Goal: Information Seeking & Learning: Compare options

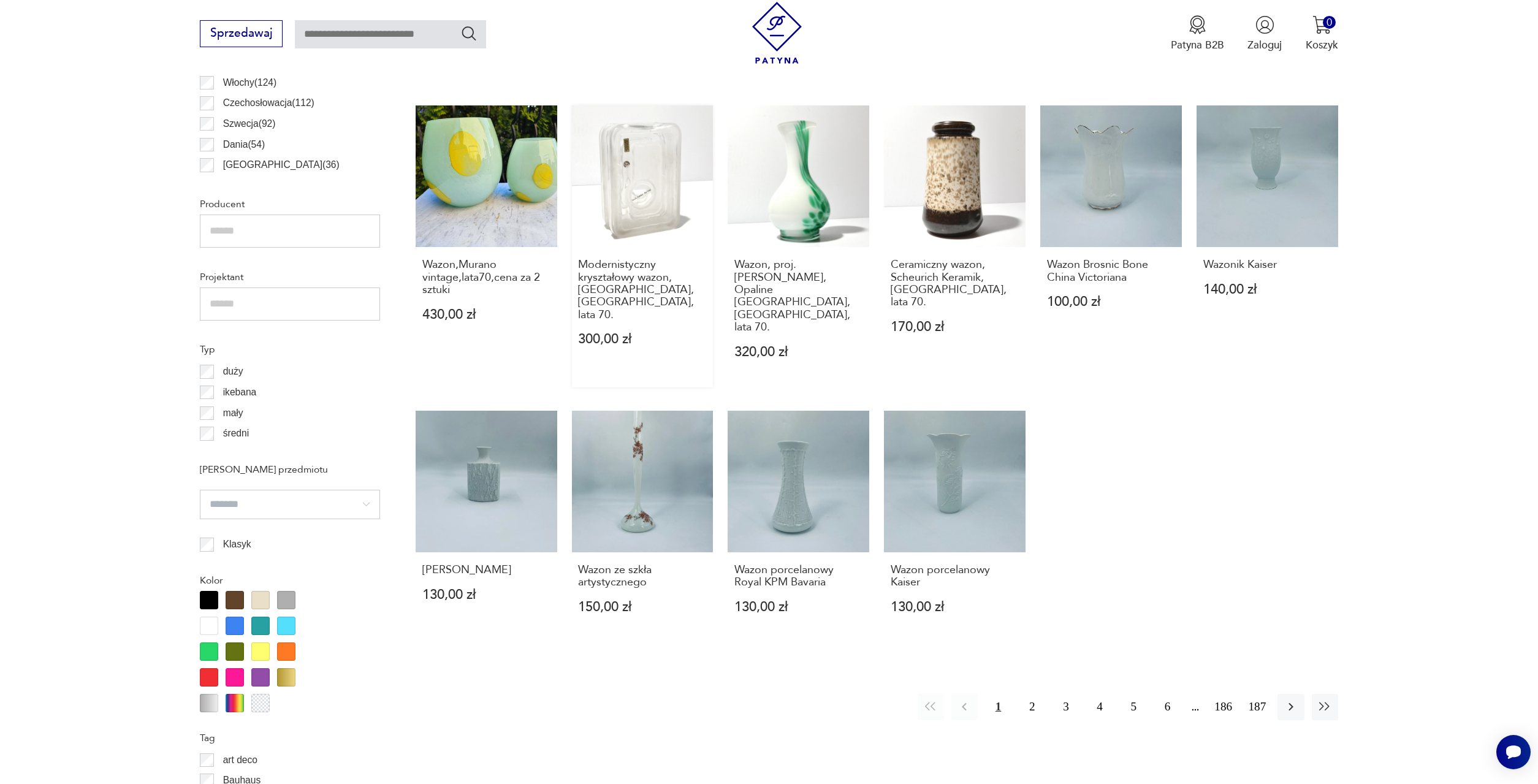
scroll to position [865, 0]
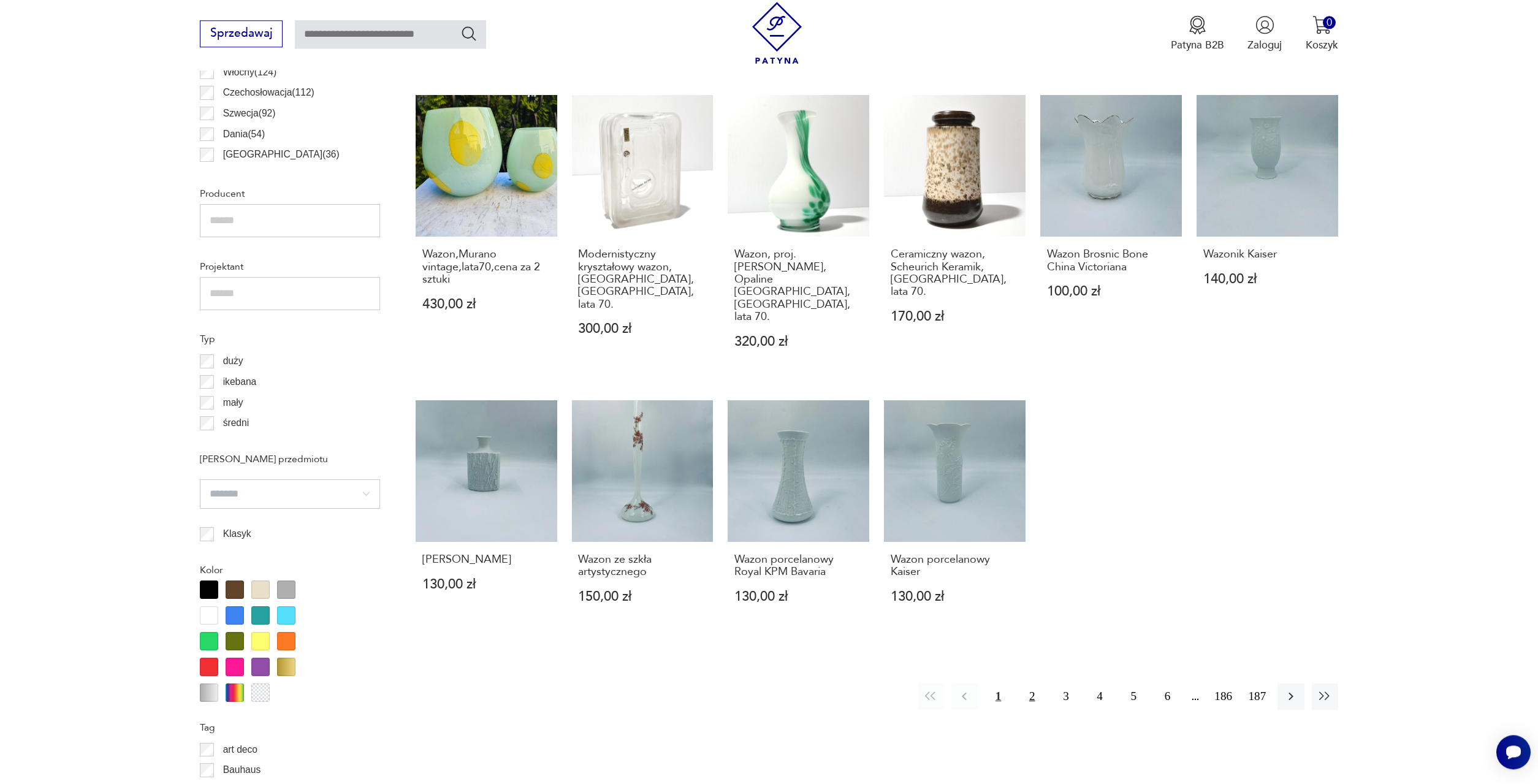
click at [1030, 683] on button "2" at bounding box center [1032, 696] width 26 height 26
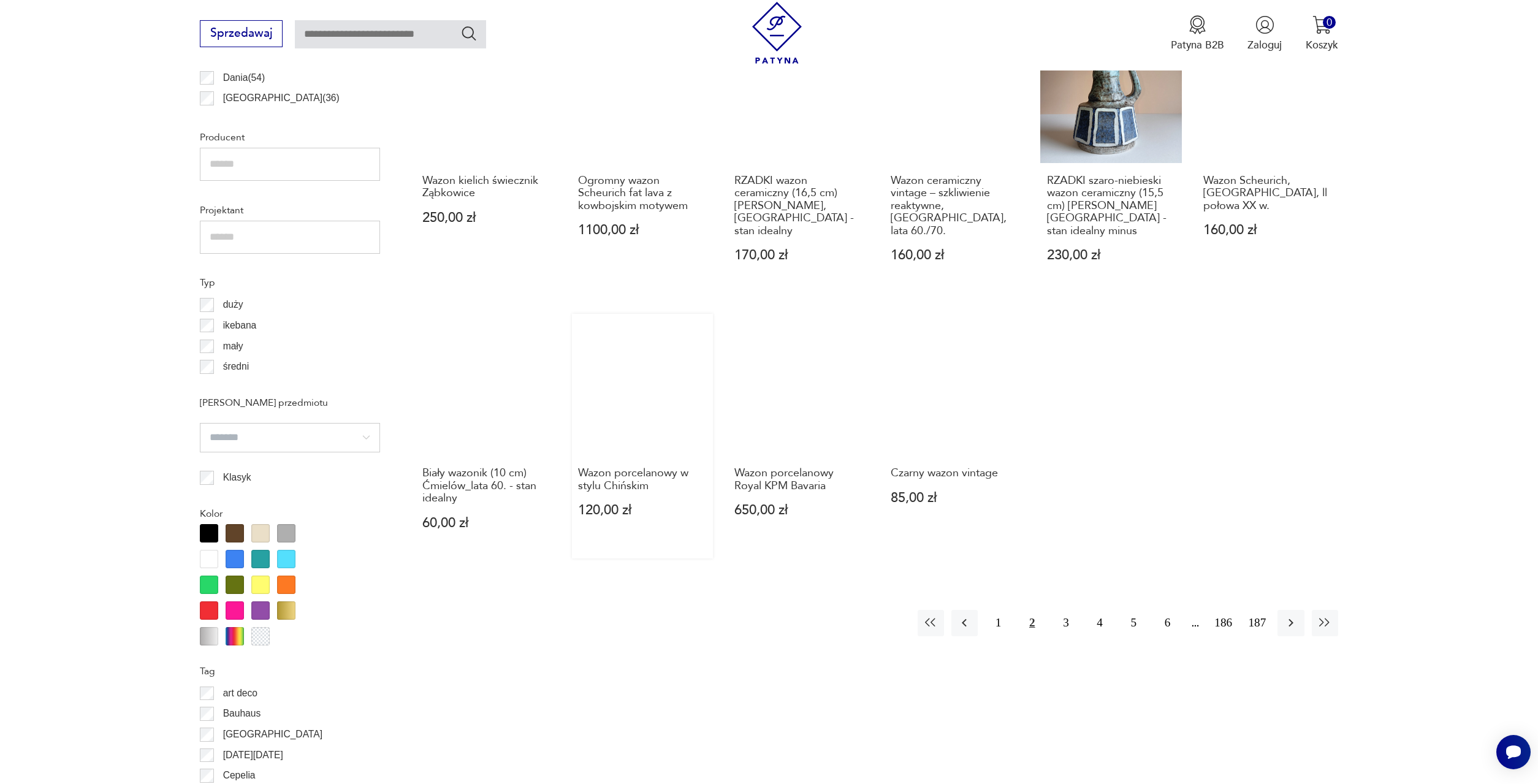
scroll to position [928, 0]
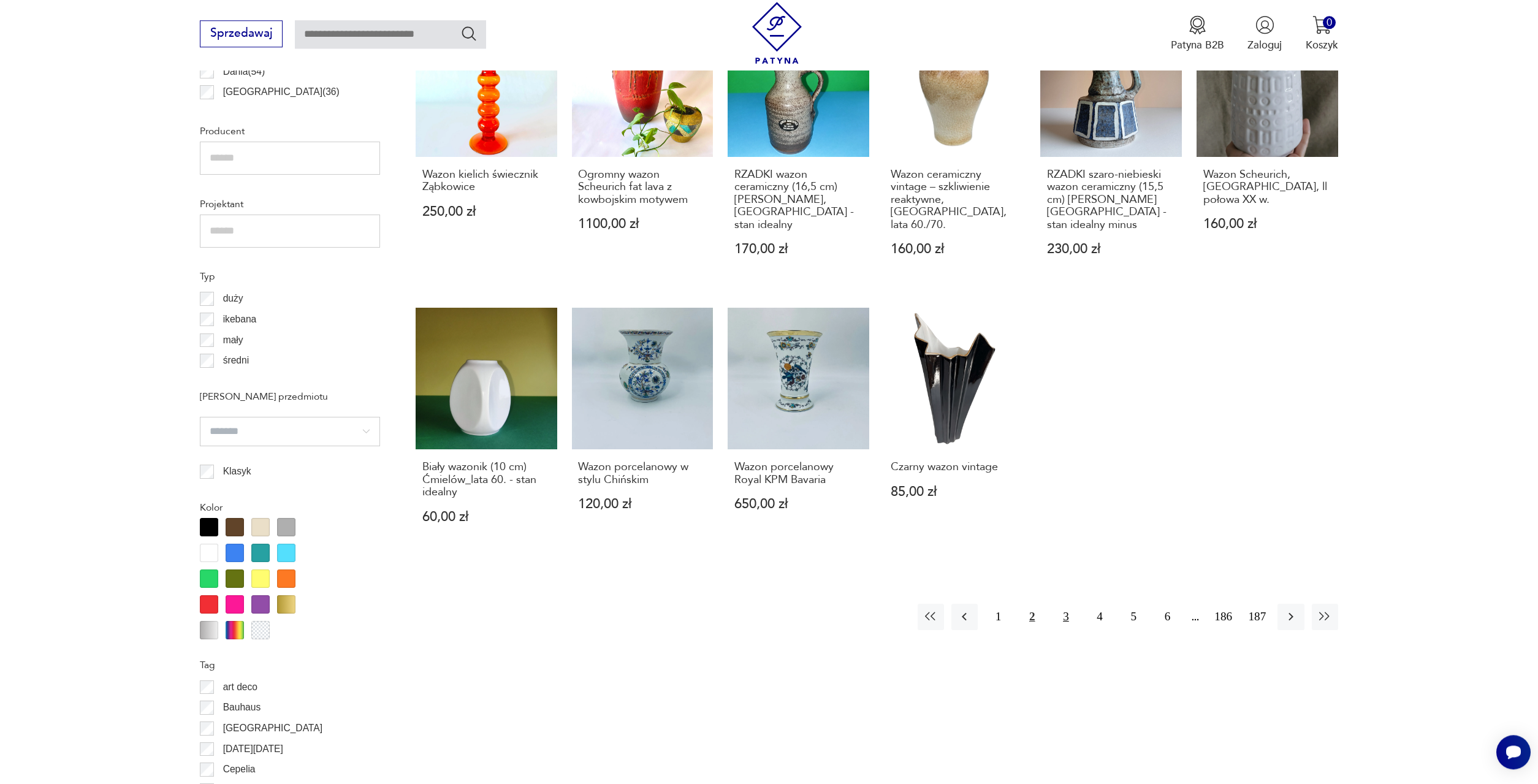
click at [1063, 603] on button "3" at bounding box center [1066, 616] width 26 height 26
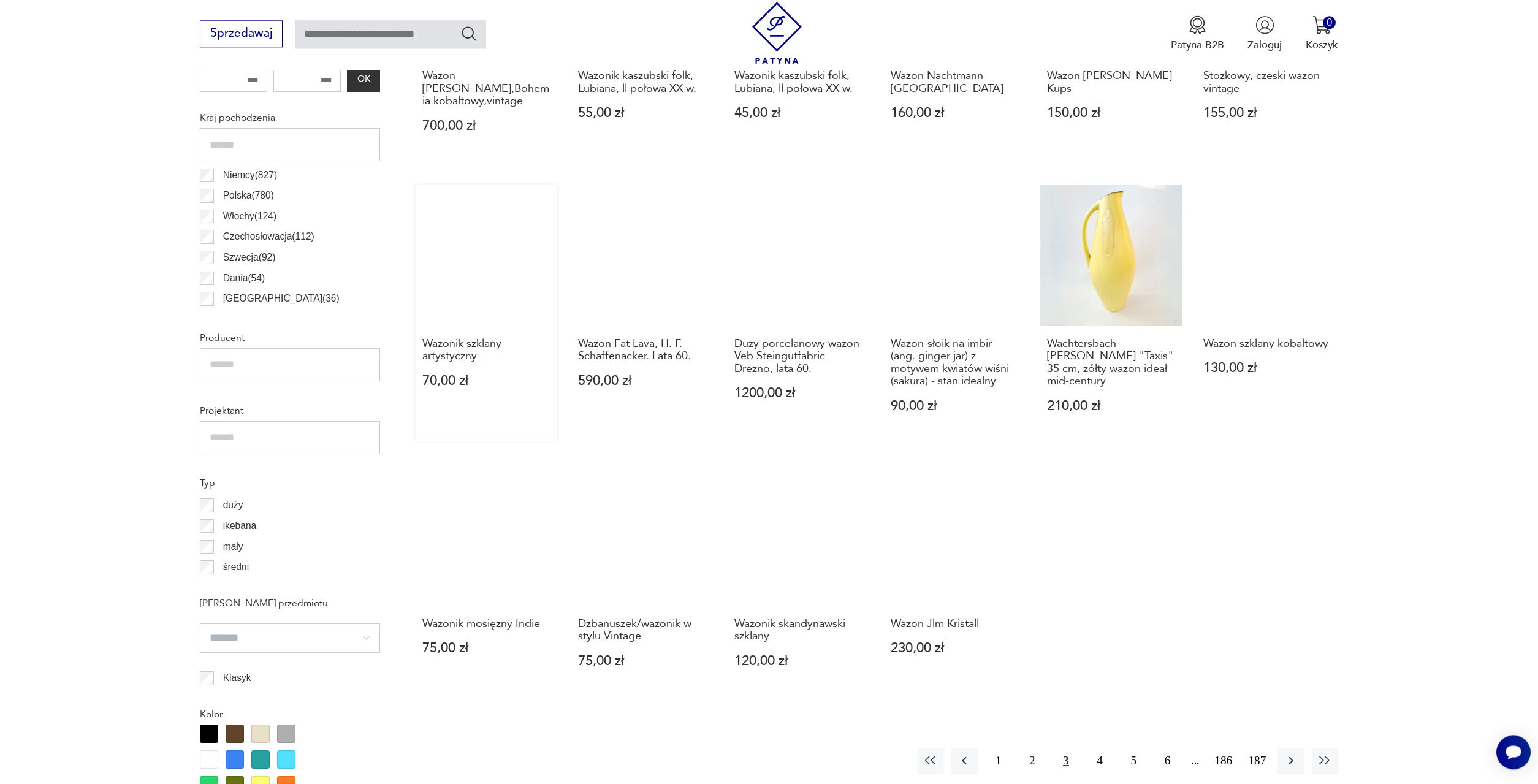
scroll to position [803, 0]
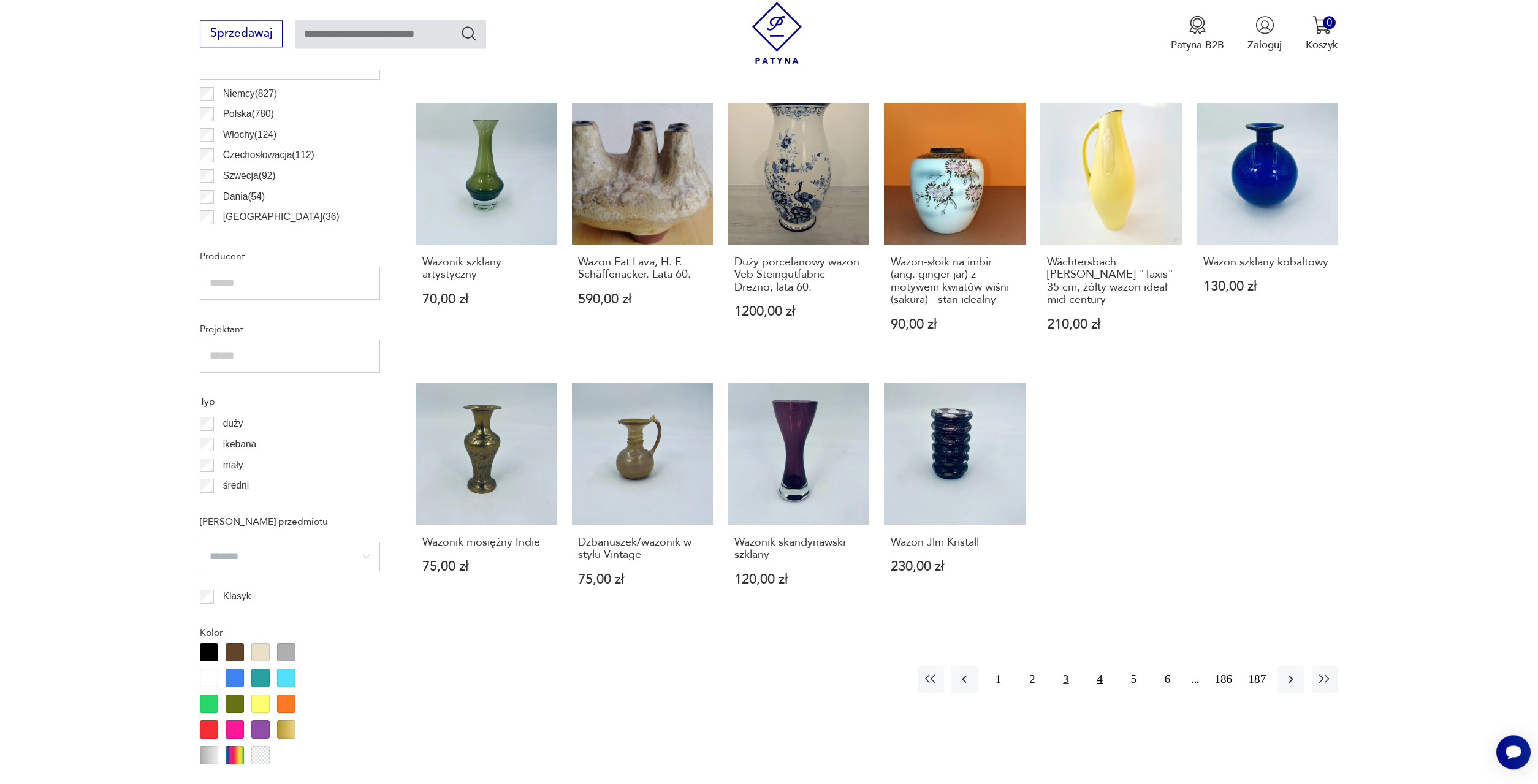
click at [1097, 666] on button "4" at bounding box center [1100, 679] width 26 height 26
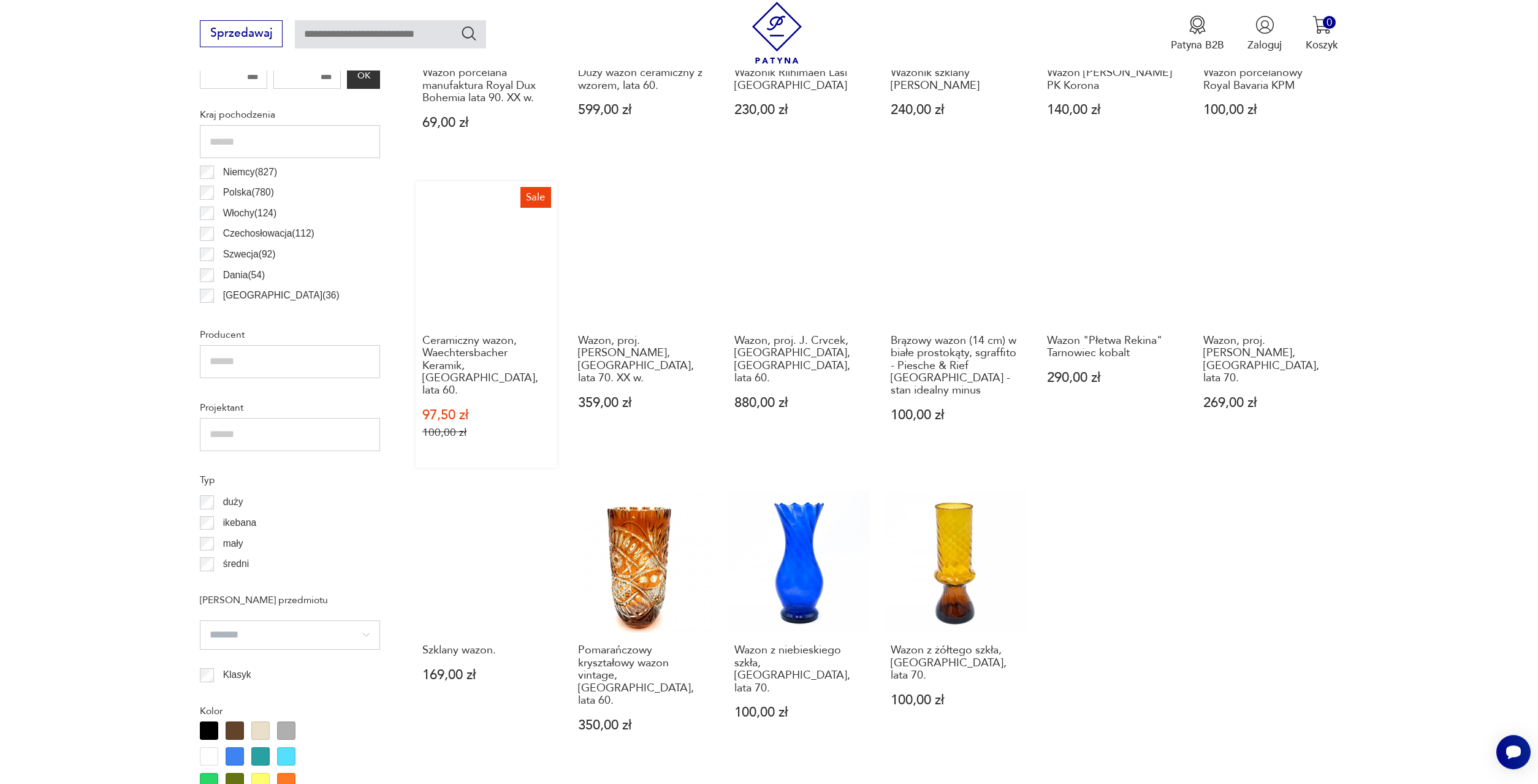
scroll to position [803, 0]
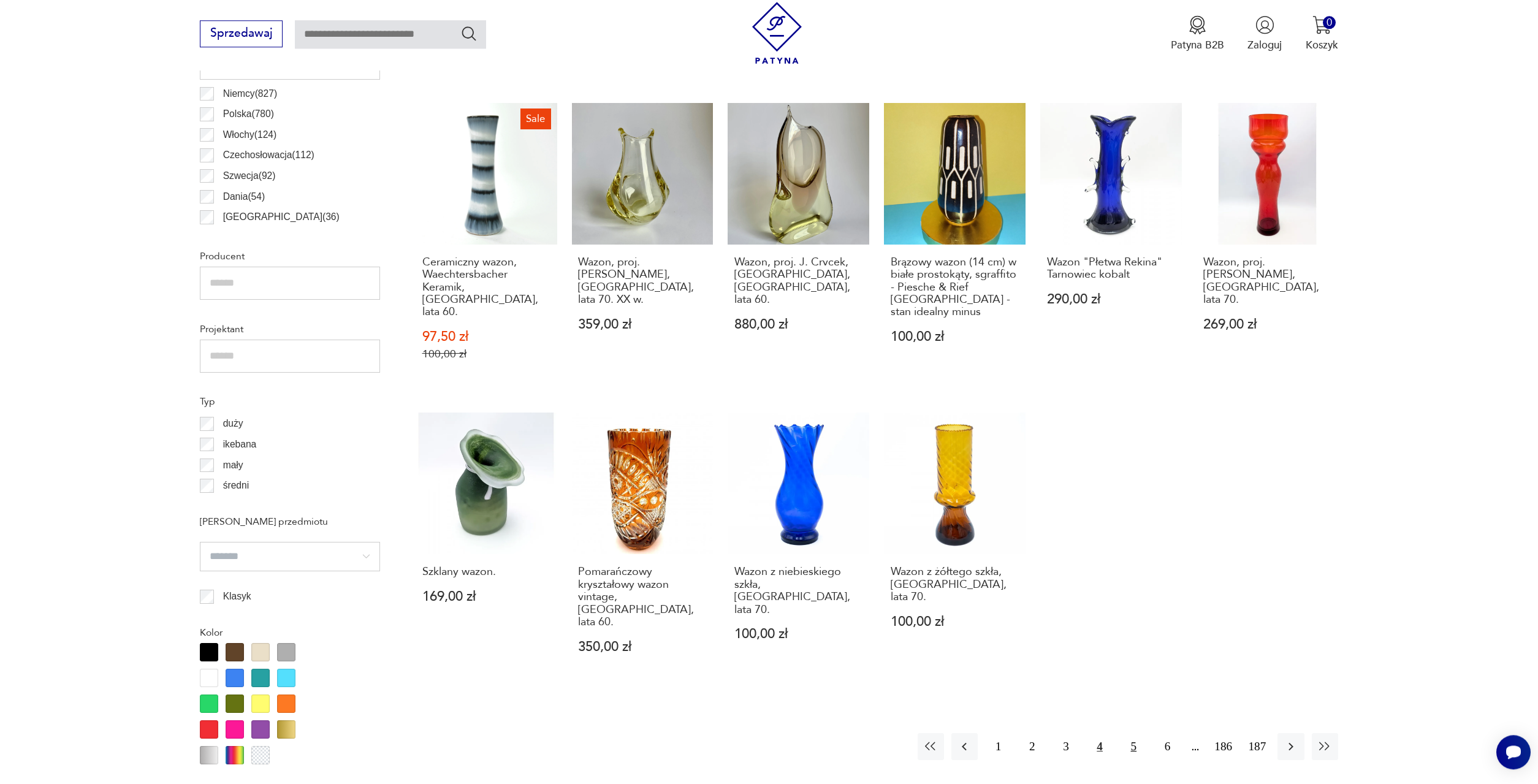
click at [1131, 733] on button "5" at bounding box center [1134, 746] width 26 height 26
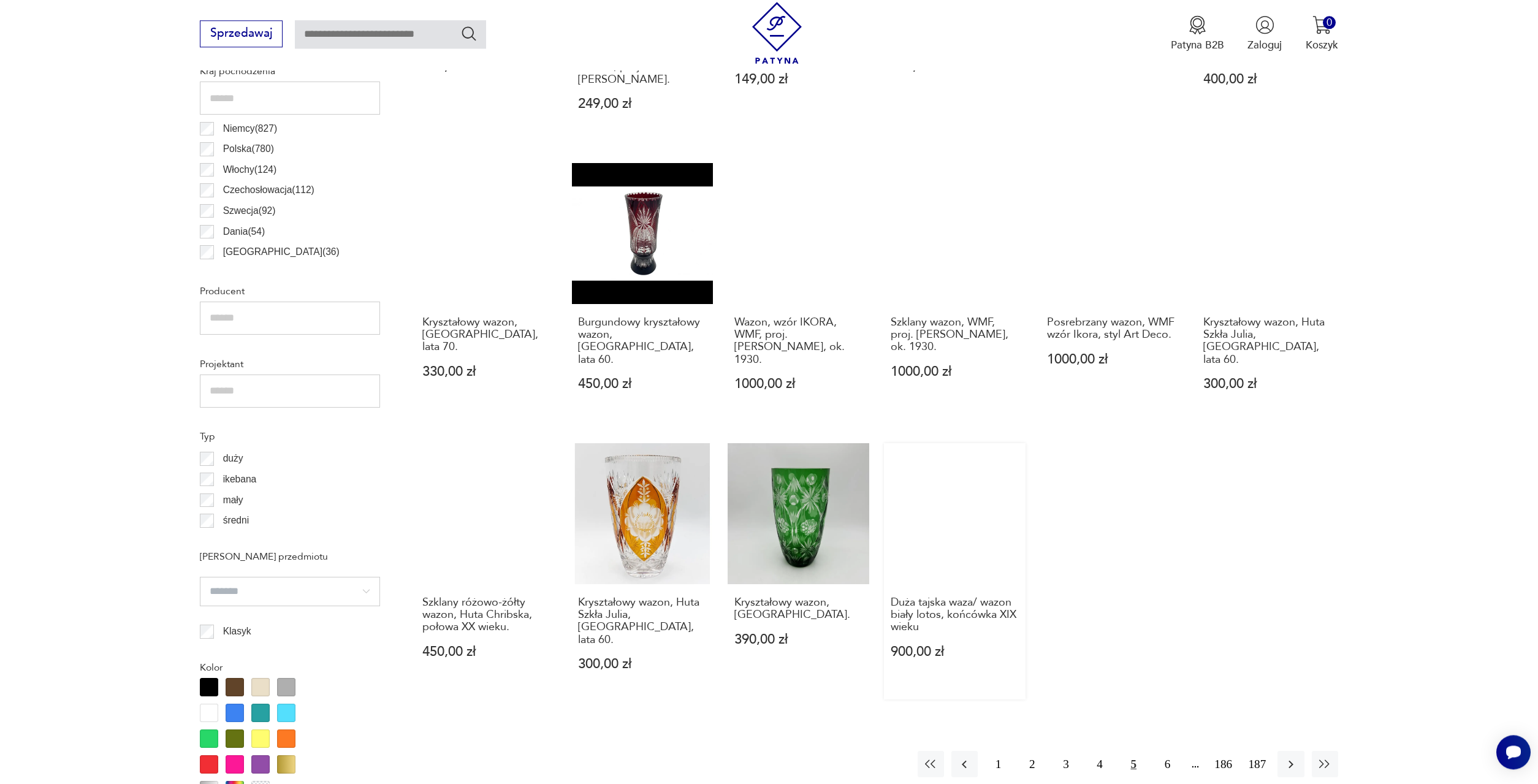
scroll to position [865, 0]
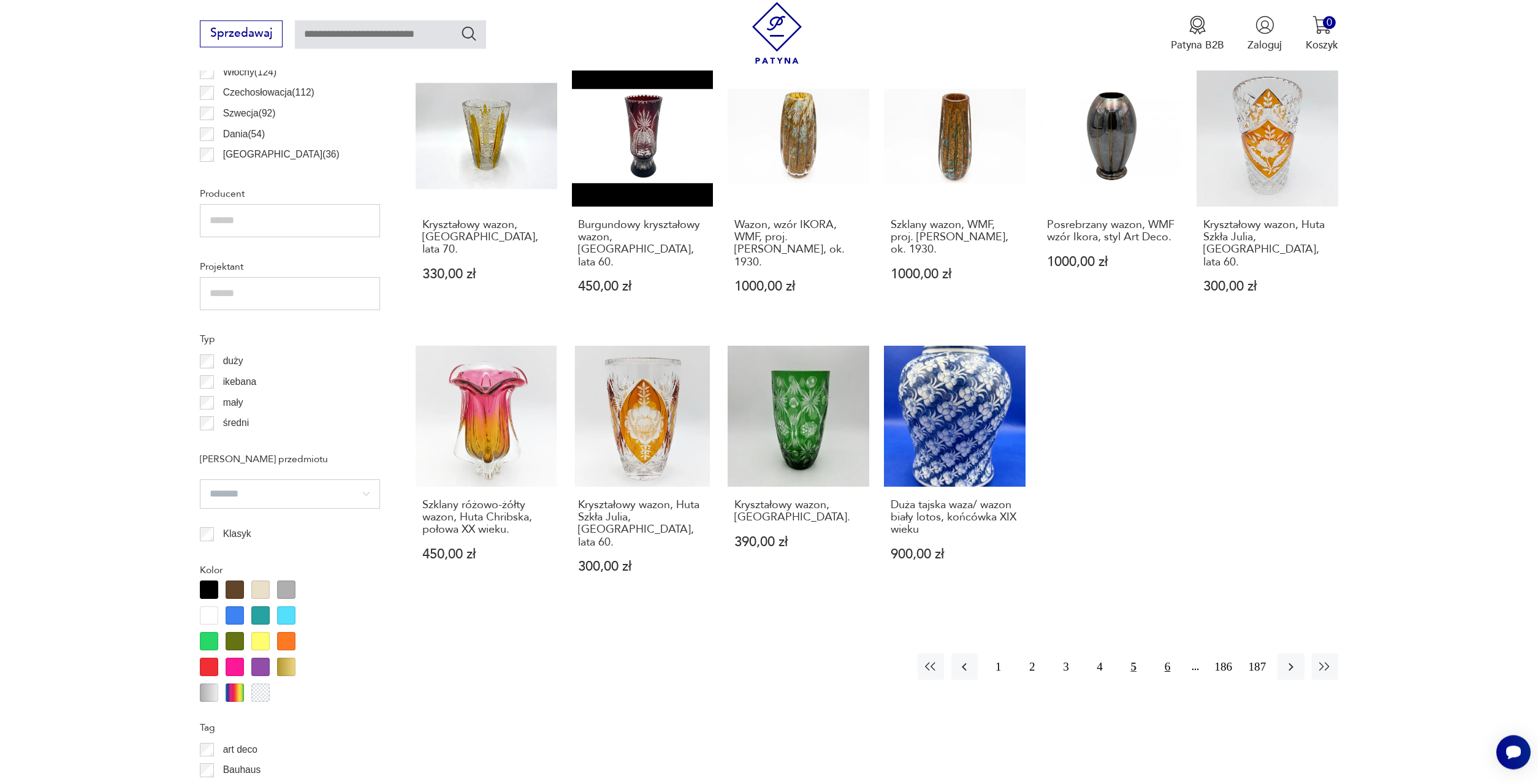
click at [1163, 653] on button "6" at bounding box center [1167, 666] width 26 height 26
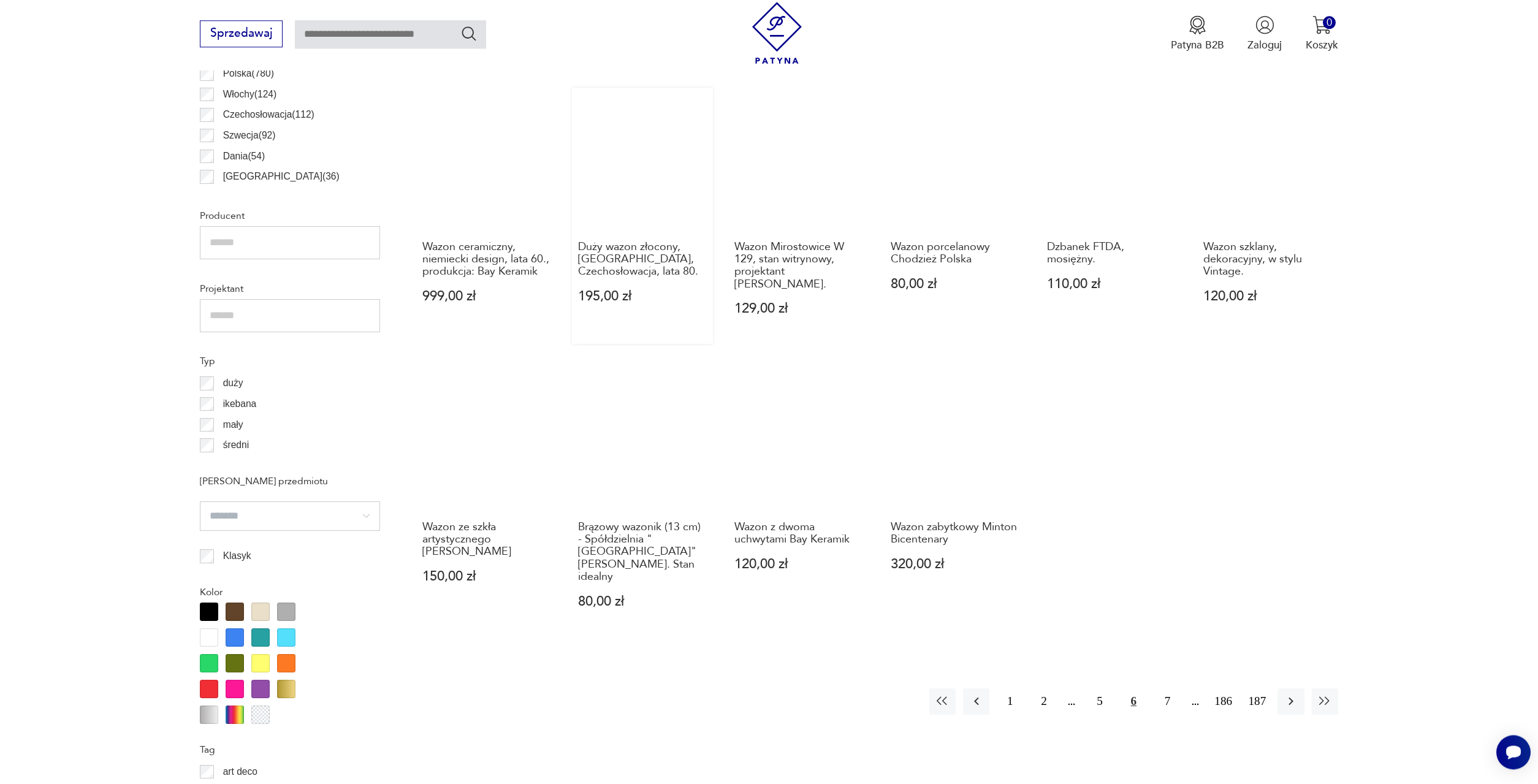
scroll to position [865, 0]
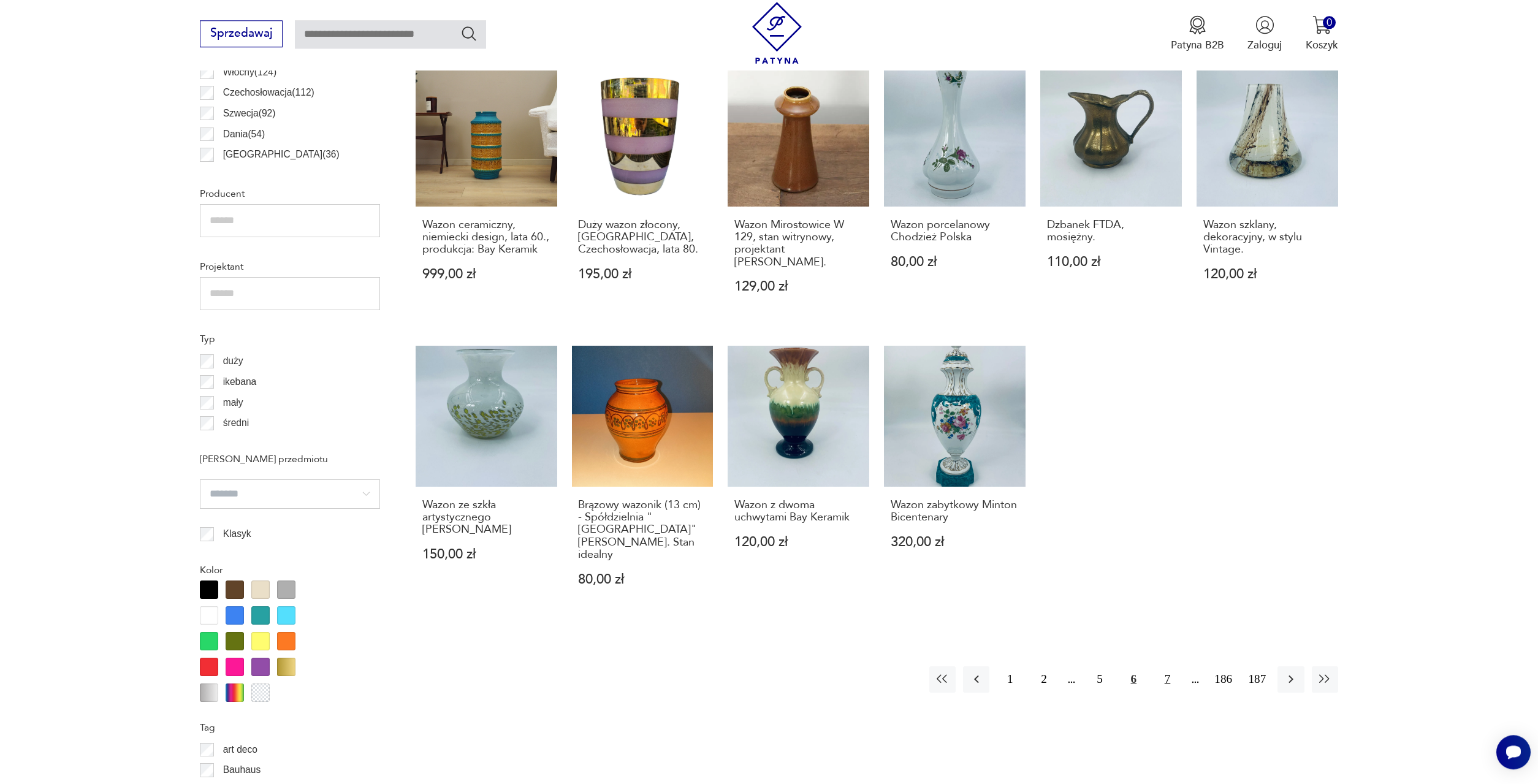
click at [1166, 666] on button "7" at bounding box center [1167, 679] width 26 height 26
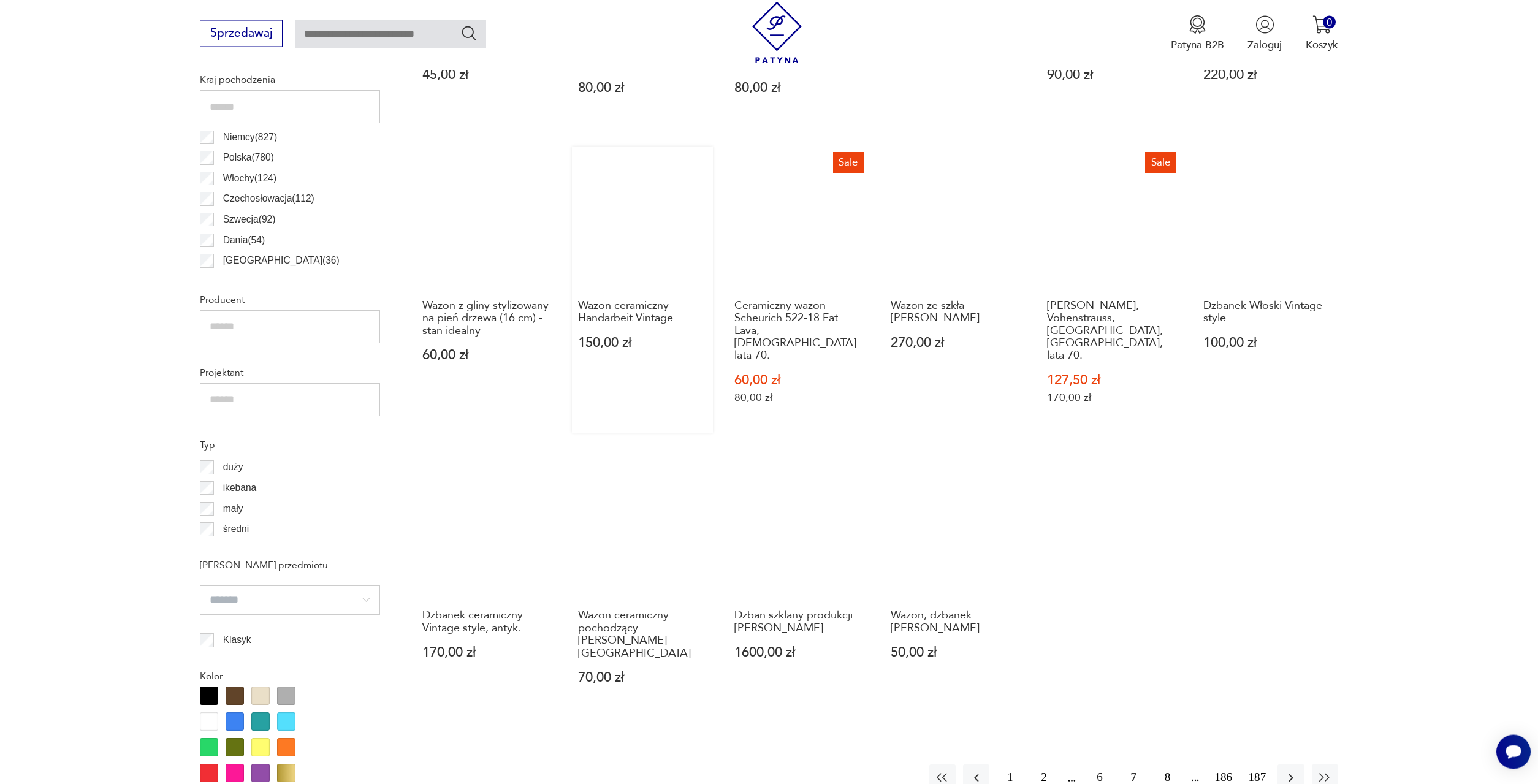
scroll to position [803, 0]
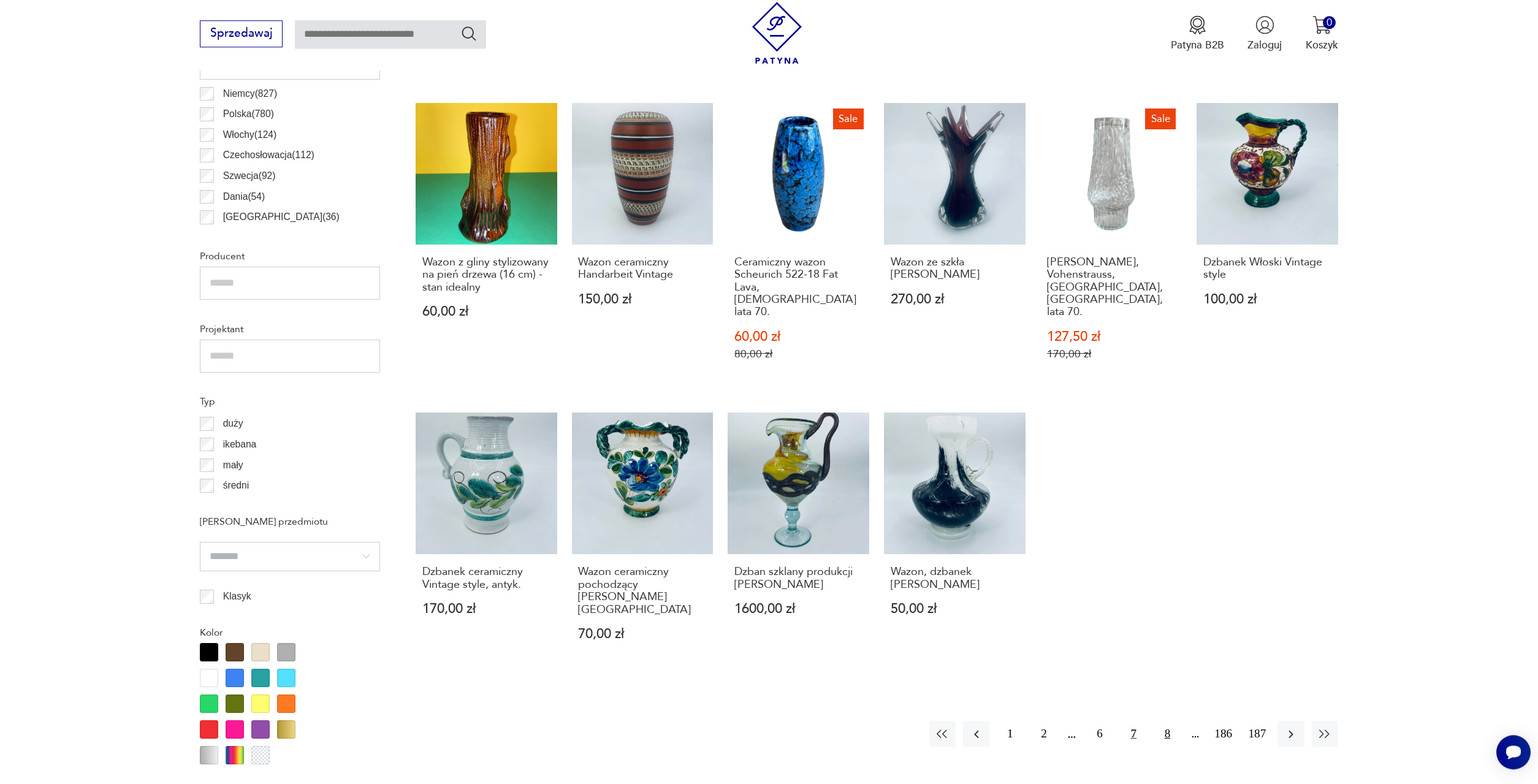
click at [1165, 721] on button "8" at bounding box center [1167, 734] width 26 height 26
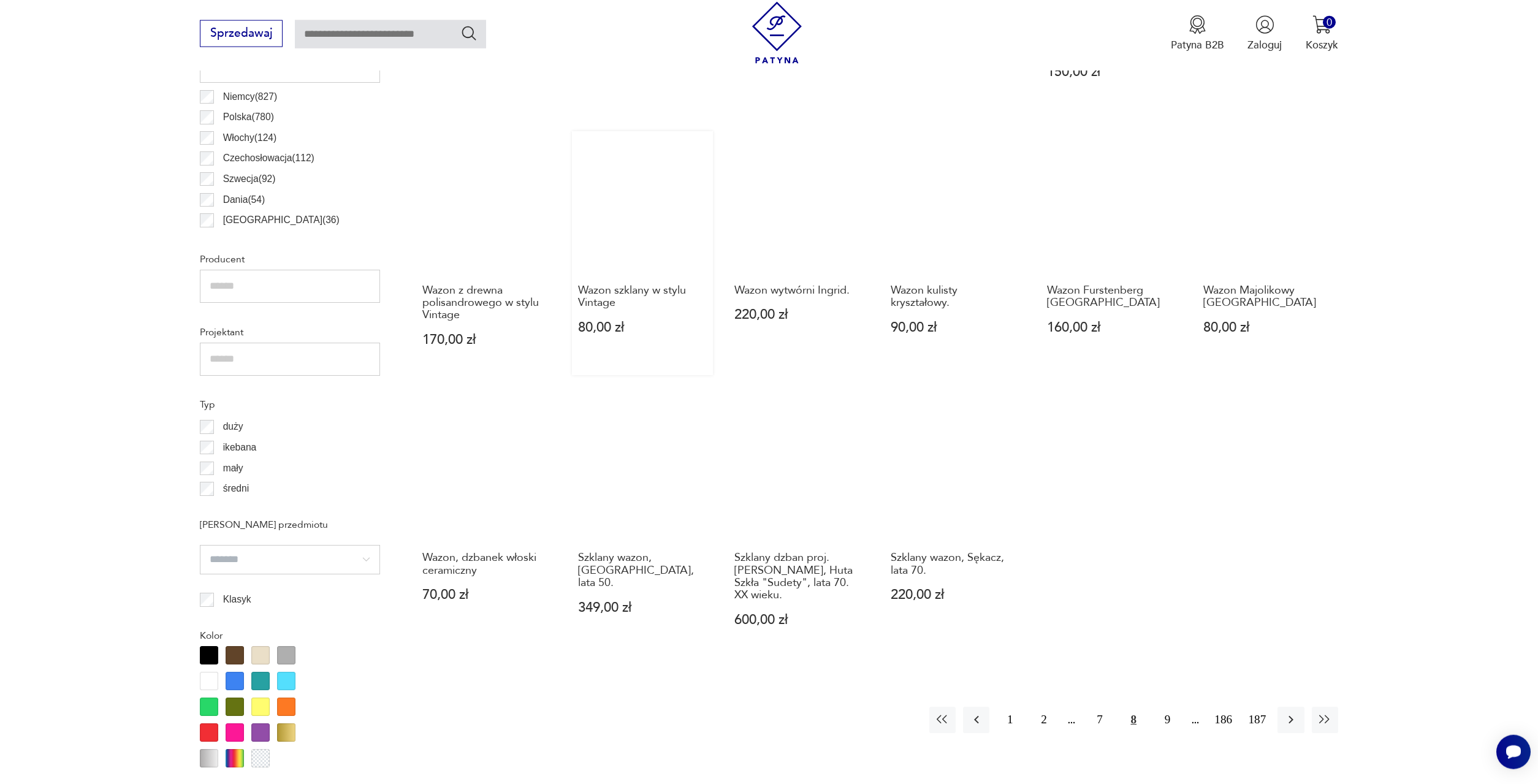
scroll to position [803, 0]
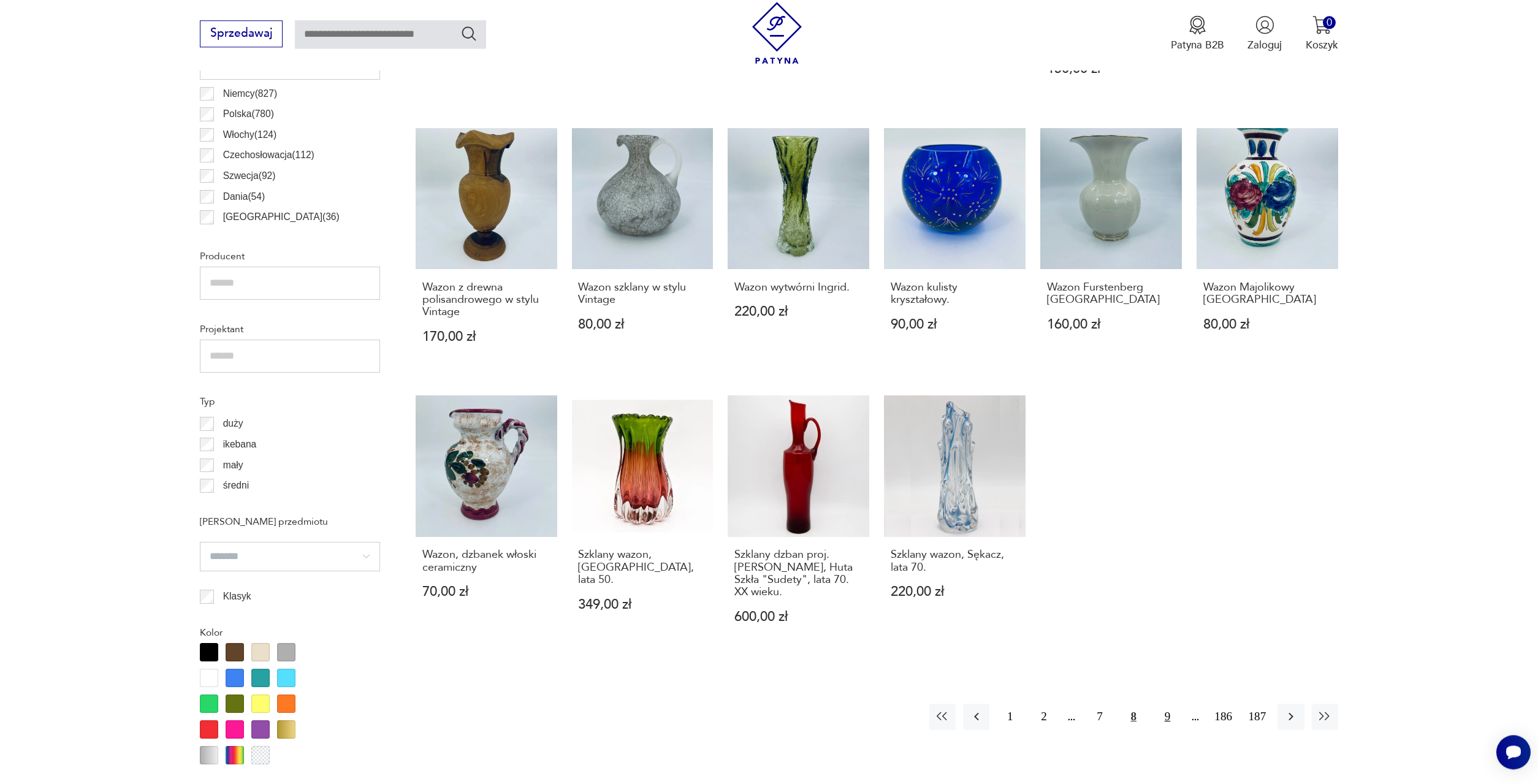
click at [1165, 703] on button "9" at bounding box center [1167, 716] width 26 height 26
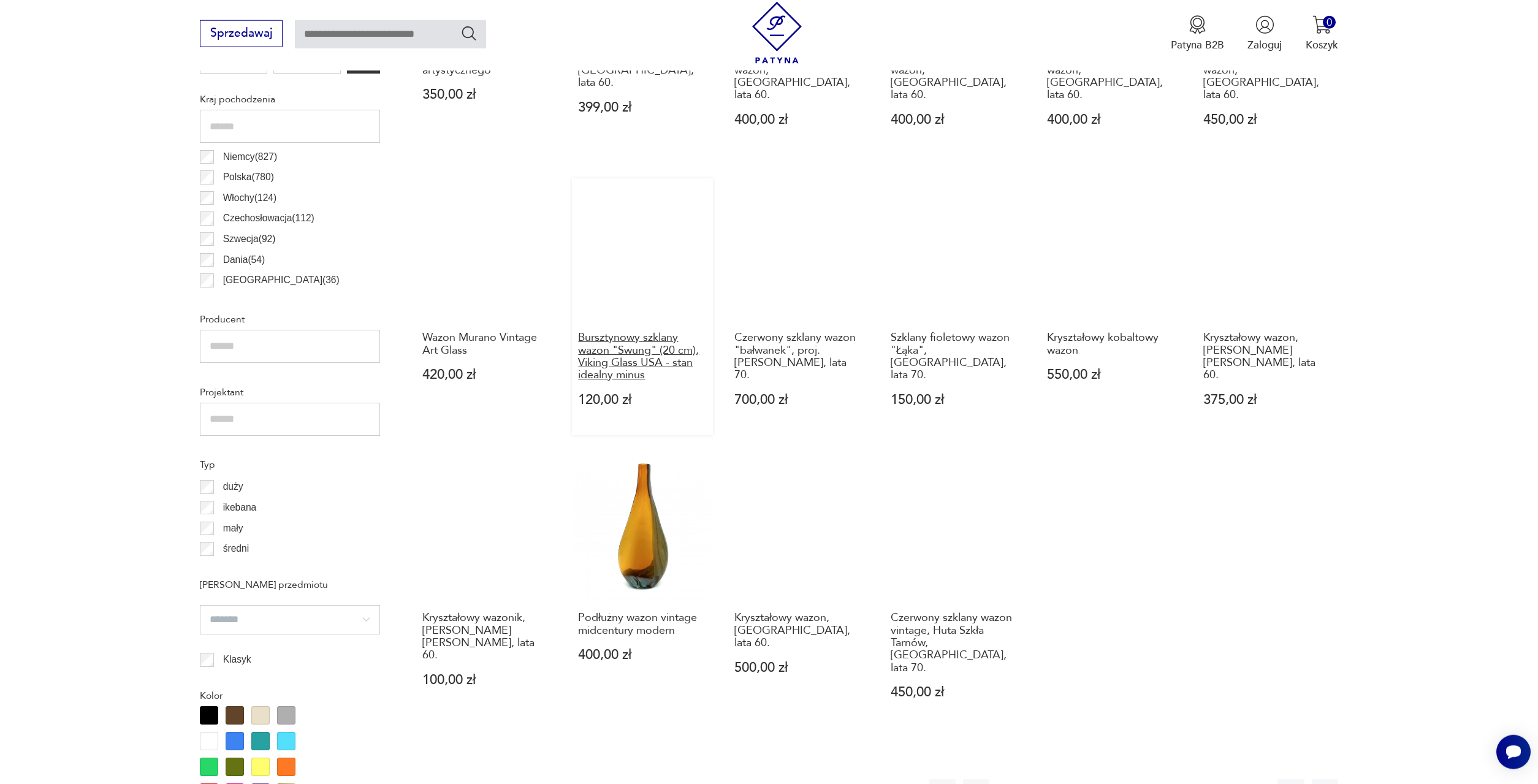
scroll to position [740, 0]
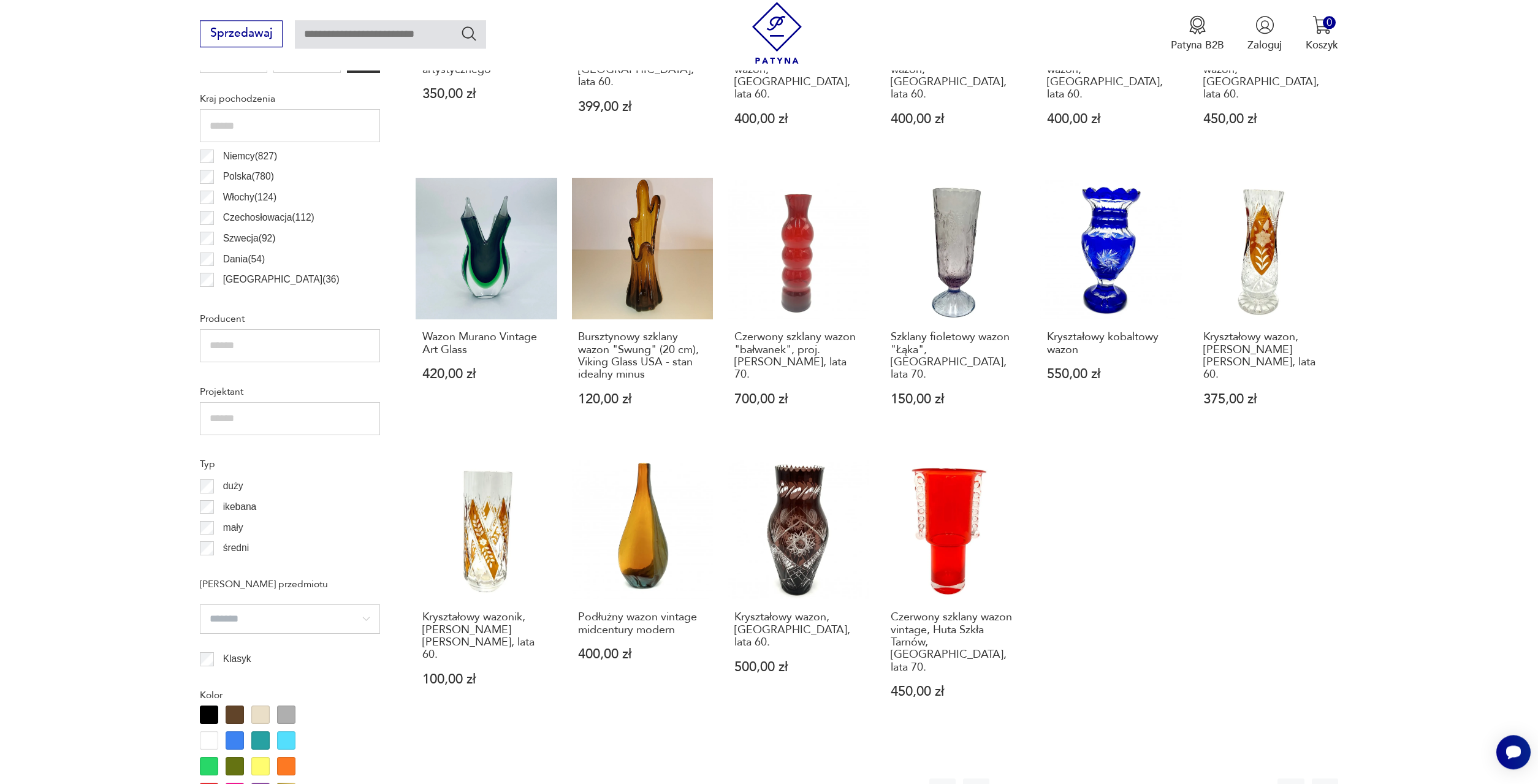
click at [1173, 778] on button "10" at bounding box center [1167, 791] width 26 height 26
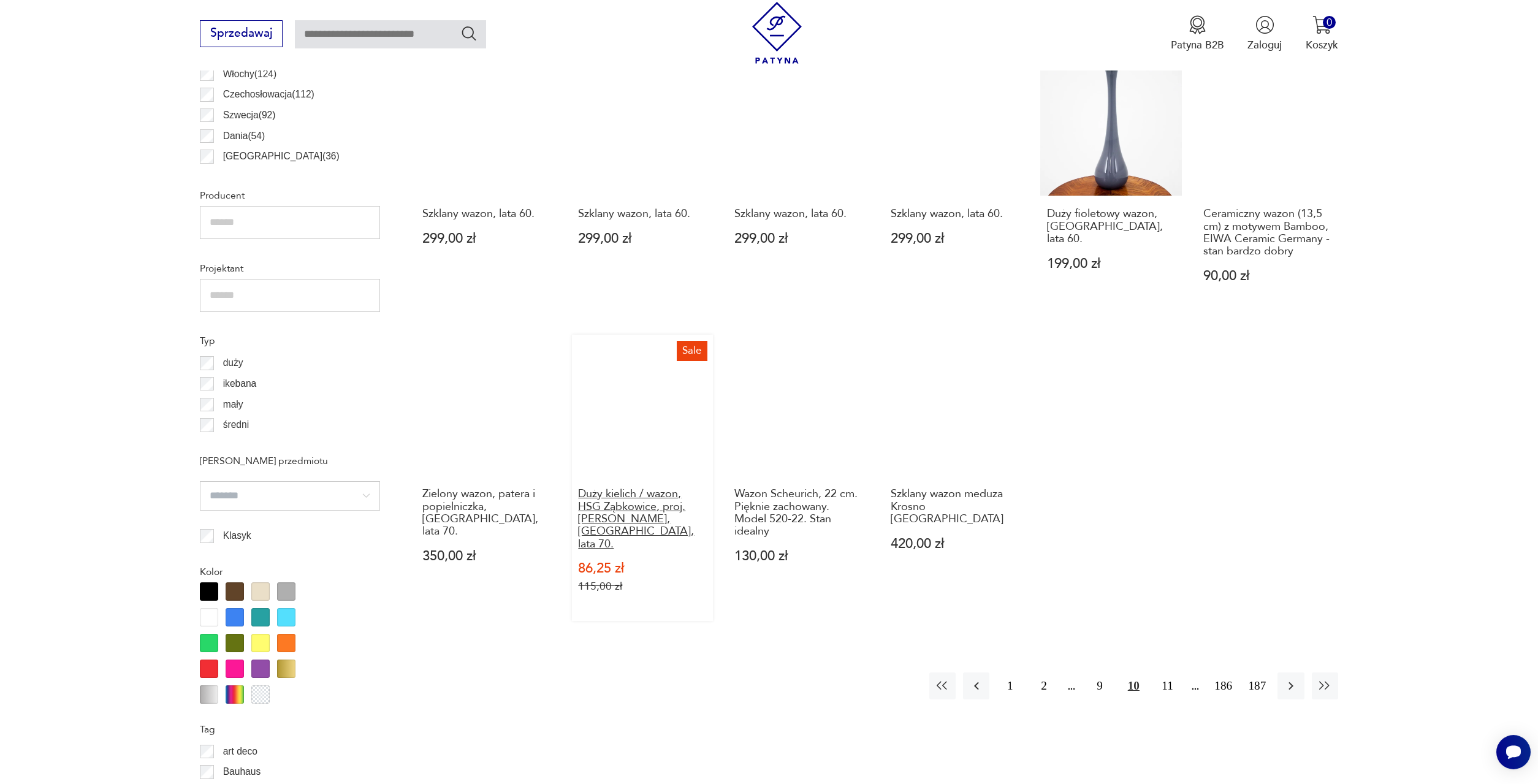
scroll to position [865, 0]
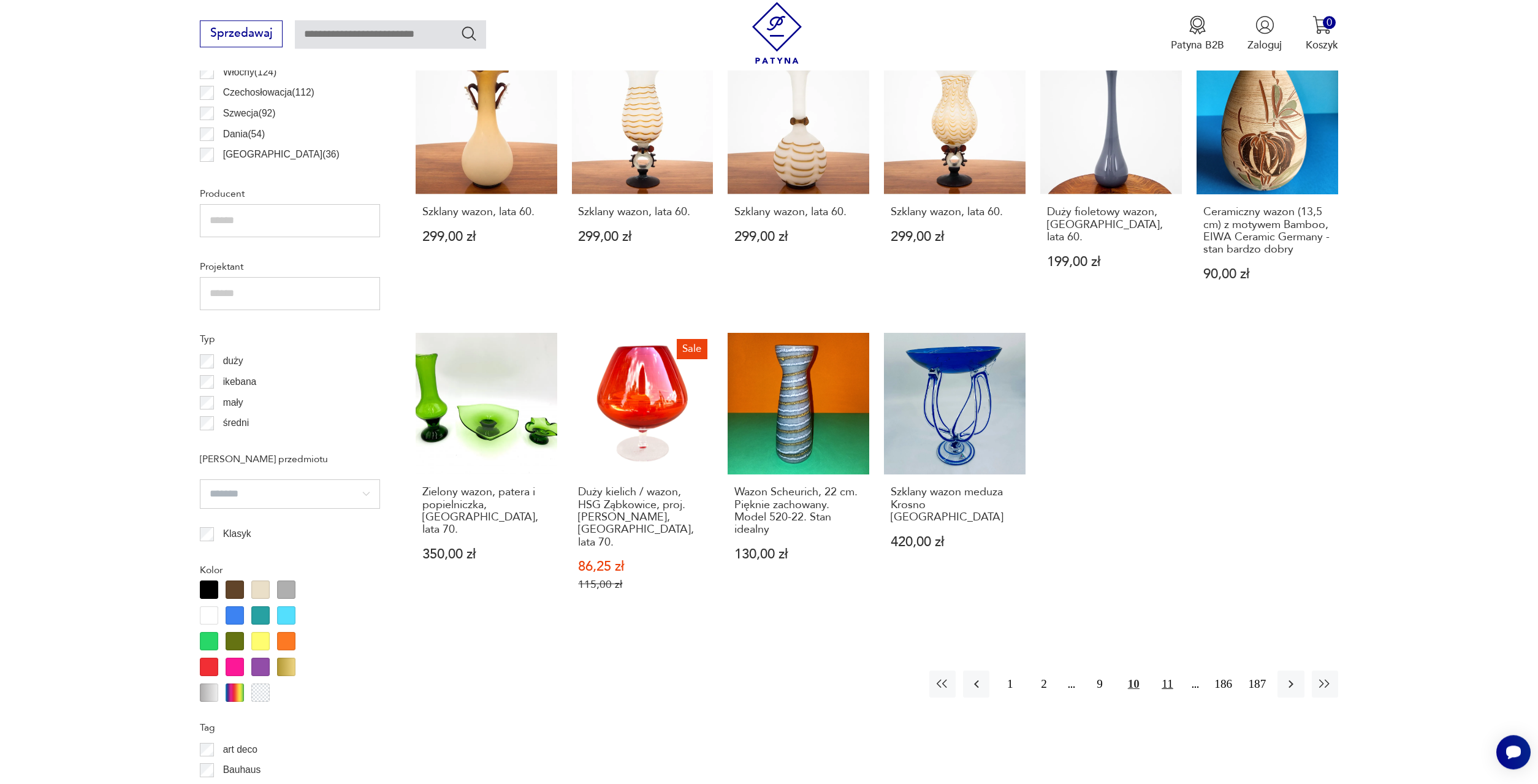
click at [1167, 671] on button "11" at bounding box center [1167, 684] width 26 height 26
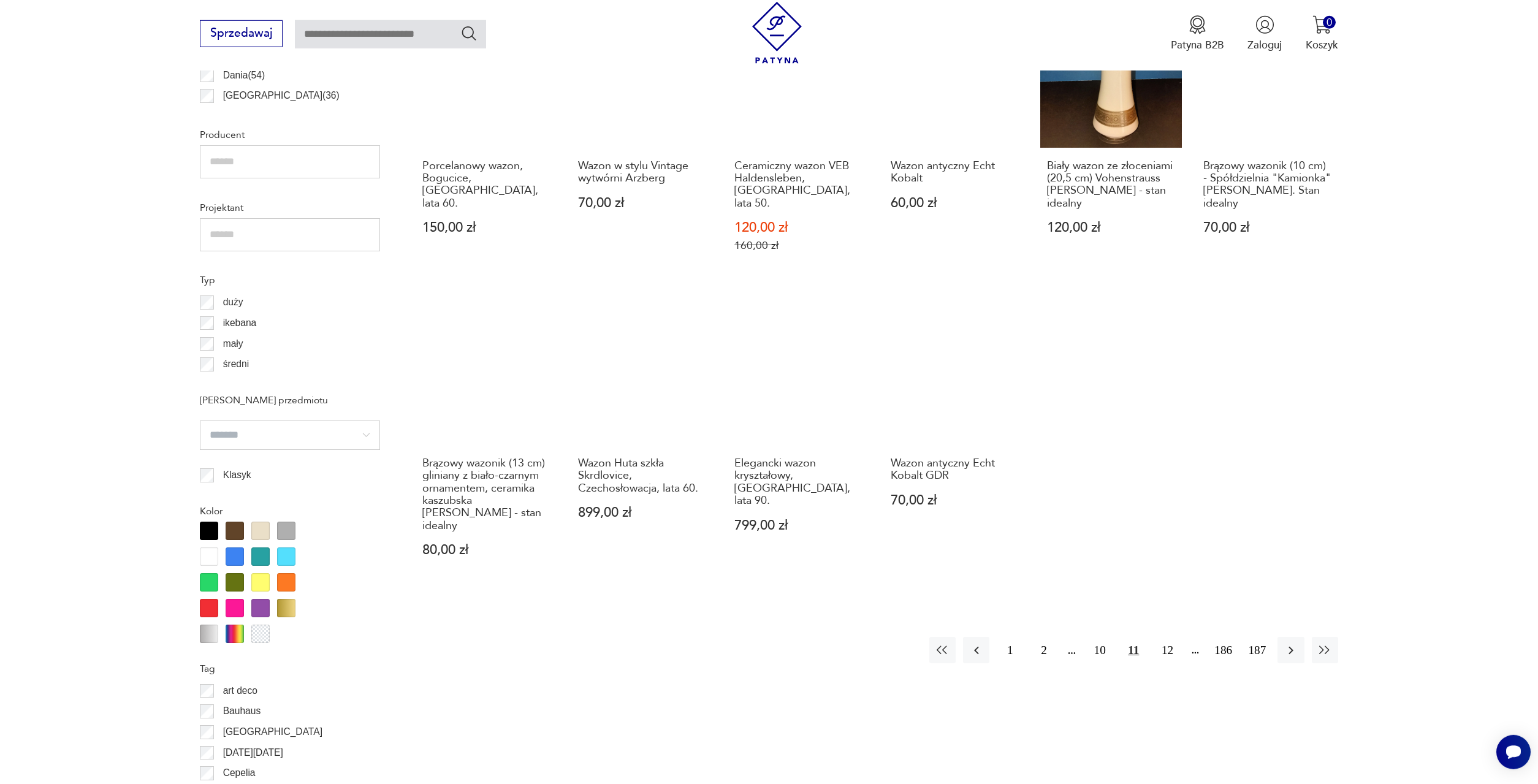
scroll to position [928, 0]
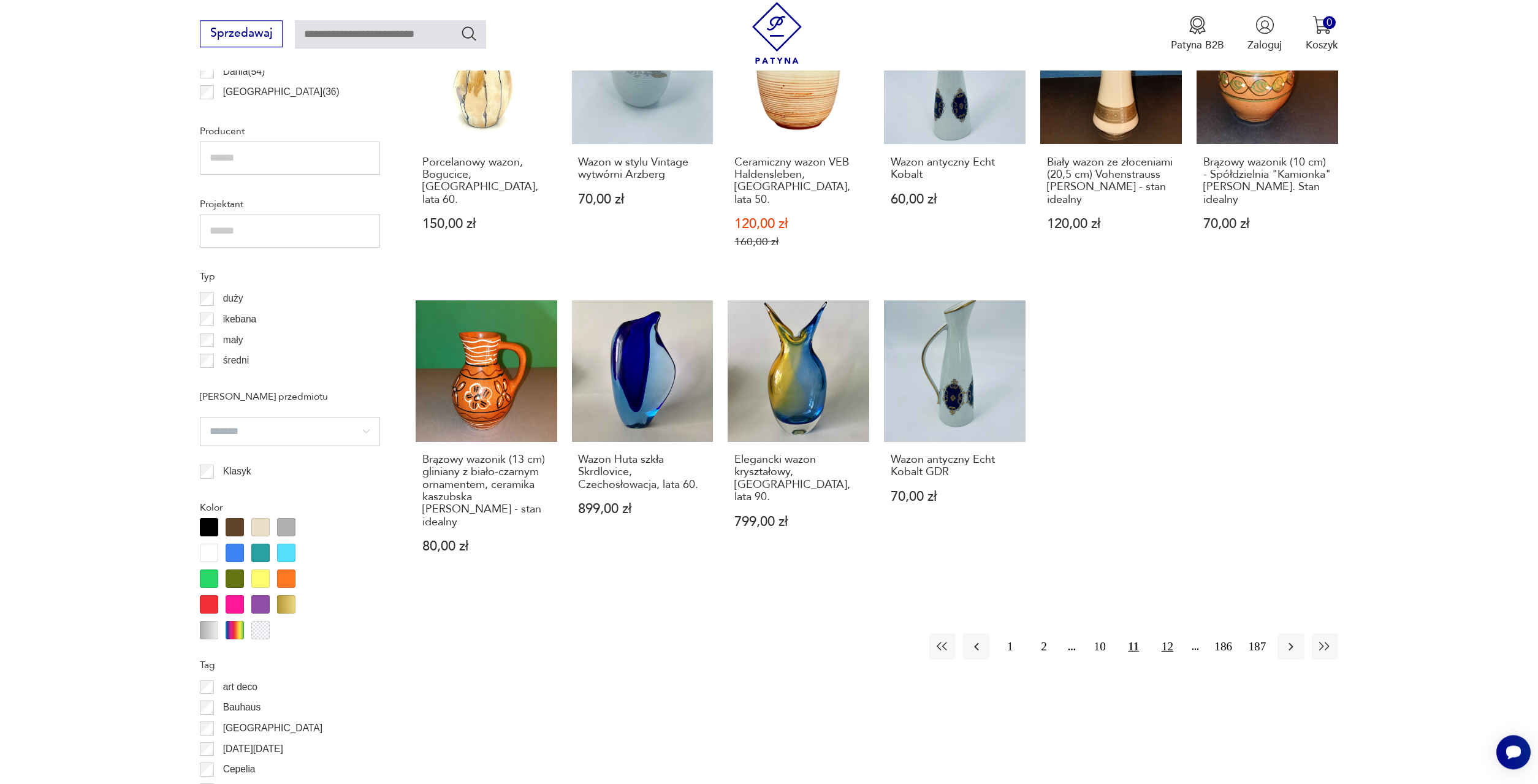
click at [1168, 633] on button "12" at bounding box center [1167, 646] width 26 height 26
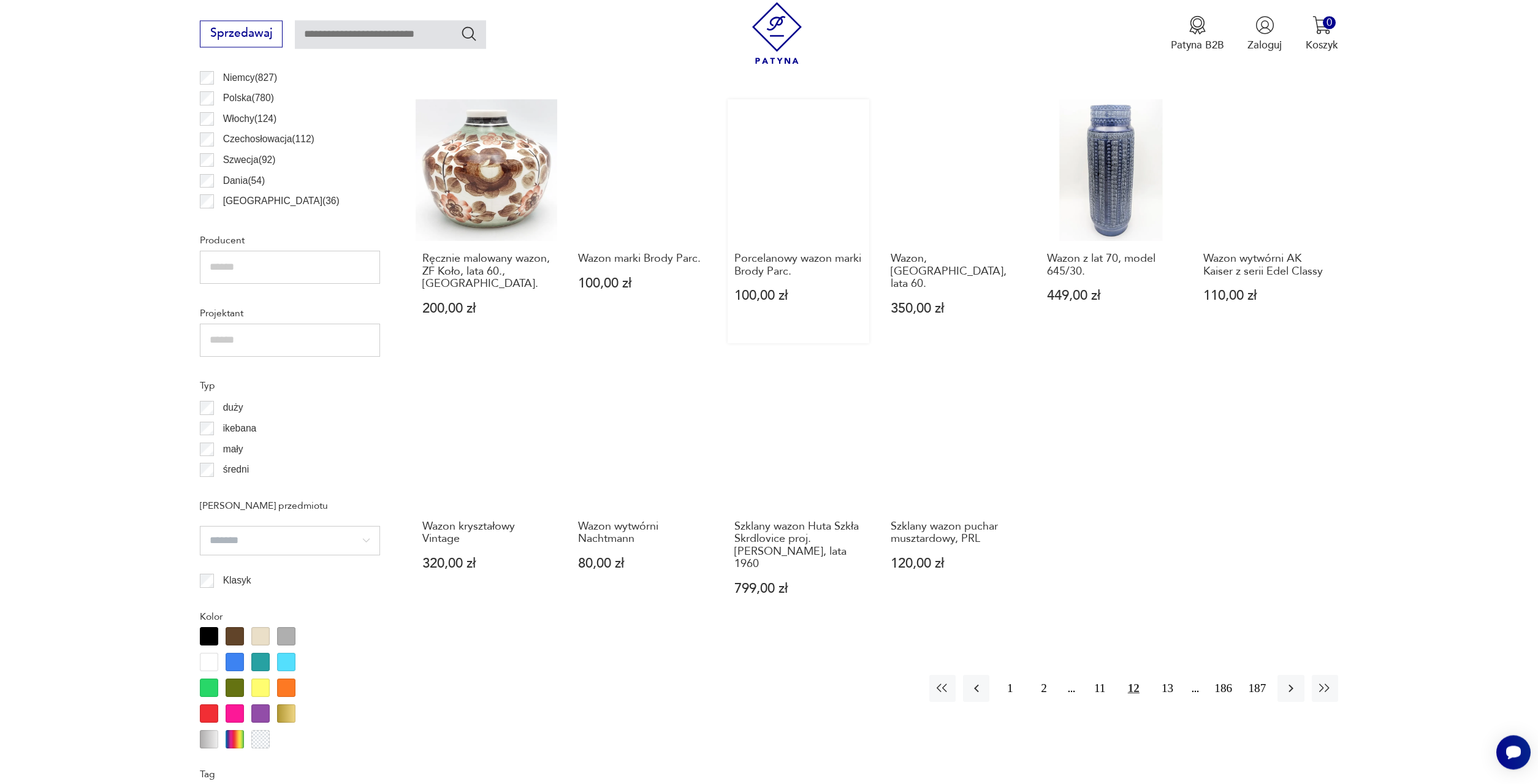
scroll to position [865, 0]
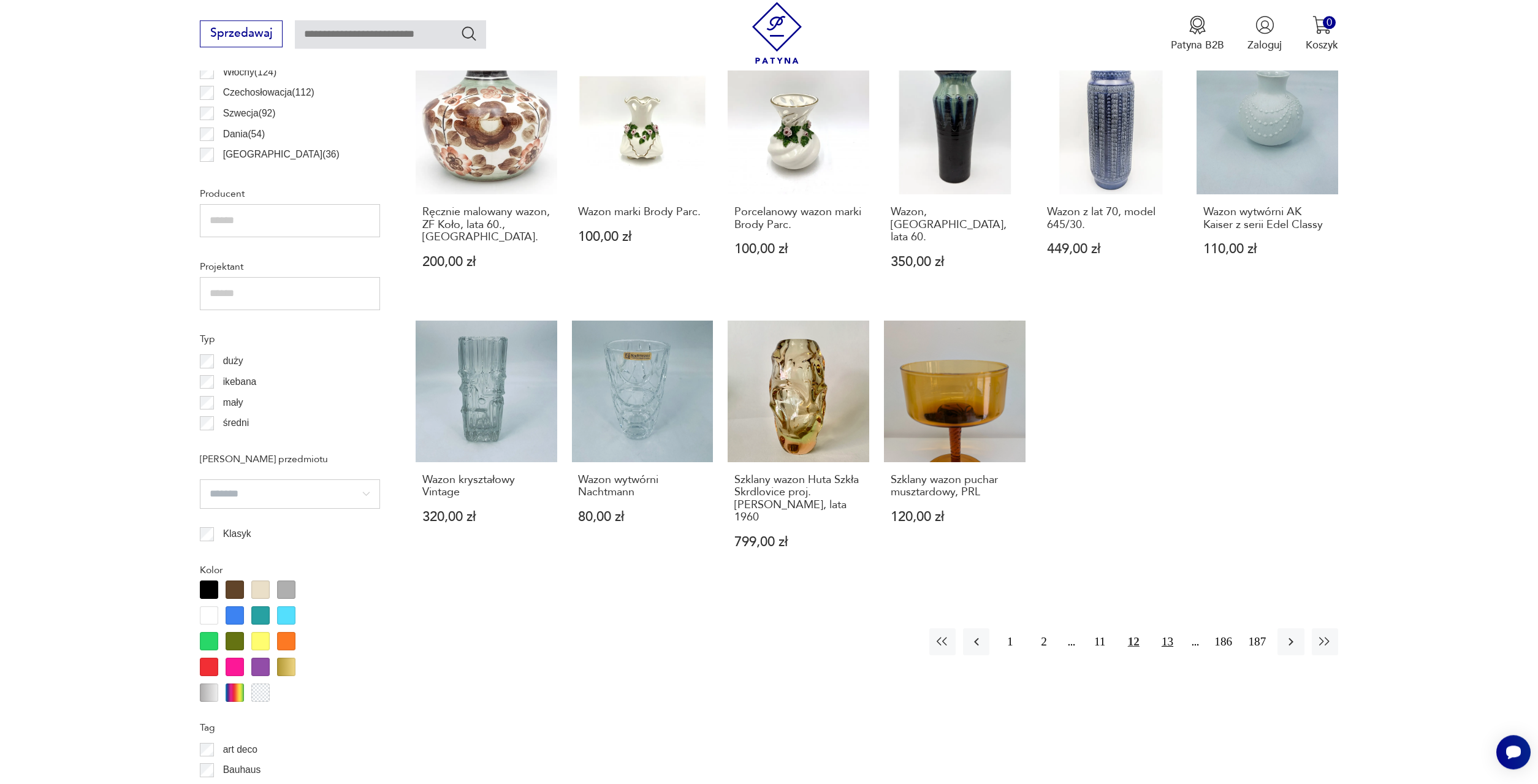
click at [1164, 628] on button "13" at bounding box center [1167, 641] width 26 height 26
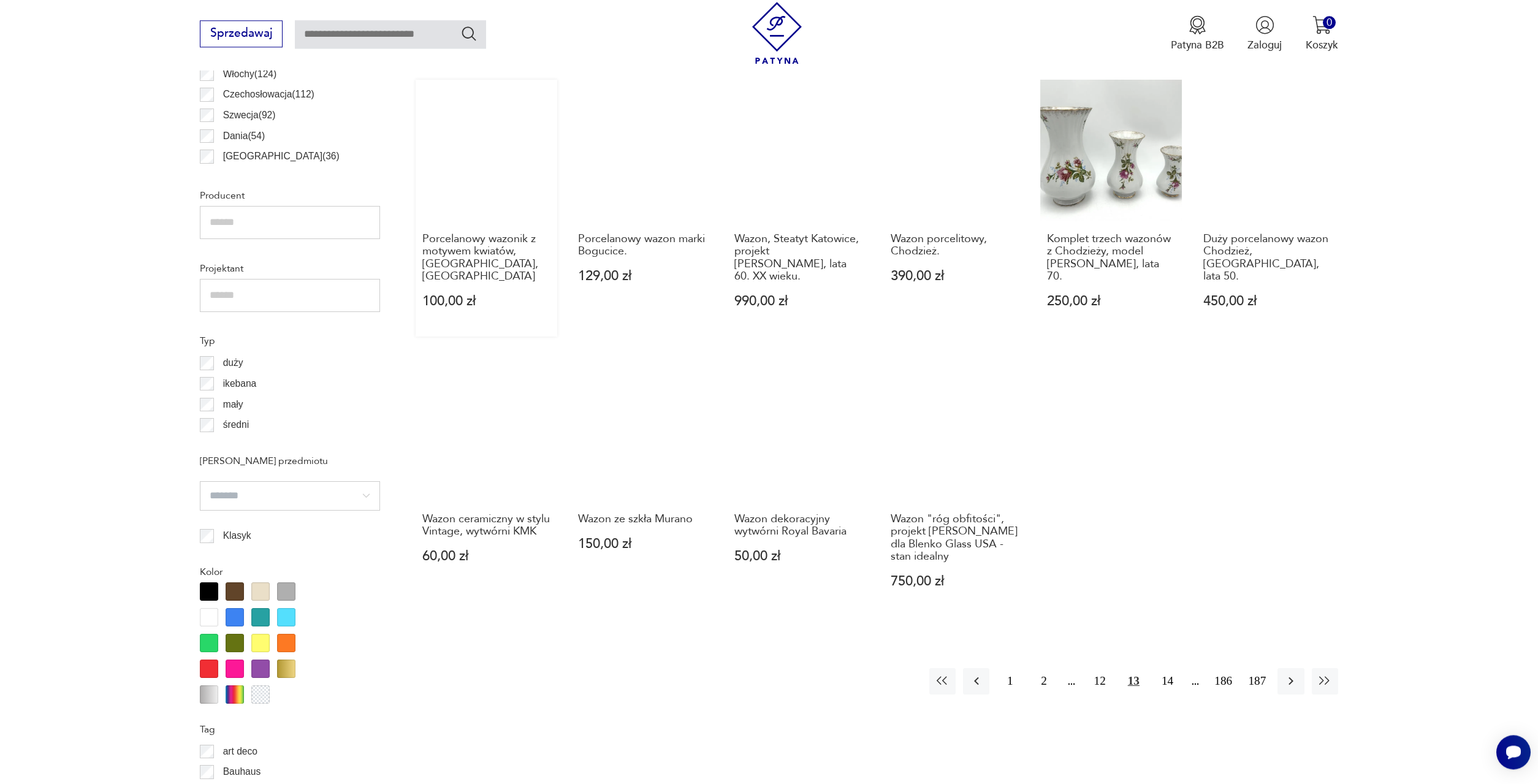
scroll to position [928, 0]
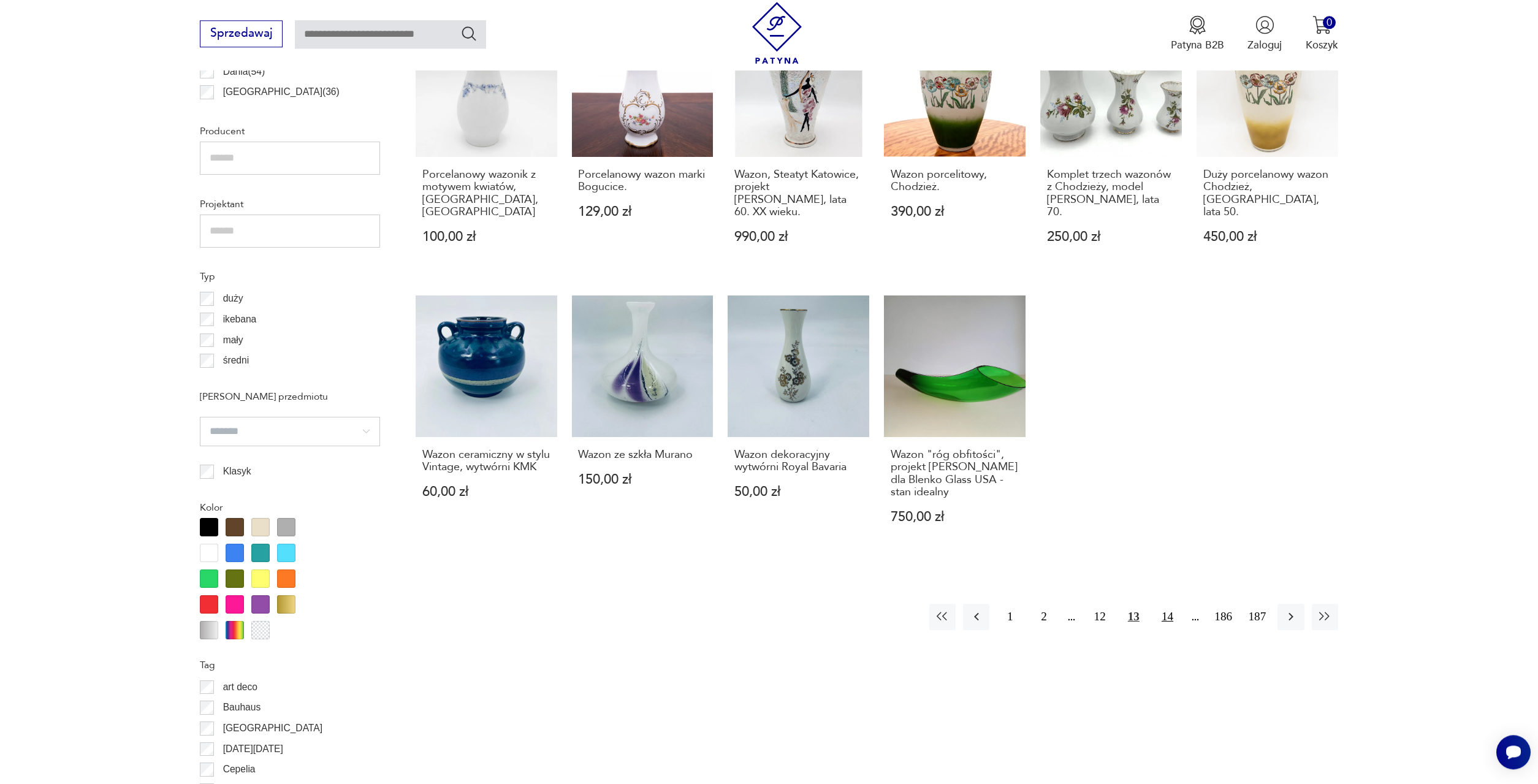
click at [1165, 603] on button "14" at bounding box center [1167, 616] width 26 height 26
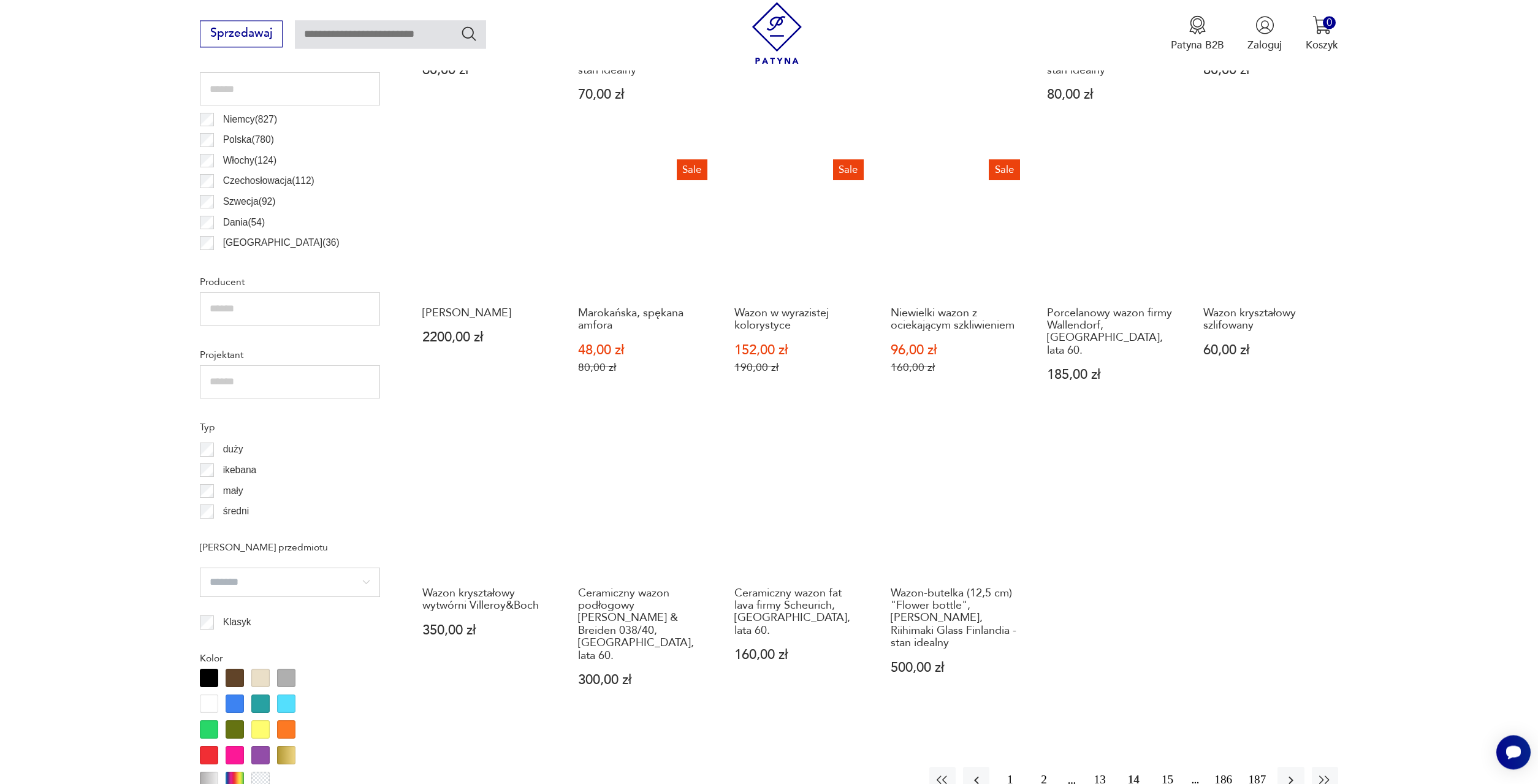
scroll to position [803, 0]
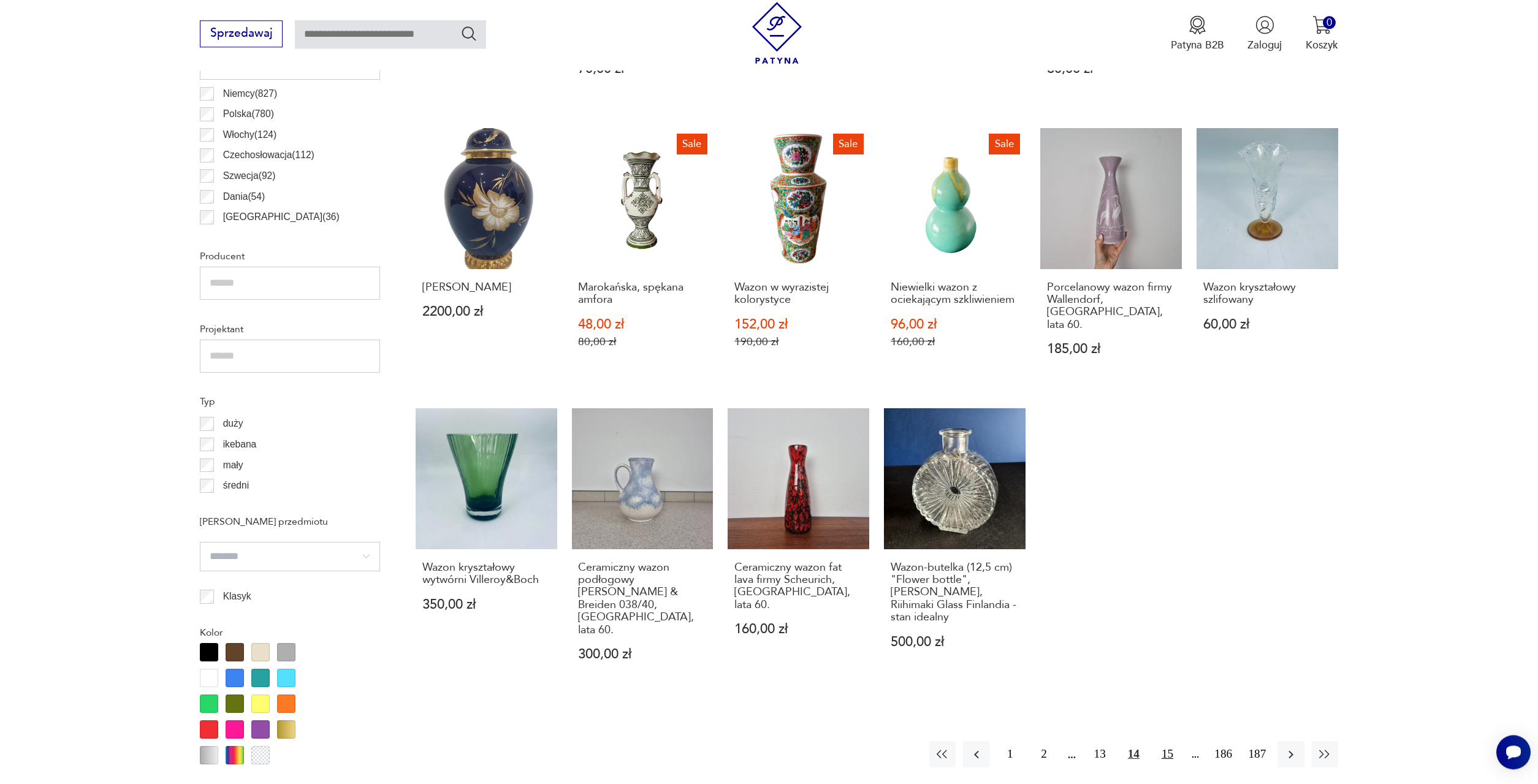
click at [1172, 741] on button "15" at bounding box center [1167, 754] width 26 height 26
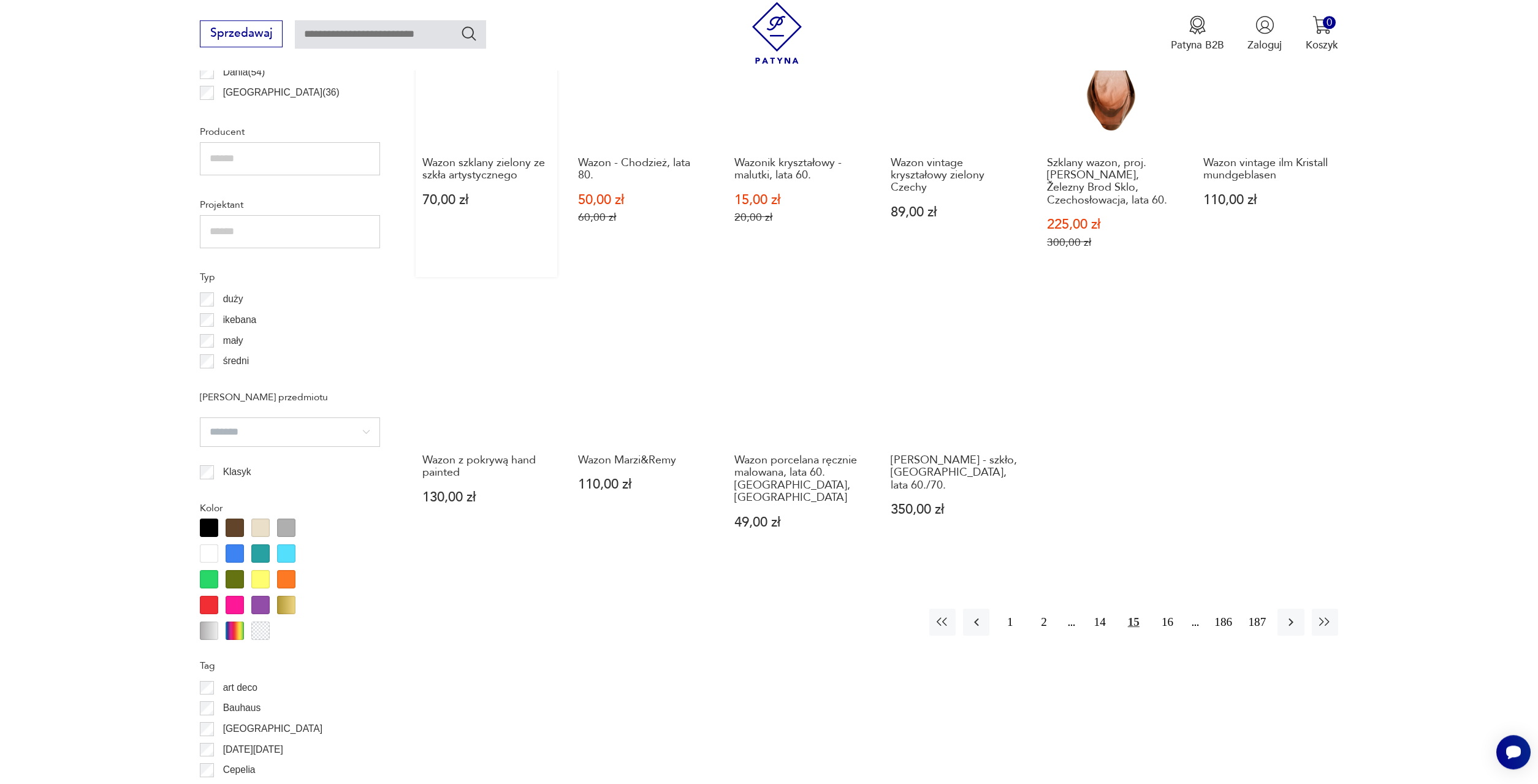
scroll to position [928, 0]
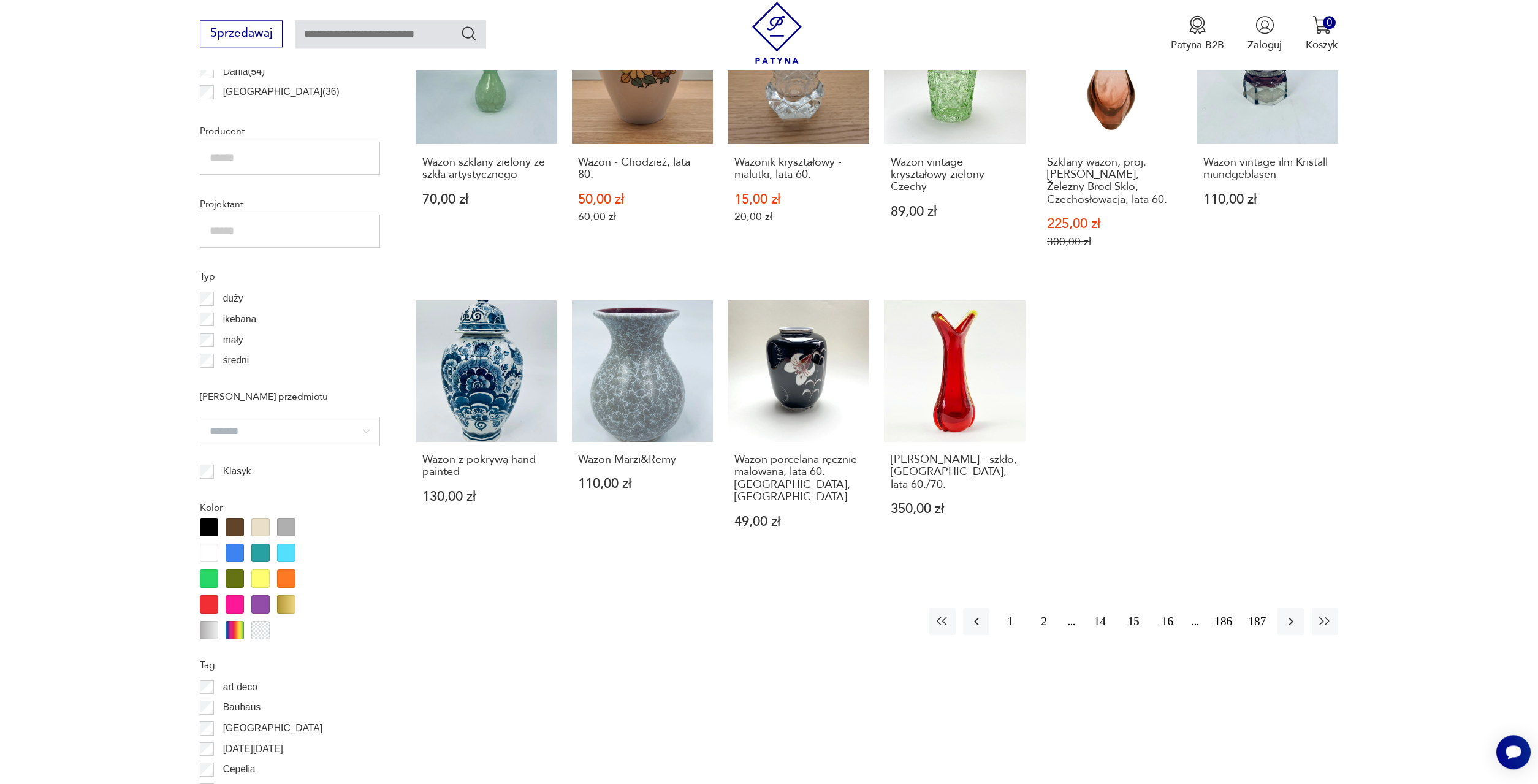
click at [1170, 608] on button "16" at bounding box center [1167, 621] width 26 height 26
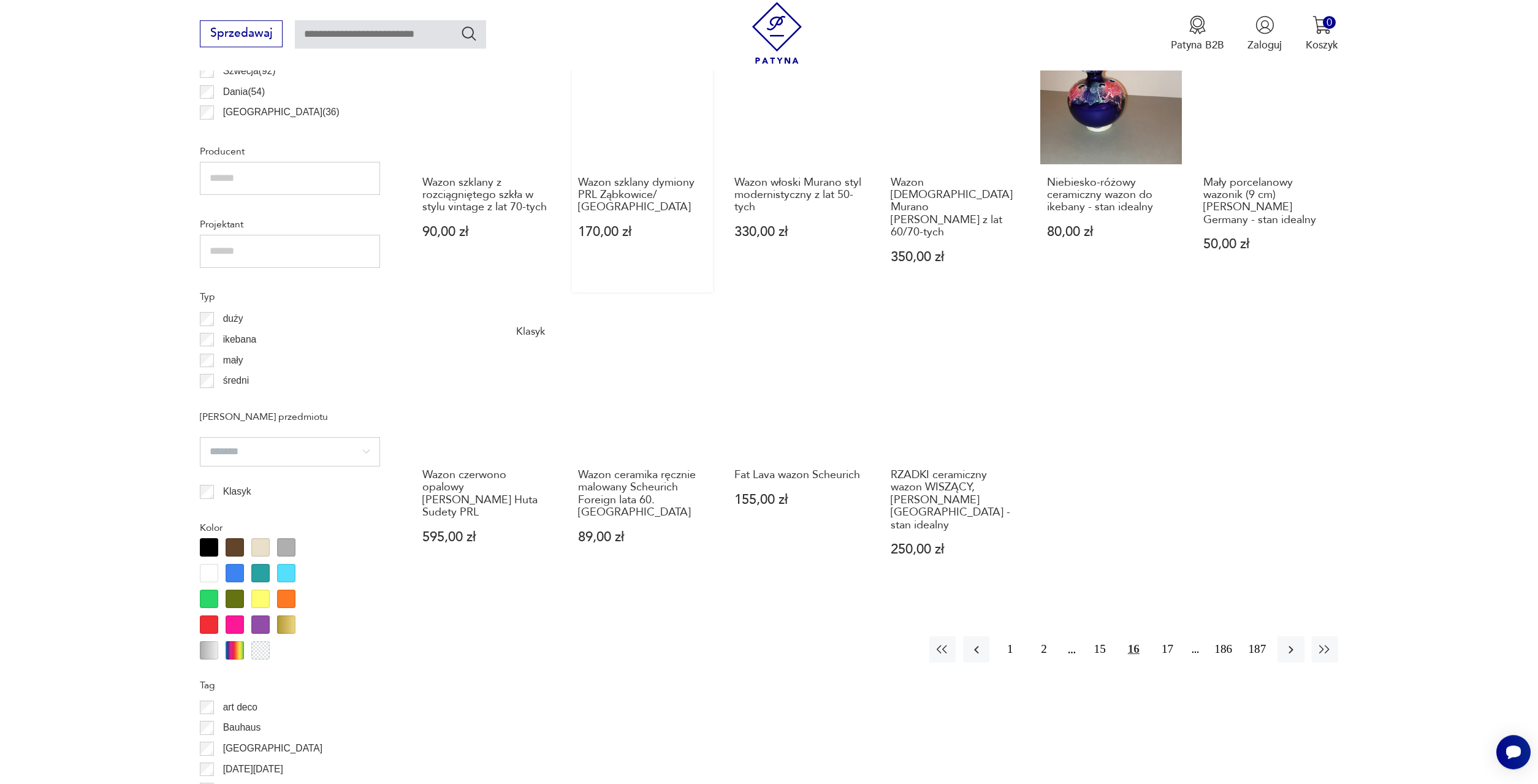
scroll to position [928, 0]
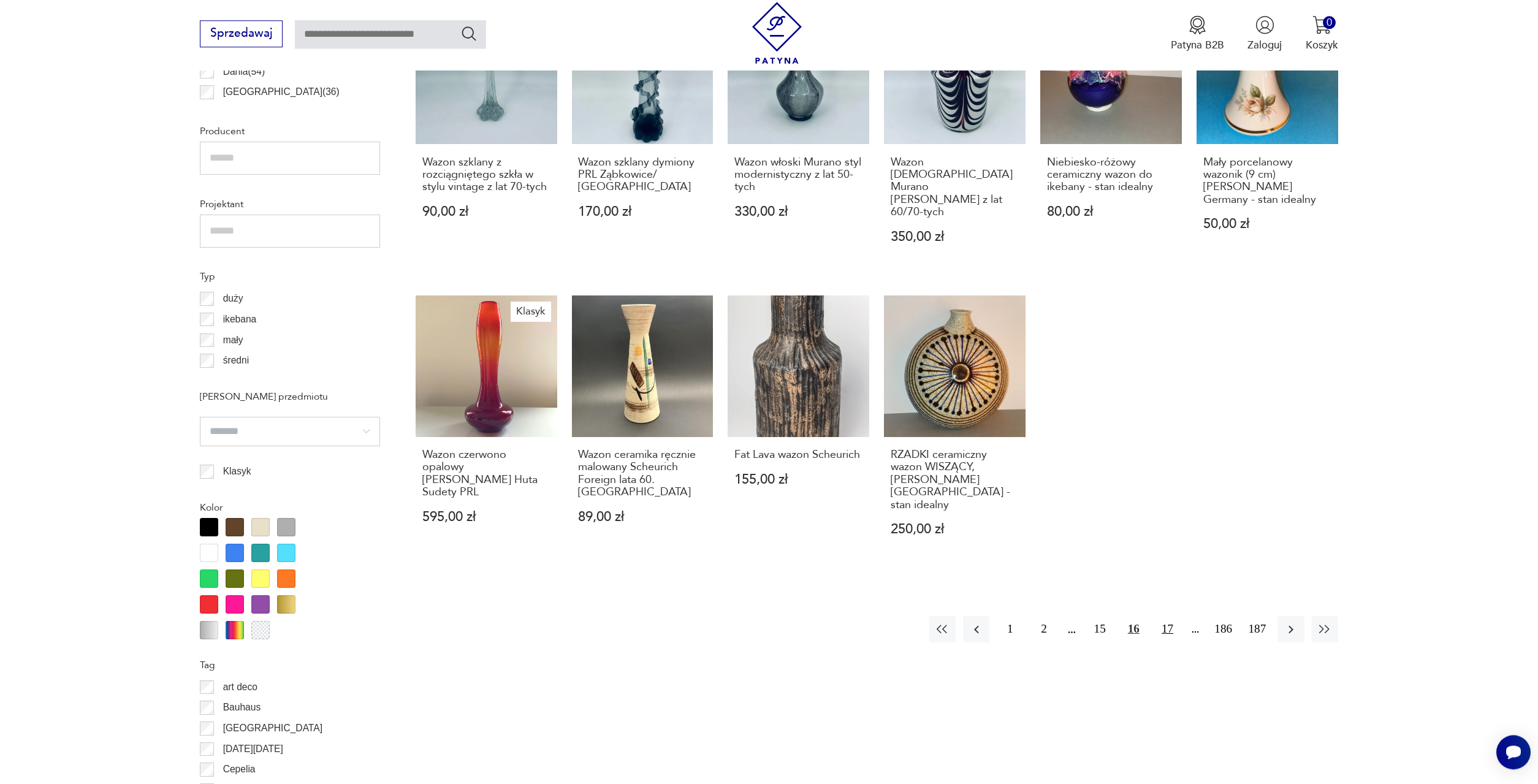
click at [1166, 616] on button "17" at bounding box center [1167, 629] width 26 height 26
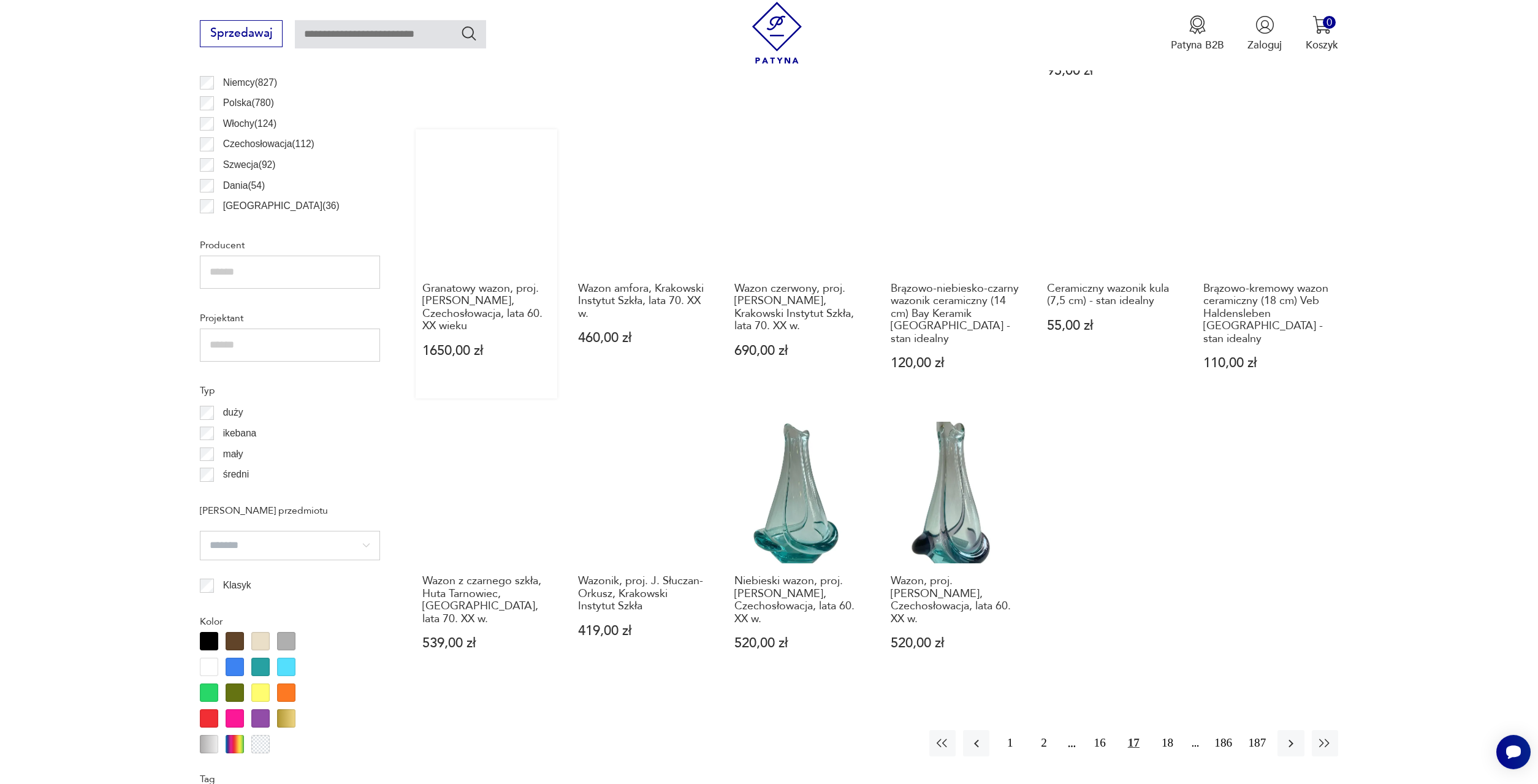
scroll to position [865, 0]
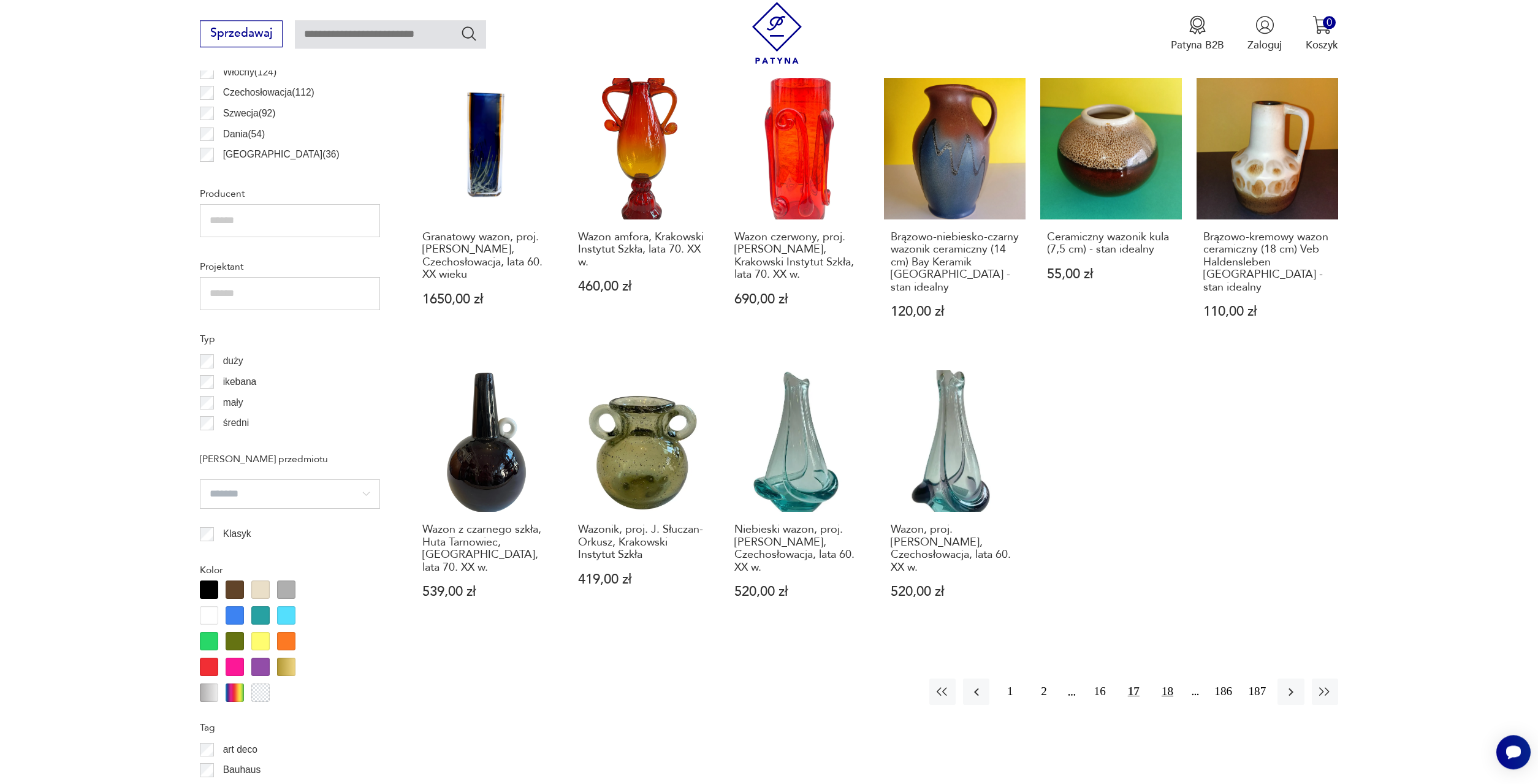
click at [1169, 678] on button "18" at bounding box center [1167, 691] width 26 height 26
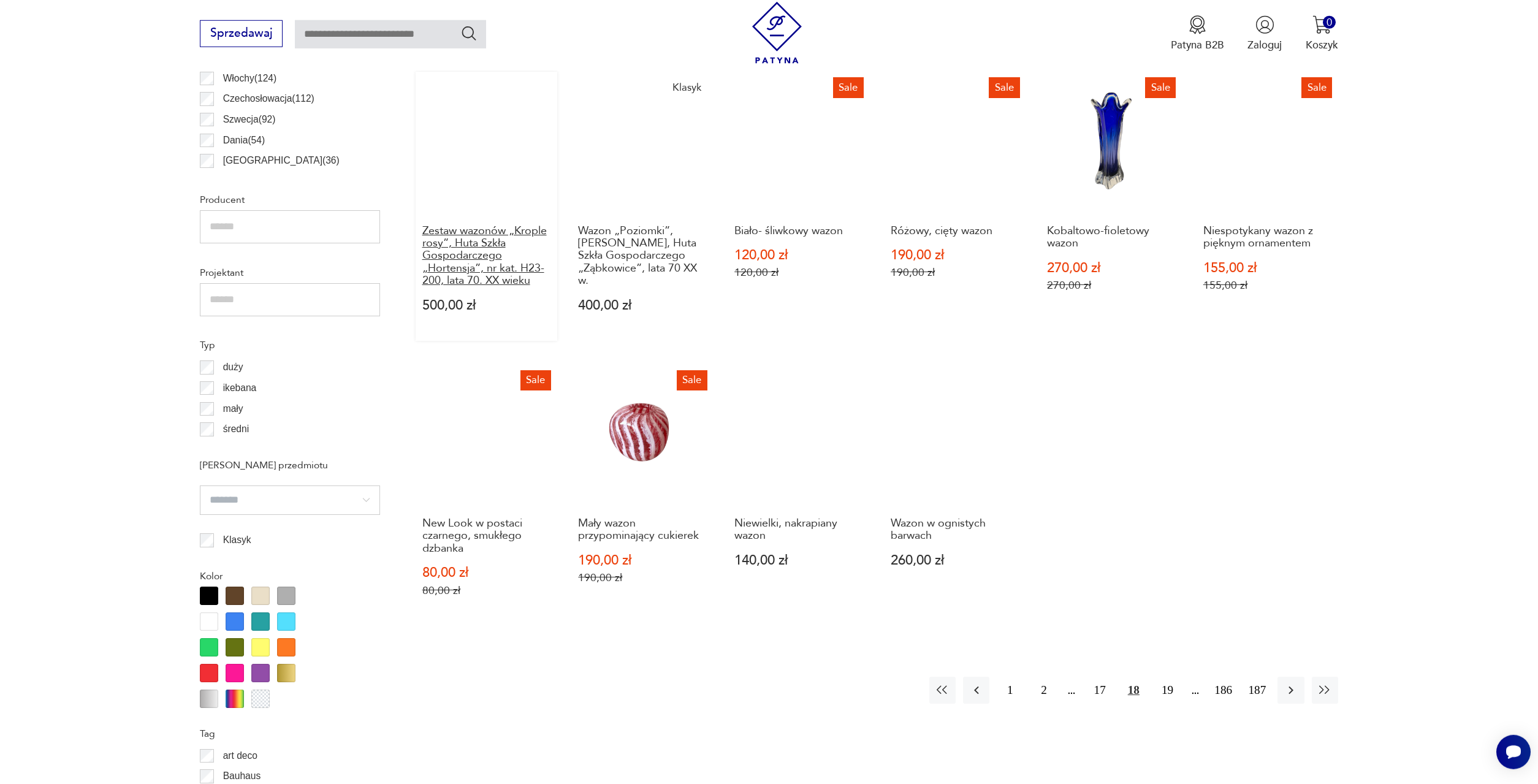
scroll to position [865, 0]
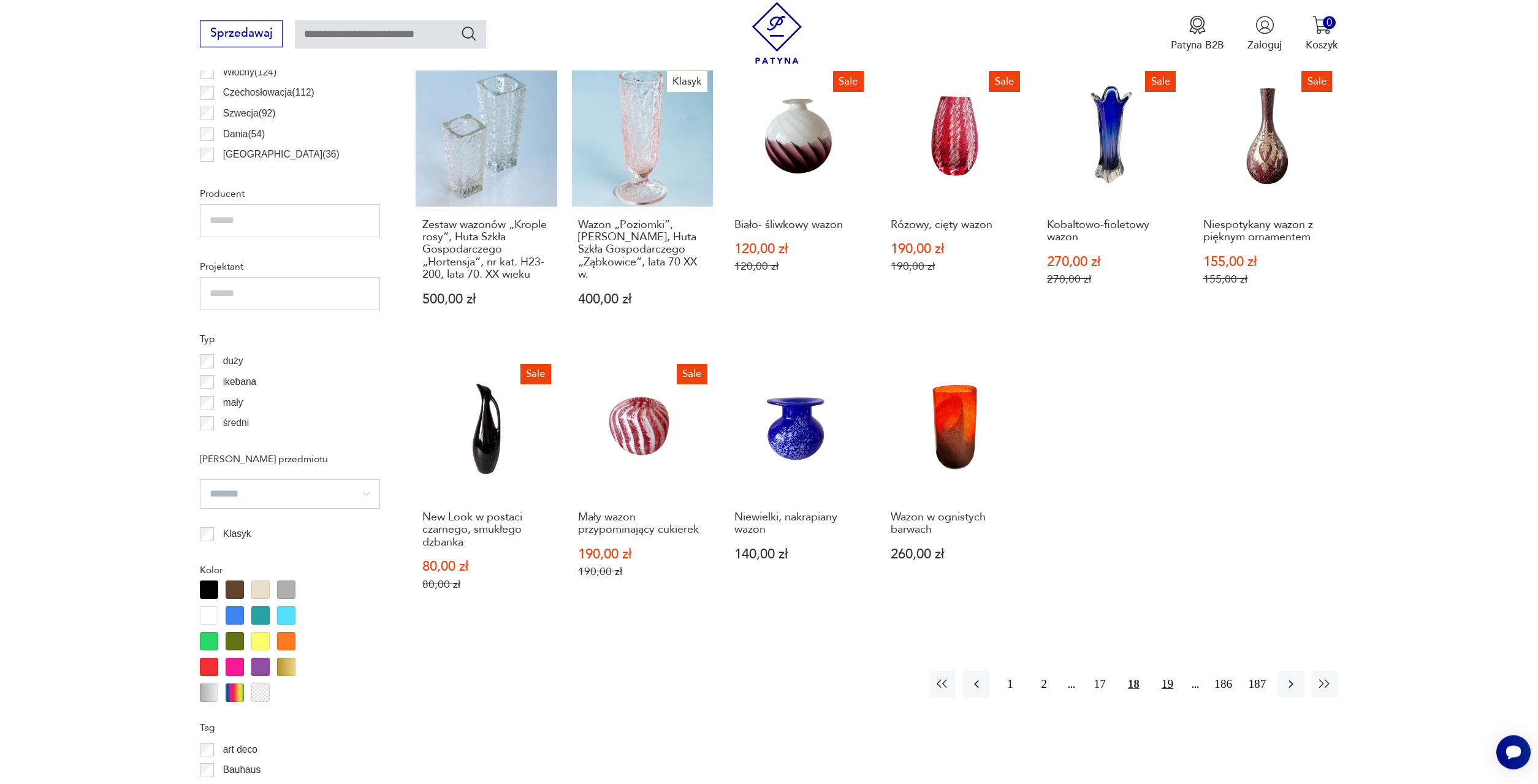
click at [1171, 671] on button "19" at bounding box center [1167, 684] width 26 height 26
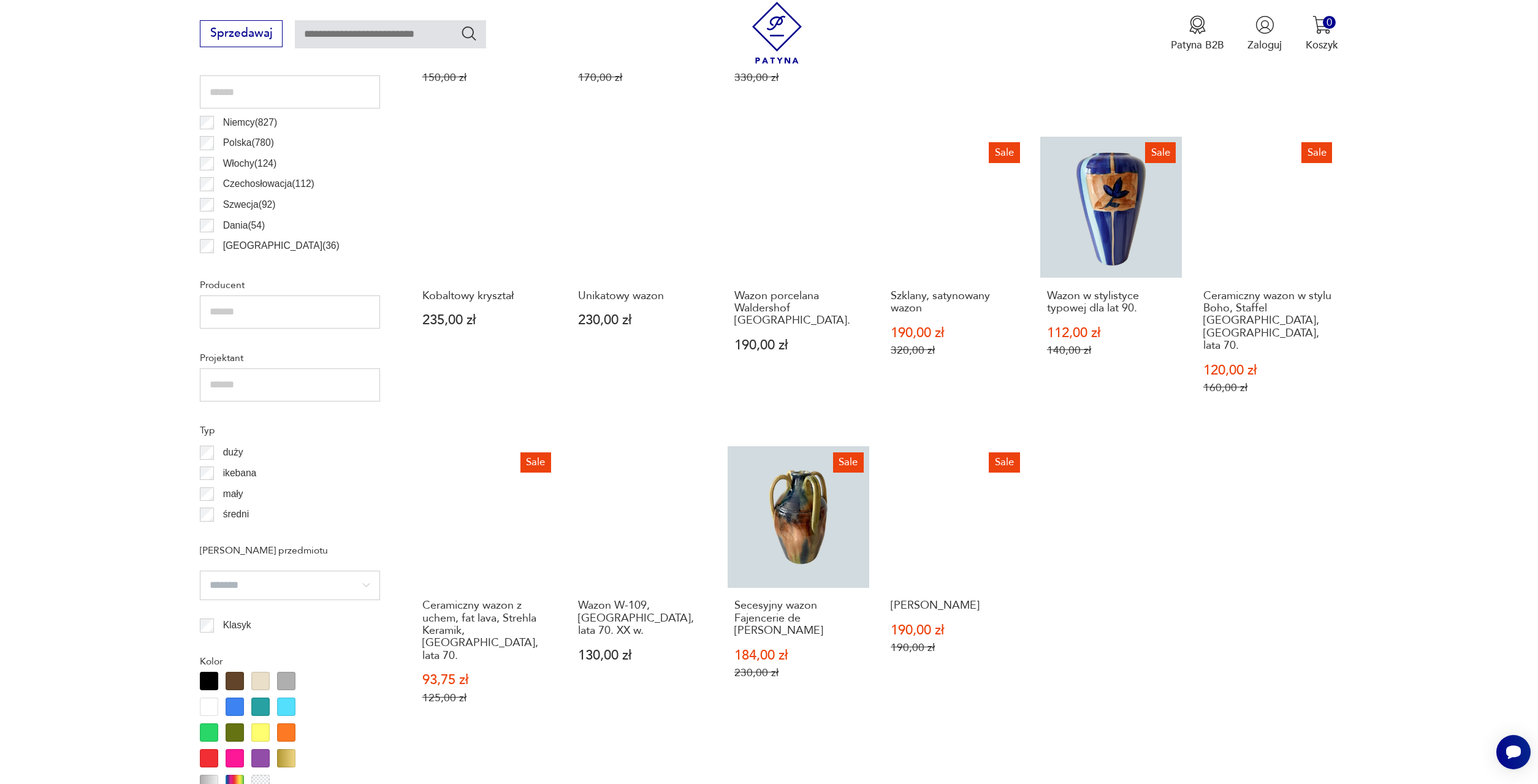
scroll to position [803, 0]
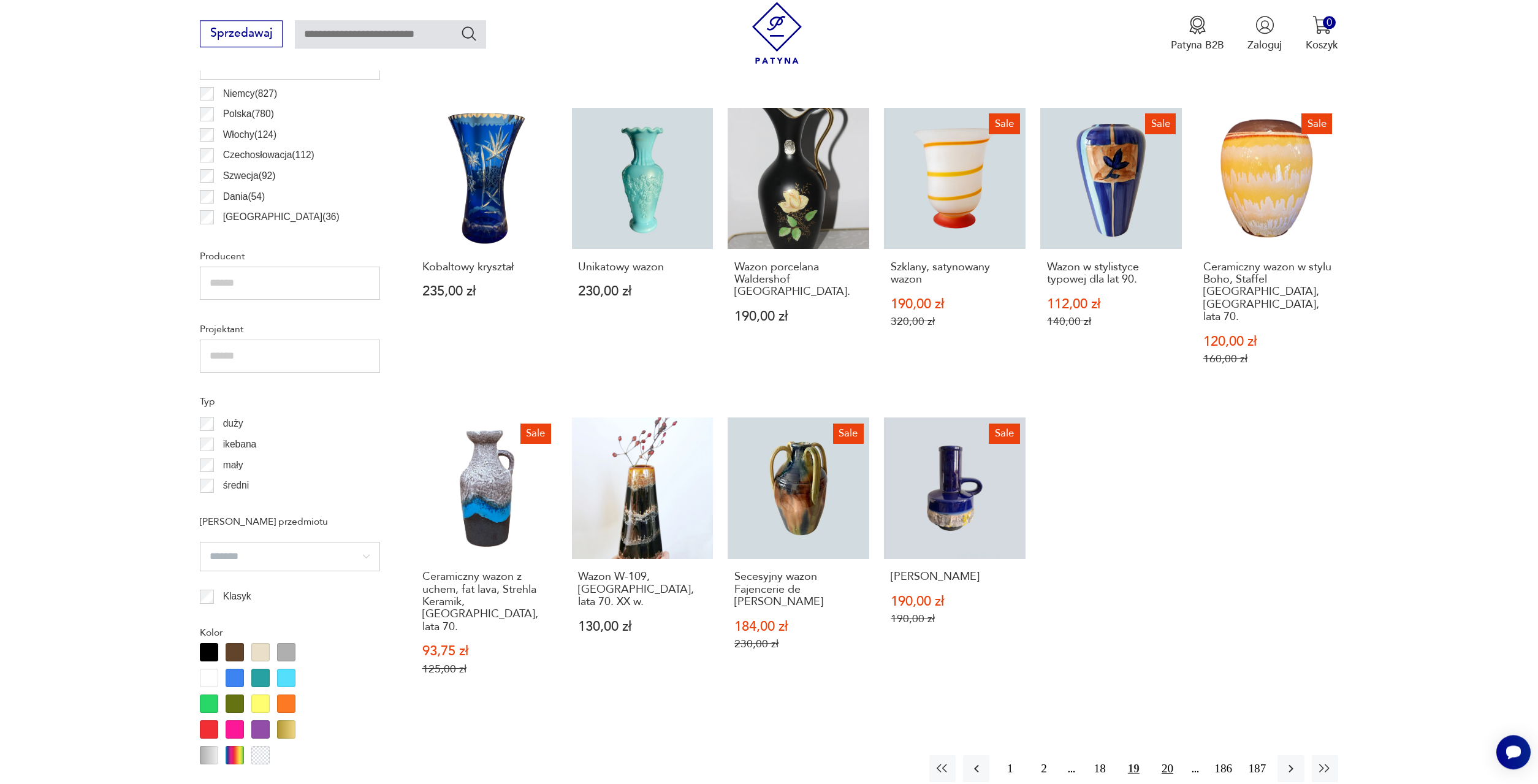
click at [1171, 755] on button "20" at bounding box center [1167, 768] width 26 height 26
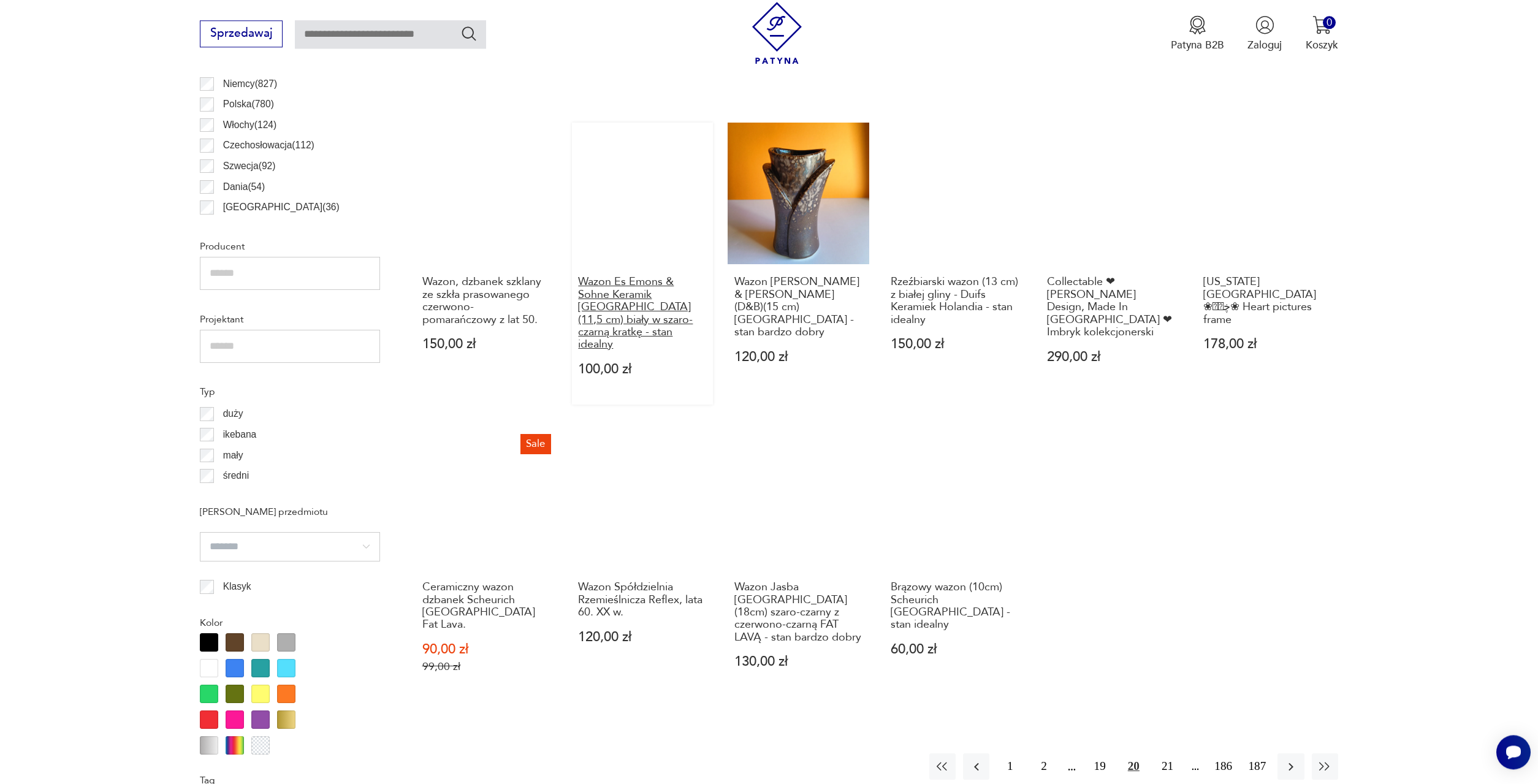
scroll to position [865, 0]
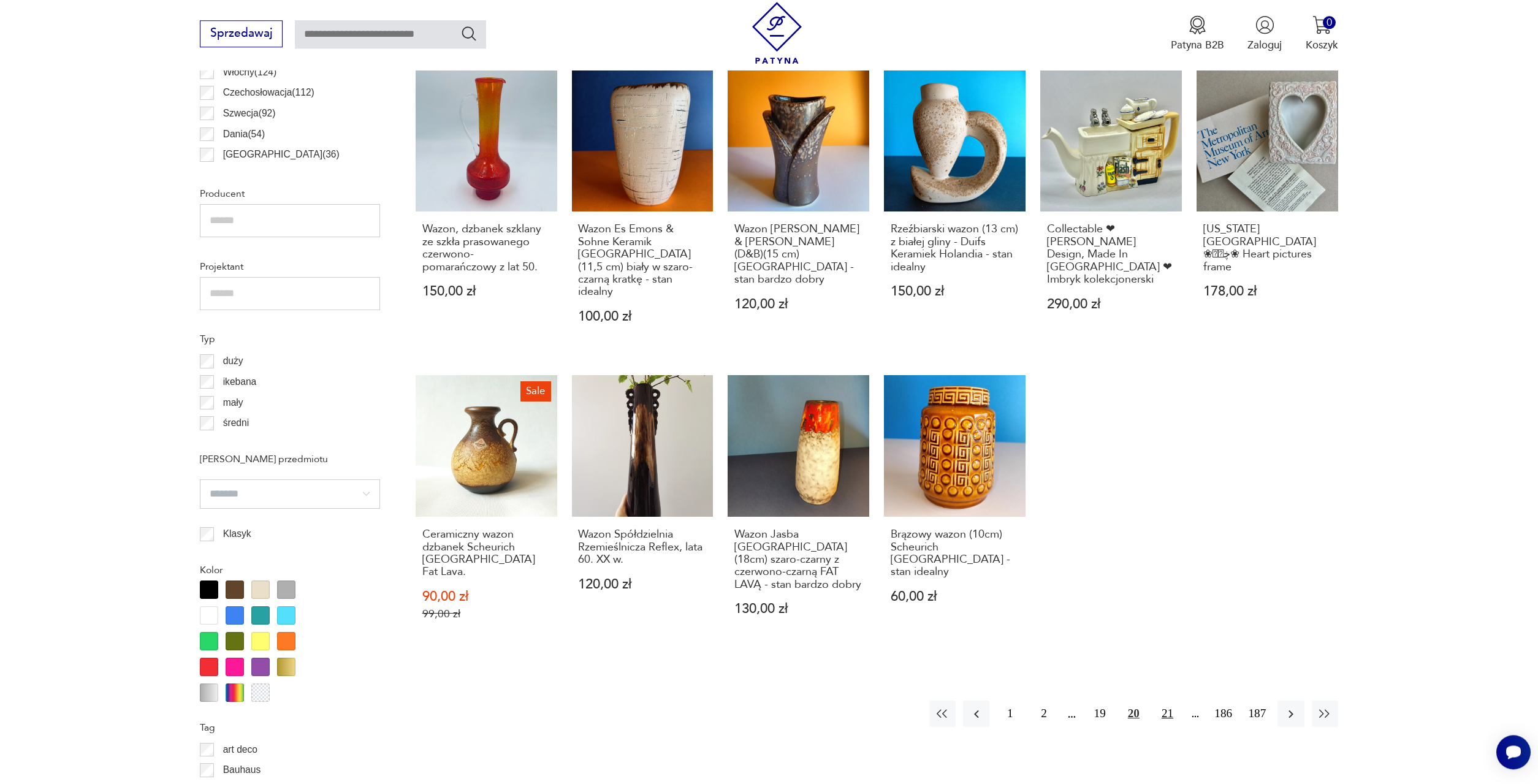
click at [1165, 701] on button "21" at bounding box center [1167, 714] width 26 height 26
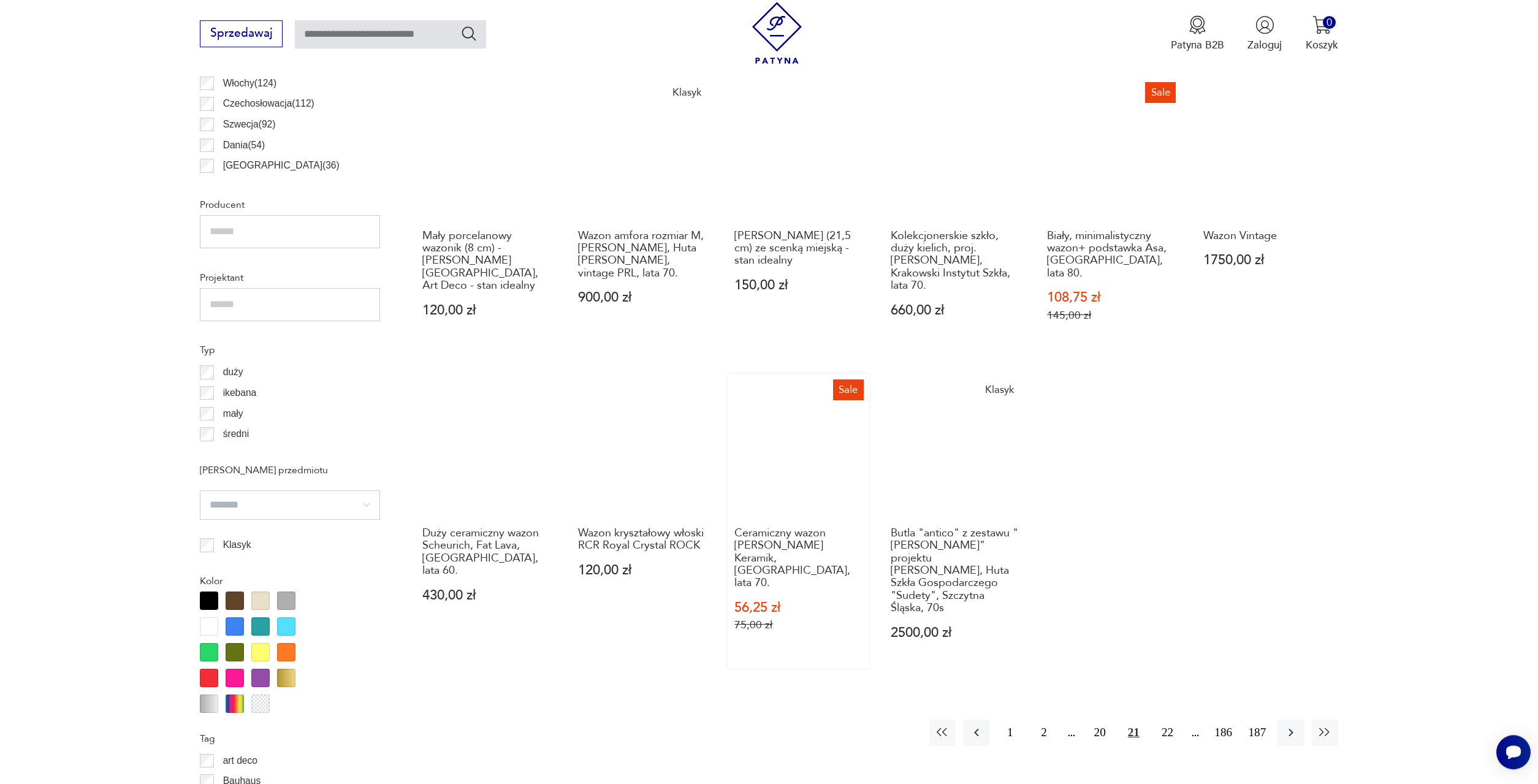
scroll to position [865, 0]
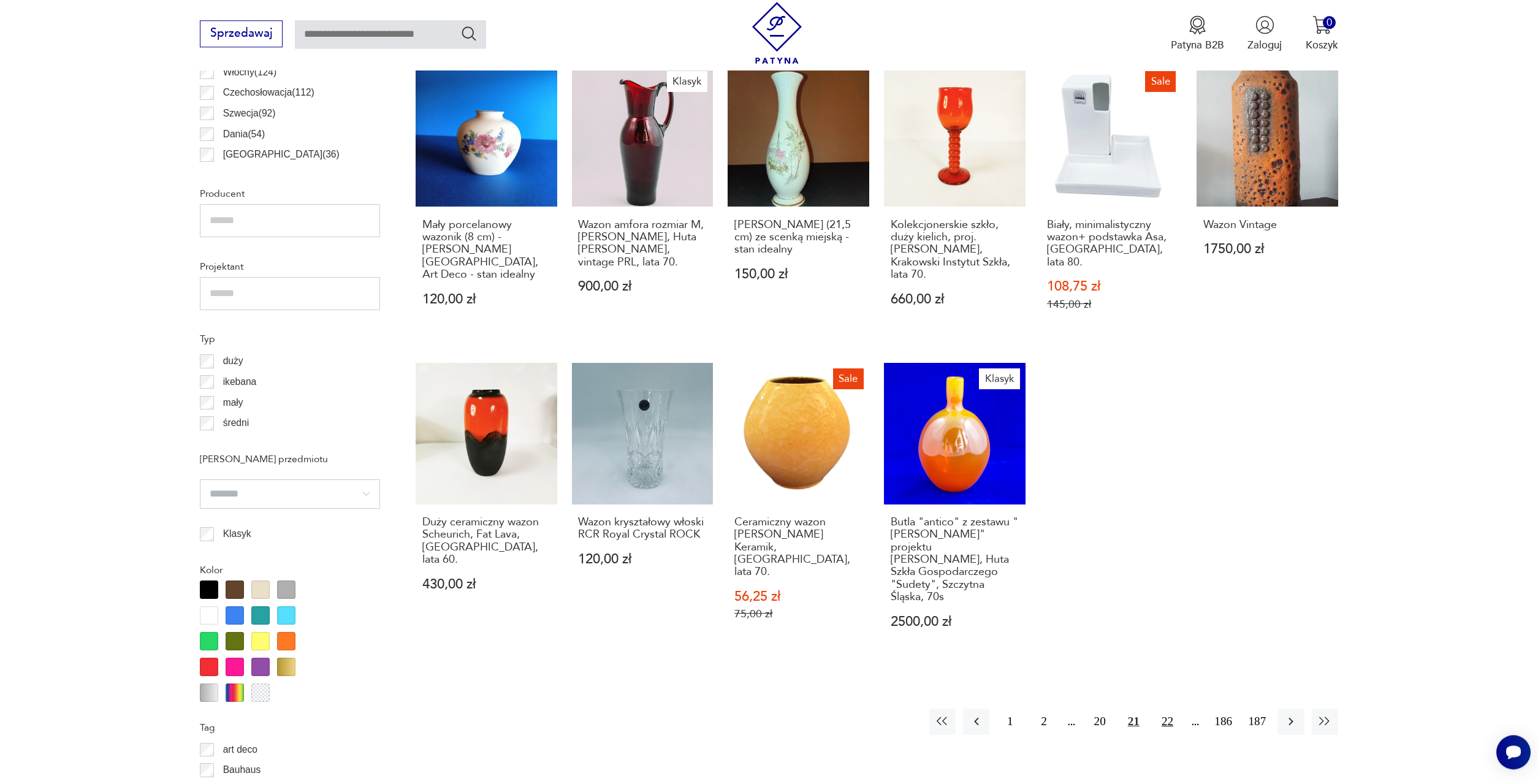
click at [1165, 709] on button "22" at bounding box center [1167, 722] width 26 height 26
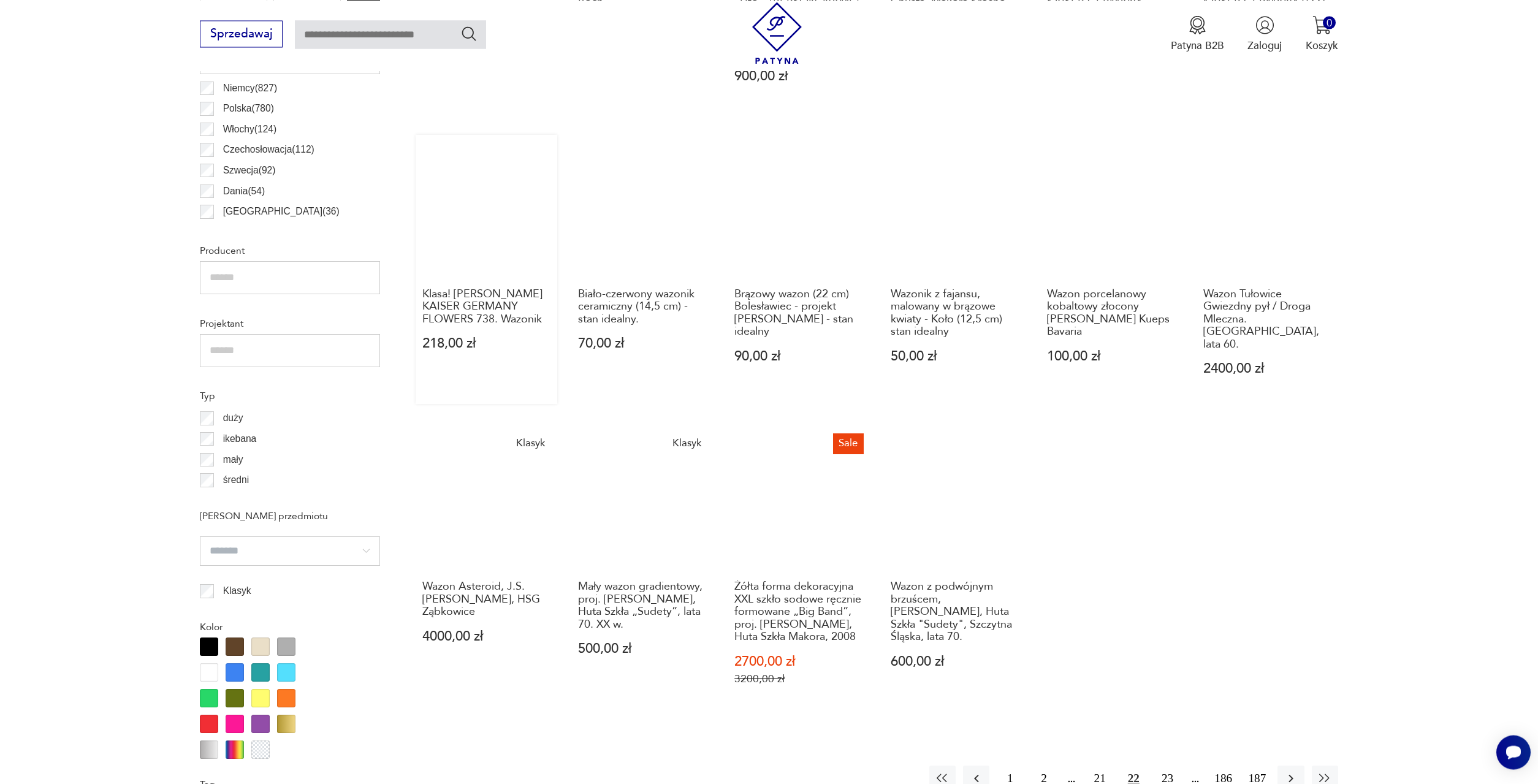
scroll to position [865, 0]
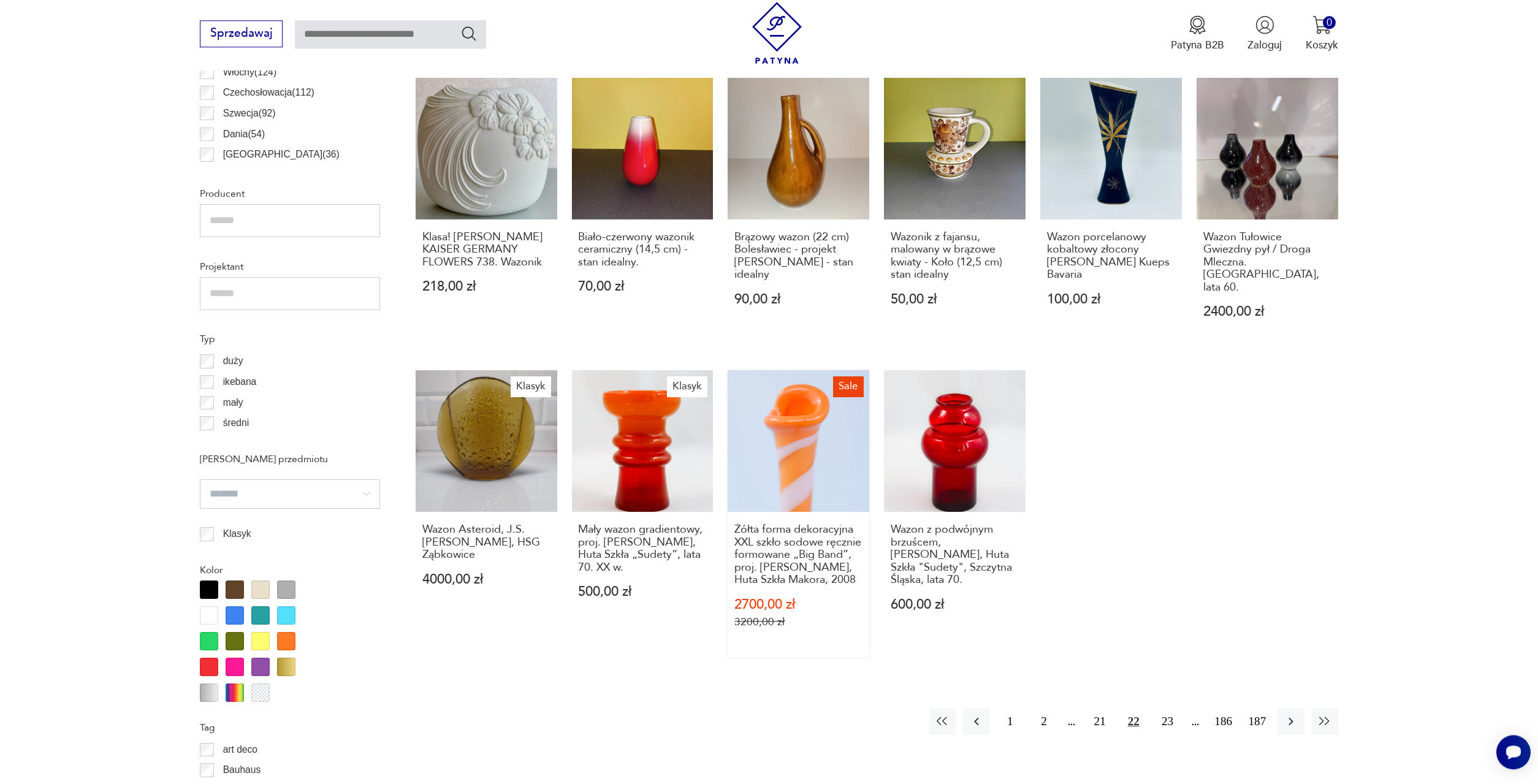
click at [797, 399] on link "Sale Żółta forma dekoracyjna XXL szkło sodowe ręcznie formowane „Big Band”, pro…" at bounding box center [798, 512] width 142 height 286
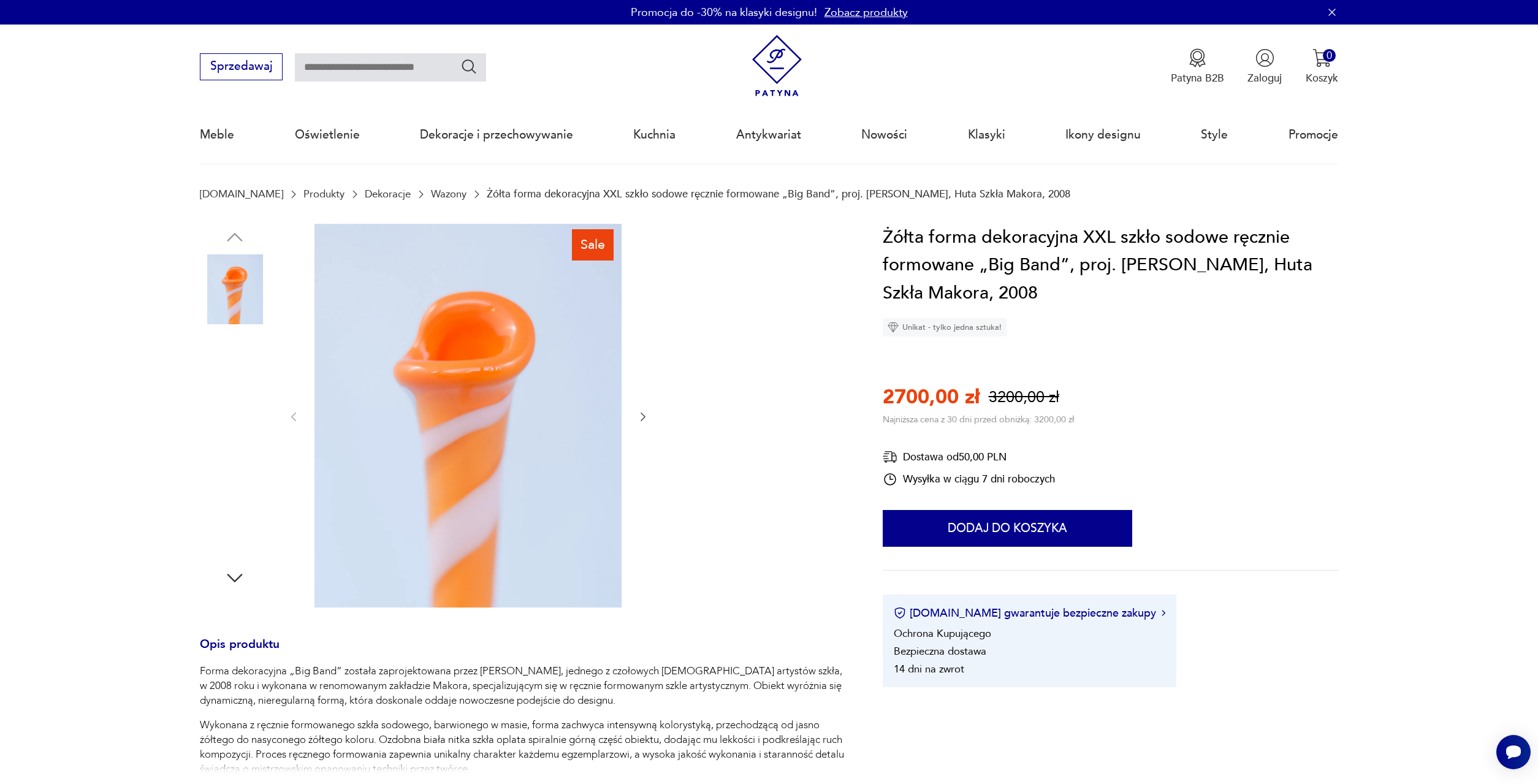
click at [237, 372] on img at bounding box center [235, 366] width 70 height 70
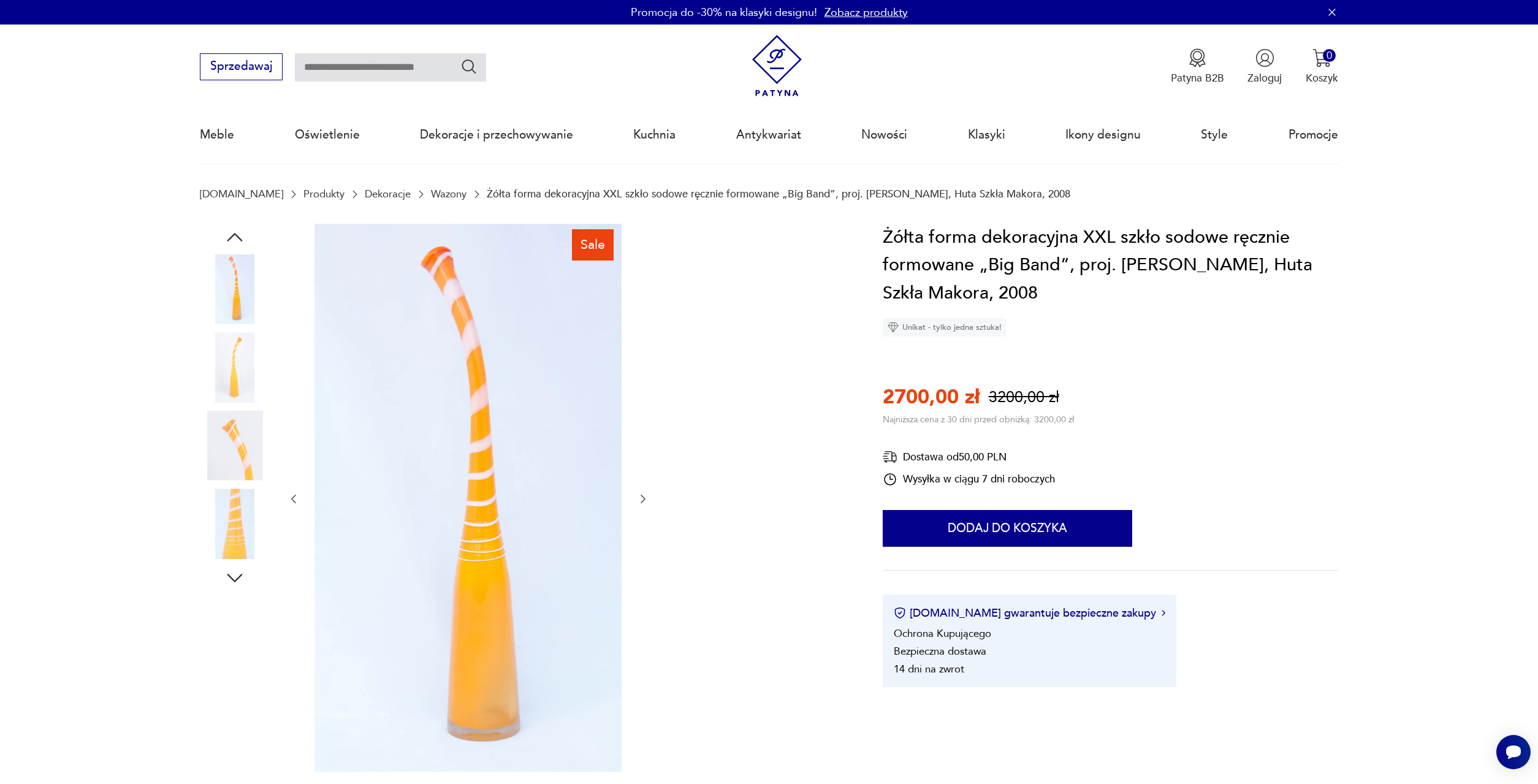
click at [235, 431] on img at bounding box center [235, 445] width 70 height 70
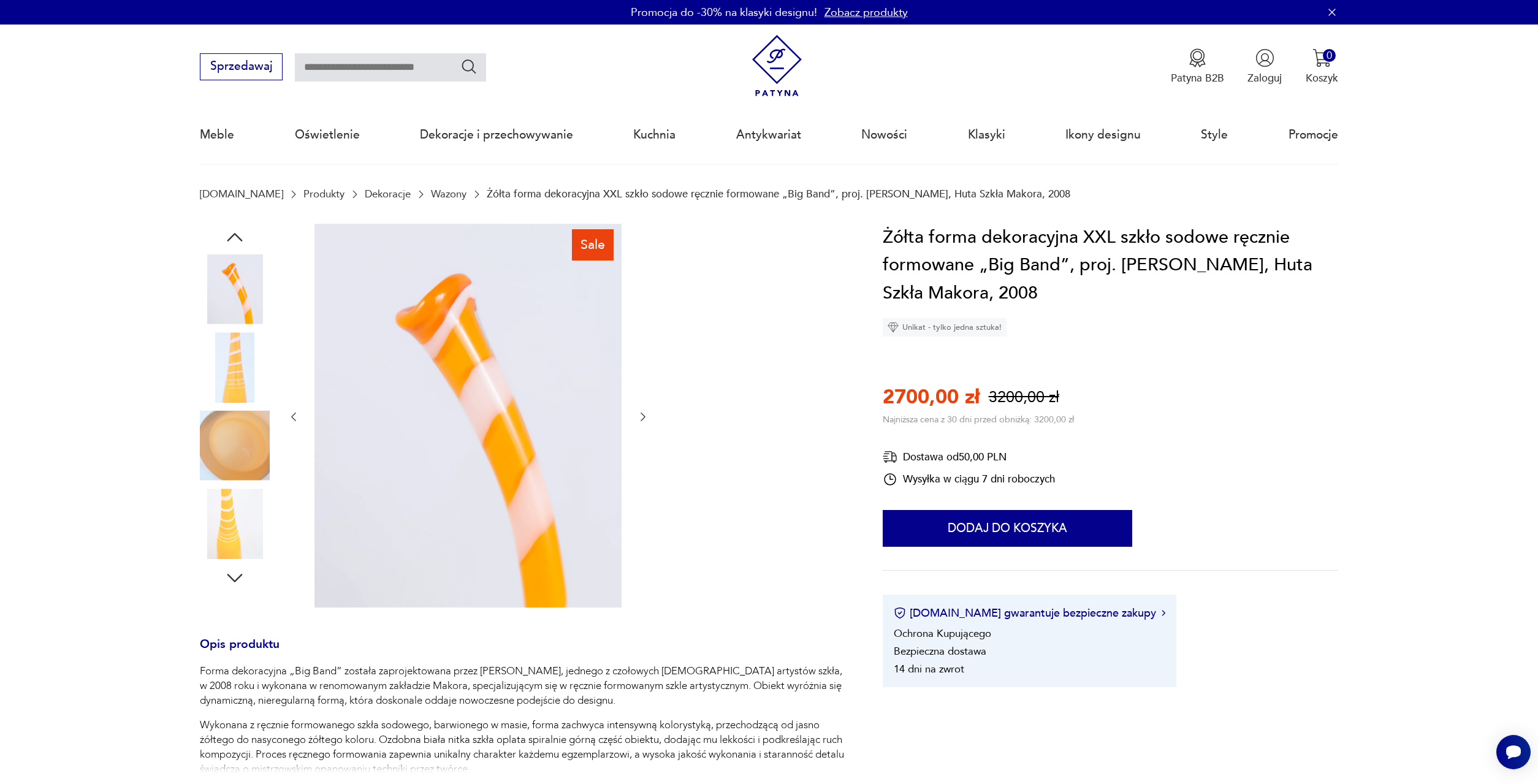
click at [242, 525] on img at bounding box center [235, 523] width 70 height 70
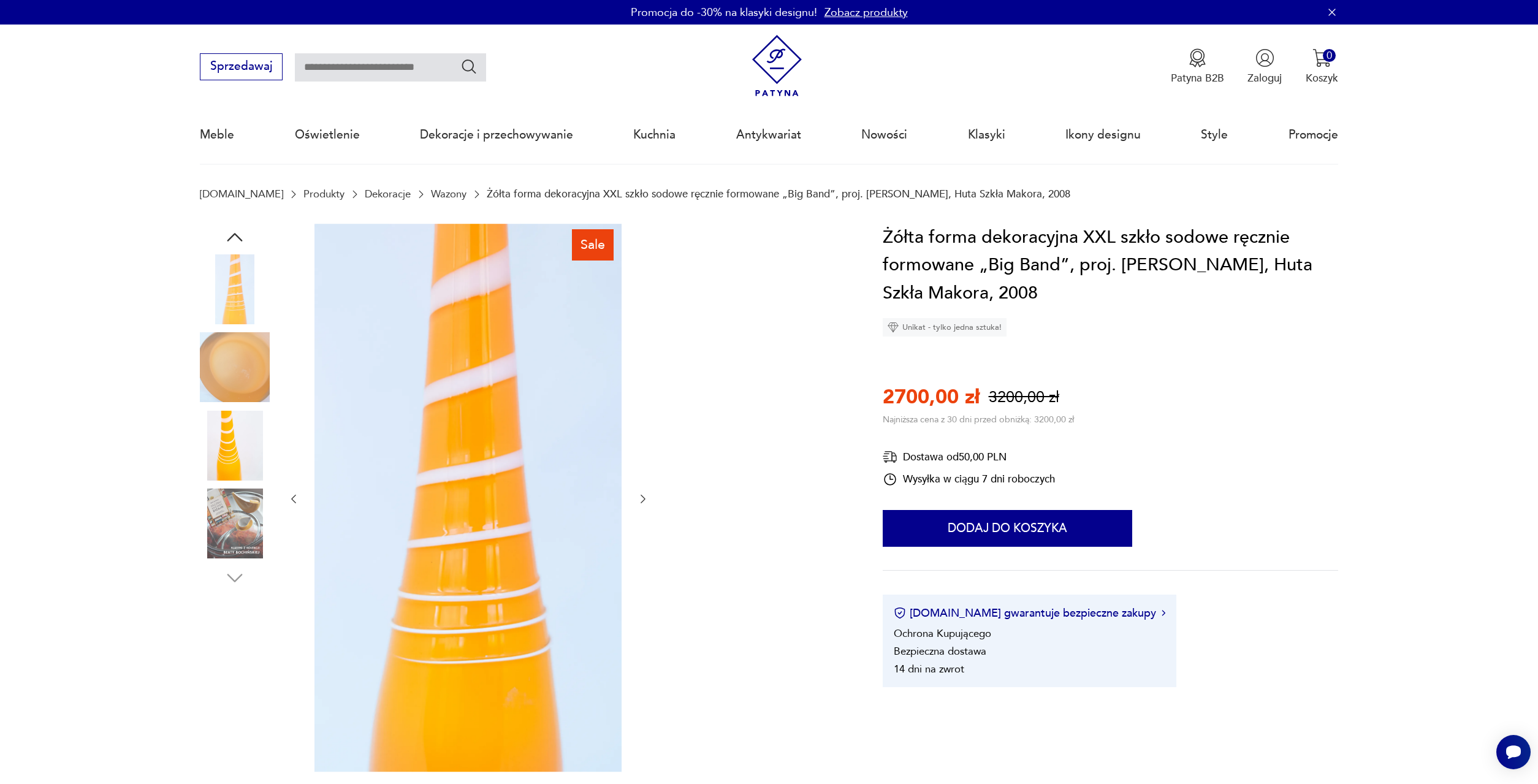
click at [226, 522] on img at bounding box center [235, 523] width 70 height 70
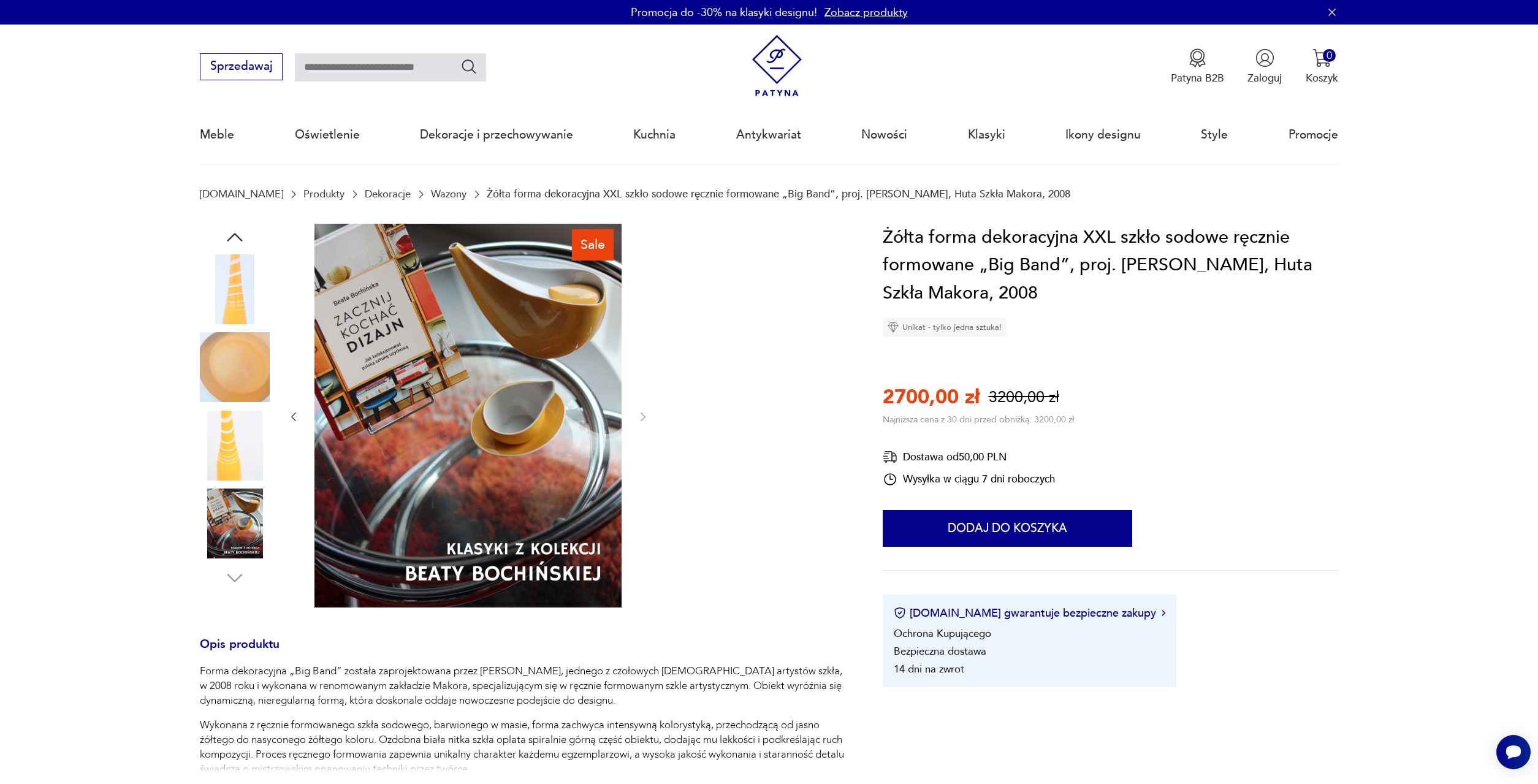
click at [233, 447] on img at bounding box center [235, 445] width 70 height 70
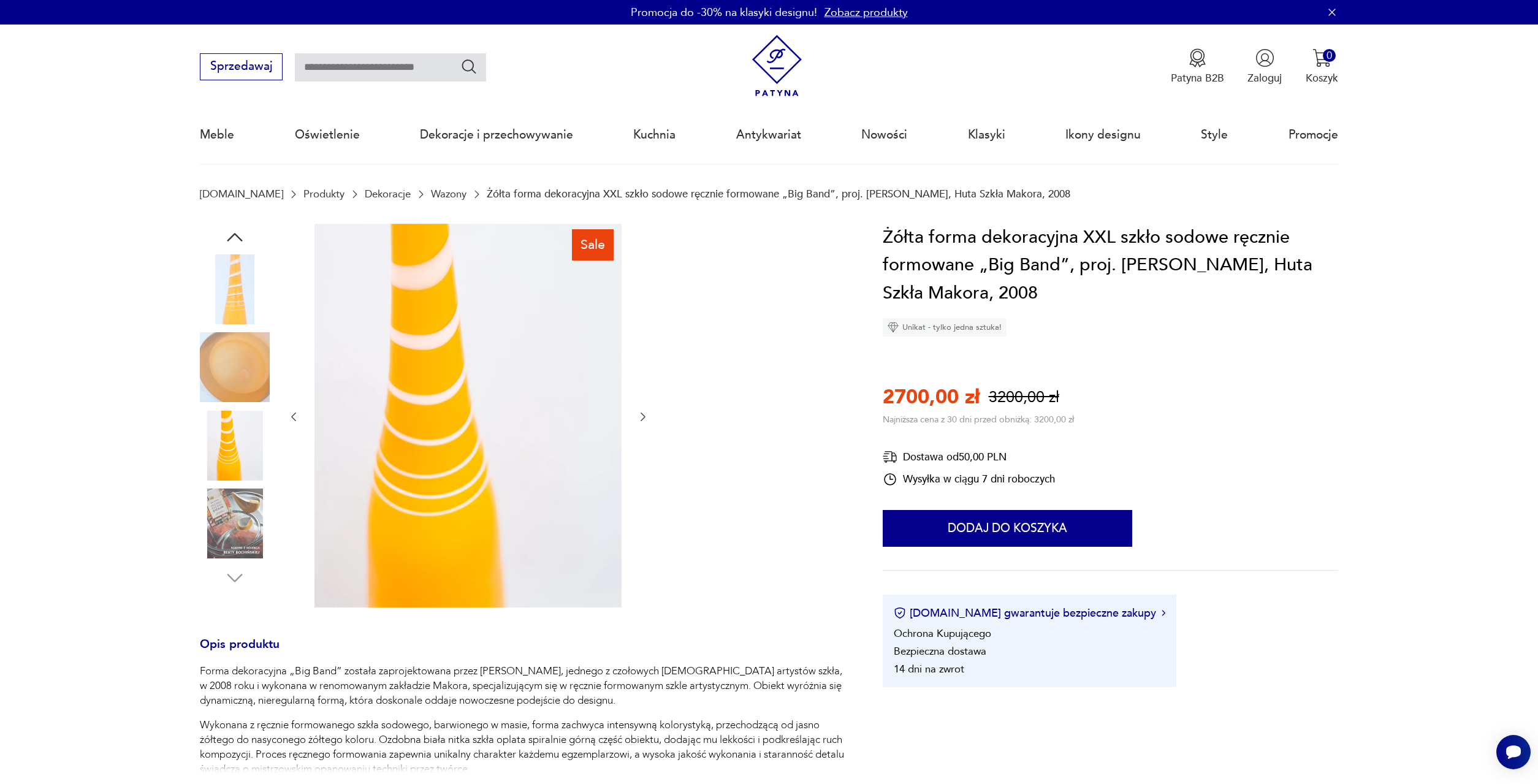
click at [225, 303] on img at bounding box center [235, 288] width 70 height 70
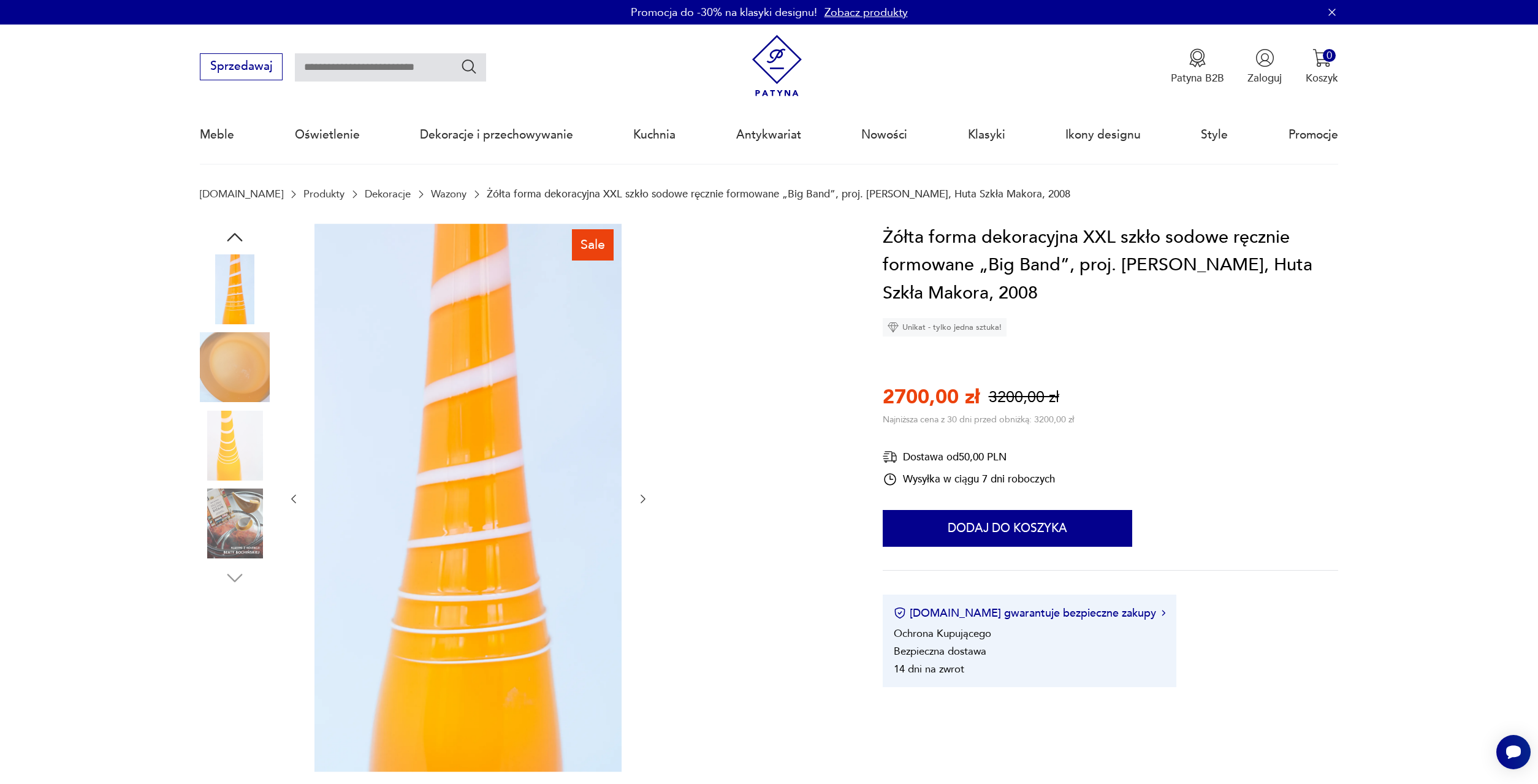
click at [235, 234] on icon "button" at bounding box center [235, 236] width 16 height 8
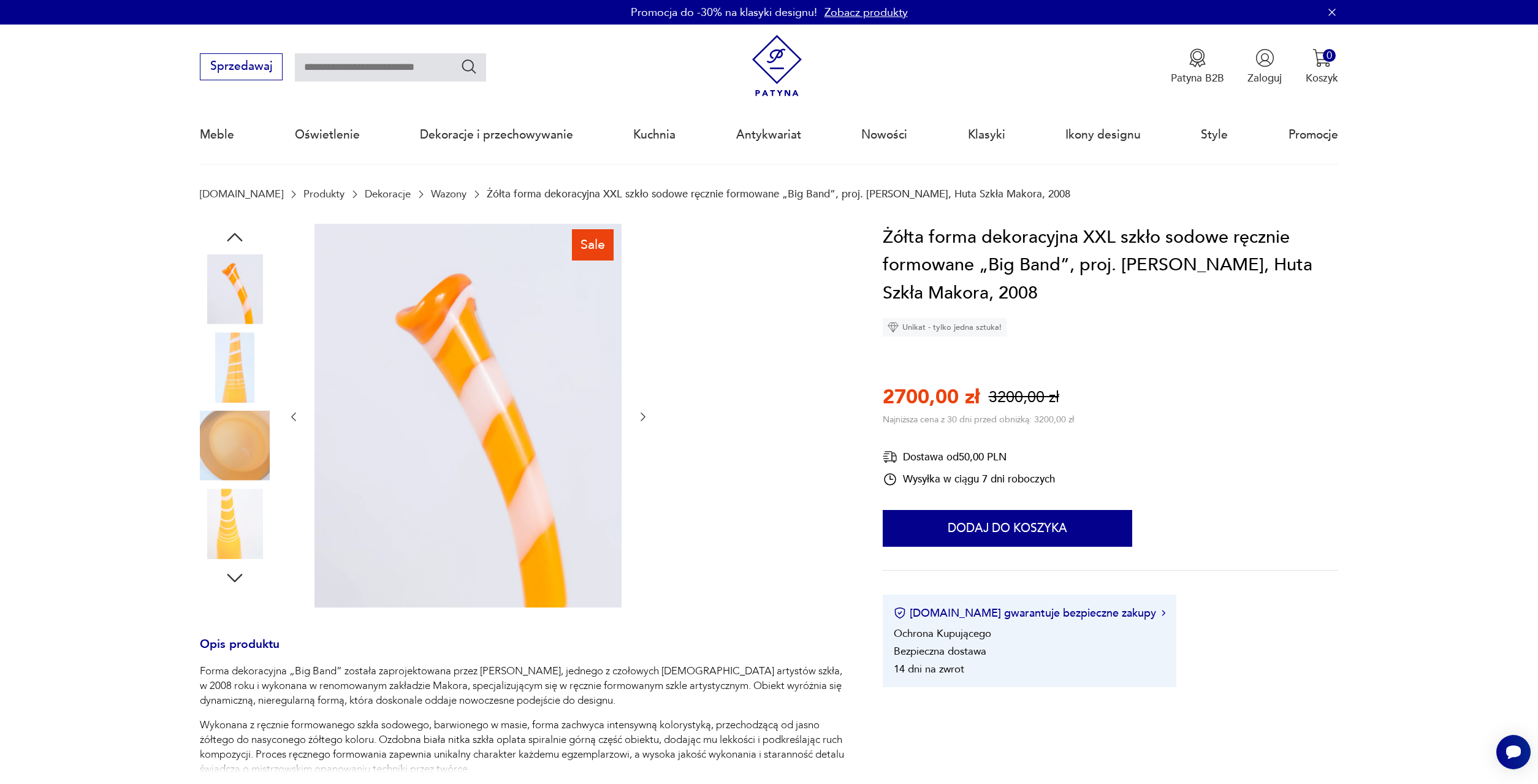
click at [233, 282] on img at bounding box center [235, 288] width 70 height 70
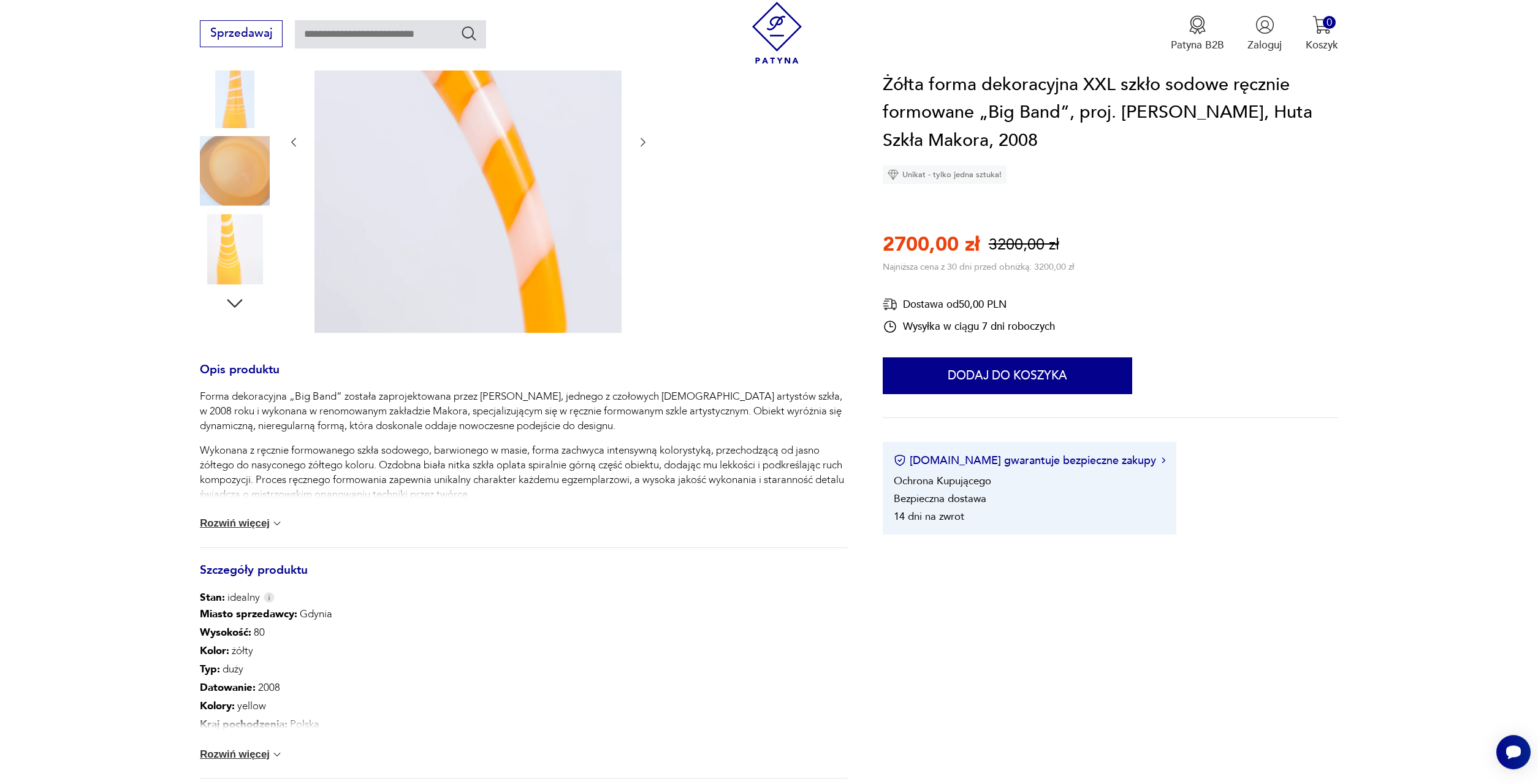
scroll to position [312, 0]
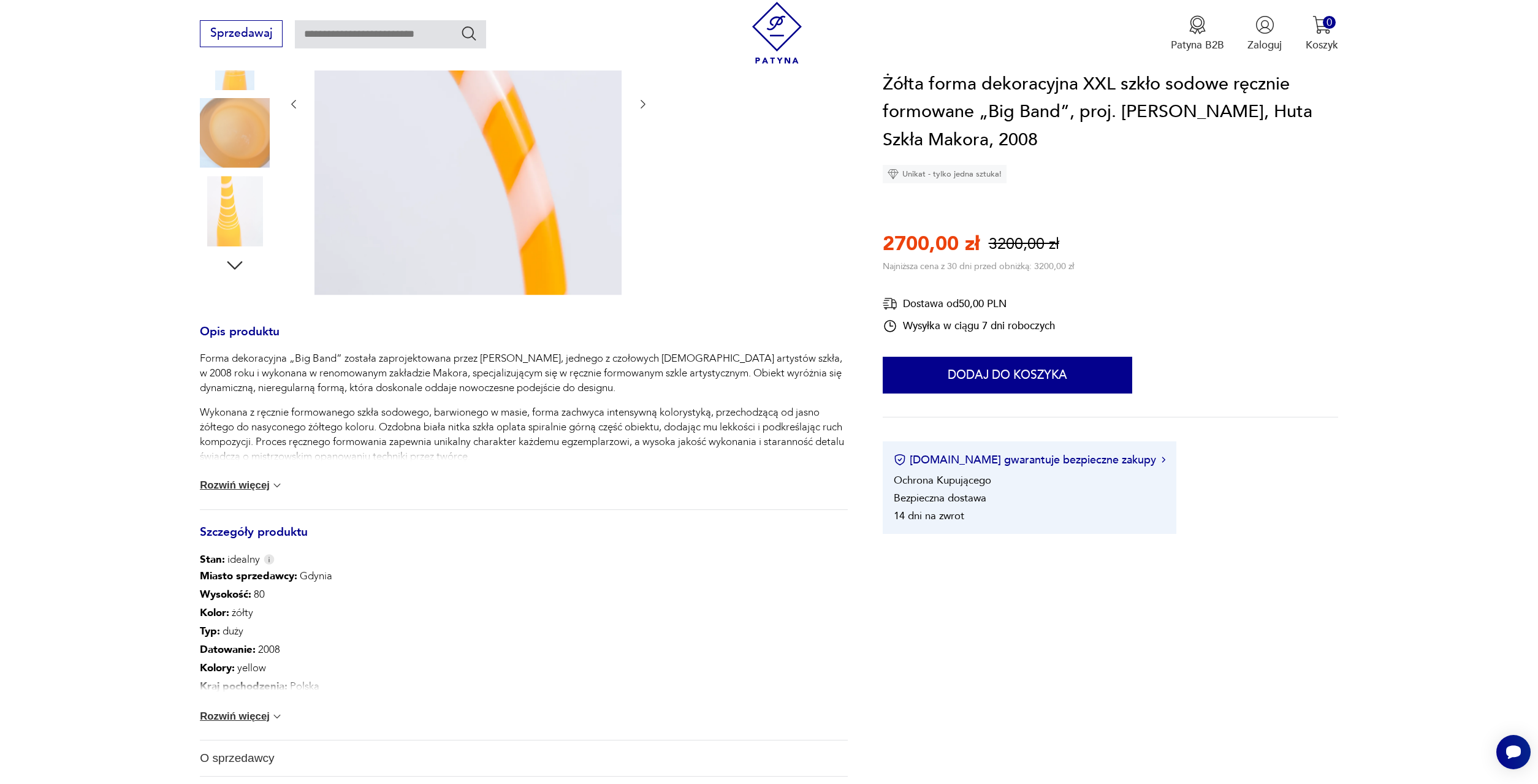
click at [443, 209] on img at bounding box center [467, 103] width 307 height 384
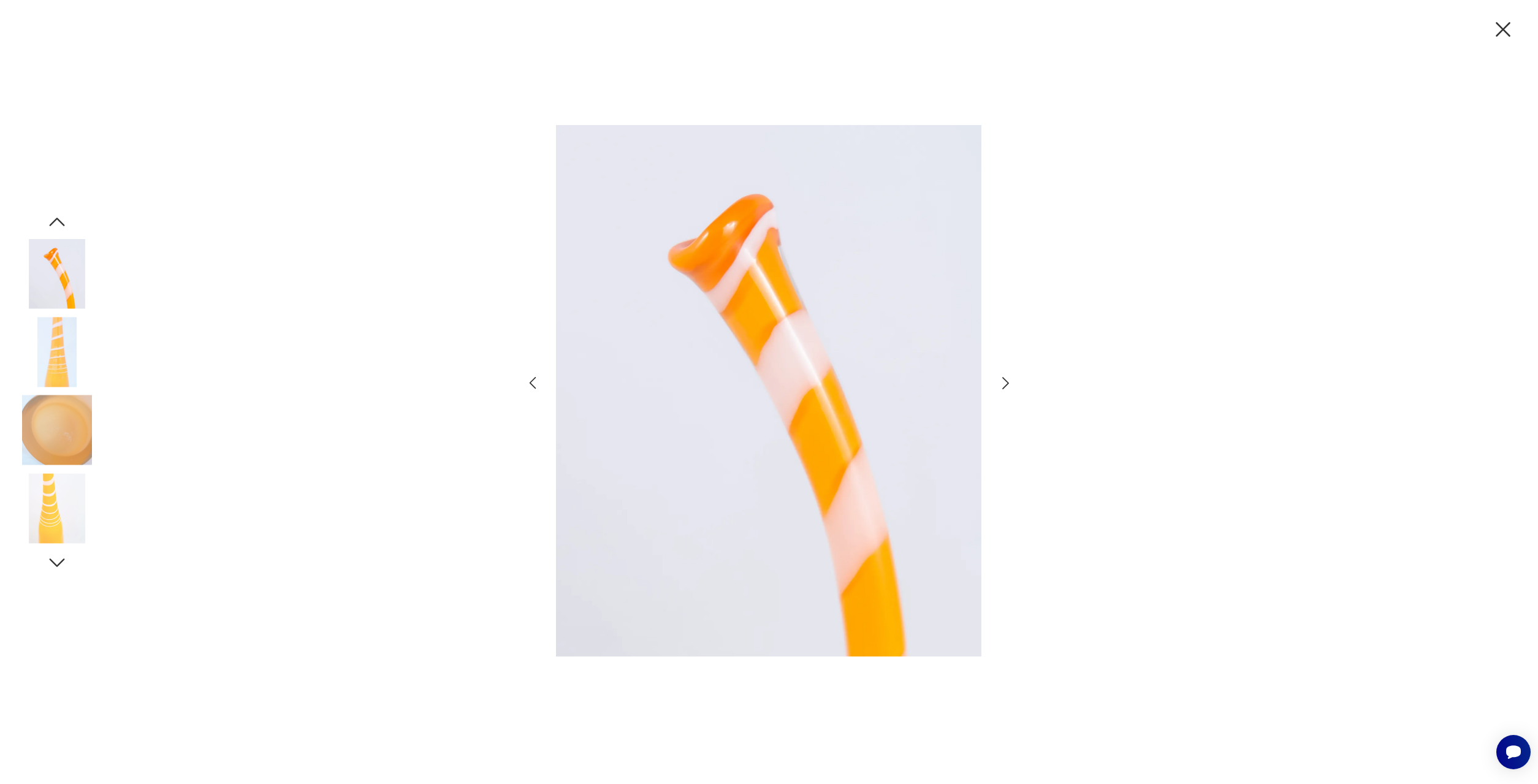
click at [57, 360] on img at bounding box center [57, 351] width 70 height 70
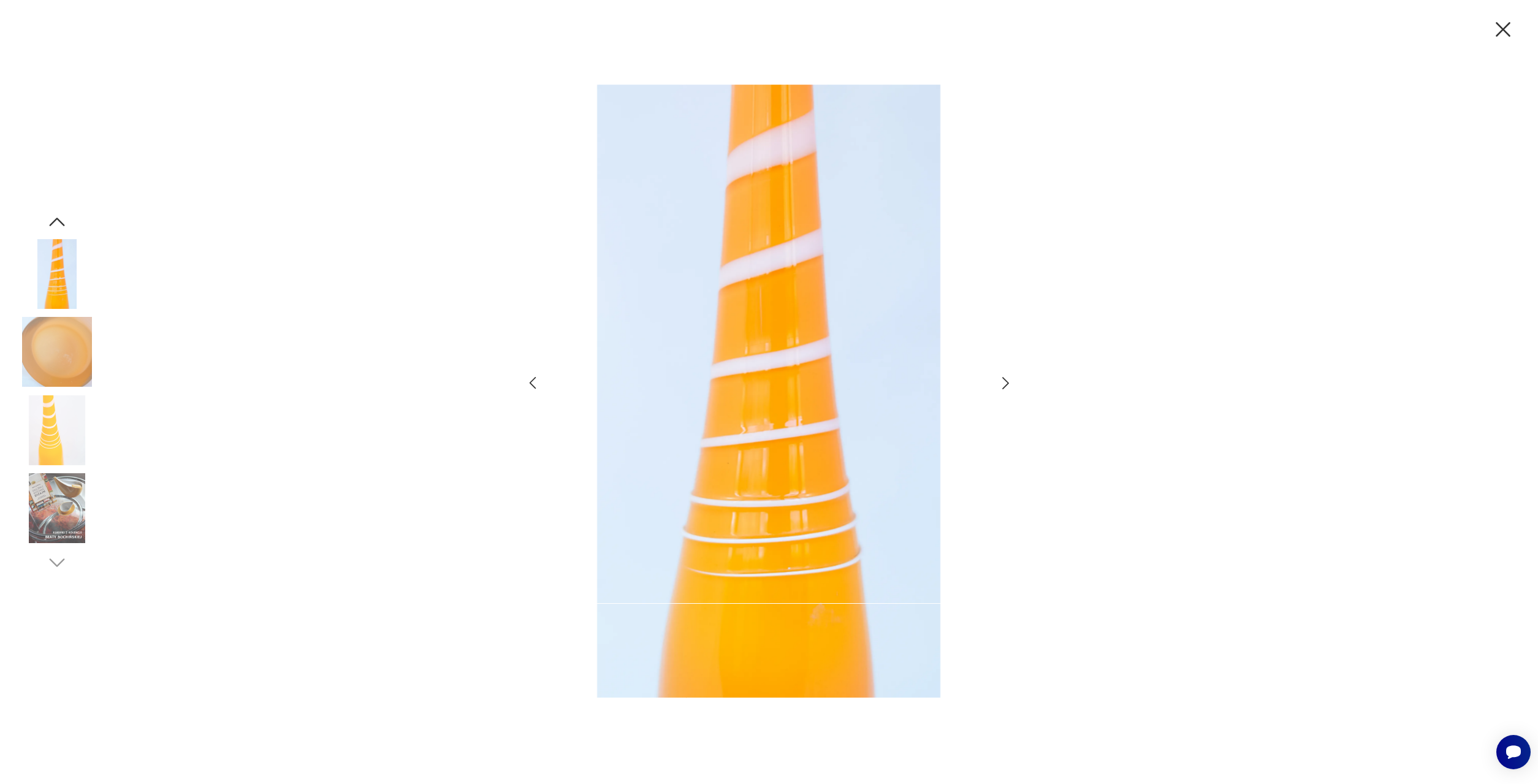
click at [58, 443] on img at bounding box center [57, 430] width 70 height 70
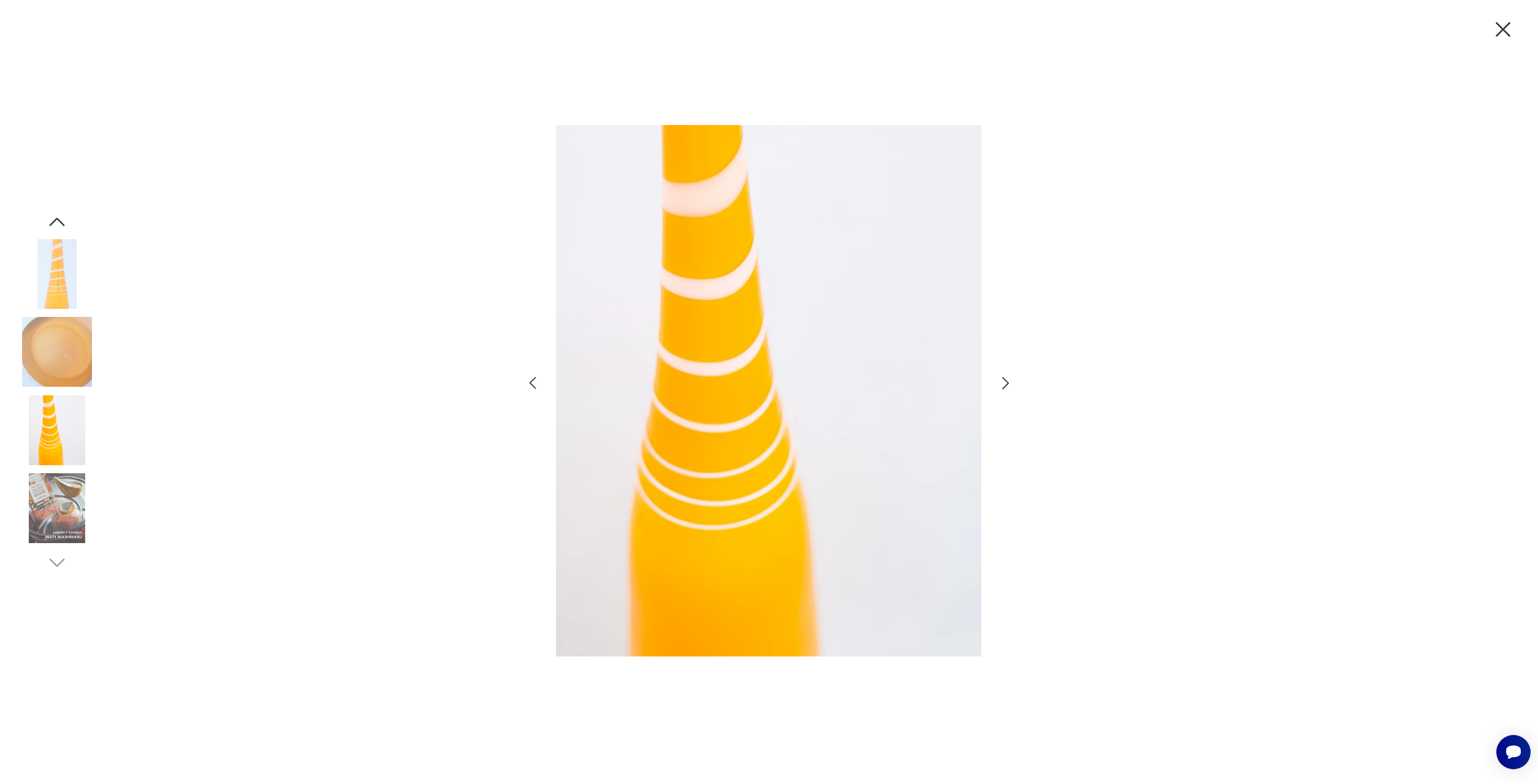
click at [62, 352] on img at bounding box center [57, 351] width 70 height 70
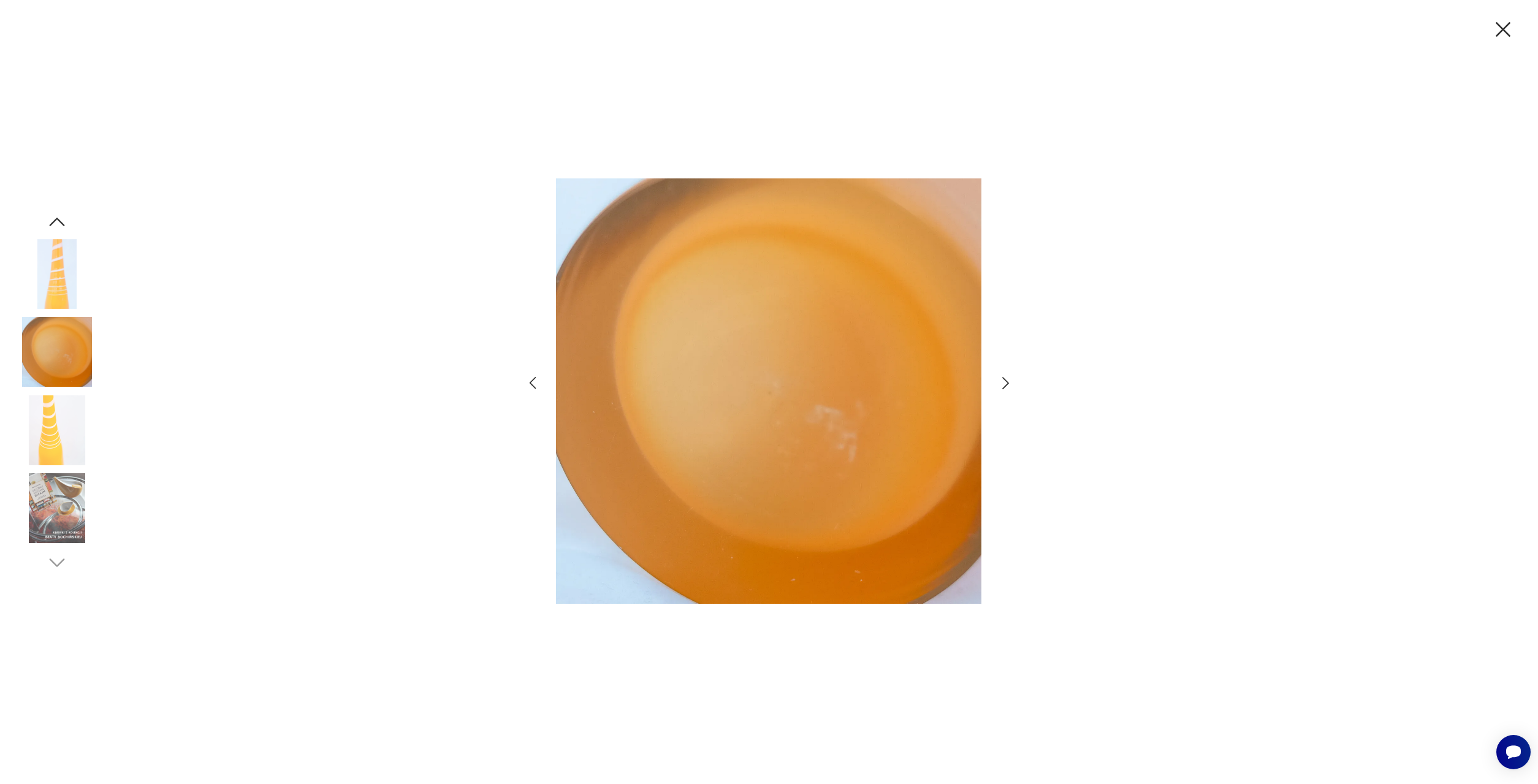
click at [58, 258] on img at bounding box center [57, 273] width 70 height 70
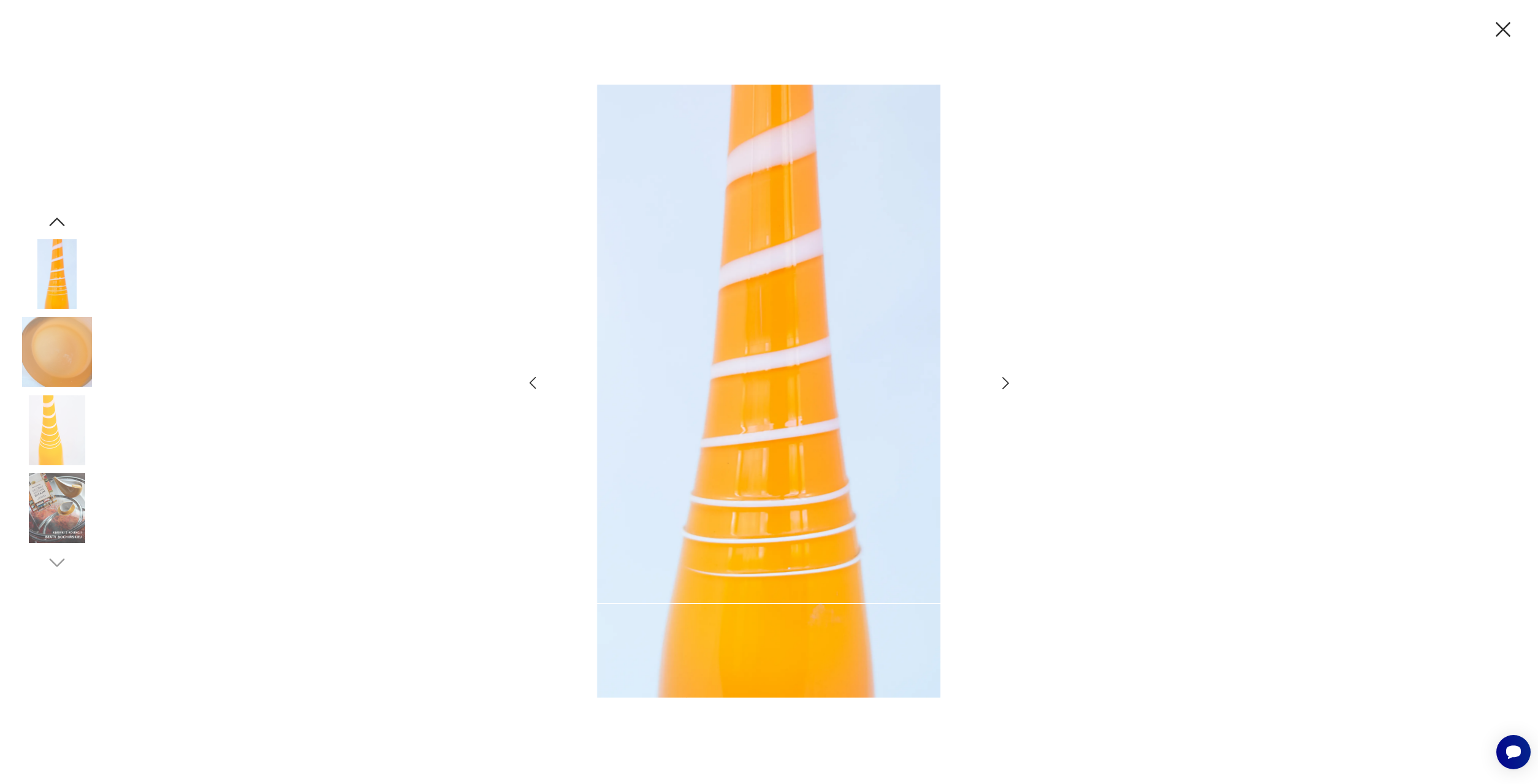
click at [55, 218] on icon "button" at bounding box center [57, 222] width 22 height 22
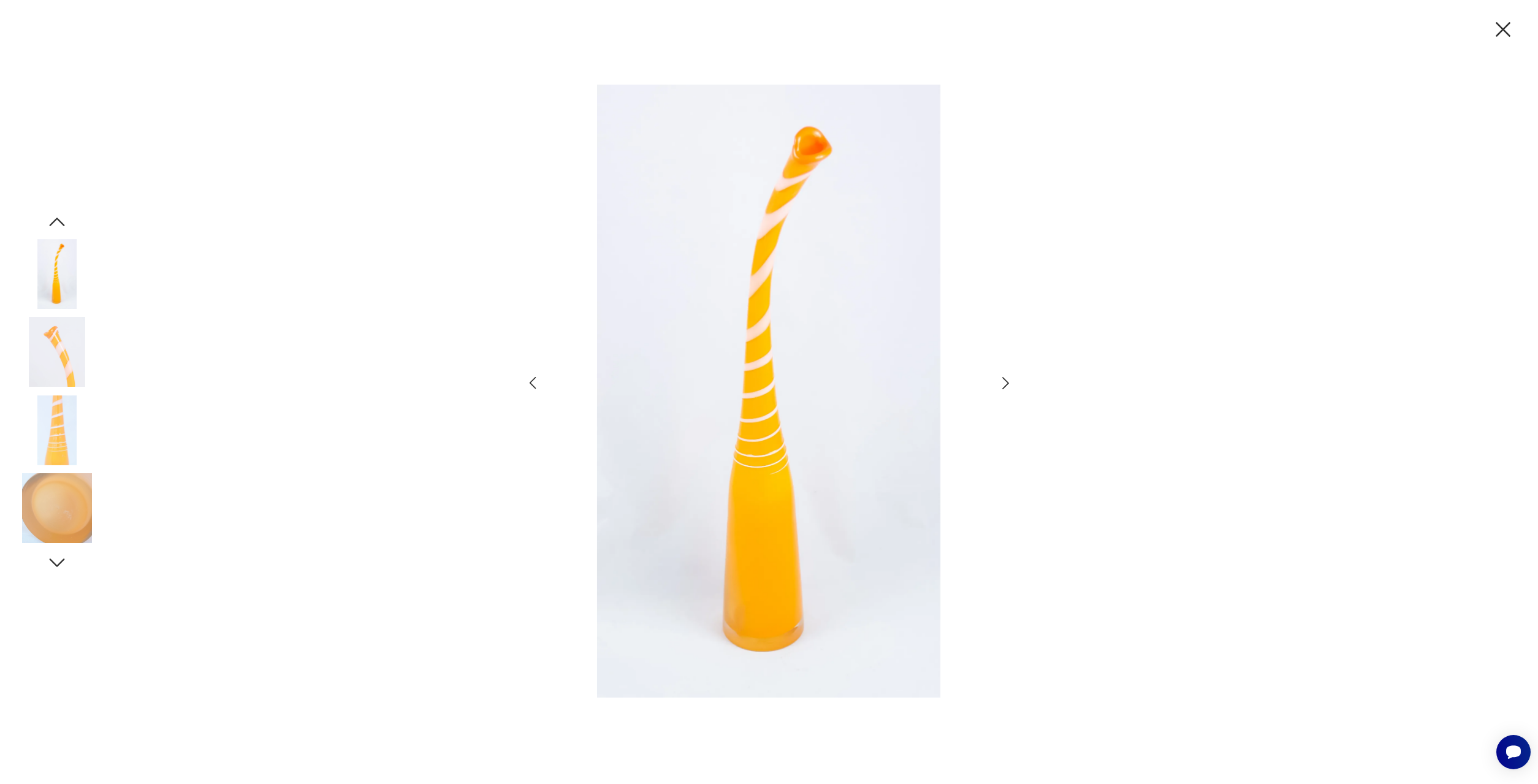
scroll to position [395, 0]
click at [52, 261] on img at bounding box center [57, 273] width 70 height 70
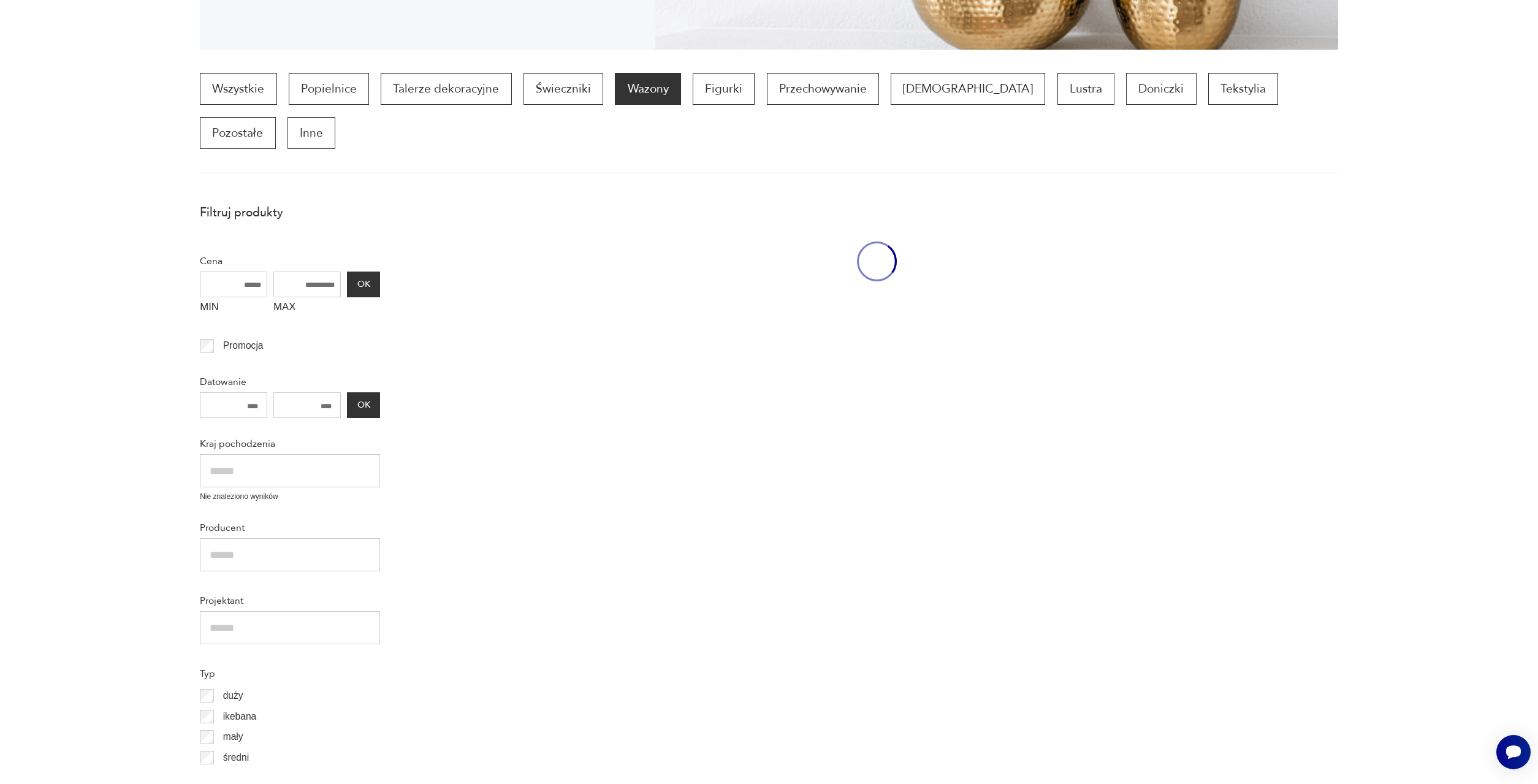
scroll to position [993, 0]
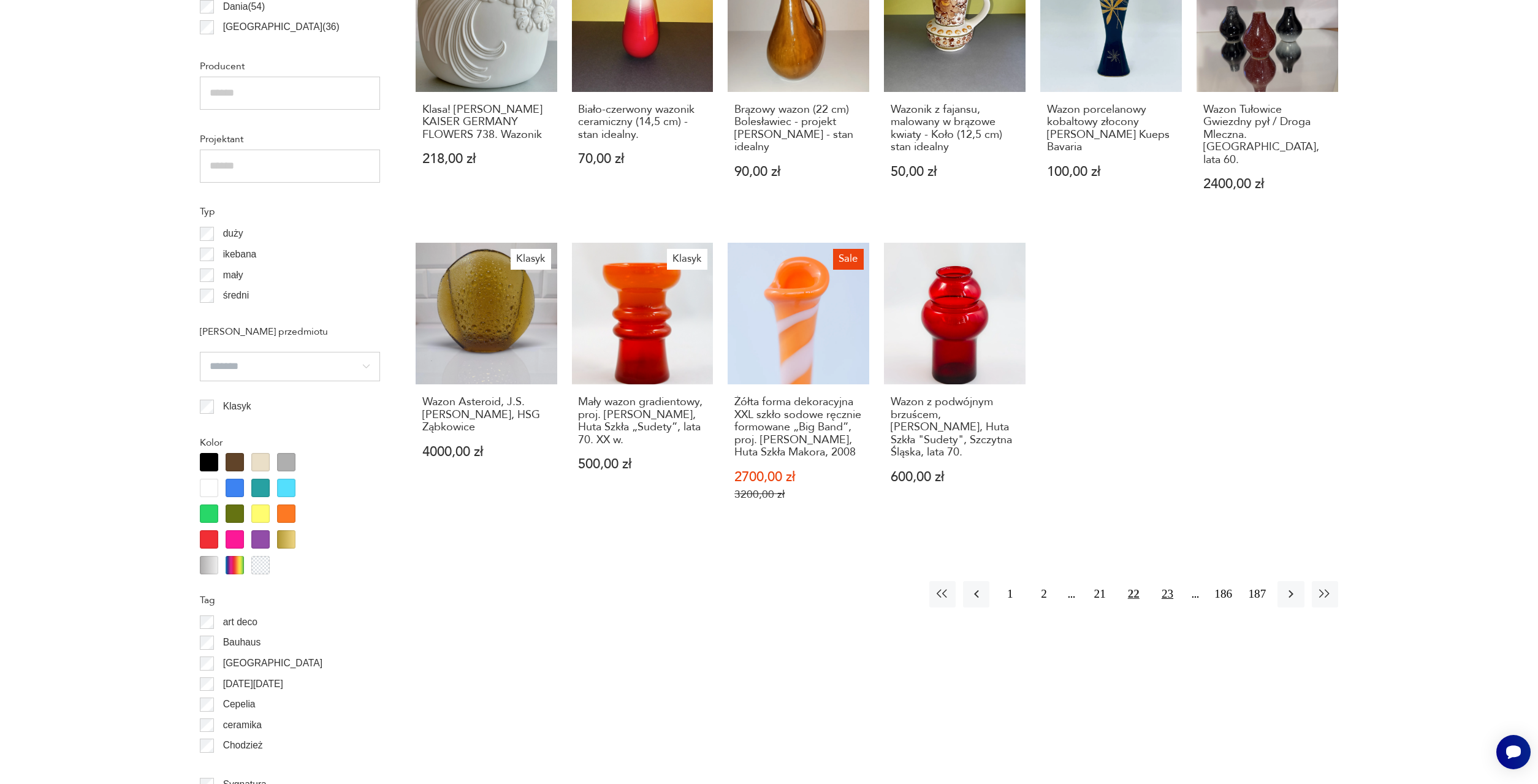
click at [1169, 581] on button "23" at bounding box center [1167, 594] width 26 height 26
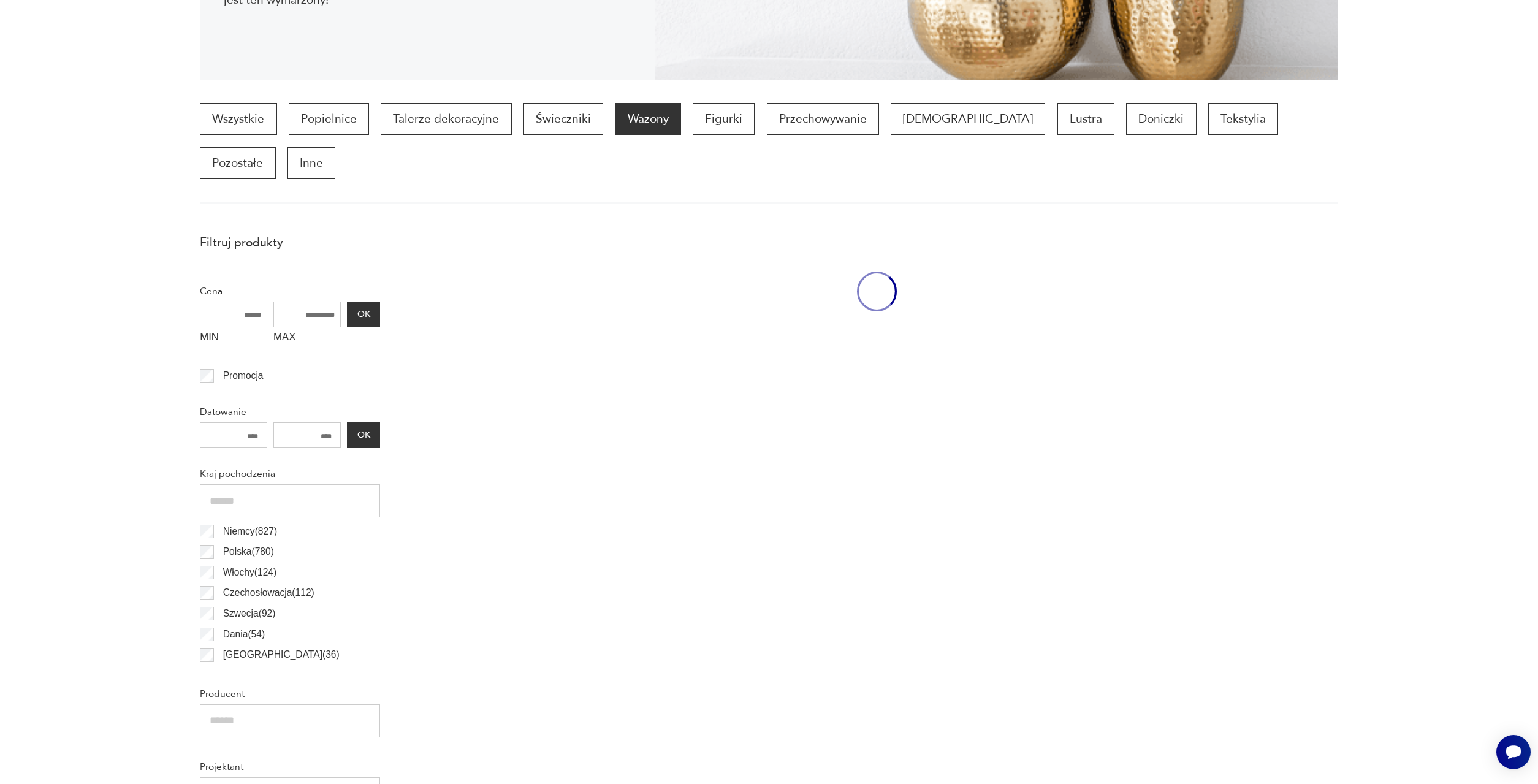
scroll to position [364, 0]
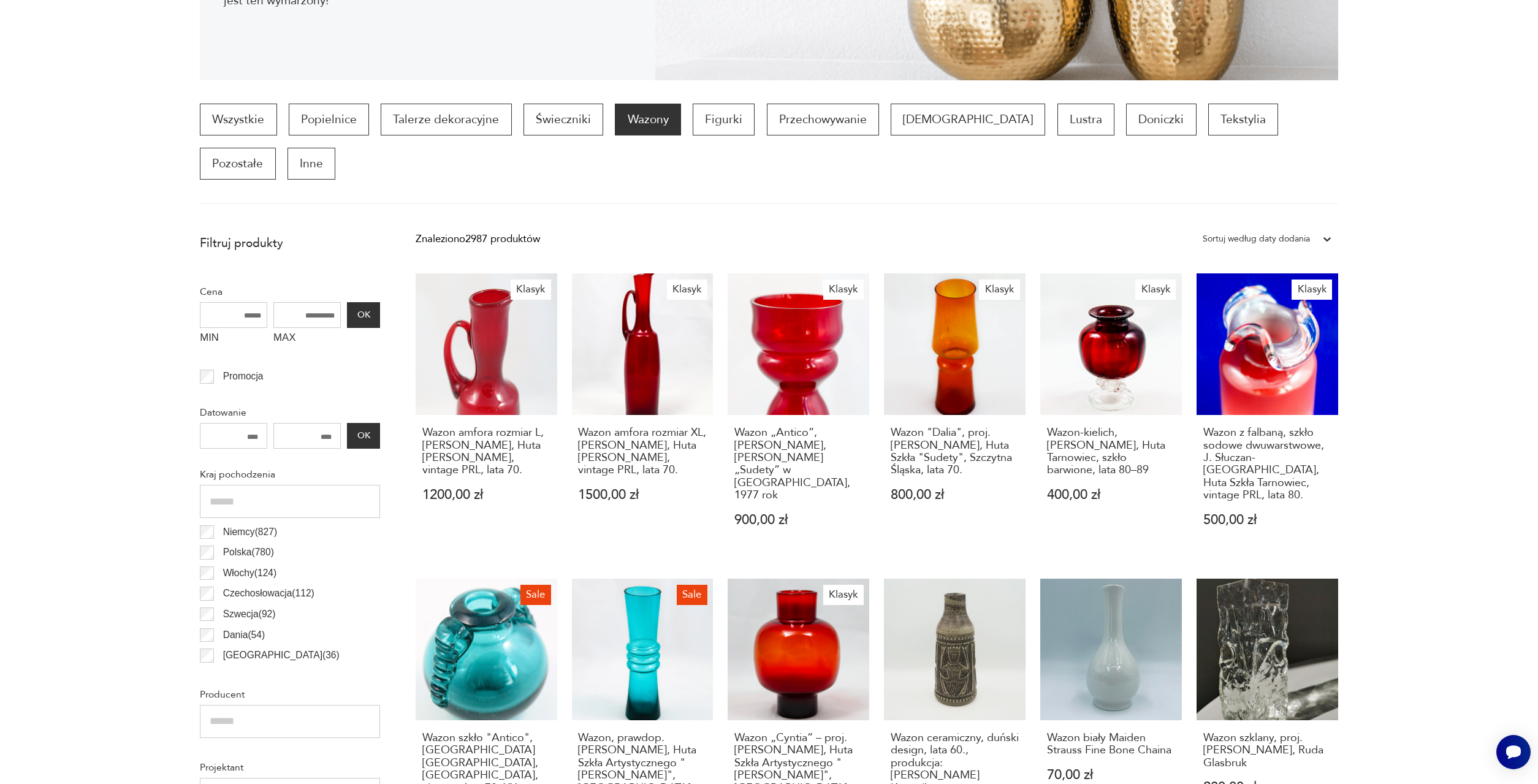
drag, startPoint x: 1373, startPoint y: 504, endPoint x: 1362, endPoint y: 488, distance: 19.4
click at [480, 309] on link "Klasyk Wazon amfora rozmiar L, [PERSON_NAME], Huta [PERSON_NAME], vintage PRL, …" at bounding box center [486, 414] width 142 height 282
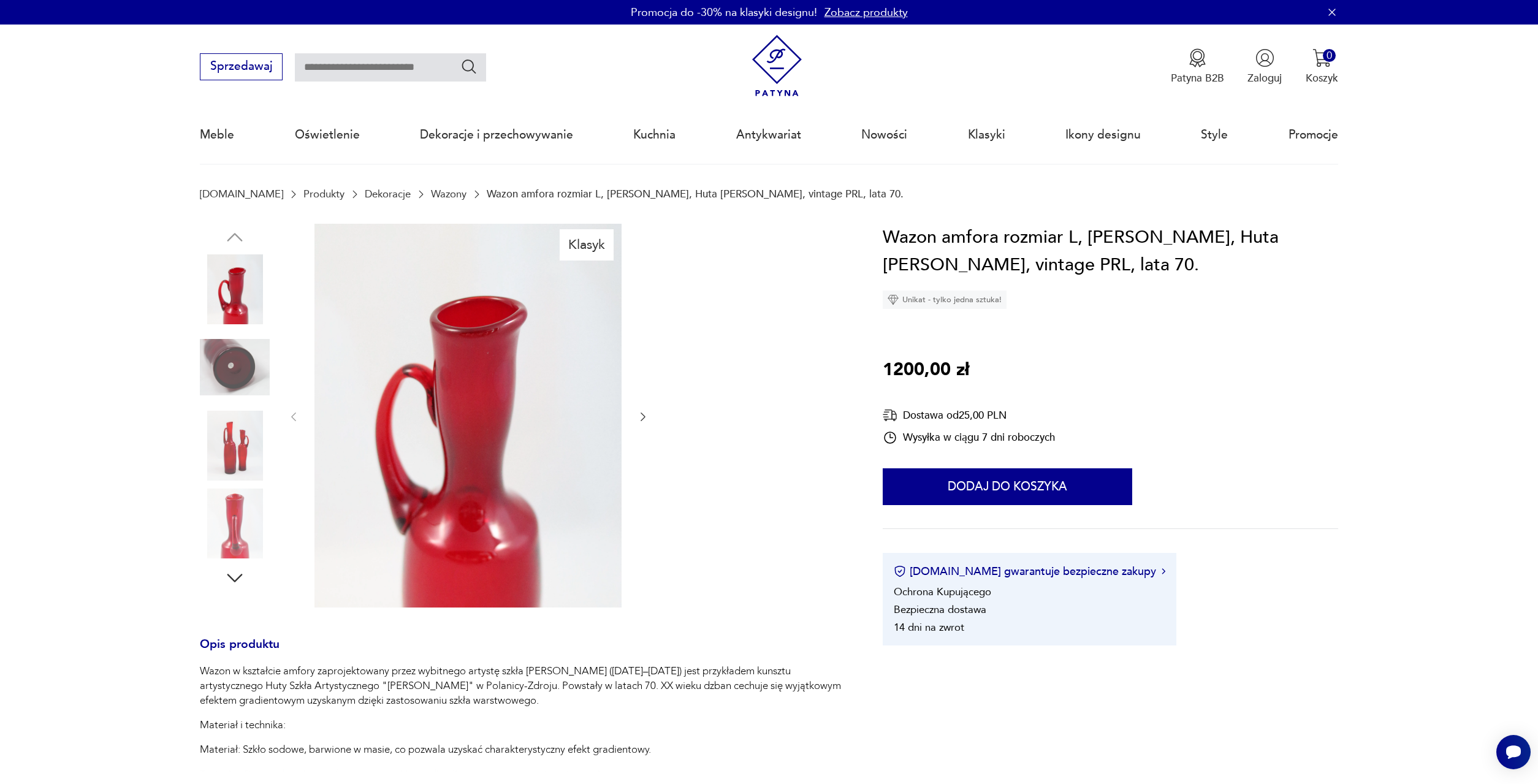
click at [222, 450] on img at bounding box center [235, 445] width 70 height 70
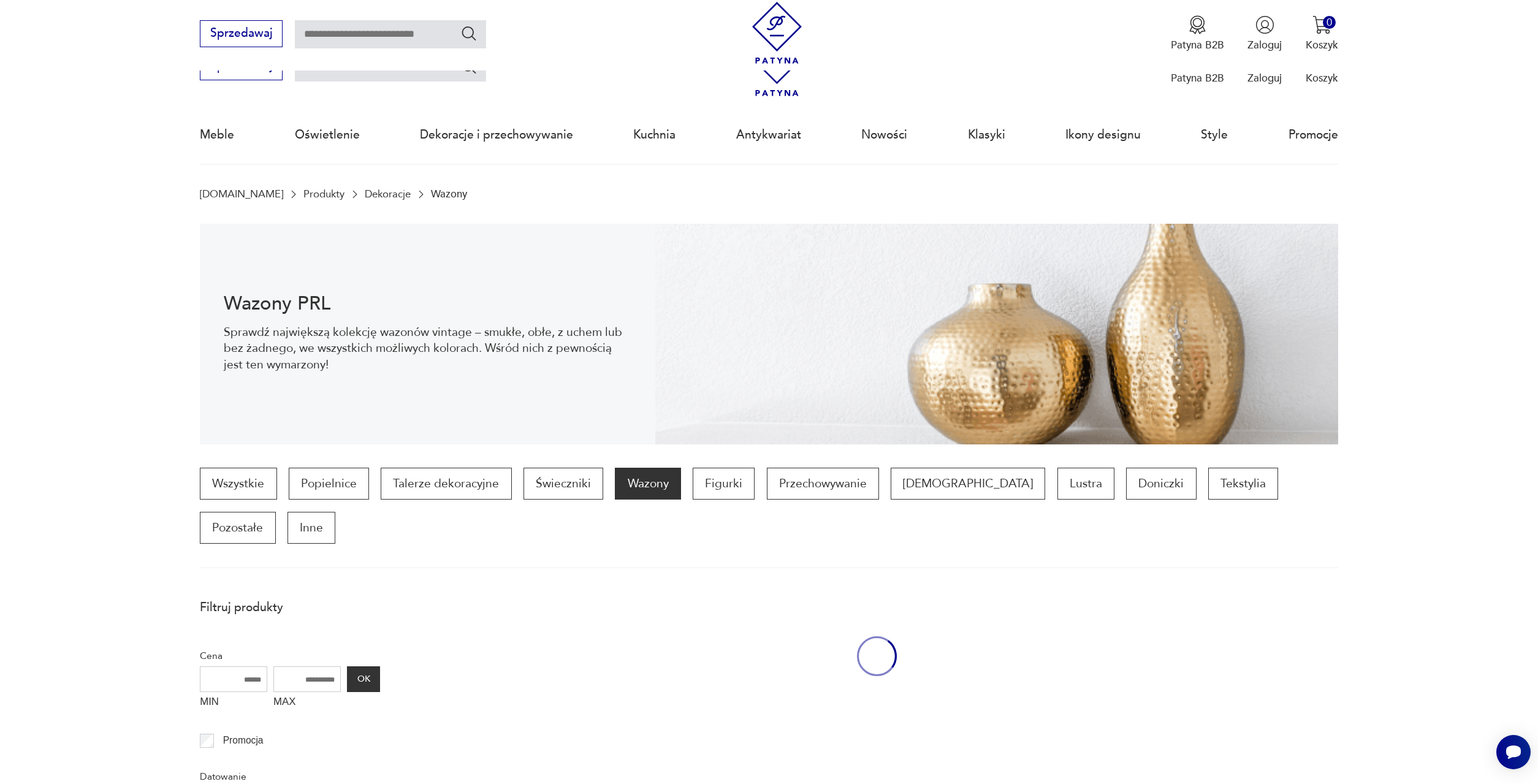
scroll to position [362, 0]
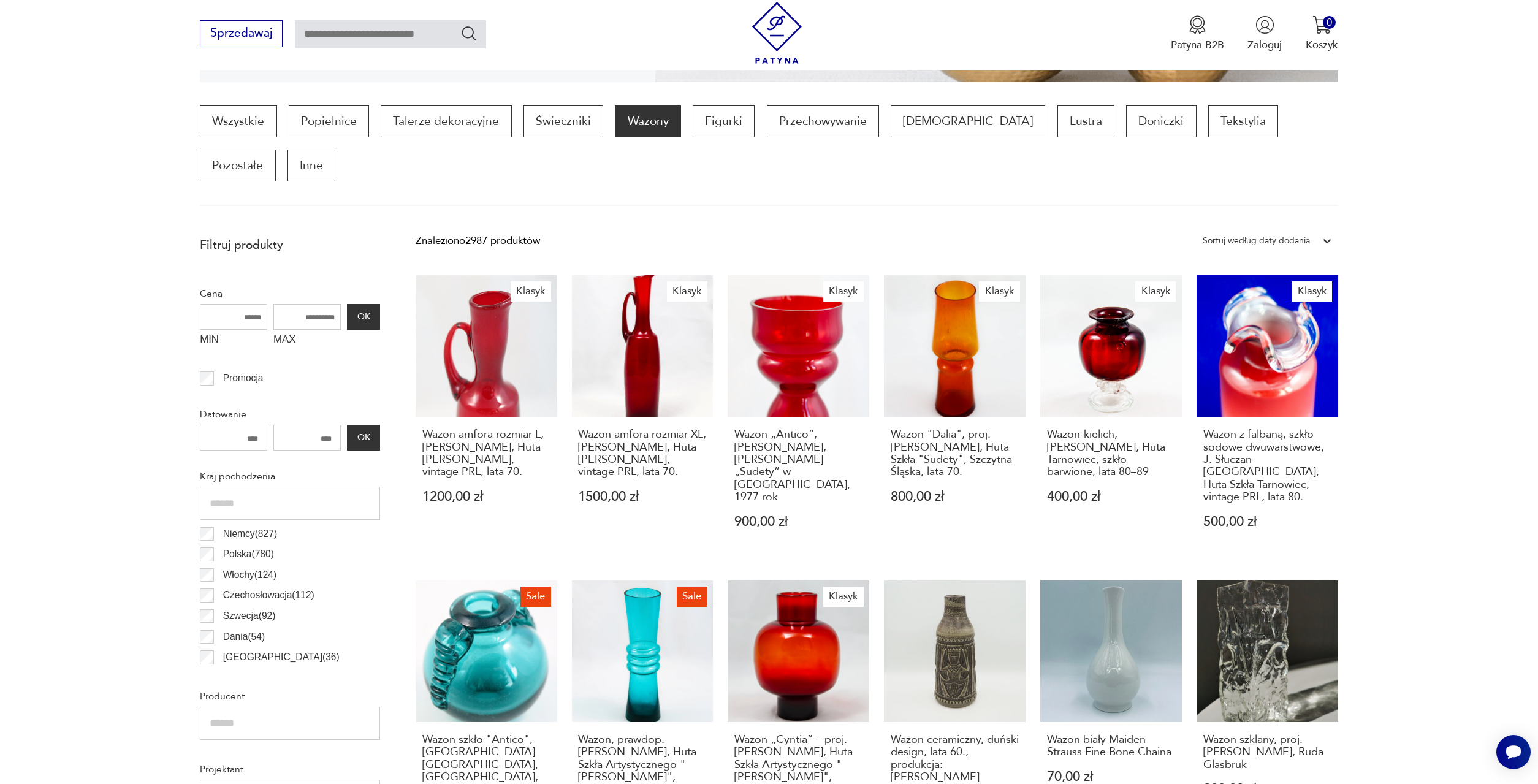
scroll to position [993, 0]
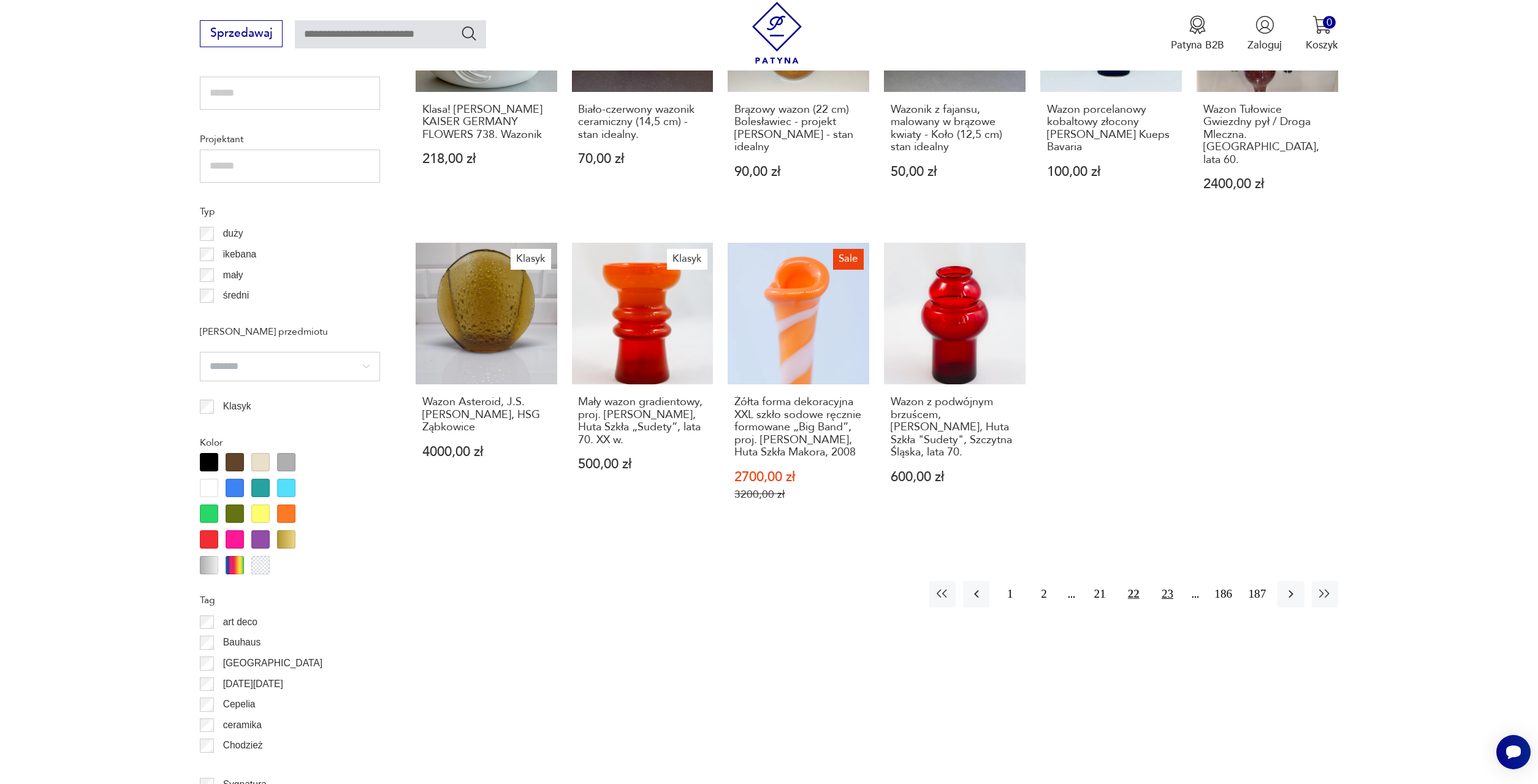
click at [1166, 581] on button "23" at bounding box center [1167, 594] width 26 height 26
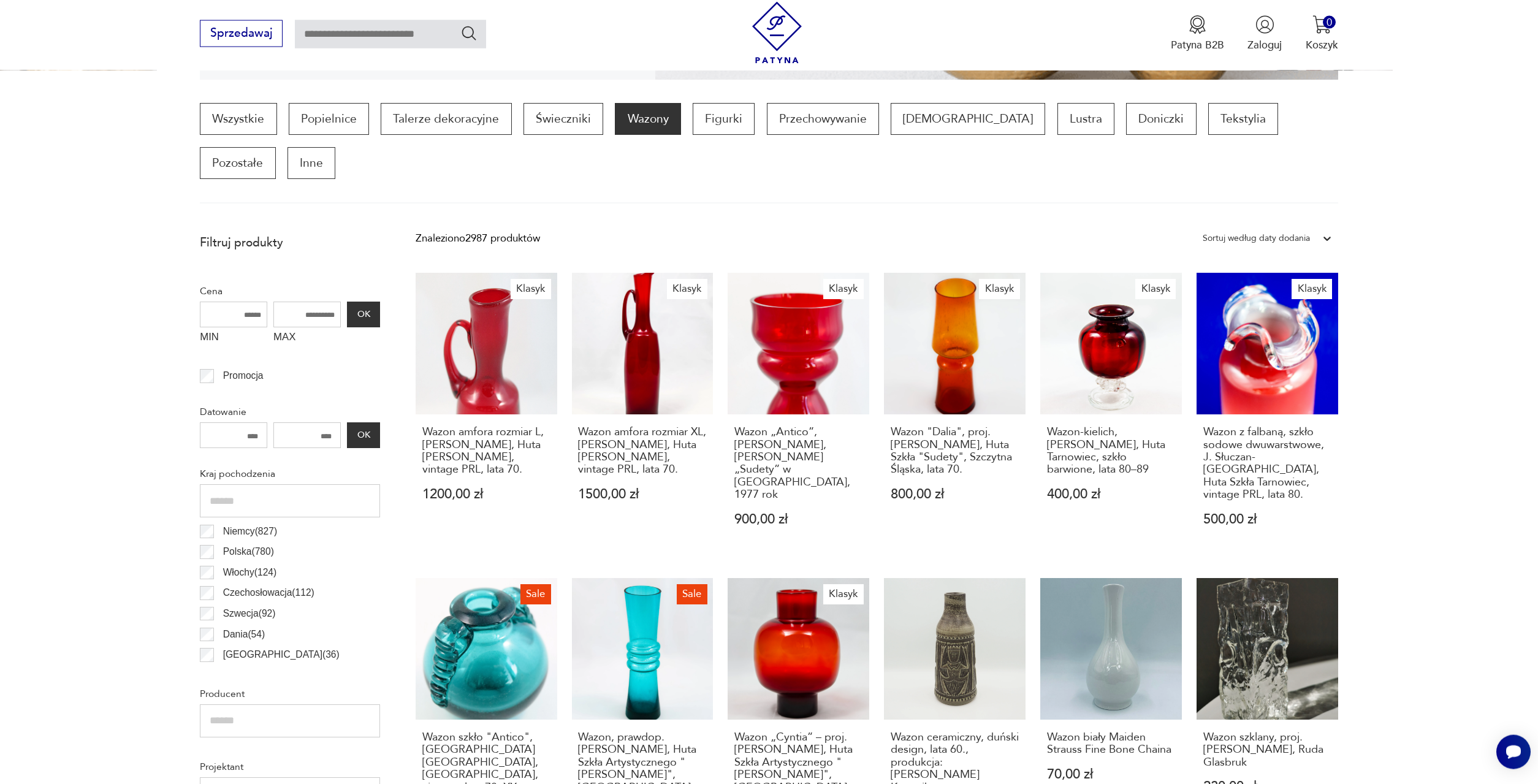
scroll to position [364, 0]
click at [1239, 312] on link "Klasyk Wazon z falbaną, szkło sodowe dwuwarstwowe, J. Słuczan-Orkusz, Huta Szkł…" at bounding box center [1267, 414] width 142 height 282
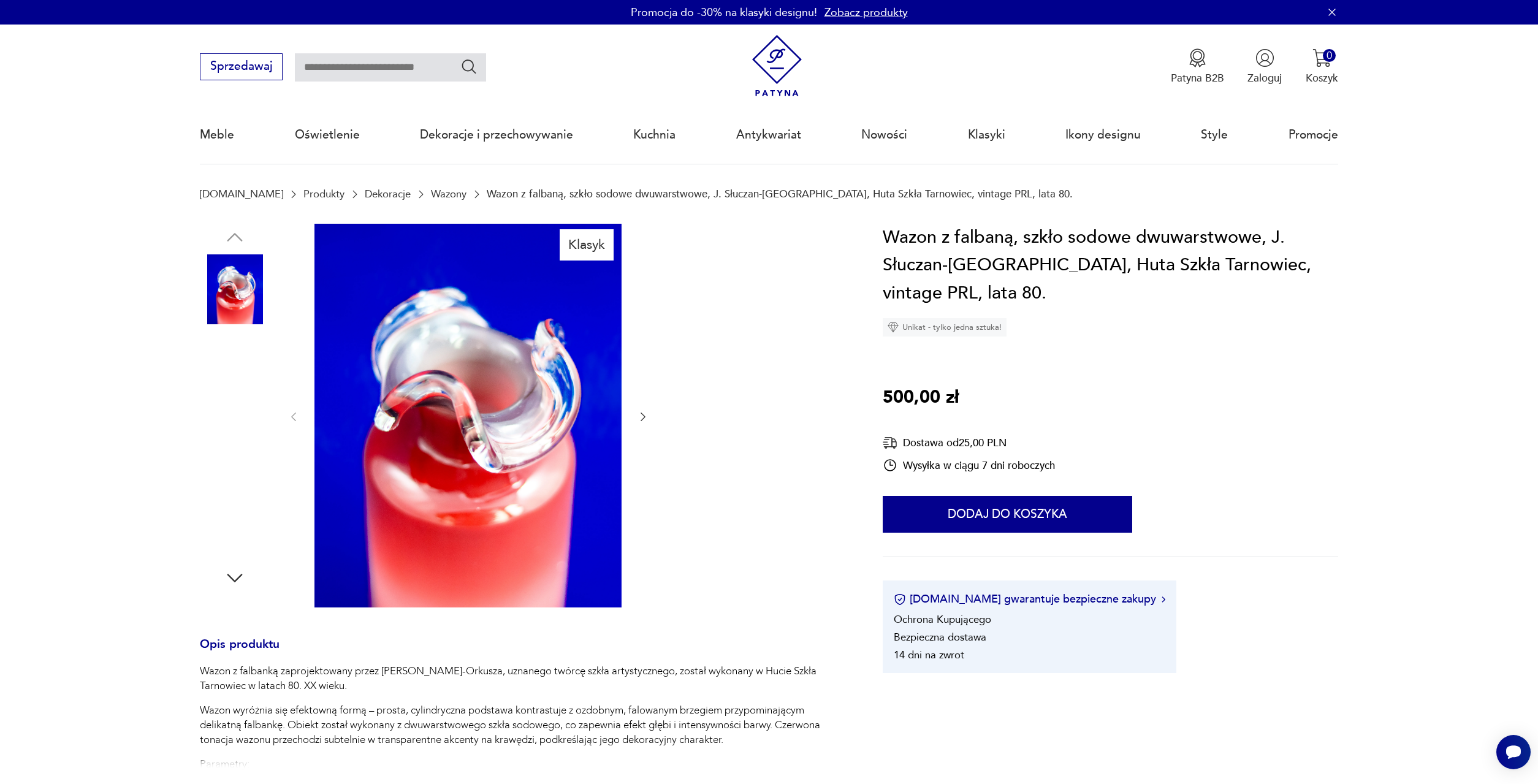
click at [224, 517] on img at bounding box center [235, 523] width 70 height 70
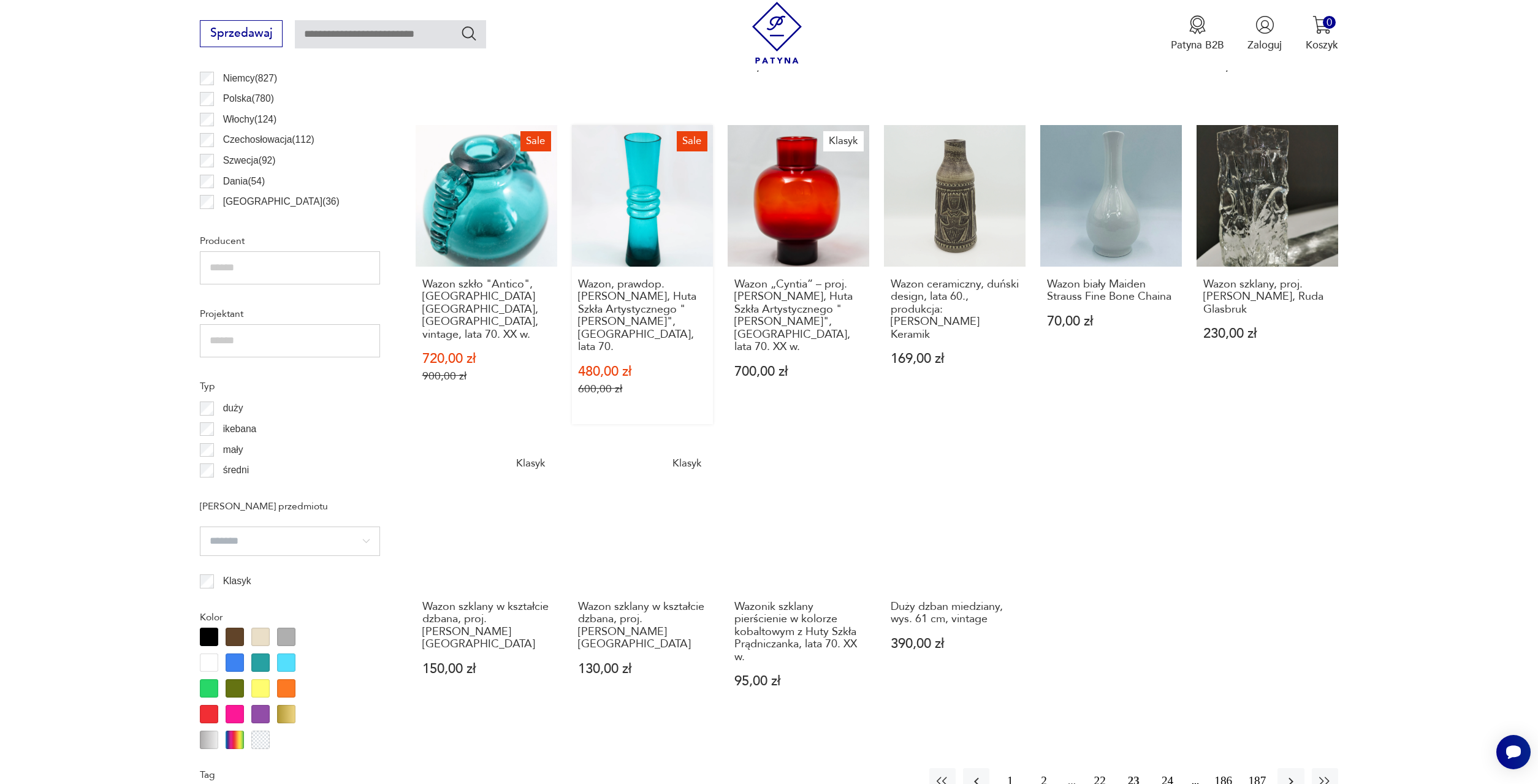
scroll to position [924, 0]
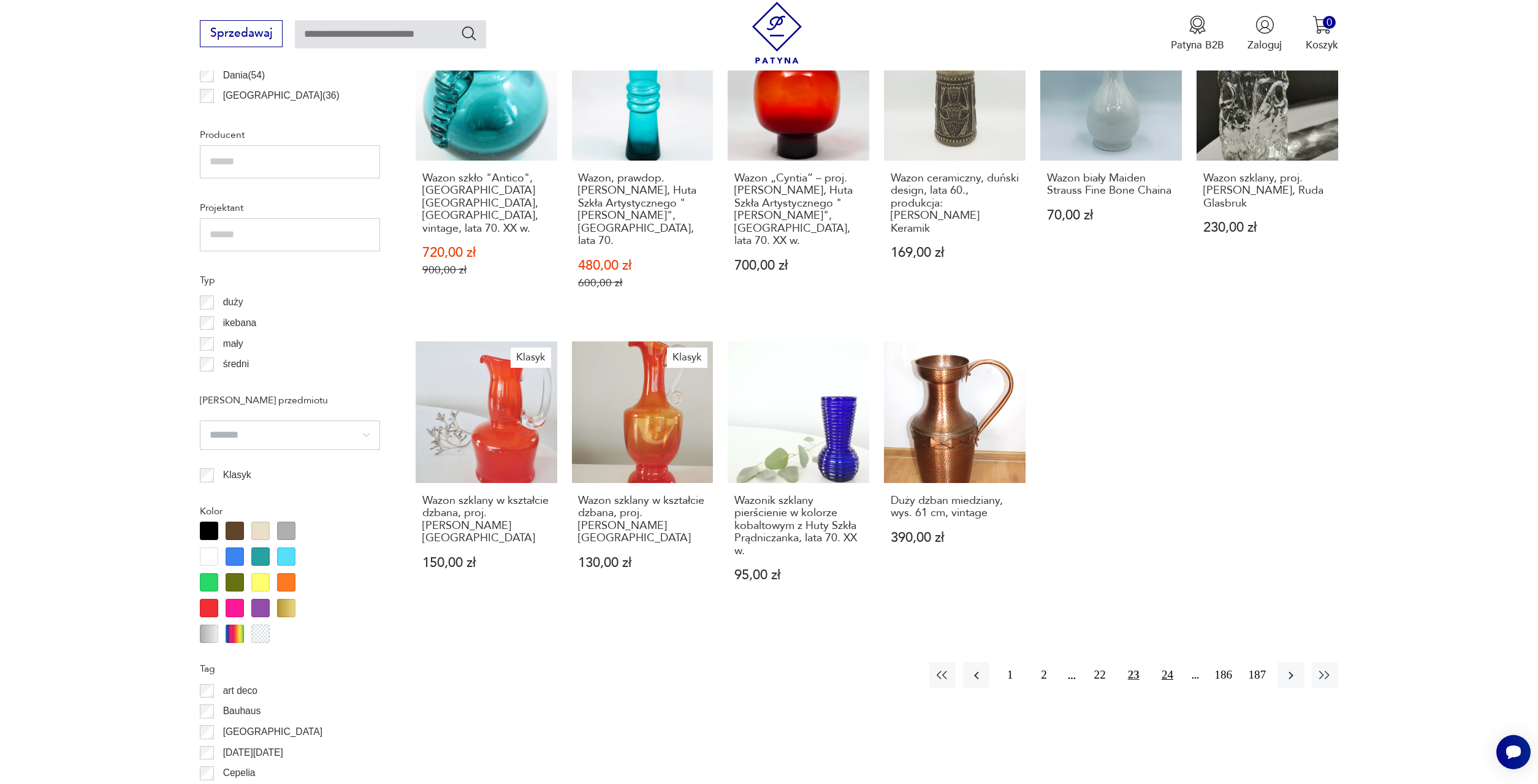
click at [1163, 662] on button "24" at bounding box center [1167, 675] width 26 height 26
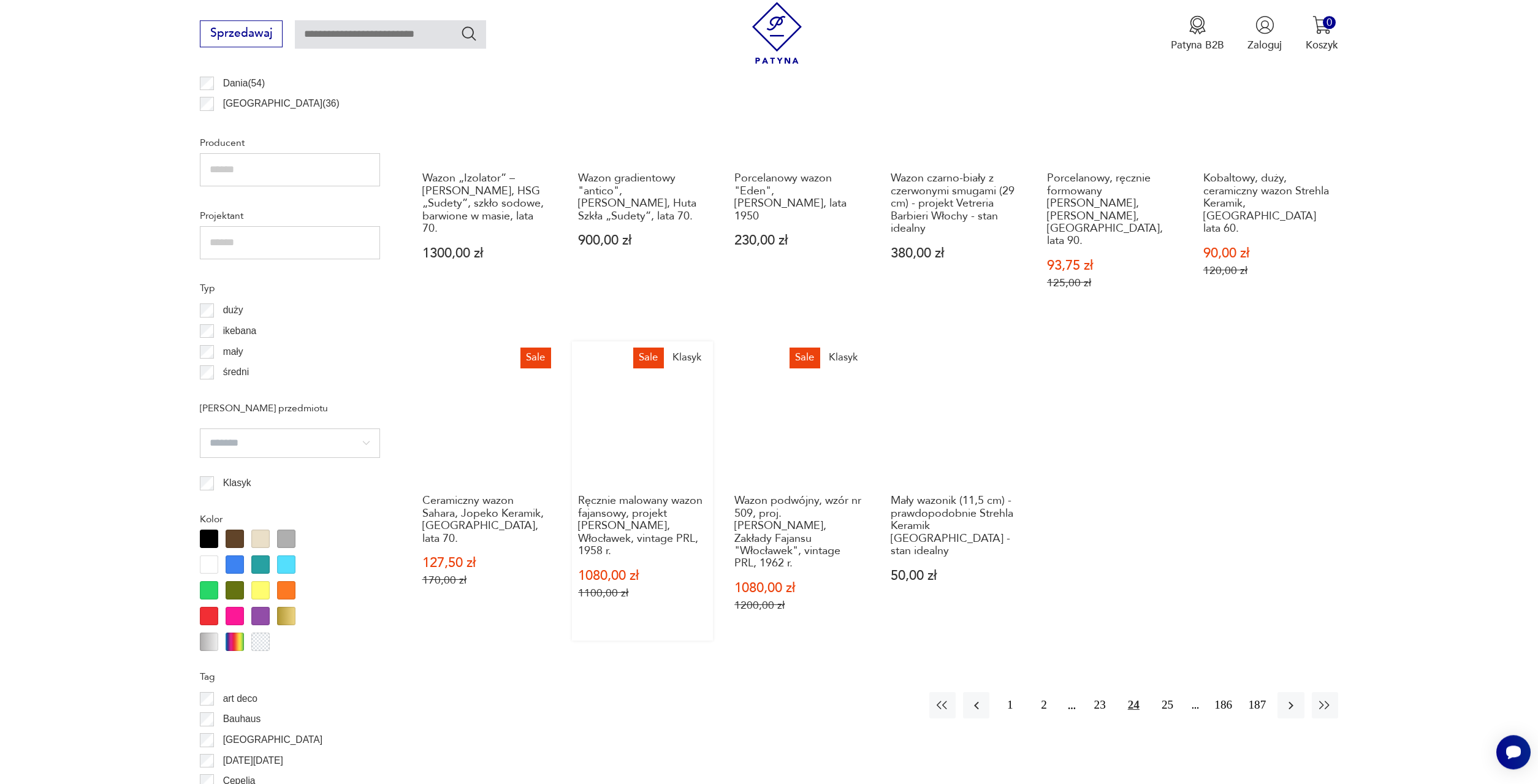
scroll to position [927, 0]
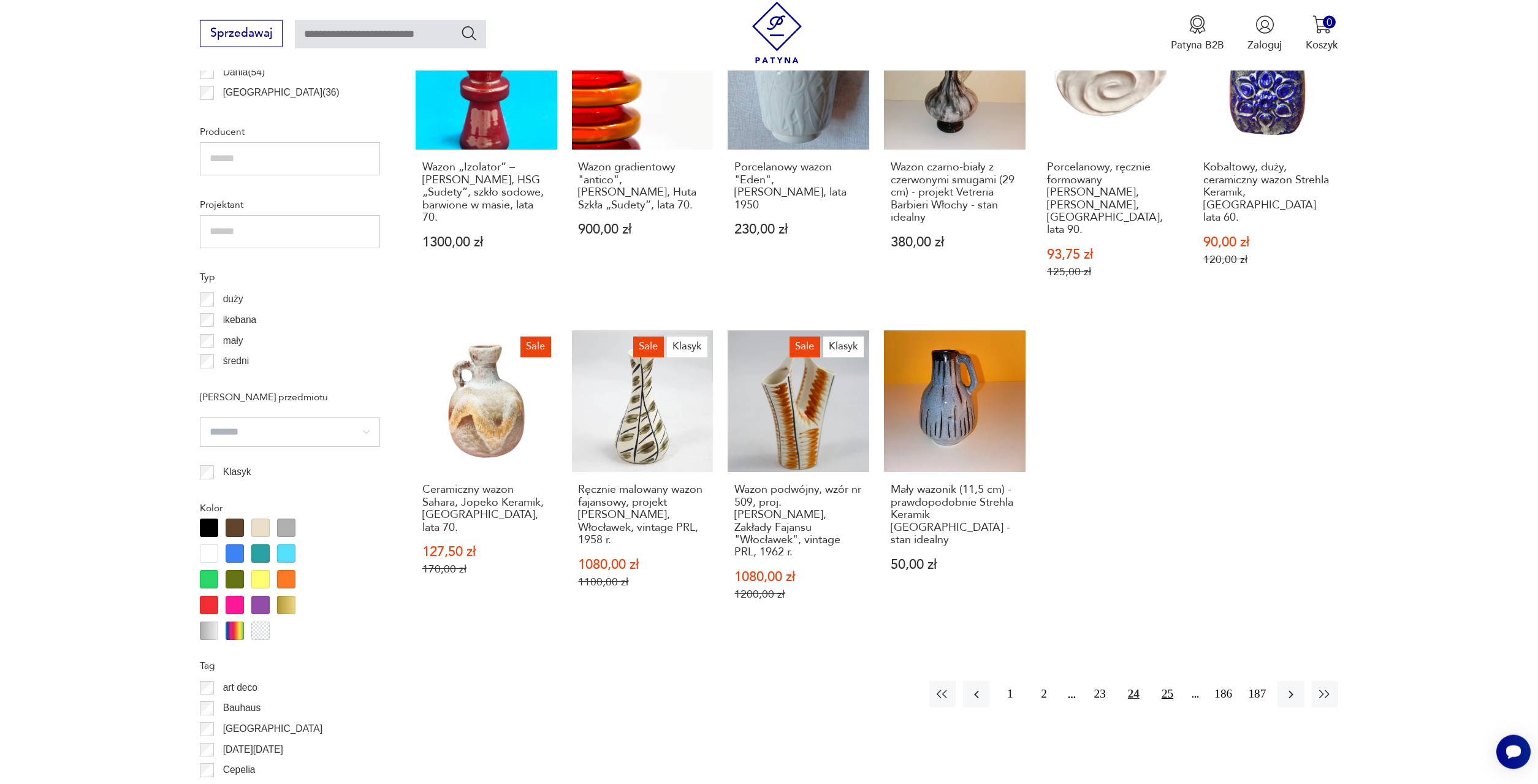
click at [1167, 681] on button "25" at bounding box center [1167, 694] width 26 height 26
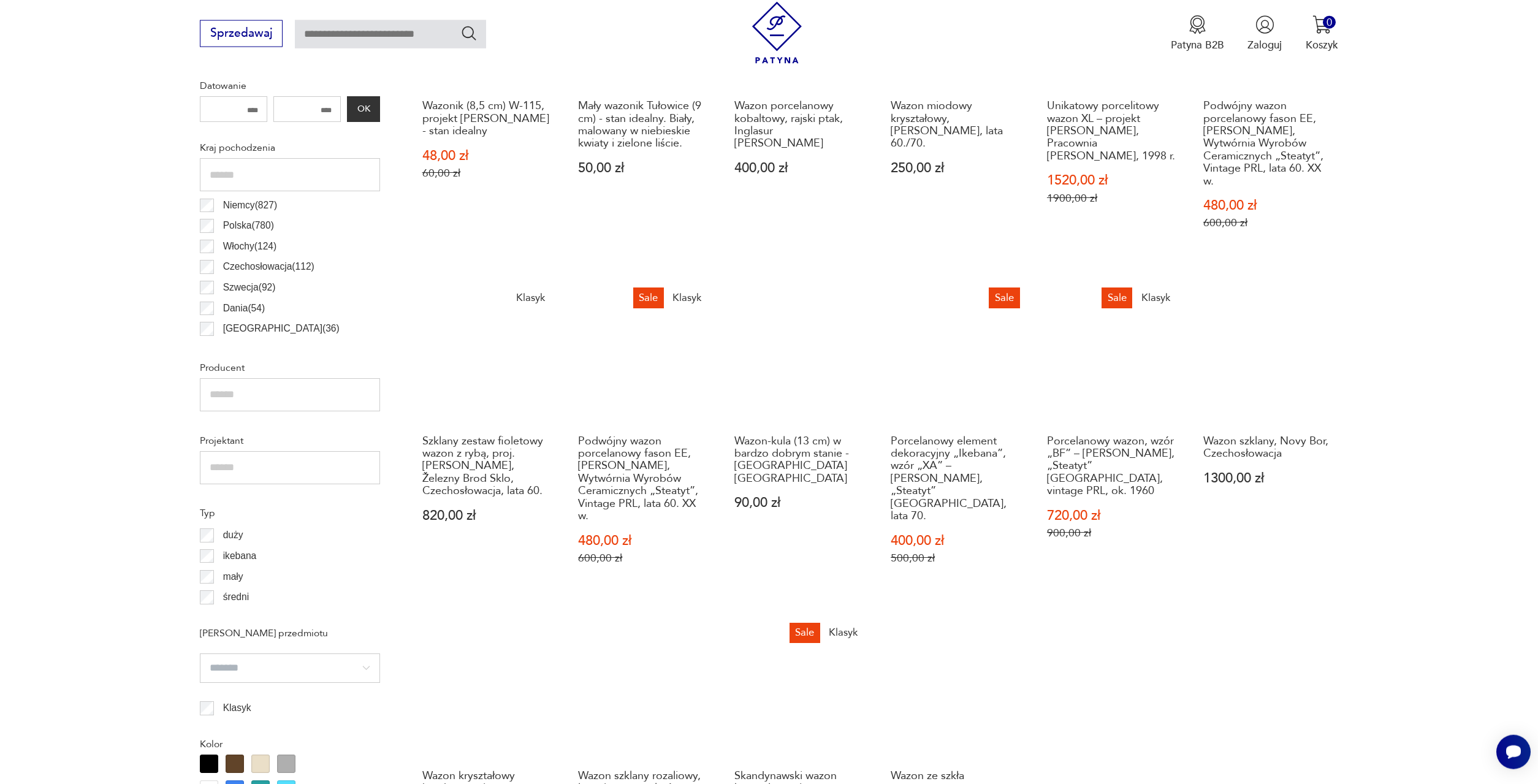
scroll to position [614, 0]
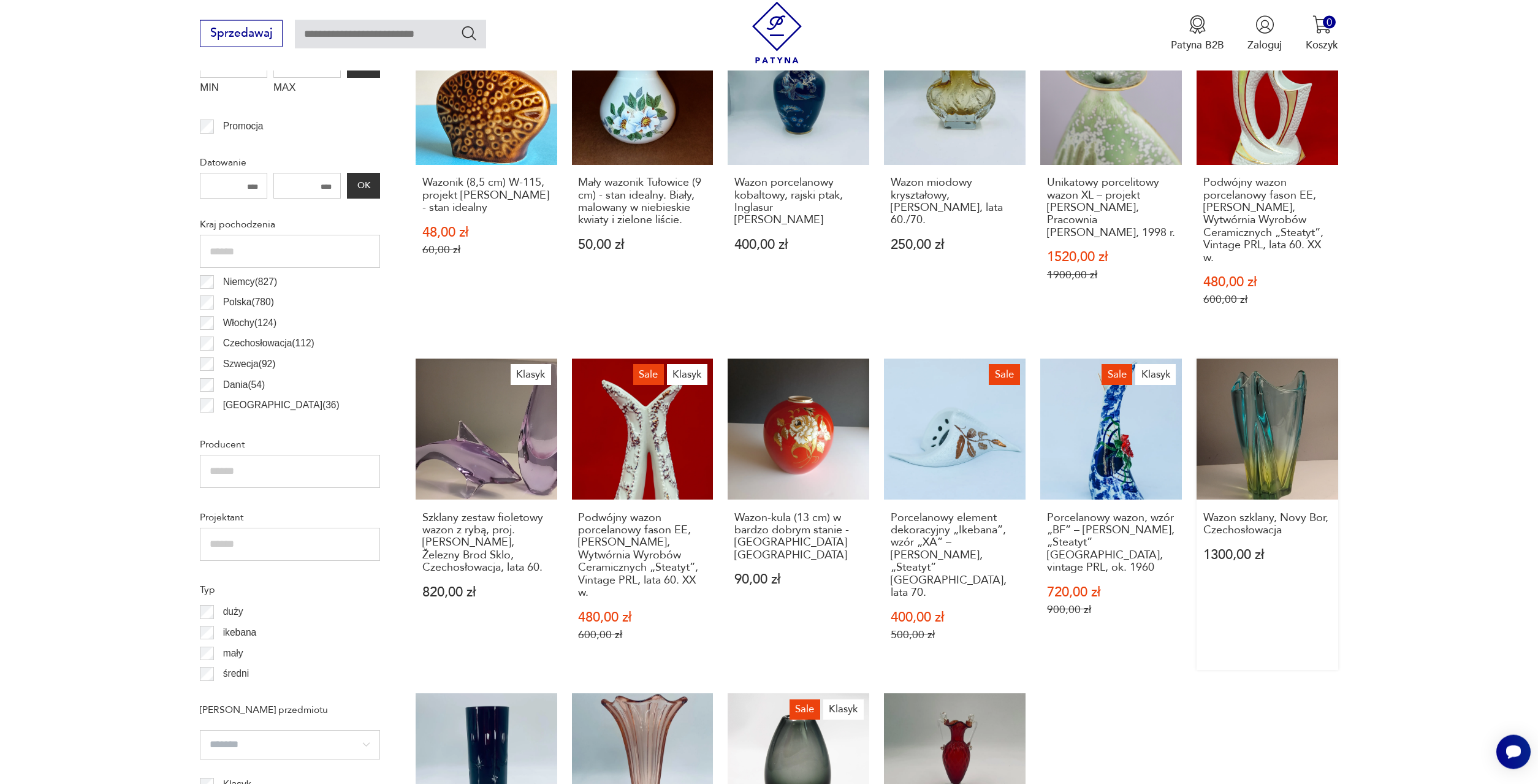
click at [1271, 373] on link "Wazon szklany, Novy Bor, Czechosłowacja 1300,00 zł" at bounding box center [1267, 514] width 142 height 311
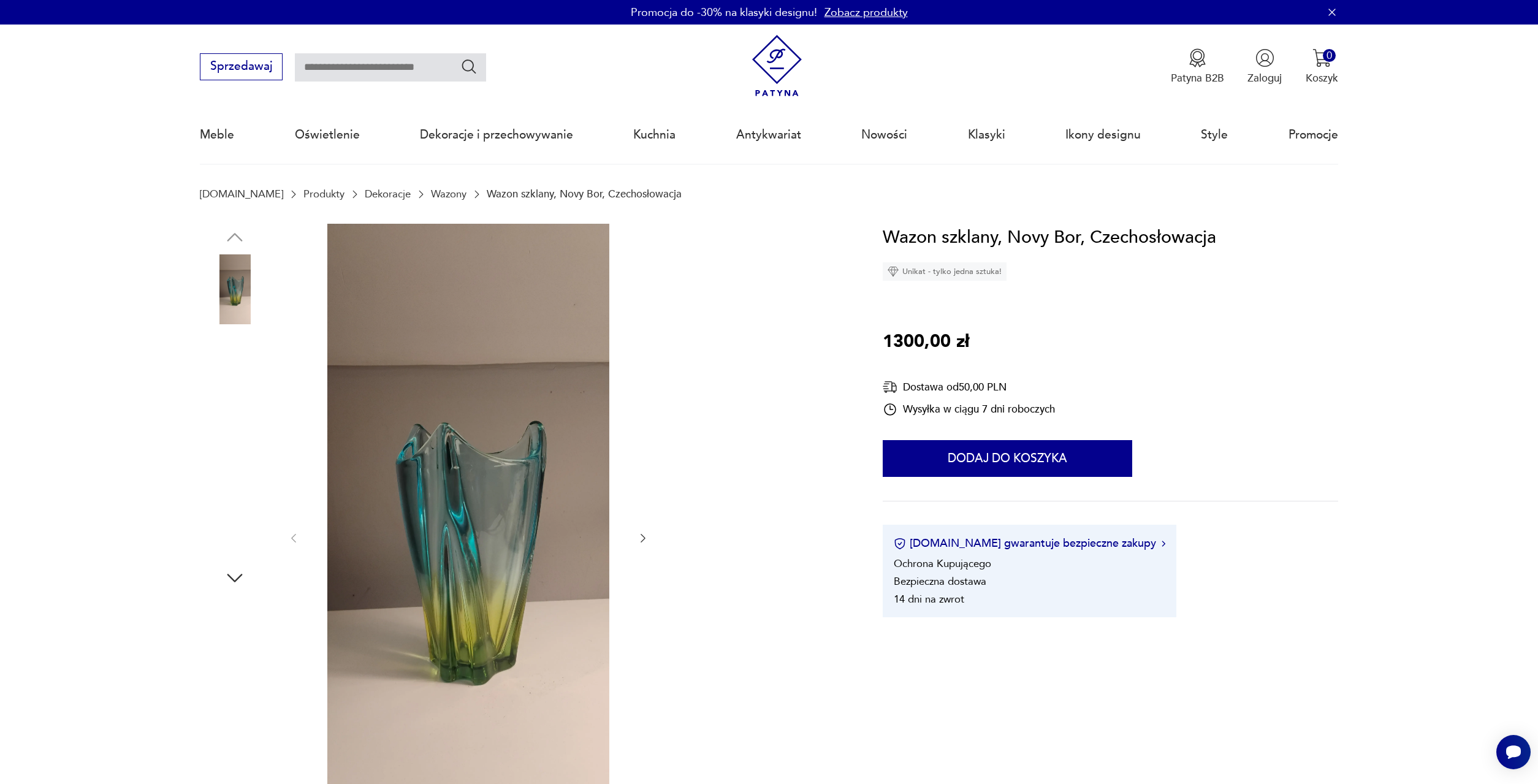
click at [234, 363] on img at bounding box center [235, 366] width 70 height 70
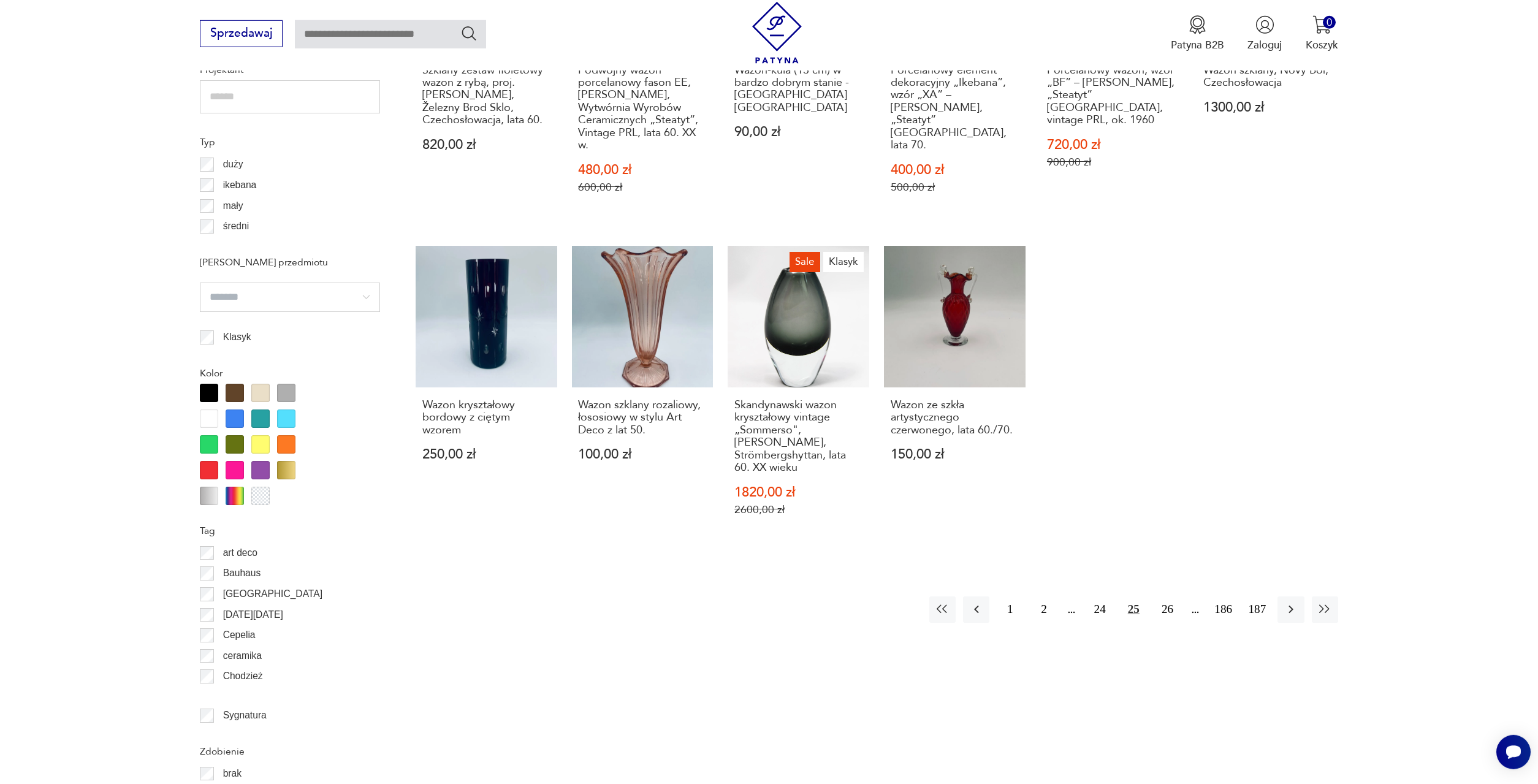
scroll to position [1109, 0]
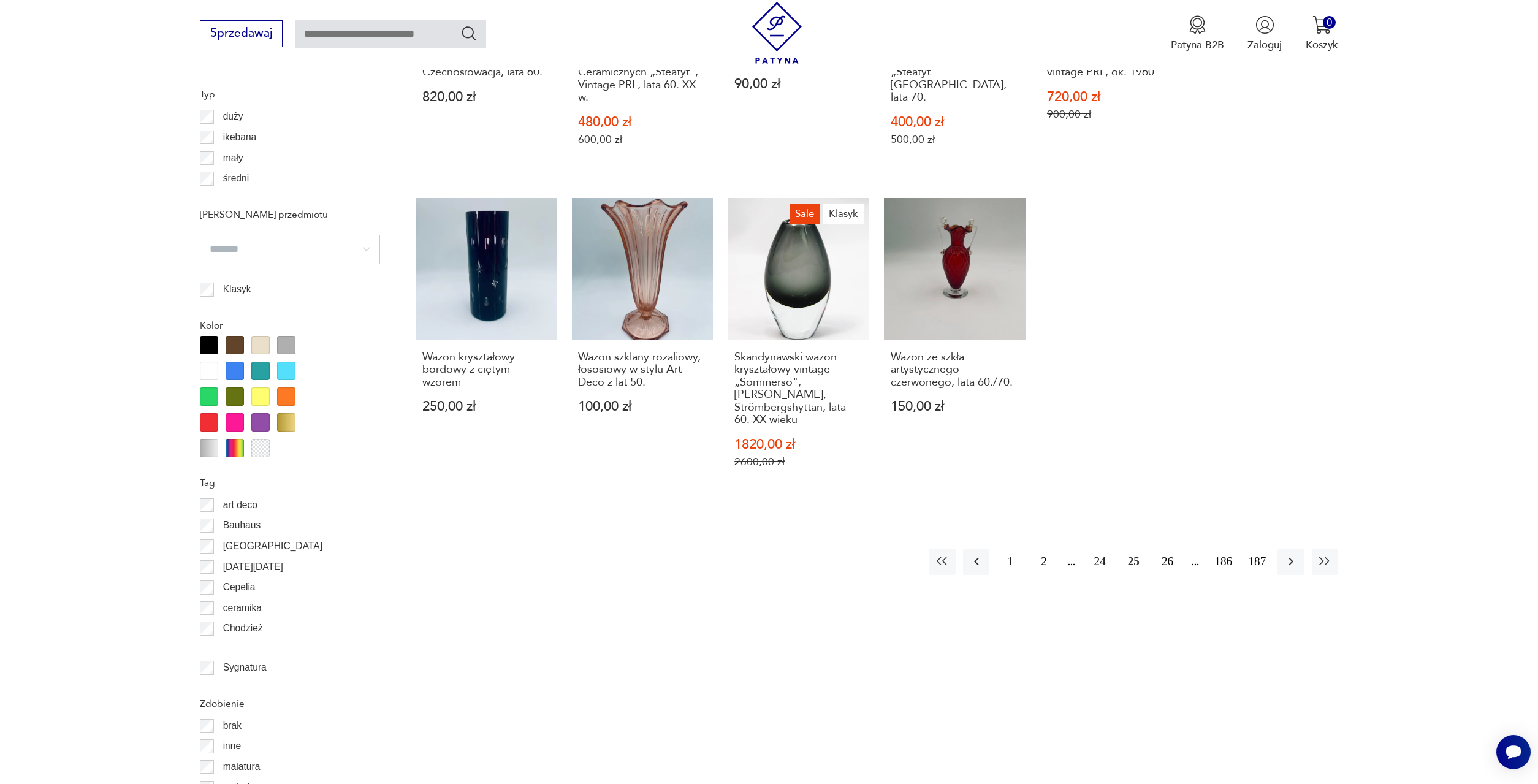
click at [1163, 549] on button "26" at bounding box center [1167, 562] width 26 height 26
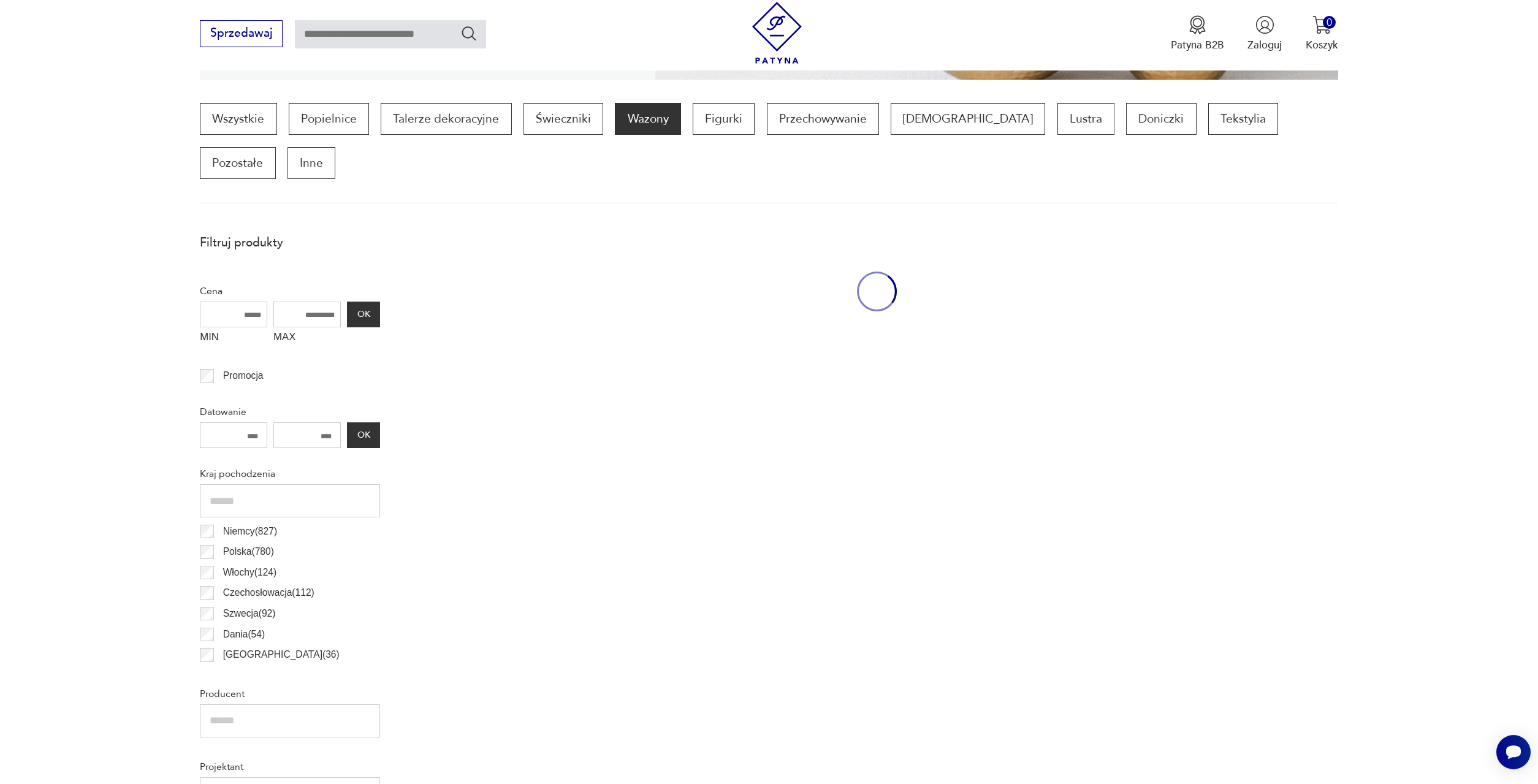
scroll to position [364, 0]
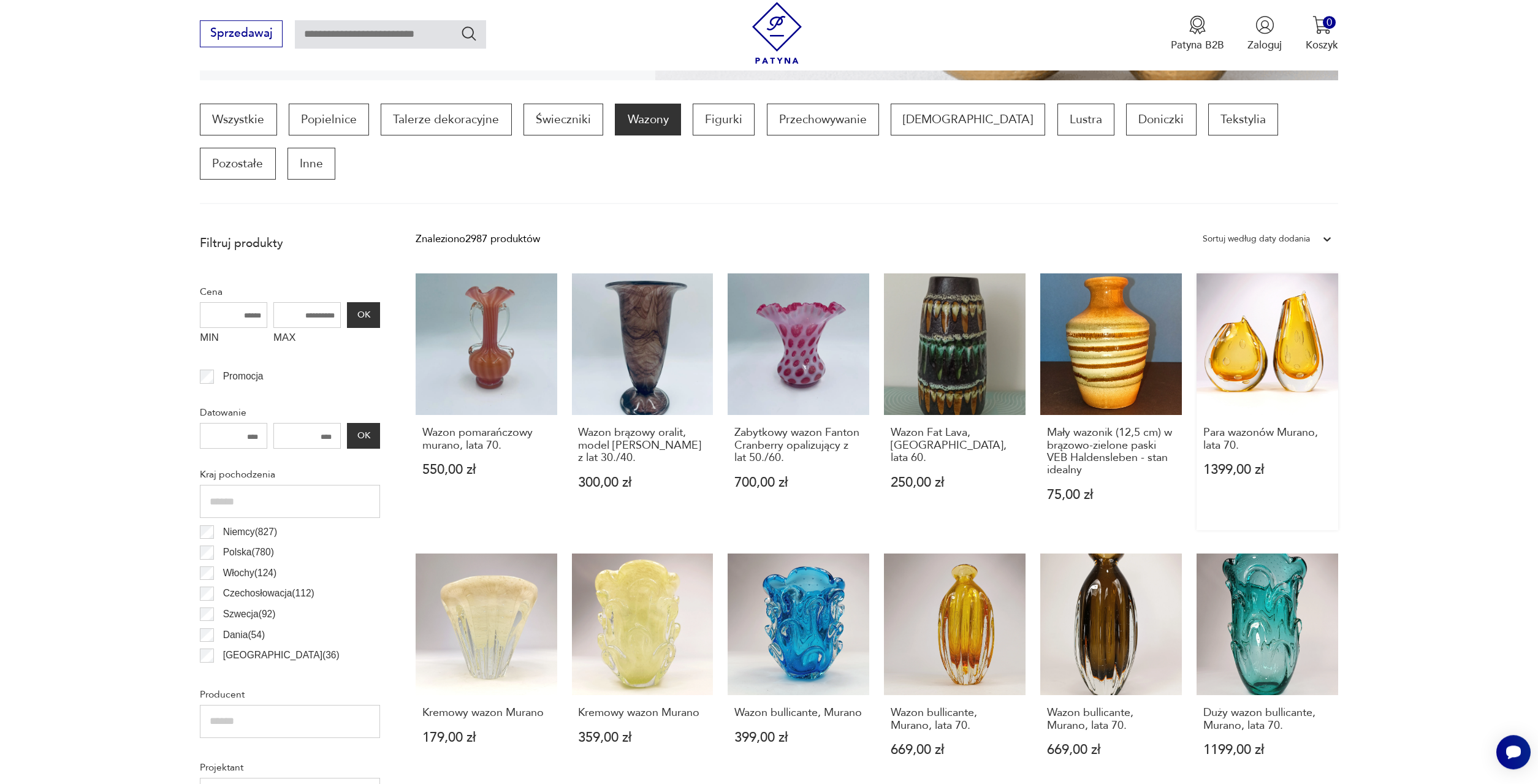
click at [1252, 311] on link "Para wazonów Murano, lata 70. 1399,00 zł" at bounding box center [1267, 401] width 142 height 257
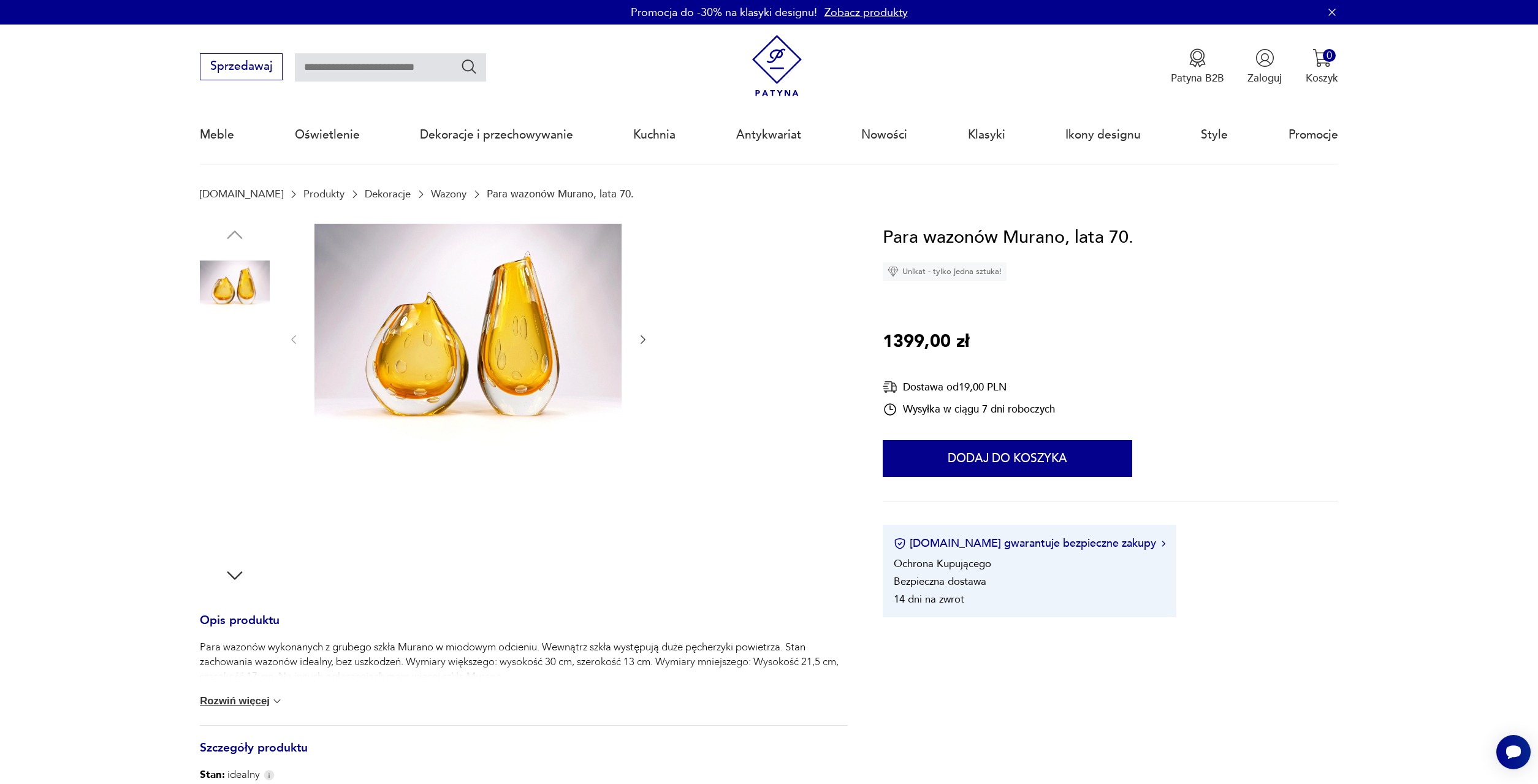
click at [222, 360] on img at bounding box center [235, 364] width 70 height 70
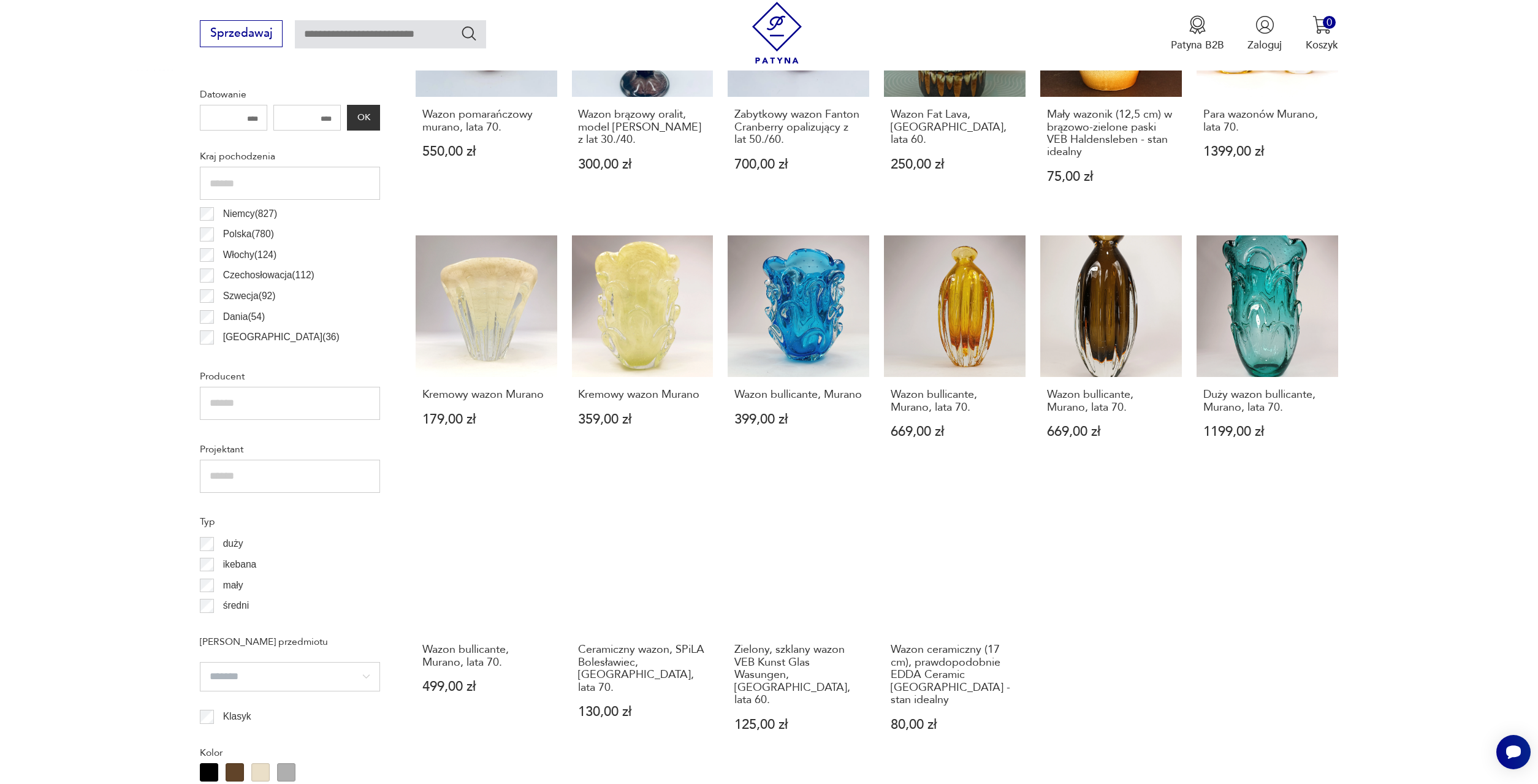
scroll to position [673, 0]
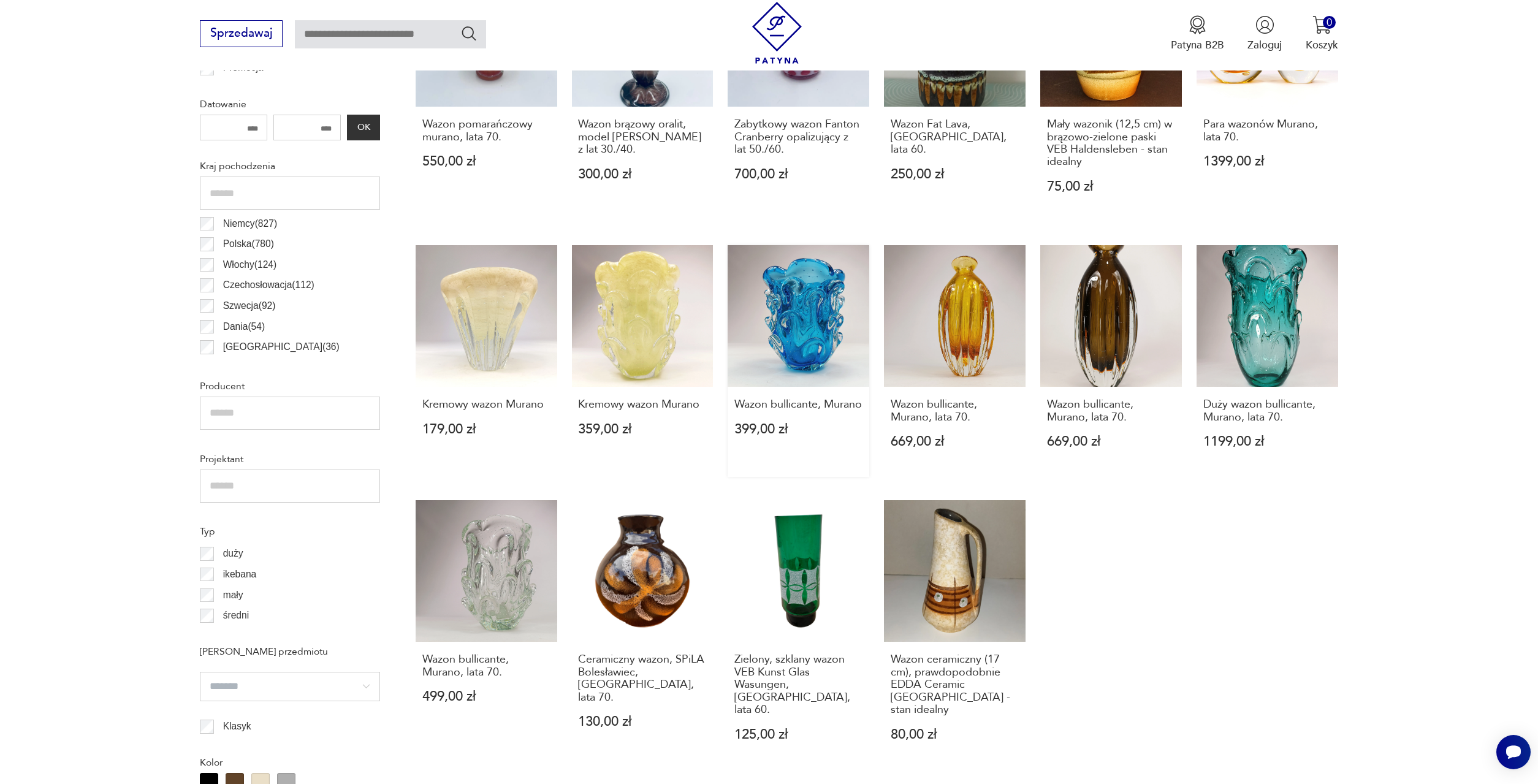
click at [782, 269] on link "Wazon bullicante, Murano 399,00 zł" at bounding box center [798, 361] width 142 height 232
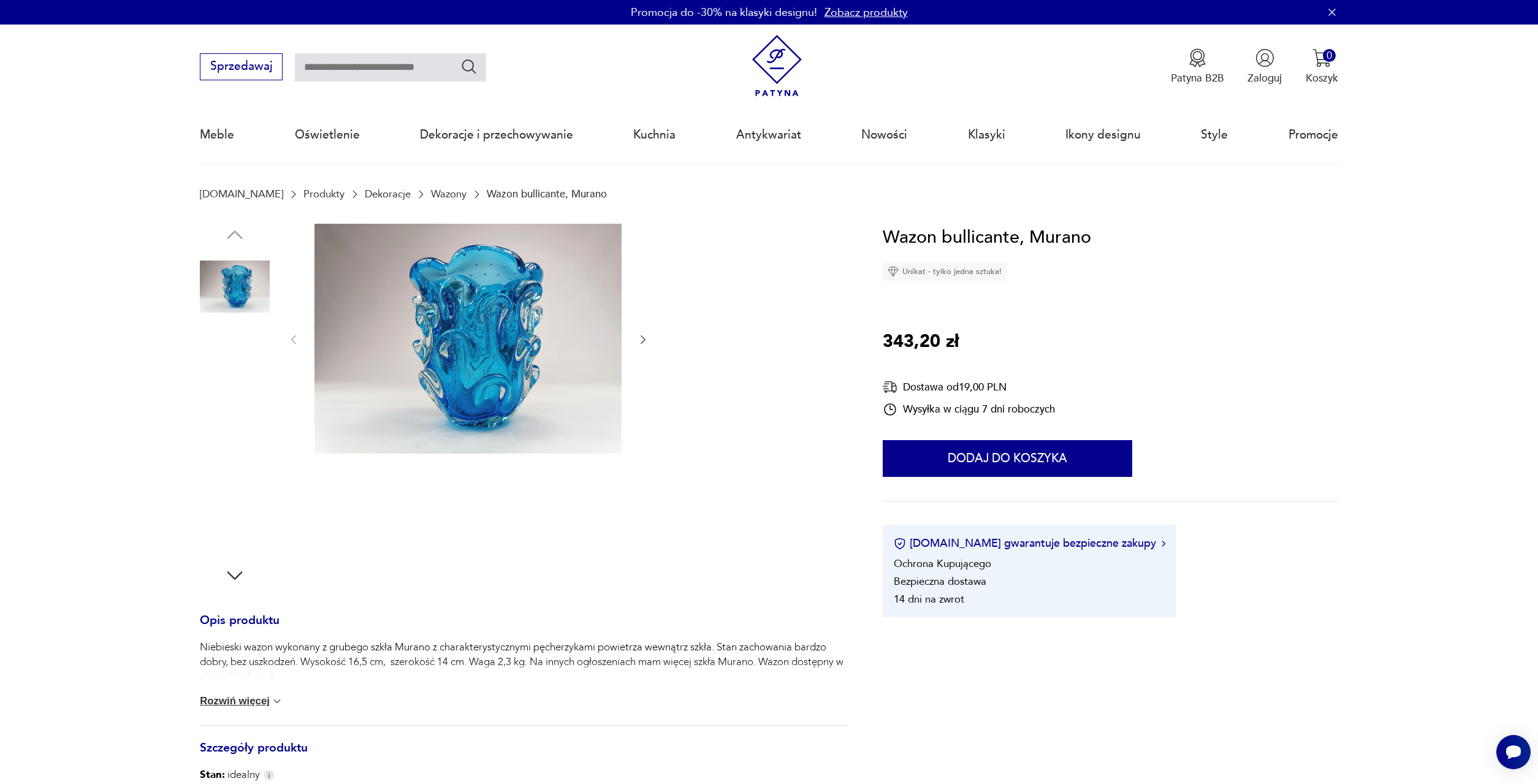
click at [224, 435] on img at bounding box center [235, 442] width 70 height 70
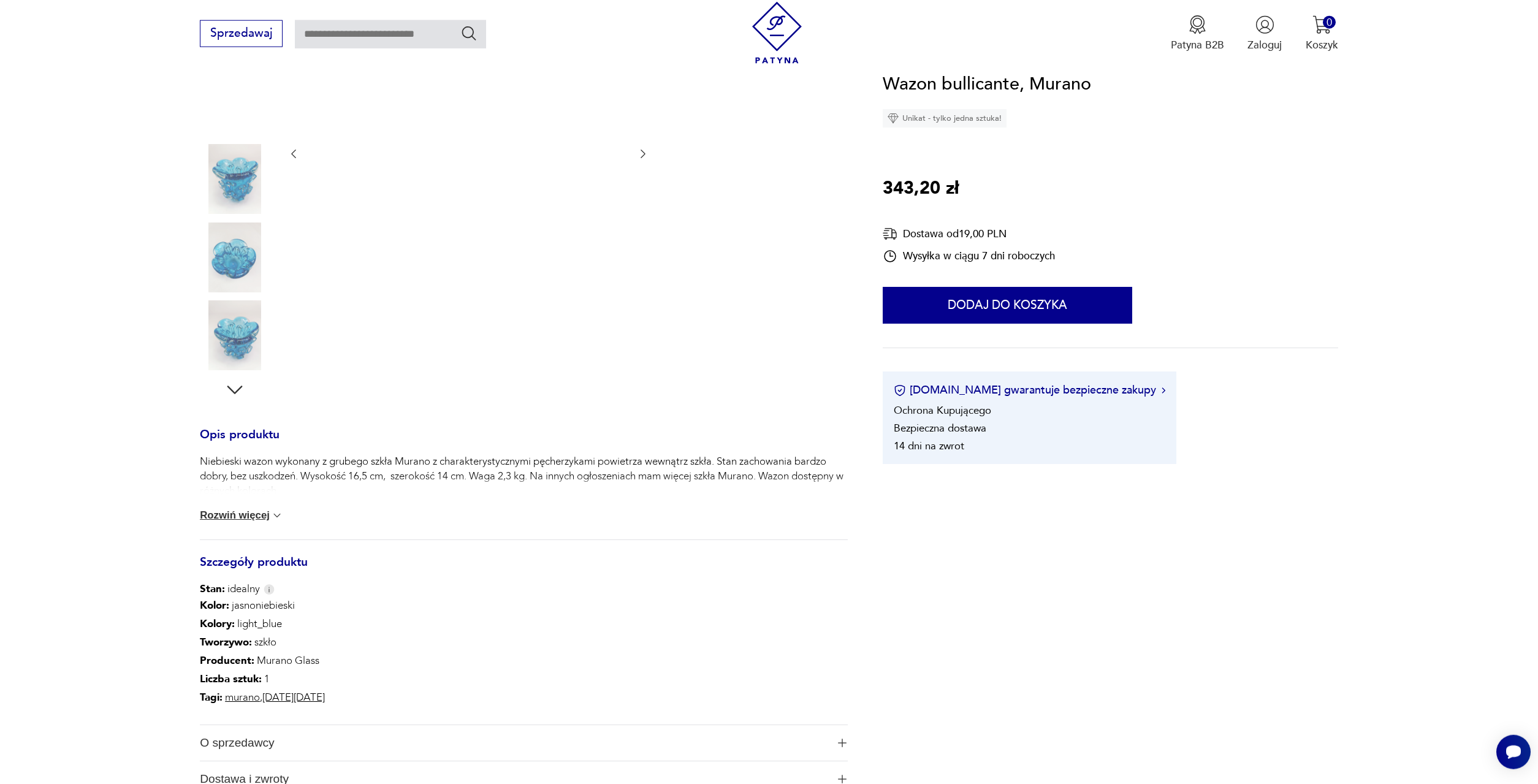
scroll to position [187, 0]
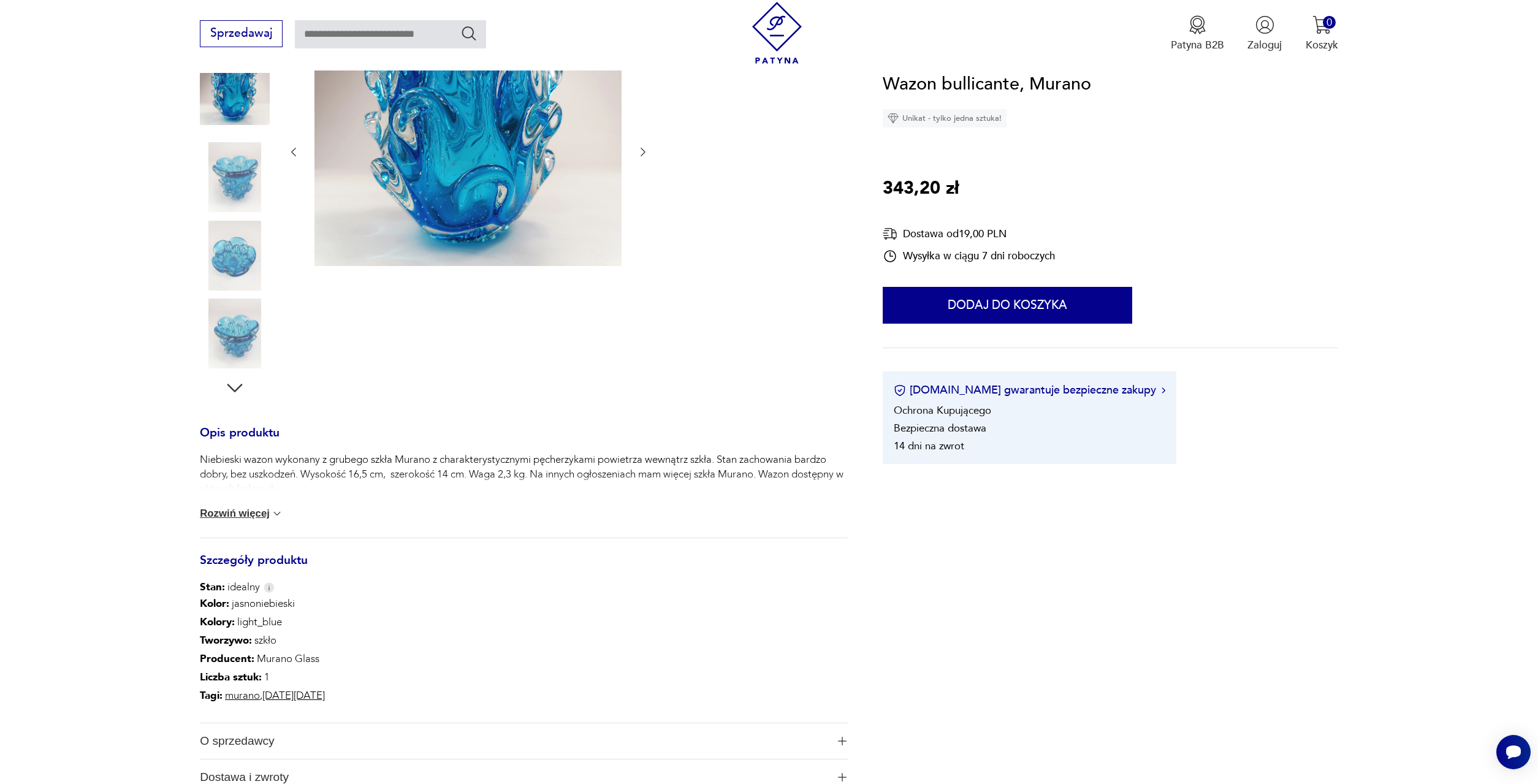
click at [227, 334] on img at bounding box center [235, 333] width 70 height 70
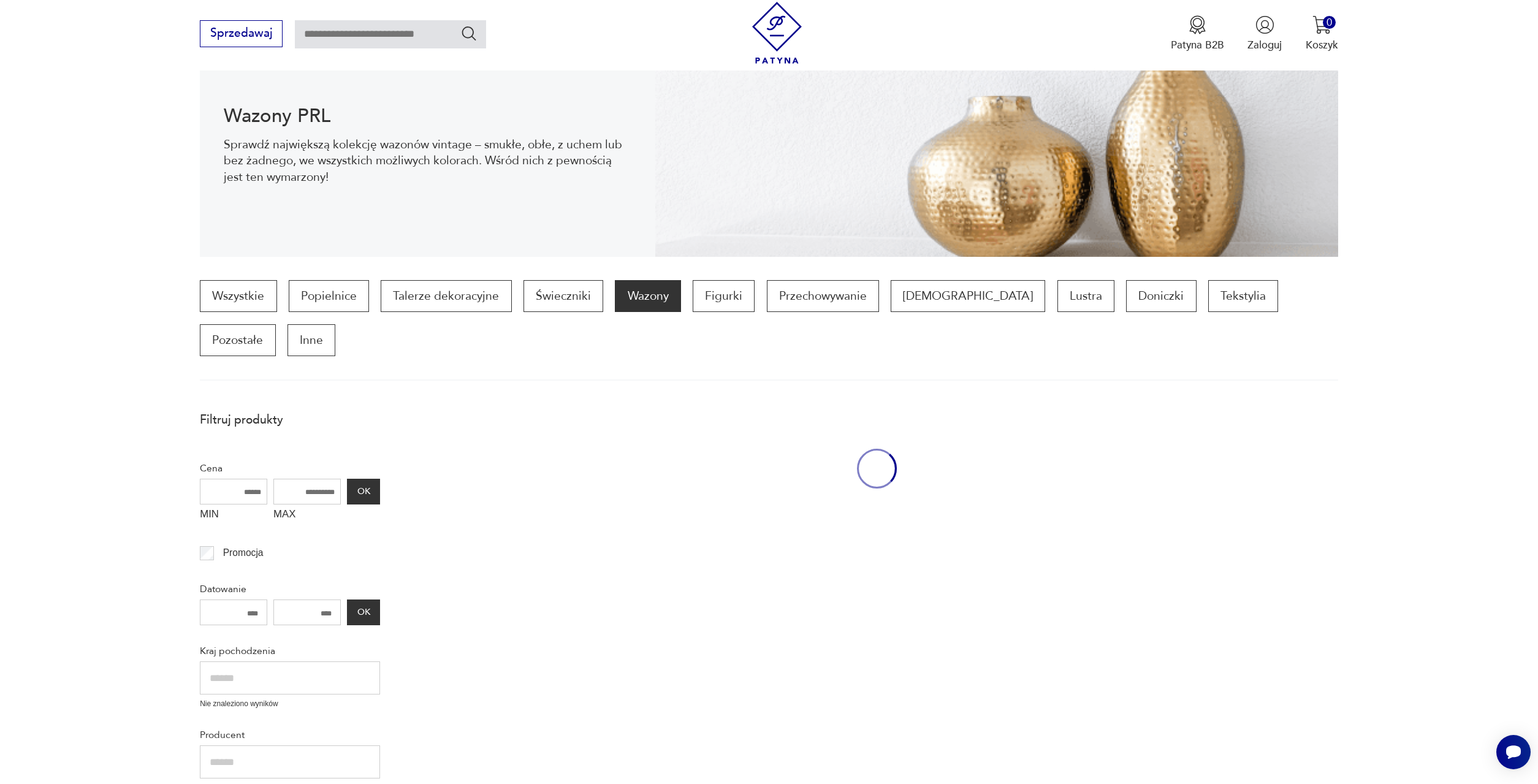
scroll to position [667, 0]
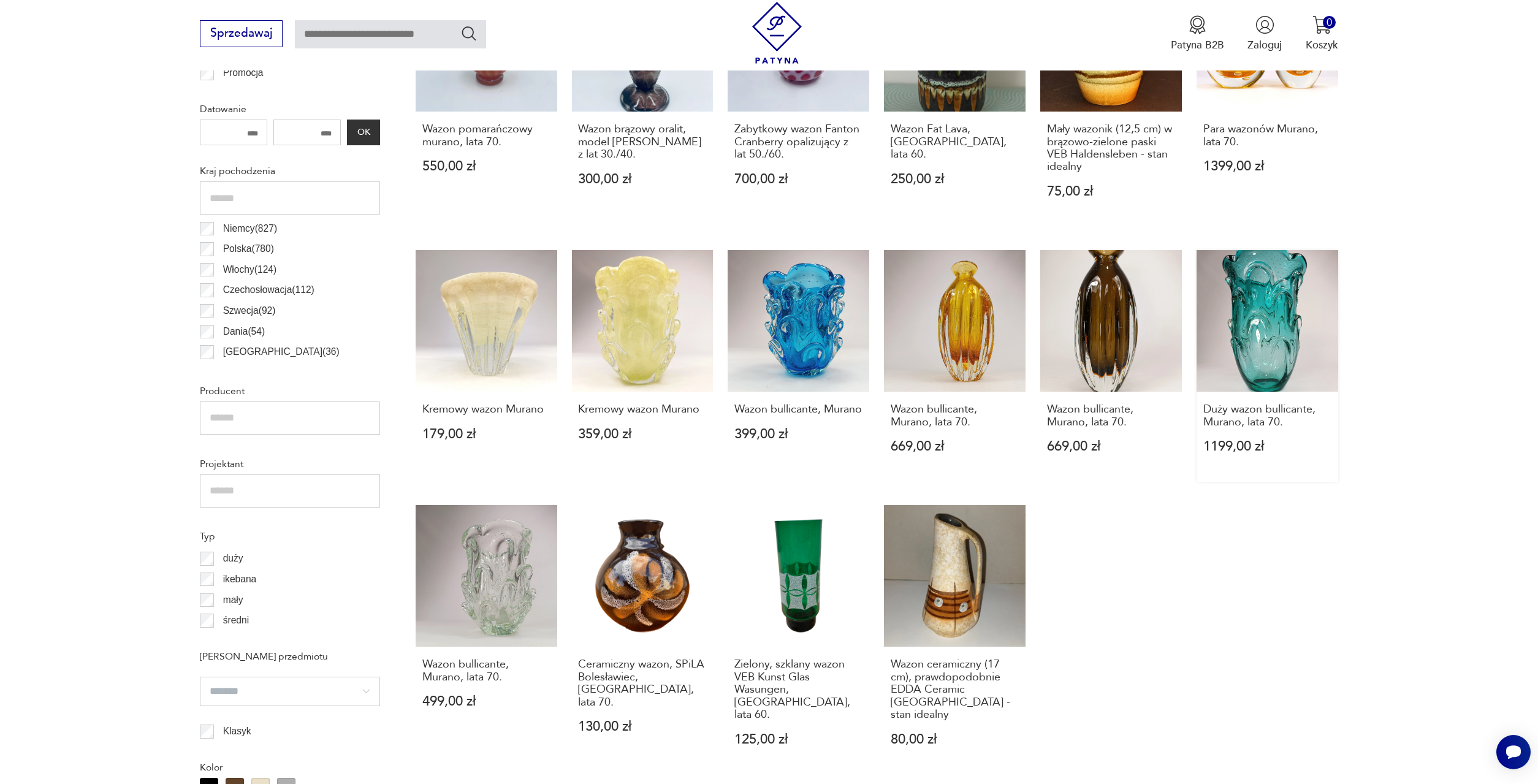
click at [1250, 303] on link "Duży wazon bullicante, Murano, lata 70. 1199,00 zł" at bounding box center [1267, 366] width 142 height 232
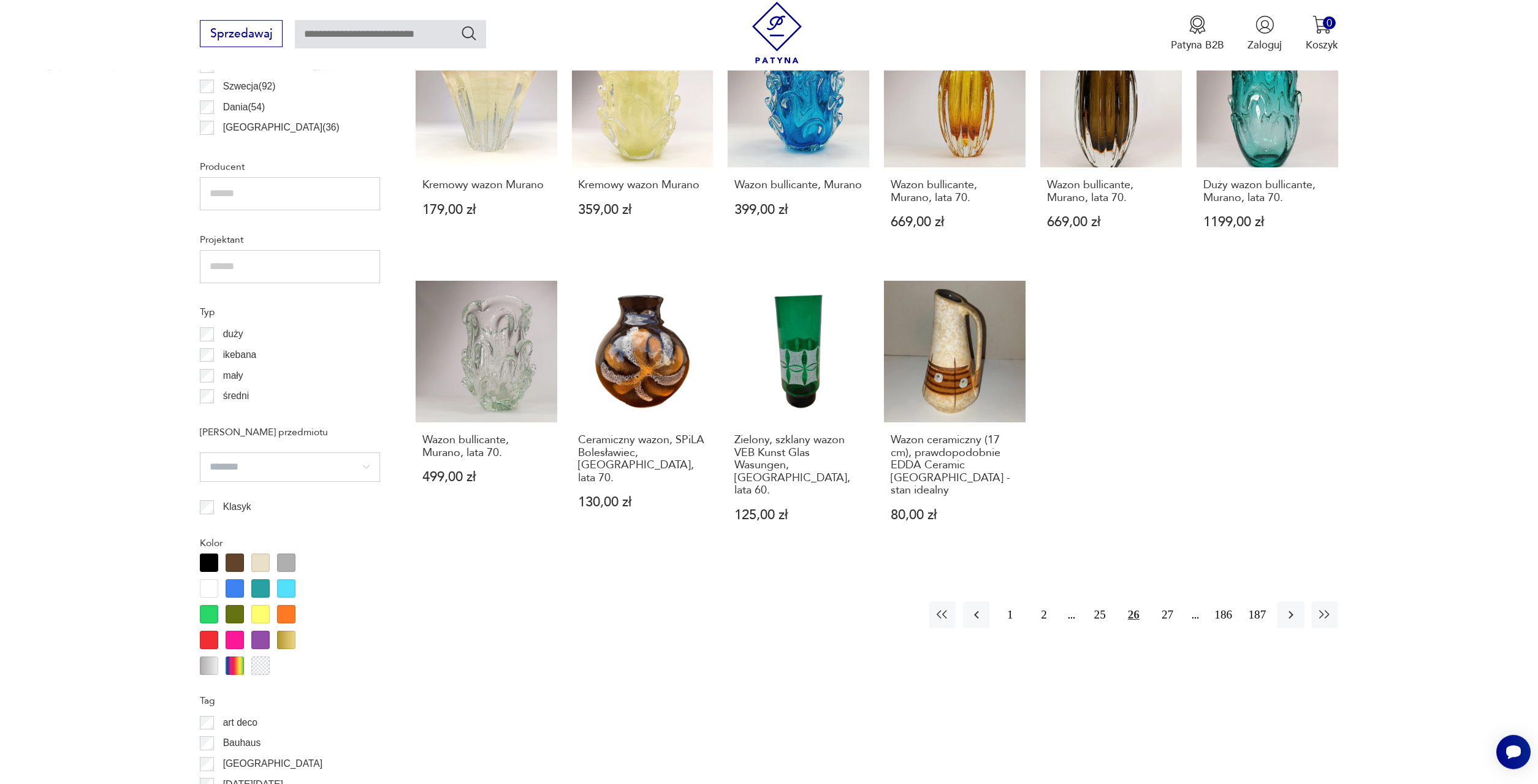
scroll to position [977, 0]
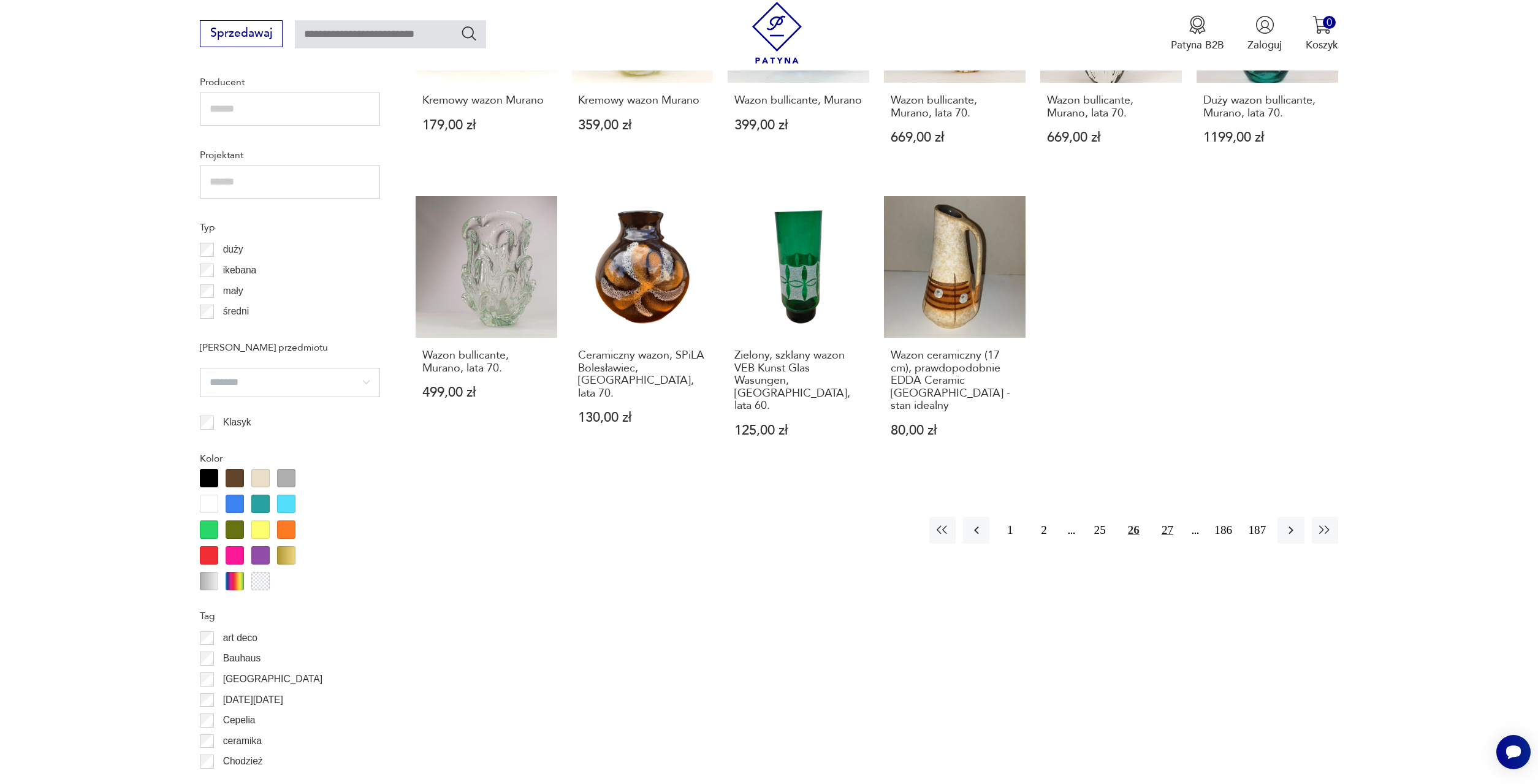
click at [1167, 517] on button "27" at bounding box center [1167, 530] width 26 height 26
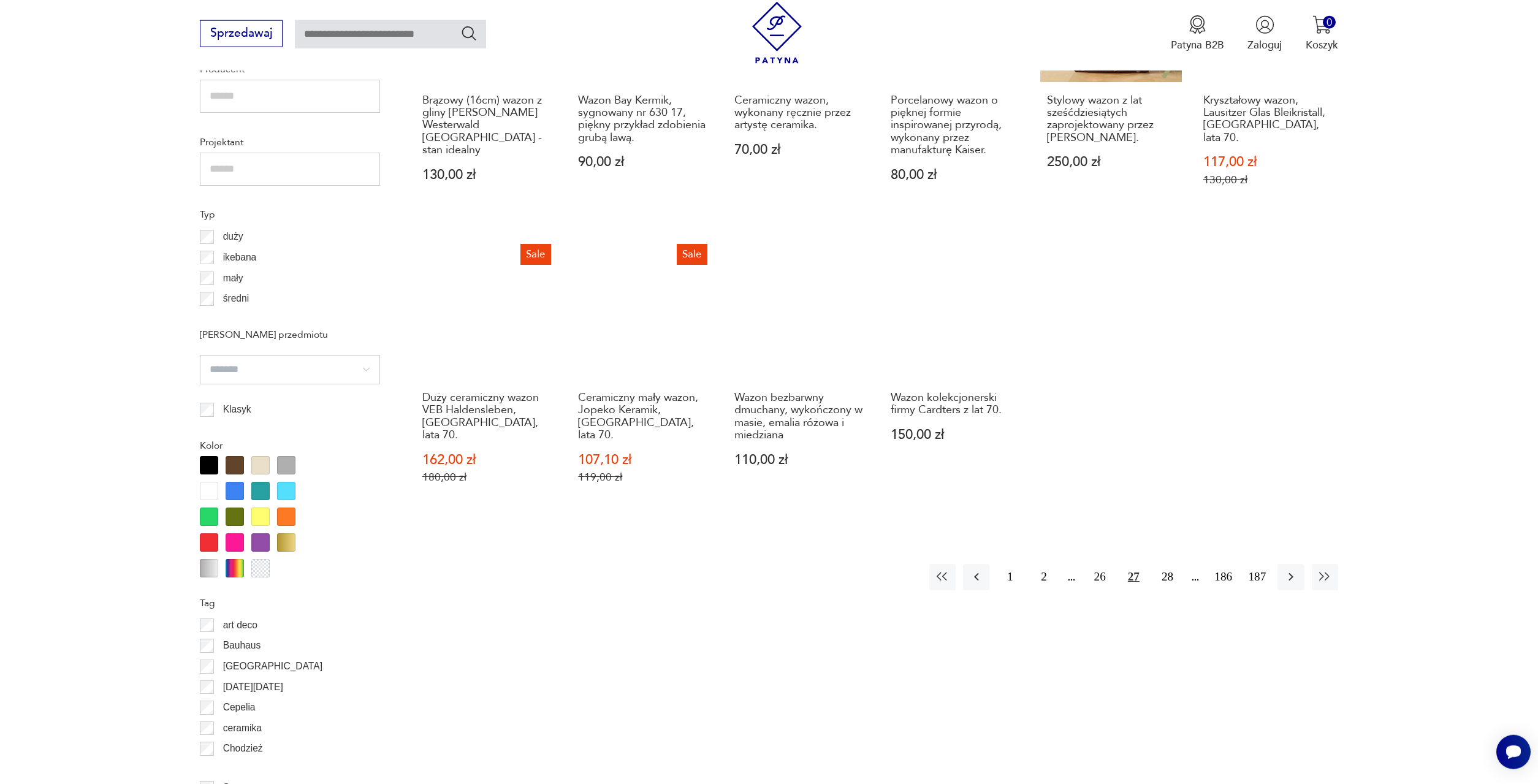
scroll to position [990, 0]
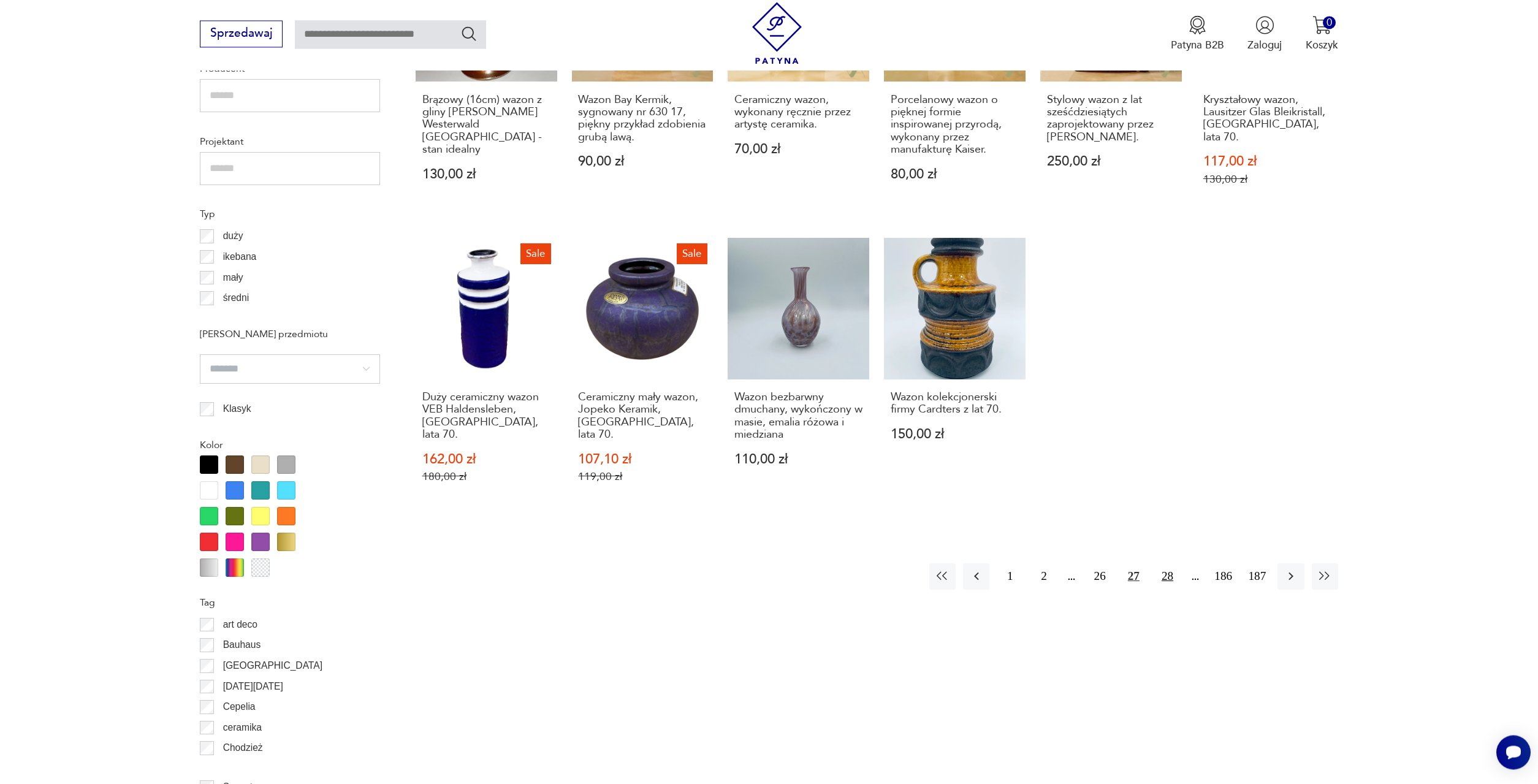
click at [1170, 563] on button "28" at bounding box center [1167, 576] width 26 height 26
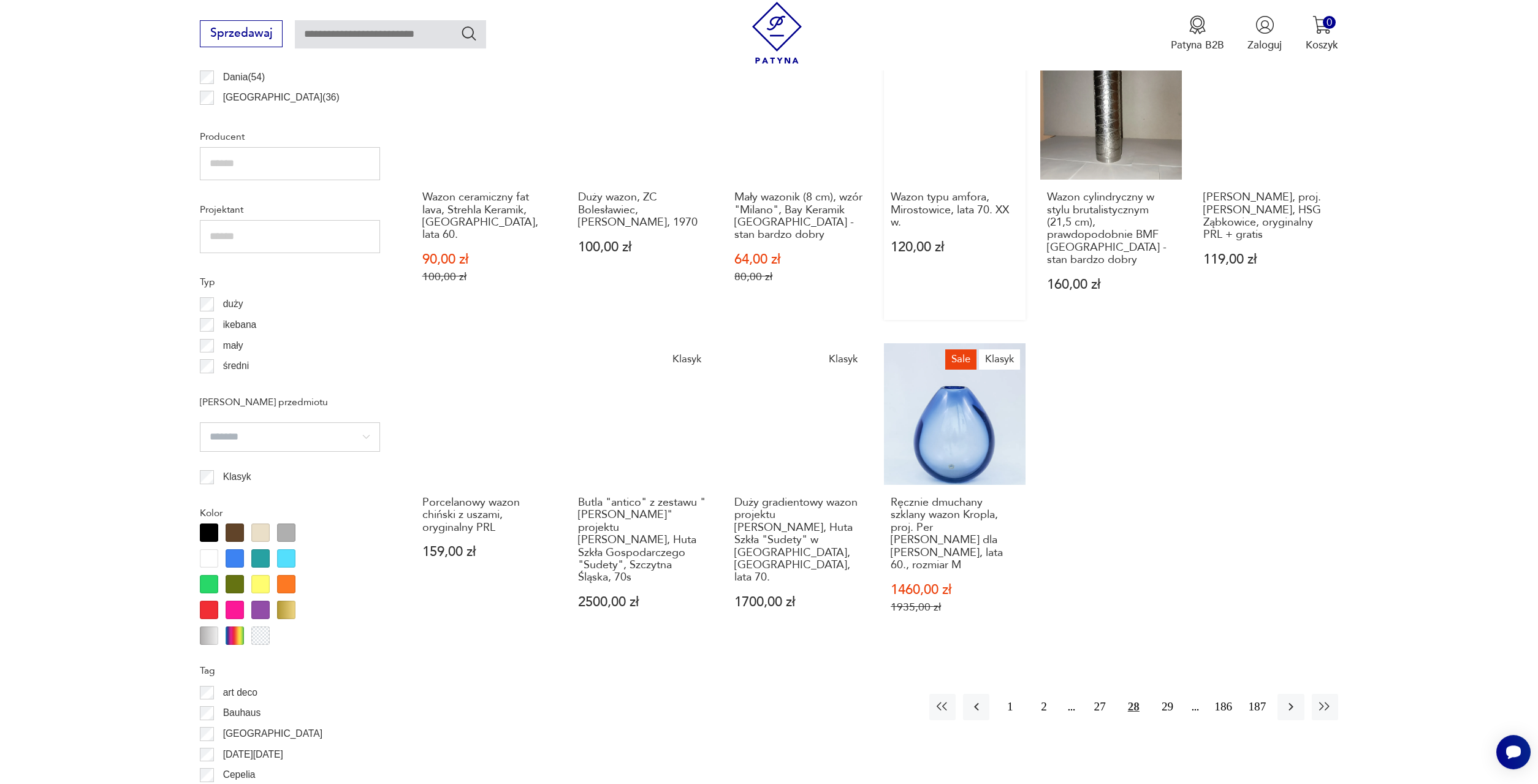
scroll to position [928, 0]
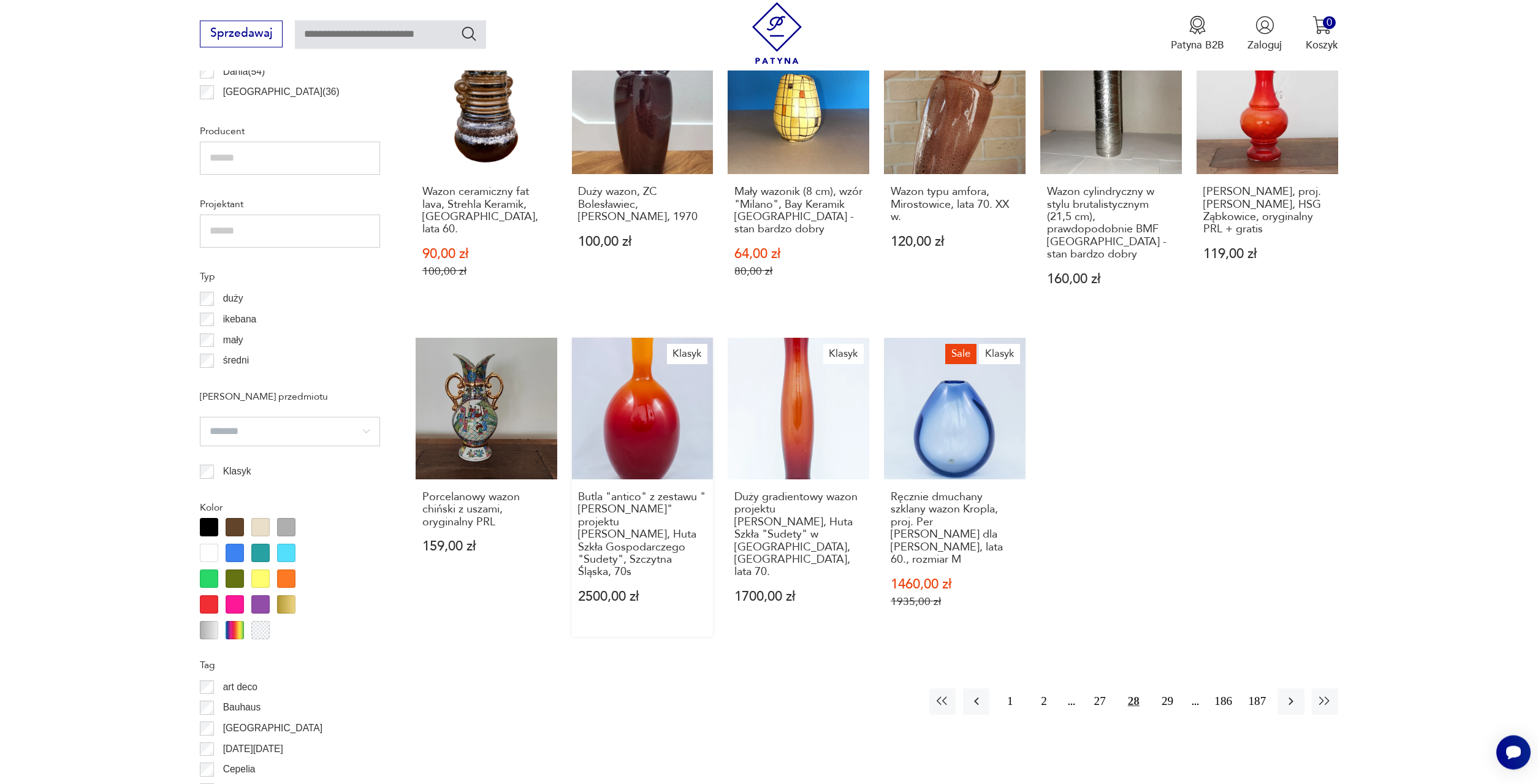
click at [643, 357] on link "Klasyk Butla "antico" z zestawu "[PERSON_NAME]" projektu [PERSON_NAME], Huta Sz…" at bounding box center [642, 487] width 142 height 299
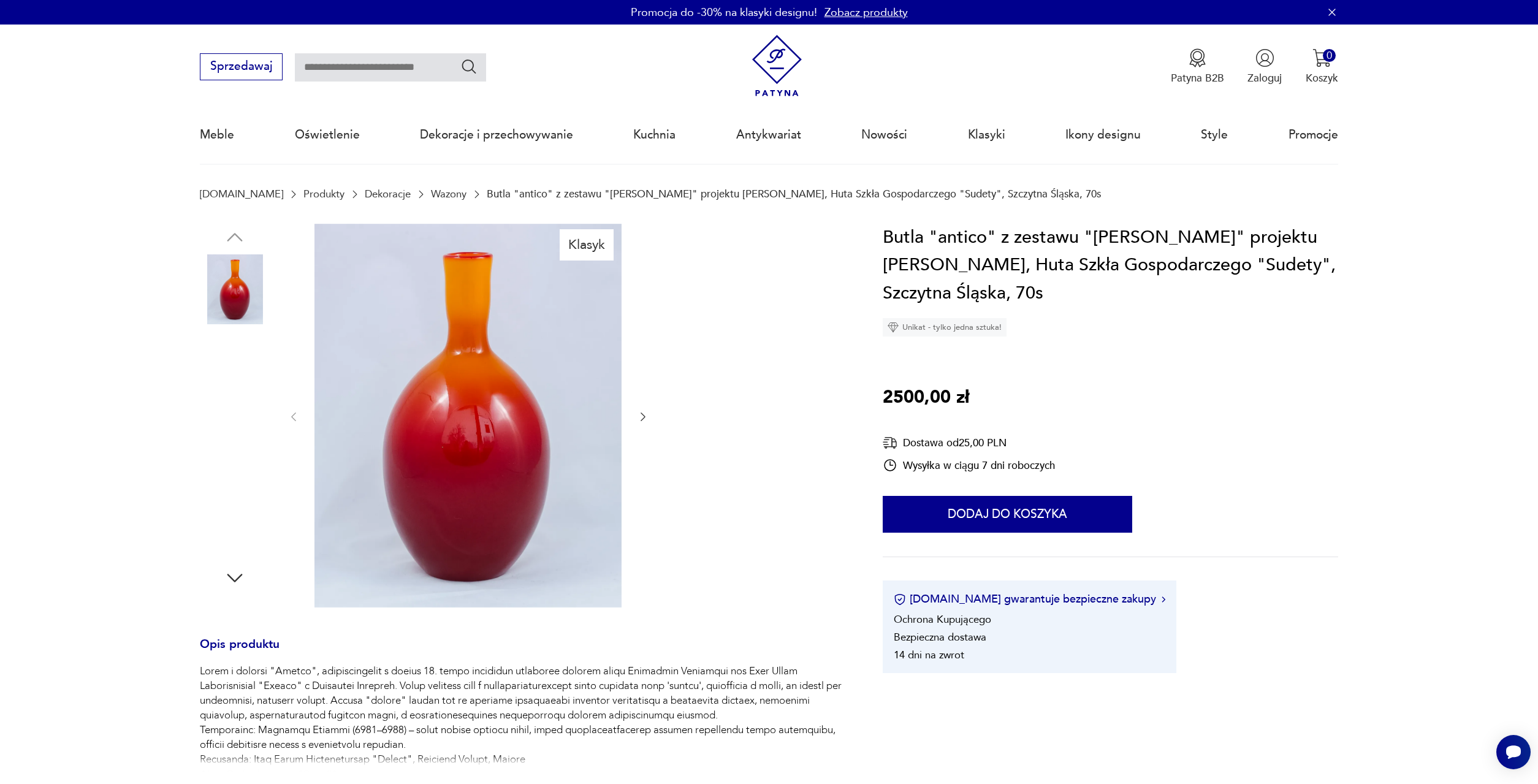
click at [222, 362] on img at bounding box center [235, 366] width 70 height 70
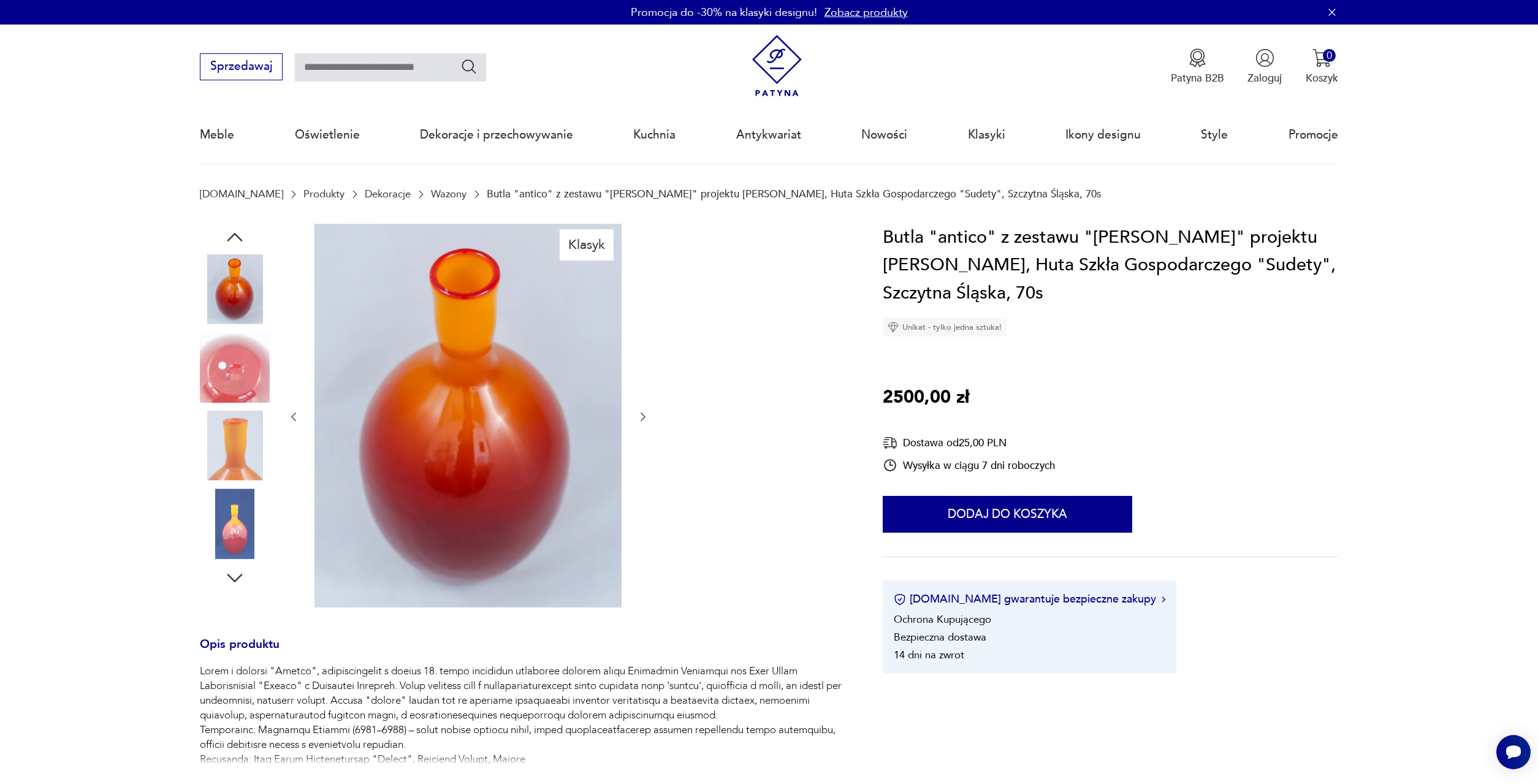
click at [233, 514] on img at bounding box center [235, 523] width 70 height 70
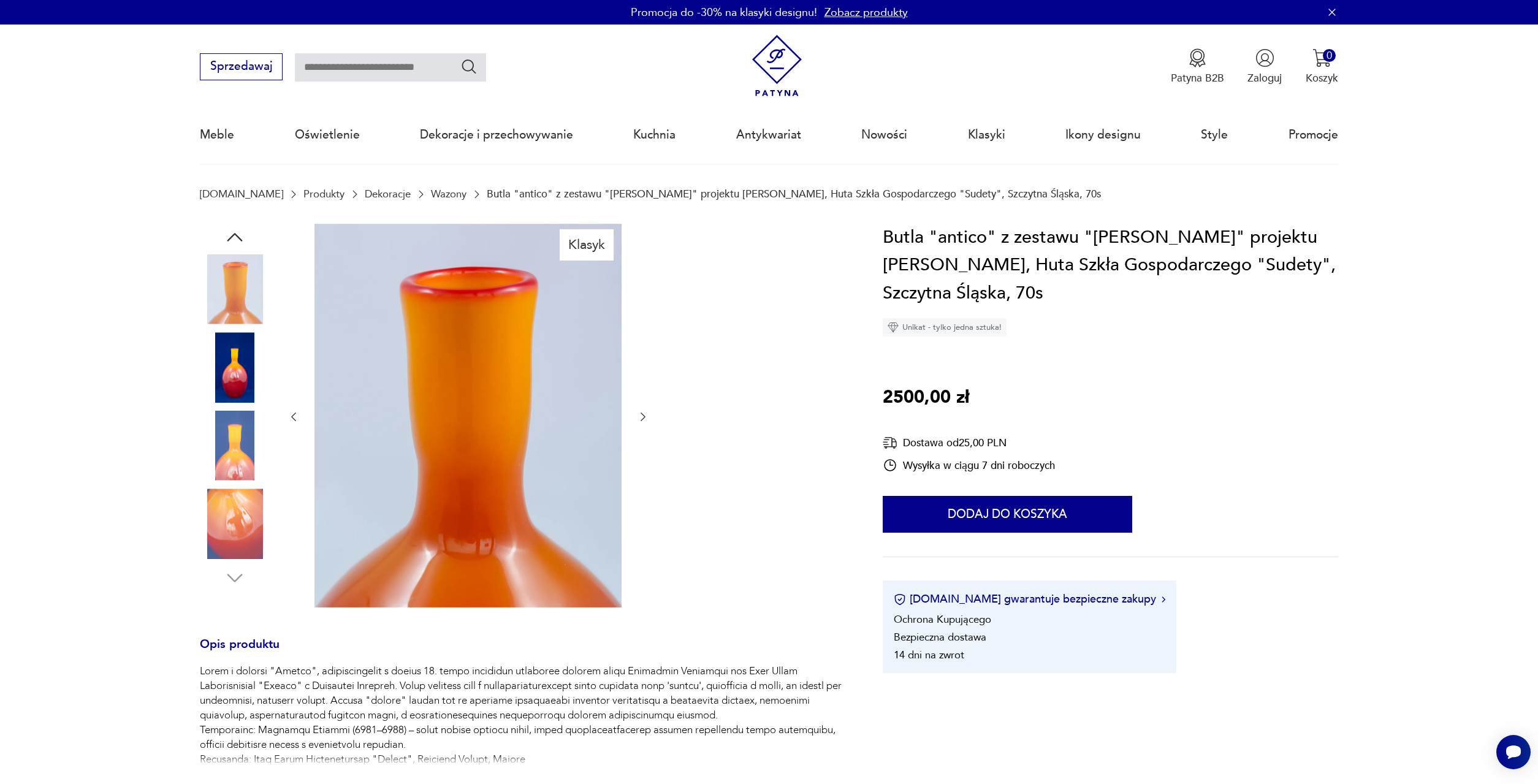
scroll to position [1063, 0]
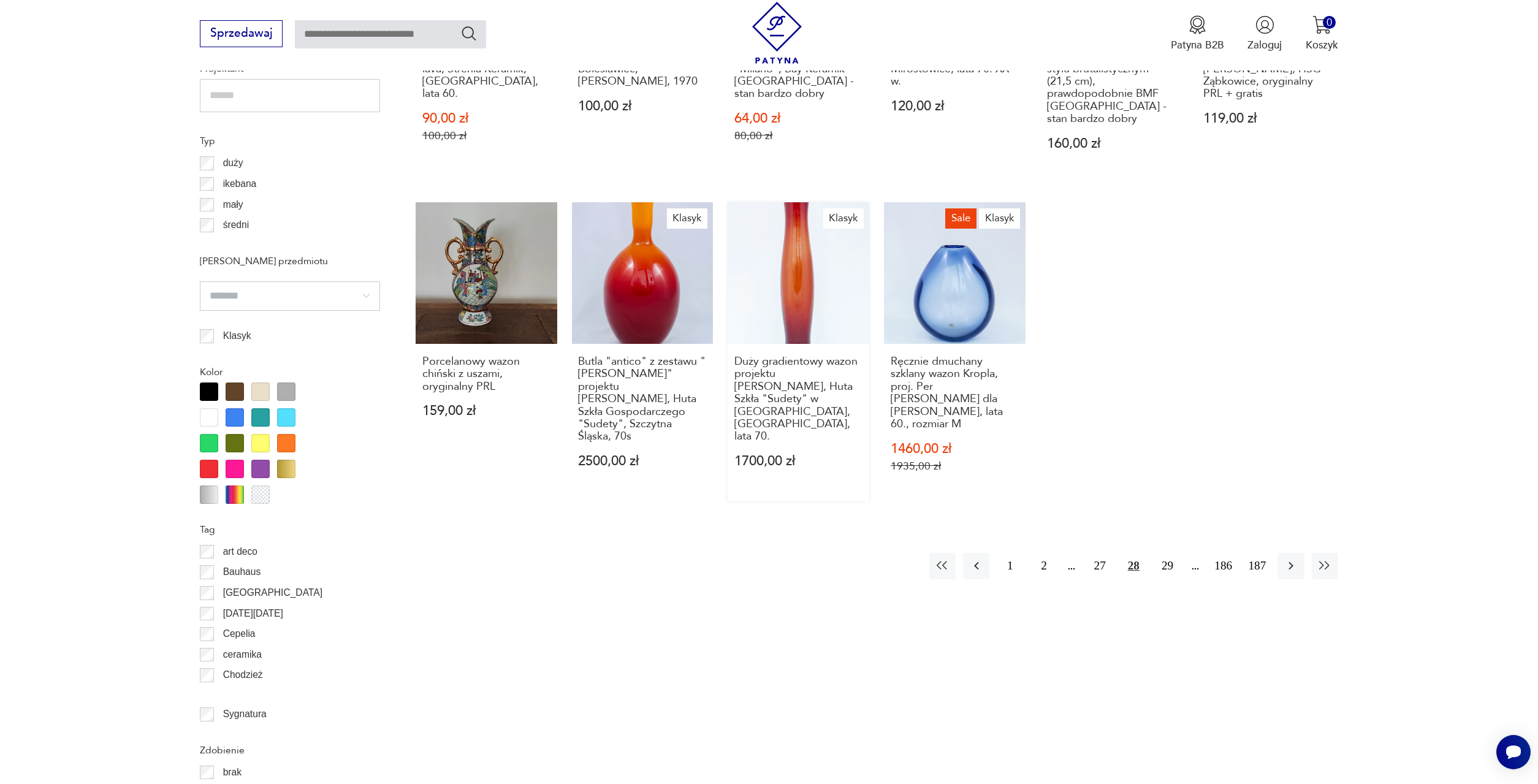
click at [794, 219] on link "Klasyk Duży gradientowy wazon projektu [PERSON_NAME], Huta Szkła "Sudety" w [GE…" at bounding box center [798, 351] width 142 height 299
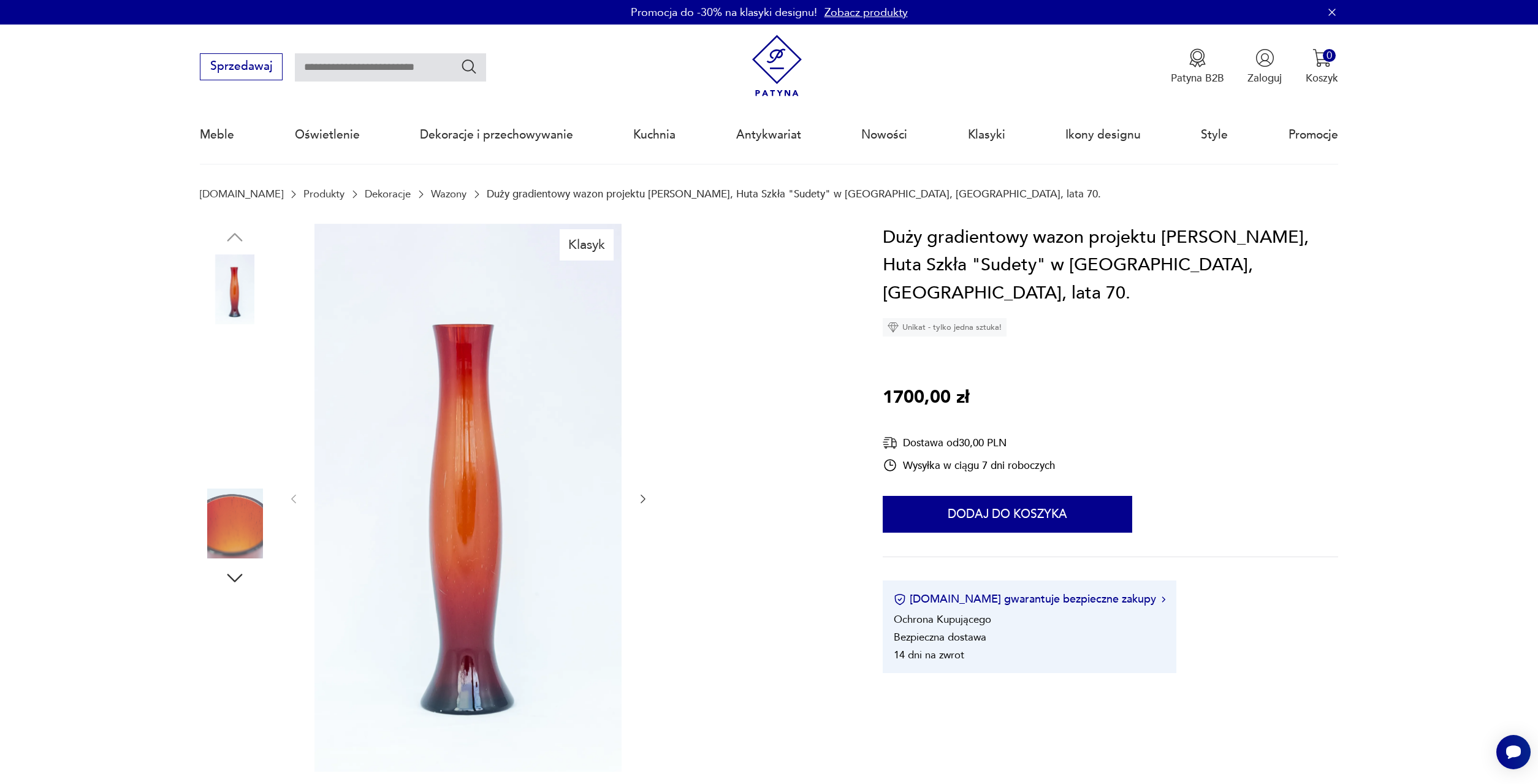
click at [248, 363] on img at bounding box center [235, 366] width 70 height 70
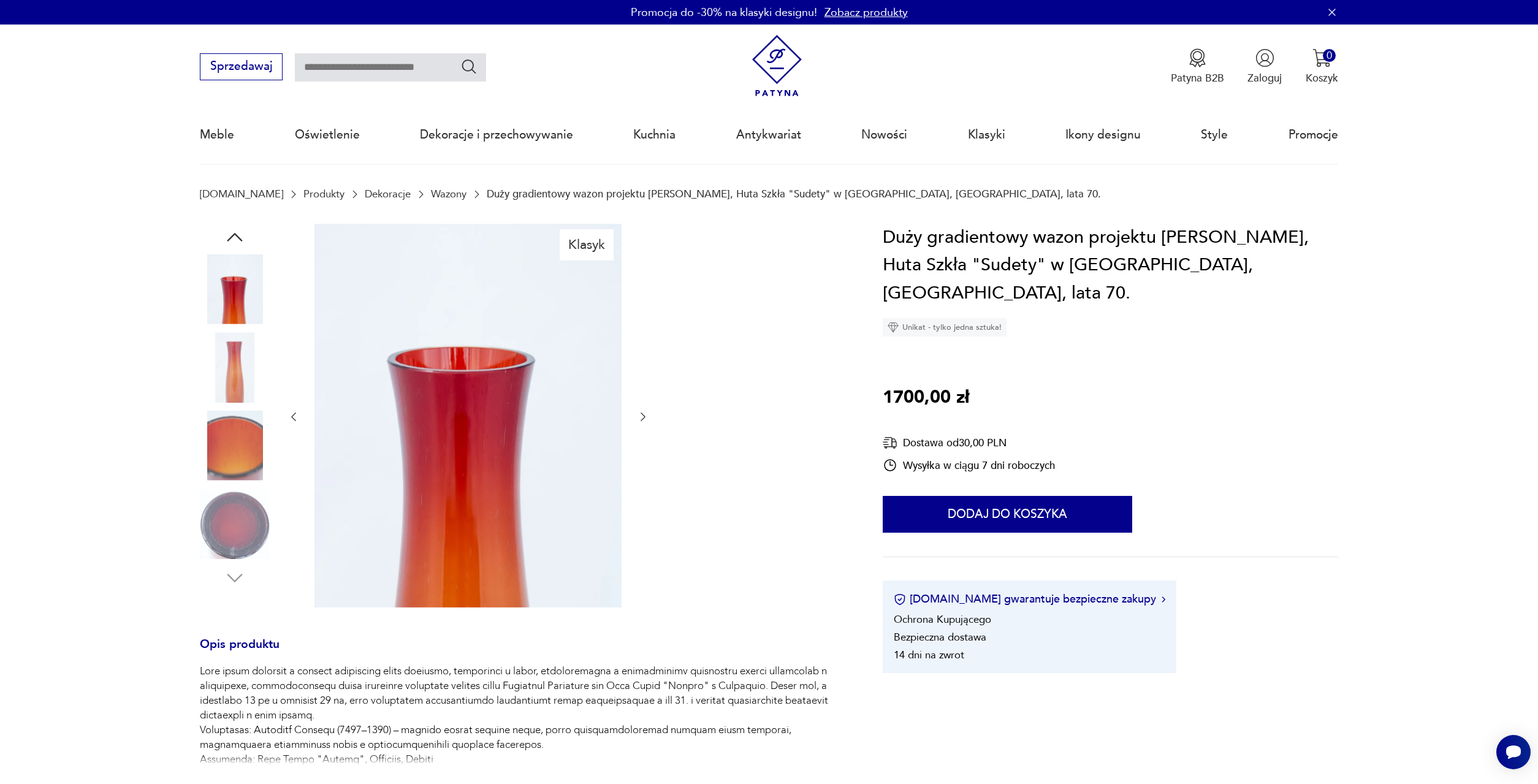
click at [229, 373] on img at bounding box center [235, 366] width 70 height 70
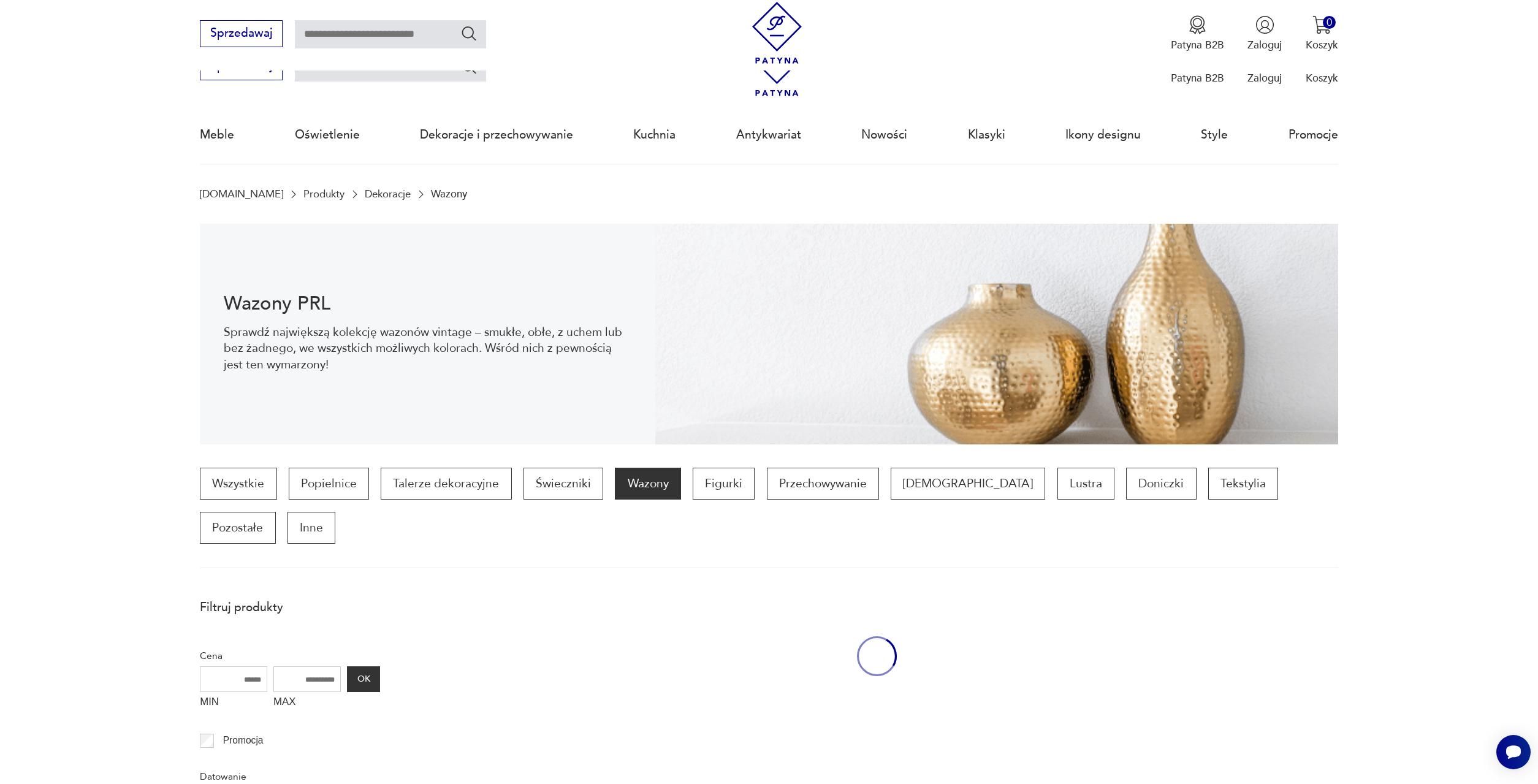
scroll to position [1192, 0]
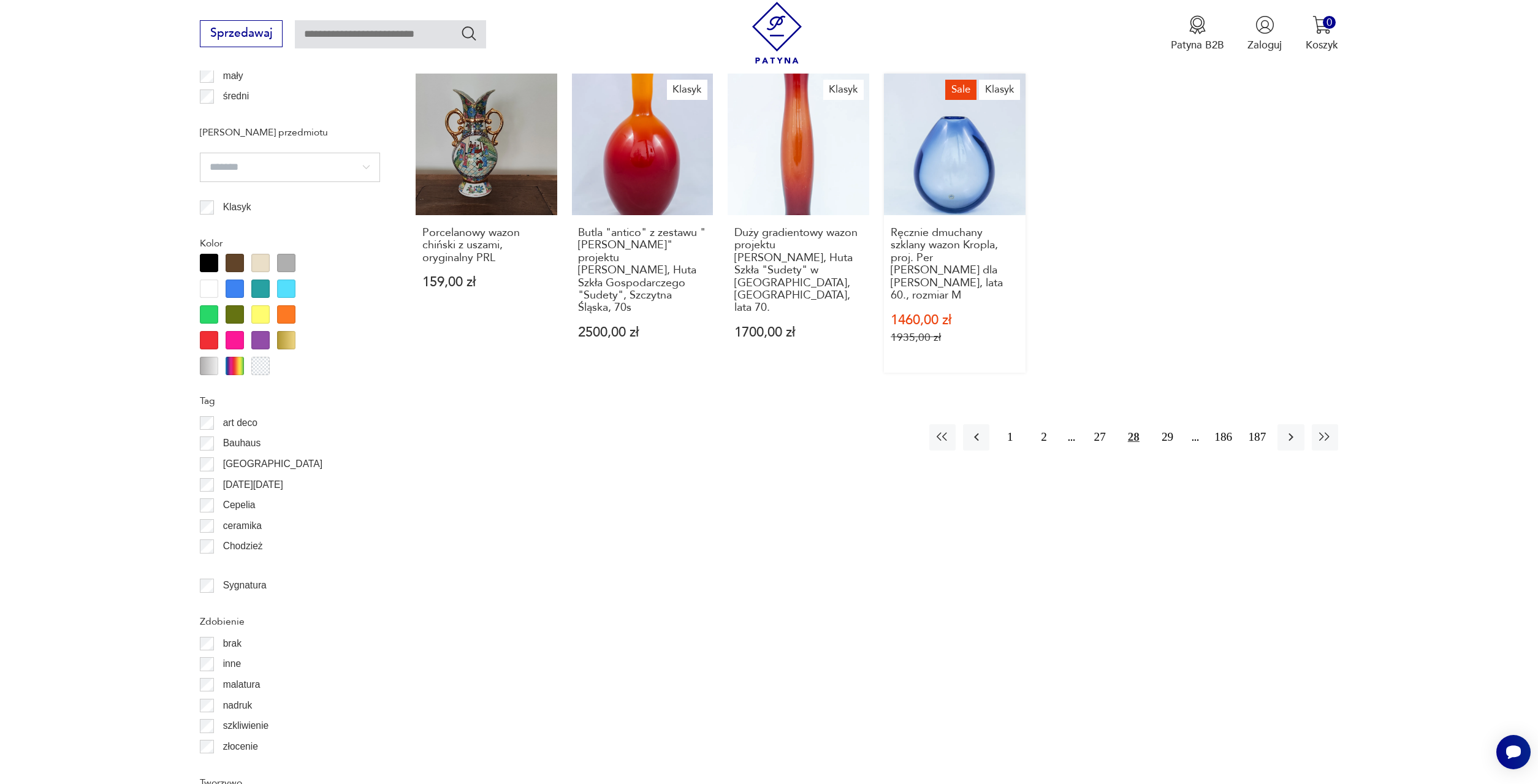
click at [930, 114] on link "Sale Klasyk Ręcznie dmuchany szklany wazon Kropla, proj. Per [PERSON_NAME] dla …" at bounding box center [955, 222] width 142 height 299
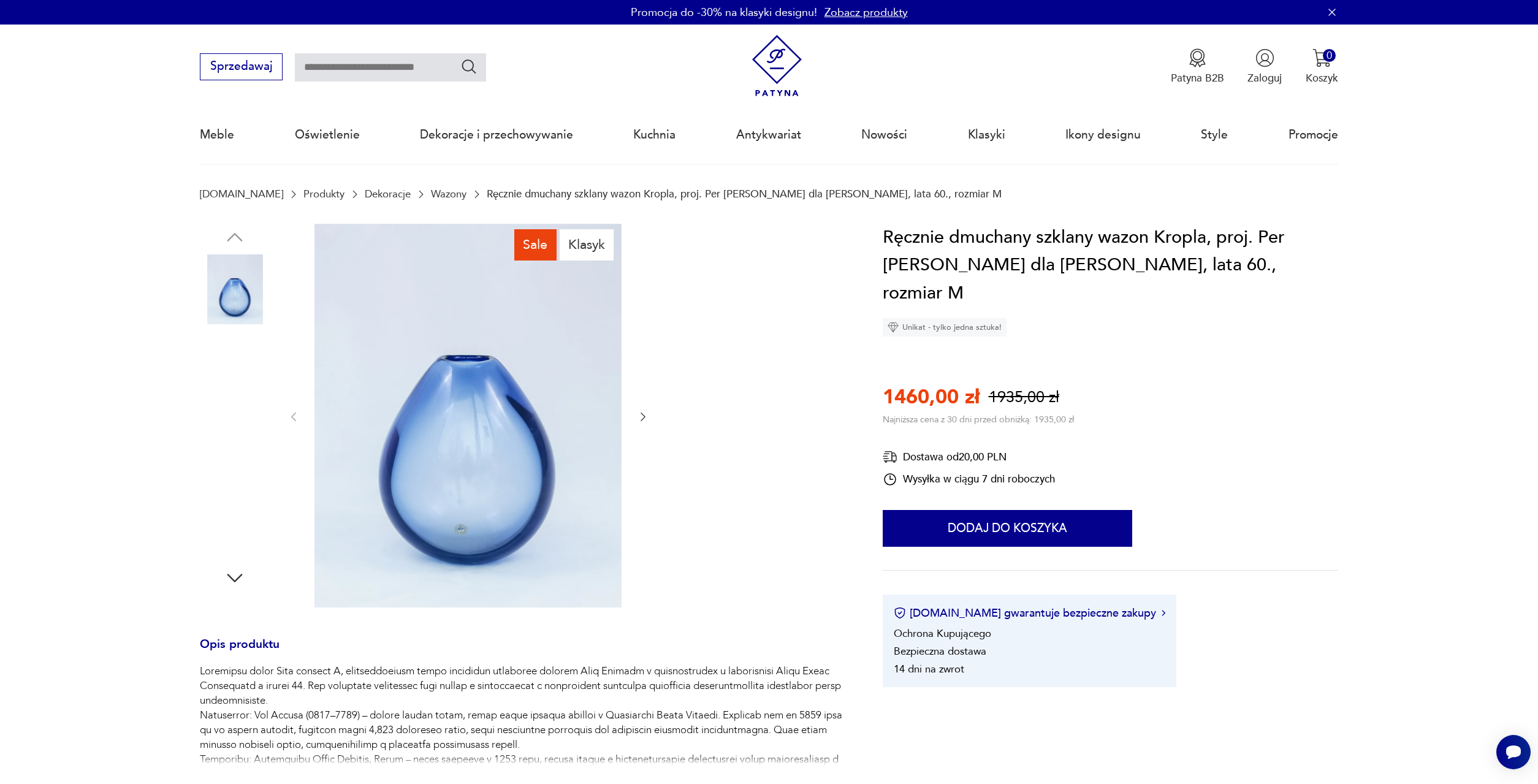
click at [223, 448] on img at bounding box center [235, 445] width 70 height 70
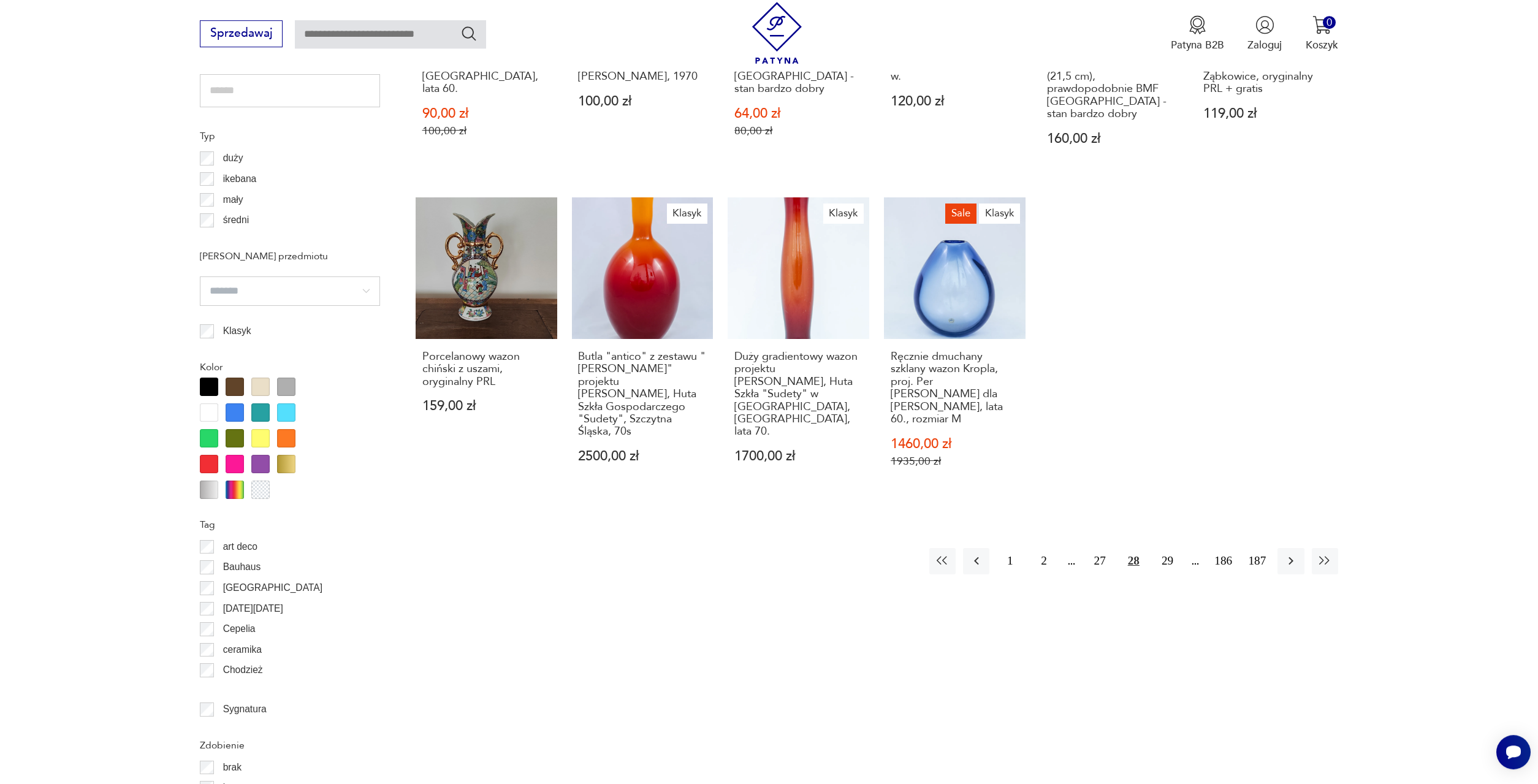
scroll to position [1065, 0]
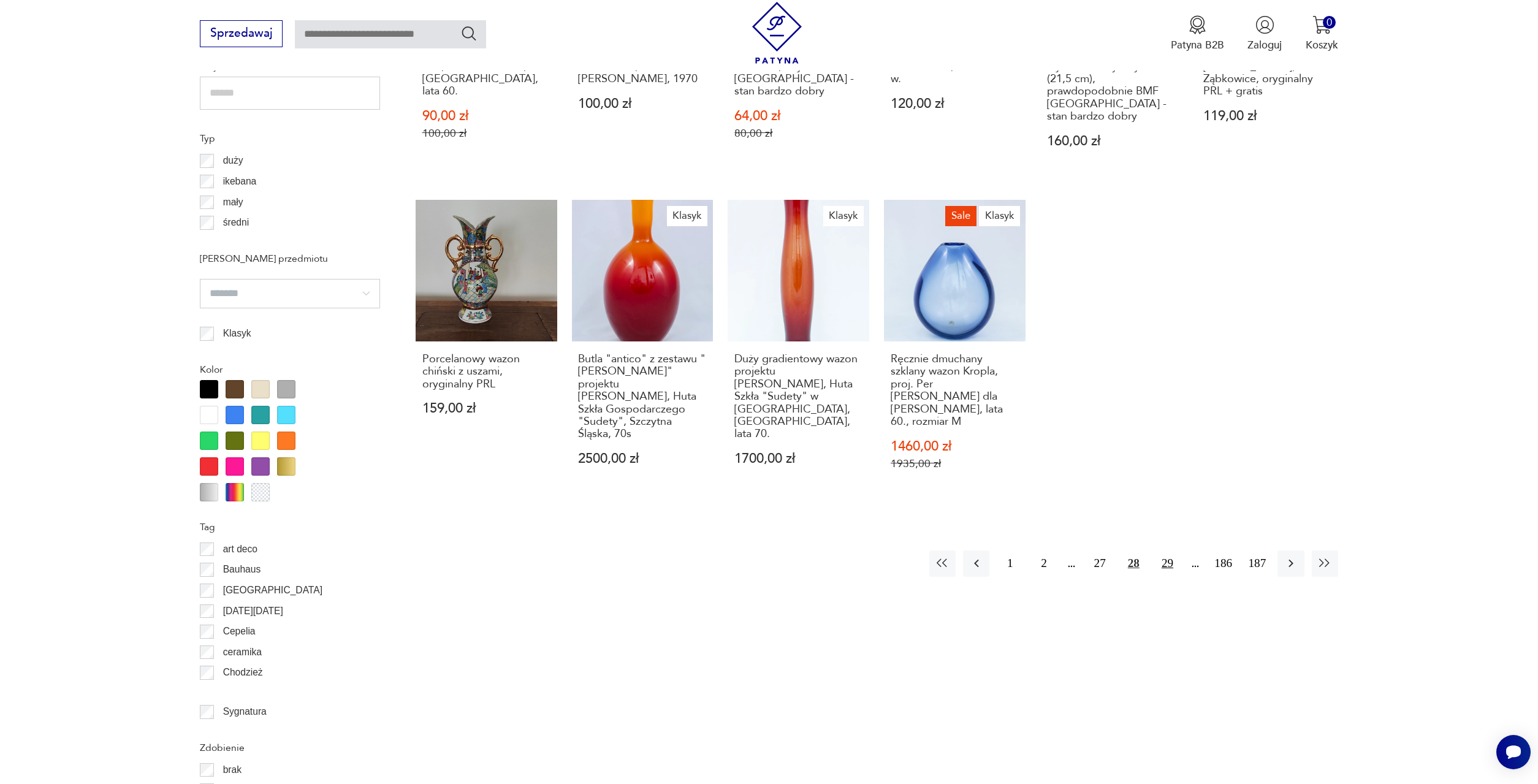
click at [1162, 550] on button "29" at bounding box center [1167, 563] width 26 height 26
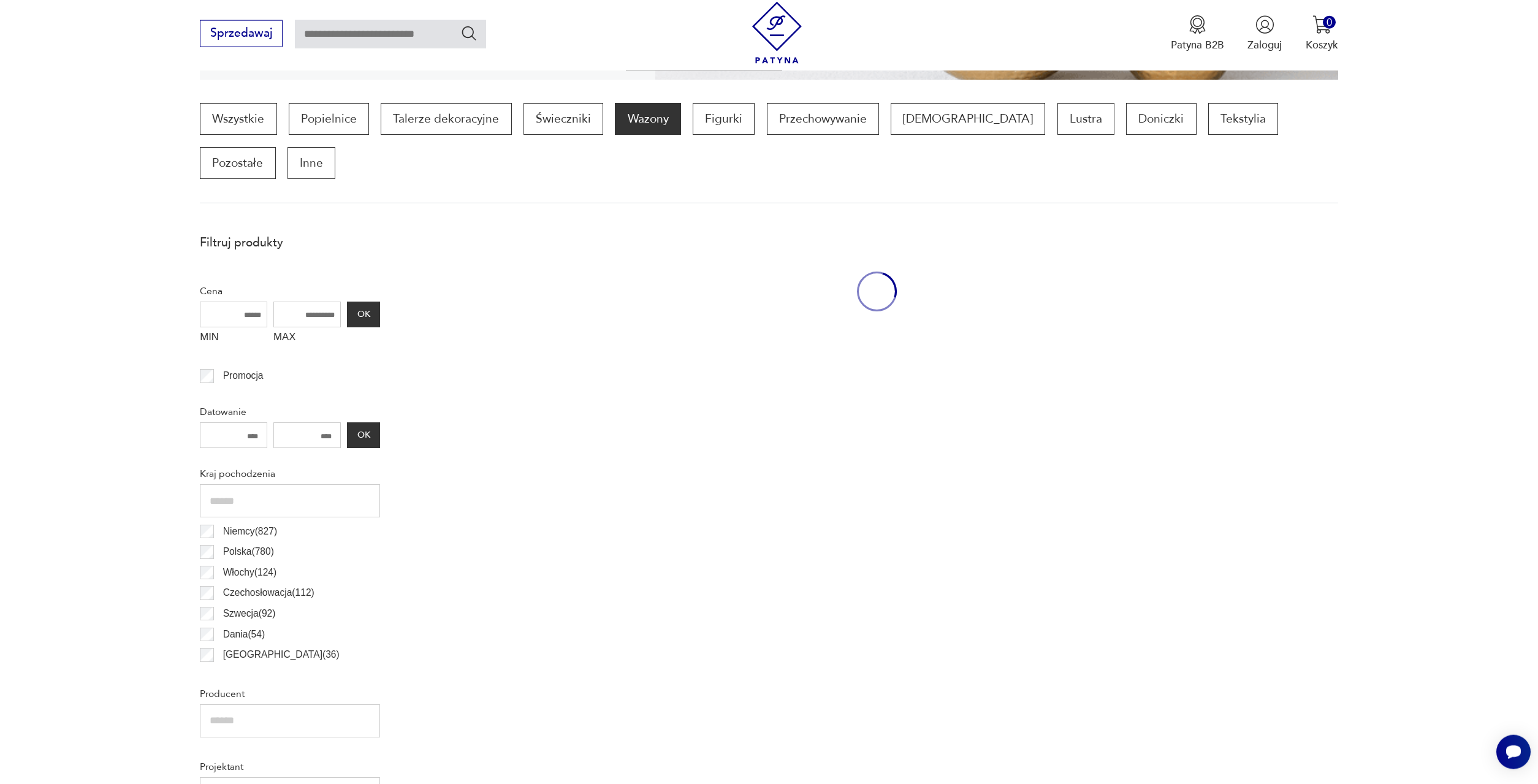
scroll to position [364, 0]
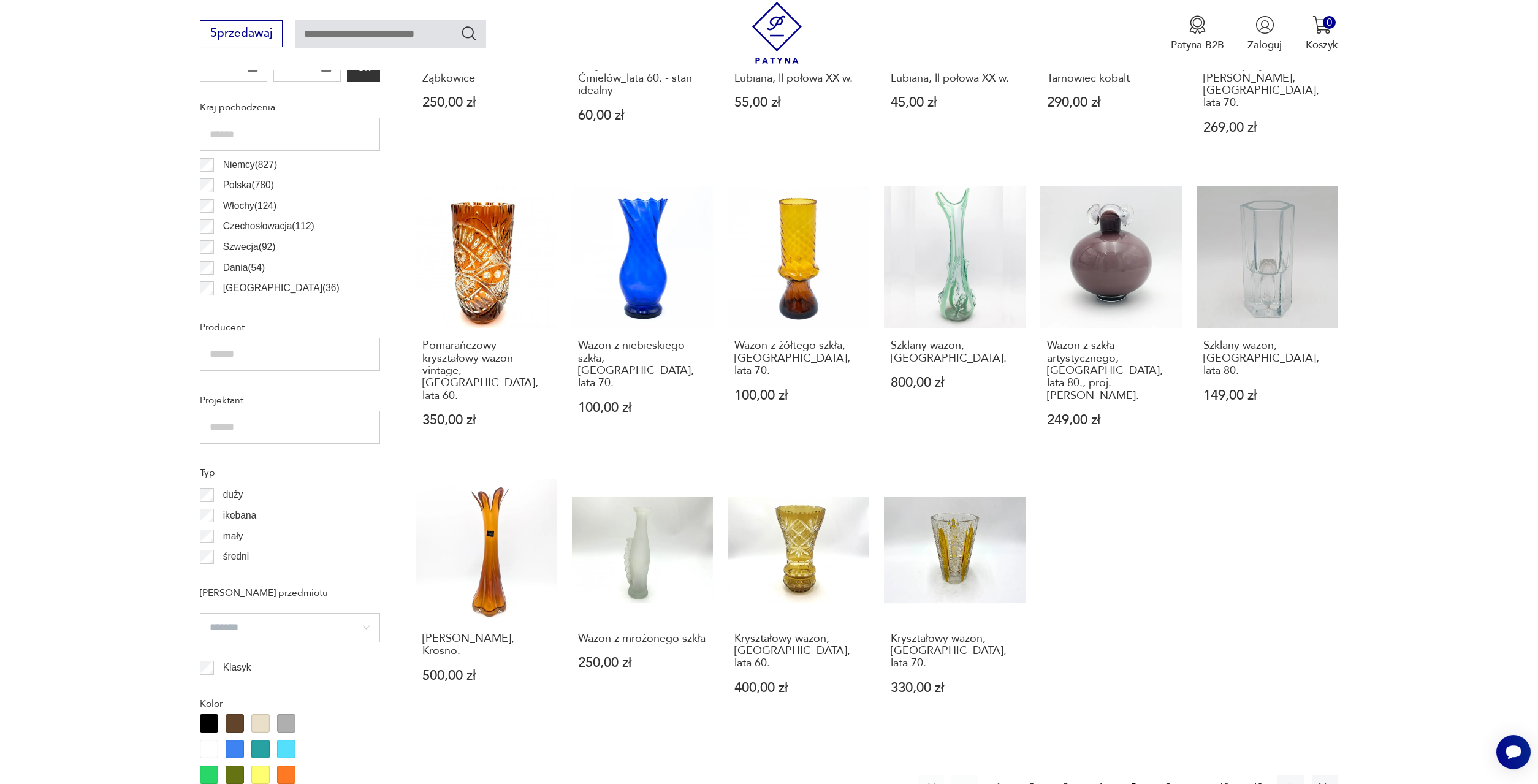
scroll to position [802, 0]
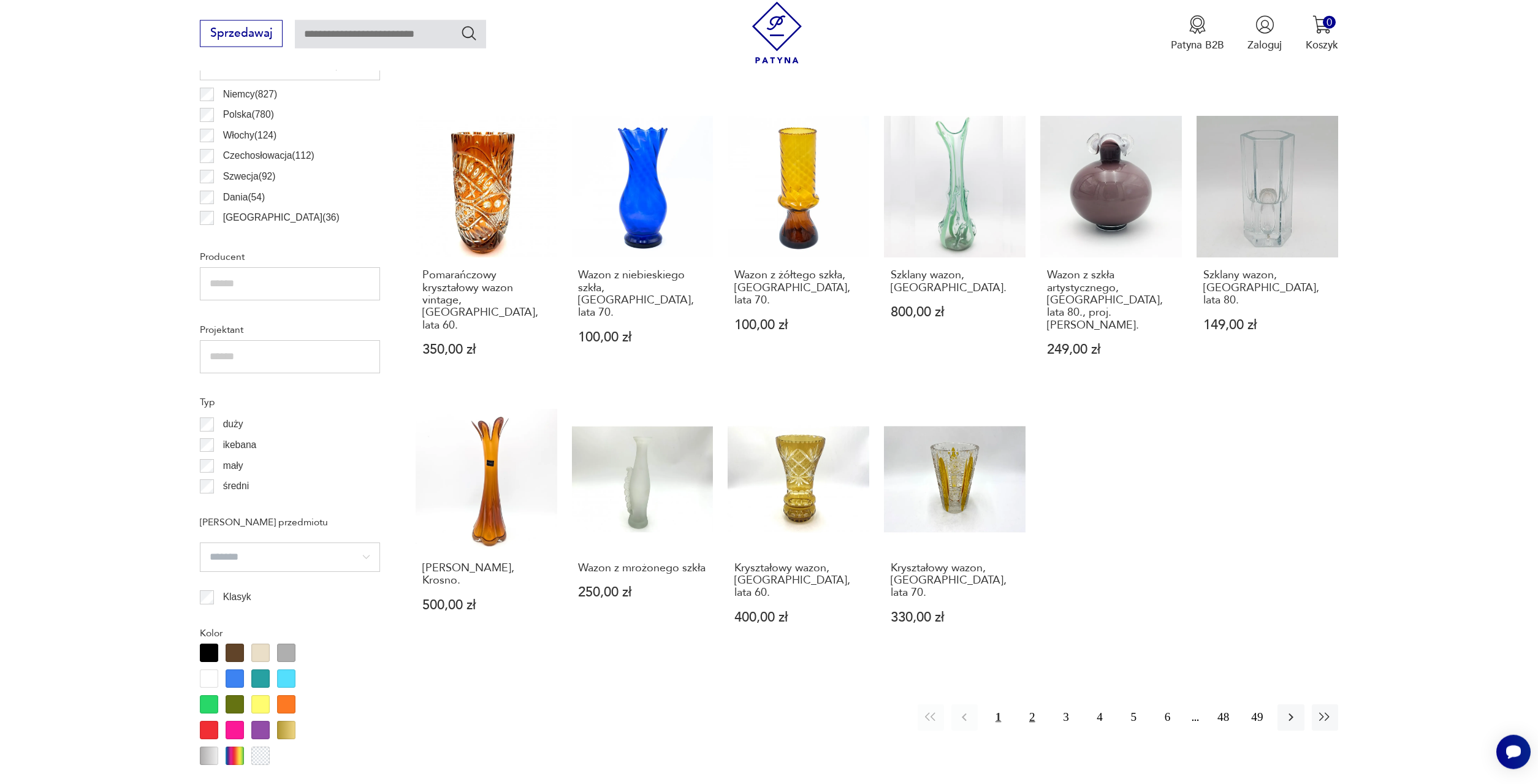
click at [1033, 704] on button "2" at bounding box center [1032, 717] width 26 height 26
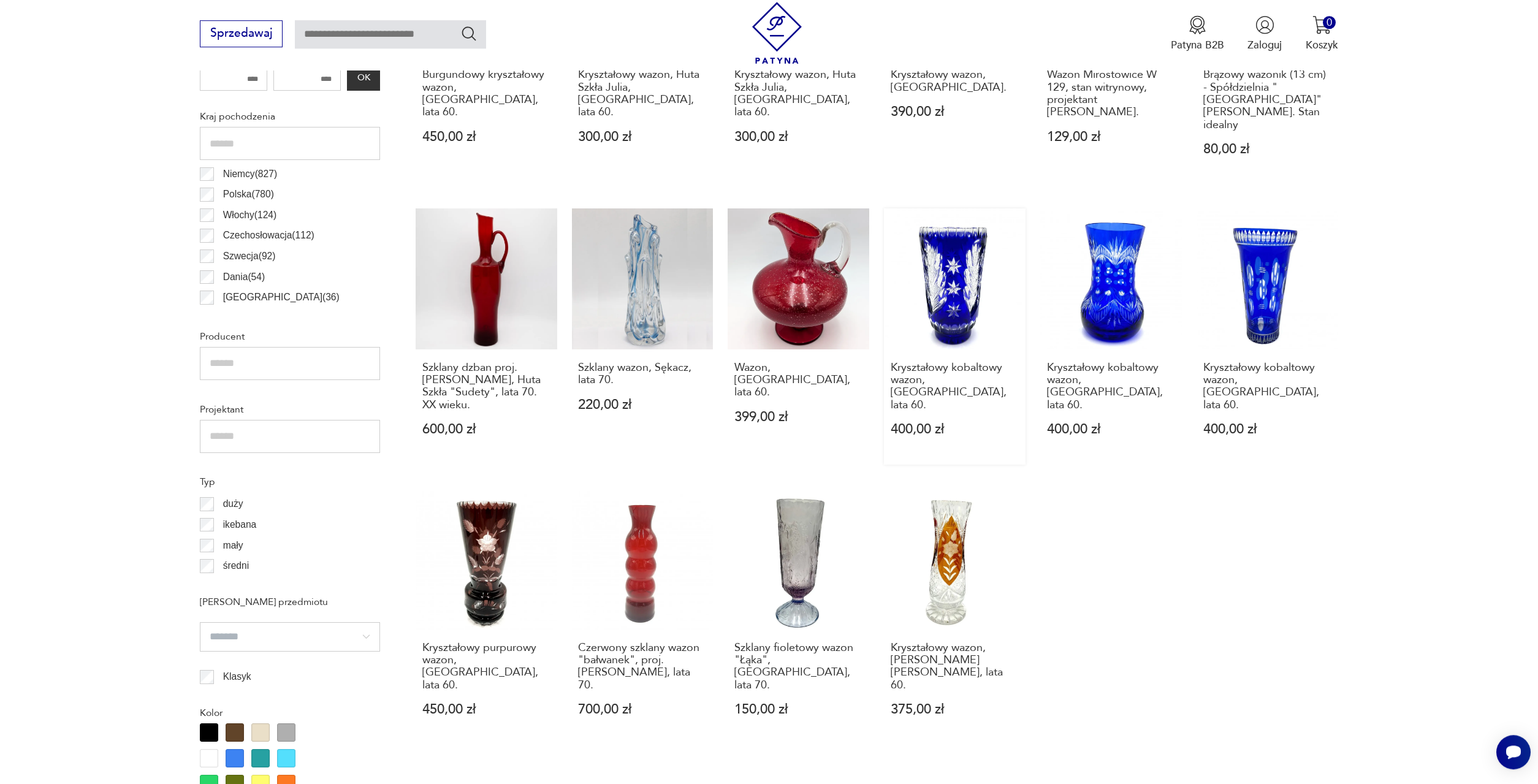
scroll to position [865, 0]
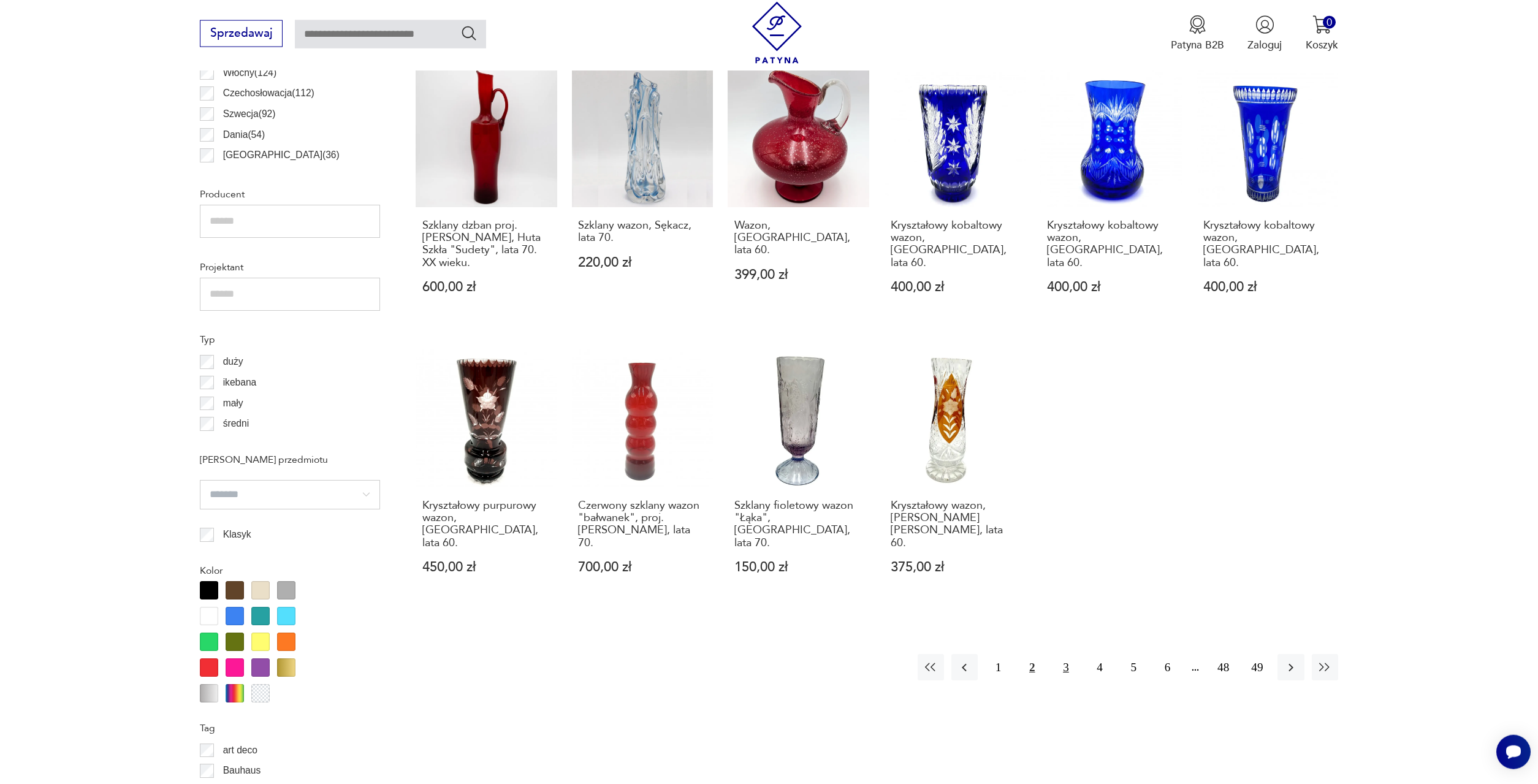
click at [1066, 654] on button "3" at bounding box center [1066, 667] width 26 height 26
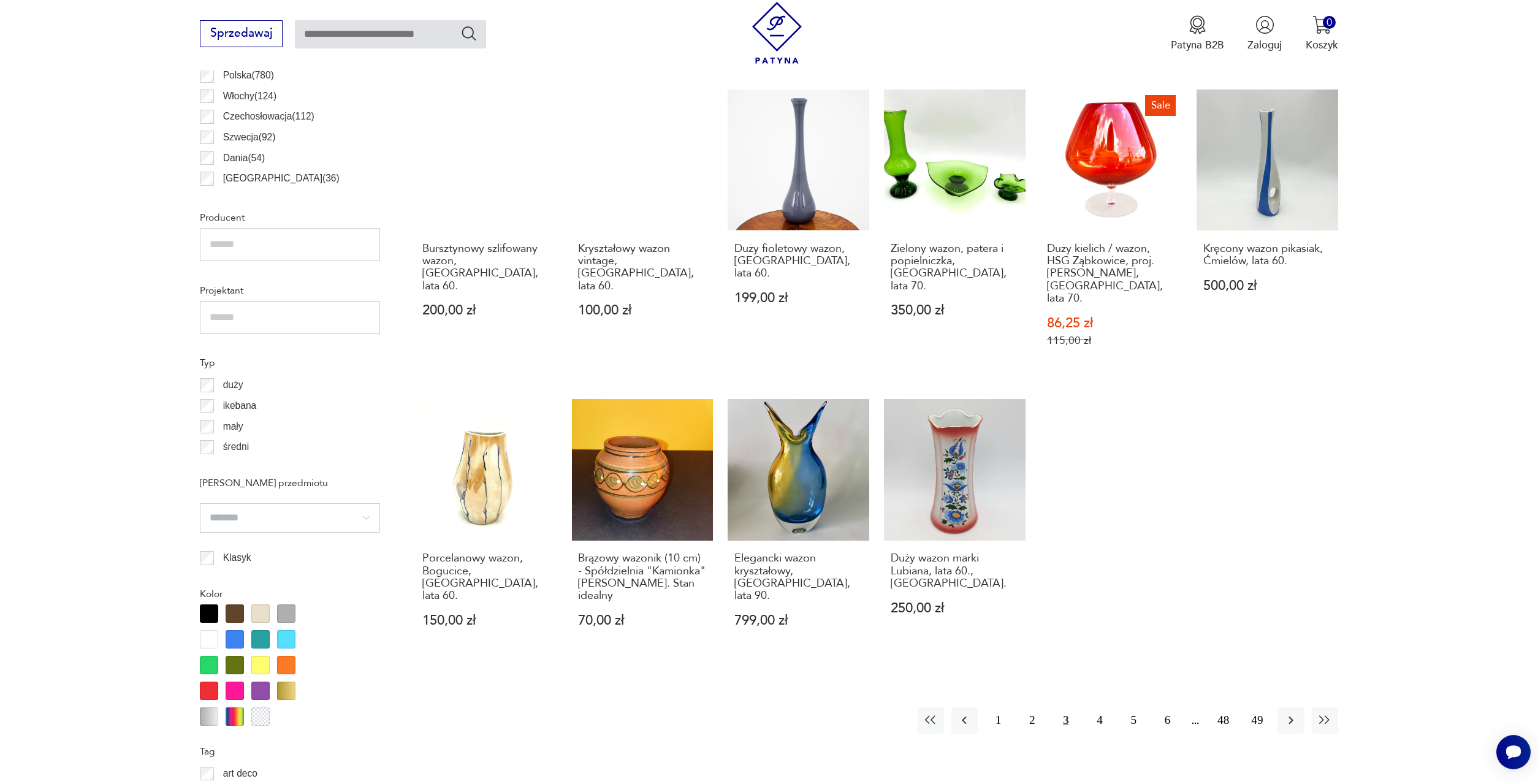
scroll to position [927, 0]
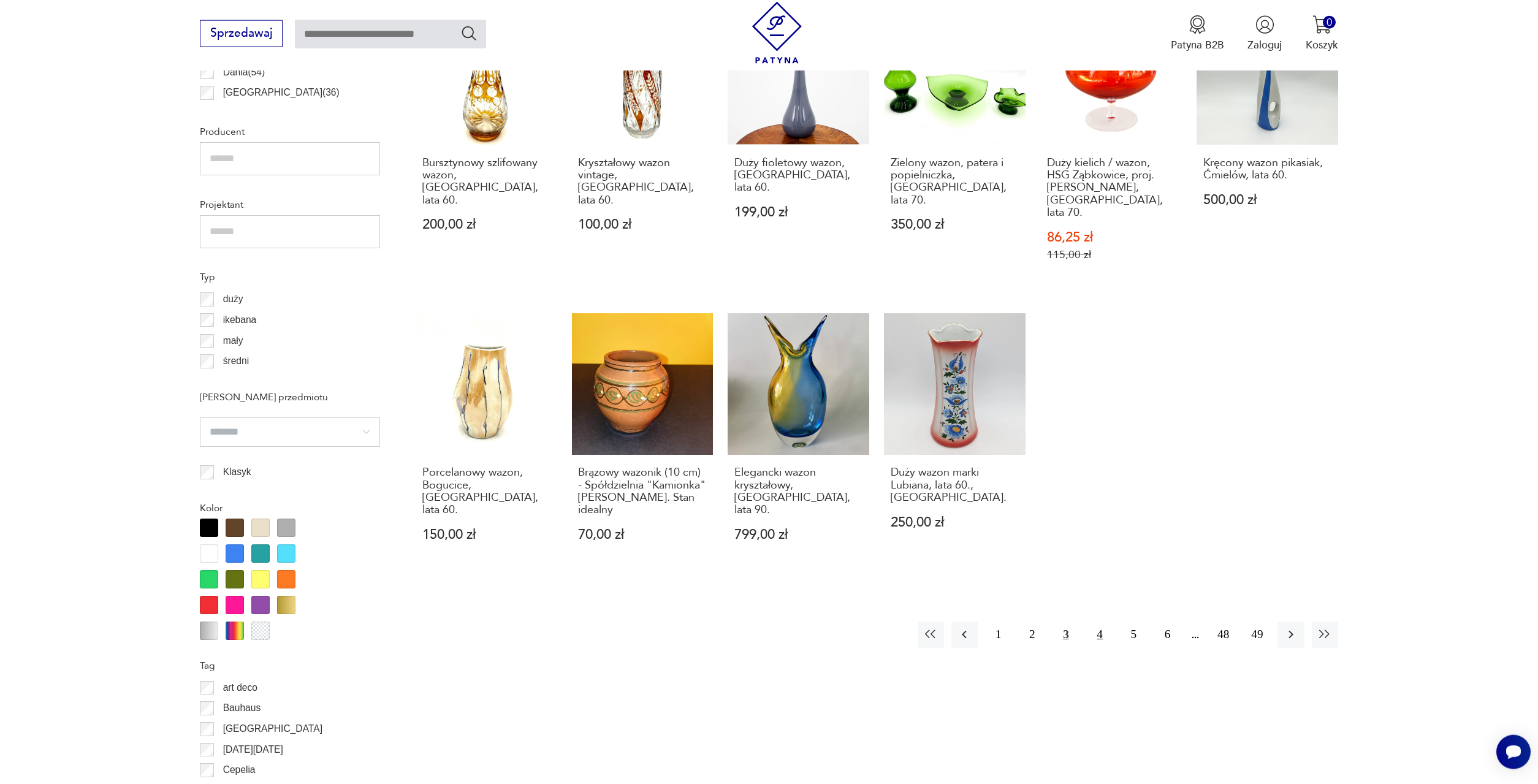
click at [1103, 622] on button "4" at bounding box center [1100, 635] width 26 height 26
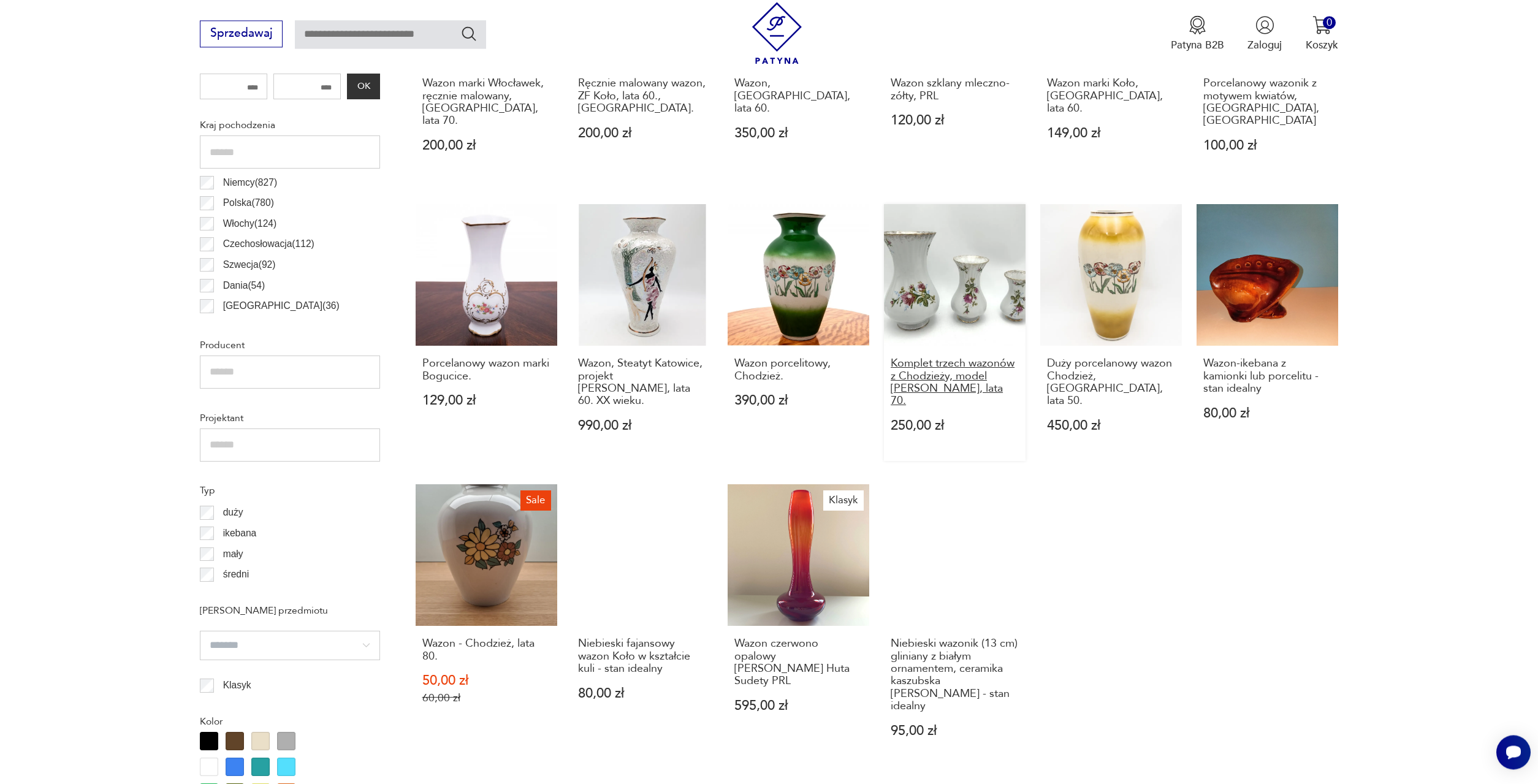
scroll to position [865, 0]
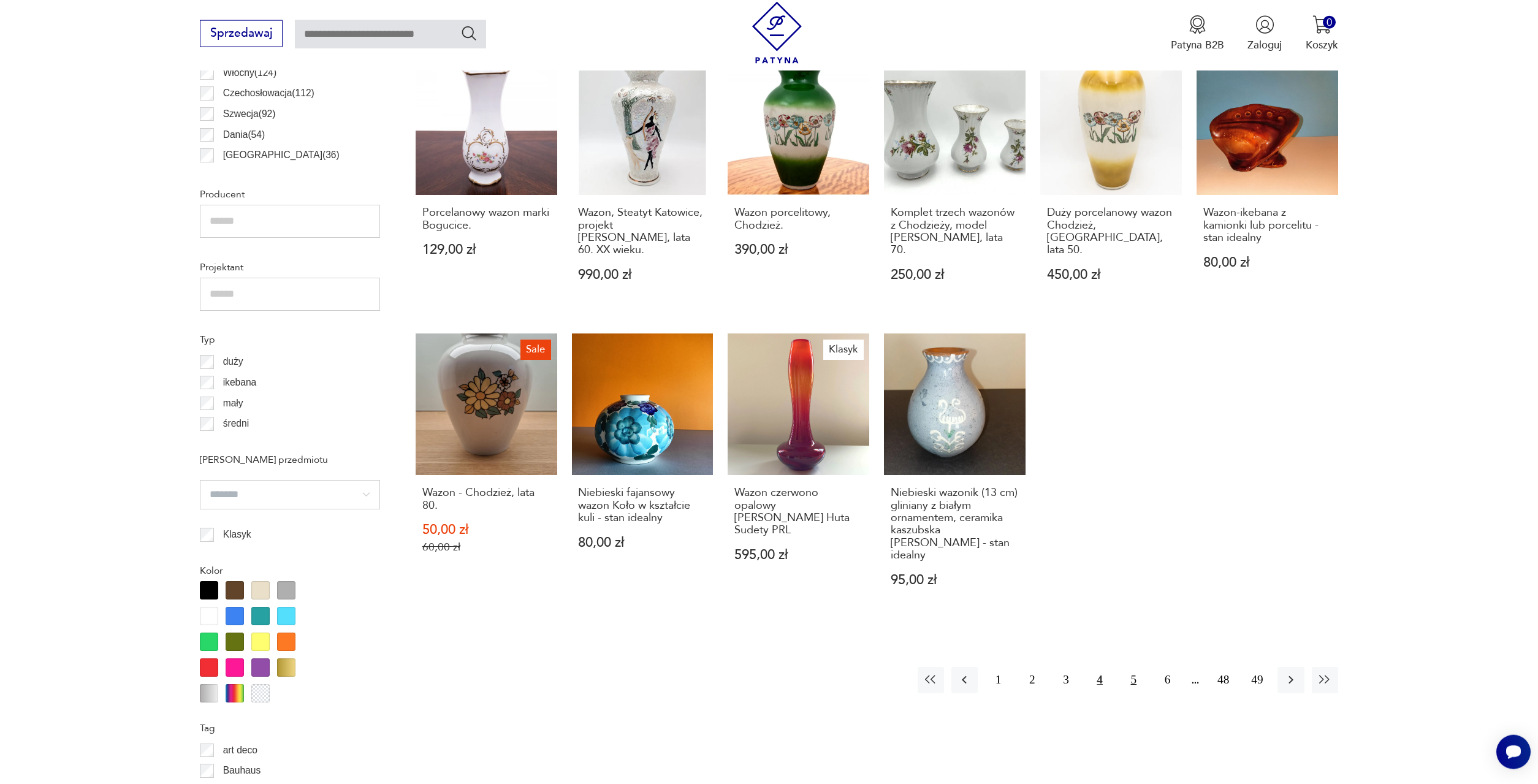
click at [1135, 667] on button "5" at bounding box center [1134, 680] width 26 height 26
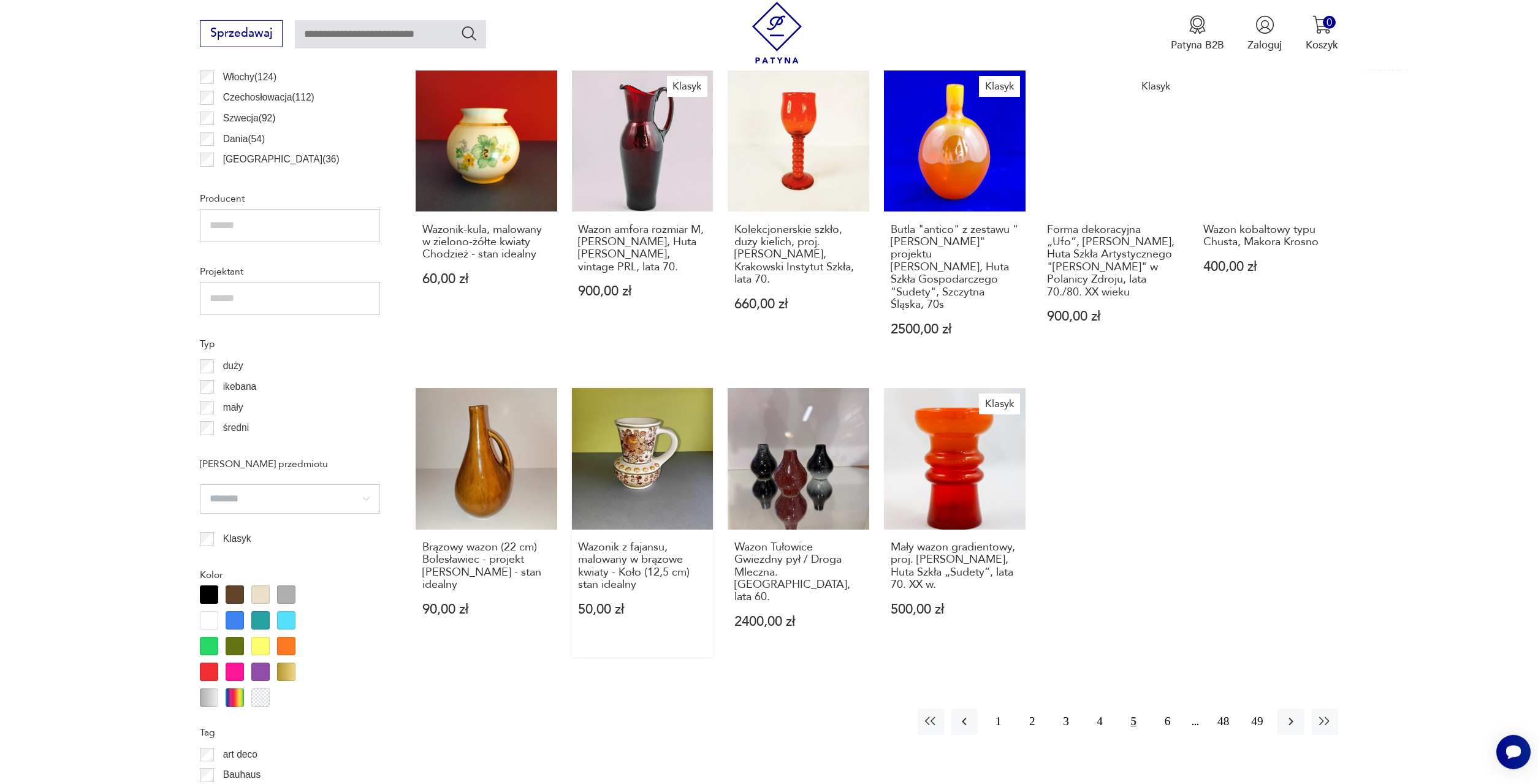
scroll to position [865, 0]
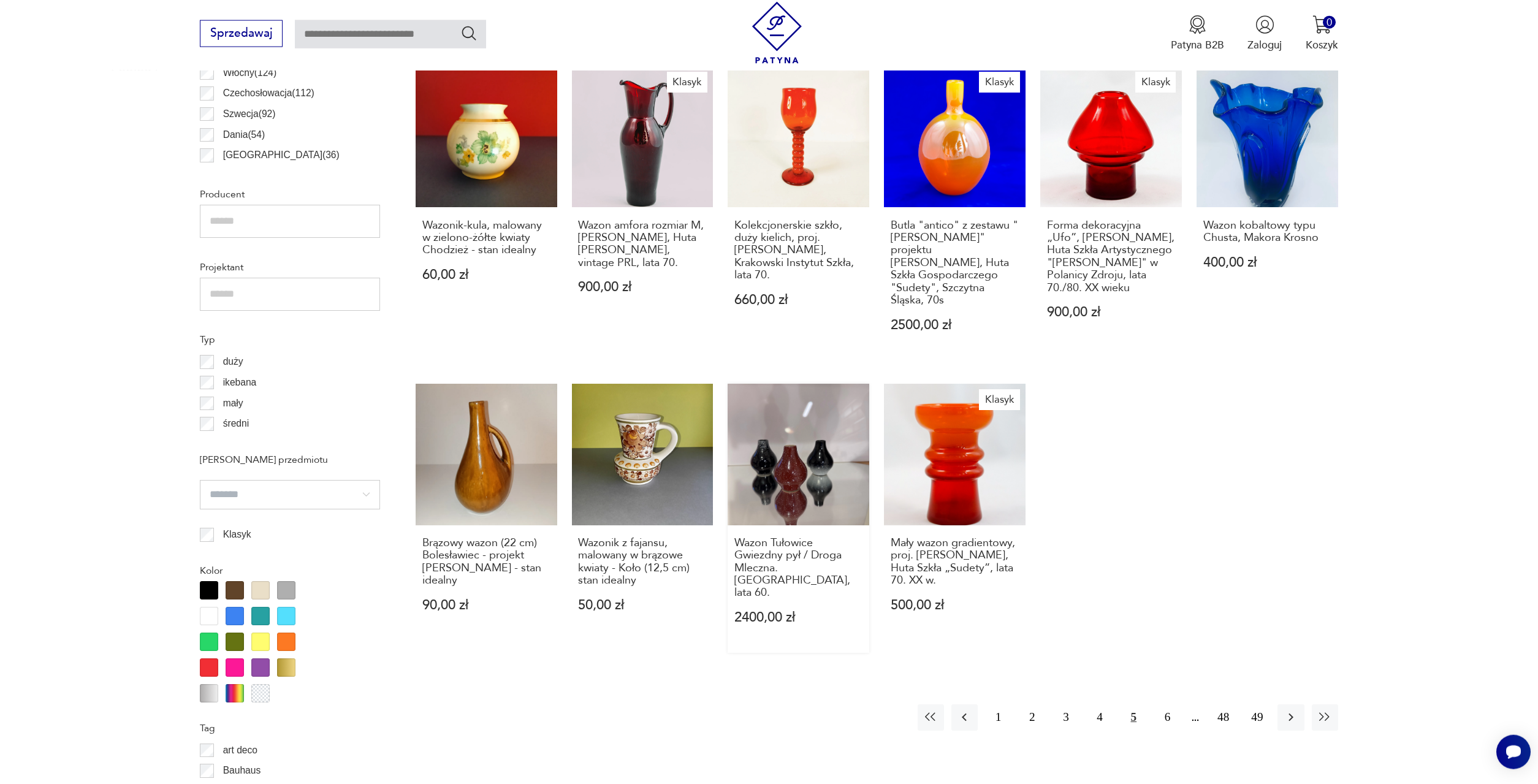
click at [785, 442] on link "Wazon Tułowice Gwiezdny pył / Droga Mleczna. [GEOGRAPHIC_DATA], lata 60. 2400,0…" at bounding box center [798, 518] width 142 height 269
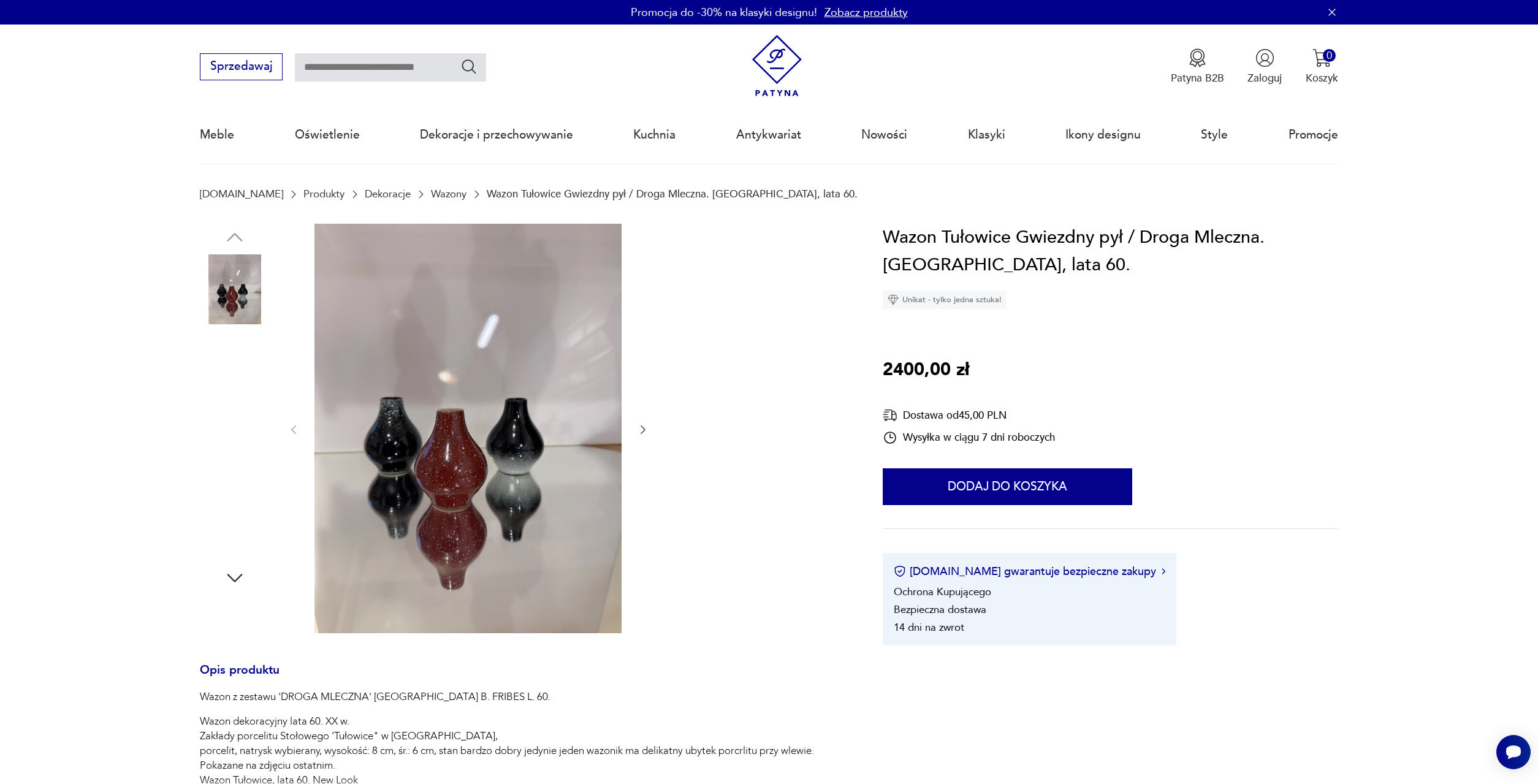
click at [244, 372] on img at bounding box center [235, 366] width 70 height 70
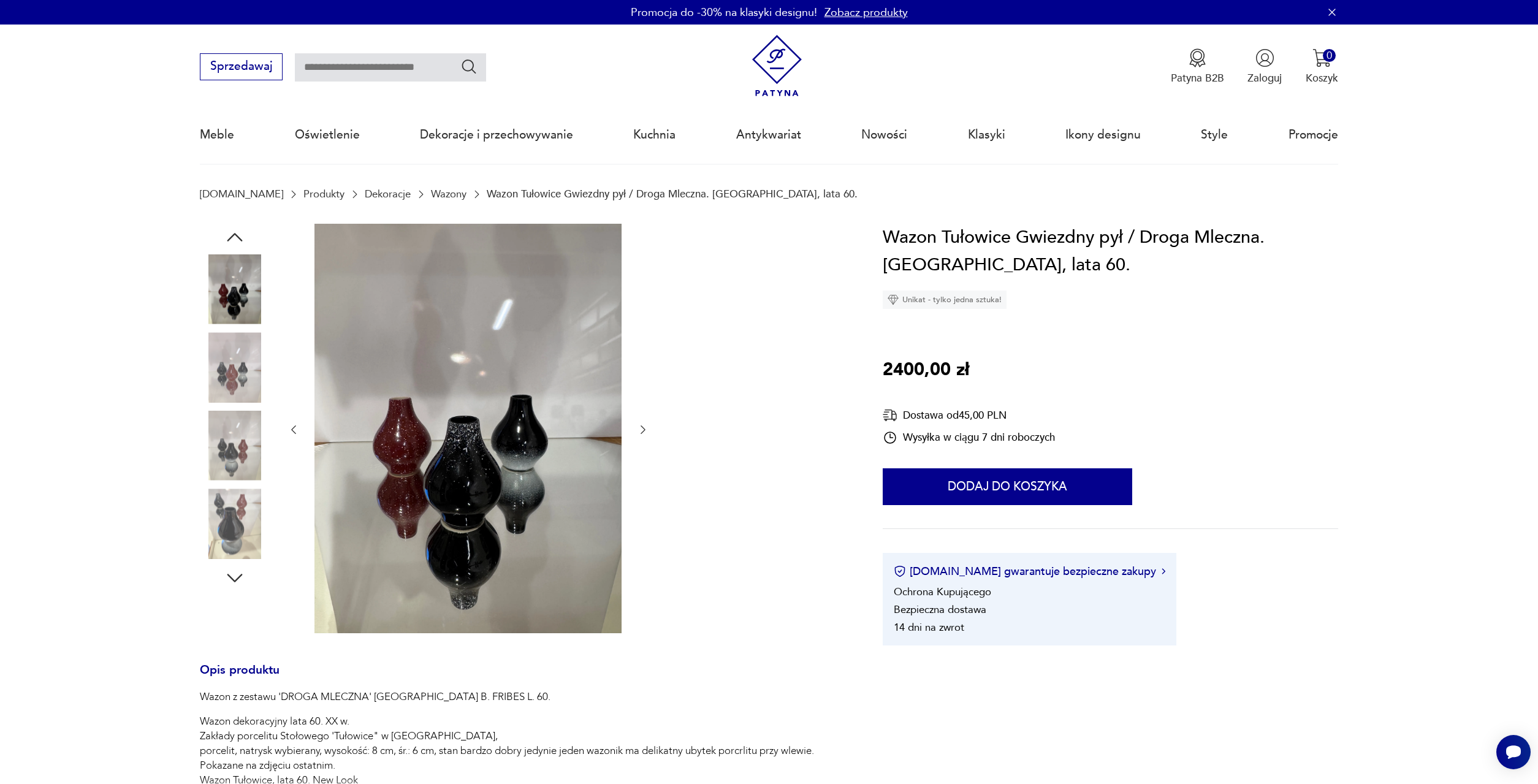
click at [225, 513] on img at bounding box center [235, 523] width 70 height 70
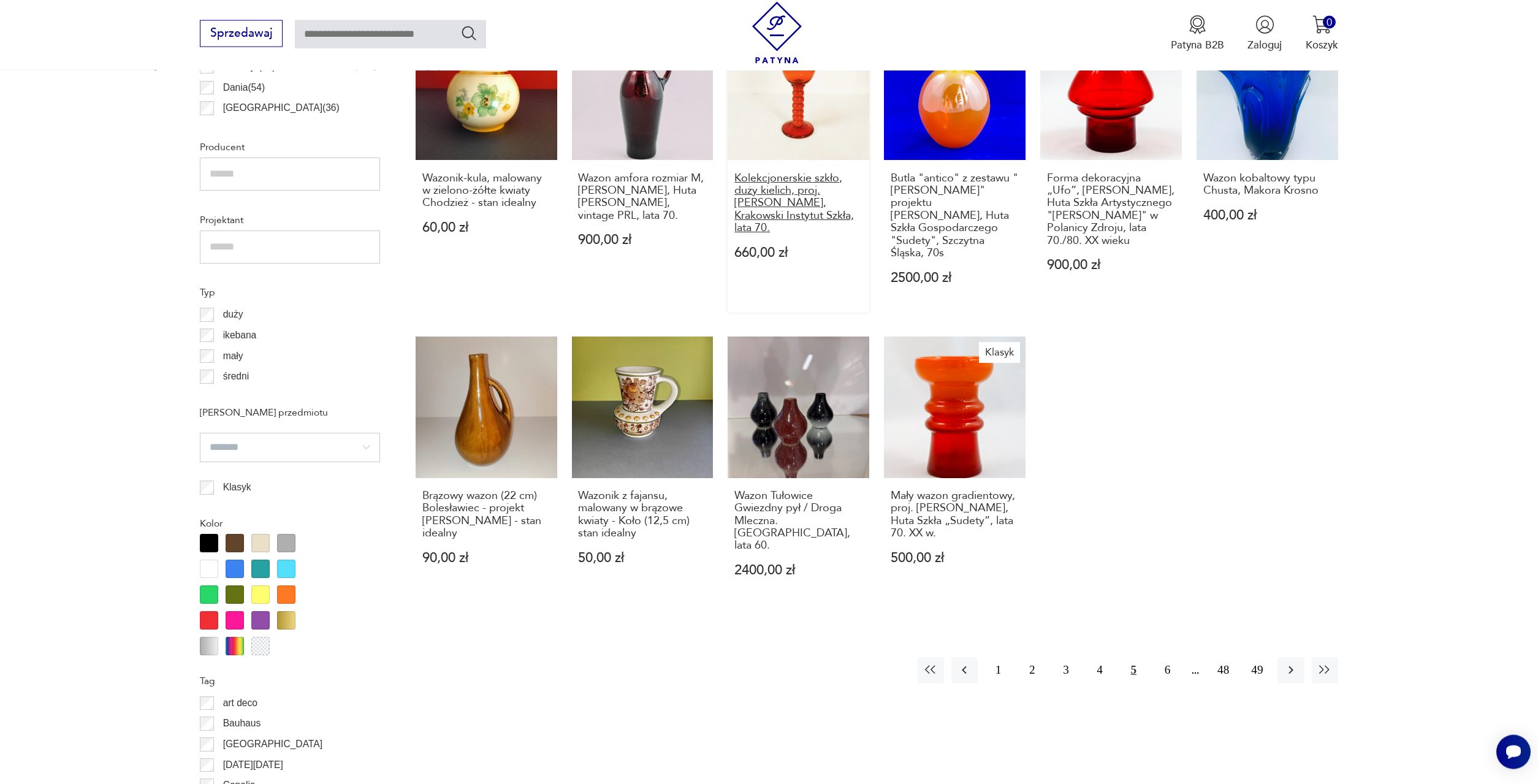
scroll to position [931, 0]
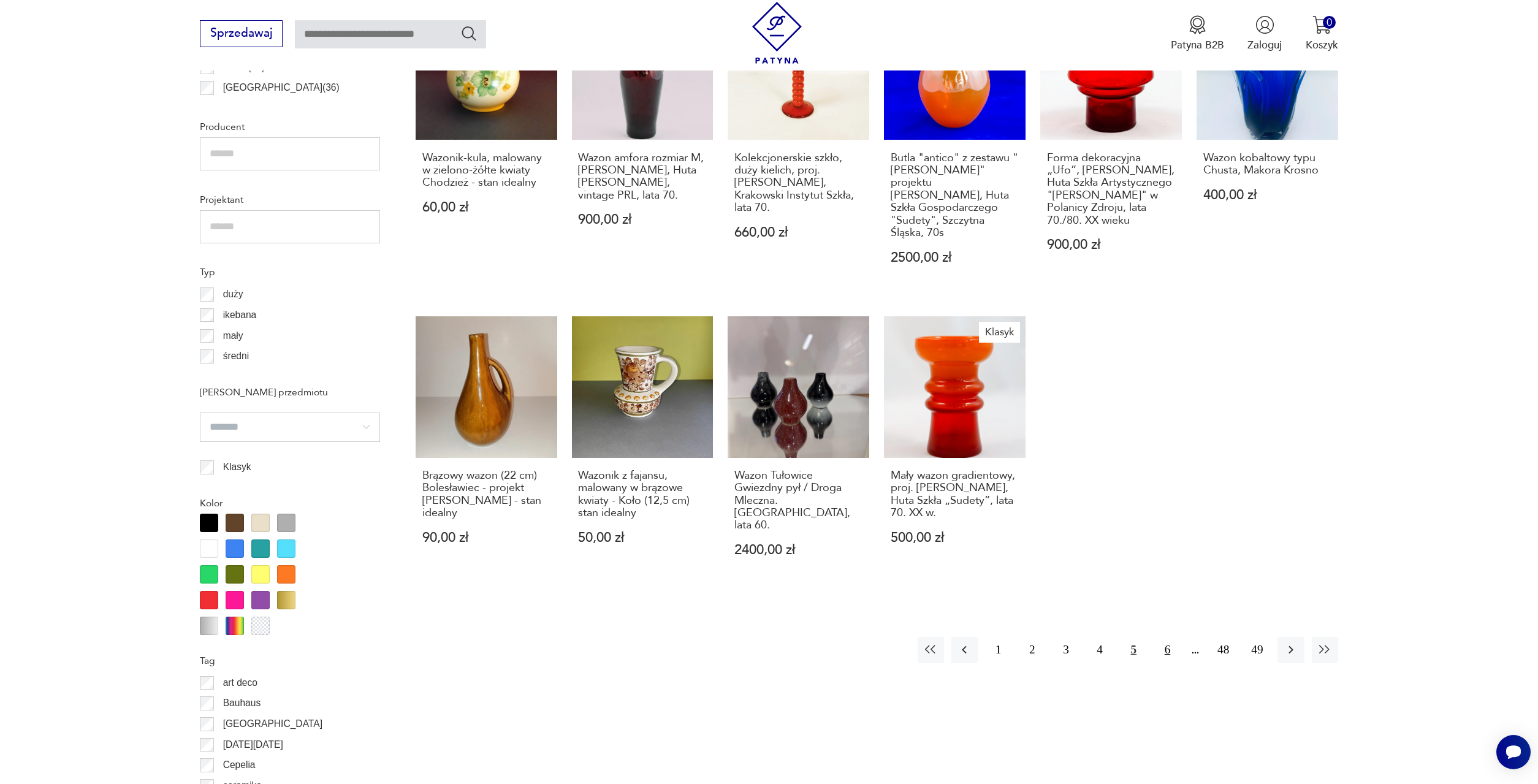
click at [1170, 637] on button "6" at bounding box center [1167, 650] width 26 height 26
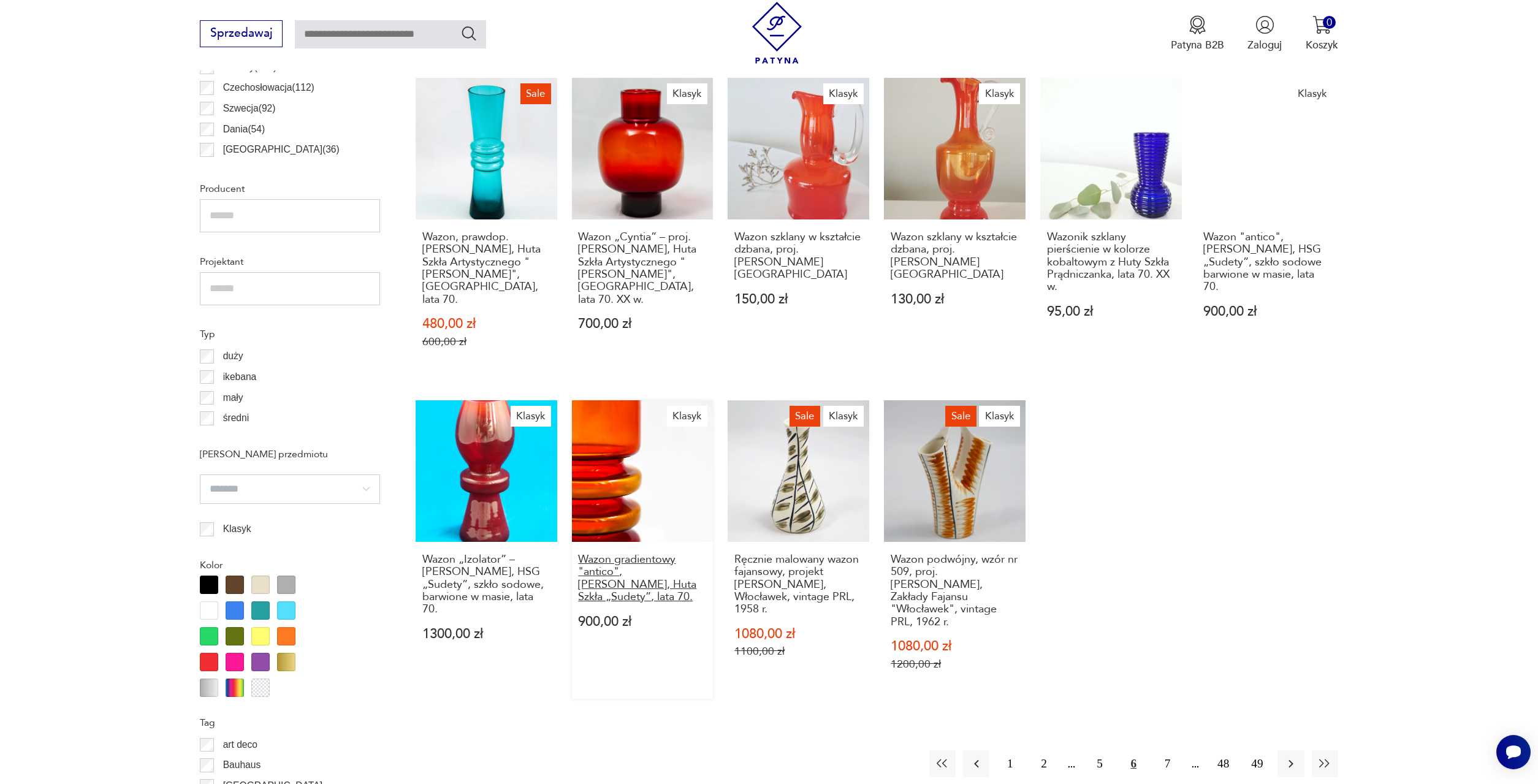
scroll to position [927, 0]
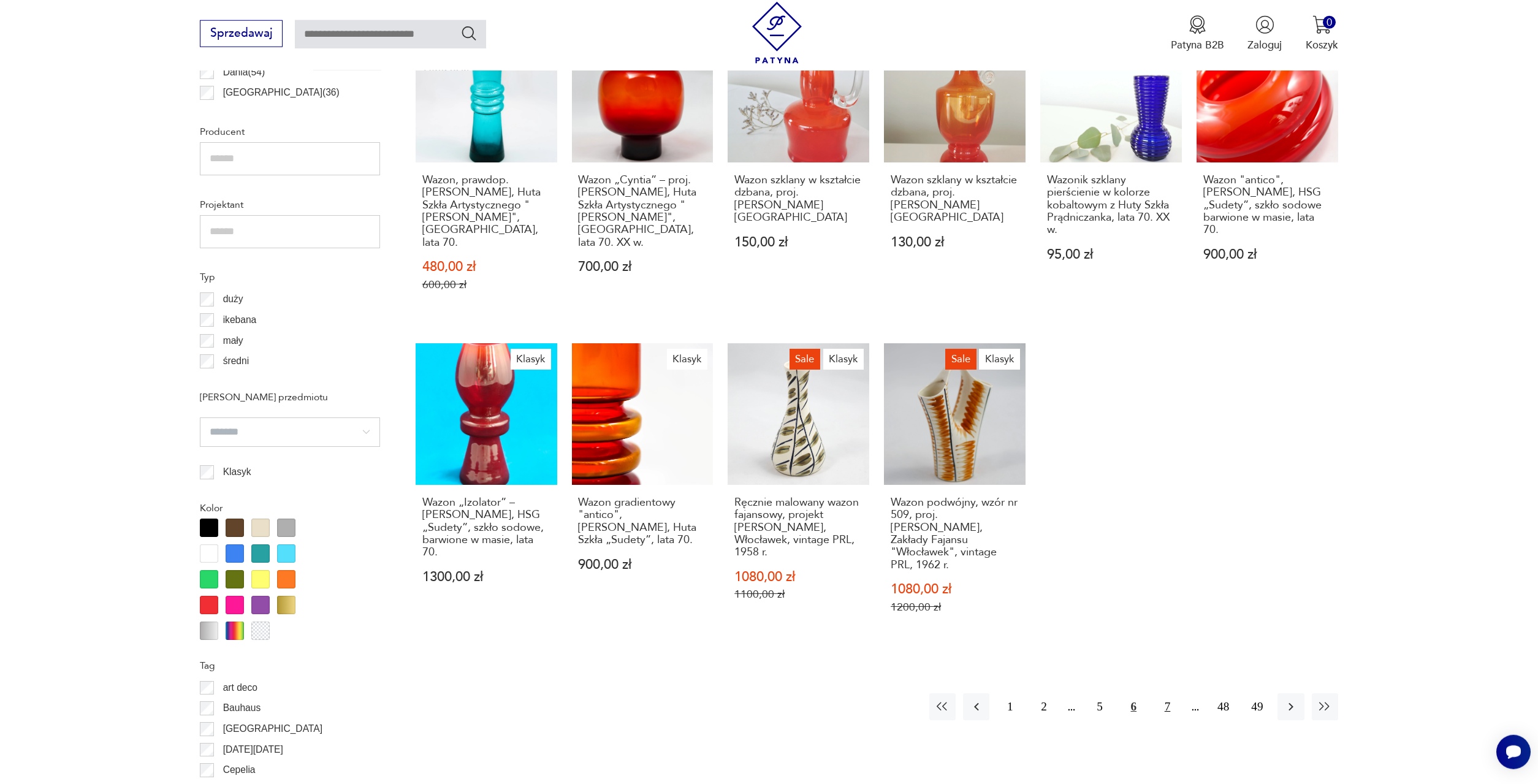
click at [1169, 693] on button "7" at bounding box center [1167, 706] width 26 height 26
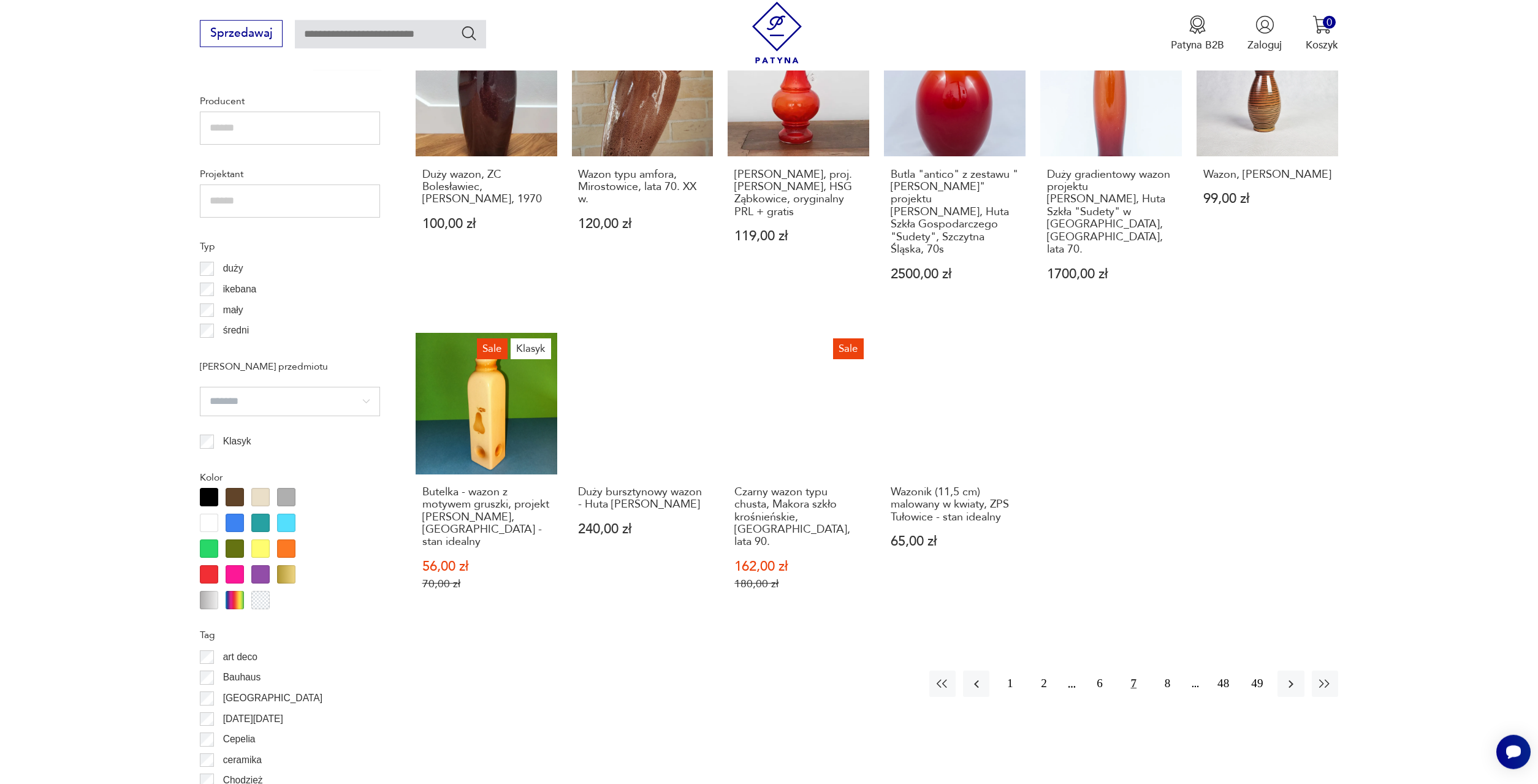
scroll to position [989, 0]
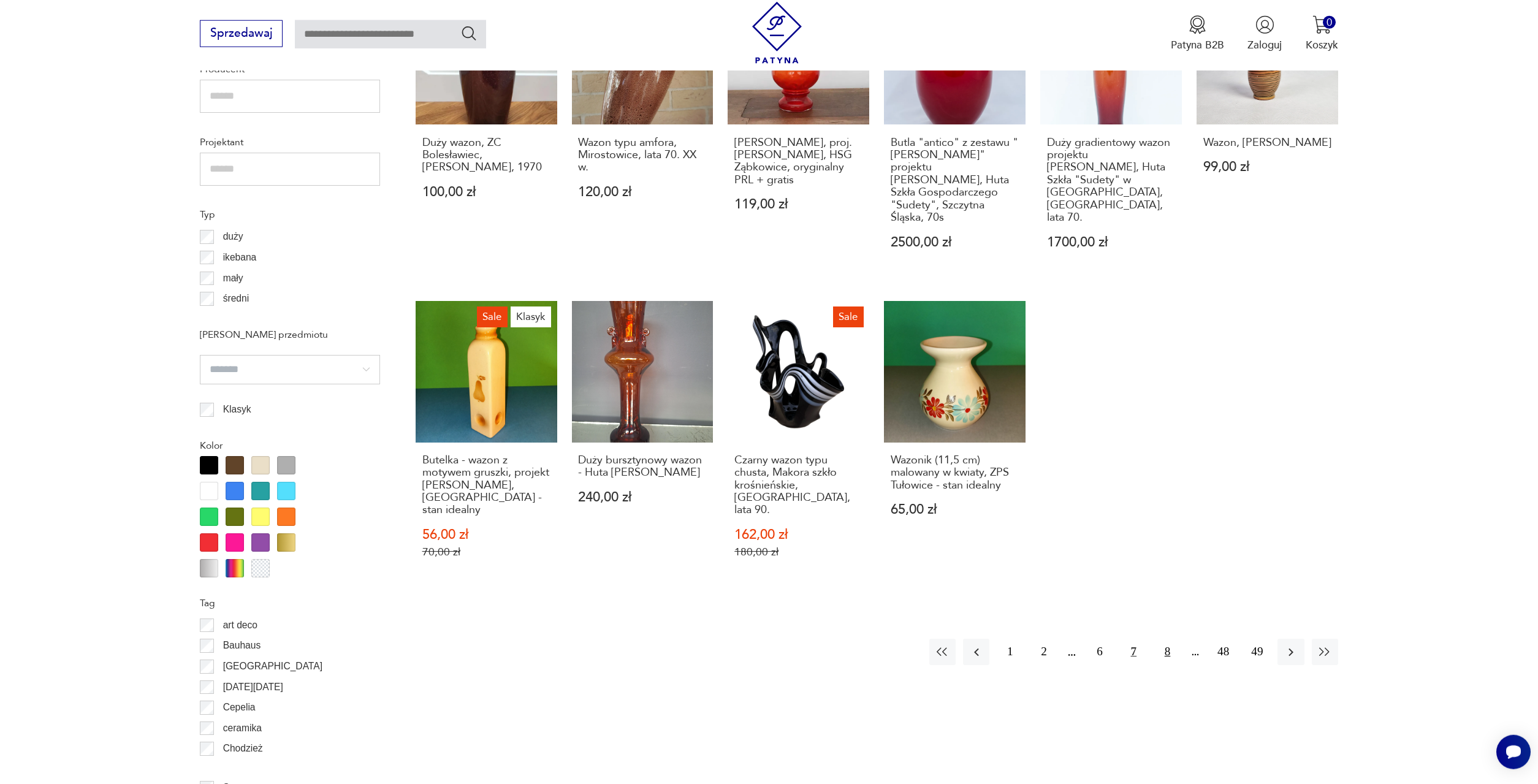
click at [1167, 639] on button "8" at bounding box center [1167, 651] width 26 height 26
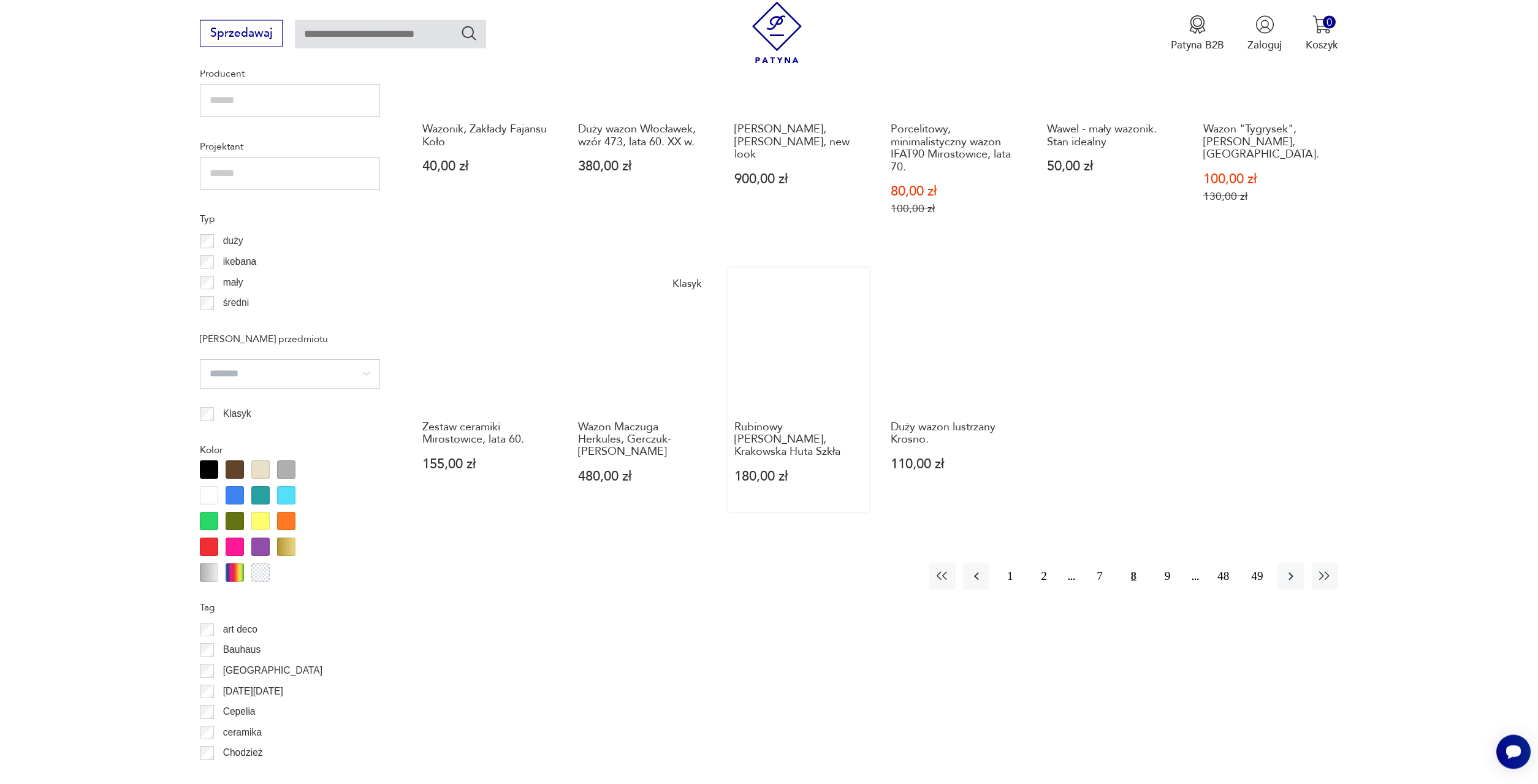
scroll to position [989, 0]
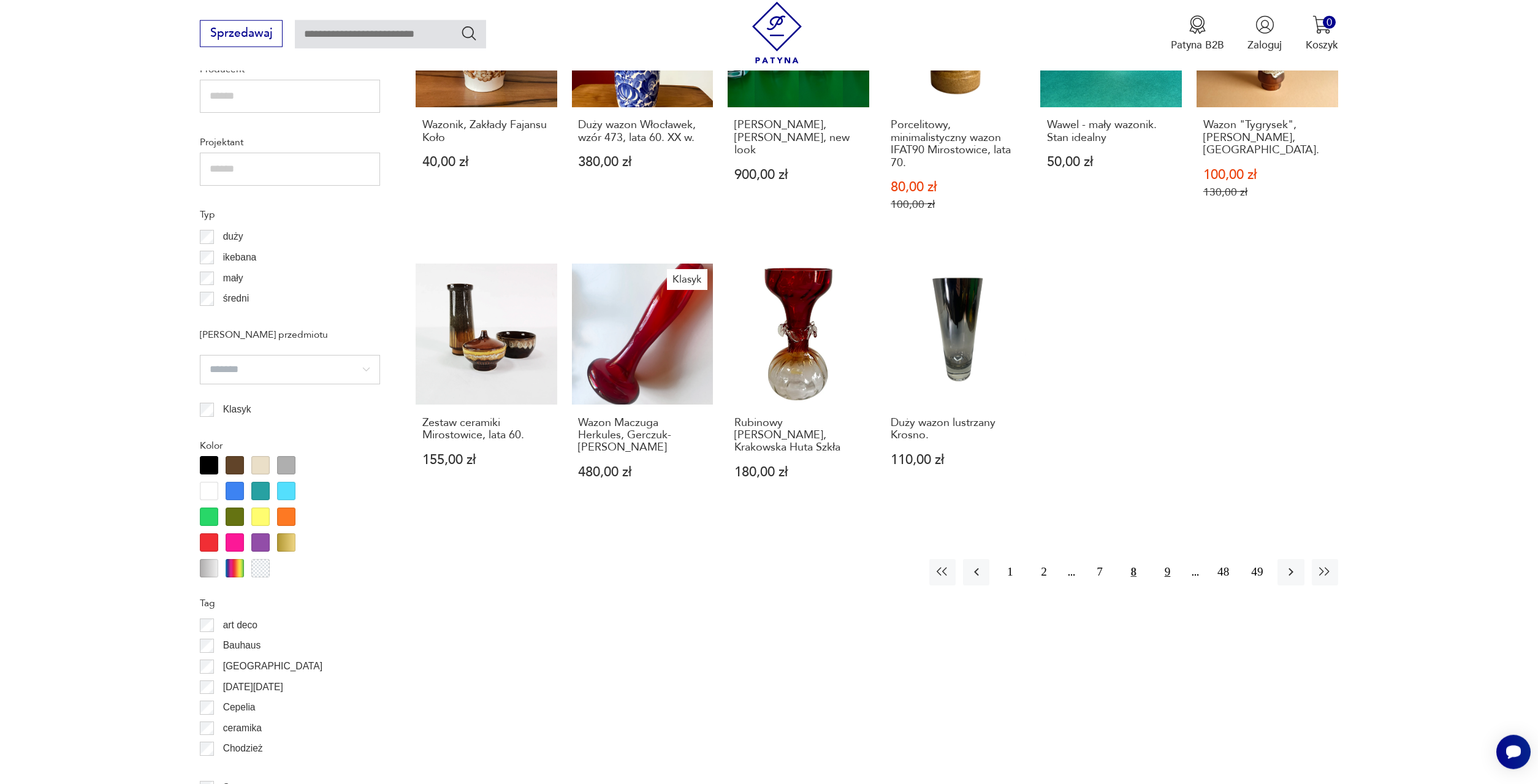
click at [1166, 559] on button "9" at bounding box center [1167, 572] width 26 height 26
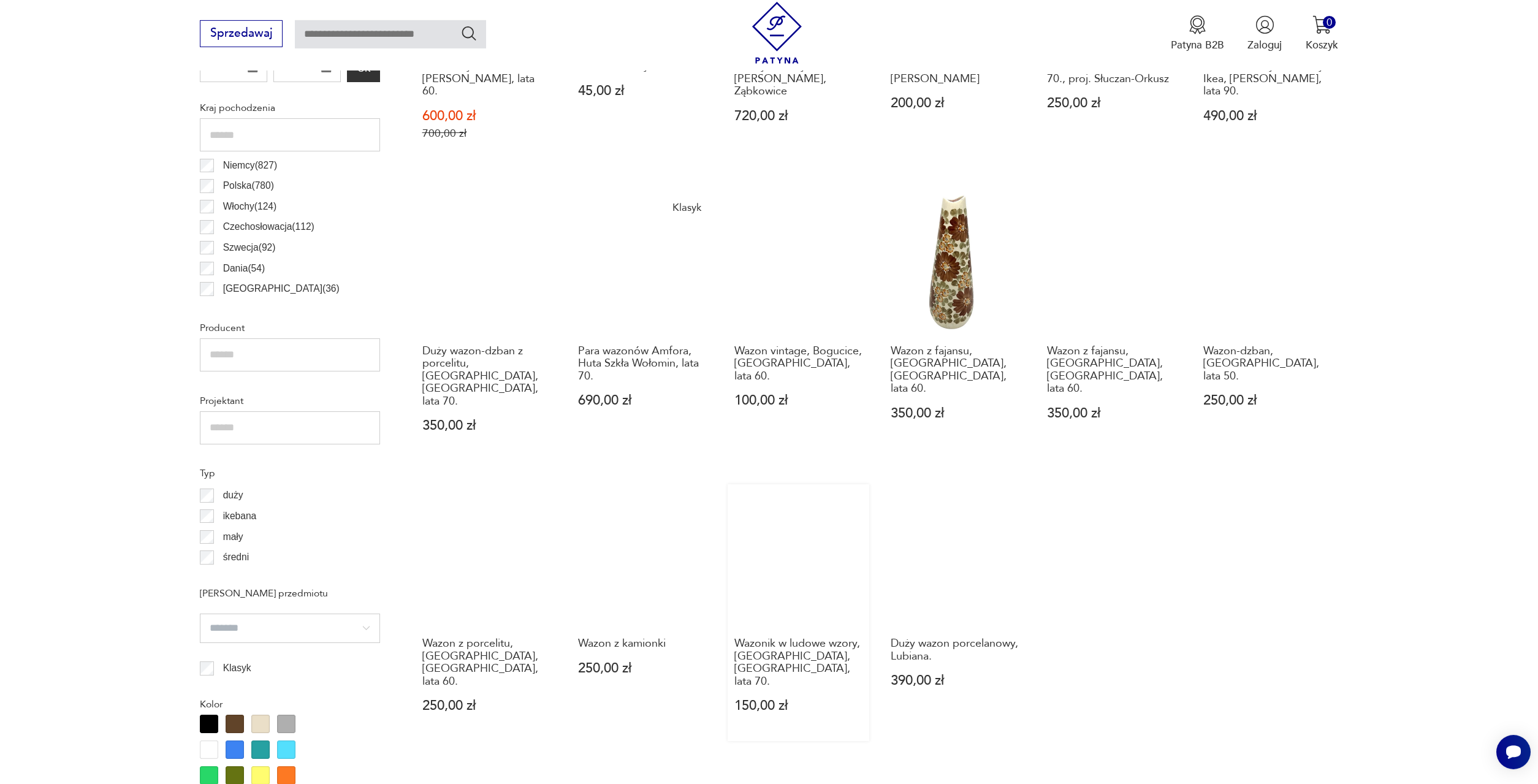
scroll to position [740, 0]
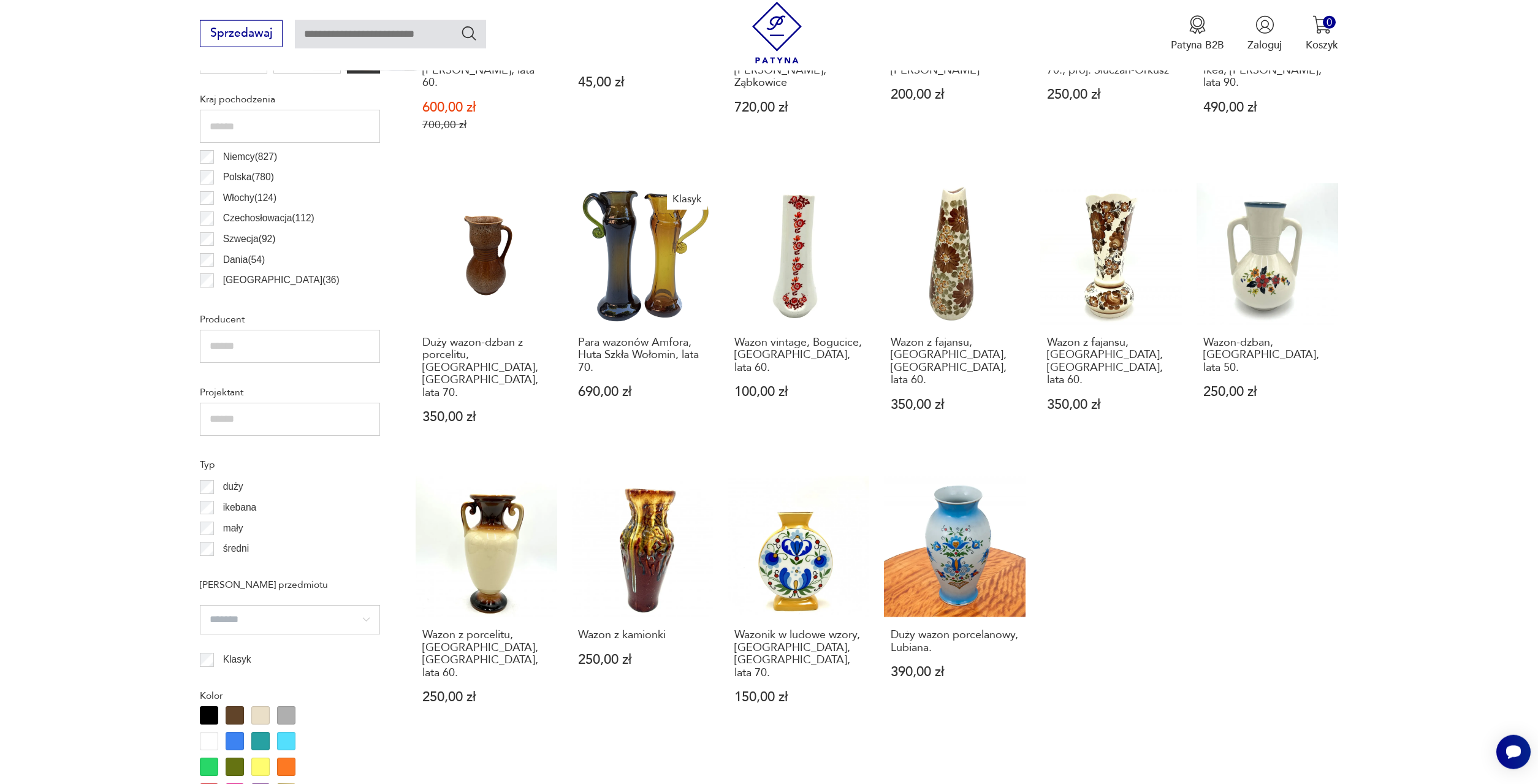
click at [1167, 783] on button "10" at bounding box center [1167, 797] width 26 height 26
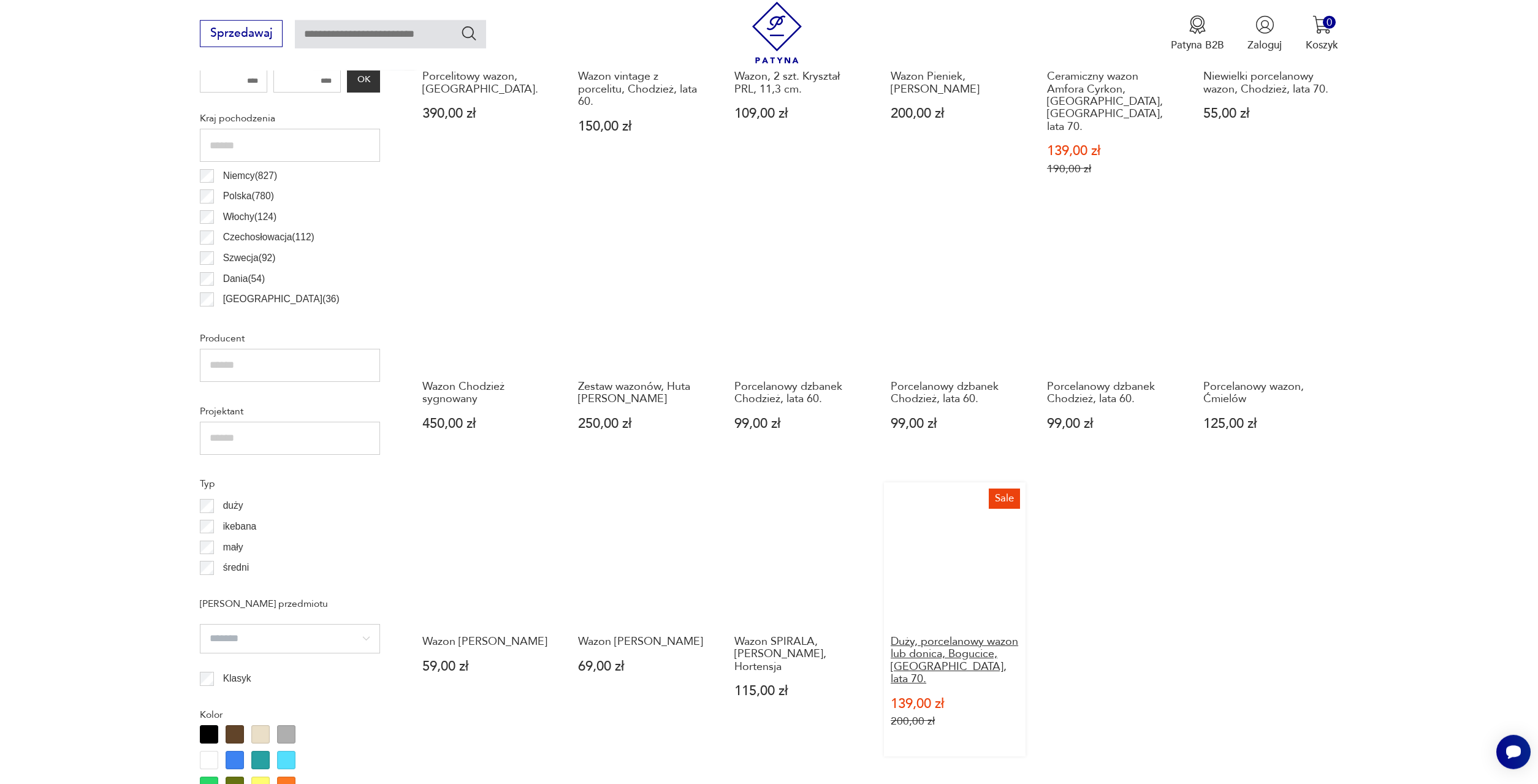
scroll to position [740, 0]
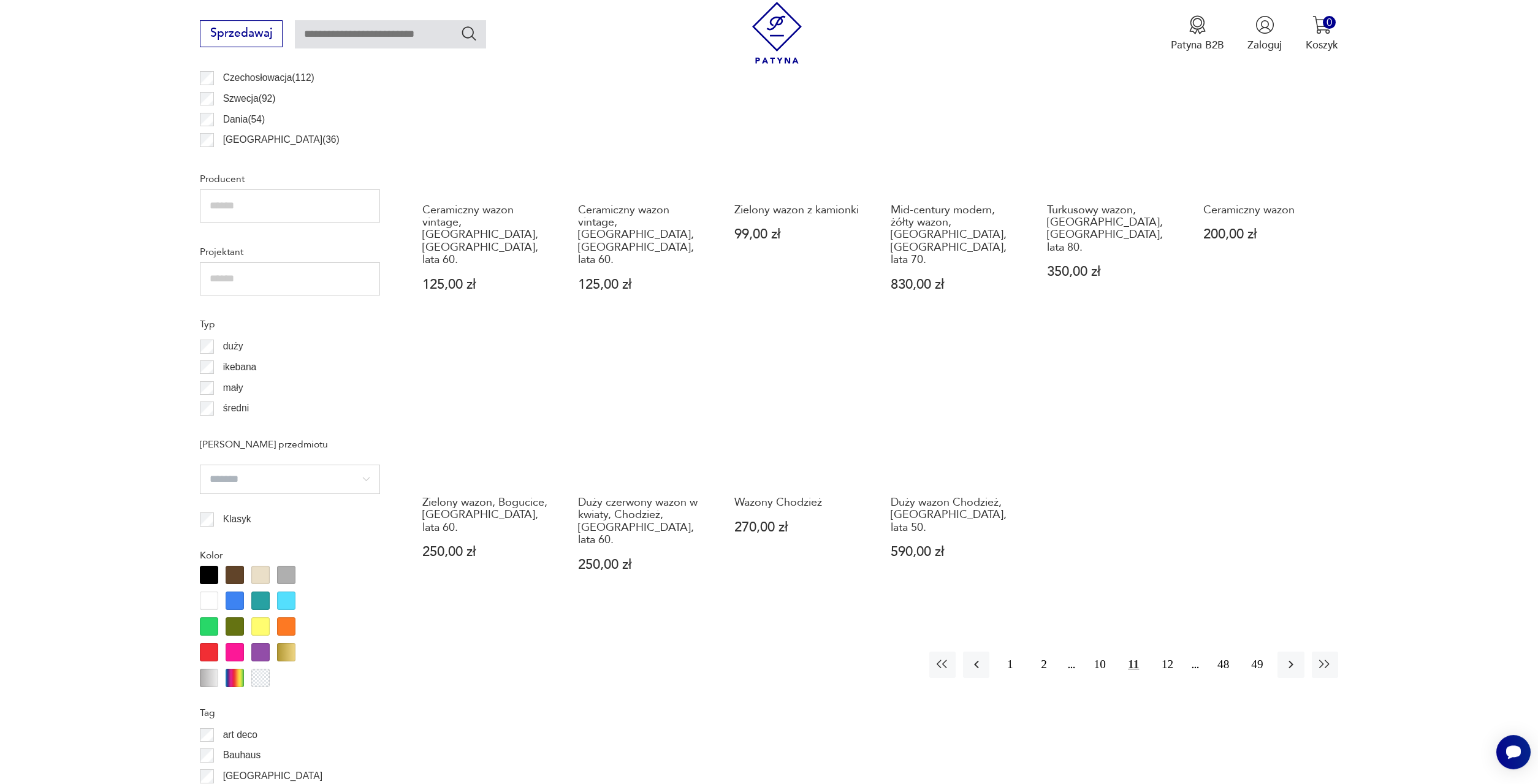
scroll to position [927, 0]
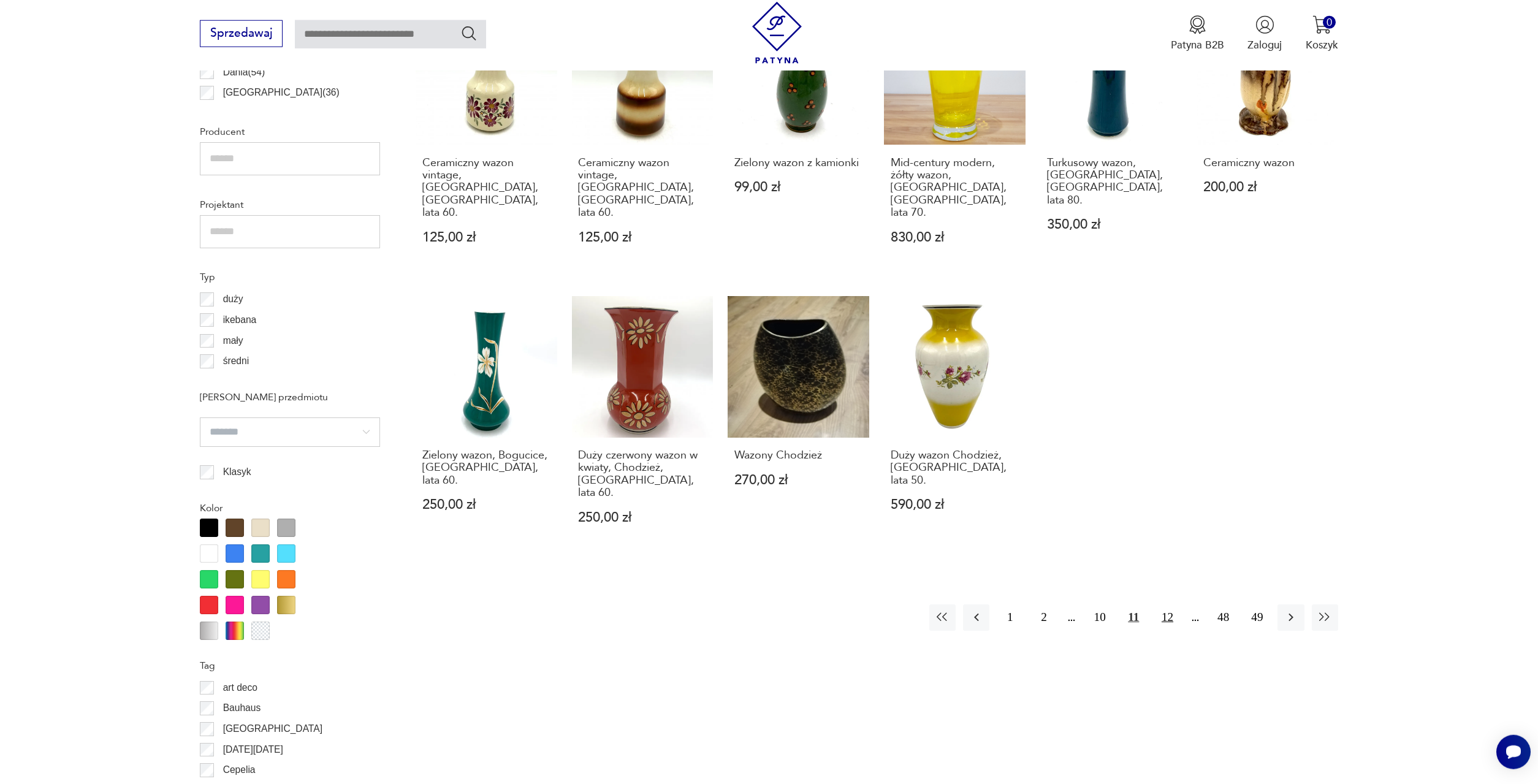
click at [1165, 604] on button "12" at bounding box center [1167, 617] width 26 height 26
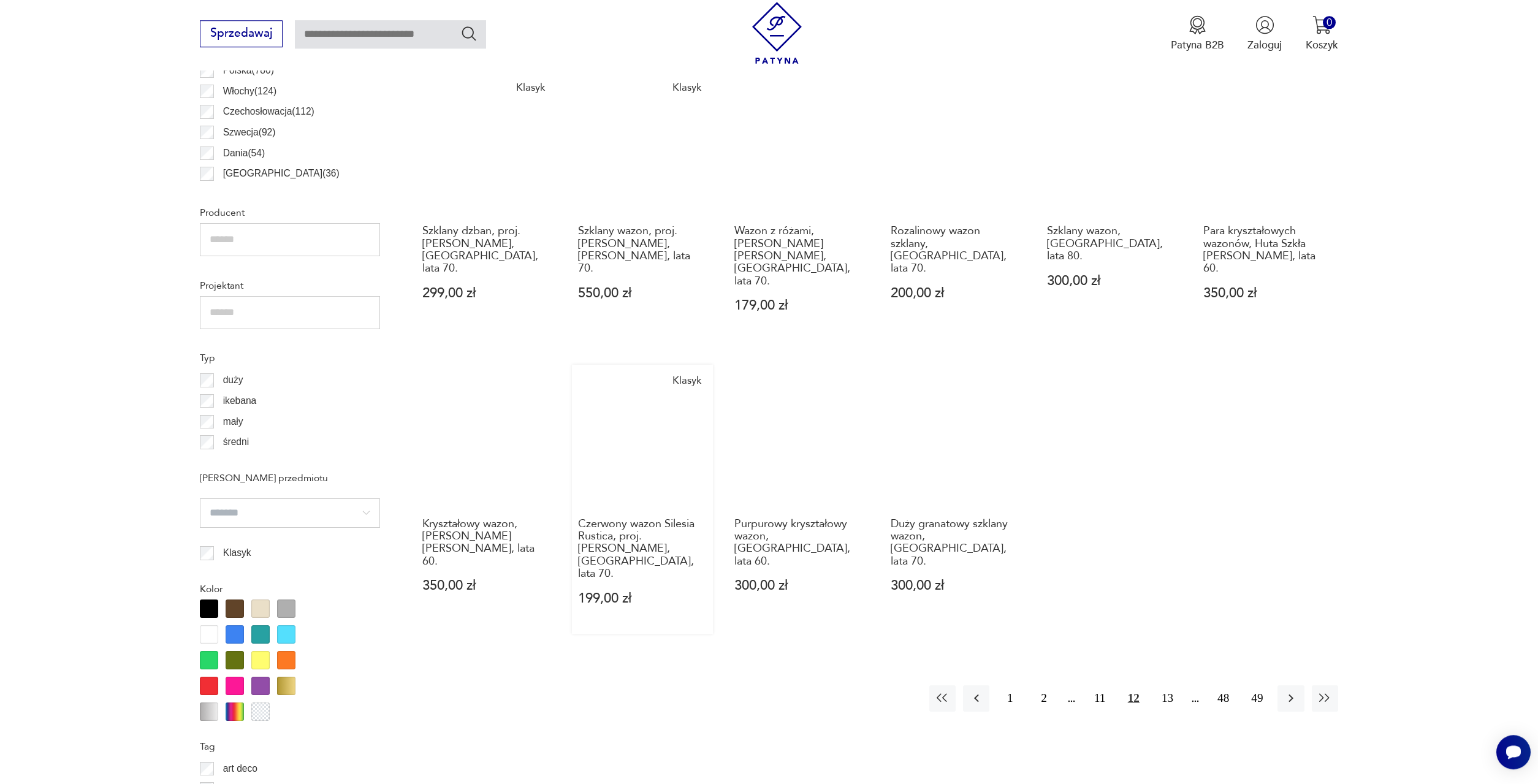
scroll to position [865, 0]
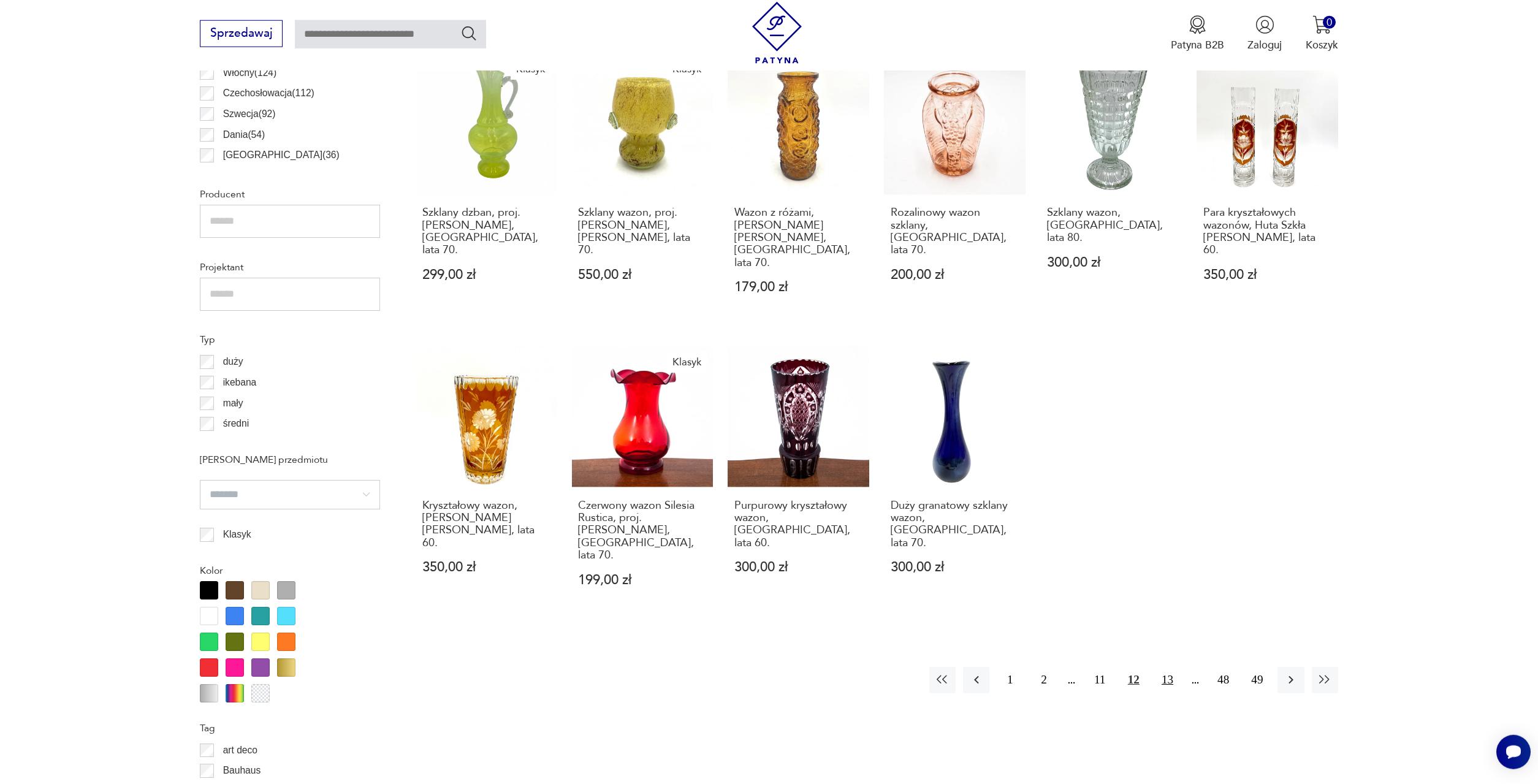
click at [1164, 667] on button "13" at bounding box center [1167, 680] width 26 height 26
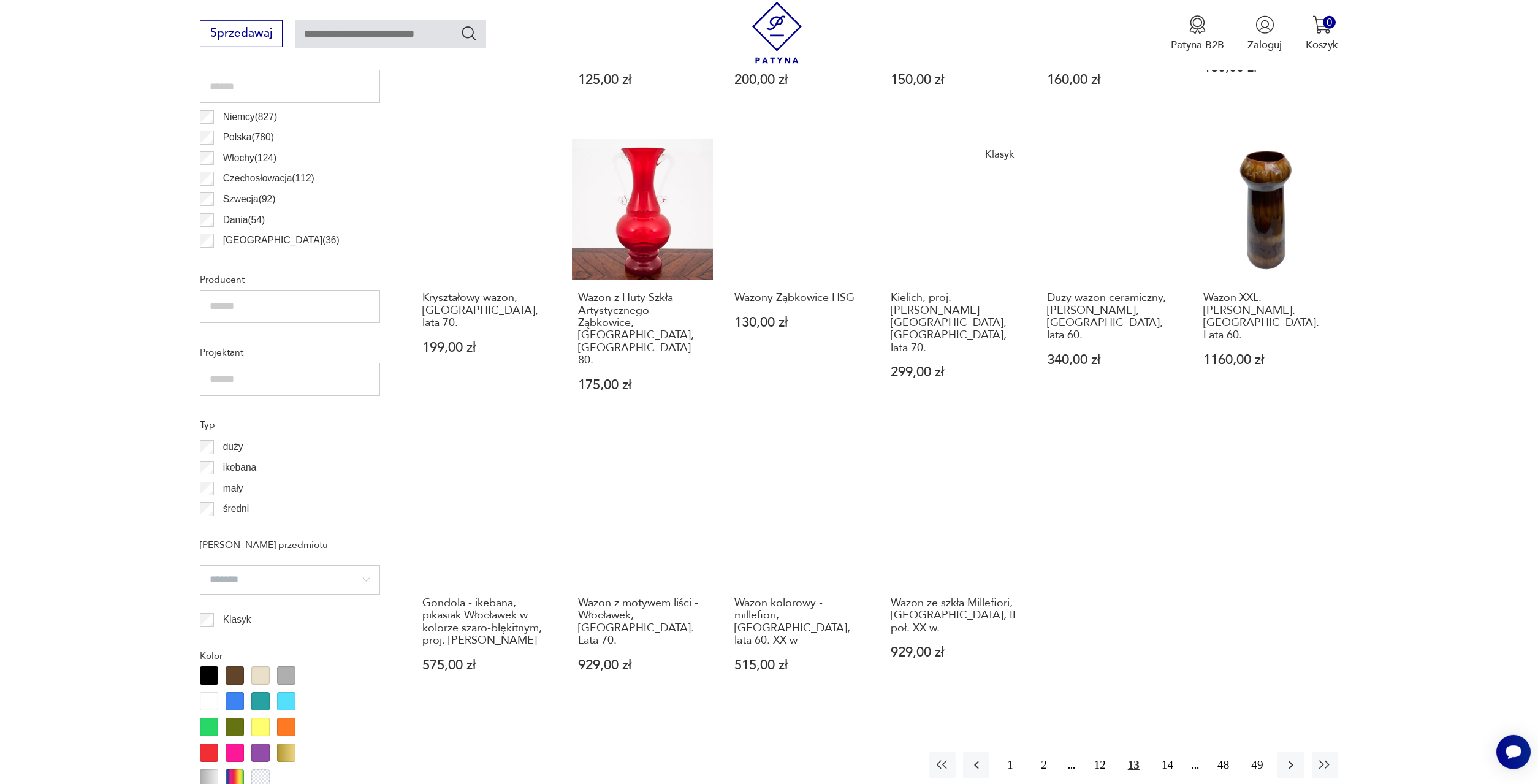
scroll to position [802, 0]
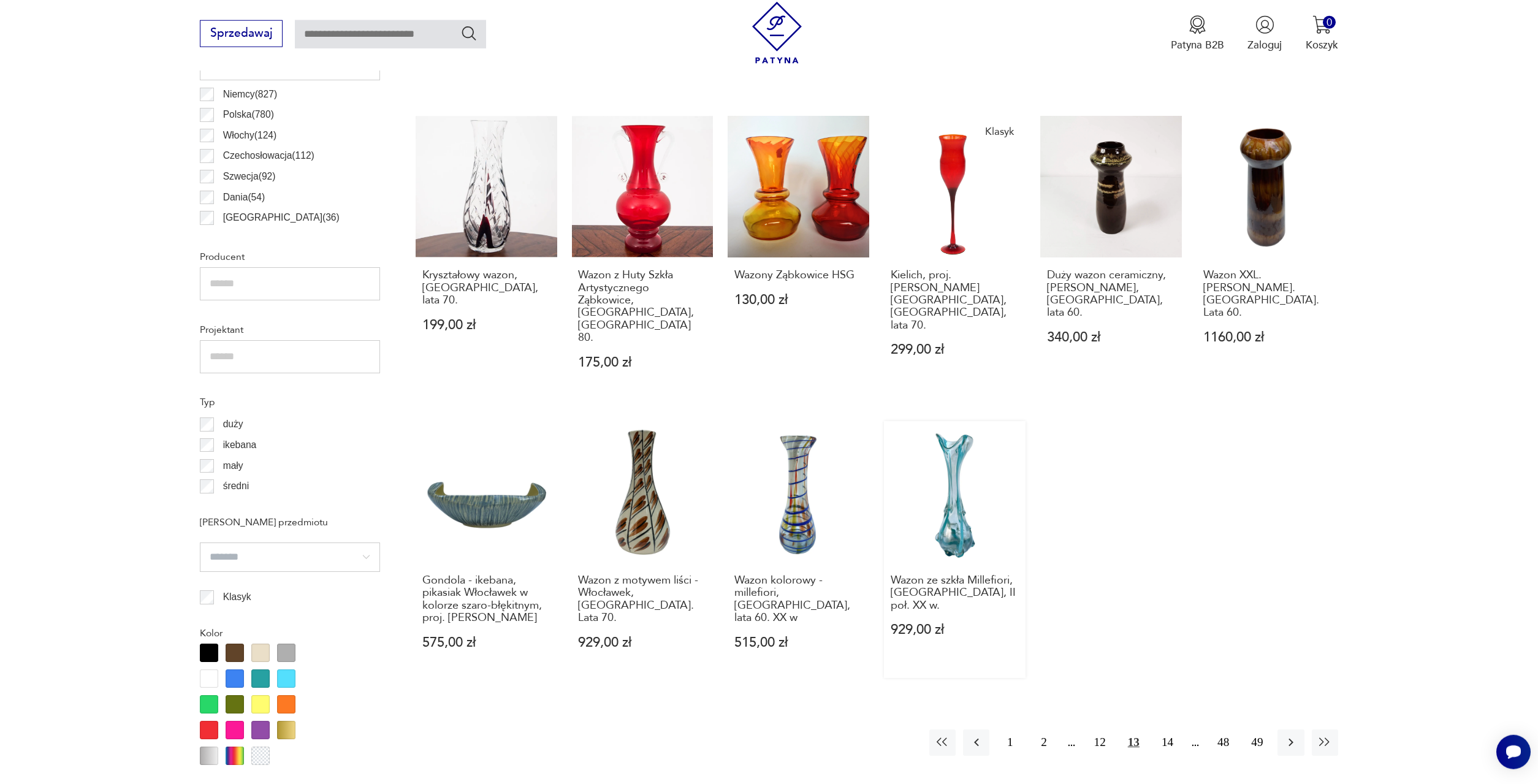
click at [948, 432] on link "Wazon ze szkła Millefiori, [GEOGRAPHIC_DATA], II poł. XX w. 929,00 zł" at bounding box center [955, 549] width 142 height 257
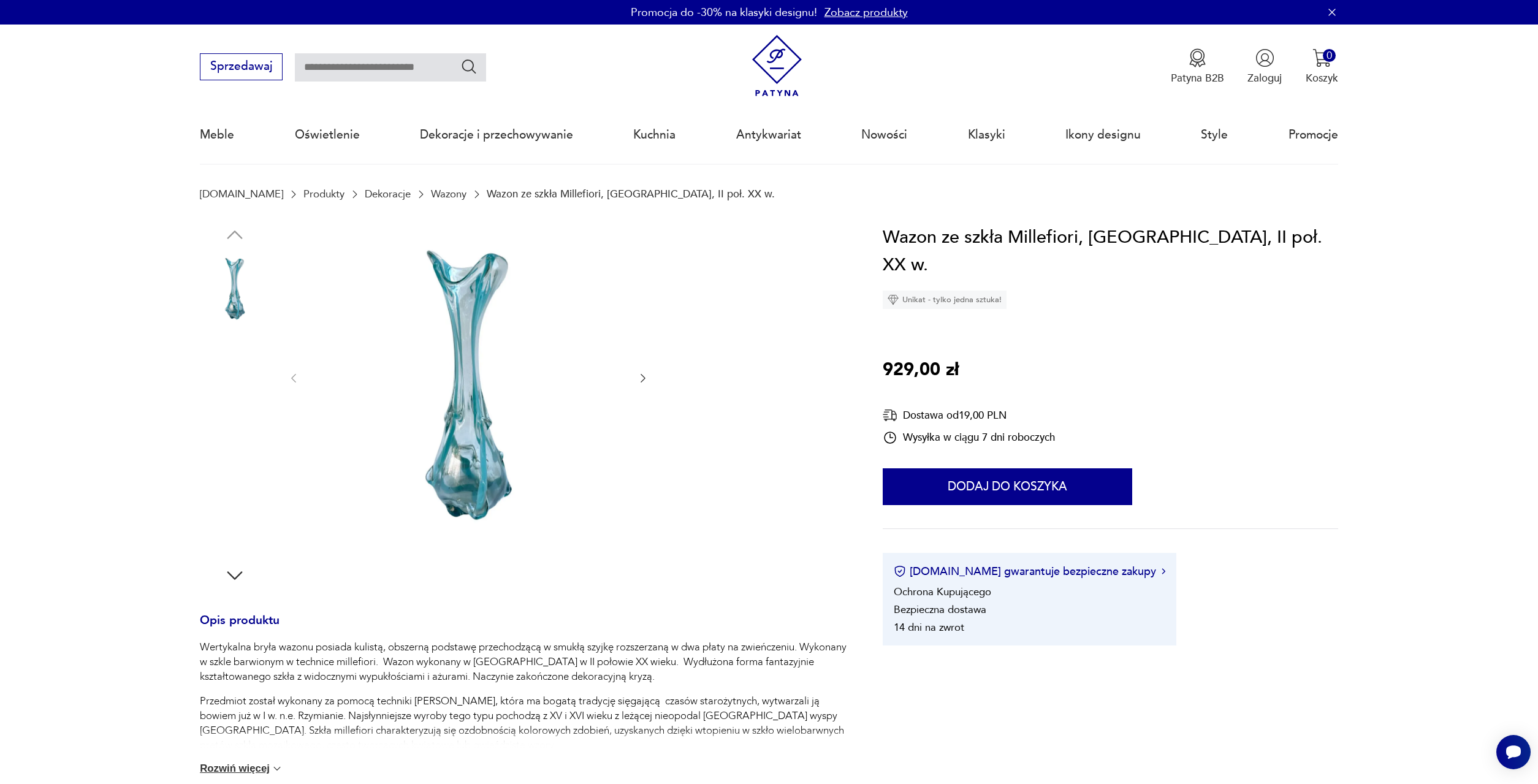
click at [228, 371] on img at bounding box center [235, 364] width 70 height 70
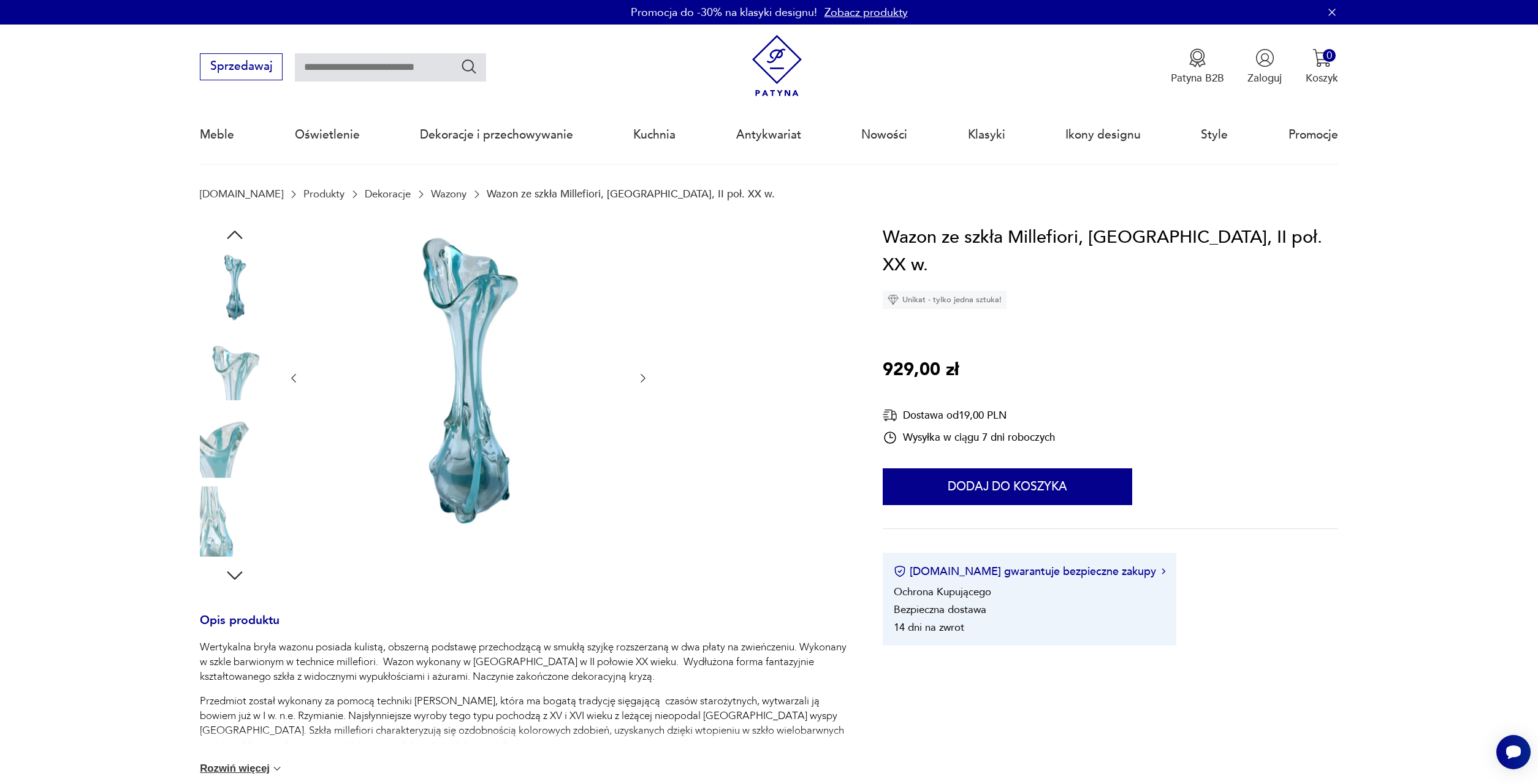
click at [231, 449] on img at bounding box center [235, 442] width 70 height 70
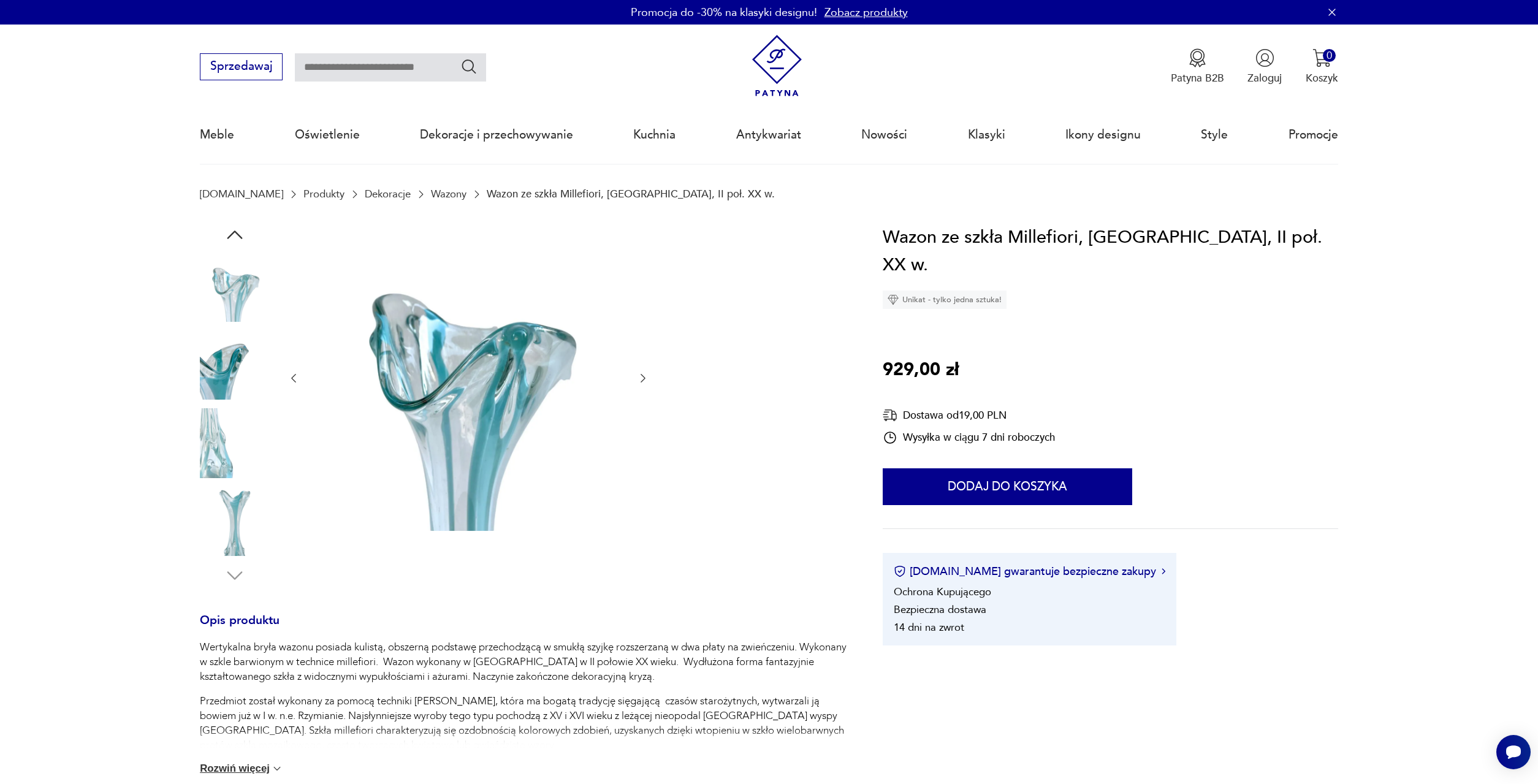
click at [228, 515] on img at bounding box center [235, 520] width 70 height 70
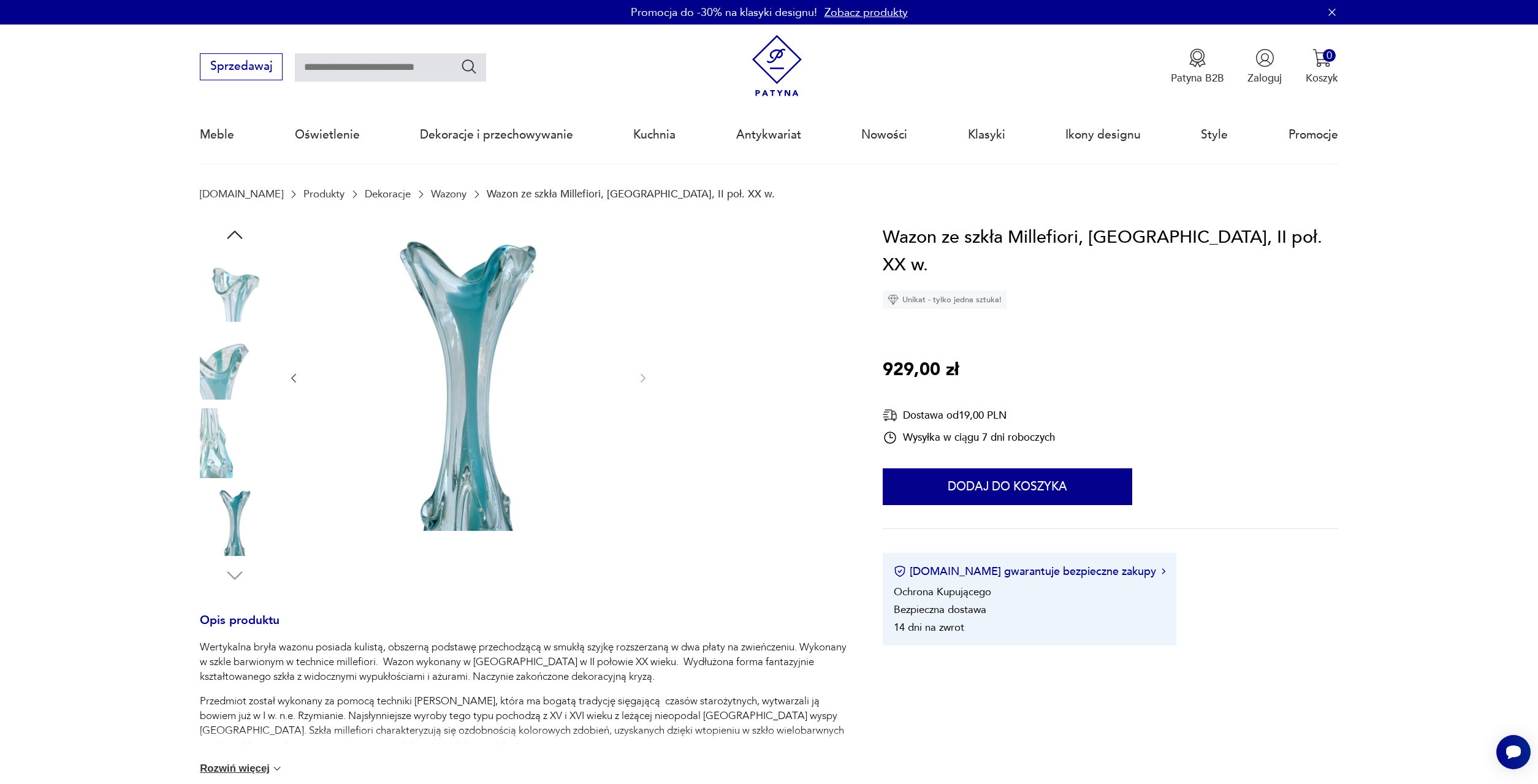
click at [225, 236] on icon "button" at bounding box center [235, 234] width 22 height 22
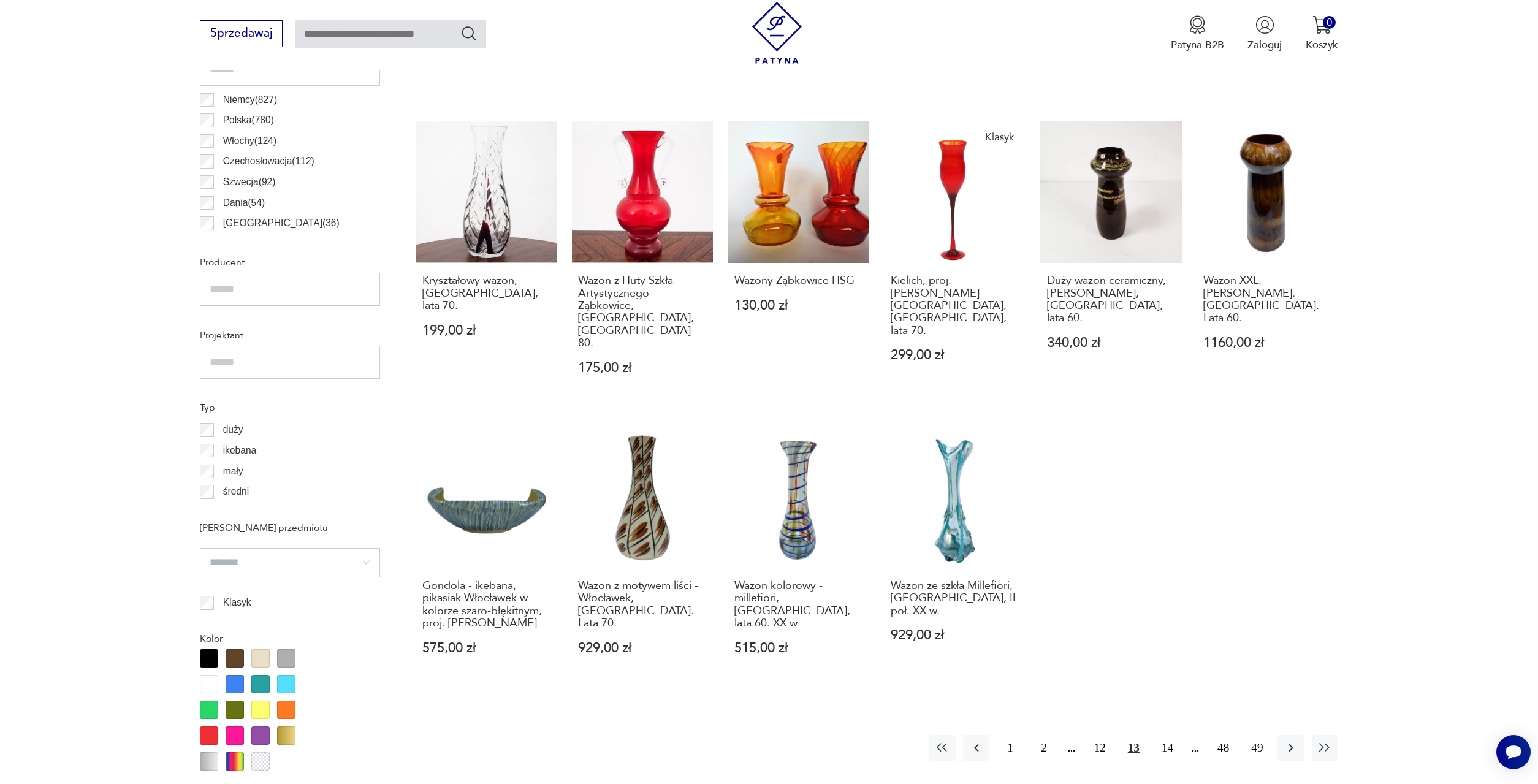
scroll to position [797, 0]
click at [1164, 734] on button "14" at bounding box center [1167, 747] width 26 height 26
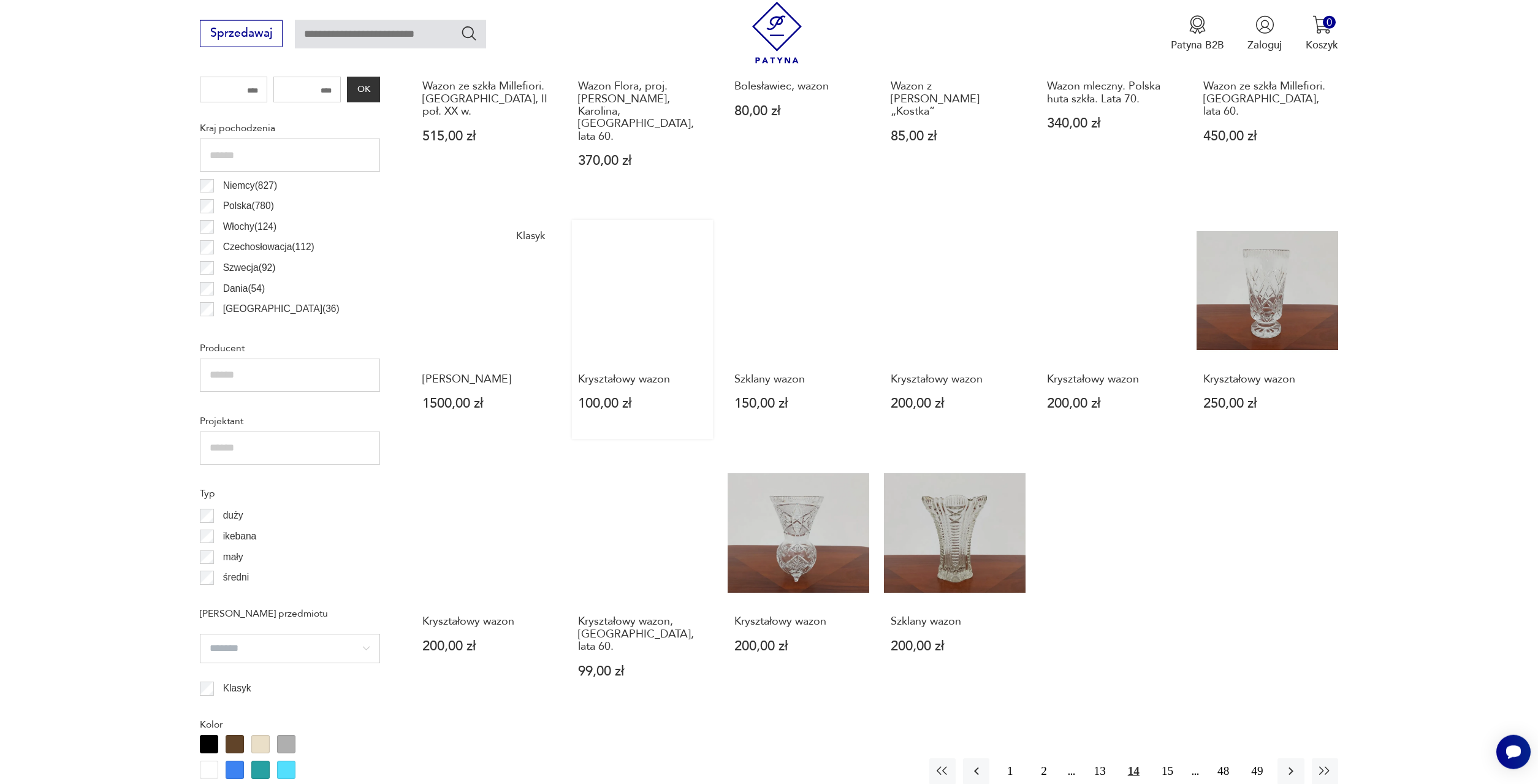
scroll to position [740, 0]
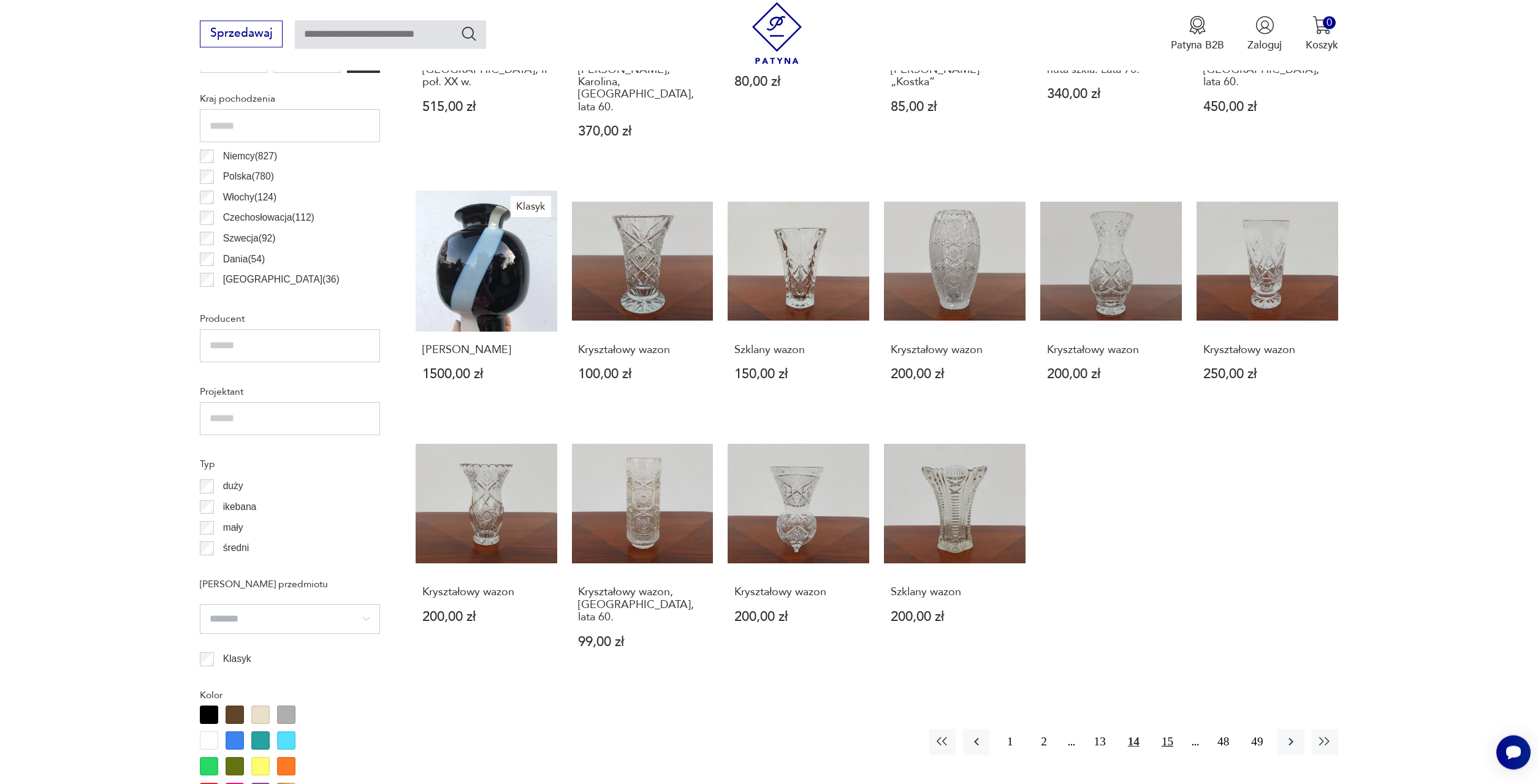
click at [1166, 728] on button "15" at bounding box center [1167, 741] width 26 height 26
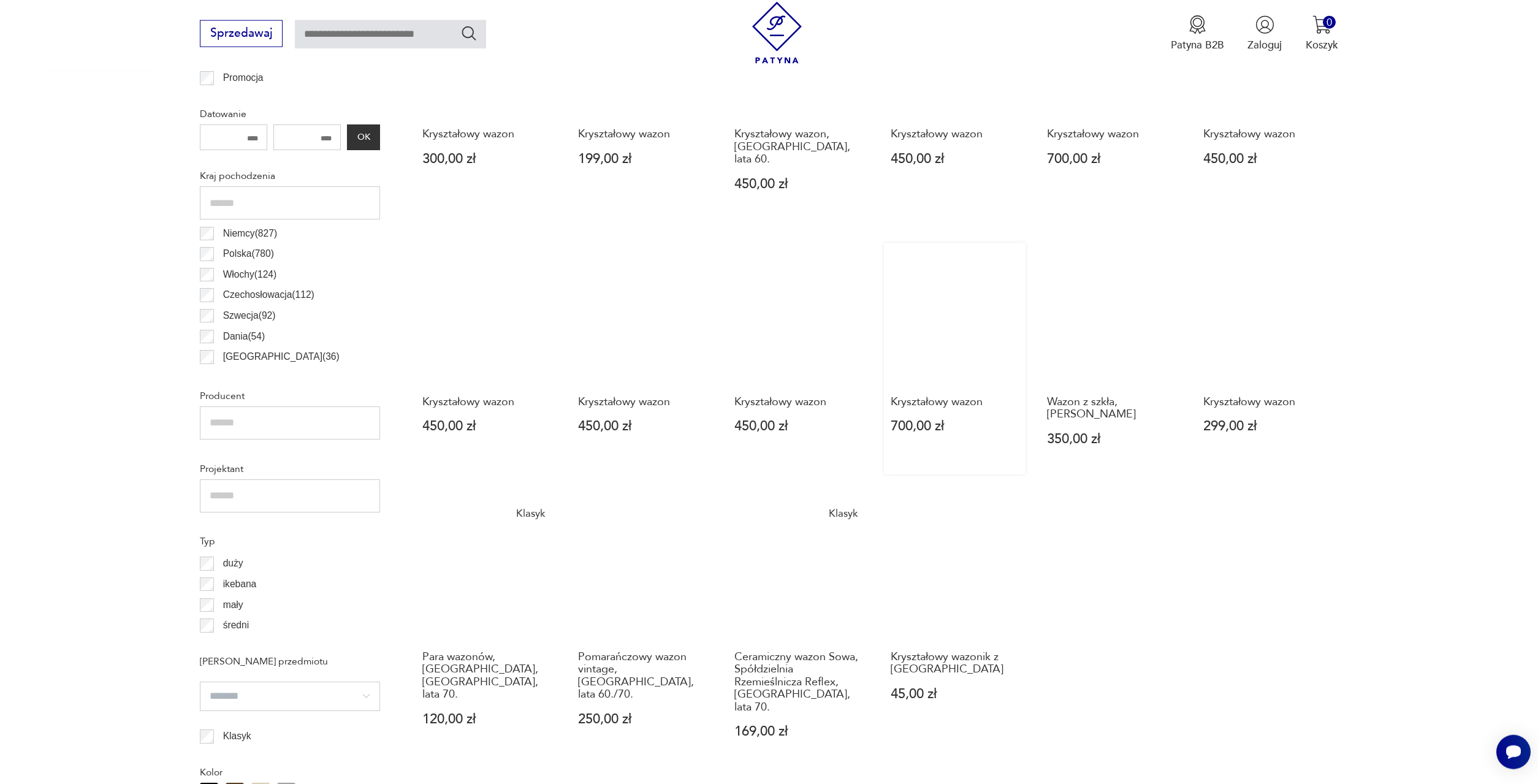
scroll to position [865, 0]
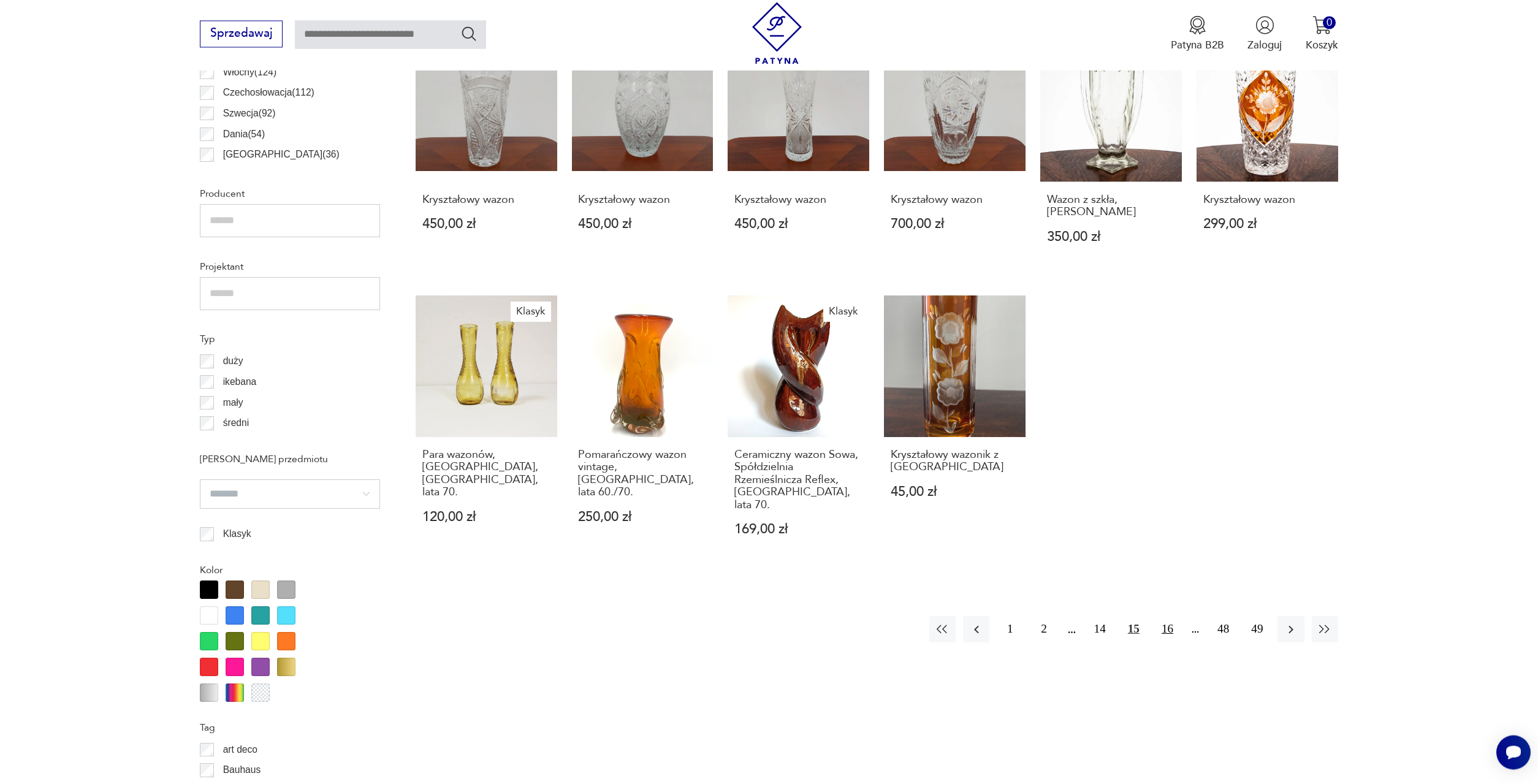
click at [1161, 616] on button "16" at bounding box center [1167, 629] width 26 height 26
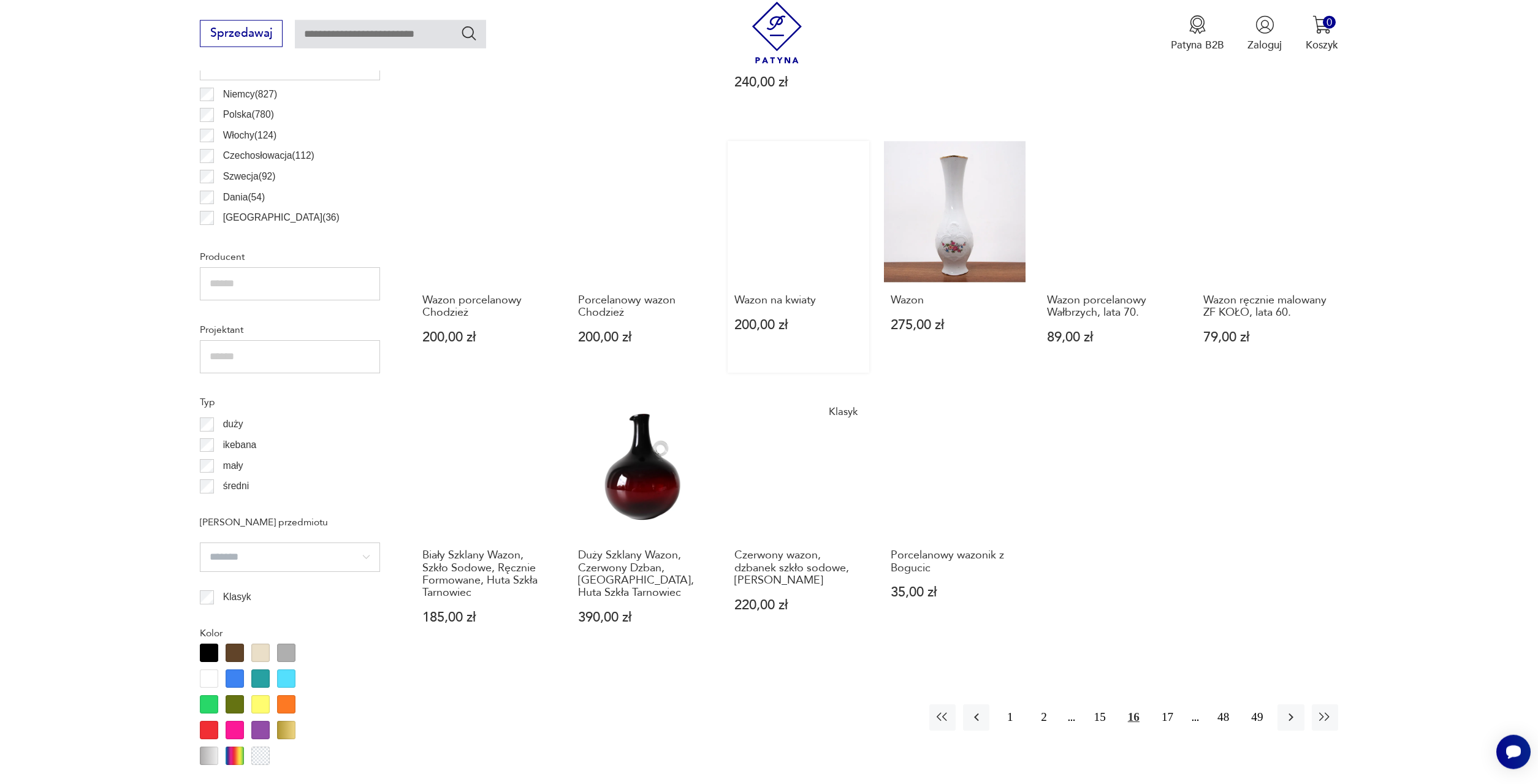
scroll to position [803, 0]
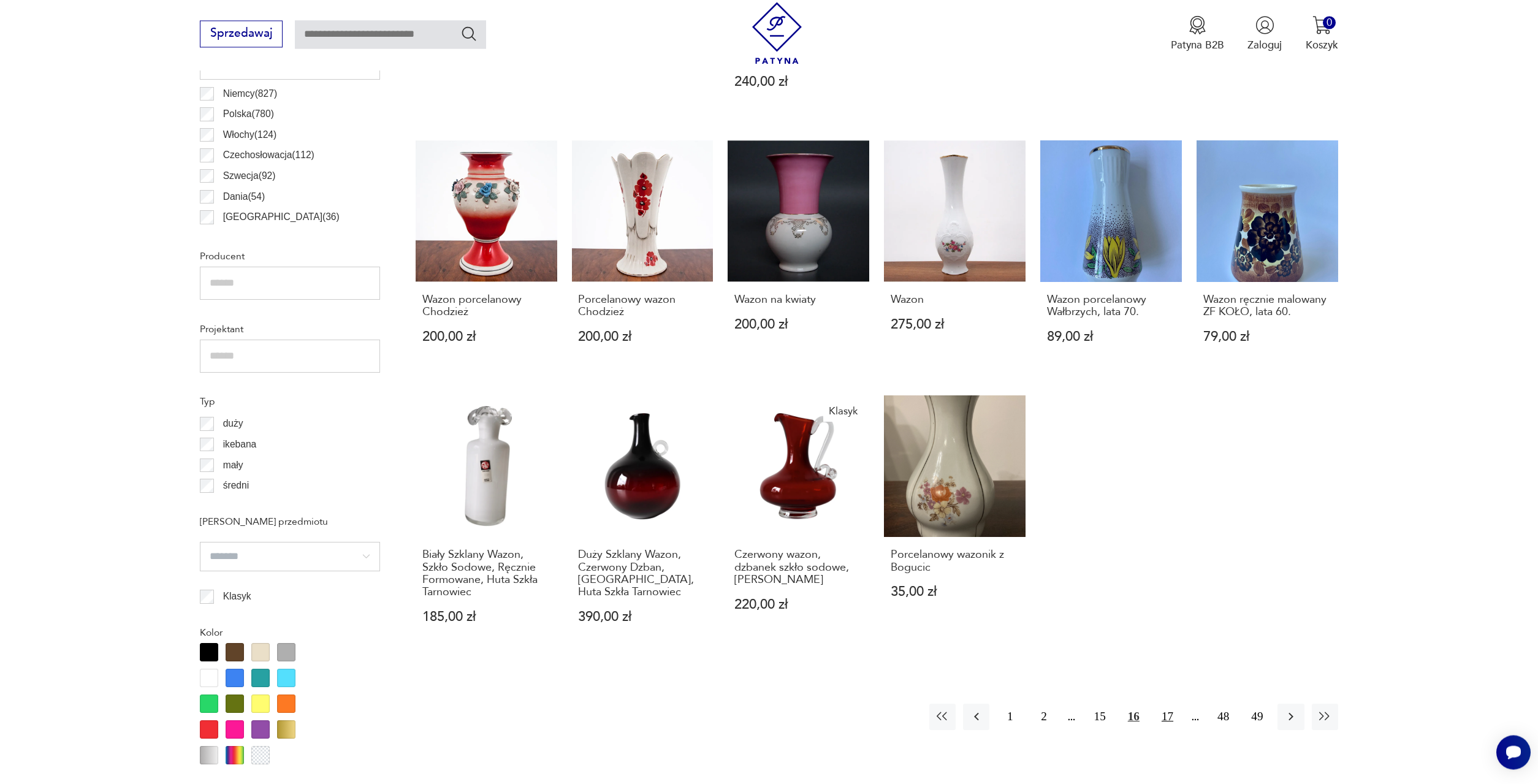
click at [1163, 703] on button "17" at bounding box center [1167, 716] width 26 height 26
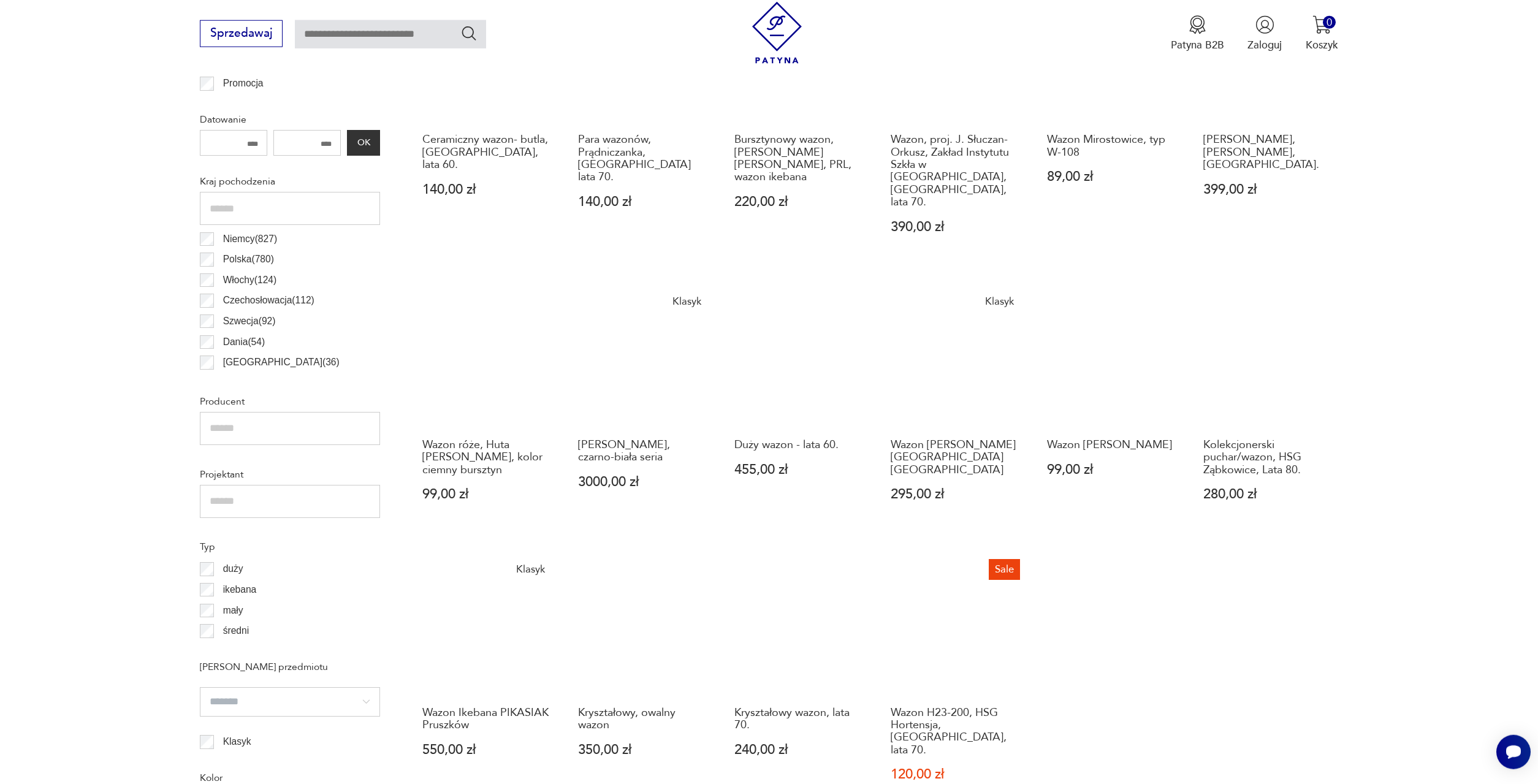
scroll to position [677, 0]
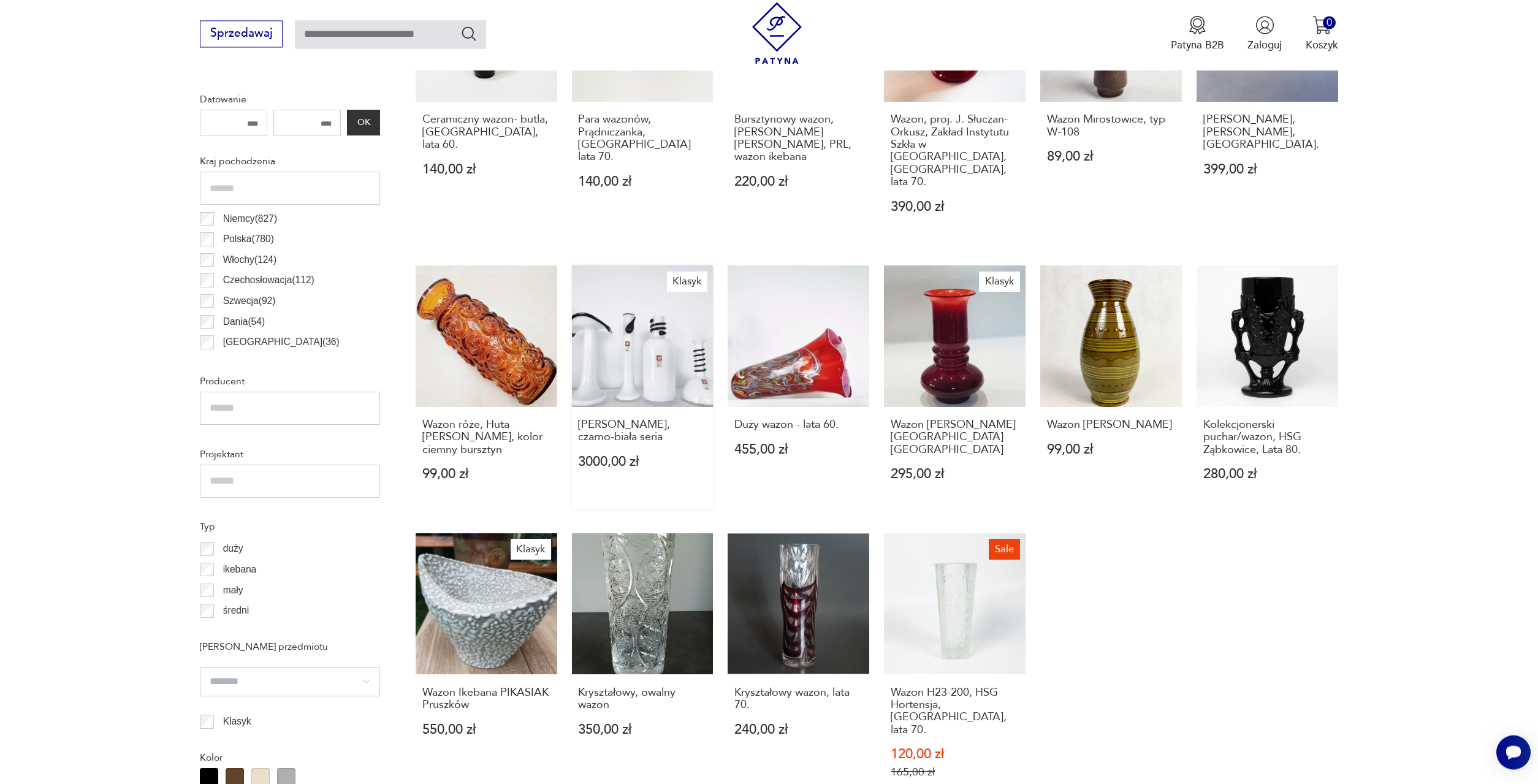
click at [636, 276] on link "Klasyk [PERSON_NAME], czarno-biała seria 3000,00 zł" at bounding box center [642, 386] width 142 height 244
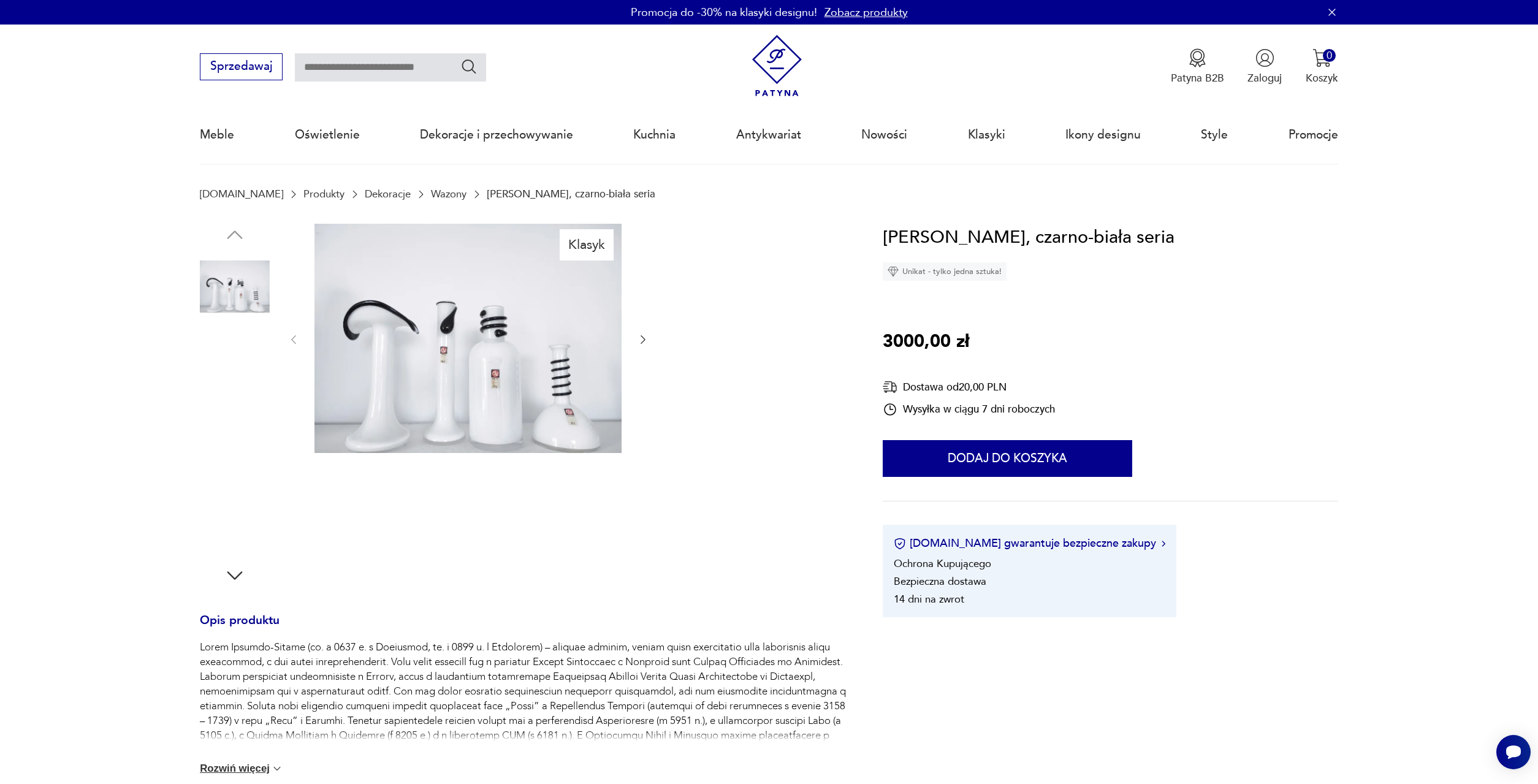
click at [228, 370] on img at bounding box center [235, 364] width 70 height 70
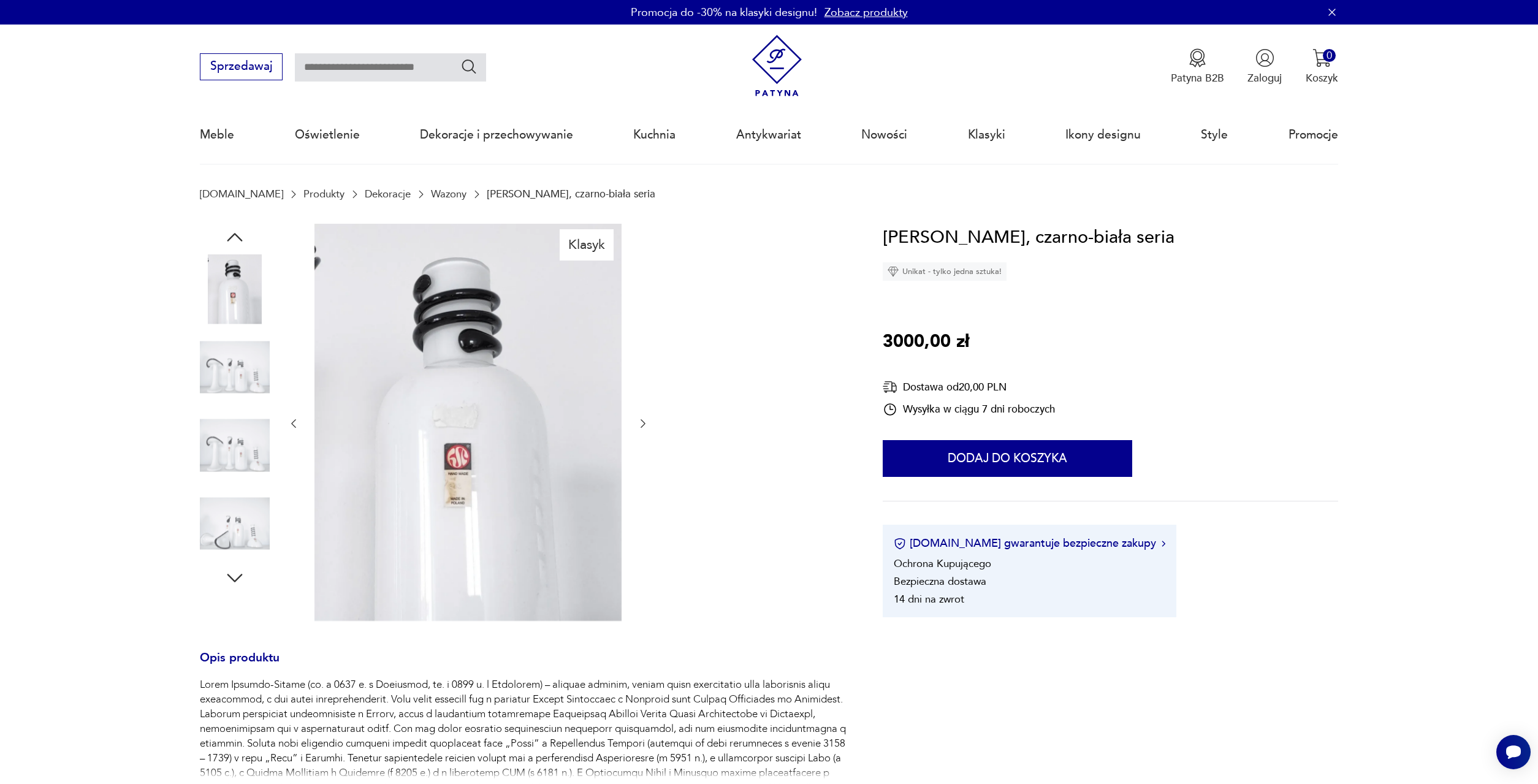
click at [234, 517] on img at bounding box center [235, 523] width 70 height 70
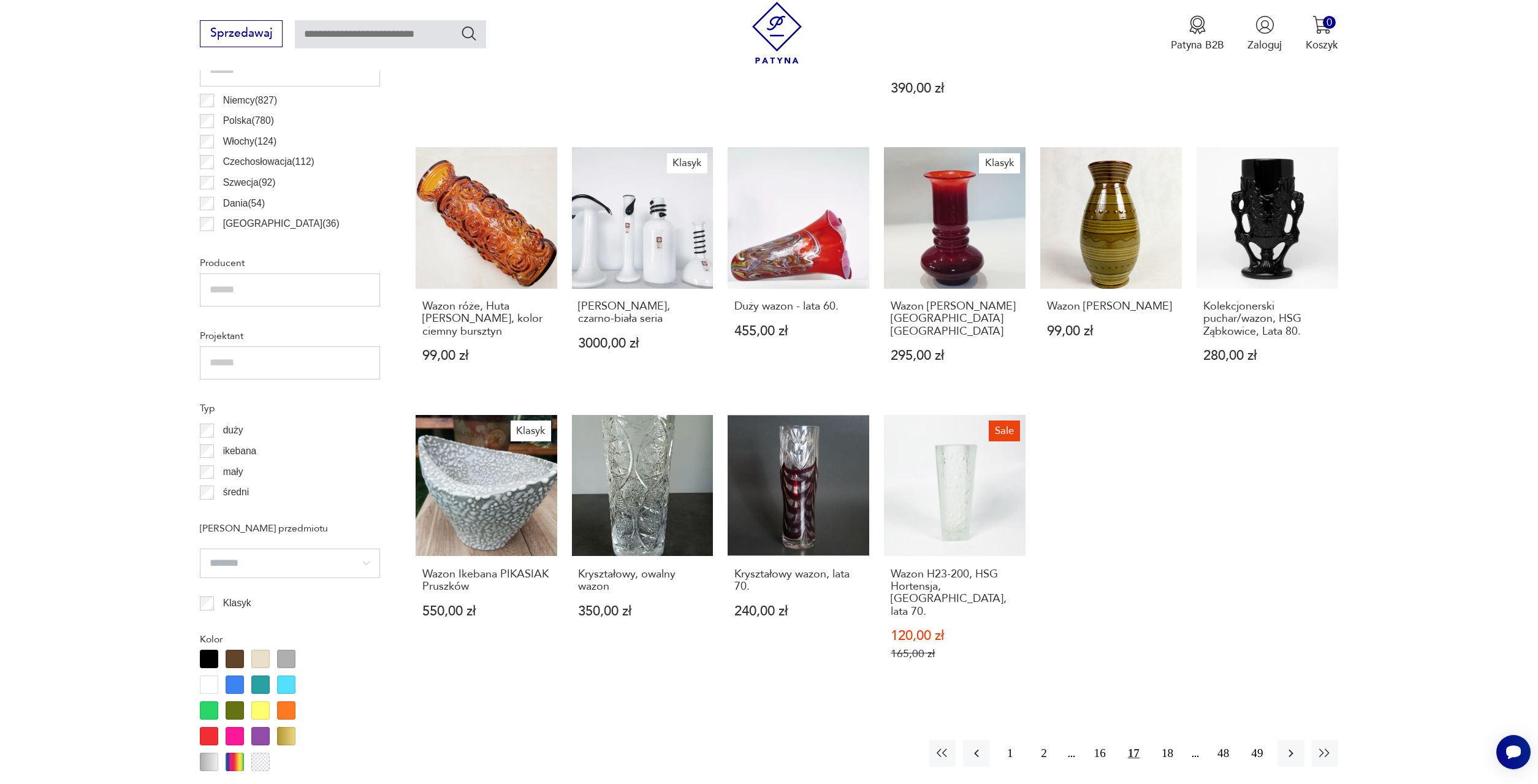
scroll to position [796, 0]
click at [1161, 740] on button "18" at bounding box center [1167, 752] width 26 height 26
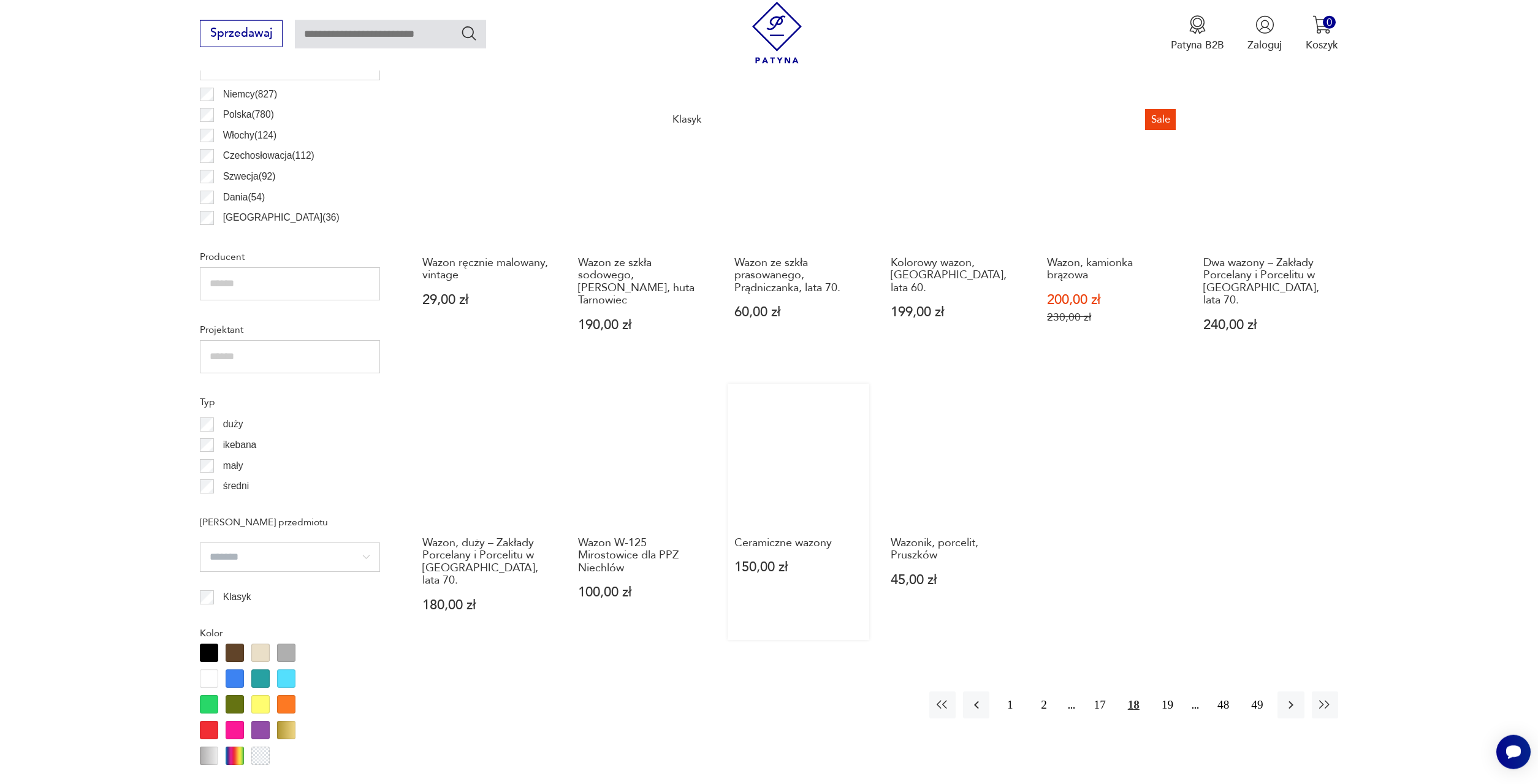
scroll to position [803, 0]
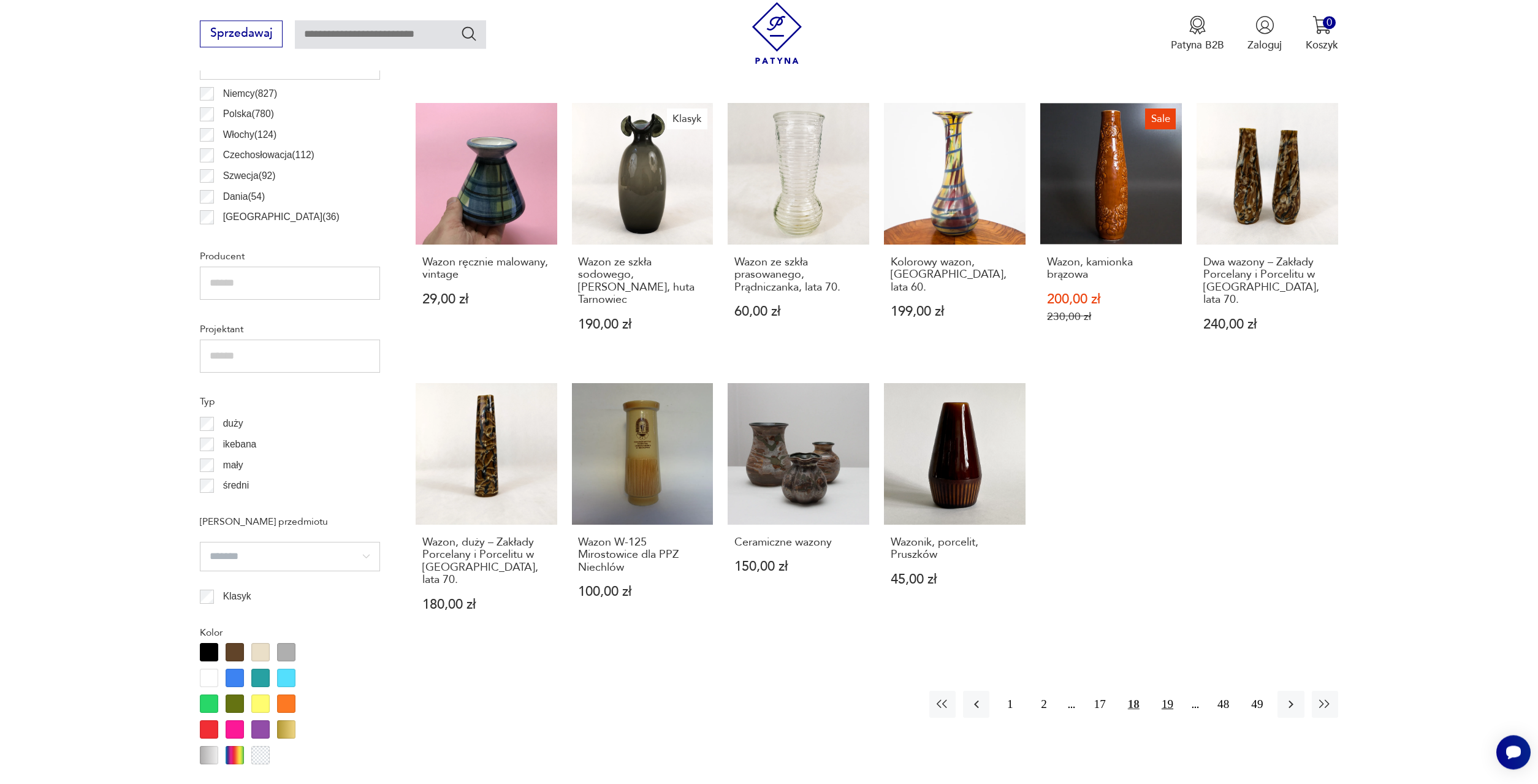
click at [1170, 690] on button "19" at bounding box center [1167, 703] width 26 height 26
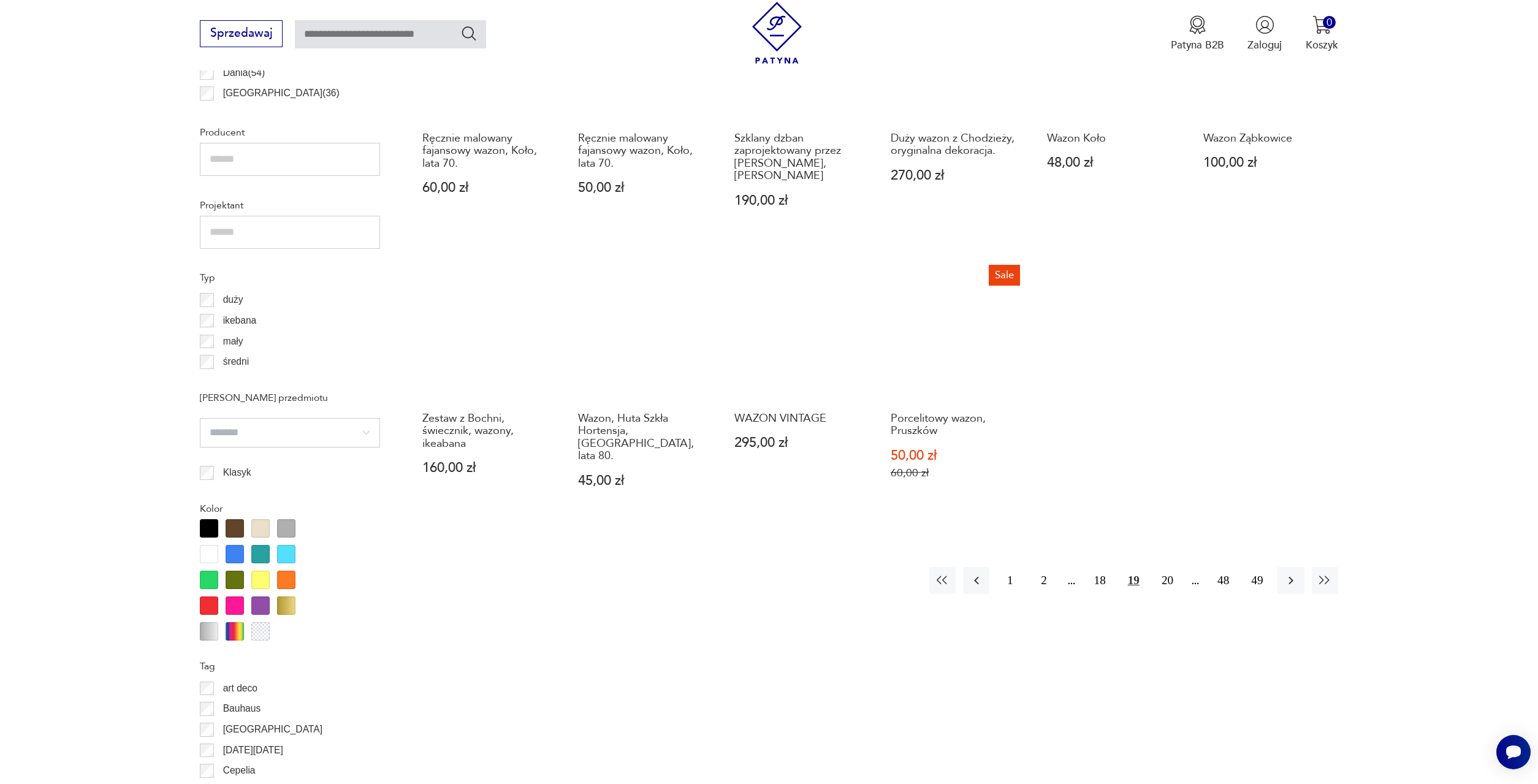
scroll to position [928, 0]
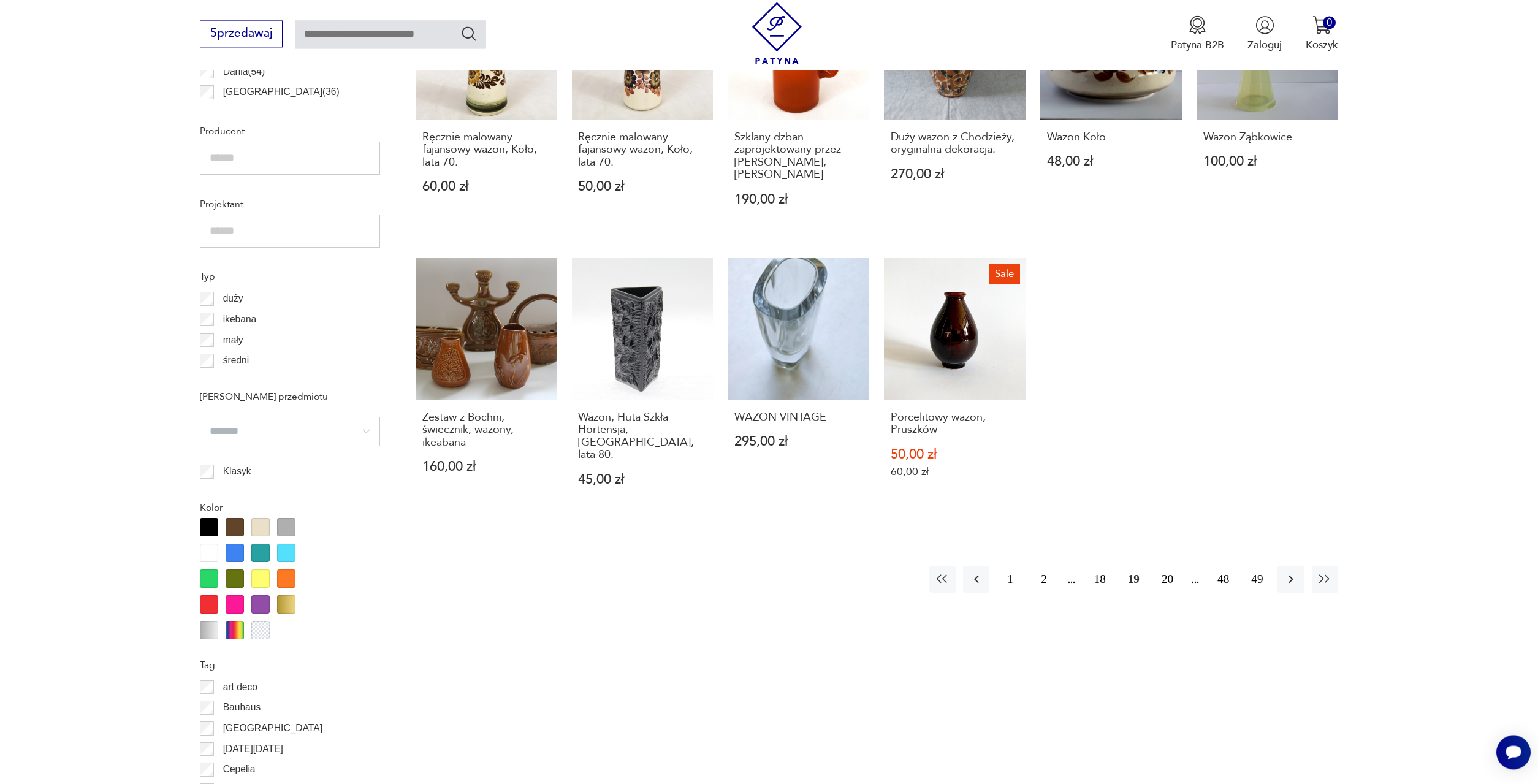
click at [1166, 565] on button "20" at bounding box center [1167, 578] width 26 height 26
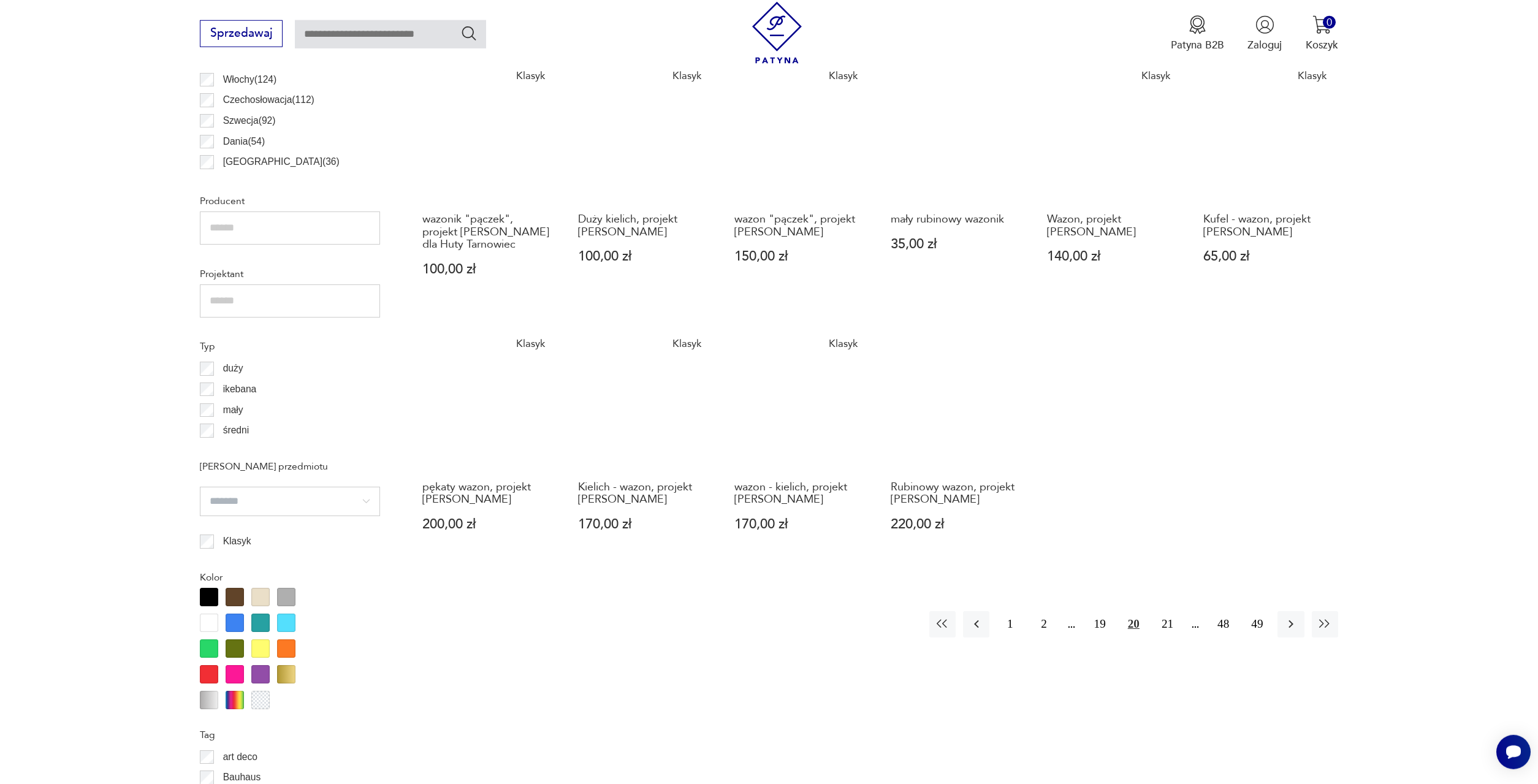
scroll to position [865, 0]
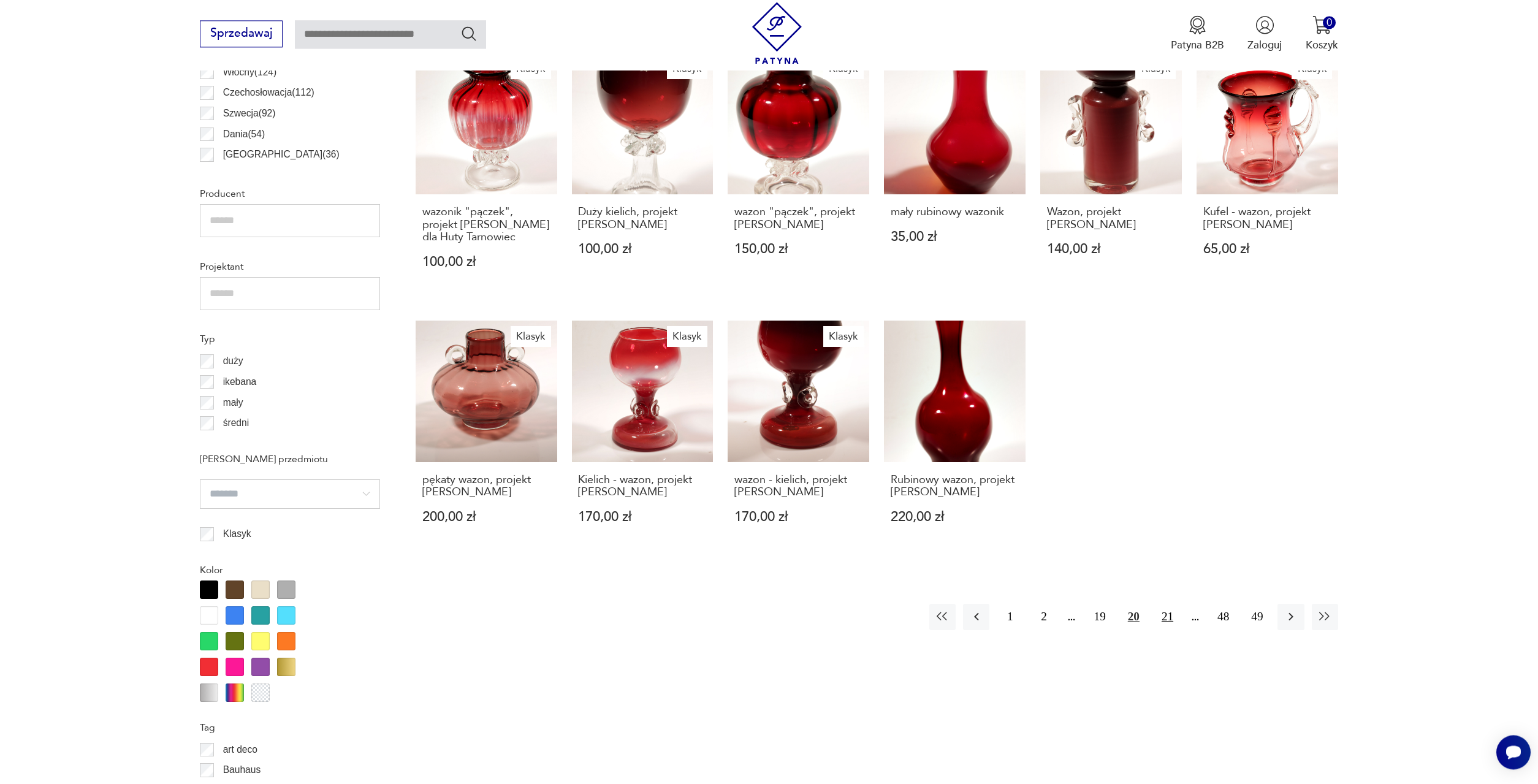
click at [1172, 603] on button "21" at bounding box center [1167, 616] width 26 height 26
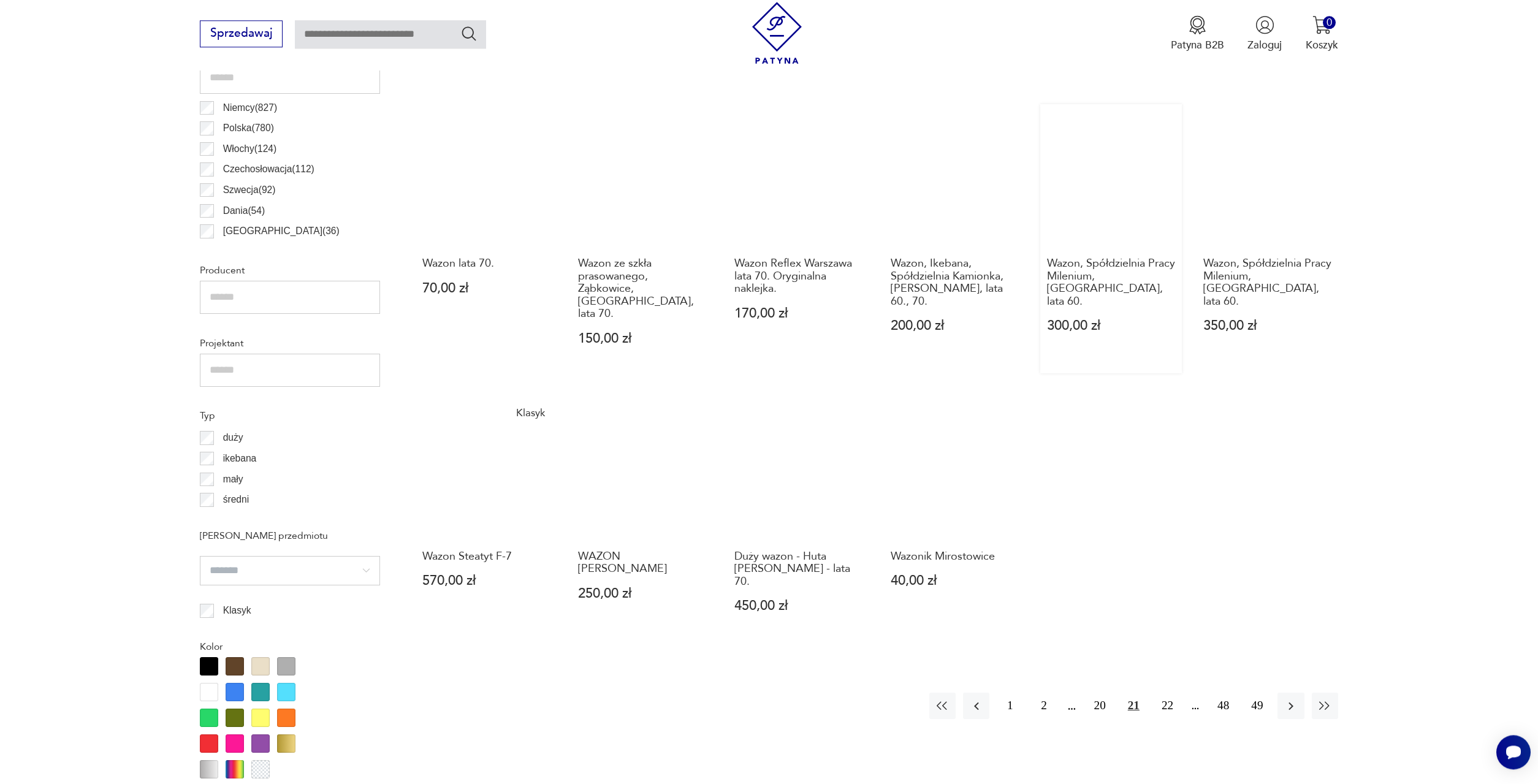
scroll to position [803, 0]
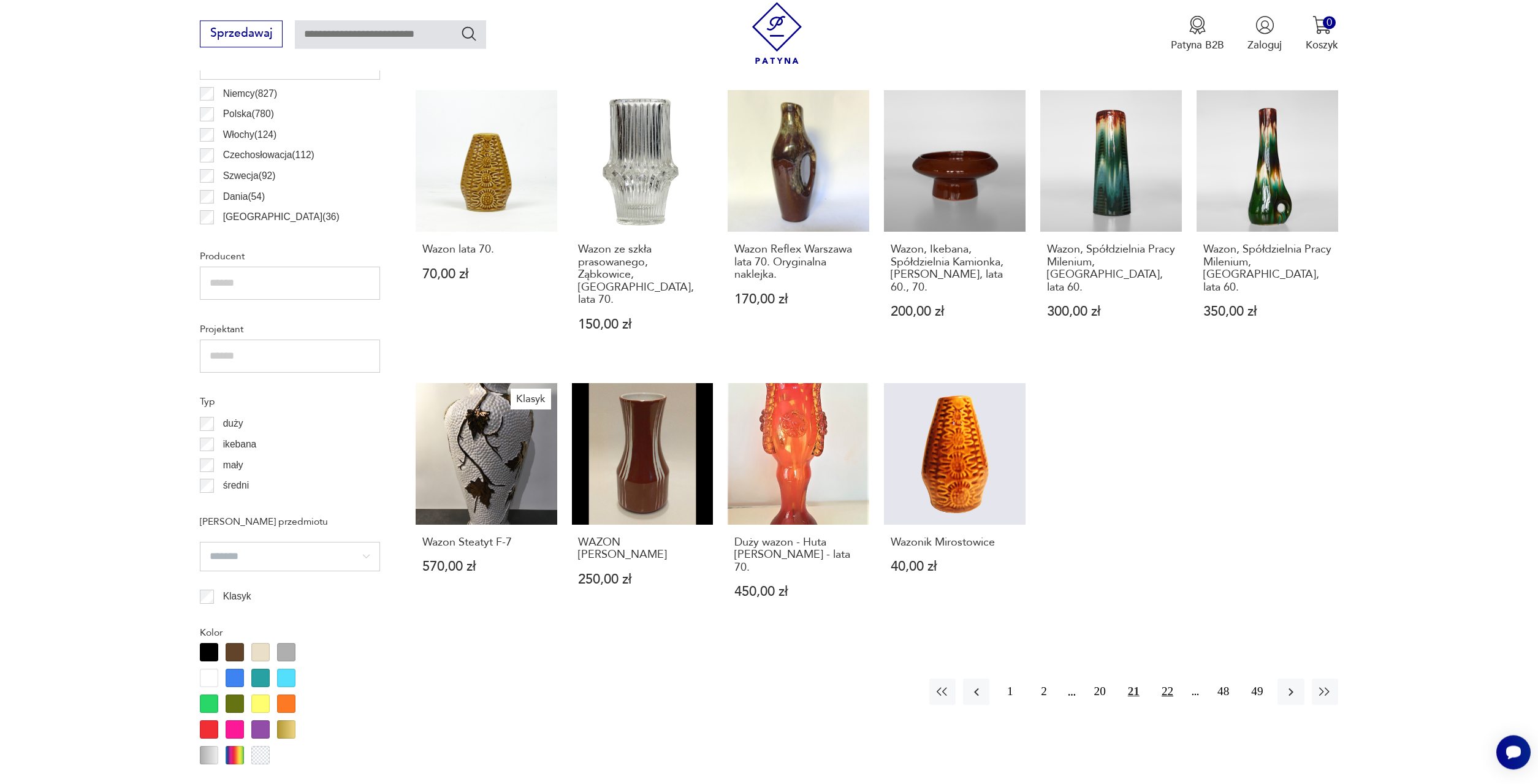
click at [1163, 678] on button "22" at bounding box center [1167, 691] width 26 height 26
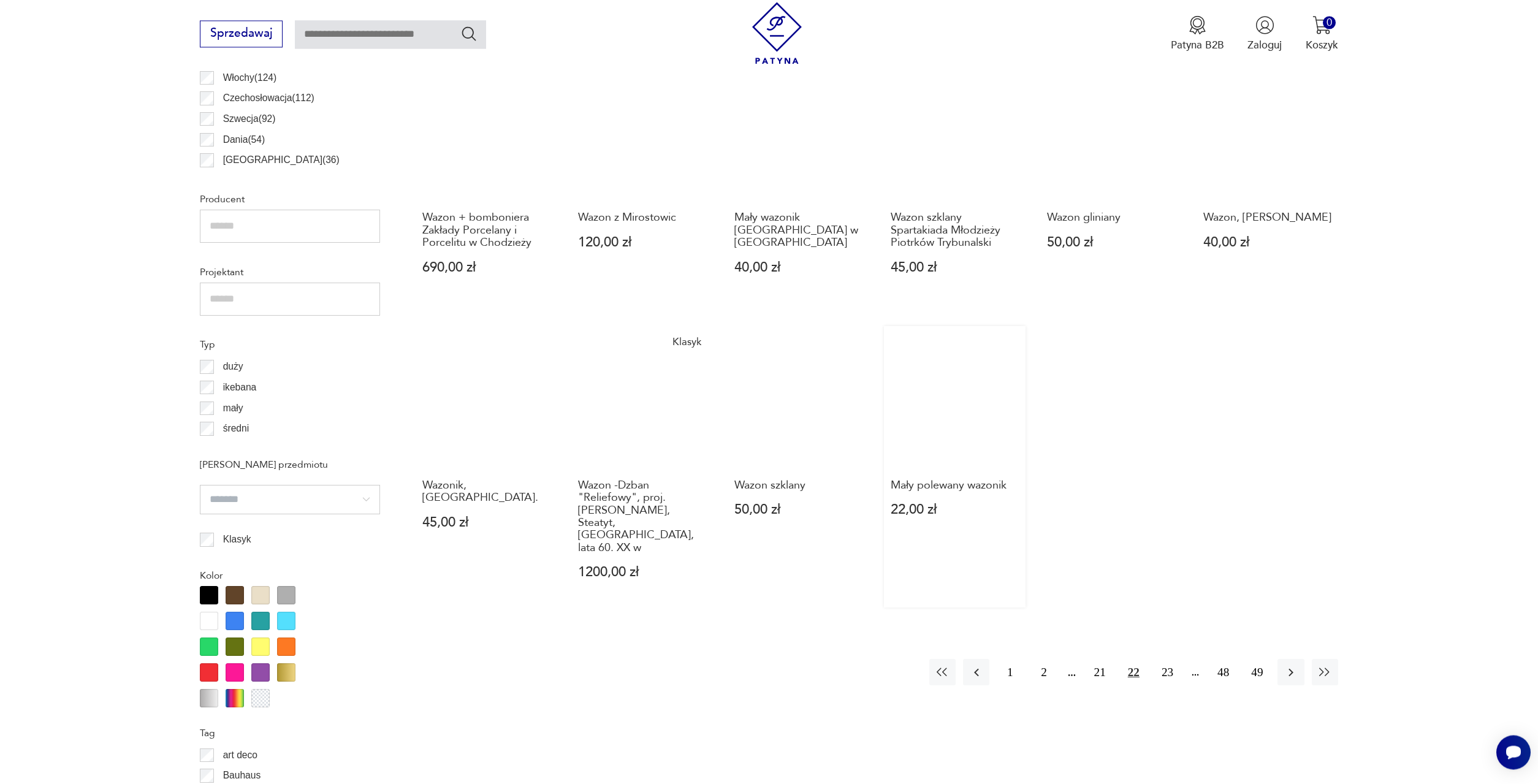
scroll to position [865, 0]
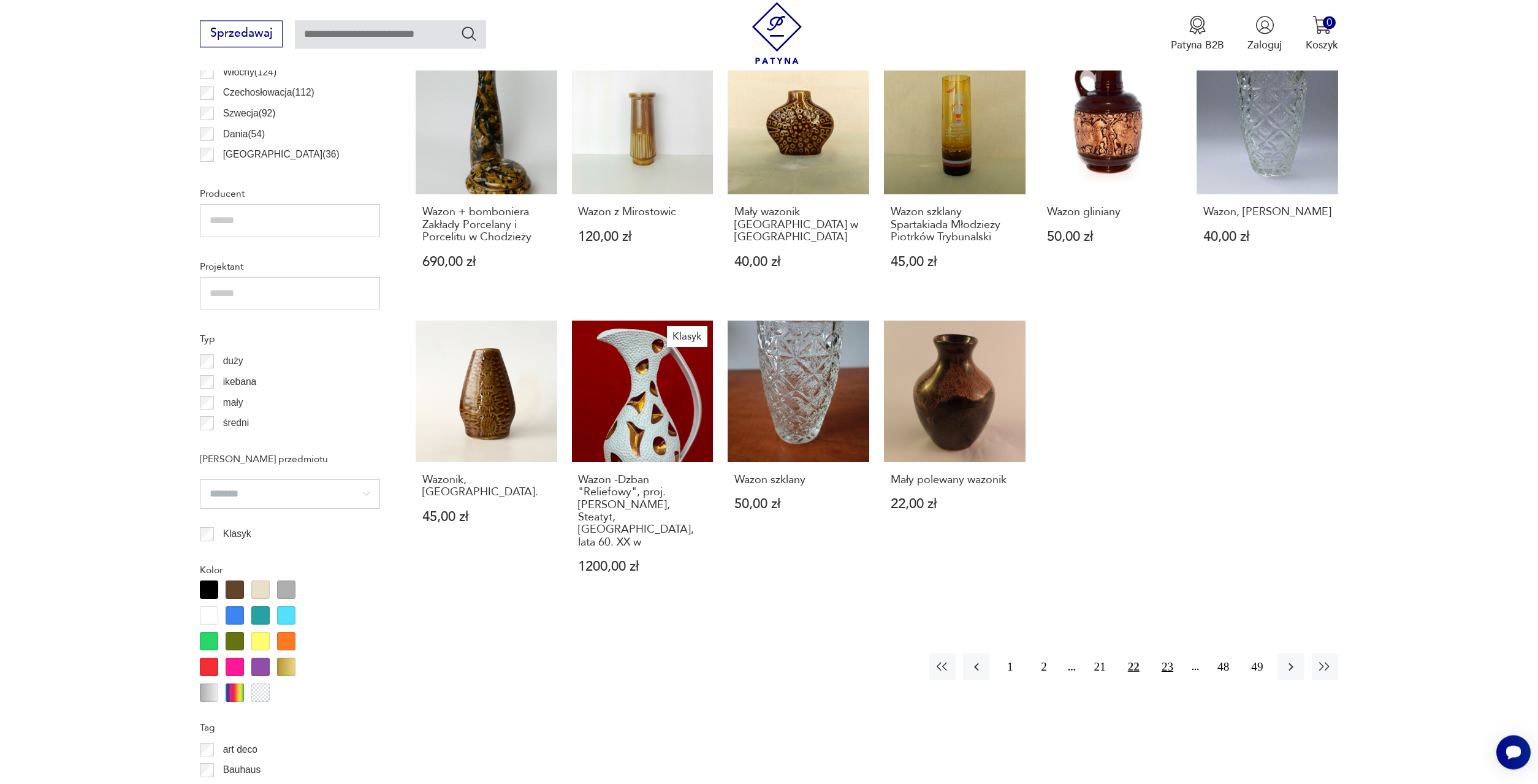
click at [1168, 653] on button "23" at bounding box center [1167, 666] width 26 height 26
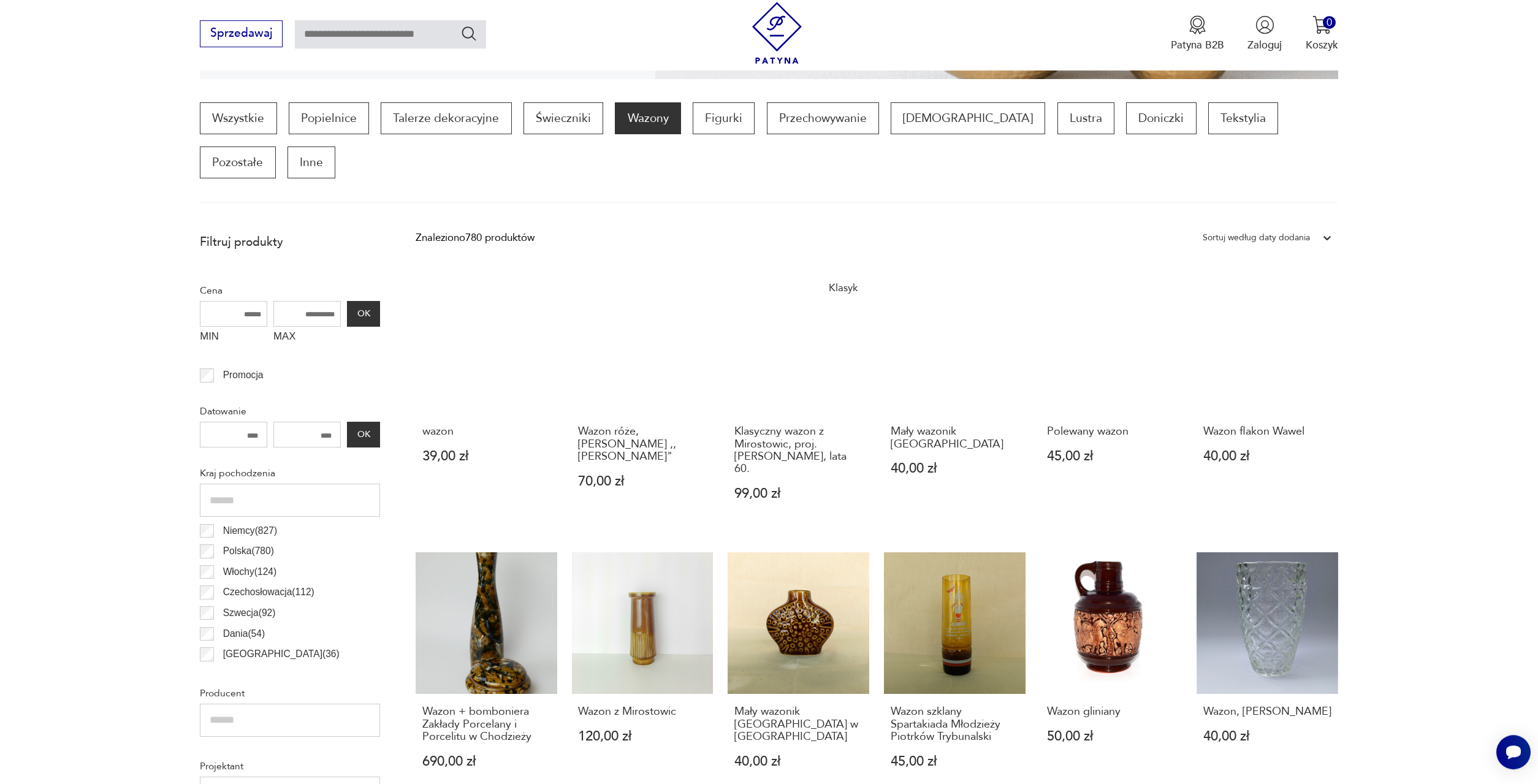
scroll to position [365, 0]
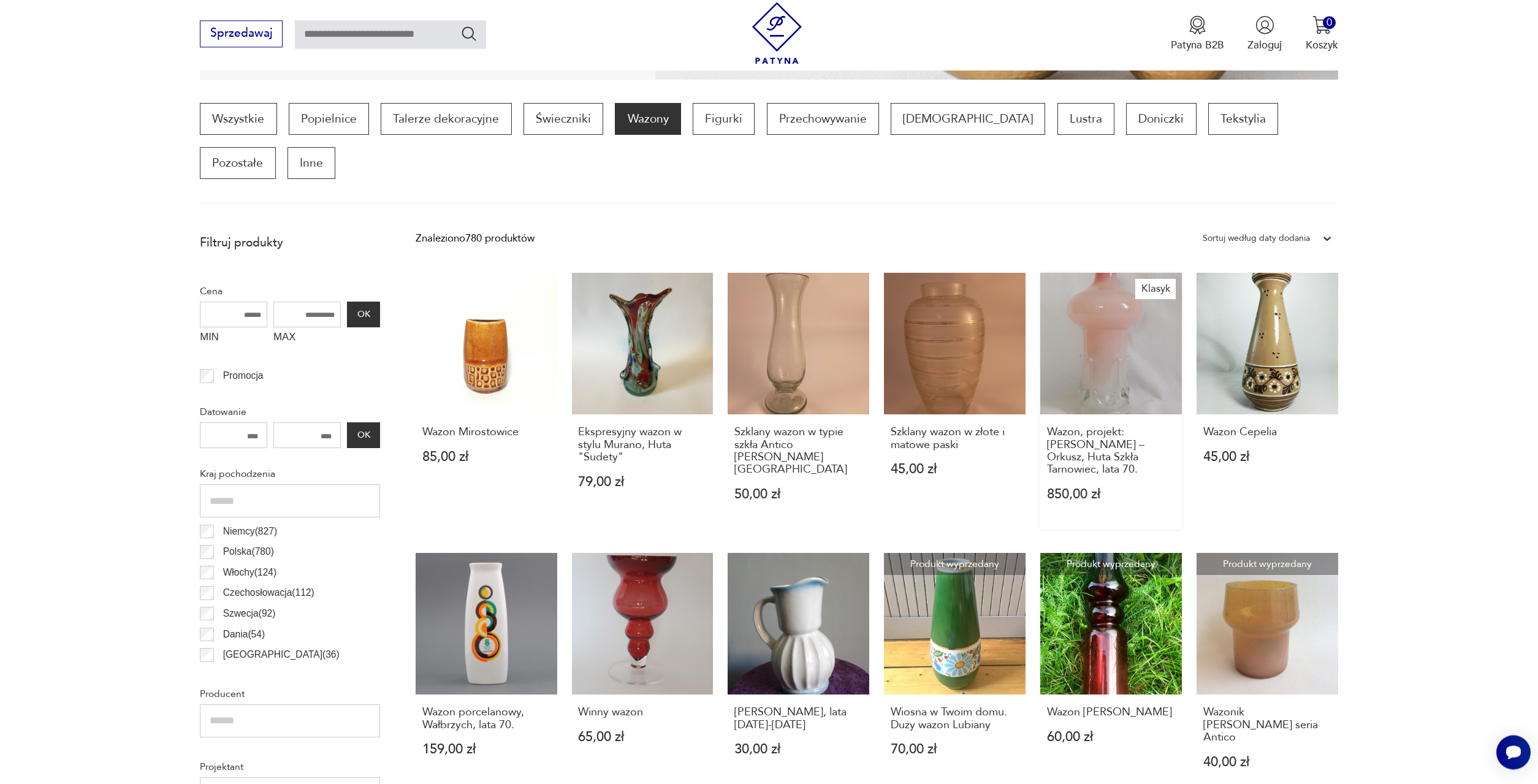
click at [1103, 334] on link "[PERSON_NAME], projekt: [PERSON_NAME] – Orkusz, Huta Szkła Tarnowiec, lata 70. …" at bounding box center [1111, 400] width 142 height 257
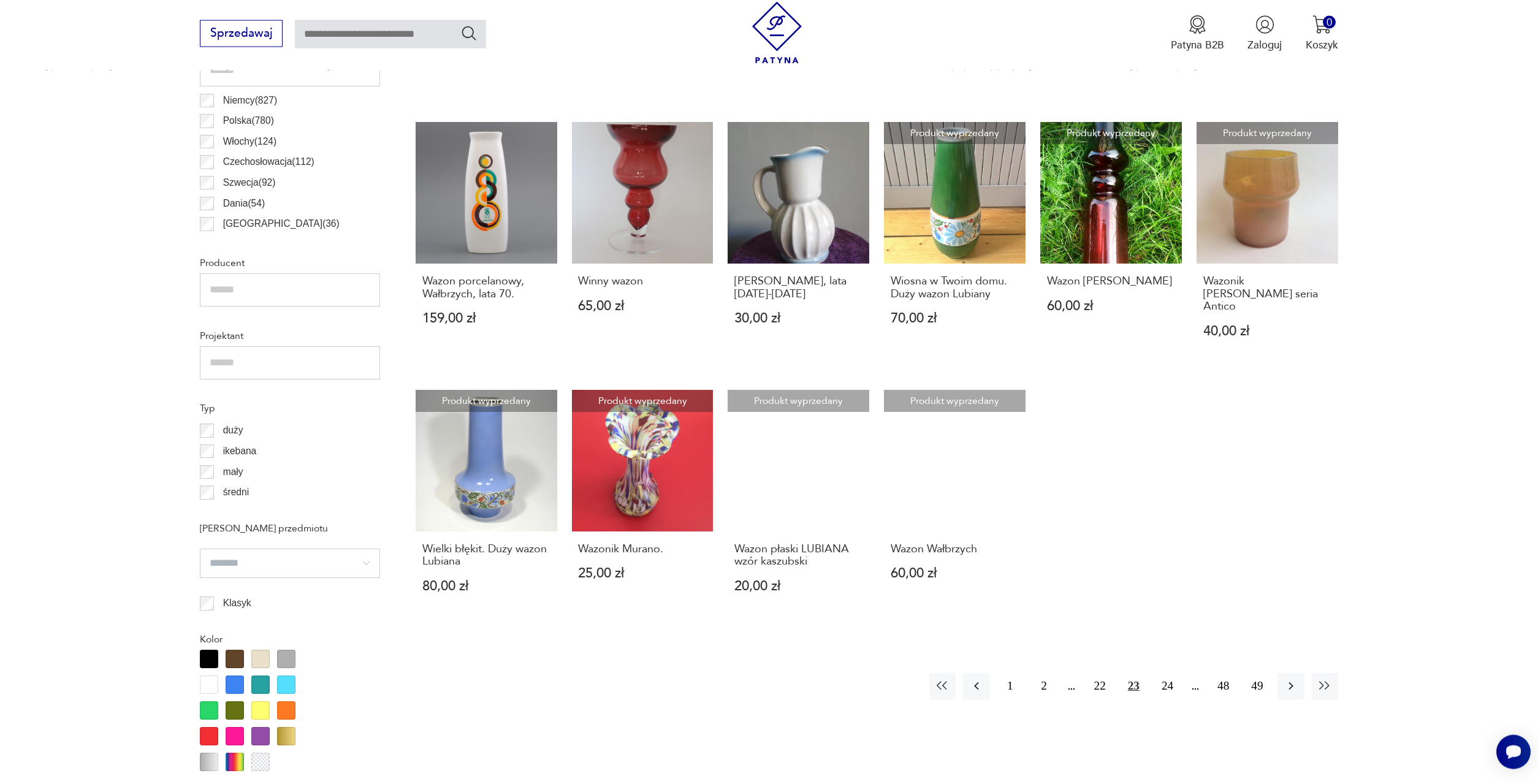
scroll to position [796, 0]
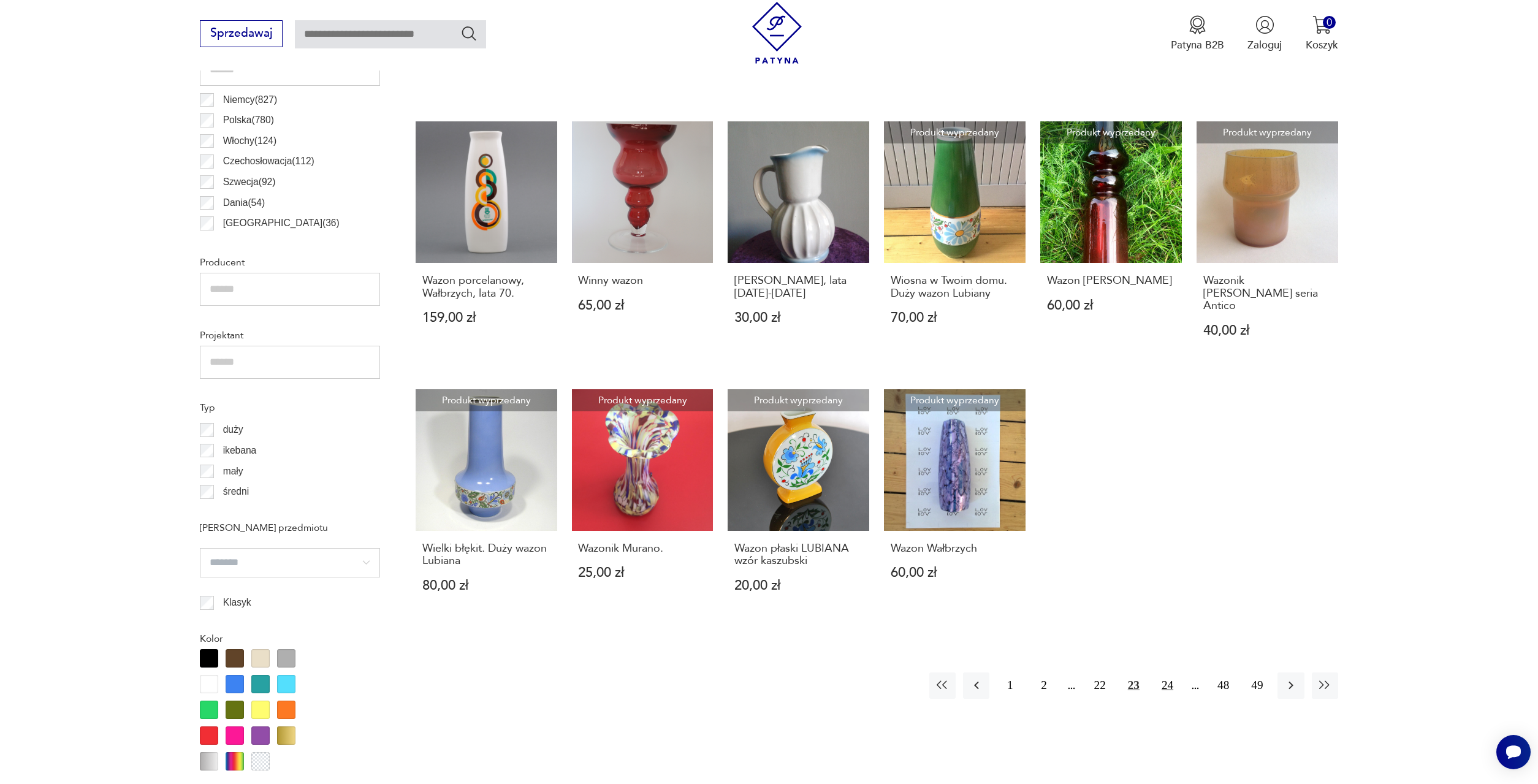
click at [1164, 673] on button "24" at bounding box center [1167, 686] width 26 height 26
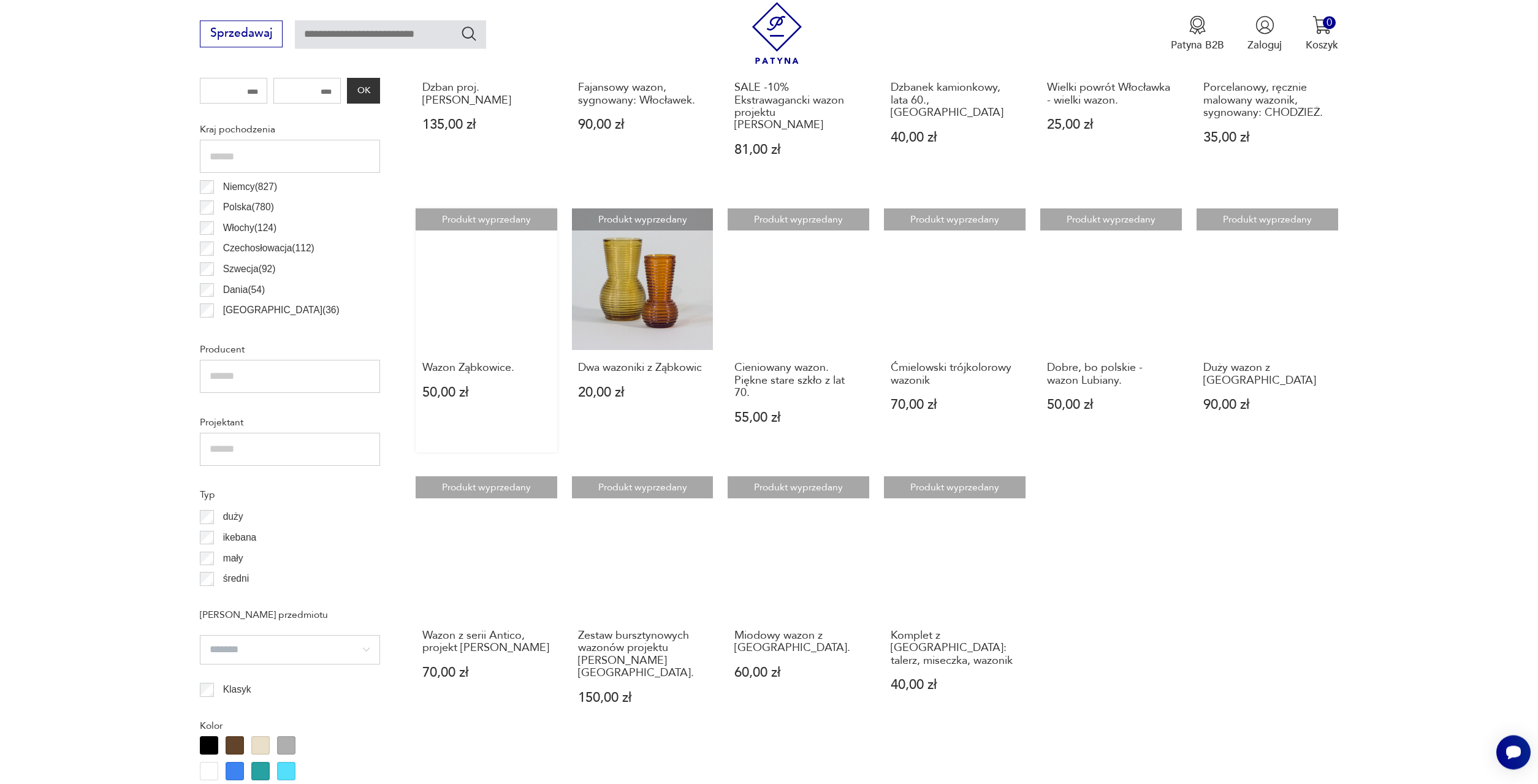
scroll to position [802, 0]
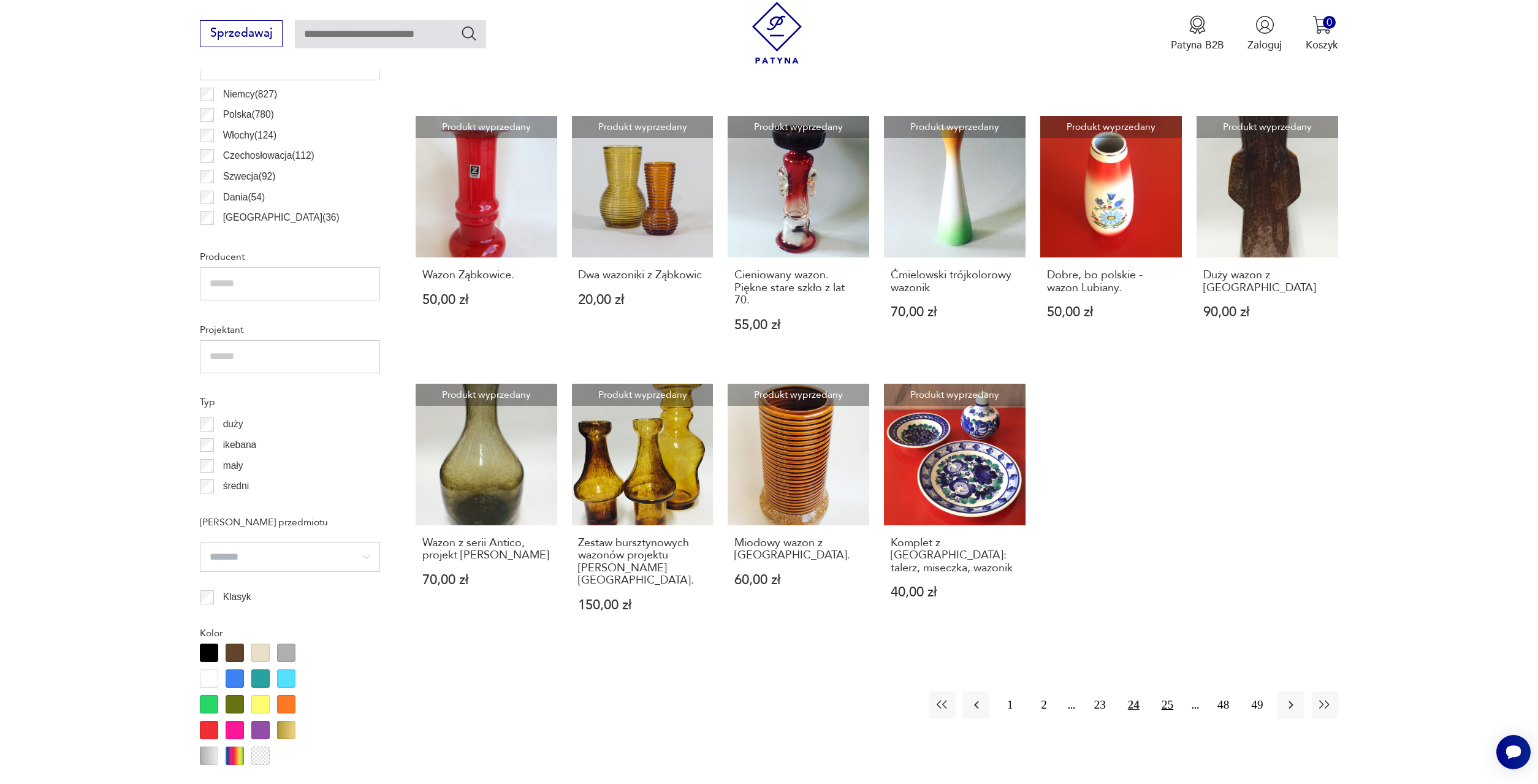
click at [1167, 691] on button "25" at bounding box center [1167, 704] width 26 height 26
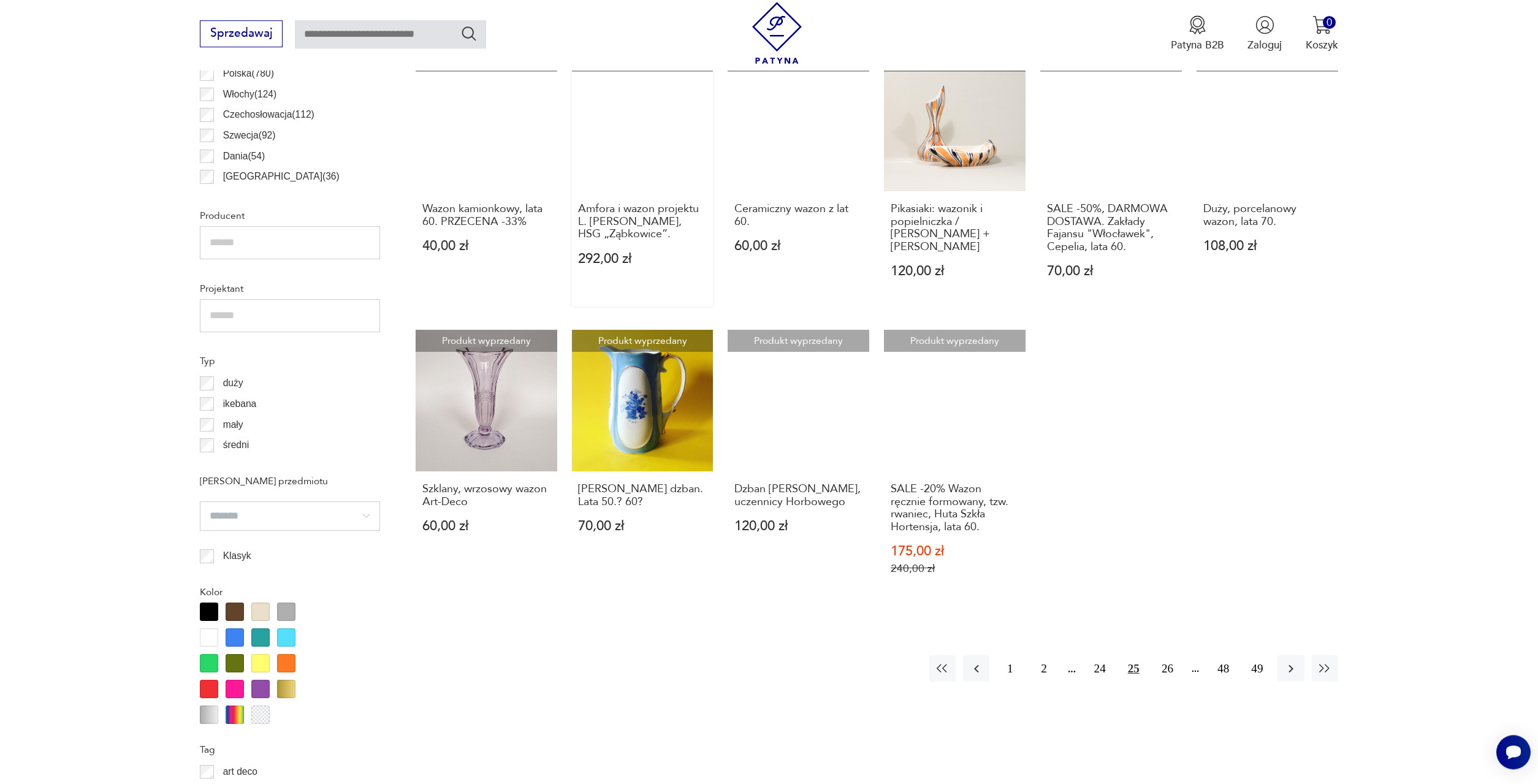
scroll to position [927, 0]
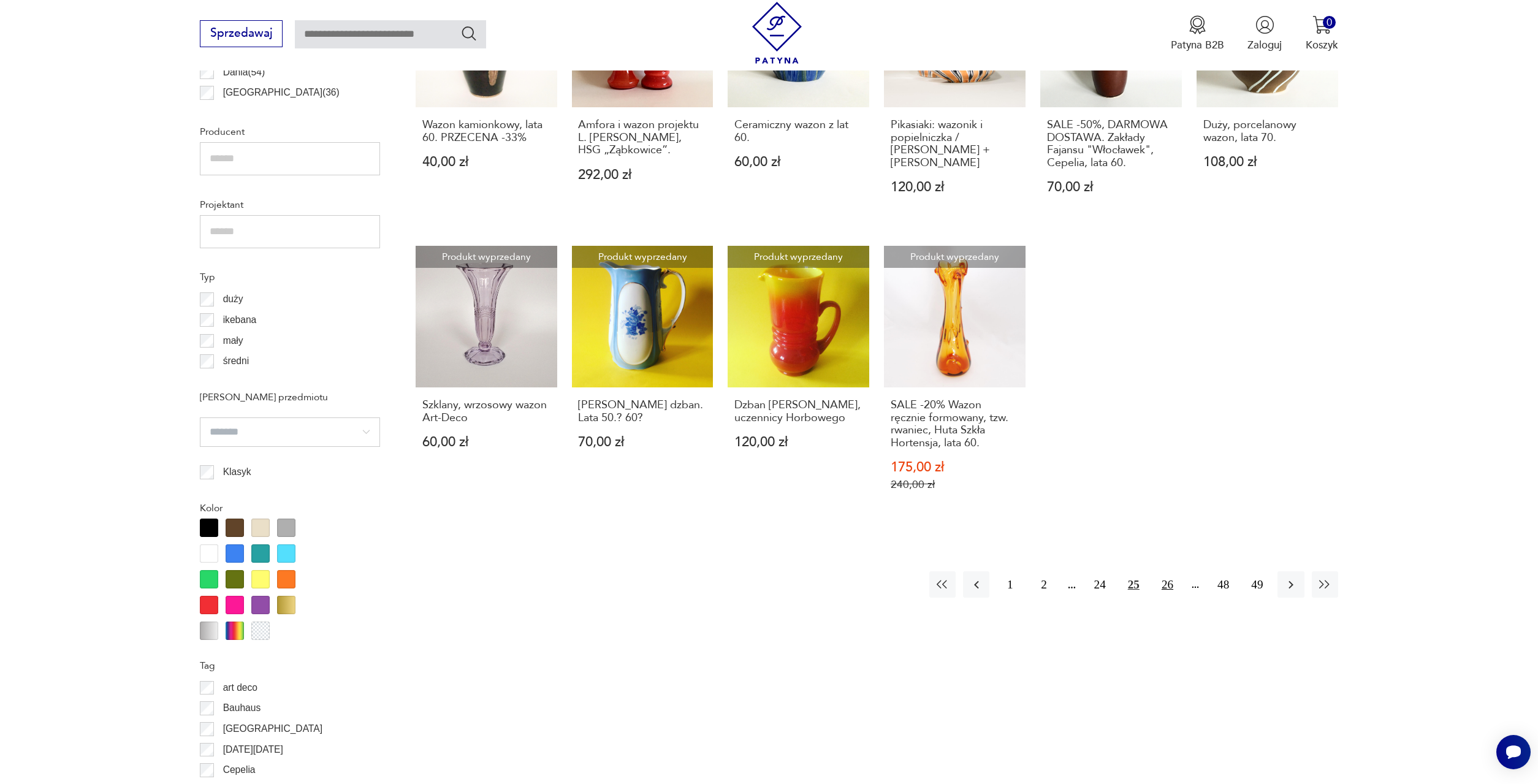
click at [1169, 571] on button "26" at bounding box center [1167, 584] width 26 height 26
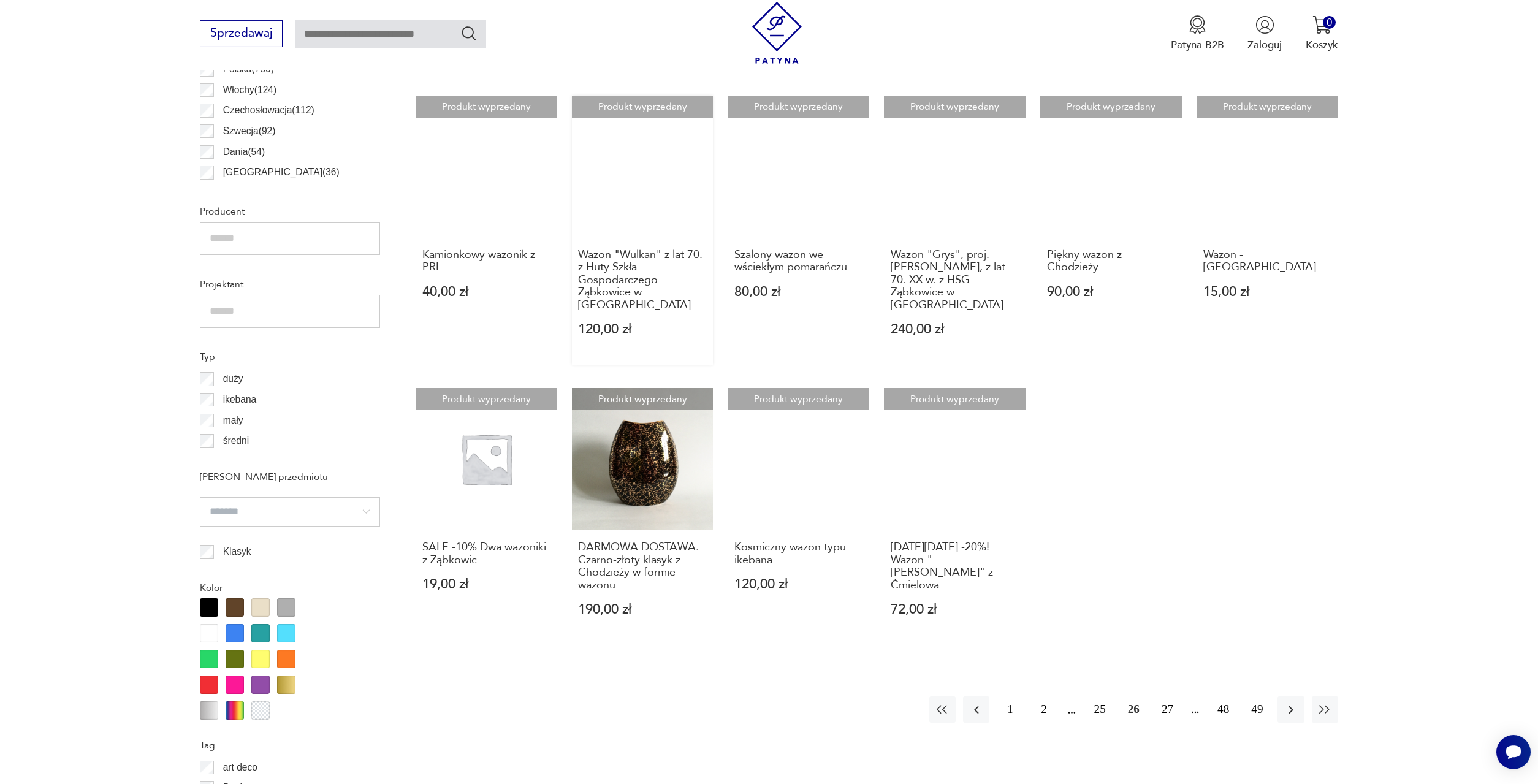
scroll to position [865, 0]
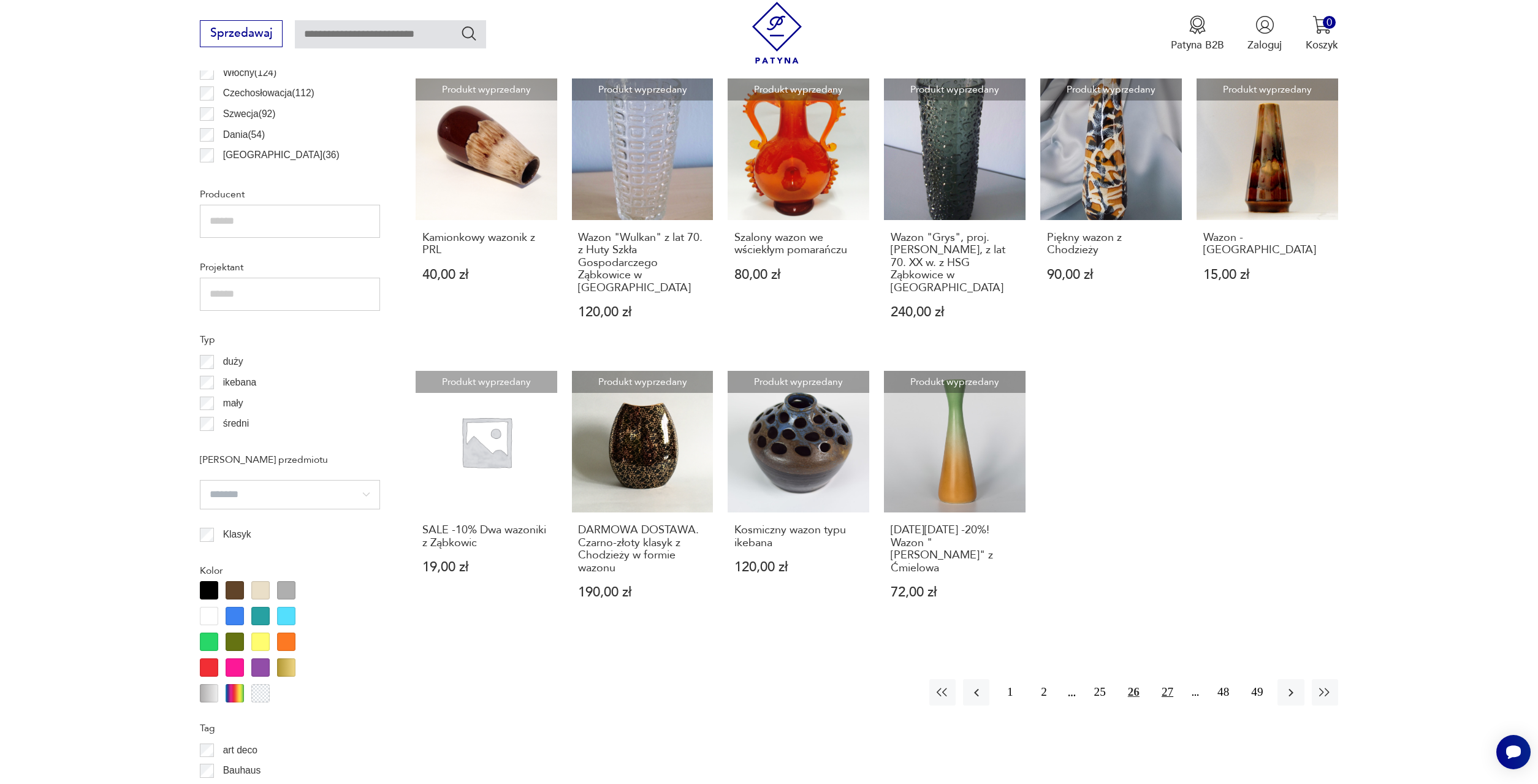
click at [1165, 679] on button "27" at bounding box center [1167, 692] width 26 height 26
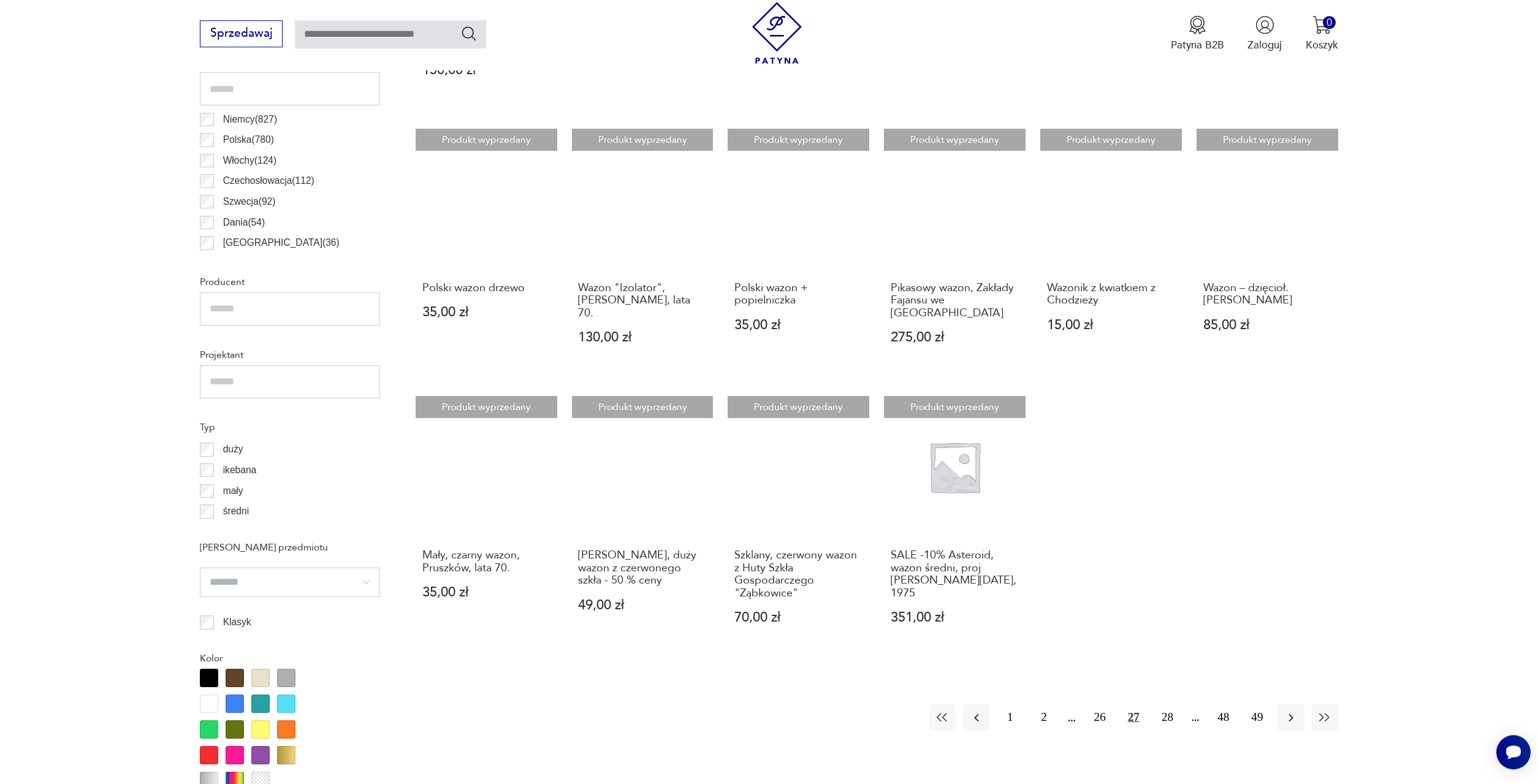
scroll to position [802, 0]
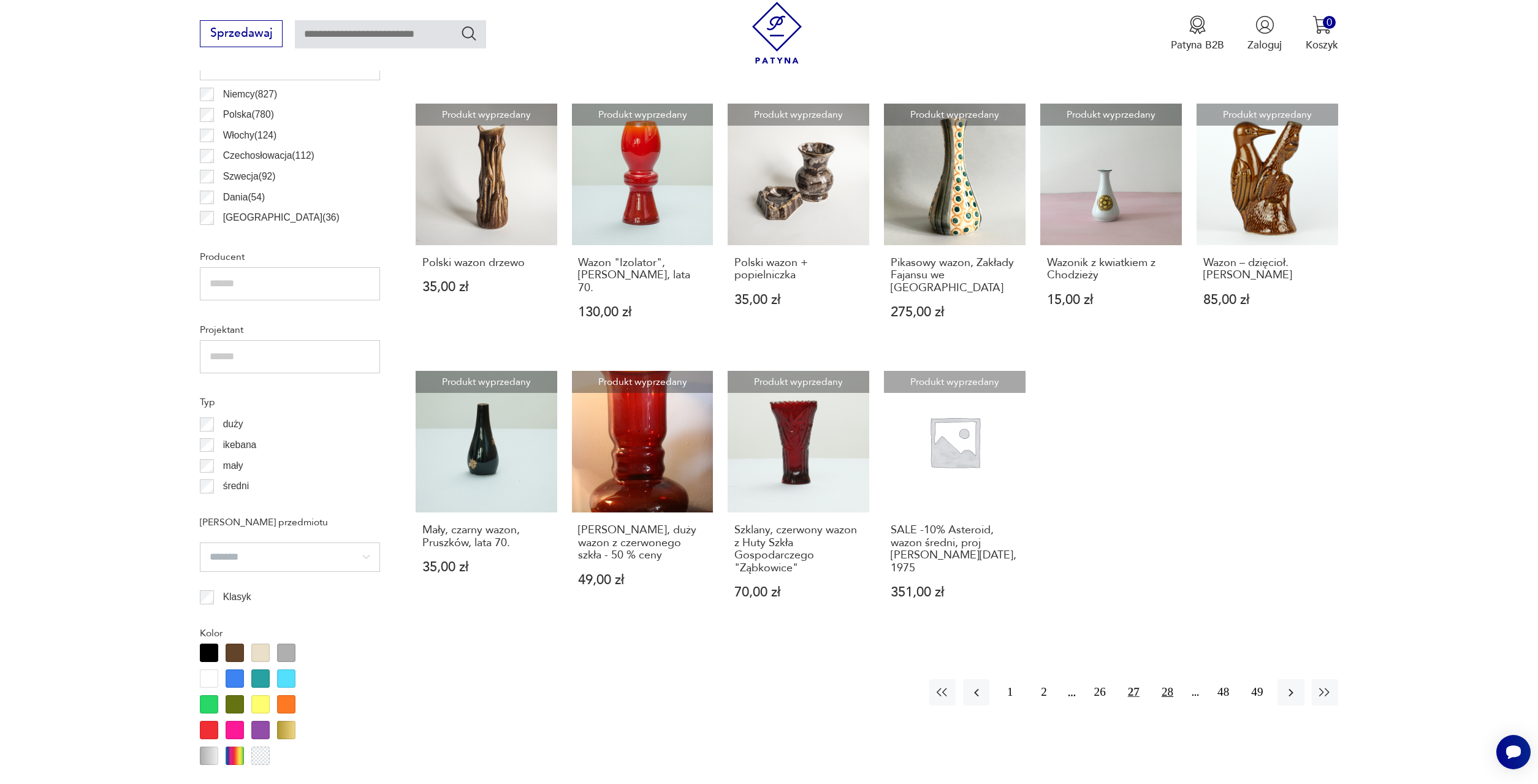
click at [1165, 679] on button "28" at bounding box center [1167, 692] width 26 height 26
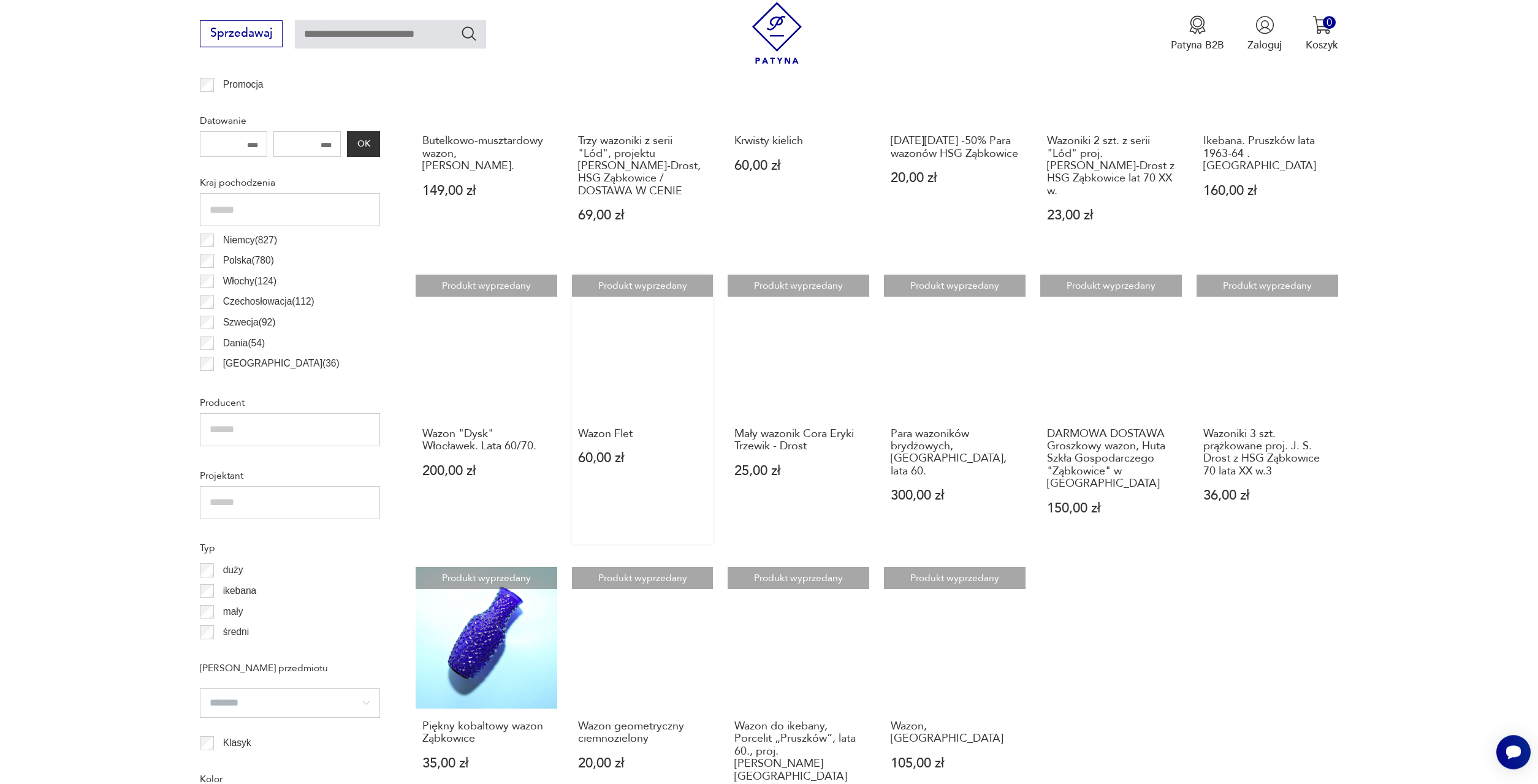
scroll to position [802, 0]
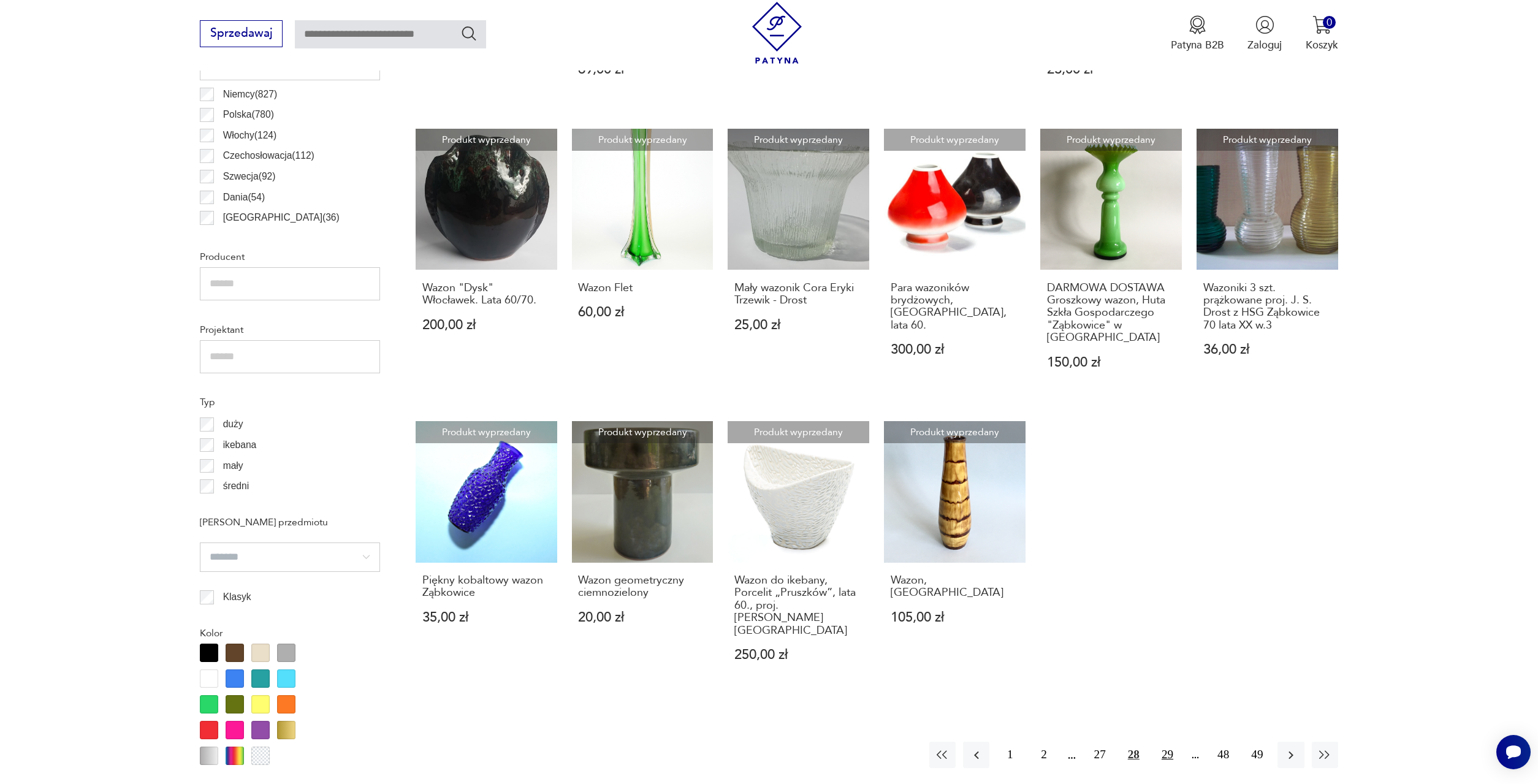
click at [1164, 741] on button "29" at bounding box center [1167, 754] width 26 height 26
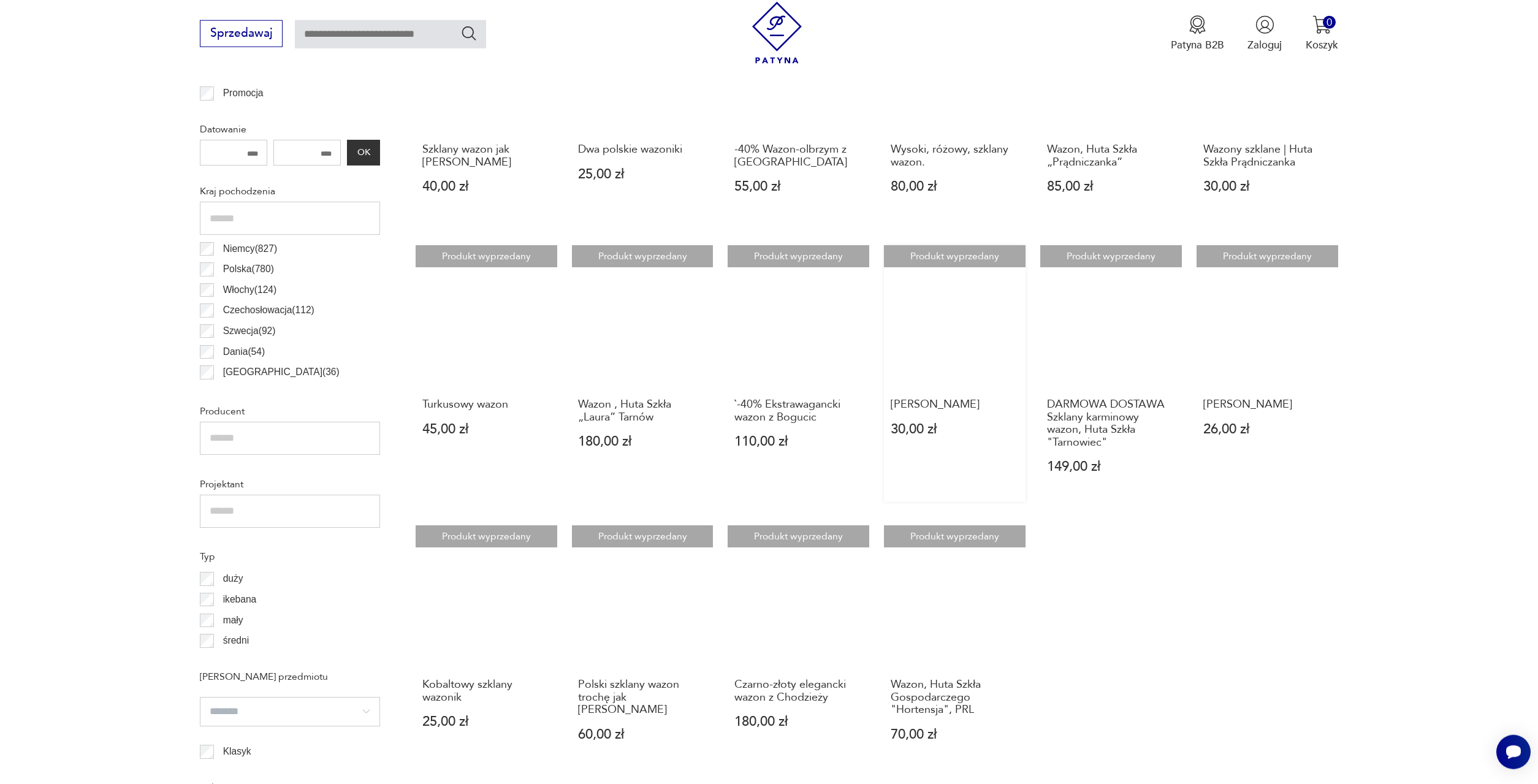
scroll to position [802, 0]
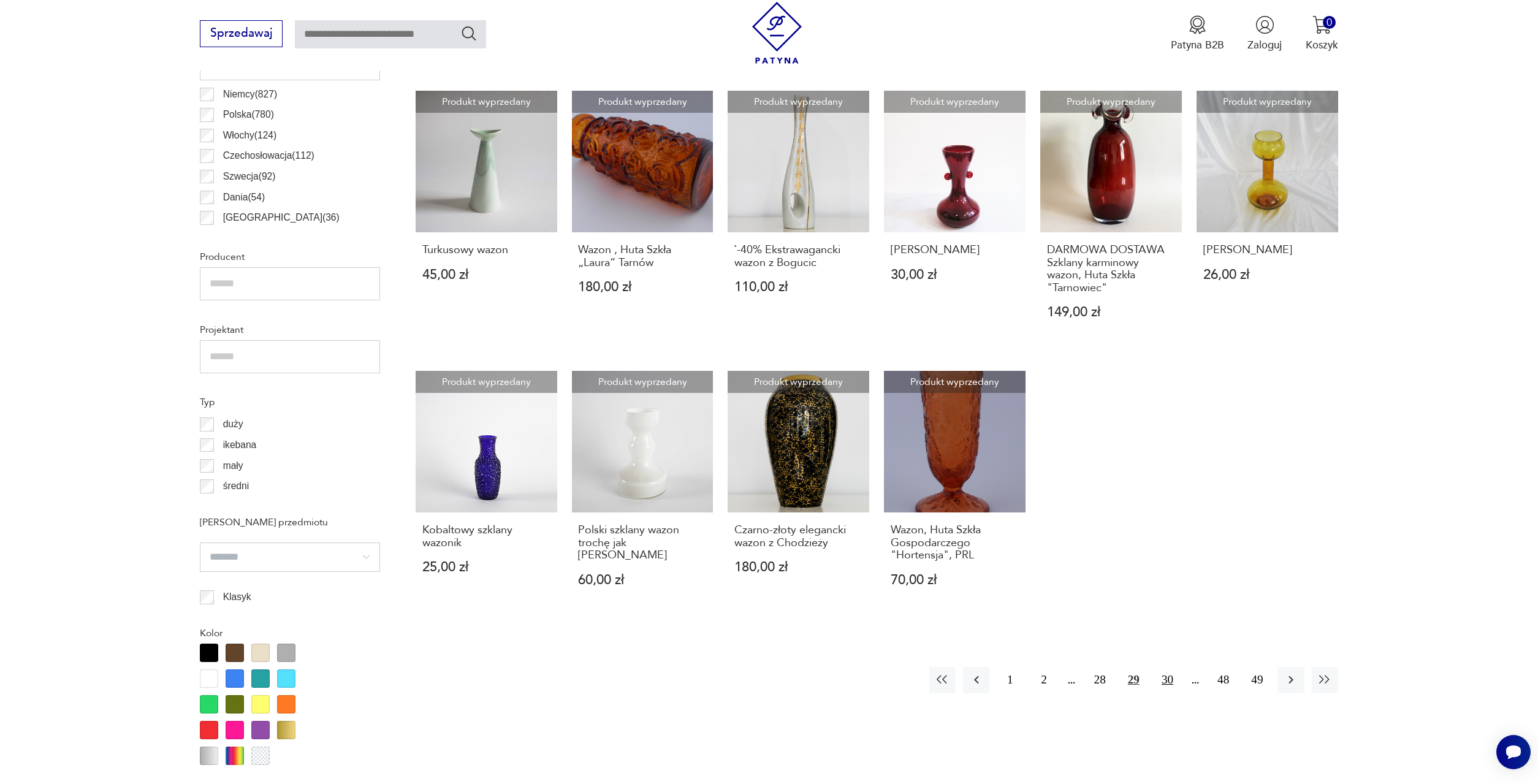
click at [1171, 667] on button "30" at bounding box center [1167, 680] width 26 height 26
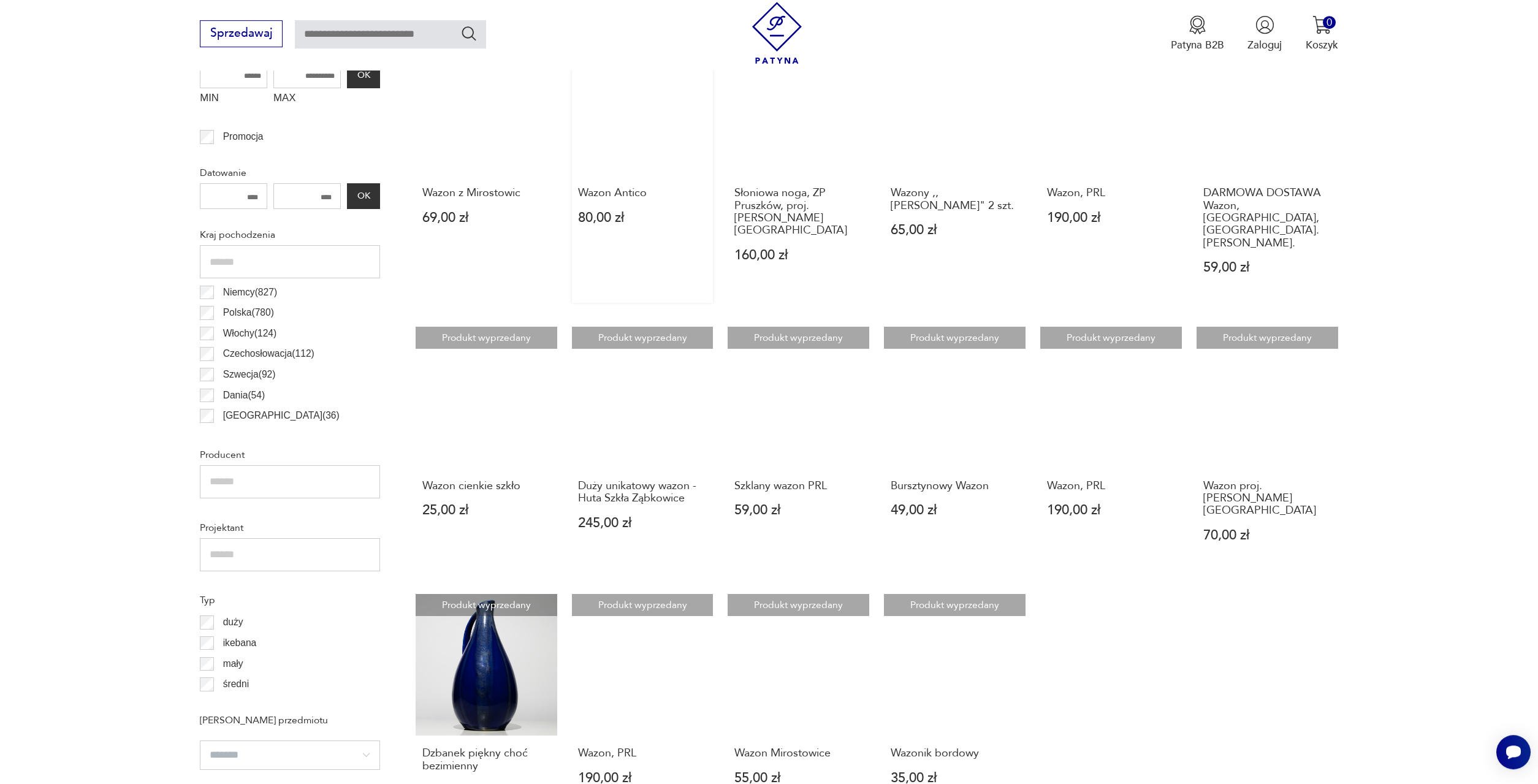
scroll to position [614, 0]
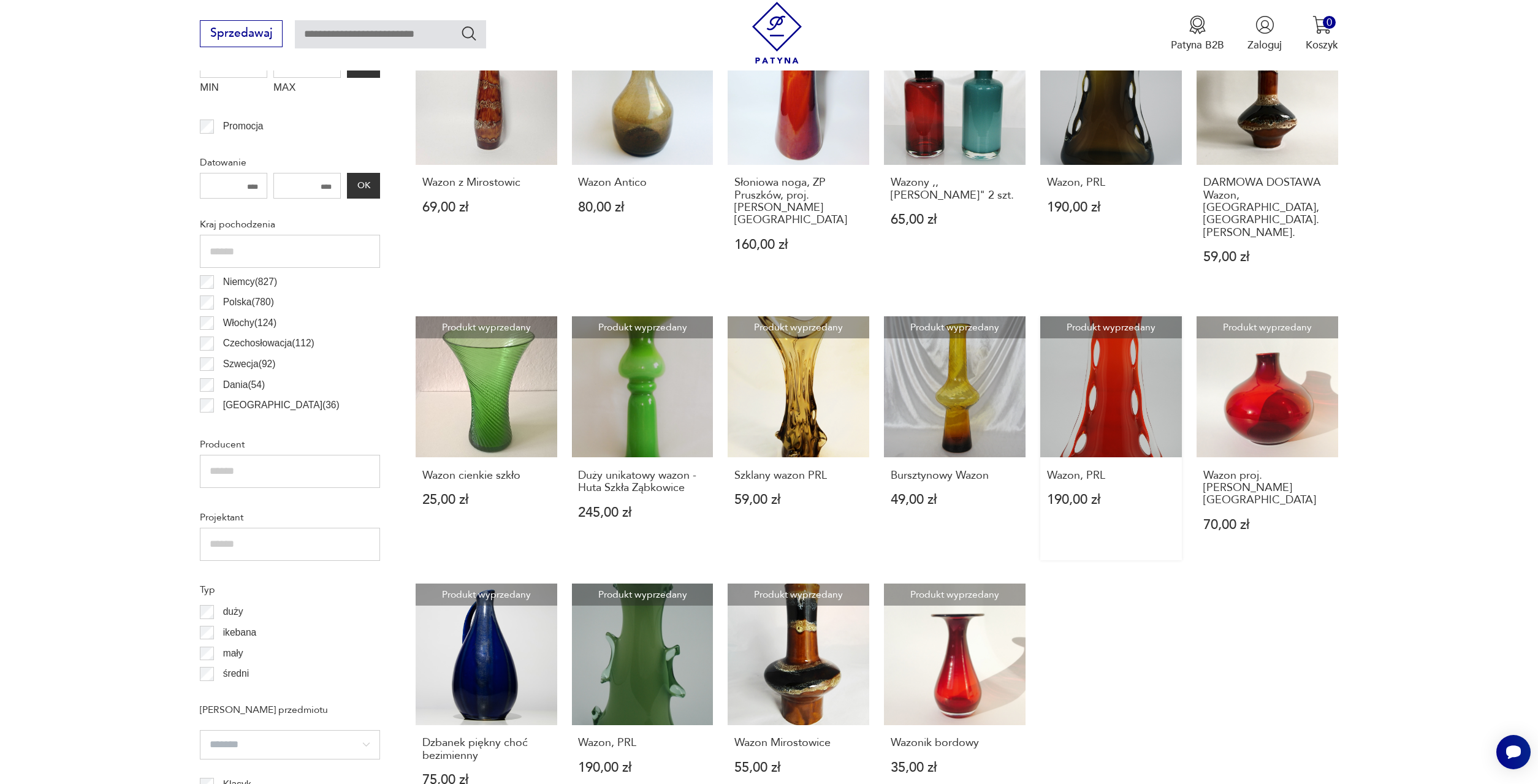
click at [1100, 333] on link "Produkt wyprzedany Wazon, PRL 190,00 zł" at bounding box center [1111, 437] width 142 height 244
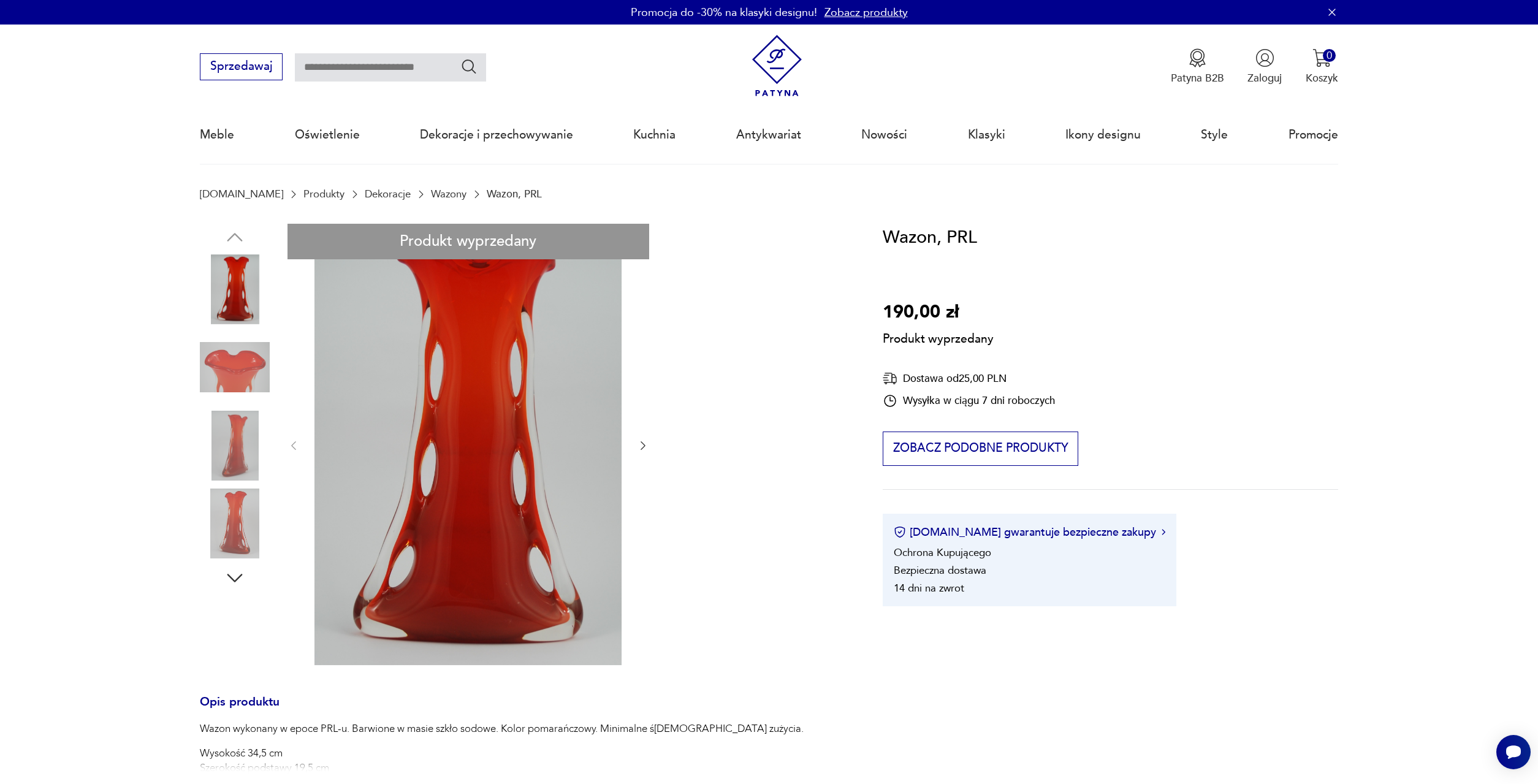
click at [221, 302] on div "Produkt wyprzedany Opis produktu Wazon wykonany w epoce PRL-u. Barwione w masie…" at bounding box center [524, 643] width 647 height 840
click at [464, 412] on div "Produkt wyprzedany Opis produktu Wazon wykonany w epoce PRL-u. Barwione w masie…" at bounding box center [524, 643] width 647 height 840
click at [242, 515] on div "Produkt wyprzedany Opis produktu Wazon wykonany w epoce PRL-u. Barwione w masie…" at bounding box center [524, 643] width 647 height 840
click at [221, 526] on div "Produkt wyprzedany Opis produktu Wazon wykonany w epoce PRL-u. Barwione w masie…" at bounding box center [524, 643] width 647 height 840
click at [238, 454] on div "Produkt wyprzedany Opis produktu Wazon wykonany w epoce PRL-u. Barwione w masie…" at bounding box center [524, 643] width 647 height 840
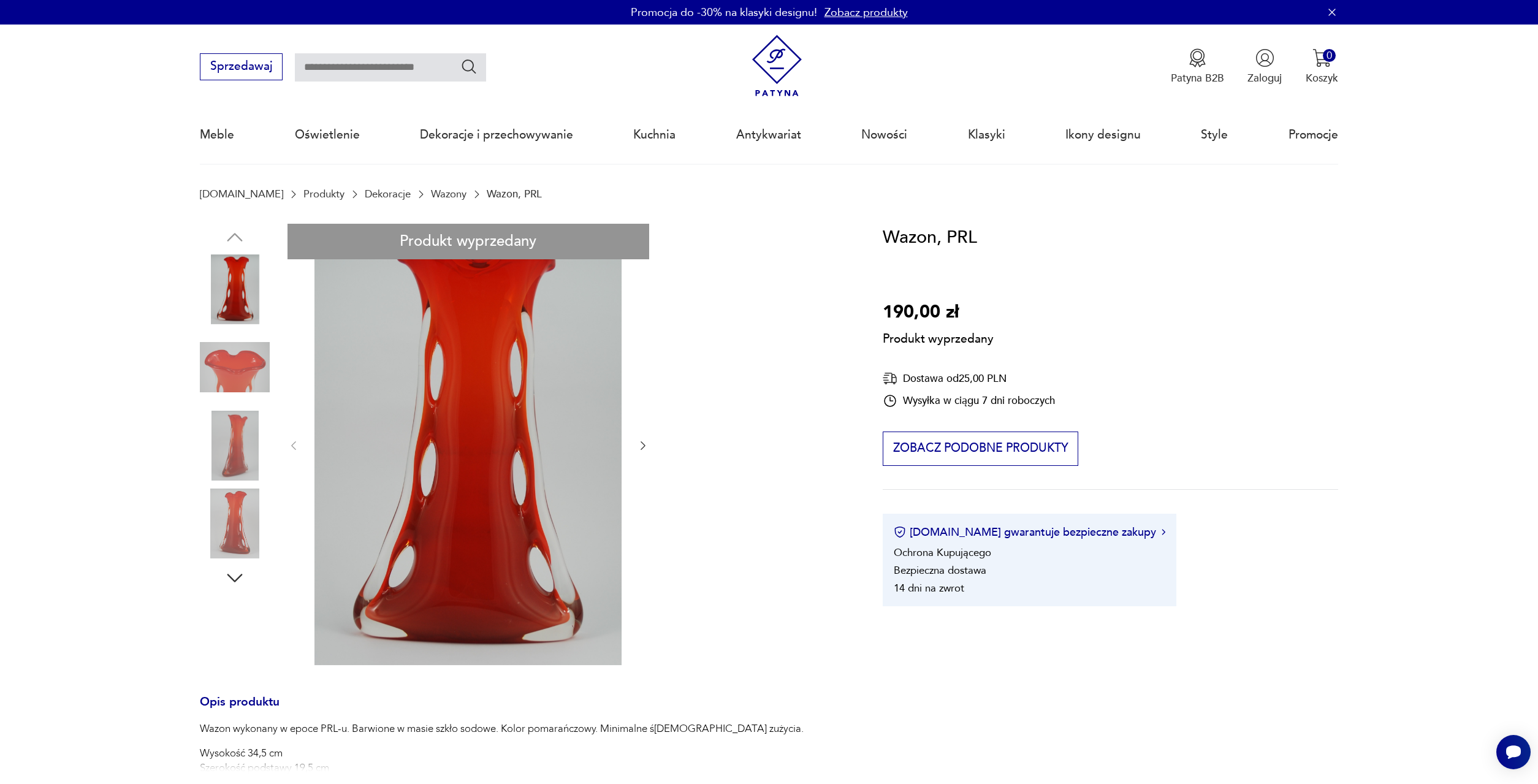
click at [230, 377] on div "Produkt wyprzedany Opis produktu Wazon wykonany w epoce PRL-u. Barwione w masie…" at bounding box center [524, 643] width 647 height 840
click at [240, 308] on div "Produkt wyprzedany Opis produktu Wazon wykonany w epoce PRL-u. Barwione w masie…" at bounding box center [524, 643] width 647 height 840
click at [234, 367] on div "Produkt wyprzedany Opis produktu Wazon wykonany w epoce PRL-u. Barwione w masie…" at bounding box center [524, 643] width 647 height 840
click at [219, 525] on div "Produkt wyprzedany Opis produktu Wazon wykonany w epoce PRL-u. Barwione w masie…" at bounding box center [524, 643] width 647 height 840
click at [218, 525] on div "Produkt wyprzedany Opis produktu Wazon wykonany w epoce PRL-u. Barwione w masie…" at bounding box center [524, 643] width 647 height 840
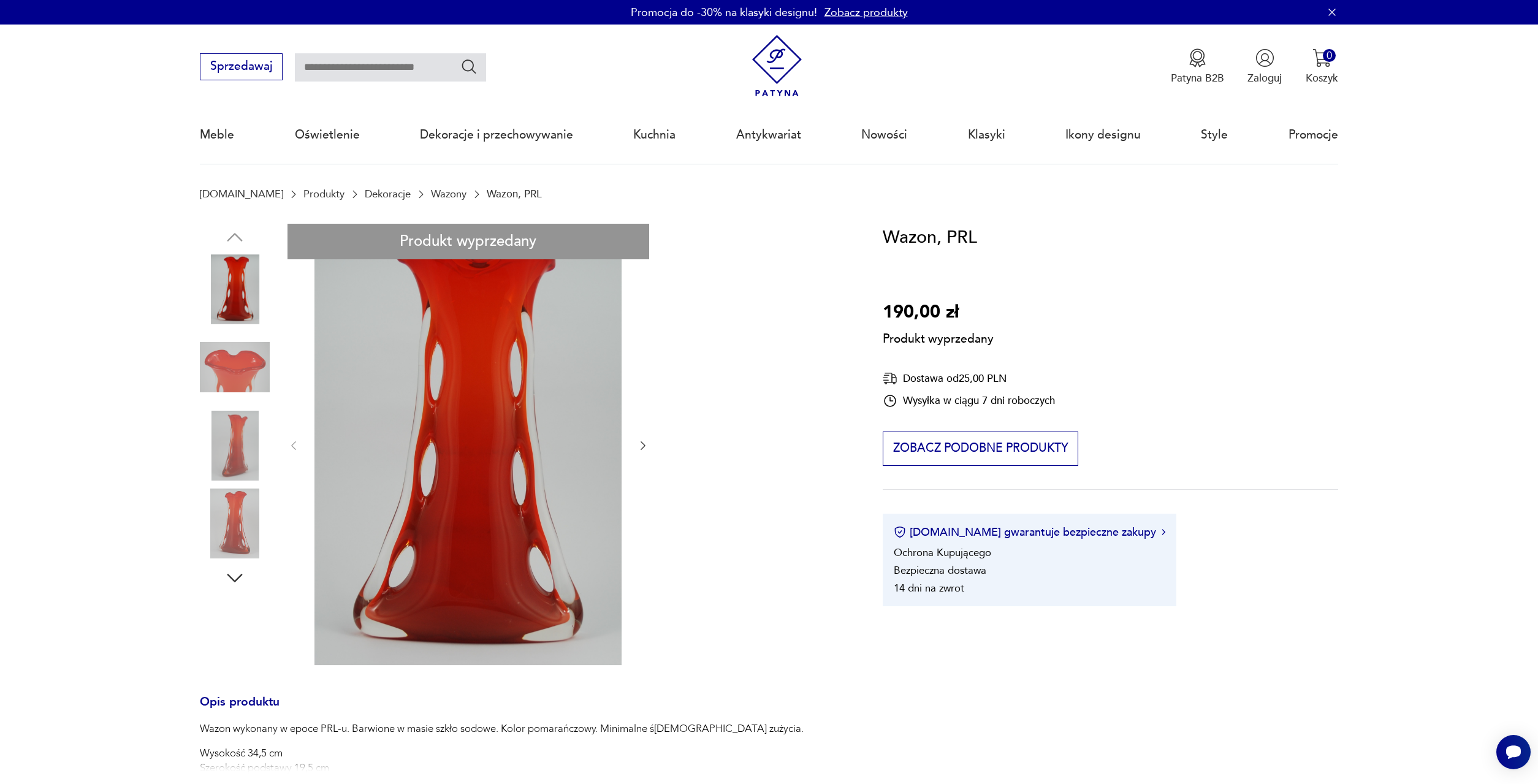
click at [218, 525] on div "Produkt wyprzedany Opis produktu Wazon wykonany w epoce PRL-u. Barwione w masie…" at bounding box center [524, 643] width 647 height 840
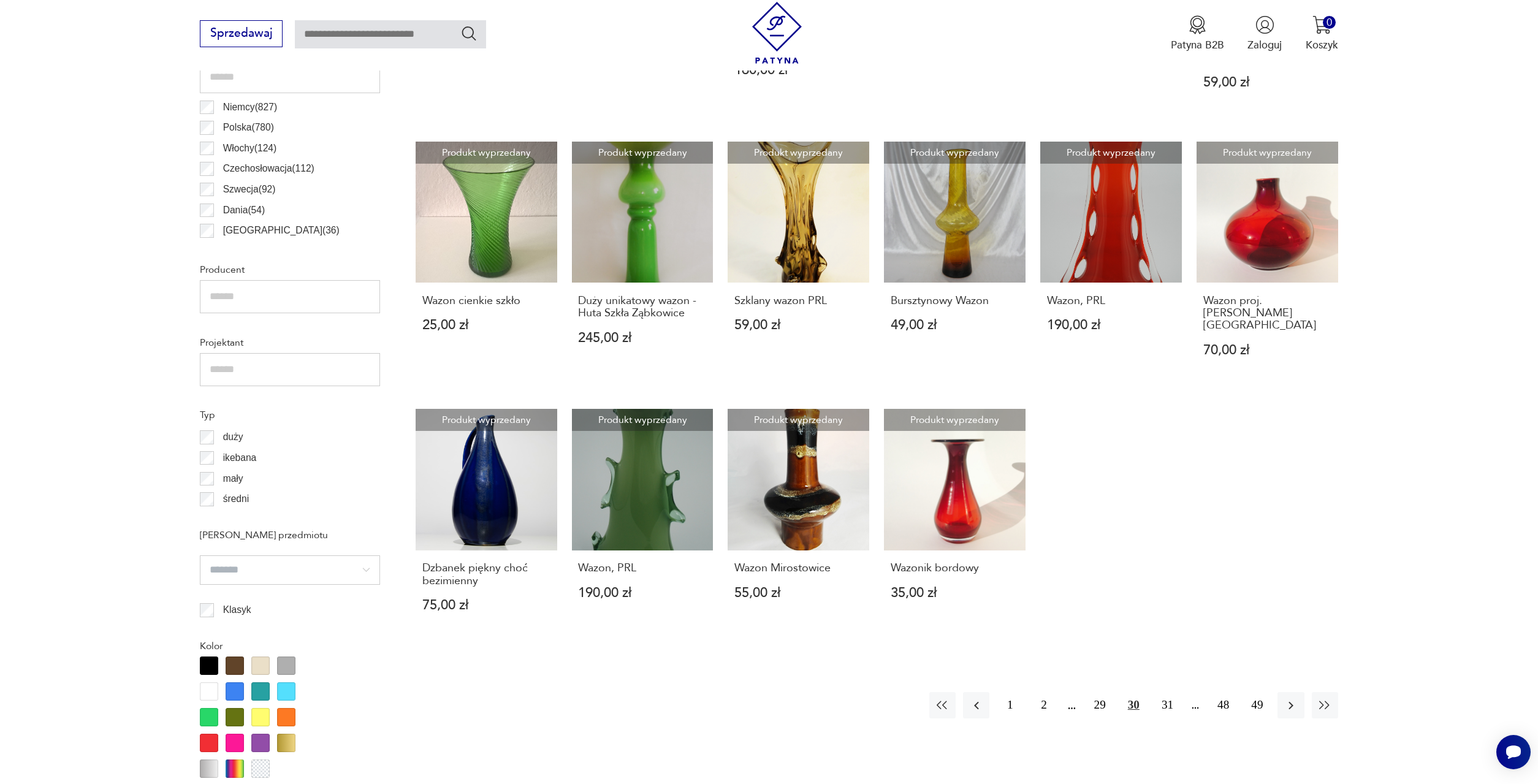
scroll to position [797, 0]
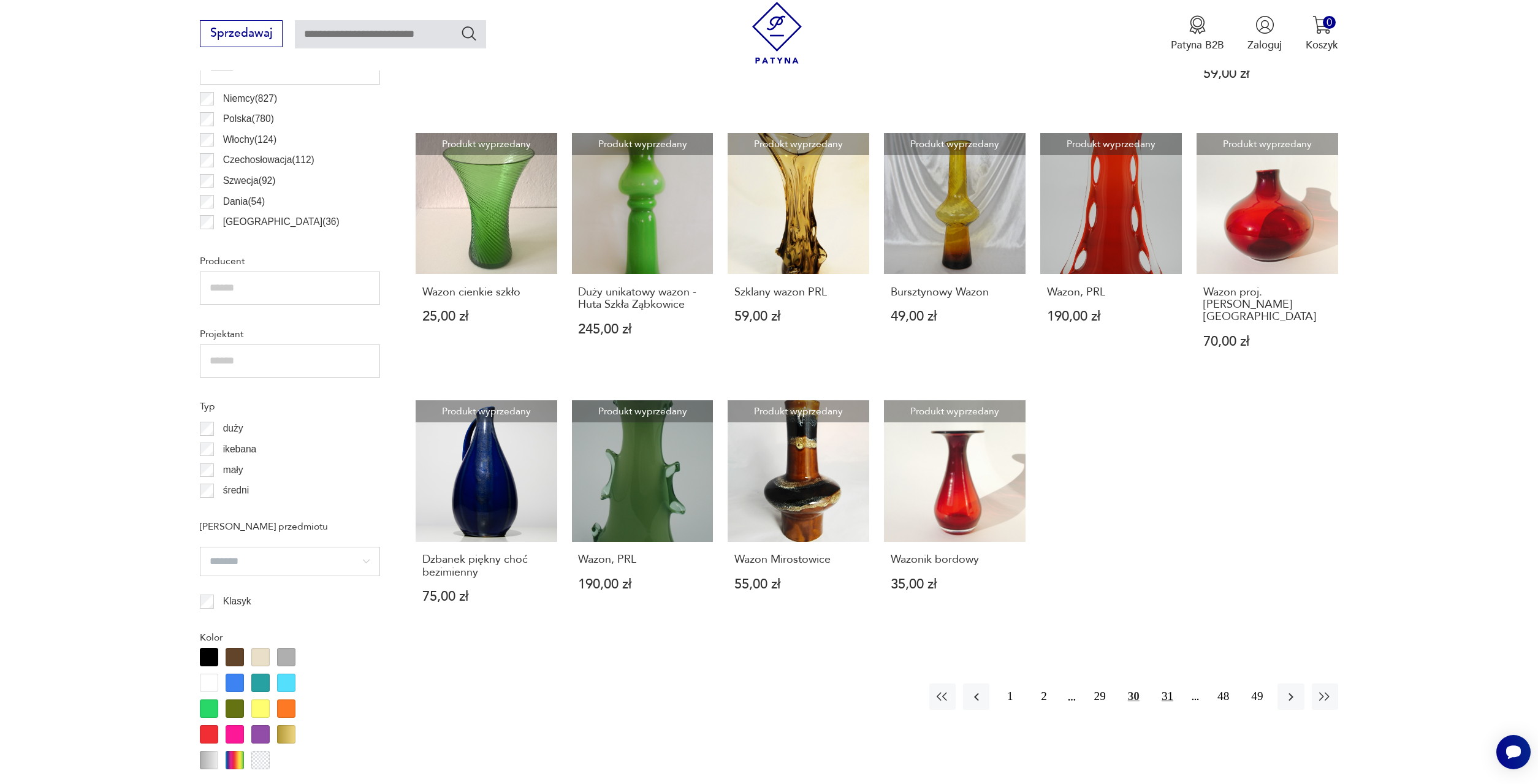
click at [1167, 683] on button "31" at bounding box center [1167, 696] width 26 height 26
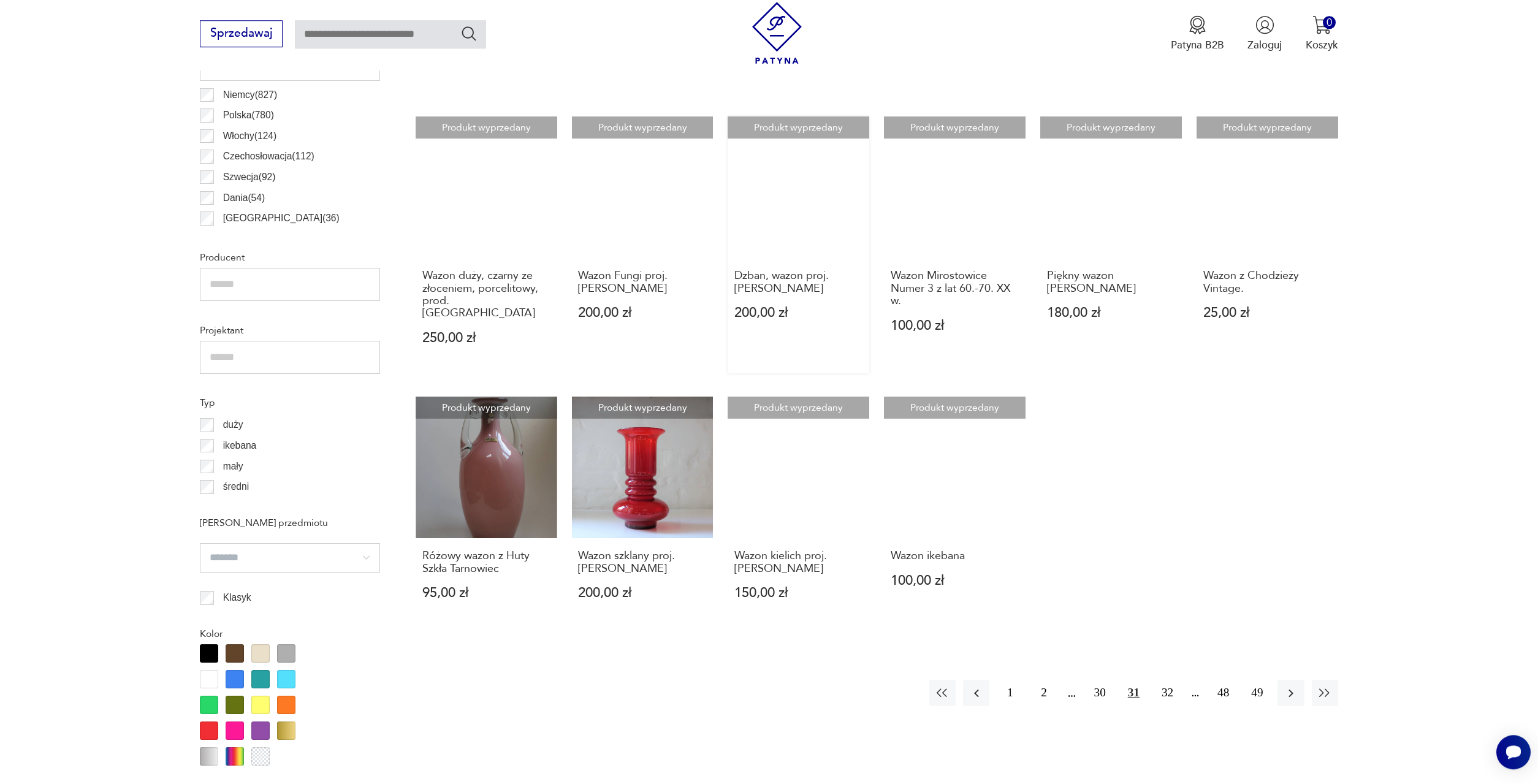
scroll to position [802, 0]
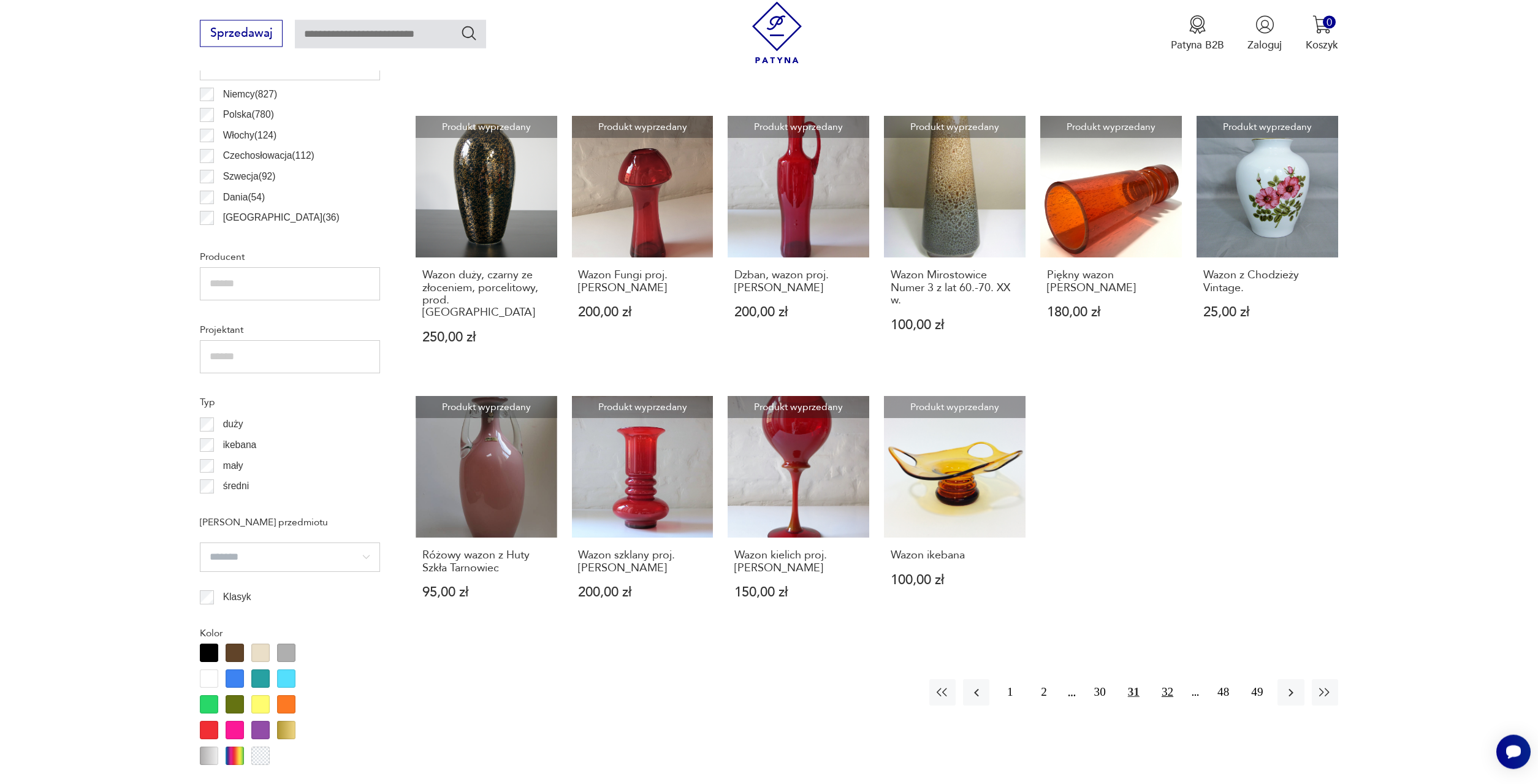
click at [1166, 679] on button "32" at bounding box center [1167, 692] width 26 height 26
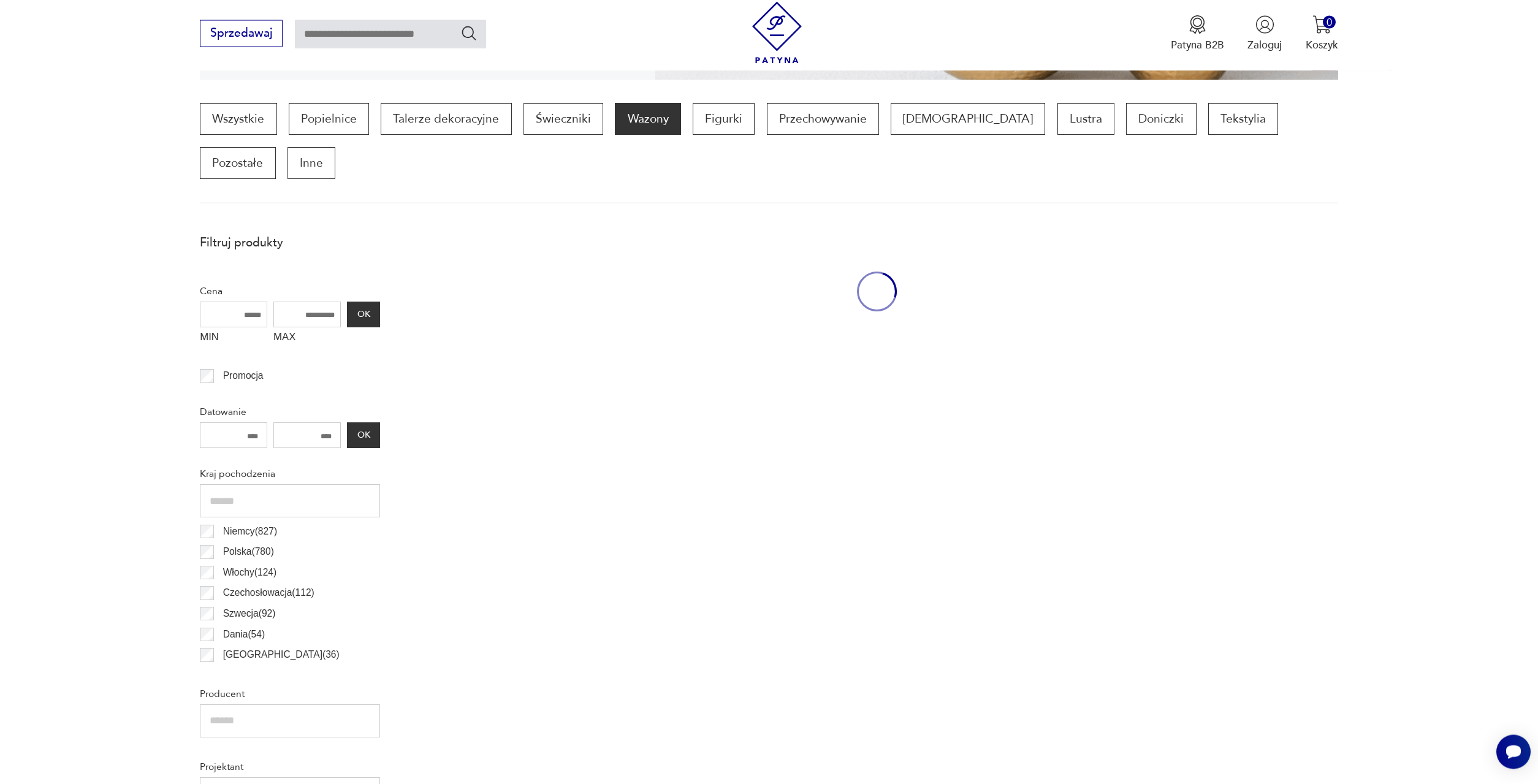
scroll to position [364, 0]
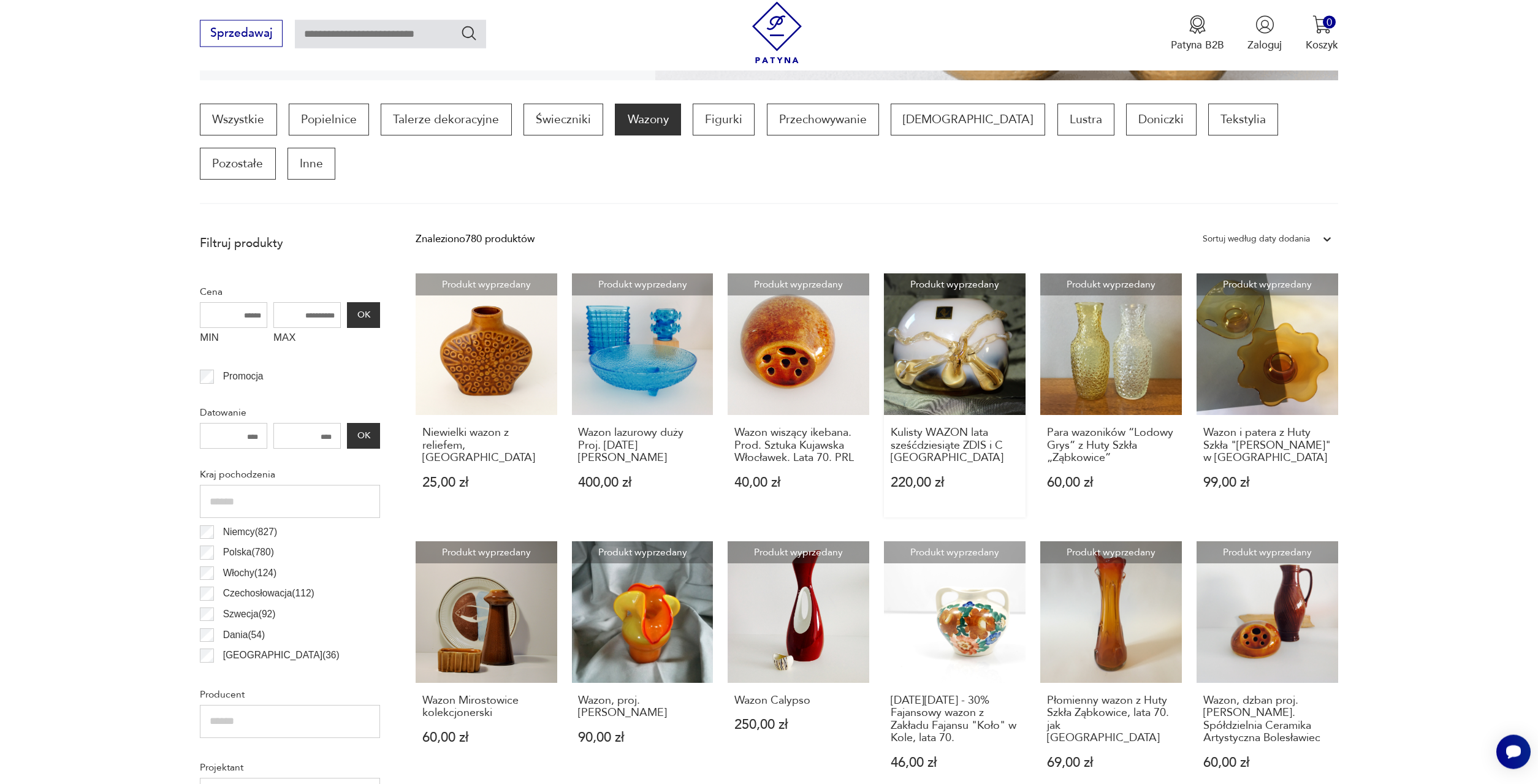
click at [983, 309] on link "Produkt wyprzedany Kulisty WAZON lata sześćdziesiąte ZDIS i C [GEOGRAPHIC_DATA]…" at bounding box center [955, 395] width 142 height 244
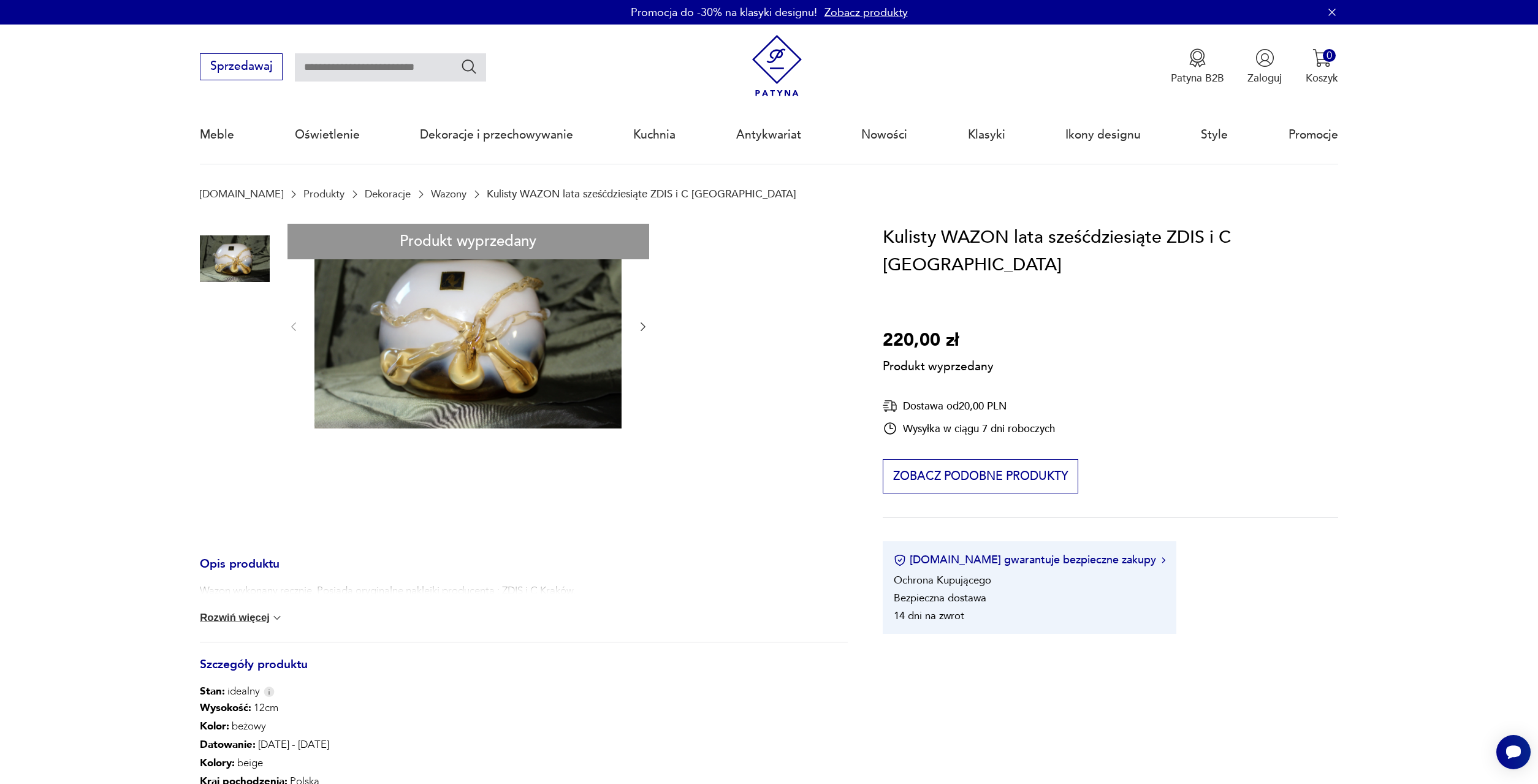
click at [229, 341] on div "Produkt wyprzedany Opis produktu Wazon wykonany ręcznie. Posiada oryginalne nak…" at bounding box center [524, 584] width 647 height 721
click at [449, 331] on div "Produkt wyprzedany Opis produktu Wazon wykonany ręcznie. Posiada oryginalne nak…" at bounding box center [524, 584] width 647 height 721
click at [448, 331] on div "Produkt wyprzedany Opis produktu Wazon wykonany ręcznie. Posiada oryginalne nak…" at bounding box center [524, 584] width 647 height 721
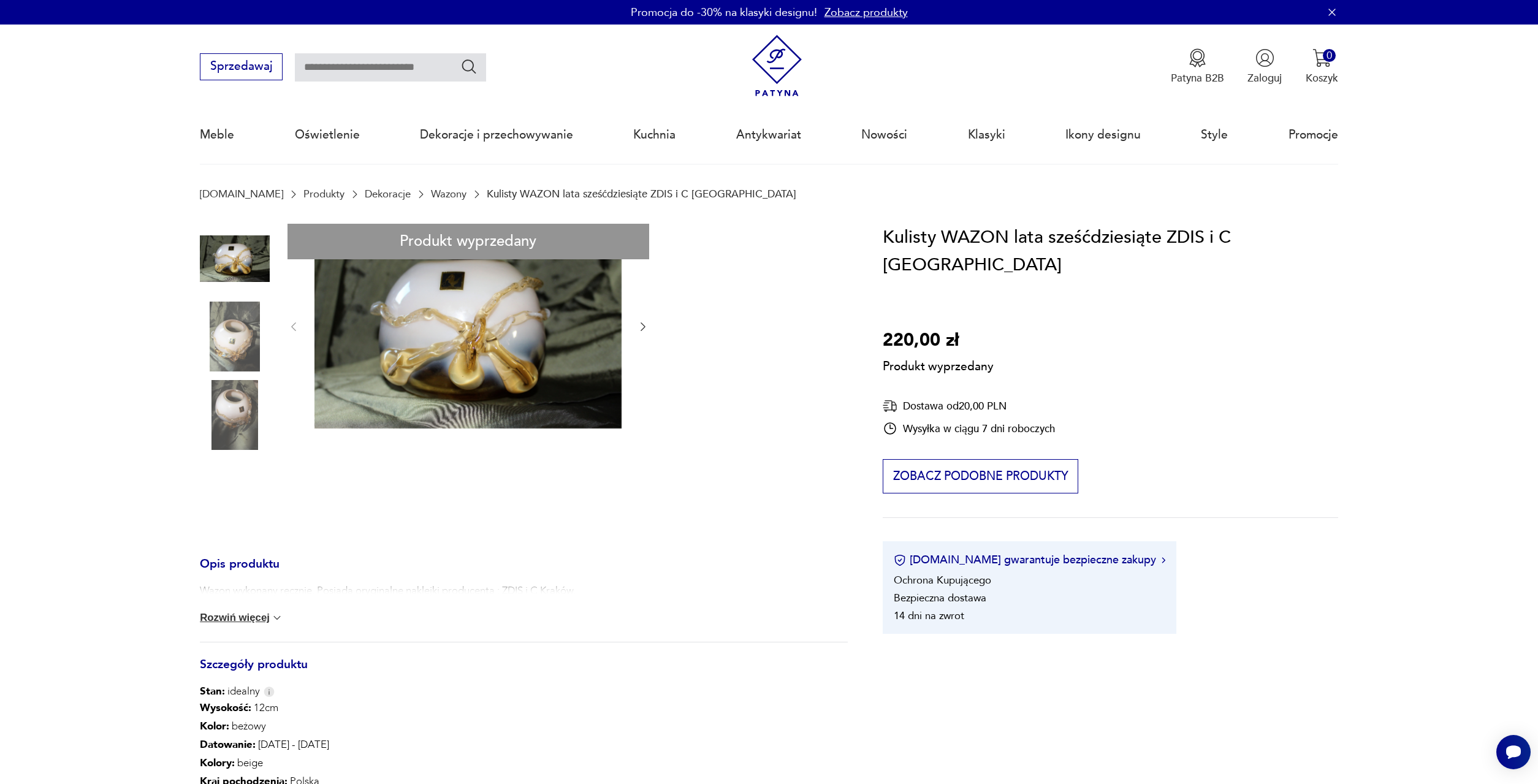
click at [448, 331] on div "Produkt wyprzedany Opis produktu Wazon wykonany ręcznie. Posiada oryginalne nak…" at bounding box center [524, 584] width 647 height 721
click at [447, 331] on div "Produkt wyprzedany Opis produktu Wazon wykonany ręcznie. Posiada oryginalne nak…" at bounding box center [524, 584] width 647 height 721
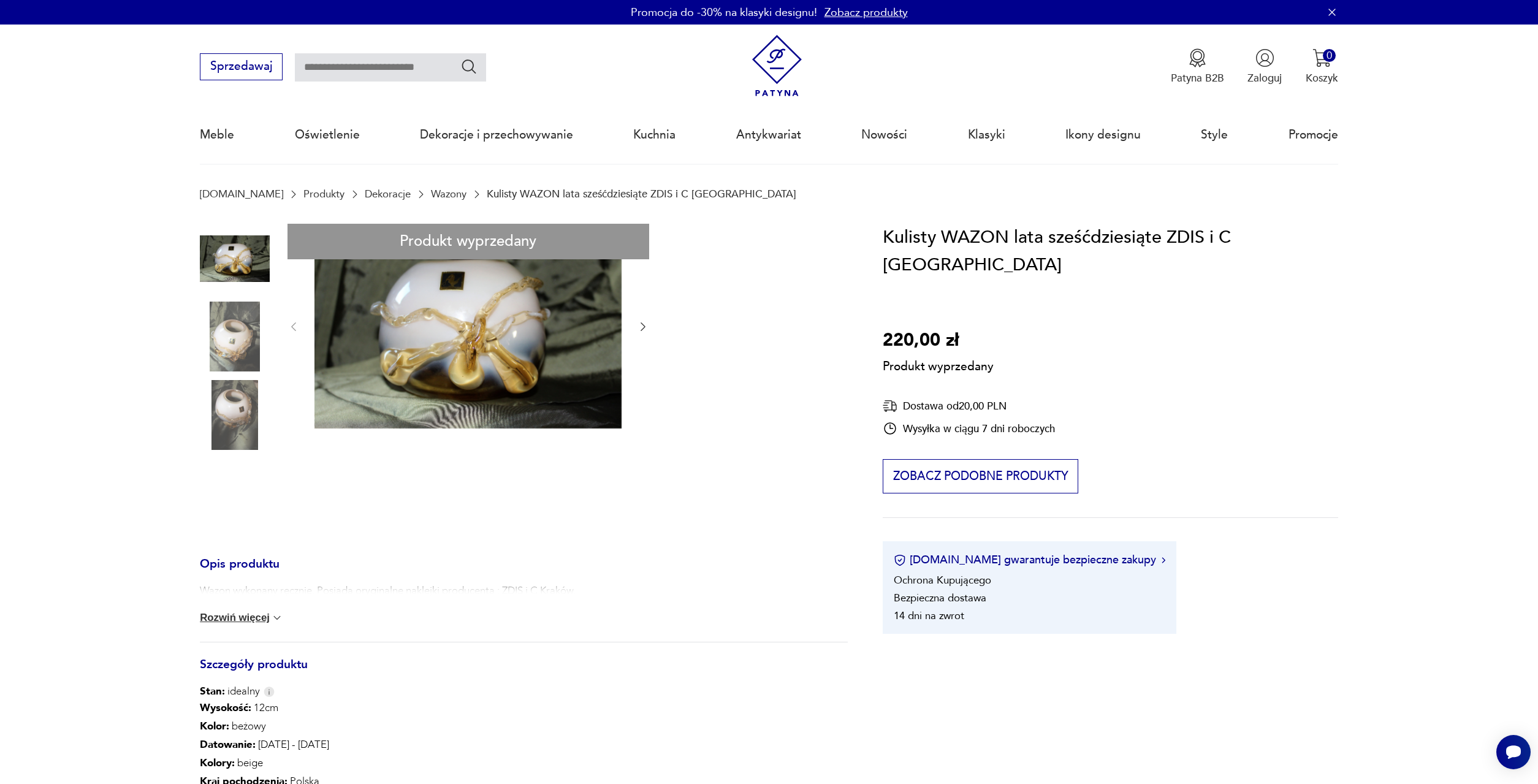
click at [447, 331] on div "Produkt wyprzedany Opis produktu Wazon wykonany ręcznie. Posiada oryginalne nak…" at bounding box center [524, 584] width 647 height 721
click at [232, 339] on div "Produkt wyprzedany Opis produktu Wazon wykonany ręcznie. Posiada oryginalne nak…" at bounding box center [524, 584] width 647 height 721
click at [224, 417] on div "Produkt wyprzedany Opis produktu Wazon wykonany ręcznie. Posiada oryginalne nak…" at bounding box center [524, 584] width 647 height 721
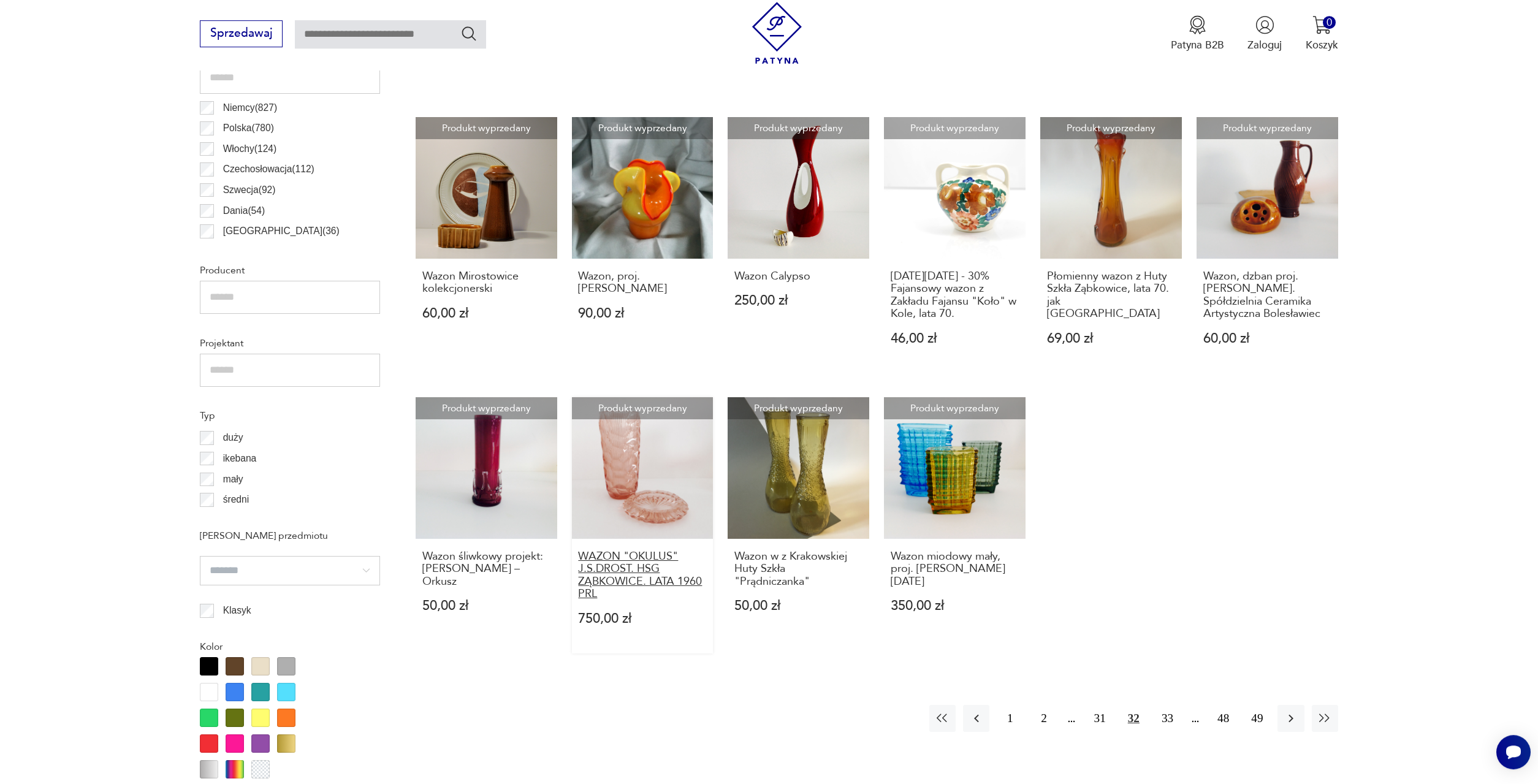
scroll to position [863, 0]
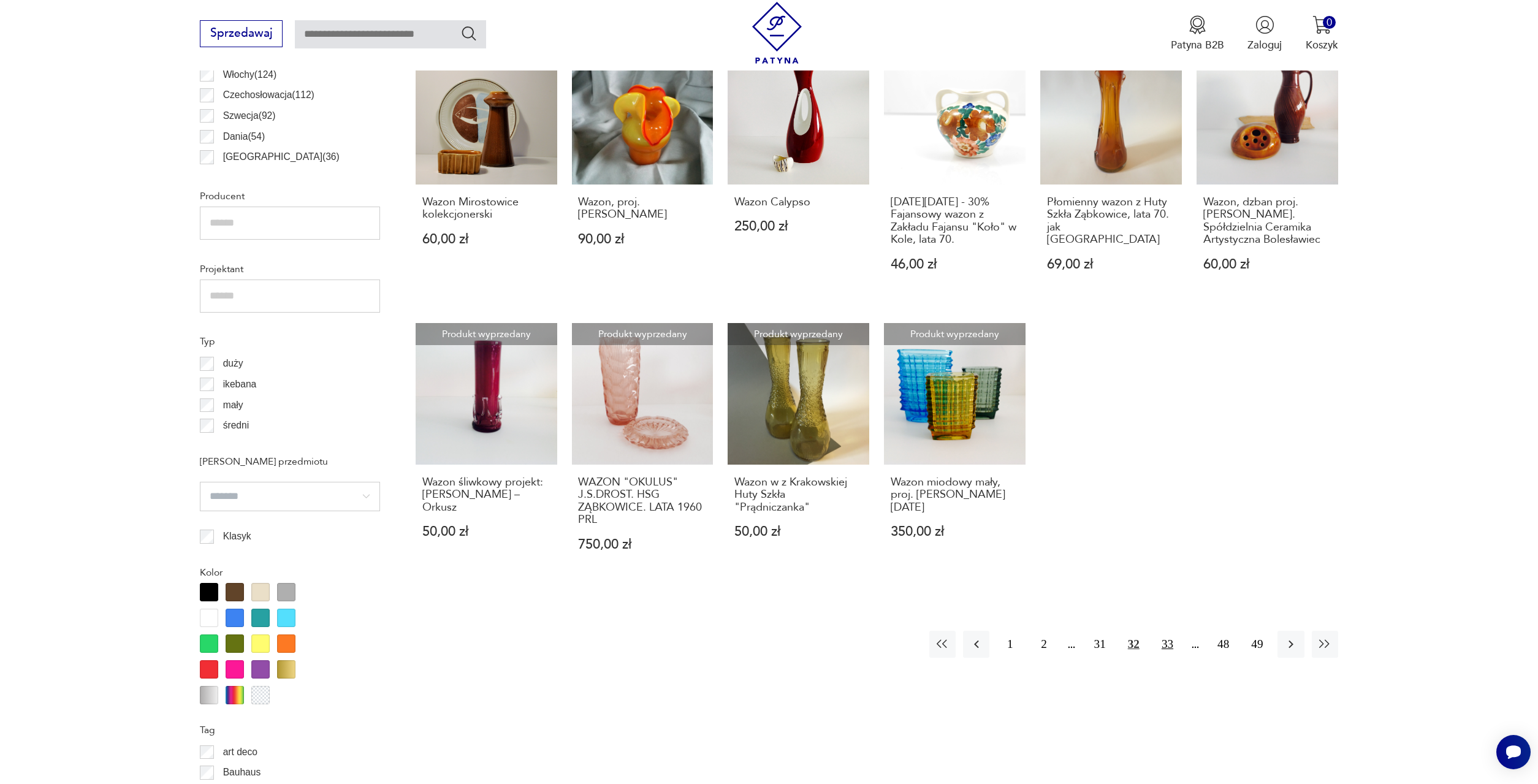
click at [1167, 631] on button "33" at bounding box center [1167, 644] width 26 height 26
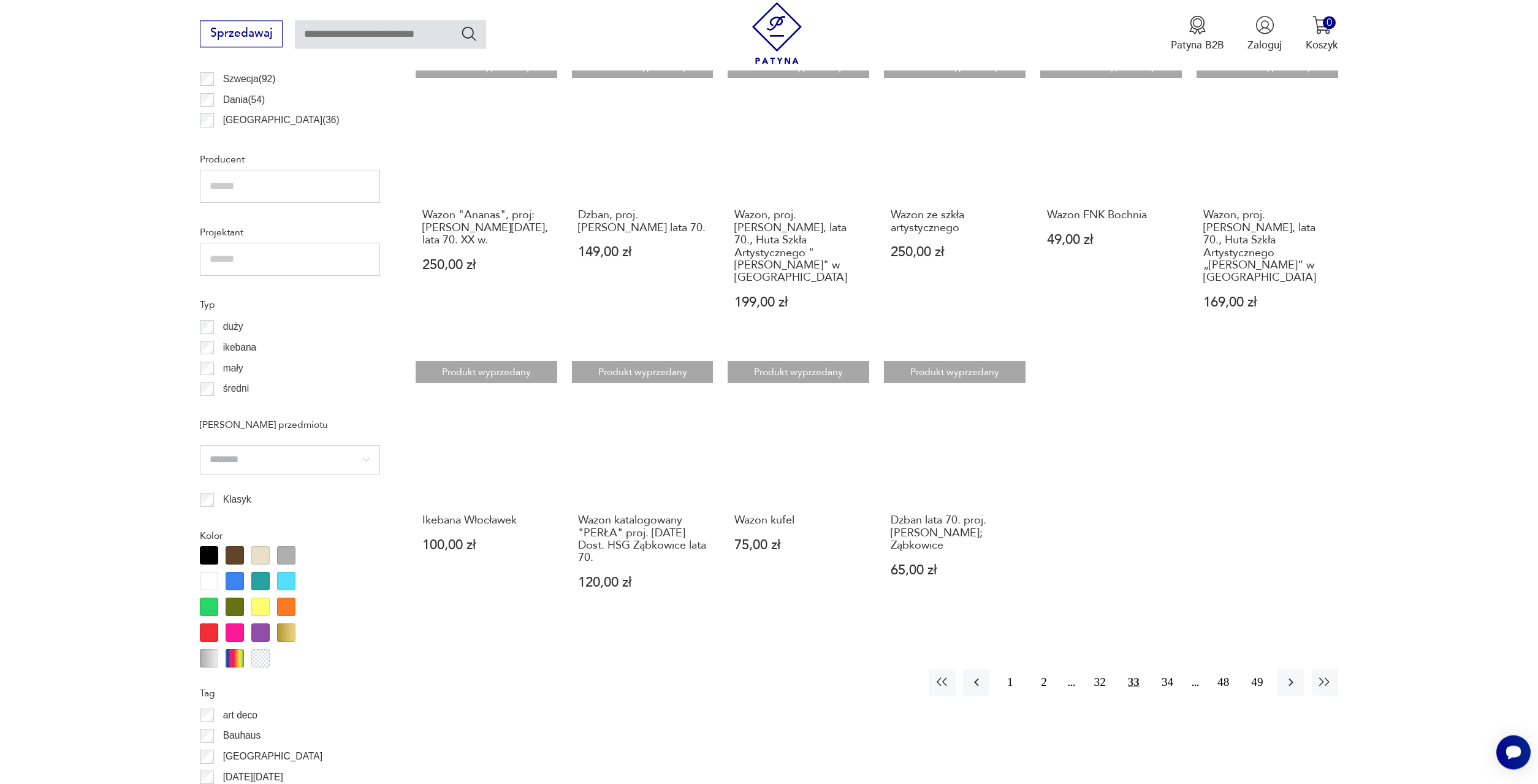
scroll to position [927, 0]
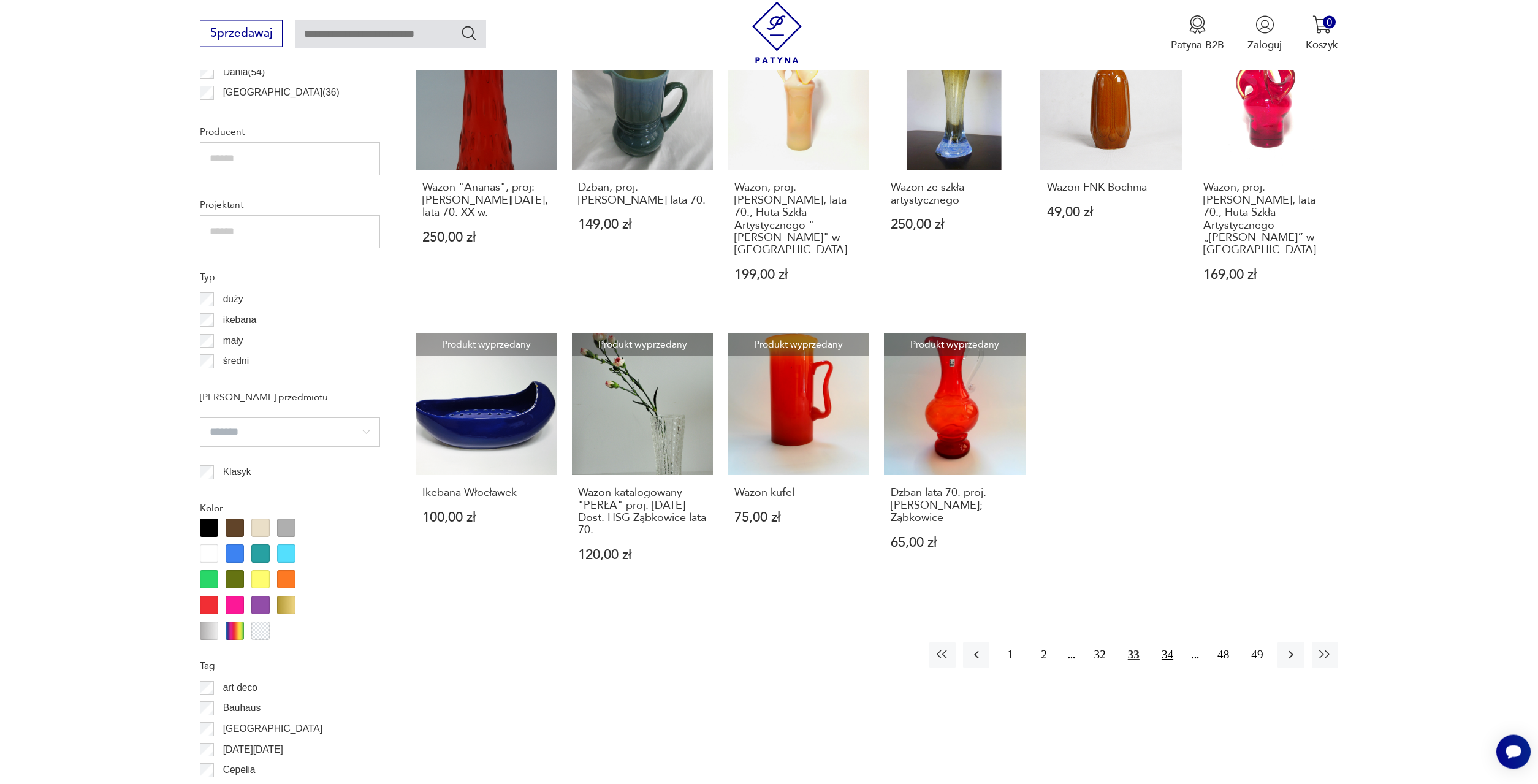
click at [1168, 641] on button "34" at bounding box center [1167, 654] width 26 height 26
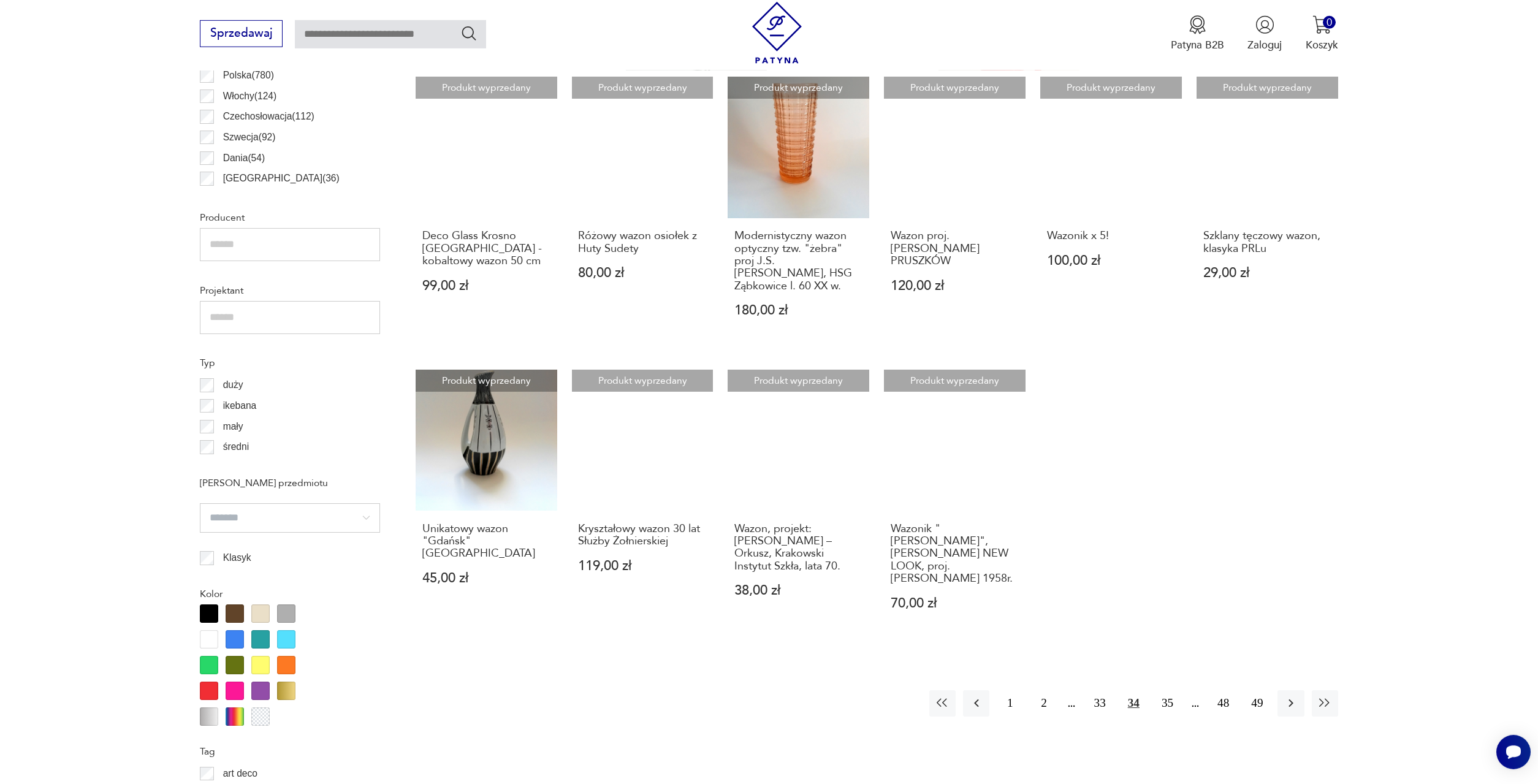
scroll to position [865, 0]
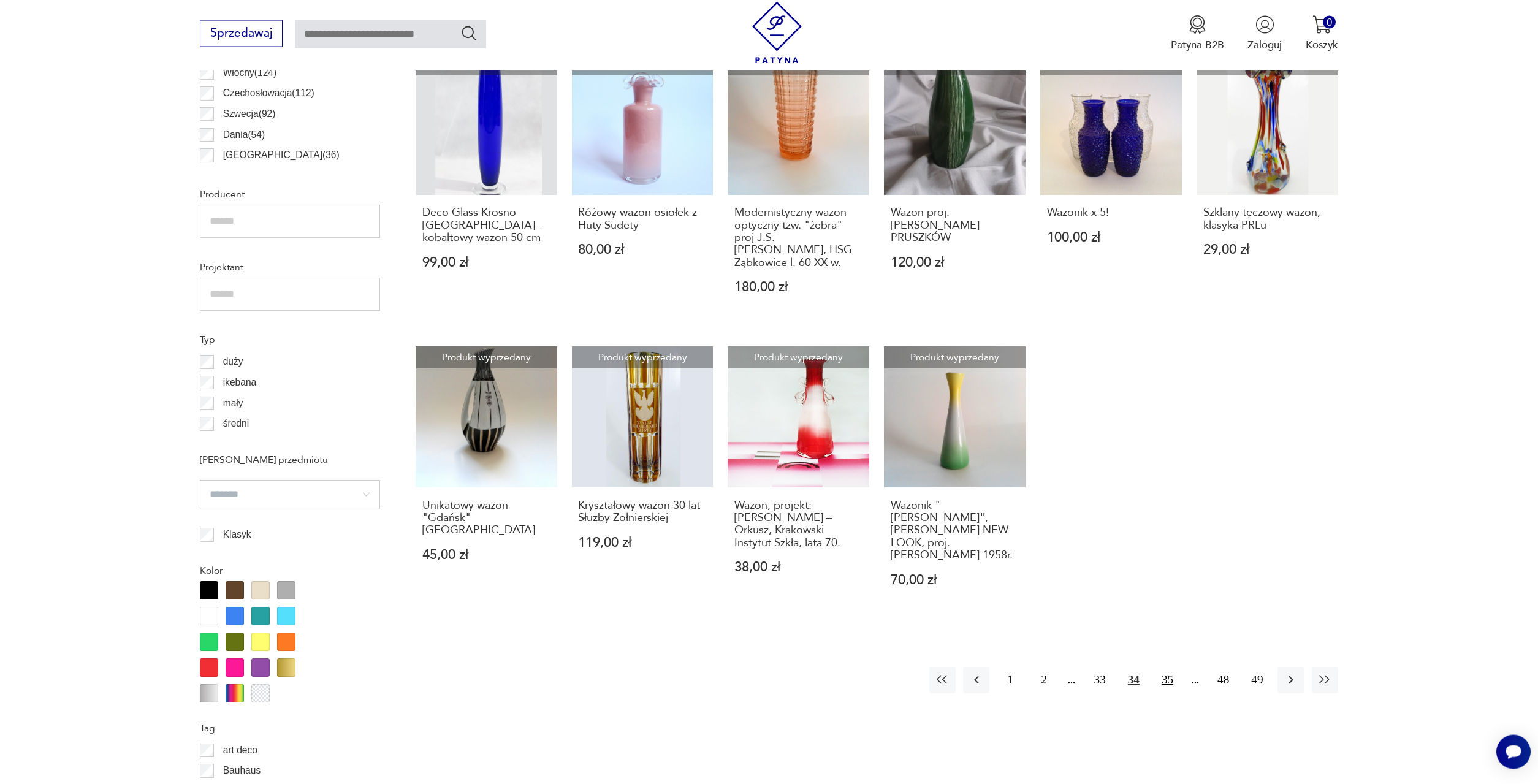
click at [1174, 667] on button "35" at bounding box center [1167, 680] width 26 height 26
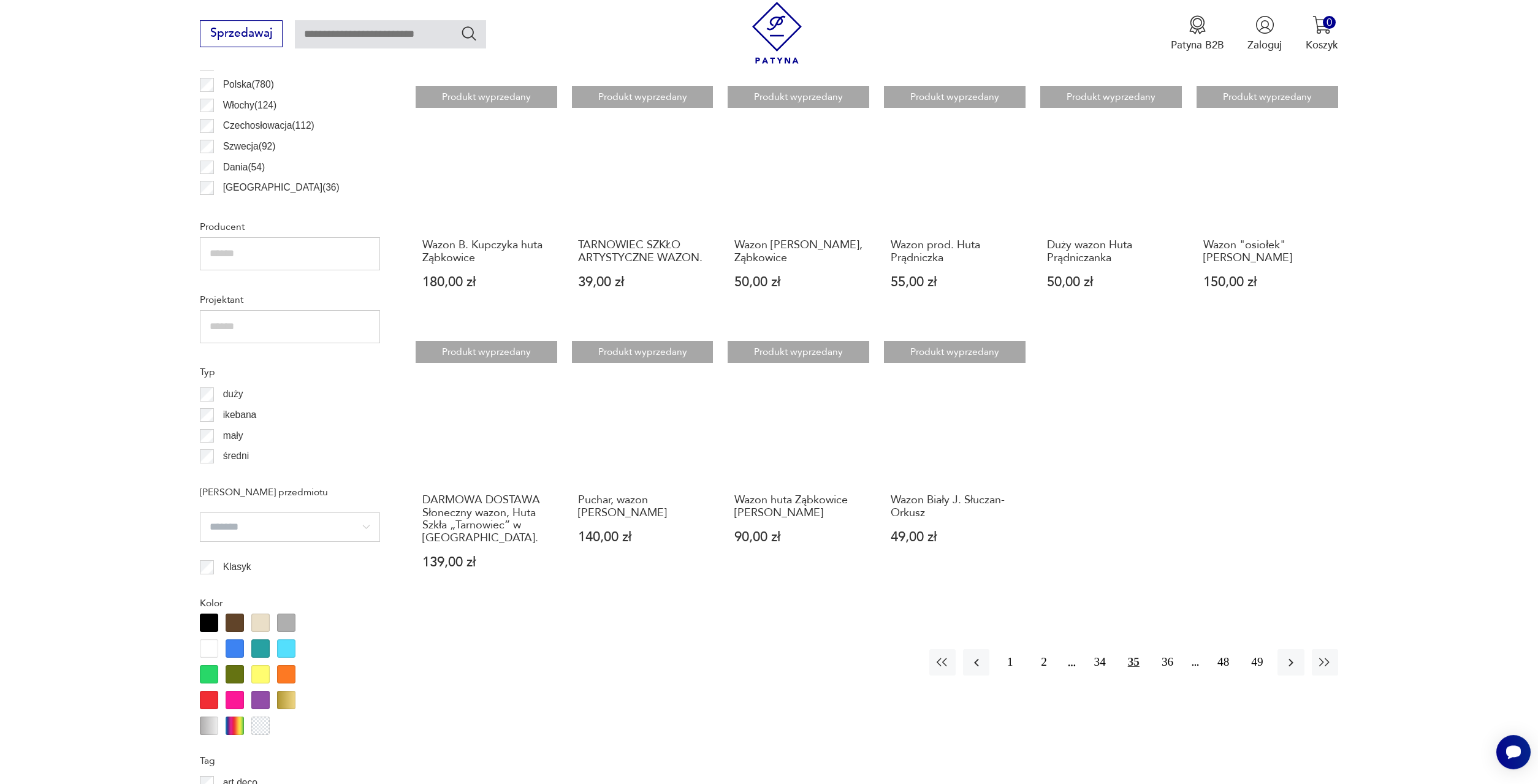
scroll to position [865, 0]
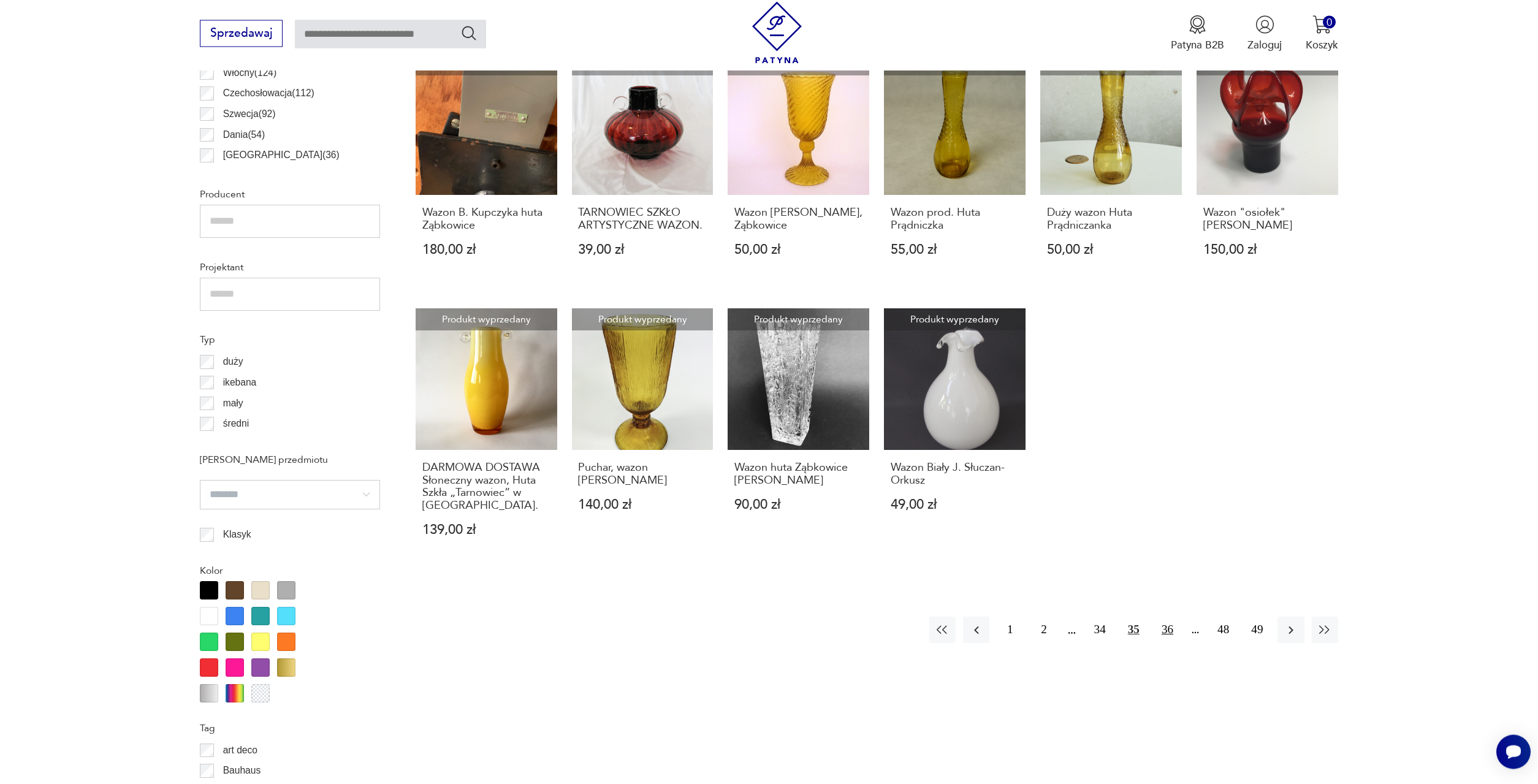
click at [1166, 616] on button "36" at bounding box center [1167, 629] width 26 height 26
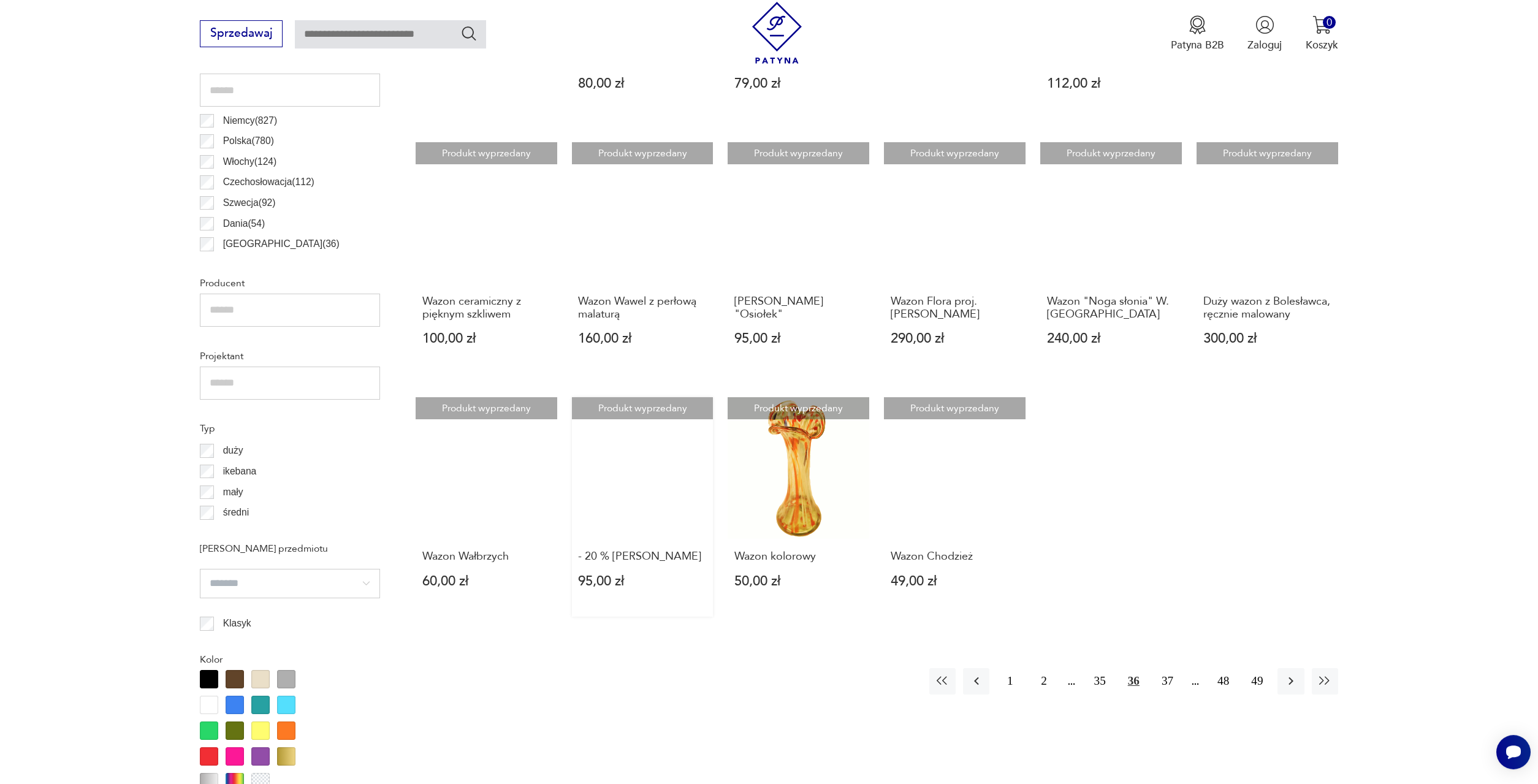
scroll to position [802, 0]
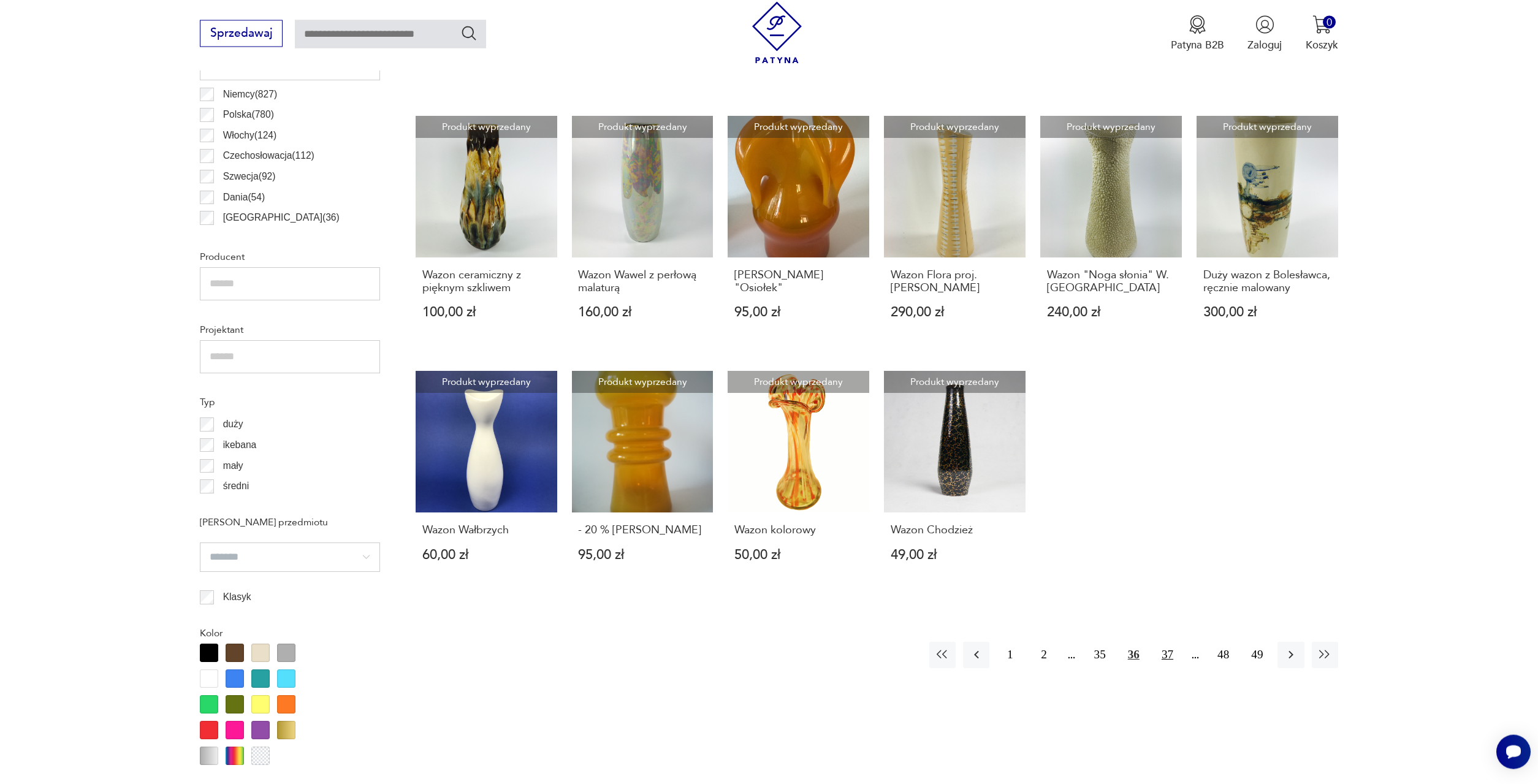
click at [1159, 641] on button "37" at bounding box center [1167, 654] width 26 height 26
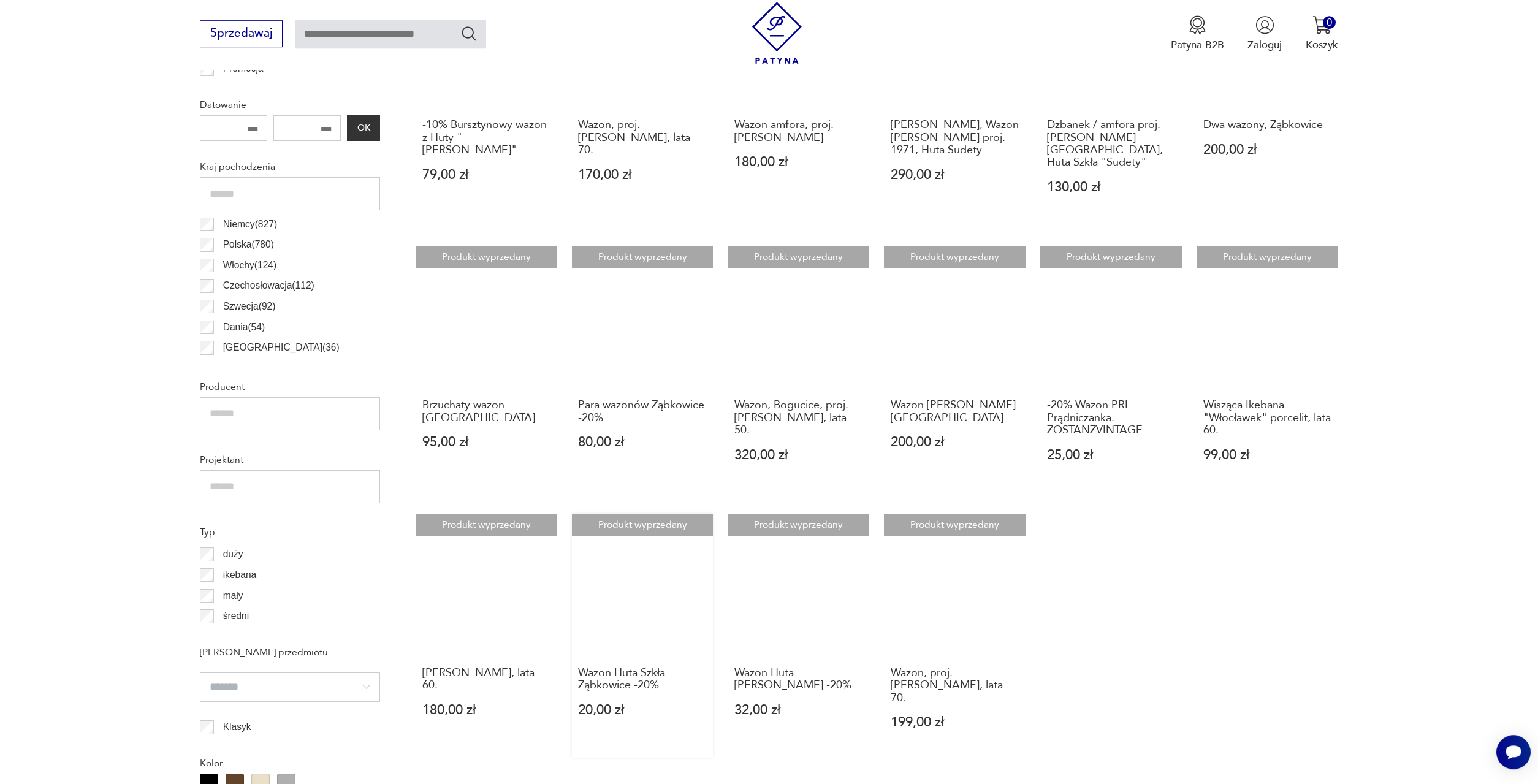
scroll to position [865, 0]
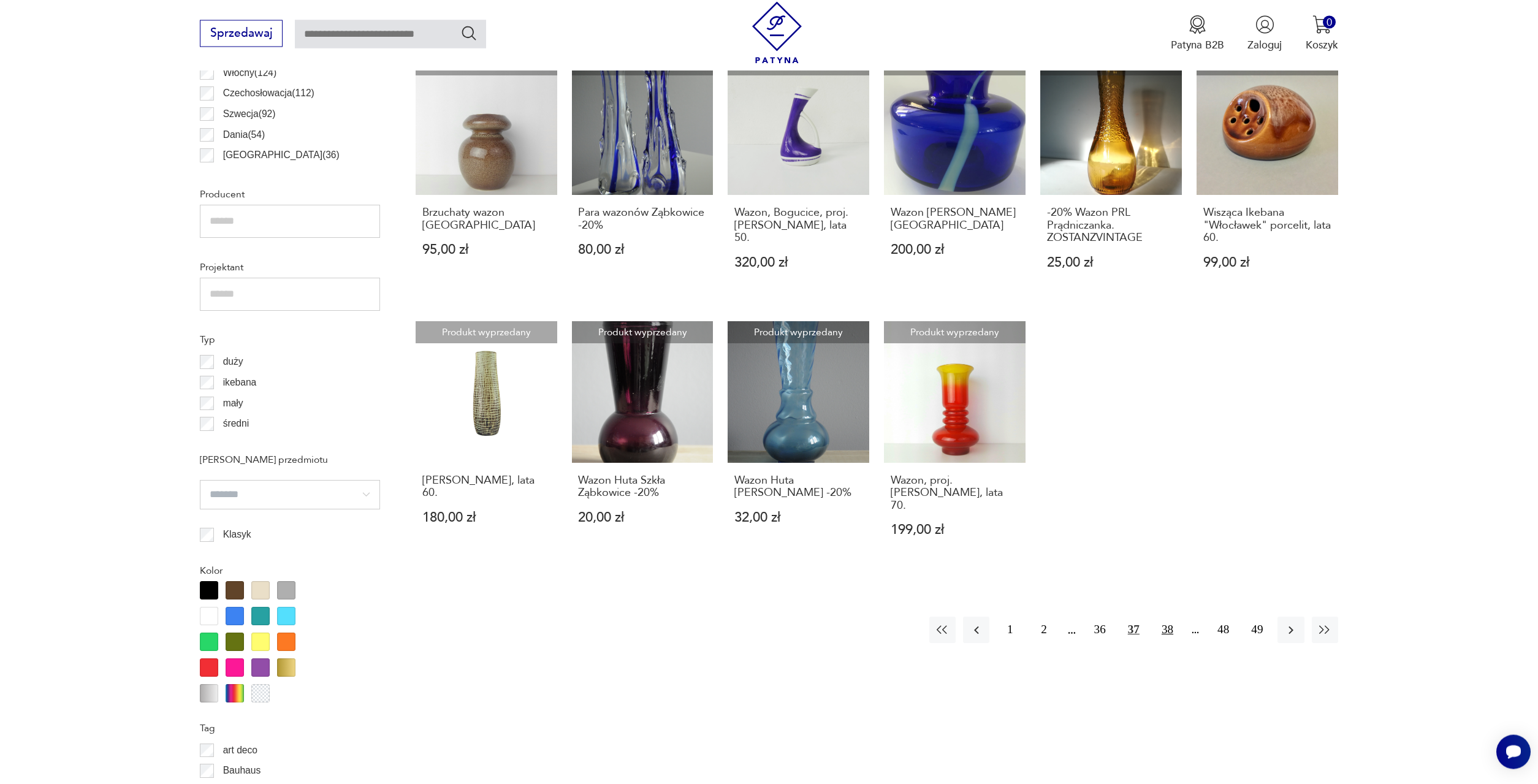
click at [1162, 616] on button "38" at bounding box center [1167, 629] width 26 height 26
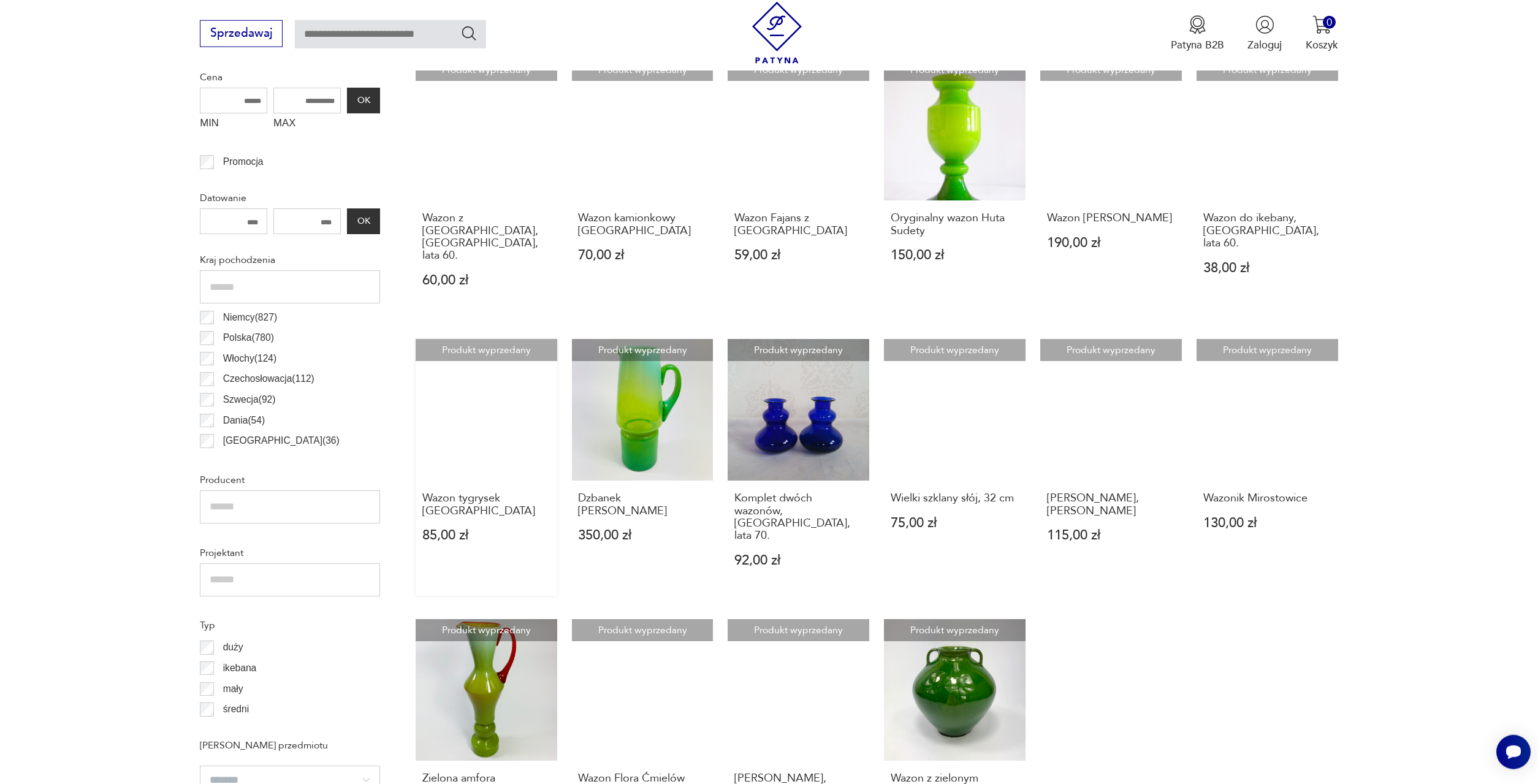
scroll to position [677, 0]
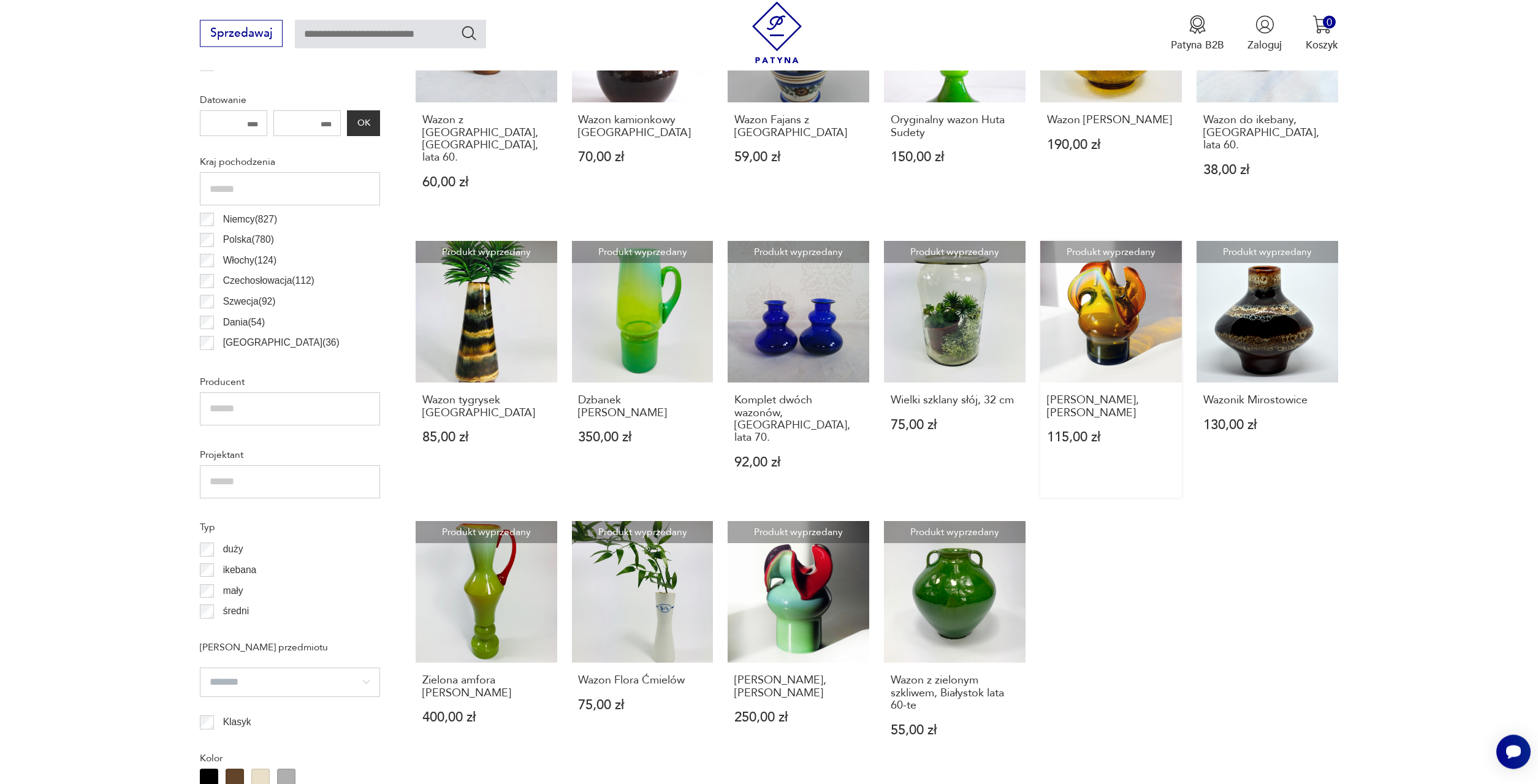
click at [1109, 246] on link "Produkt wyprzedany Wazon Osiołek, [PERSON_NAME] 115,00 zł" at bounding box center [1111, 369] width 142 height 257
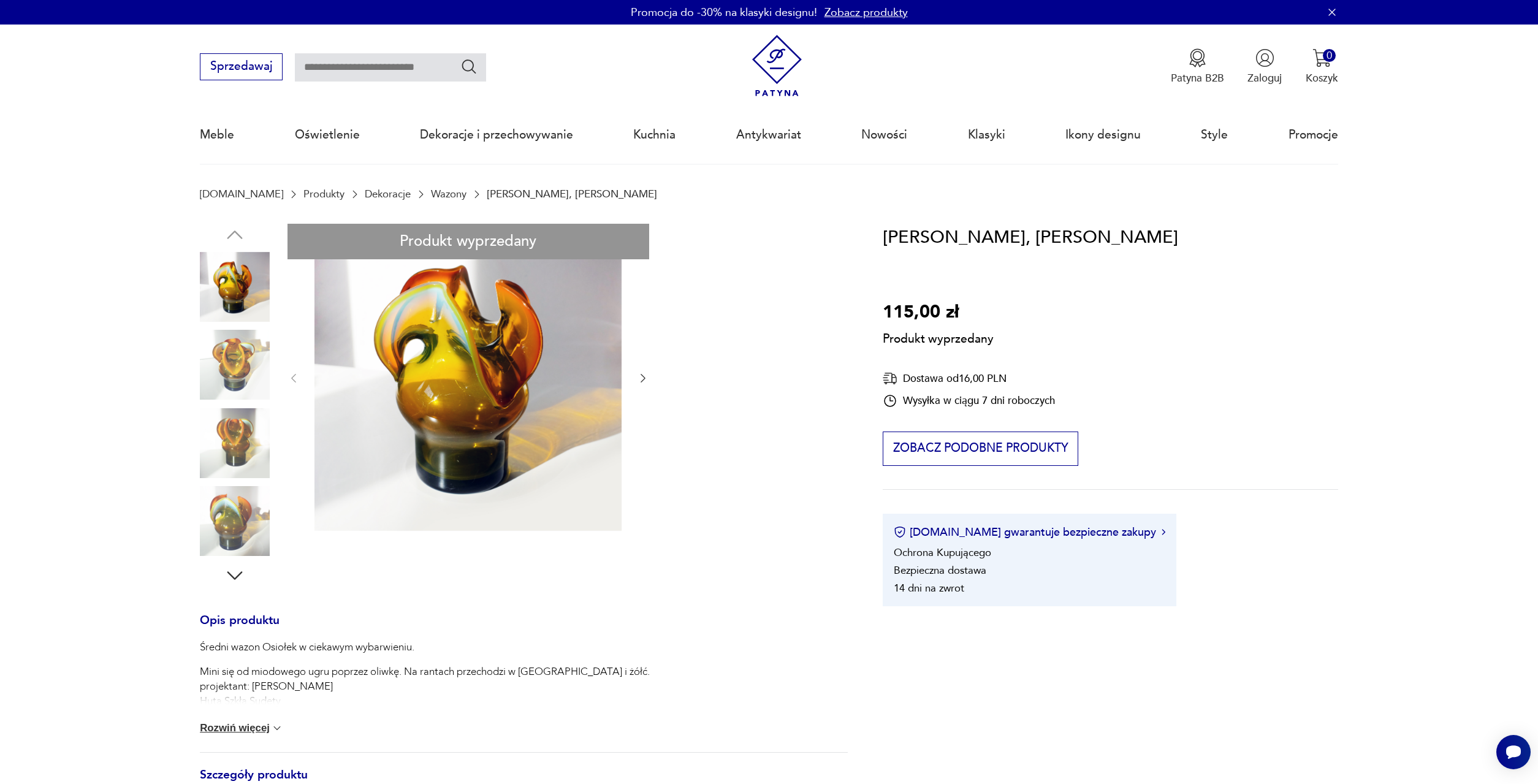
click at [230, 360] on div "Produkt wyprzedany Opis produktu Średni wazon Osiołek w ciekawym wybarwieniu. M…" at bounding box center [524, 609] width 647 height 772
click at [222, 440] on div "Produkt wyprzedany Opis produktu Średni wazon Osiołek w ciekawym wybarwieniu. M…" at bounding box center [524, 609] width 647 height 772
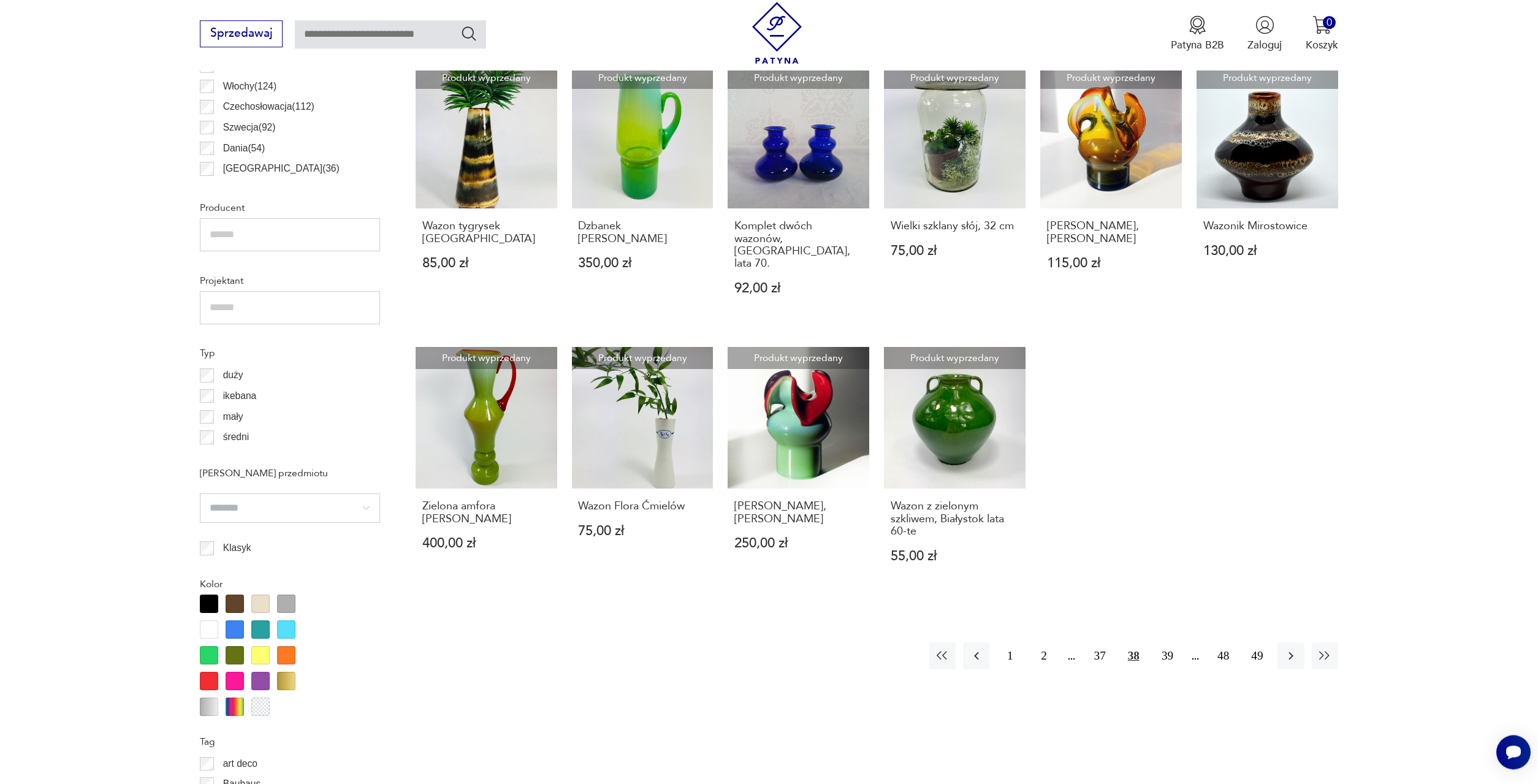
scroll to position [865, 0]
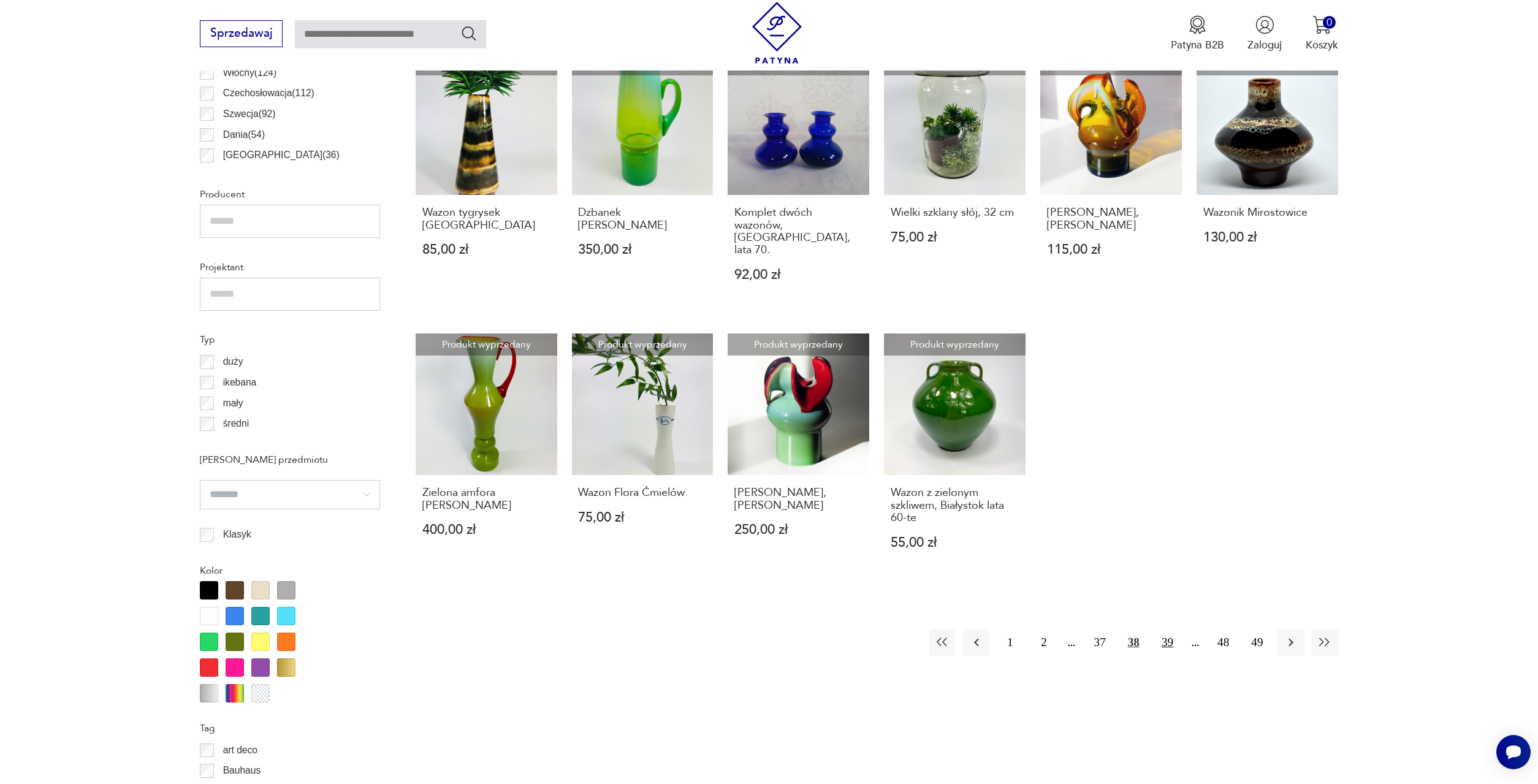
click at [1165, 629] on button "39" at bounding box center [1167, 642] width 26 height 26
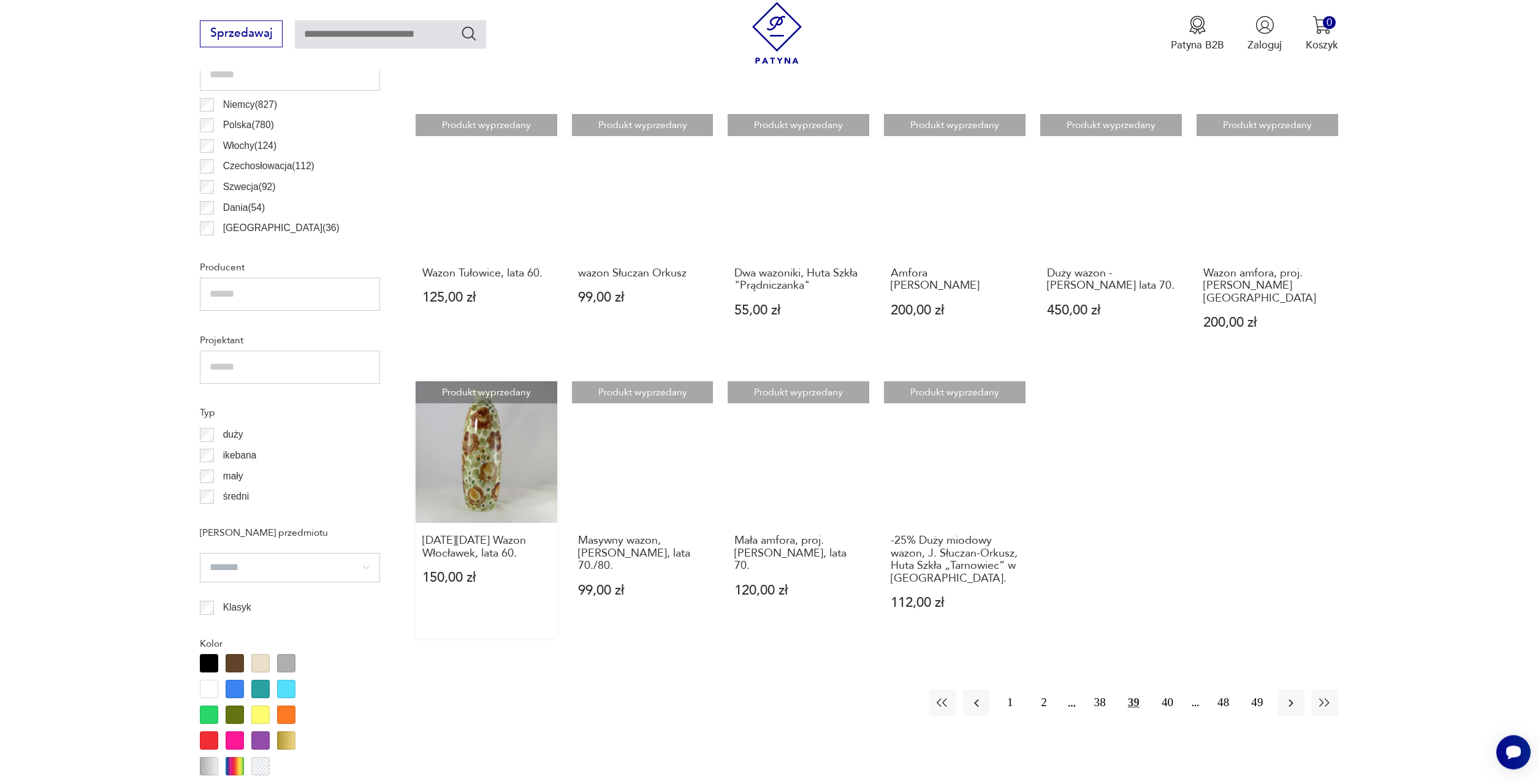
scroll to position [802, 0]
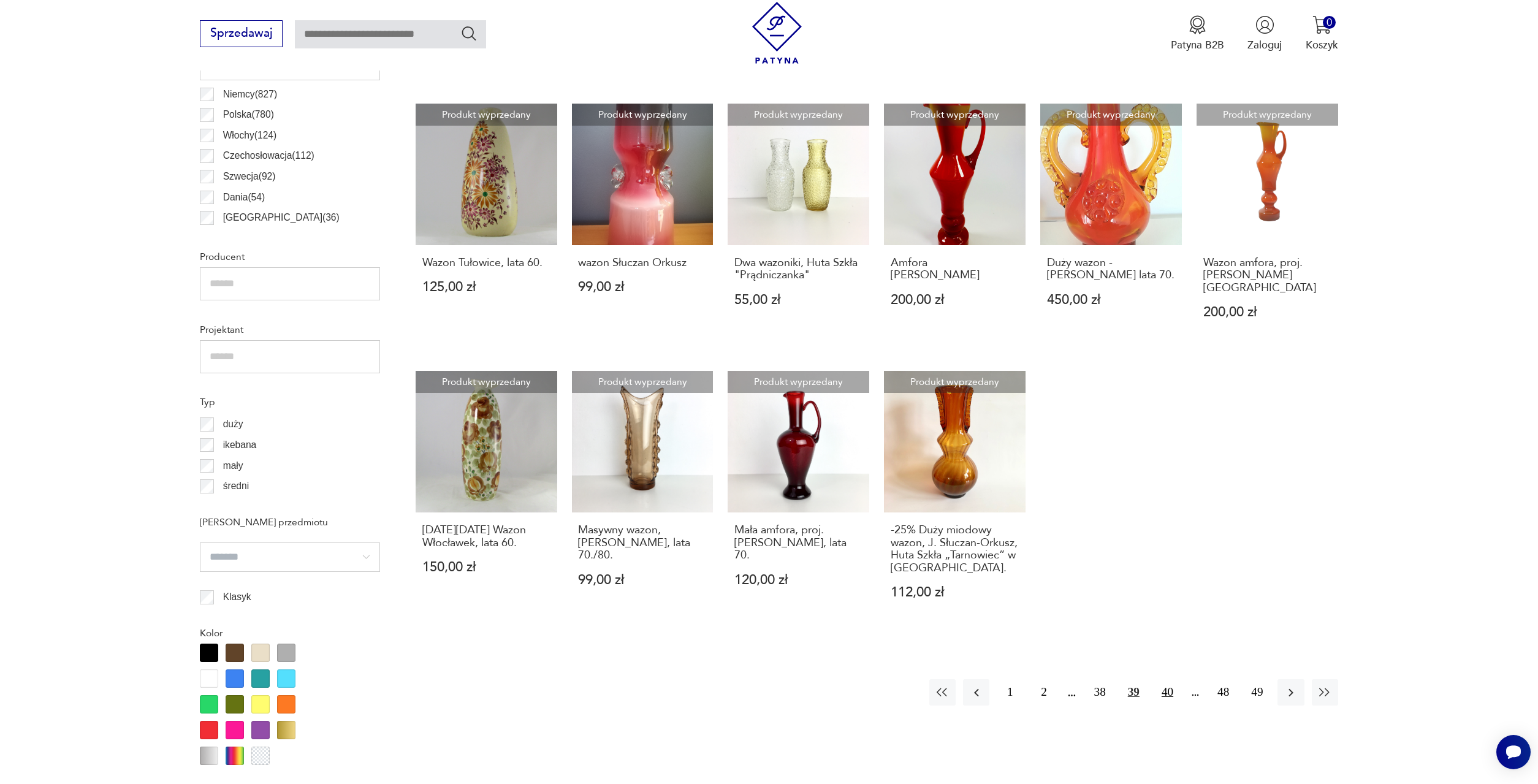
click at [1171, 679] on button "40" at bounding box center [1167, 692] width 26 height 26
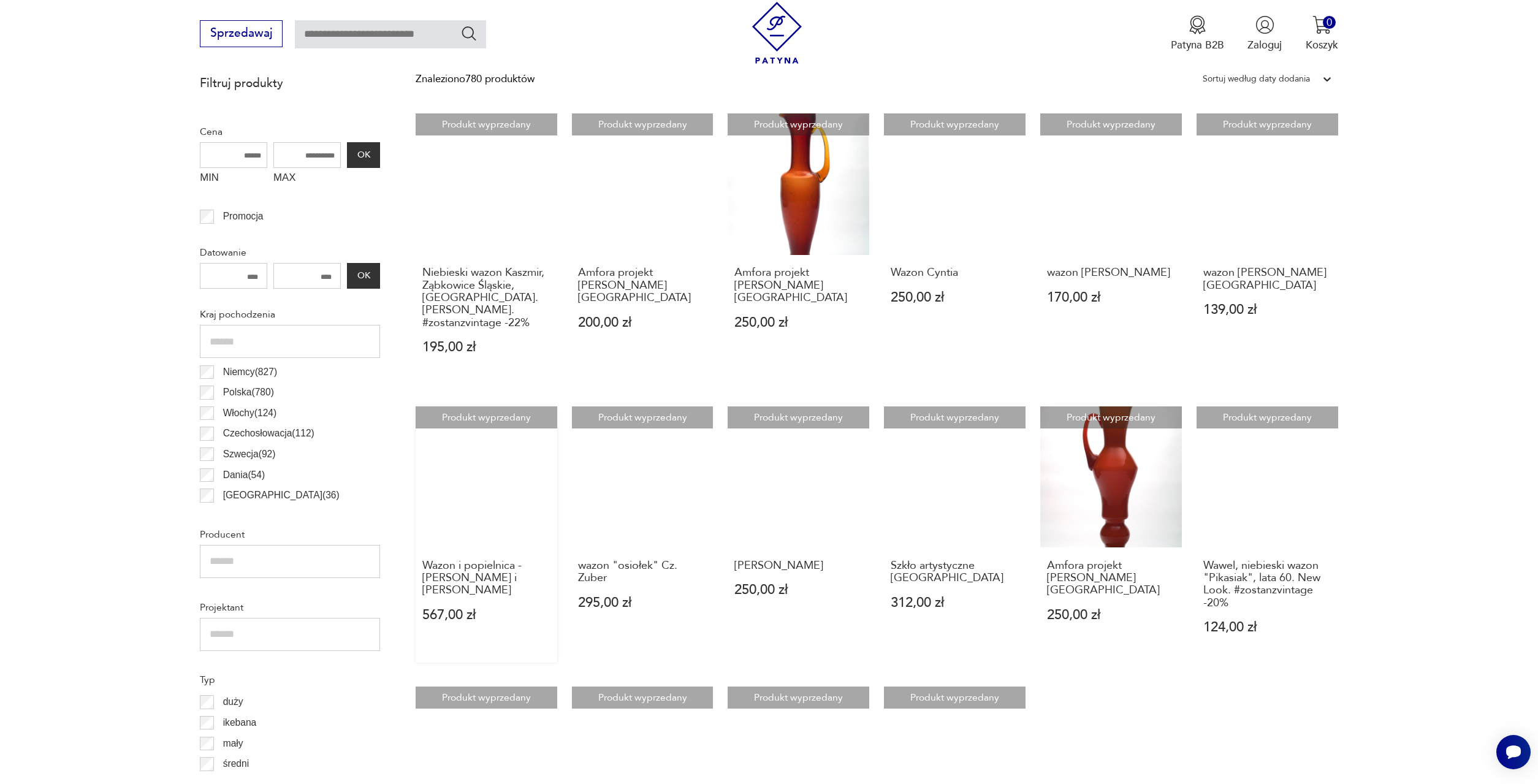
scroll to position [614, 0]
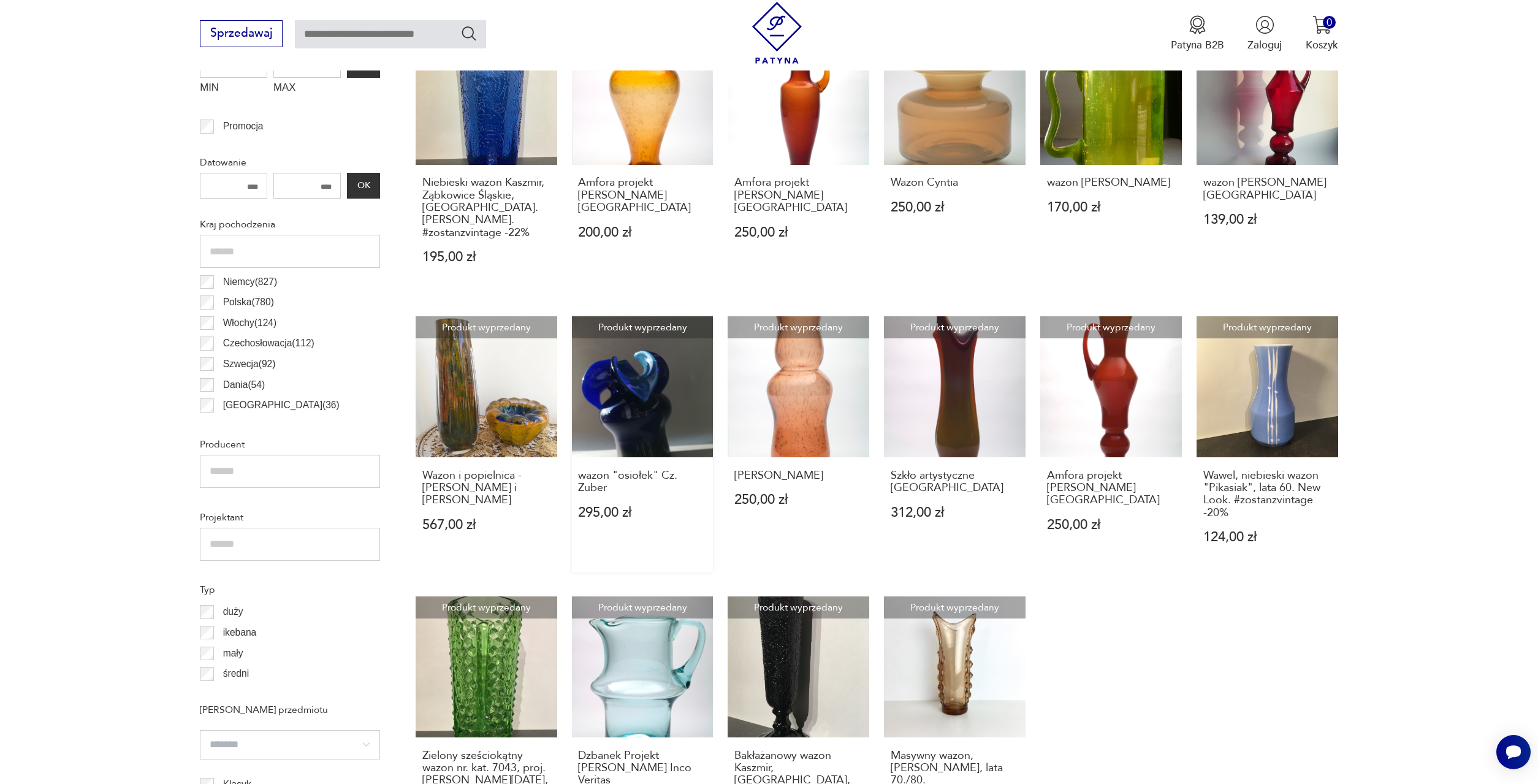
click at [649, 345] on link "Produkt wyprzedany wazon "osiołek" Cz. Zuber 295,00 zł" at bounding box center [642, 444] width 142 height 257
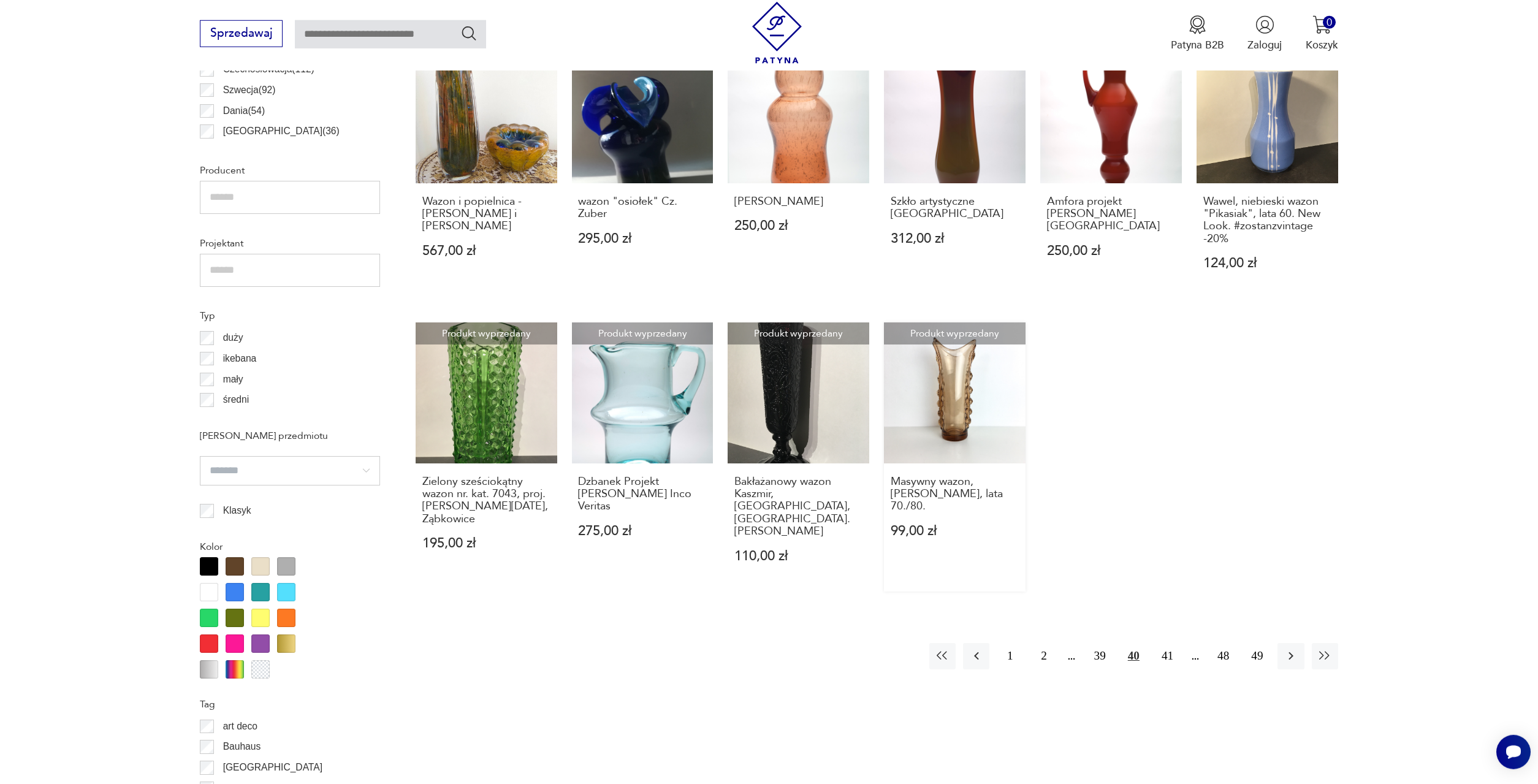
scroll to position [989, 0]
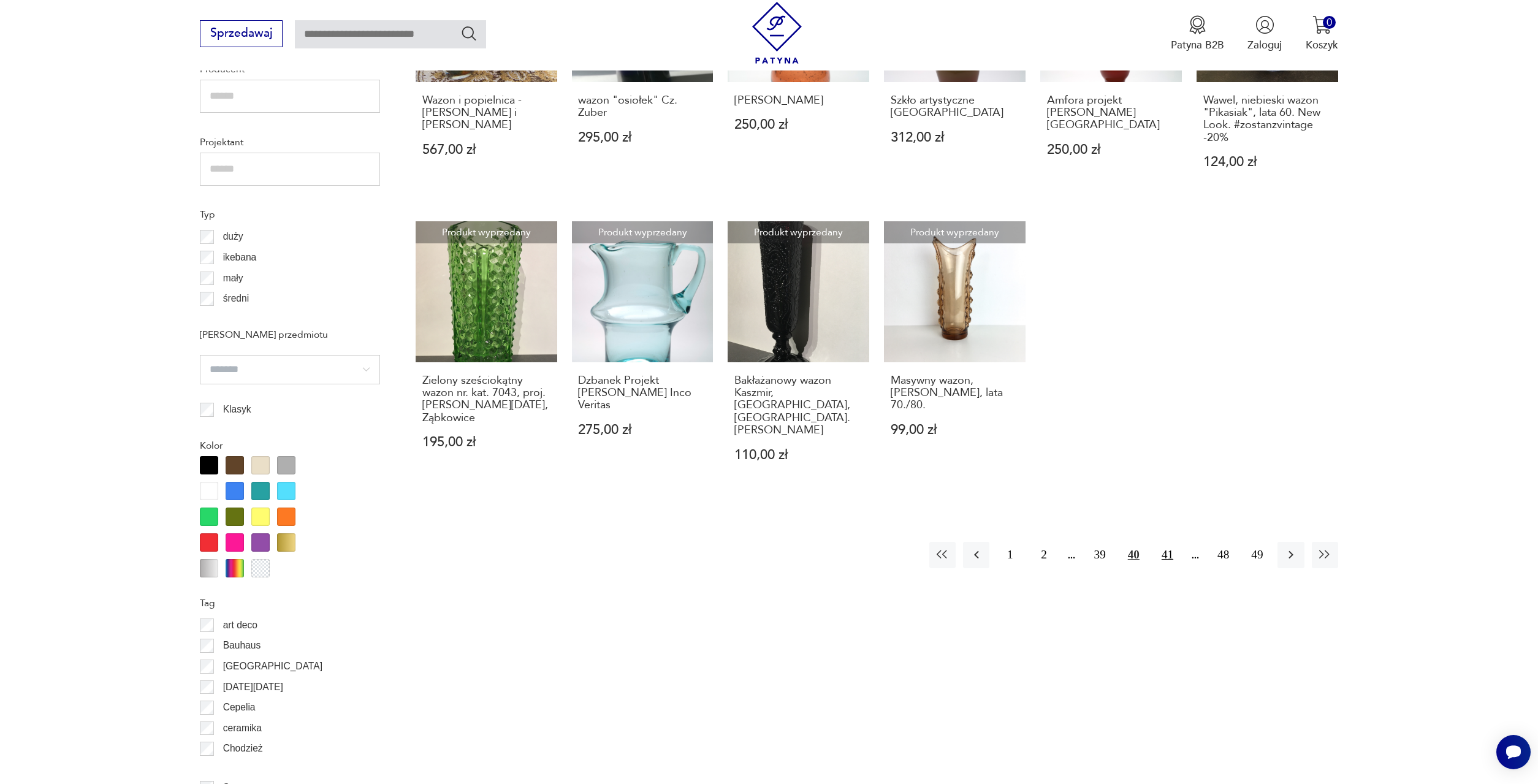
click at [1169, 542] on button "41" at bounding box center [1167, 555] width 26 height 26
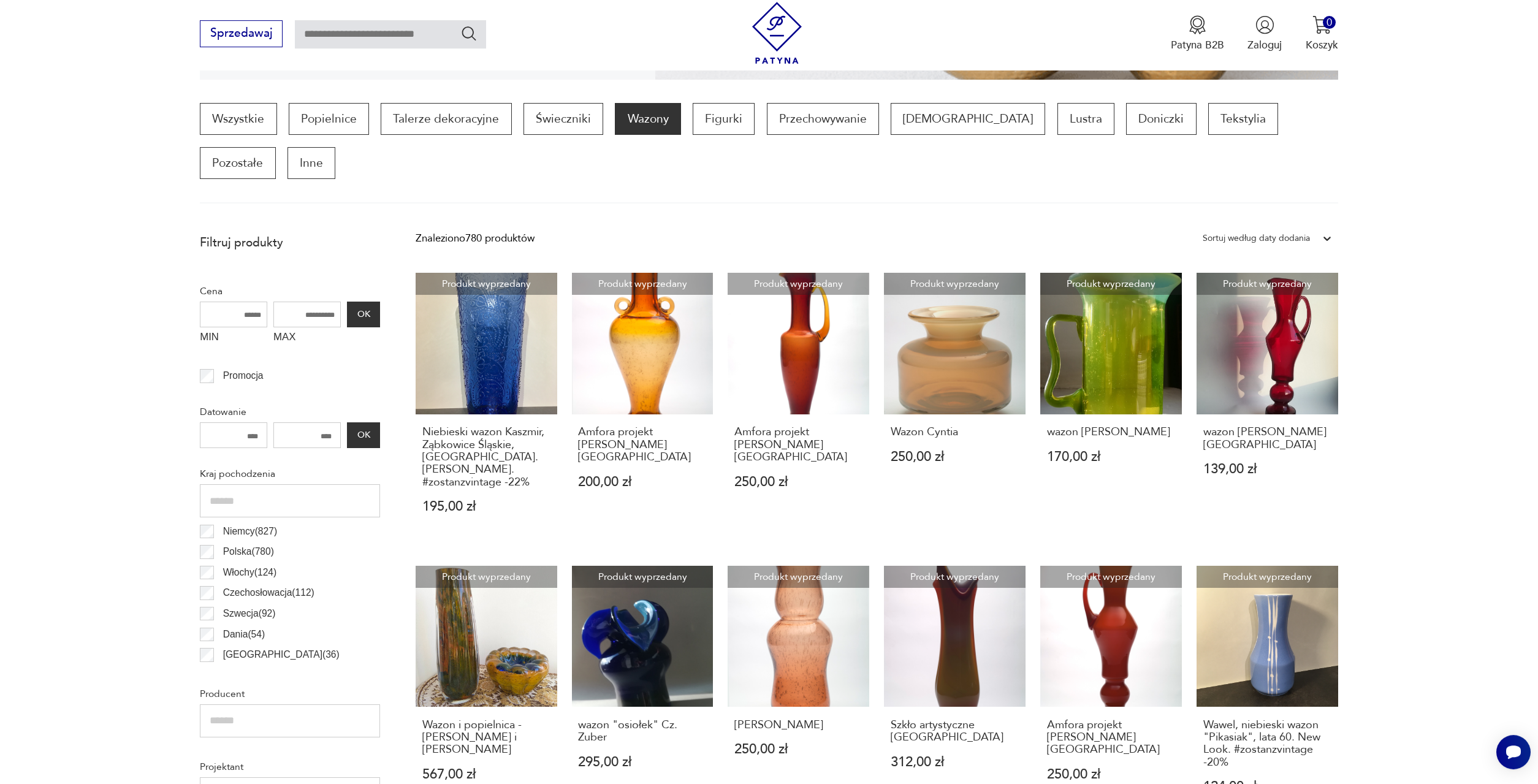
scroll to position [364, 0]
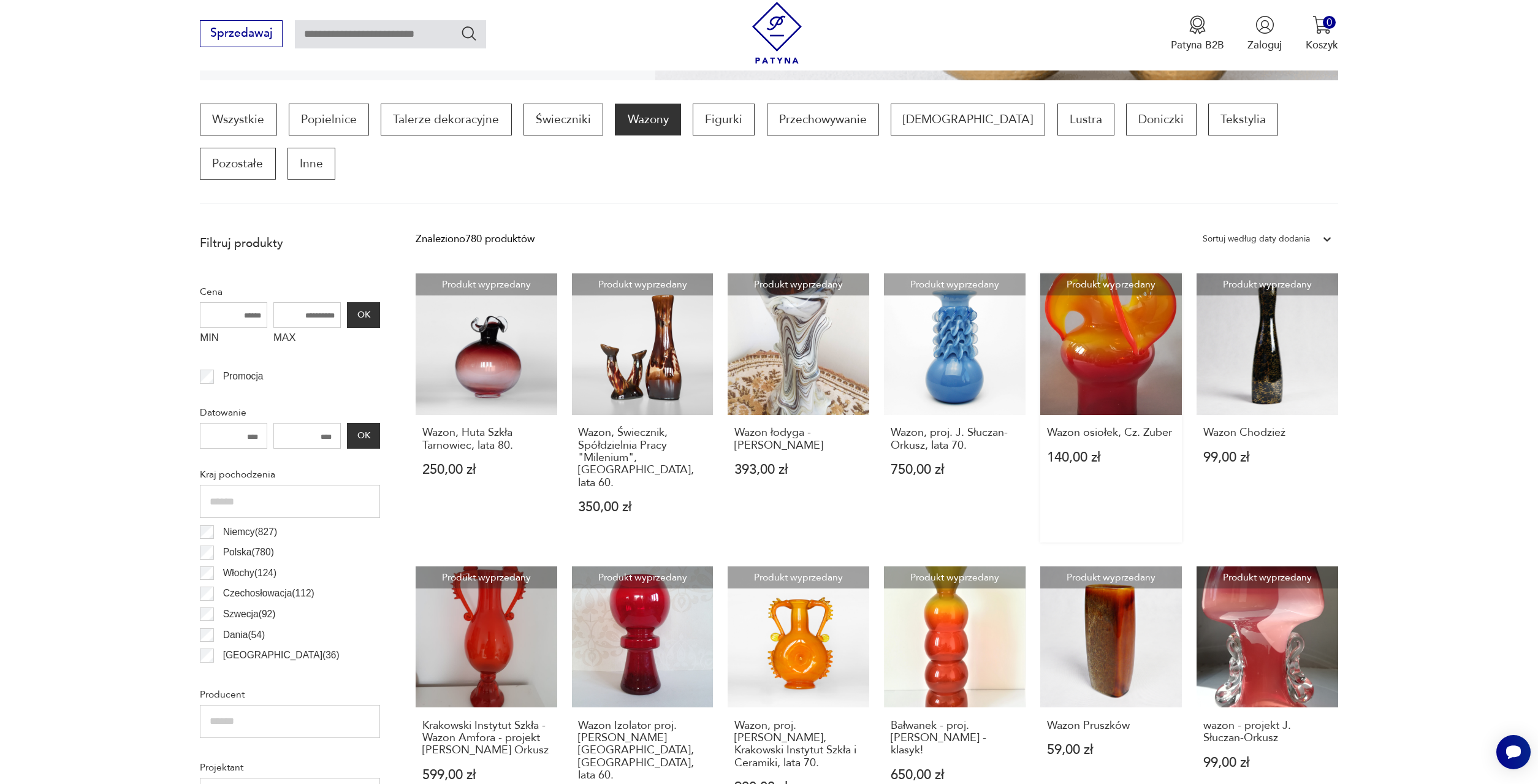
click at [1086, 307] on link "Produkt wyprzedany Wazon osiołek, Cz. Zuber 140,00 zł" at bounding box center [1111, 408] width 142 height 269
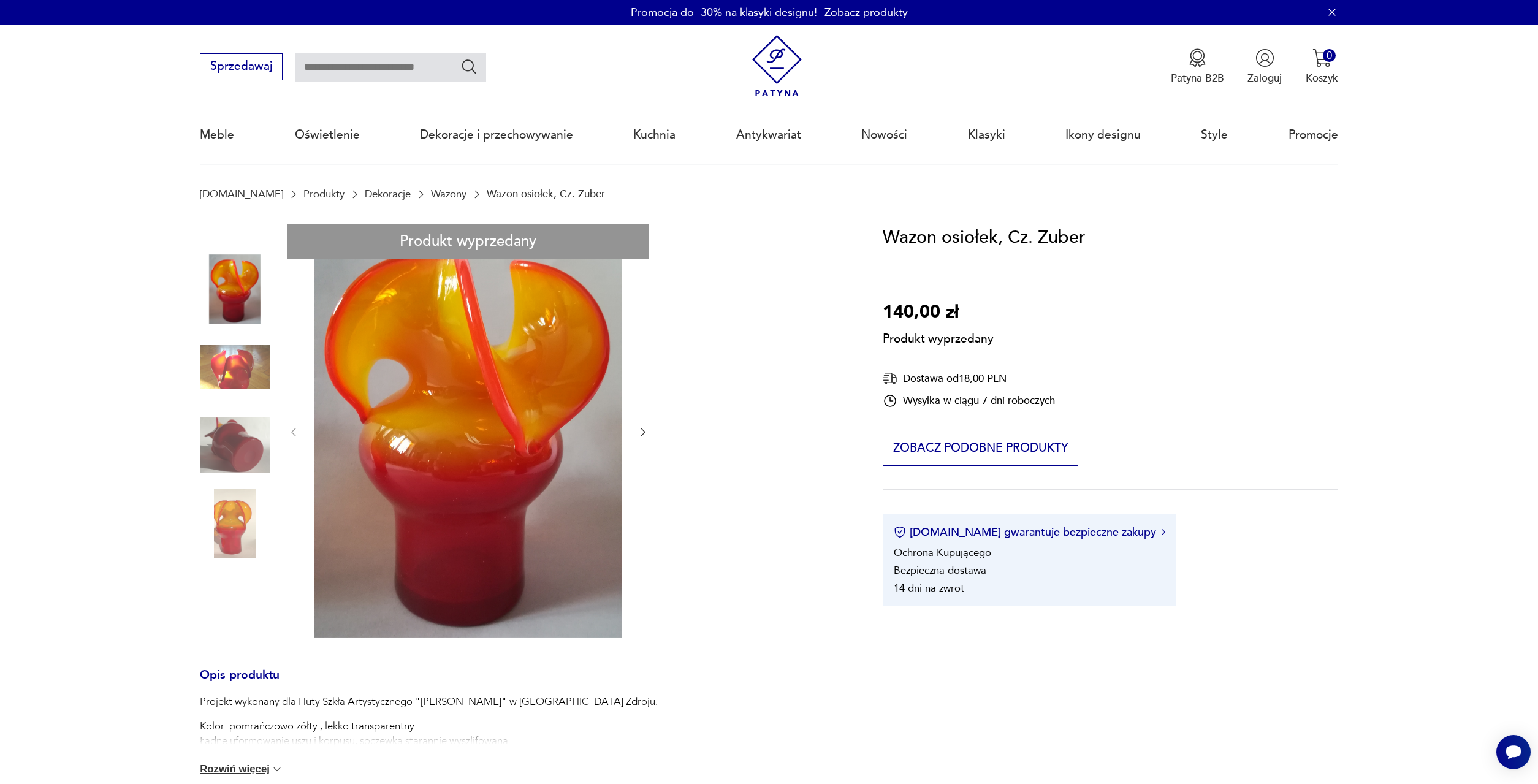
click at [643, 432] on div "Produkt wyprzedany Opis produktu Projekt wykonany dla Huty Szkła Artystycznego …" at bounding box center [524, 660] width 647 height 873
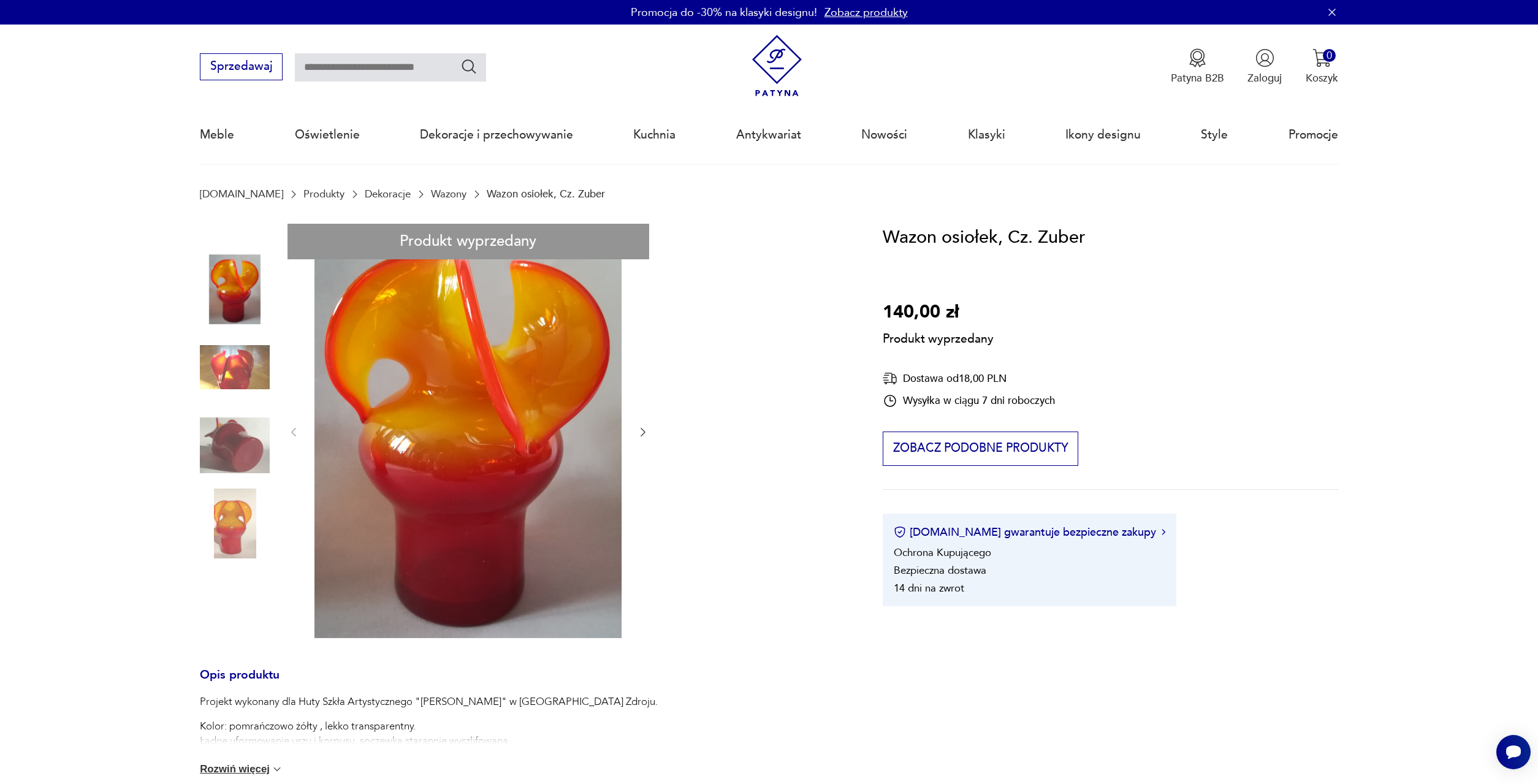
click at [643, 432] on div "Produkt wyprzedany Opis produktu Projekt wykonany dla Huty Szkła Artystycznego …" at bounding box center [524, 660] width 647 height 873
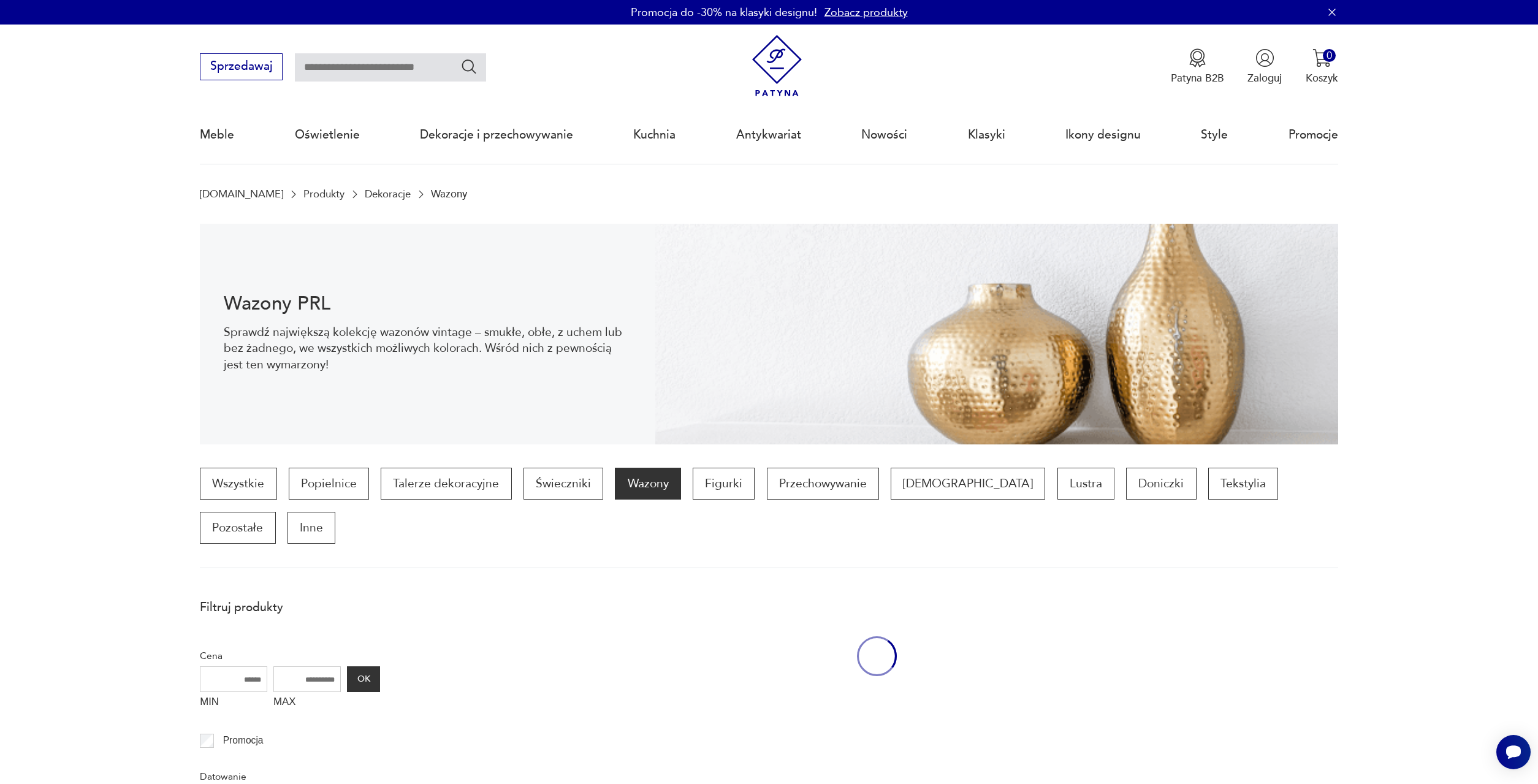
scroll to position [364, 0]
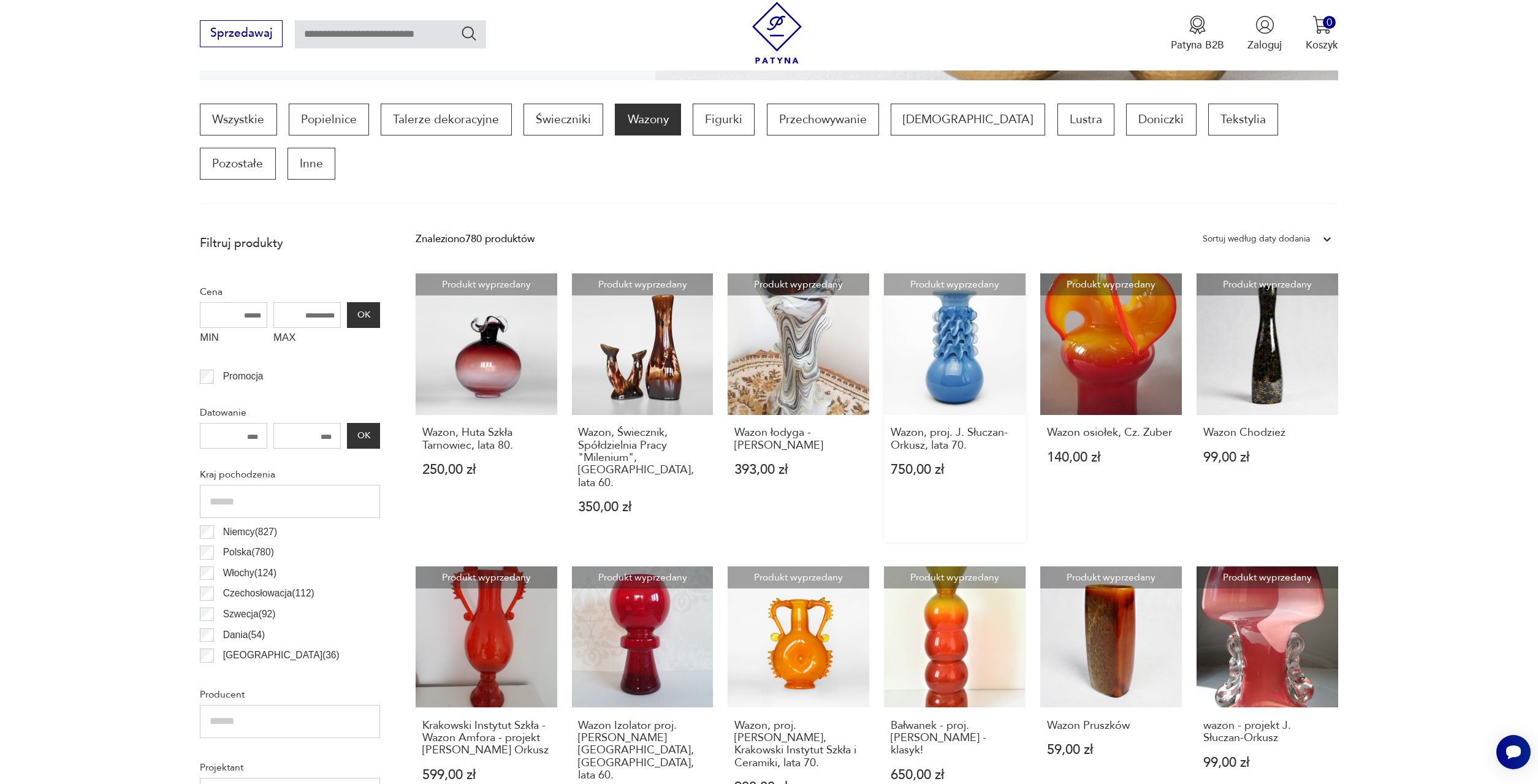
click at [953, 318] on link "Produkt wyprzedany Wazon, proj. J. Słuczan-Orkusz, lata 70. 750,00 zł" at bounding box center [955, 408] width 142 height 269
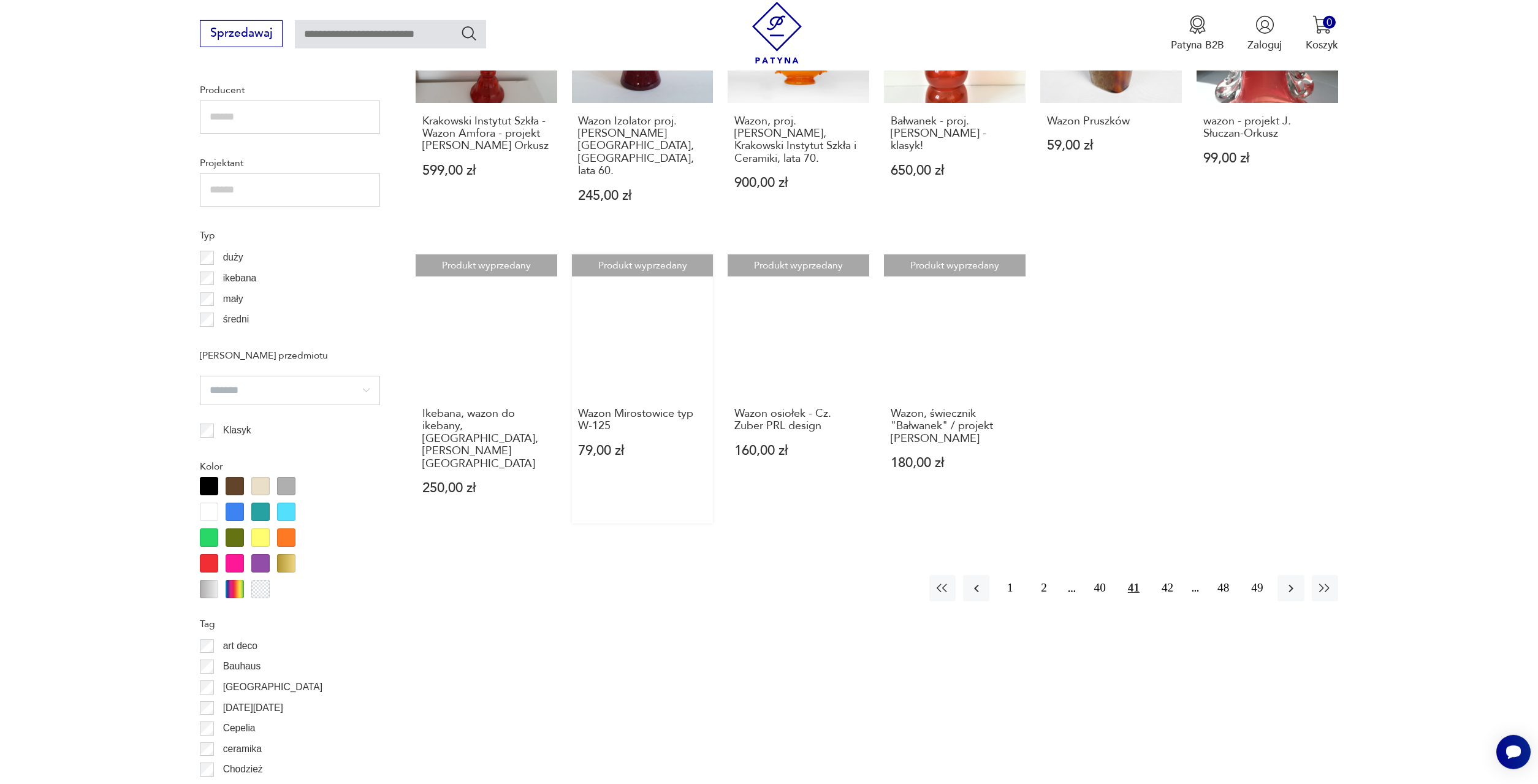
scroll to position [1050, 0]
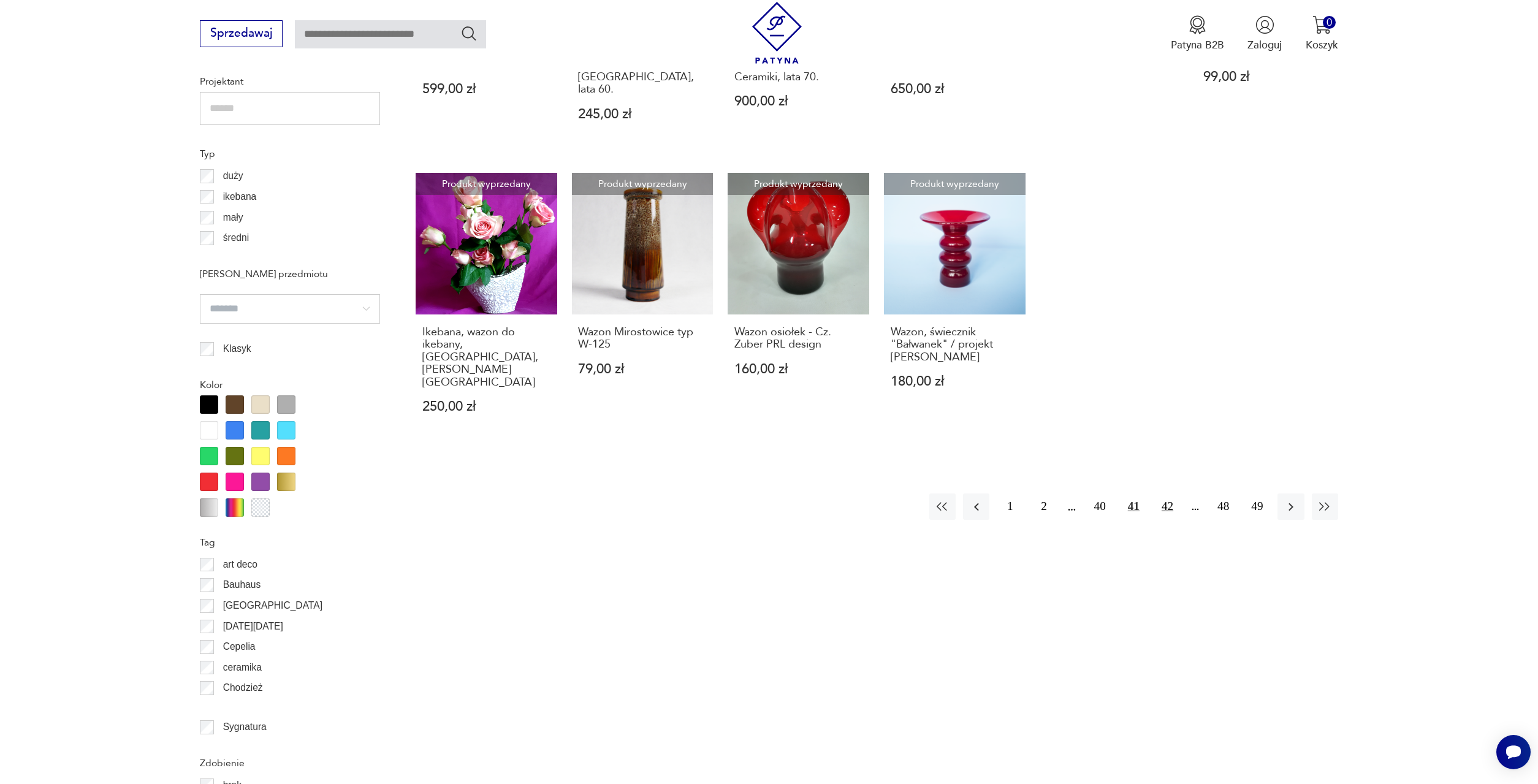
click at [1164, 493] on button "42" at bounding box center [1167, 506] width 26 height 26
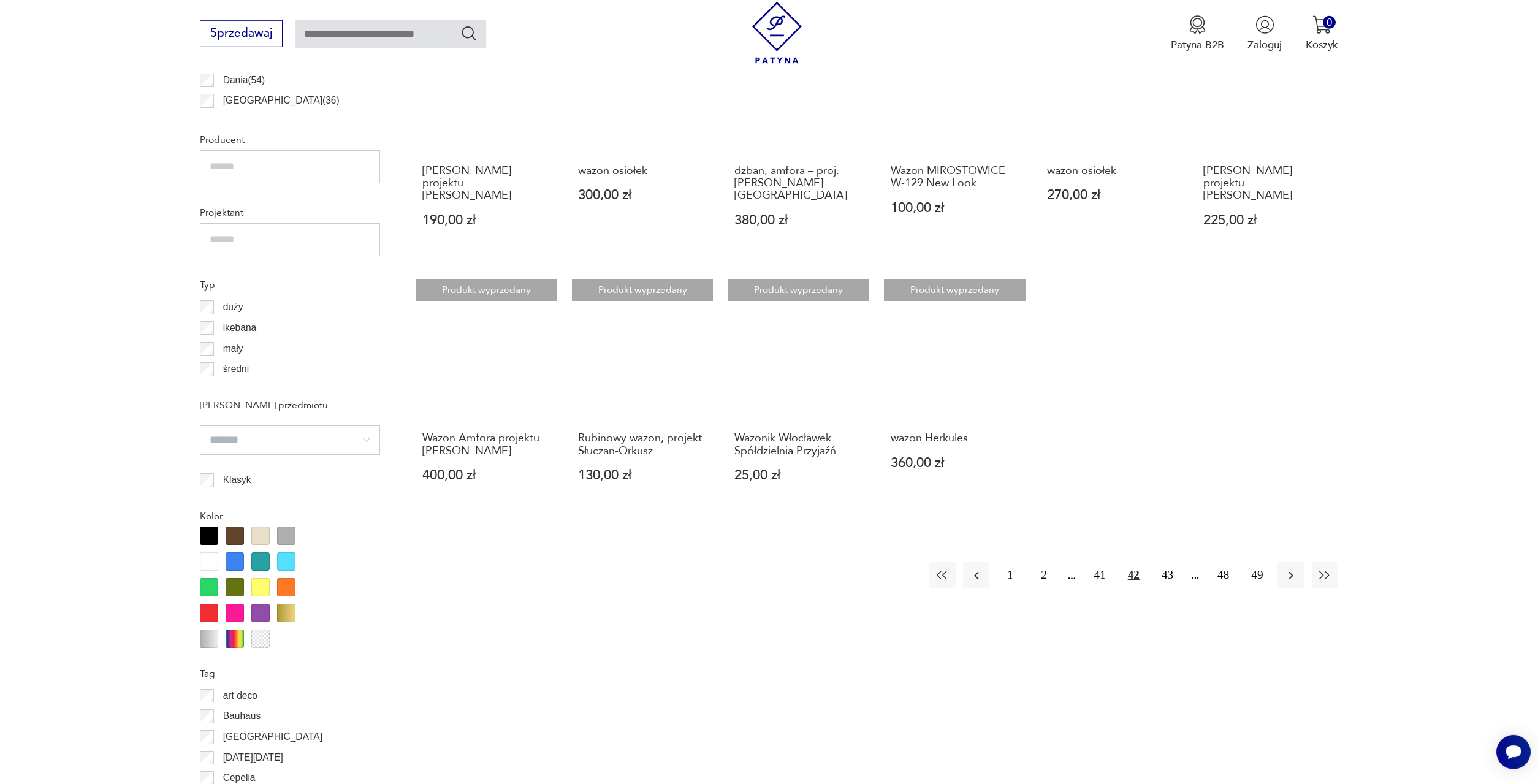
scroll to position [927, 0]
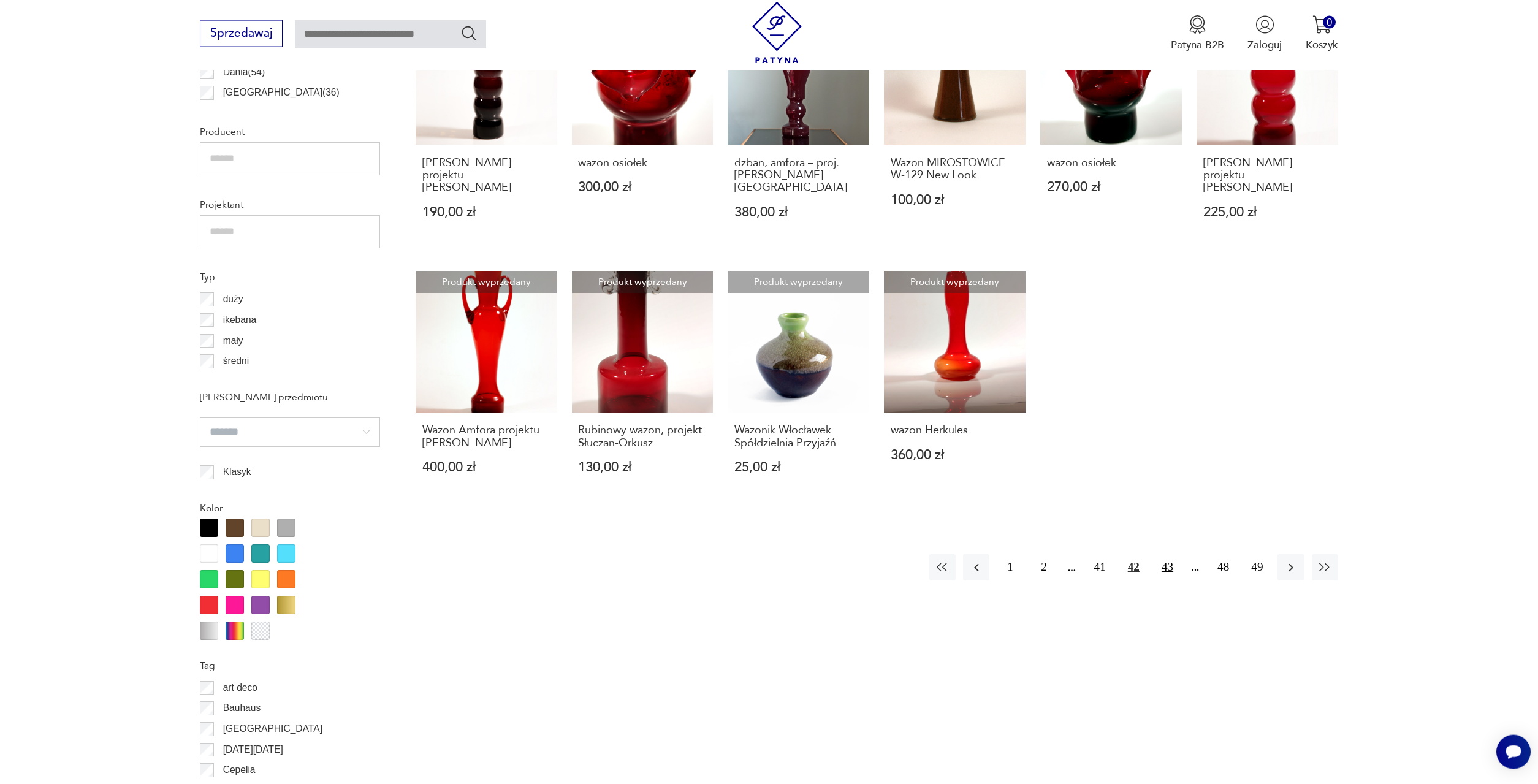
click at [1164, 554] on button "43" at bounding box center [1167, 567] width 26 height 26
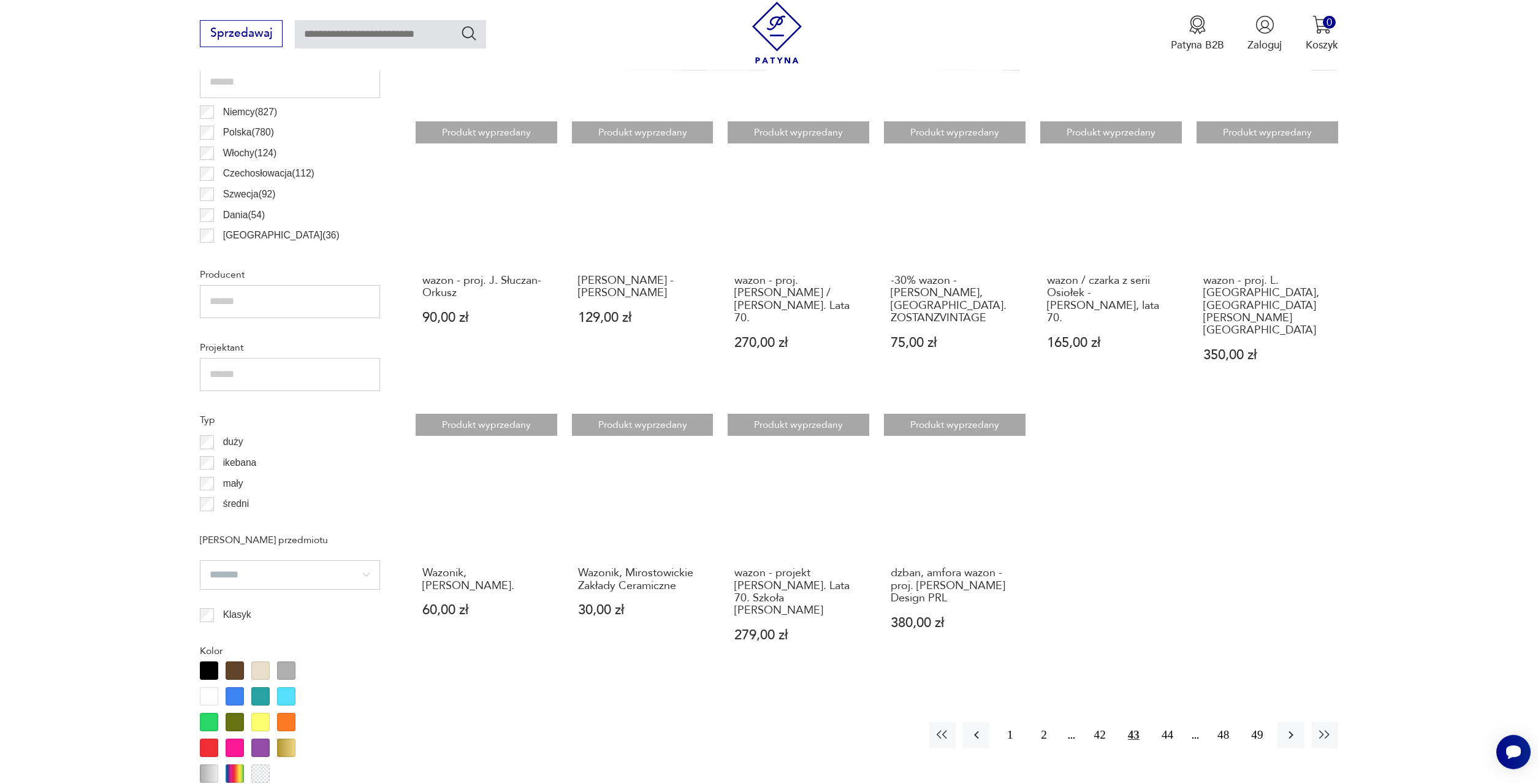
scroll to position [865, 0]
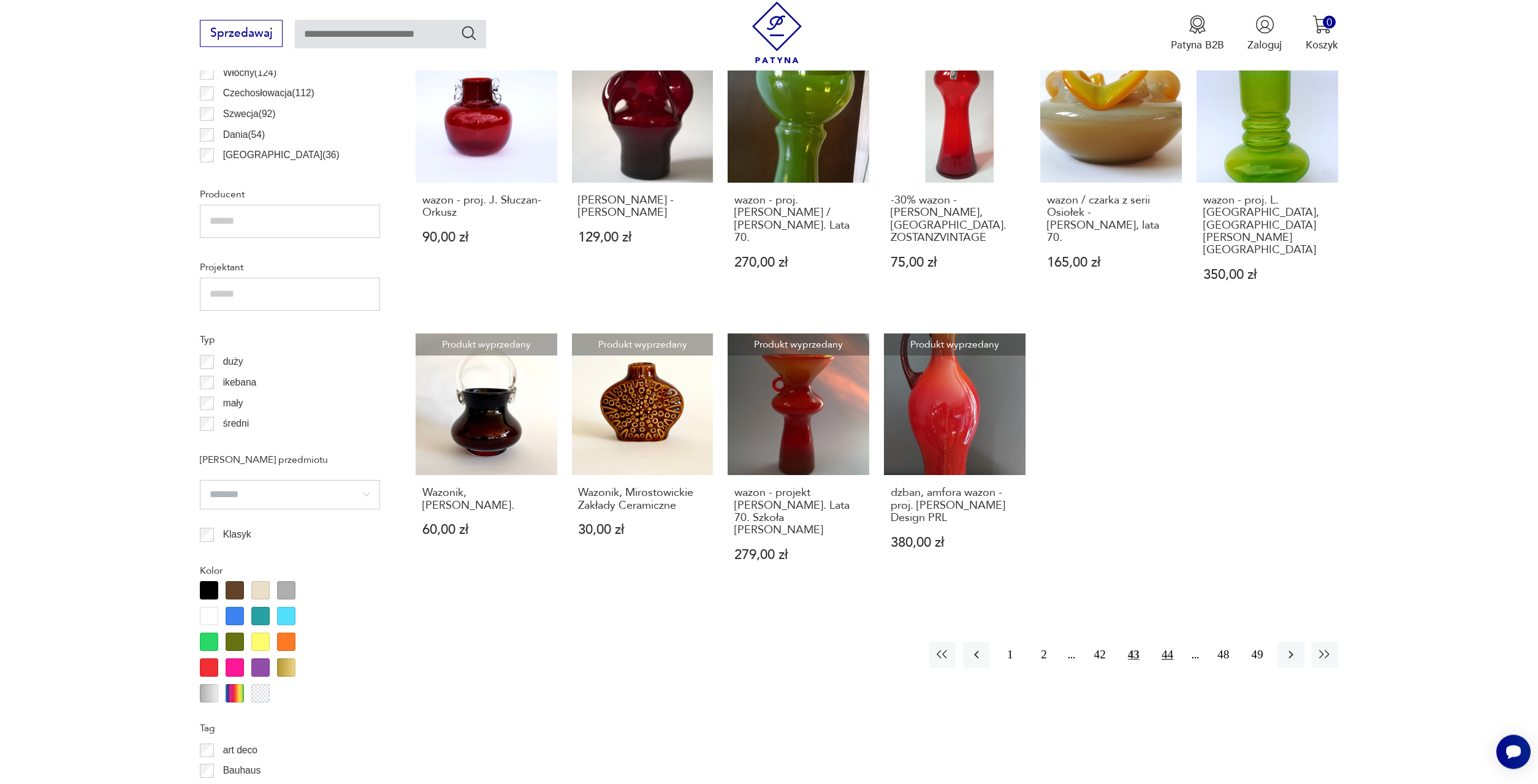
click at [1174, 641] on button "44" at bounding box center [1167, 654] width 26 height 26
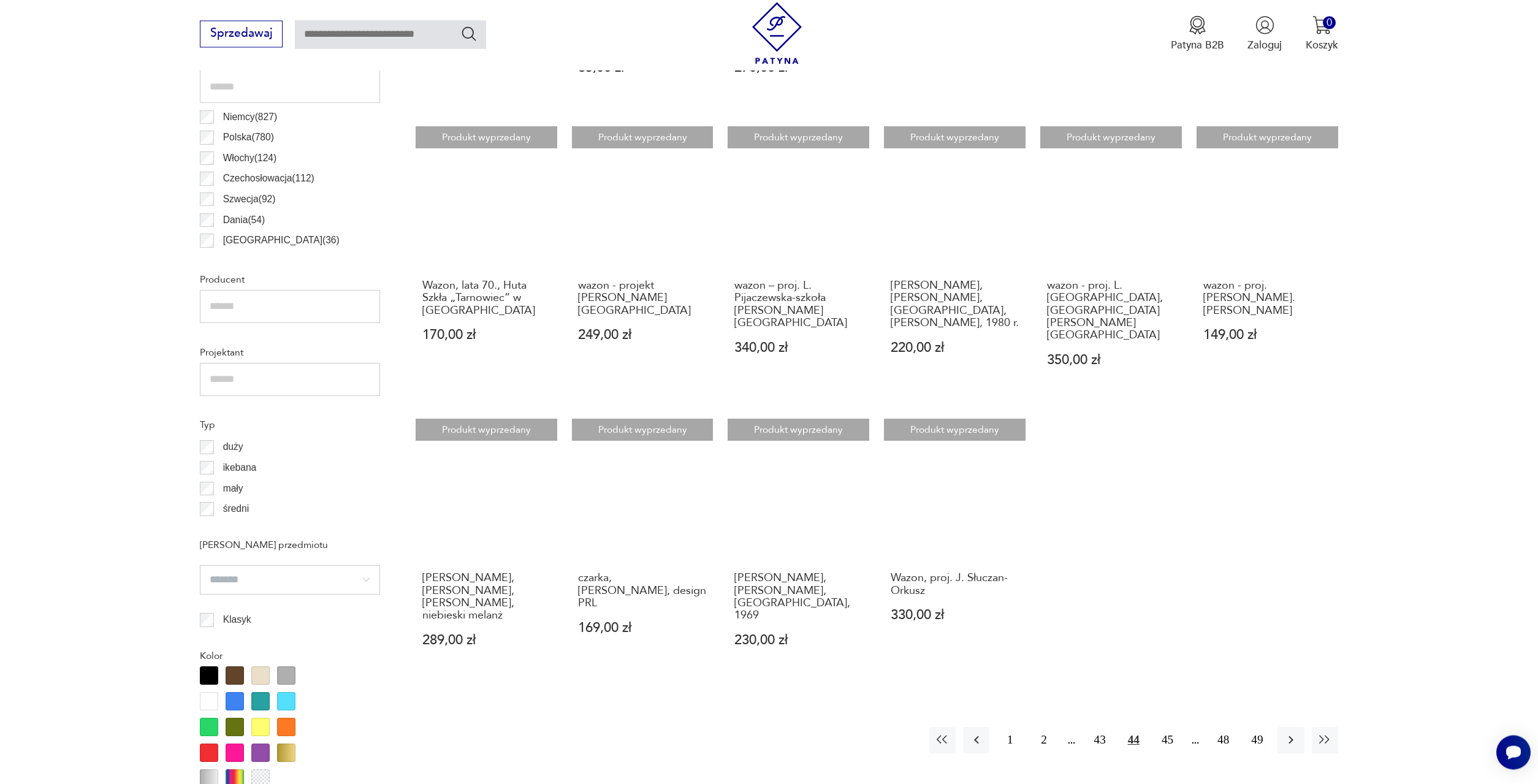
scroll to position [802, 0]
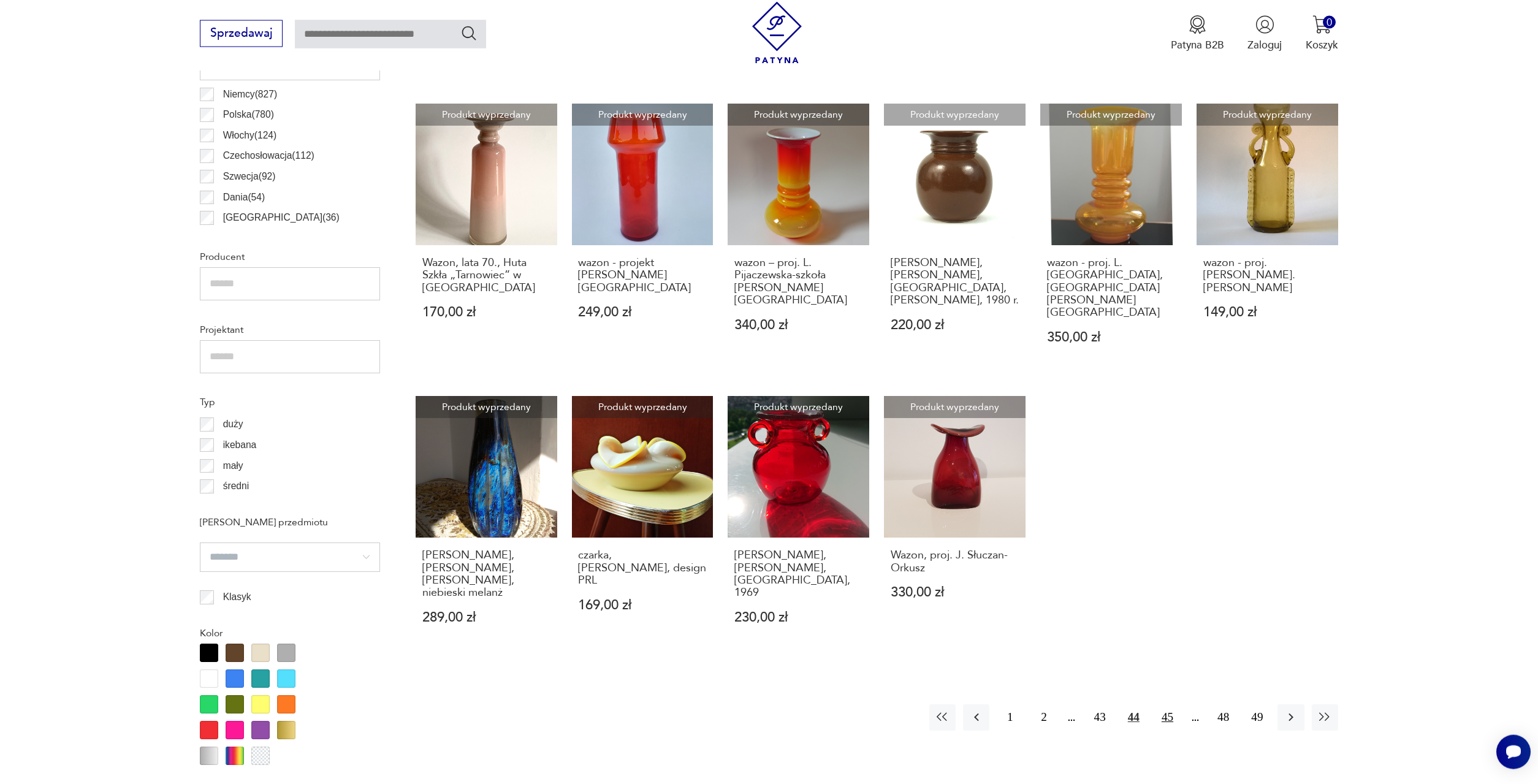
click at [1162, 704] on button "45" at bounding box center [1167, 717] width 26 height 26
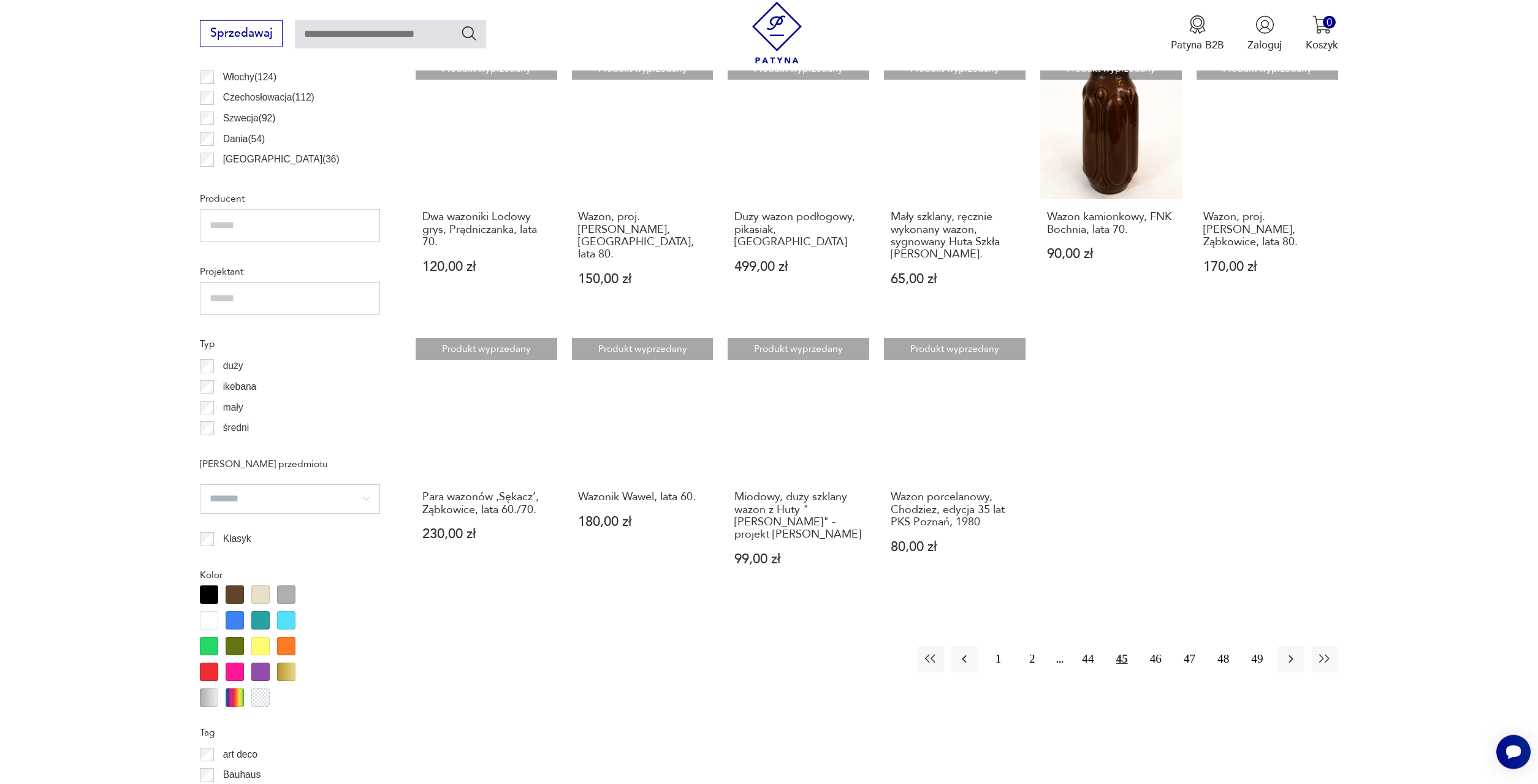
scroll to position [865, 0]
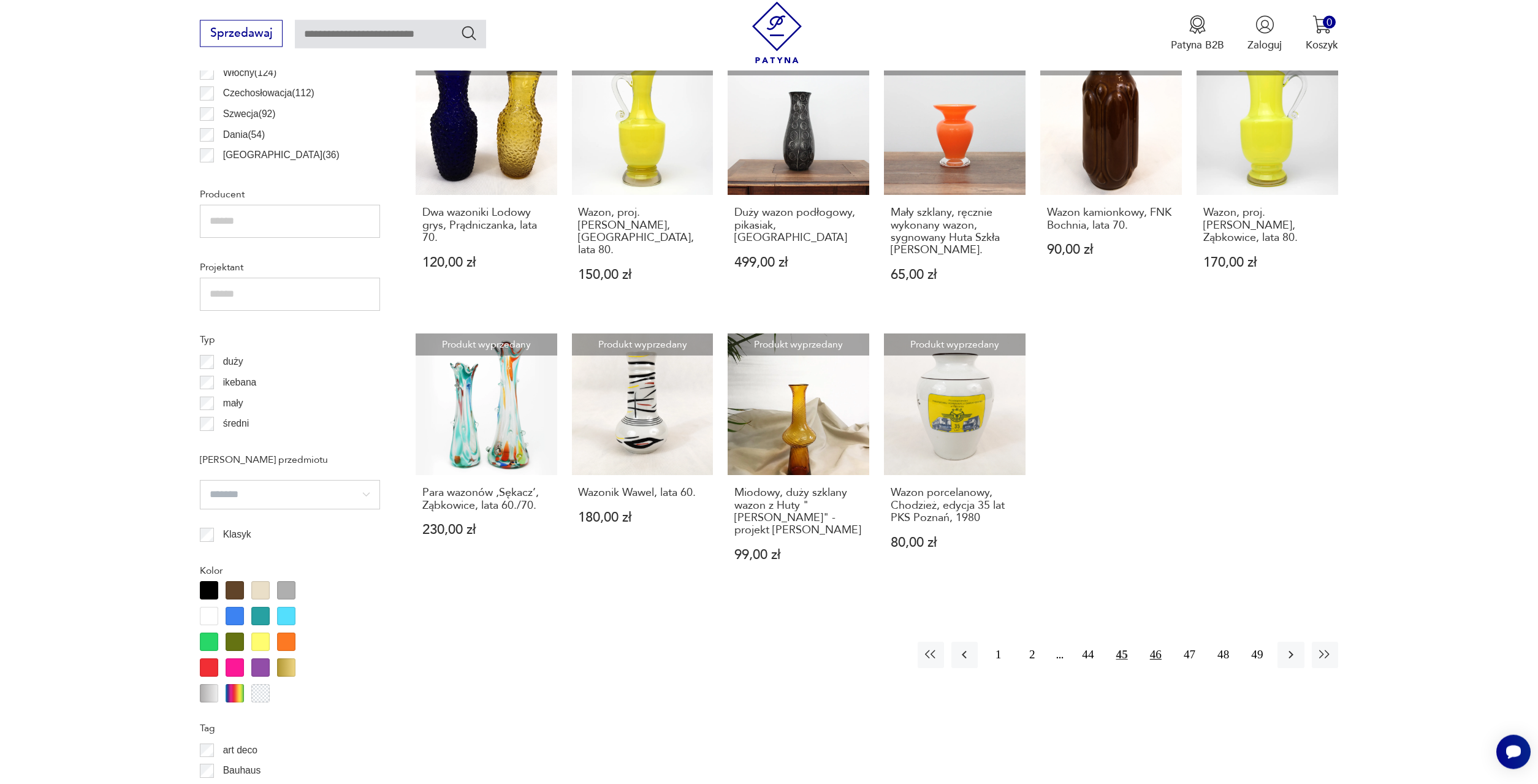
click at [1155, 641] on button "46" at bounding box center [1156, 654] width 26 height 26
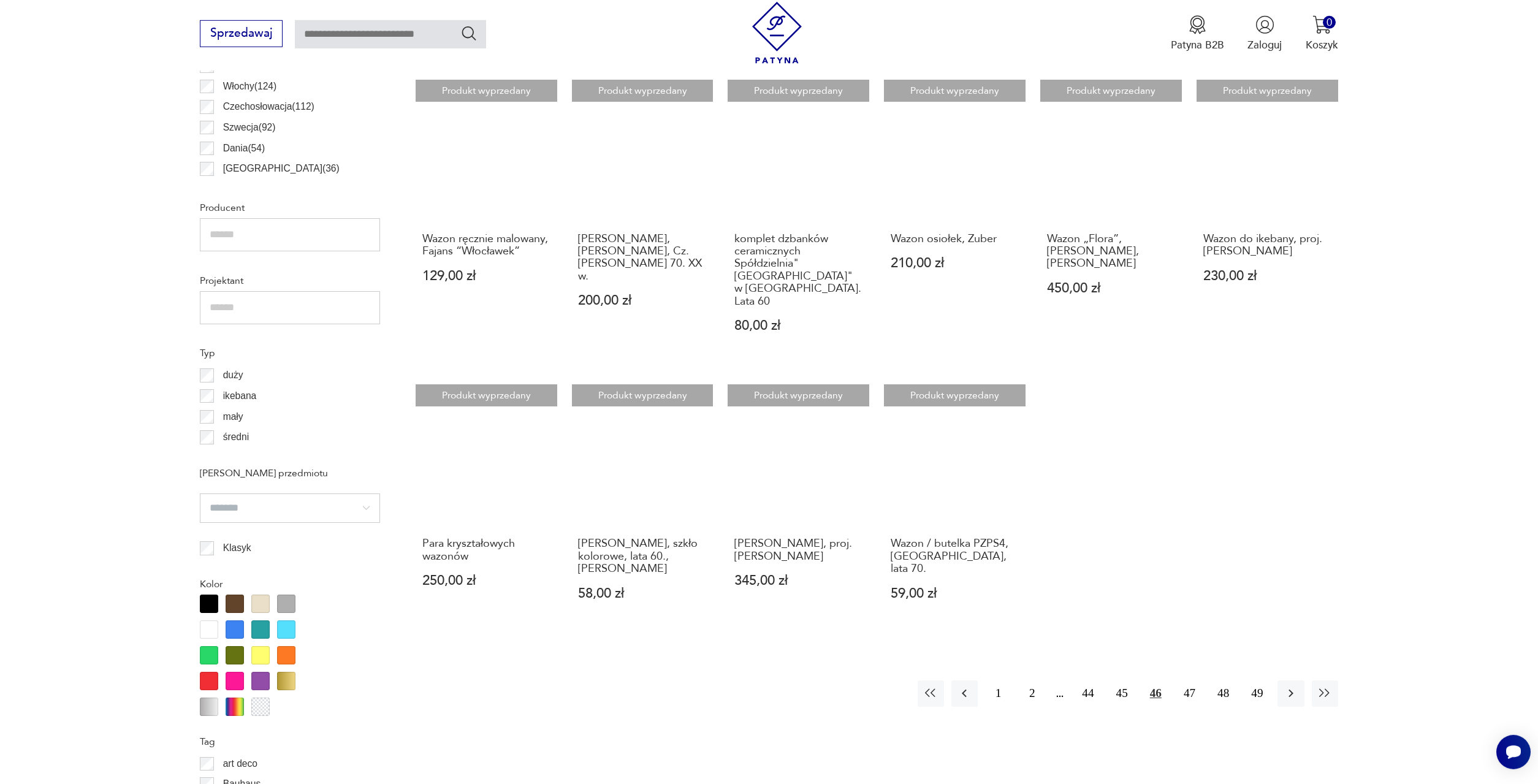
scroll to position [989, 0]
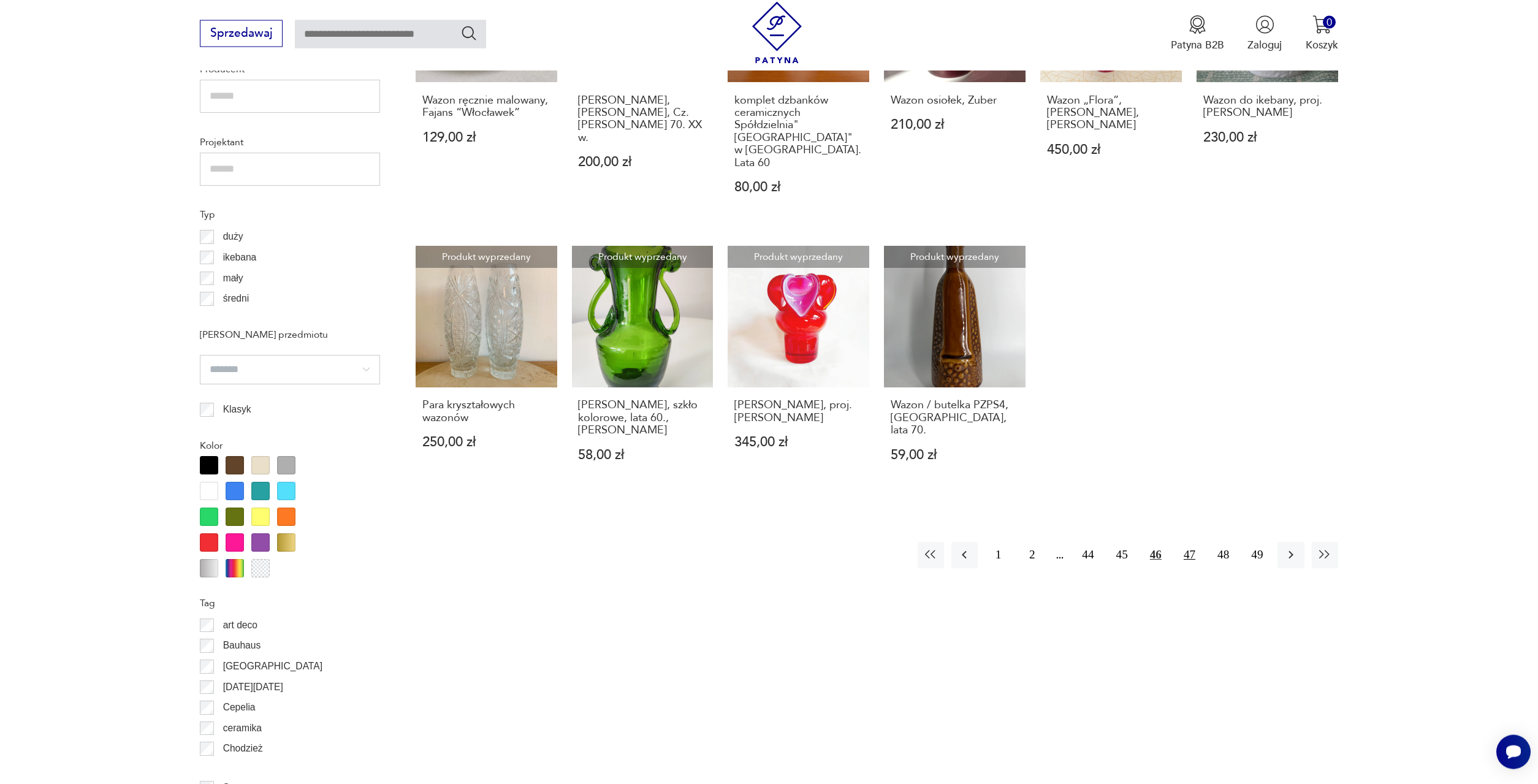
click at [1187, 542] on button "47" at bounding box center [1189, 555] width 26 height 26
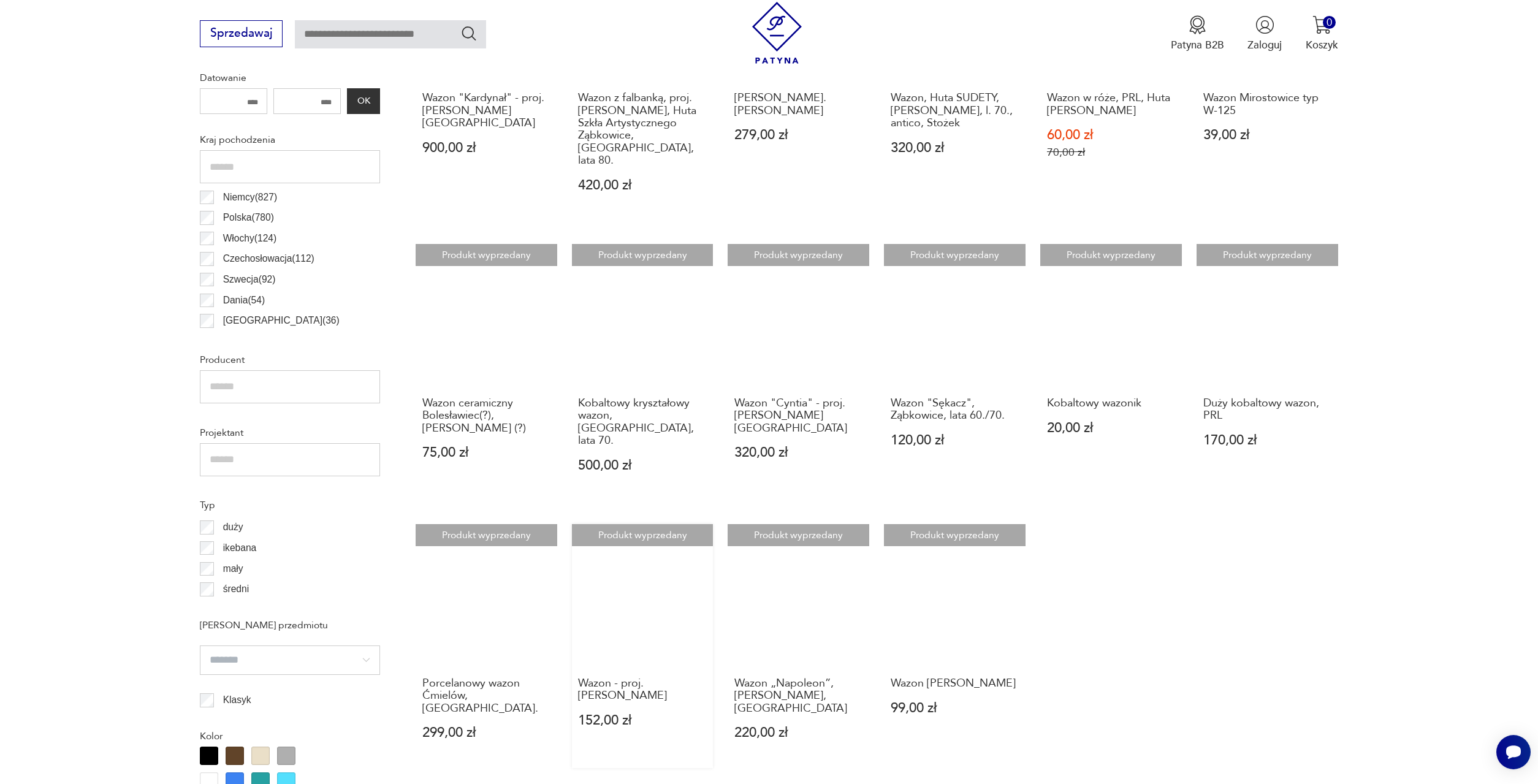
scroll to position [802, 0]
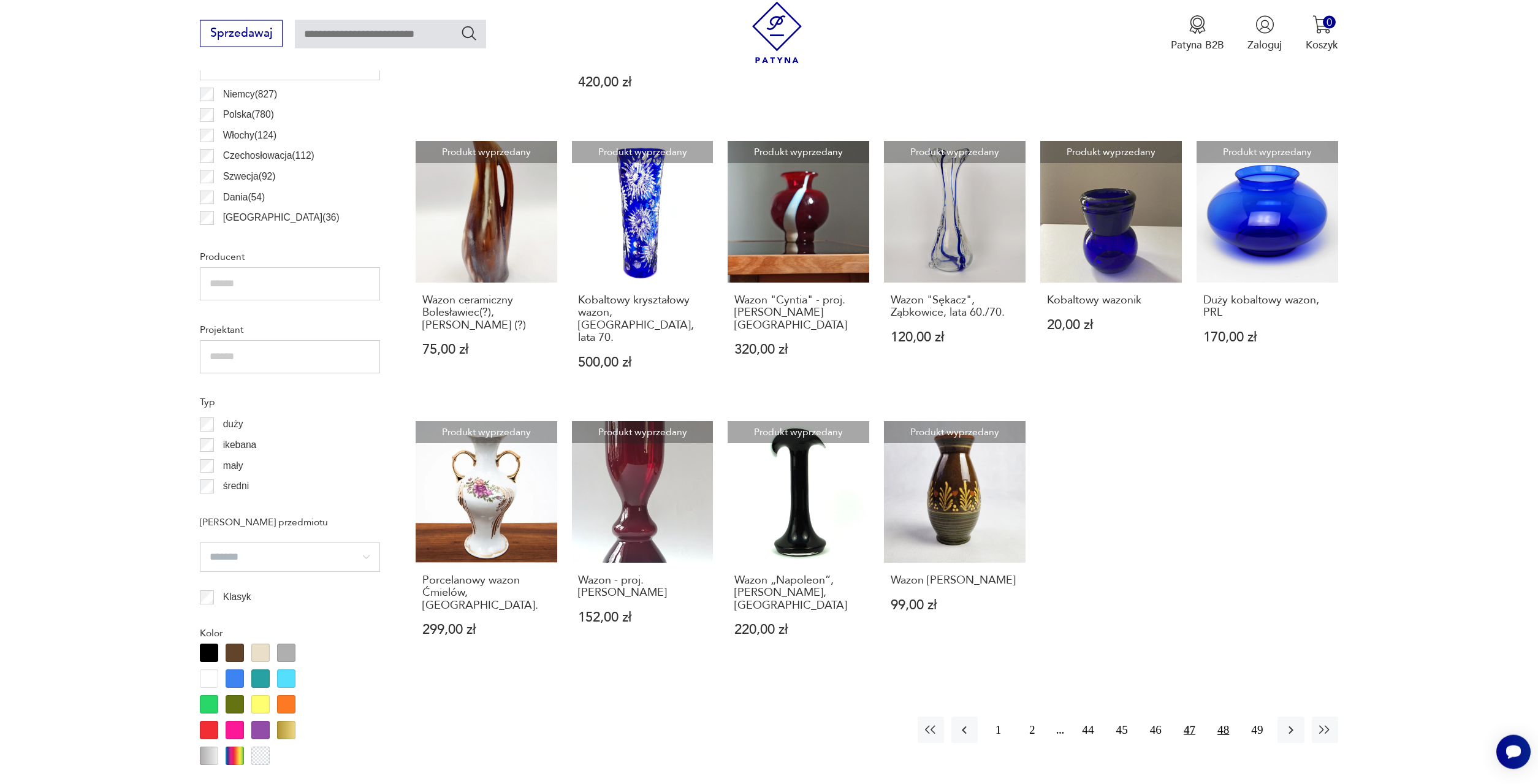
click at [1214, 716] on button "48" at bounding box center [1224, 729] width 26 height 26
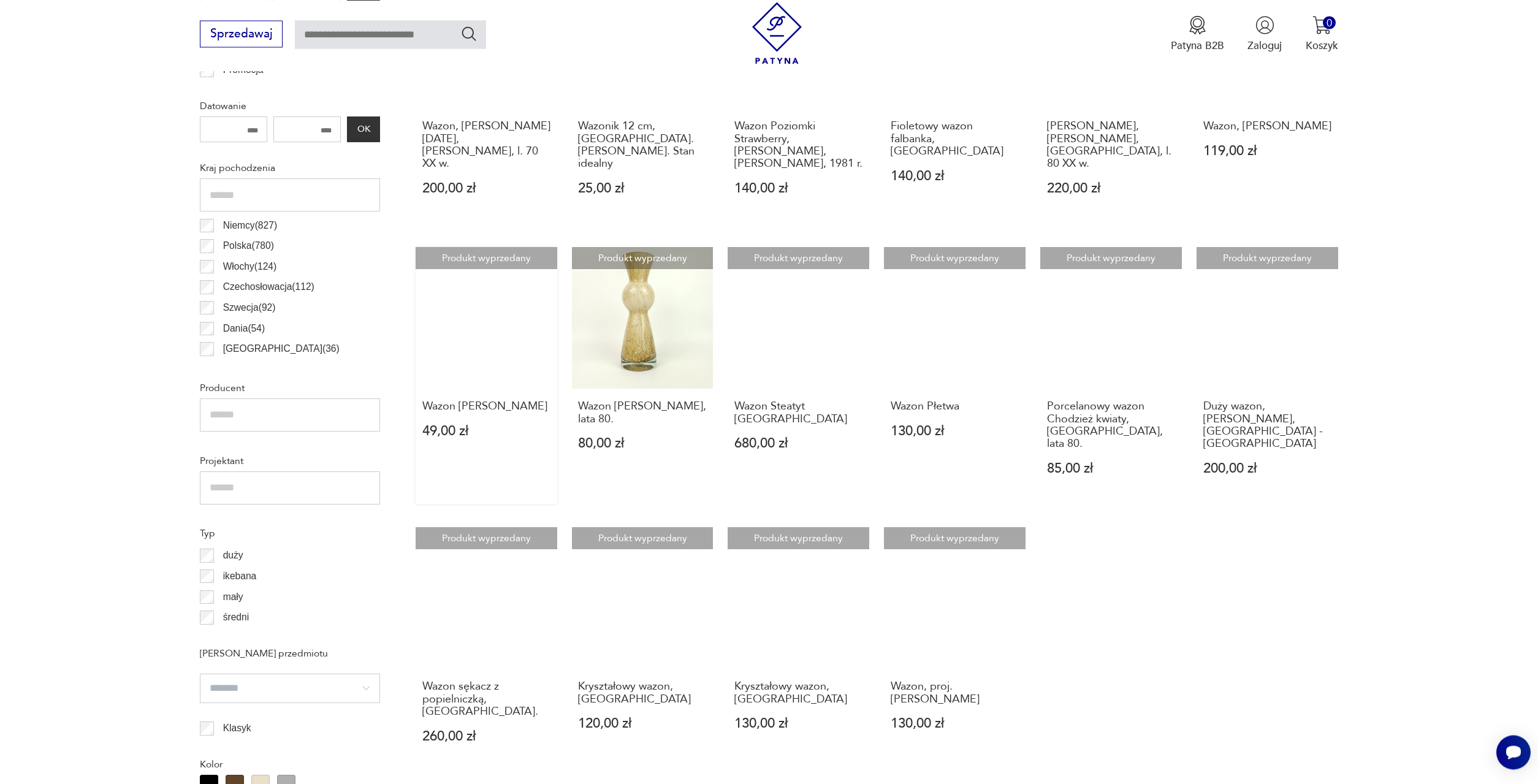
scroll to position [740, 0]
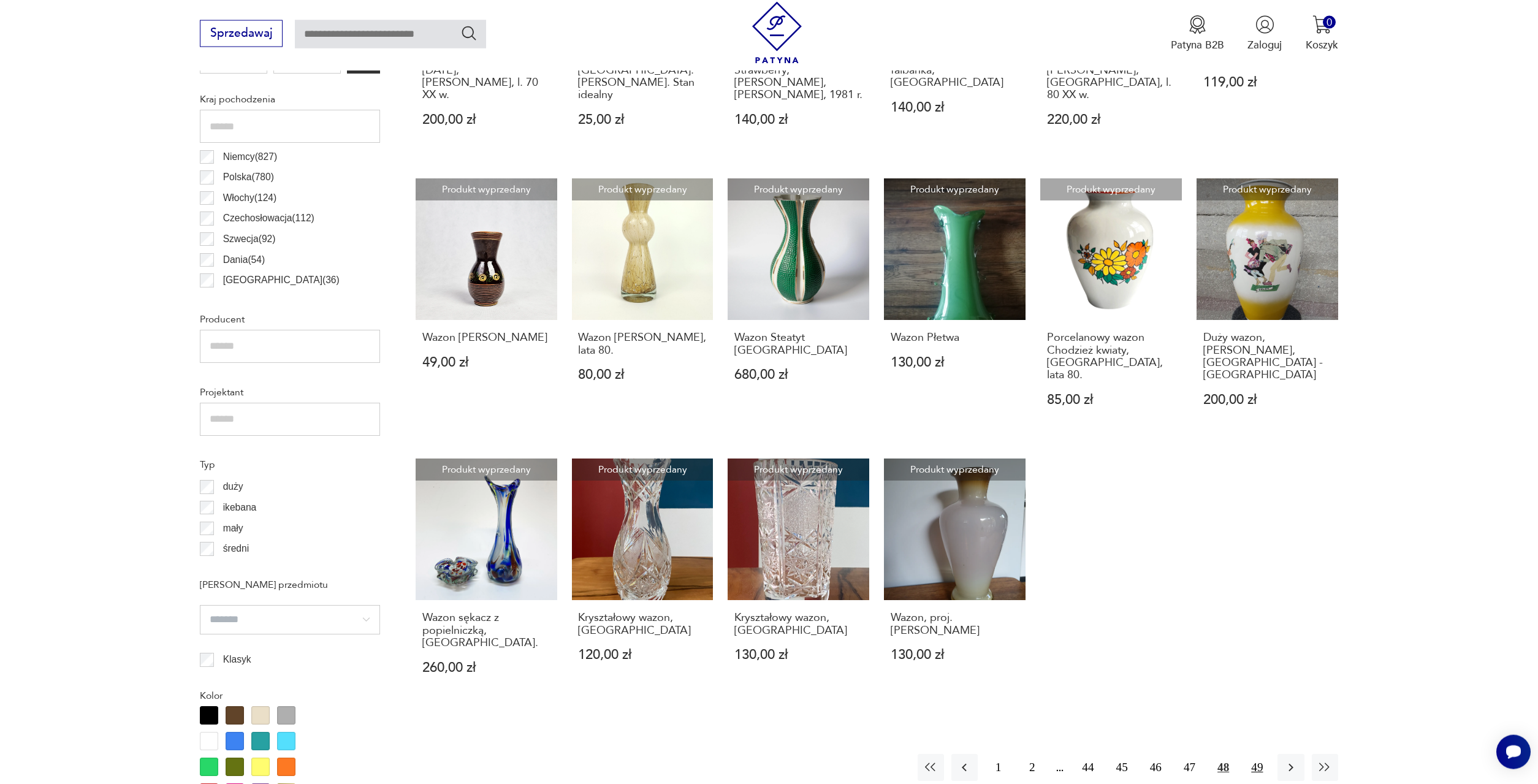
click at [1259, 753] on button "49" at bounding box center [1257, 766] width 26 height 26
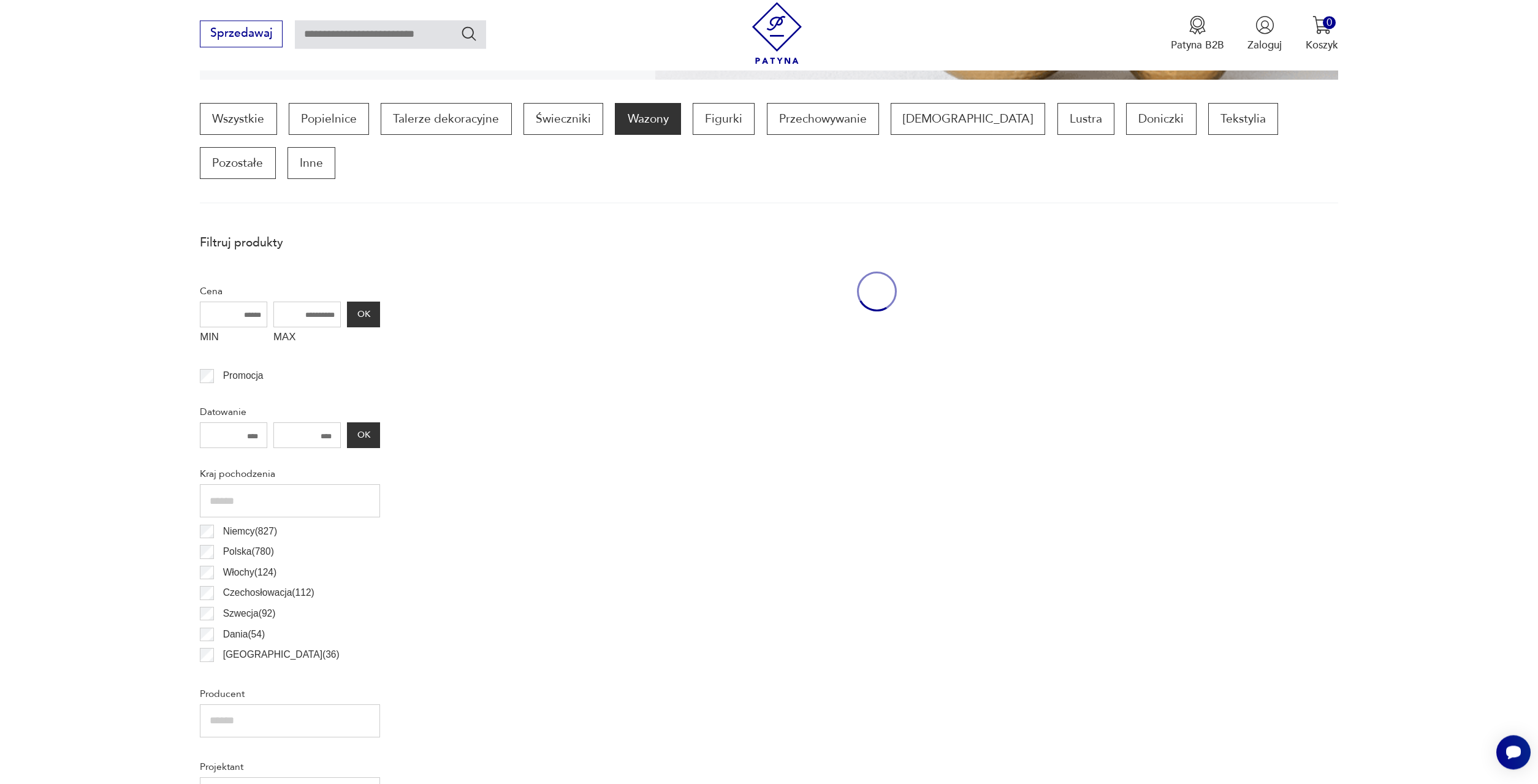
scroll to position [364, 0]
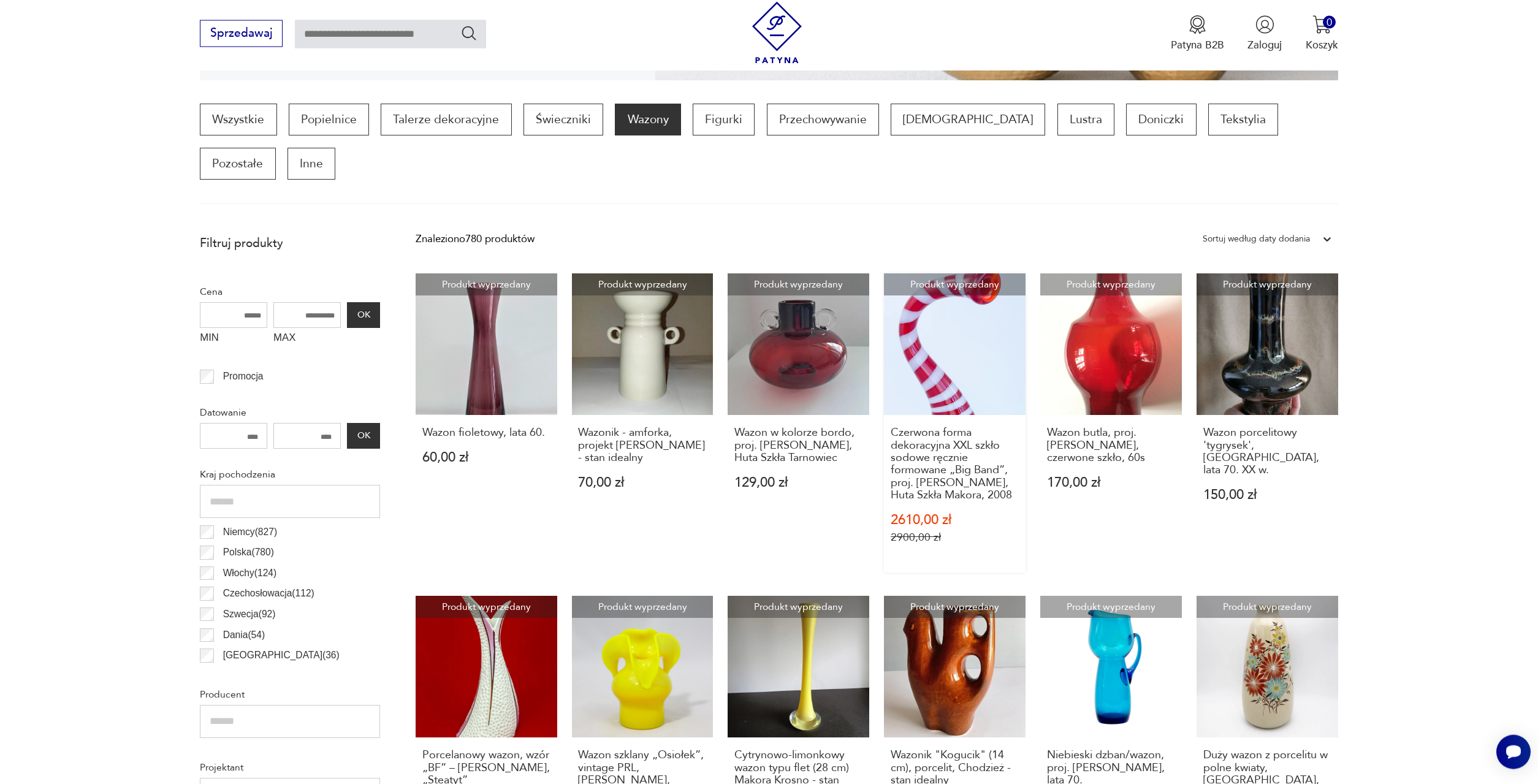
click at [922, 307] on link "Produkt wyprzedany Czerwona forma dekoracyjna XXL szkło sodowe ręcznie formowan…" at bounding box center [955, 423] width 142 height 299
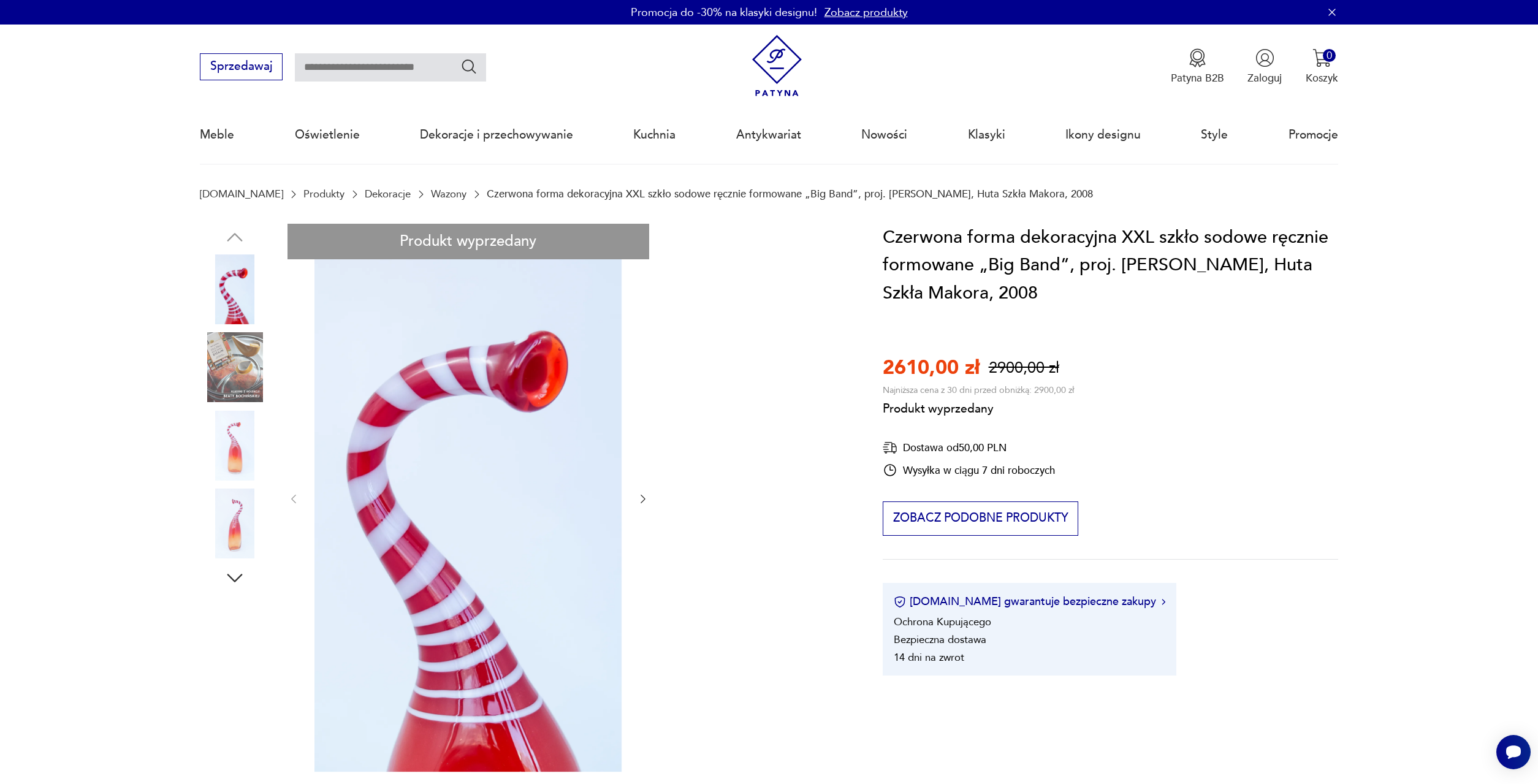
drag, startPoint x: 550, startPoint y: 503, endPoint x: 557, endPoint y: 421, distance: 82.3
click at [557, 421] on div "Produkt wyprzedany Opis produktu Forma dekoracyjna „Big Band” została zaprojekt…" at bounding box center [524, 753] width 647 height 1060
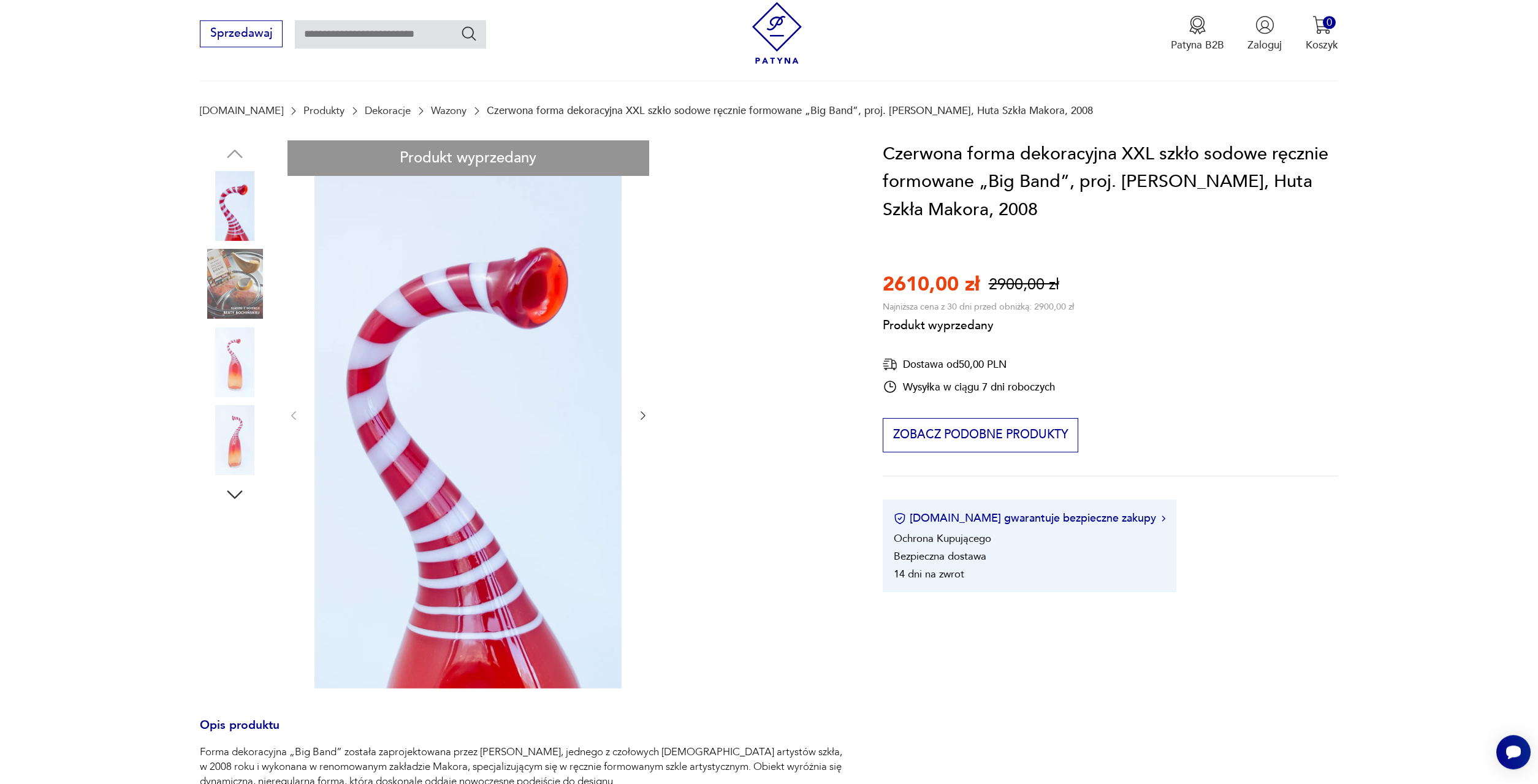
scroll to position [62, 0]
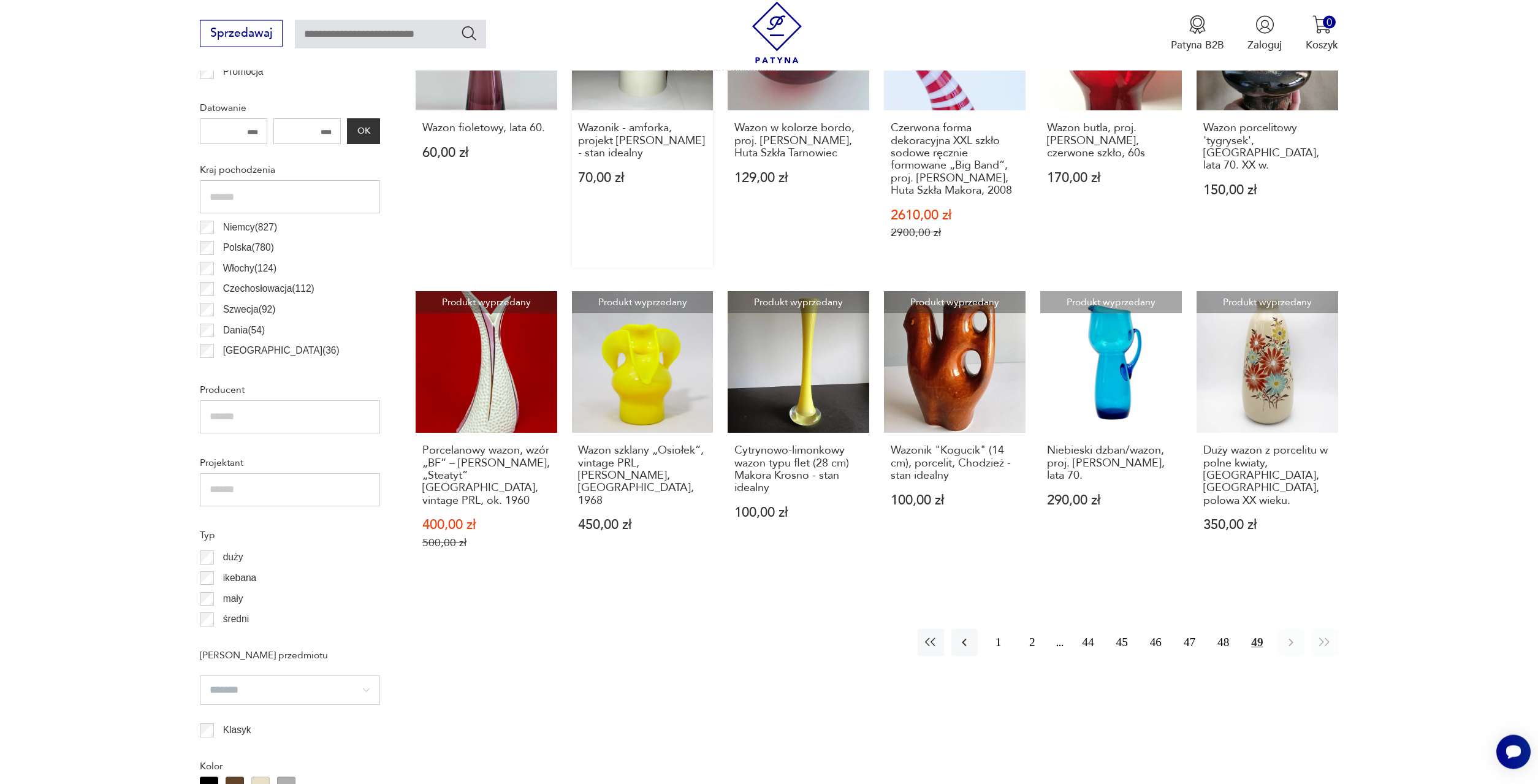
scroll to position [675, 0]
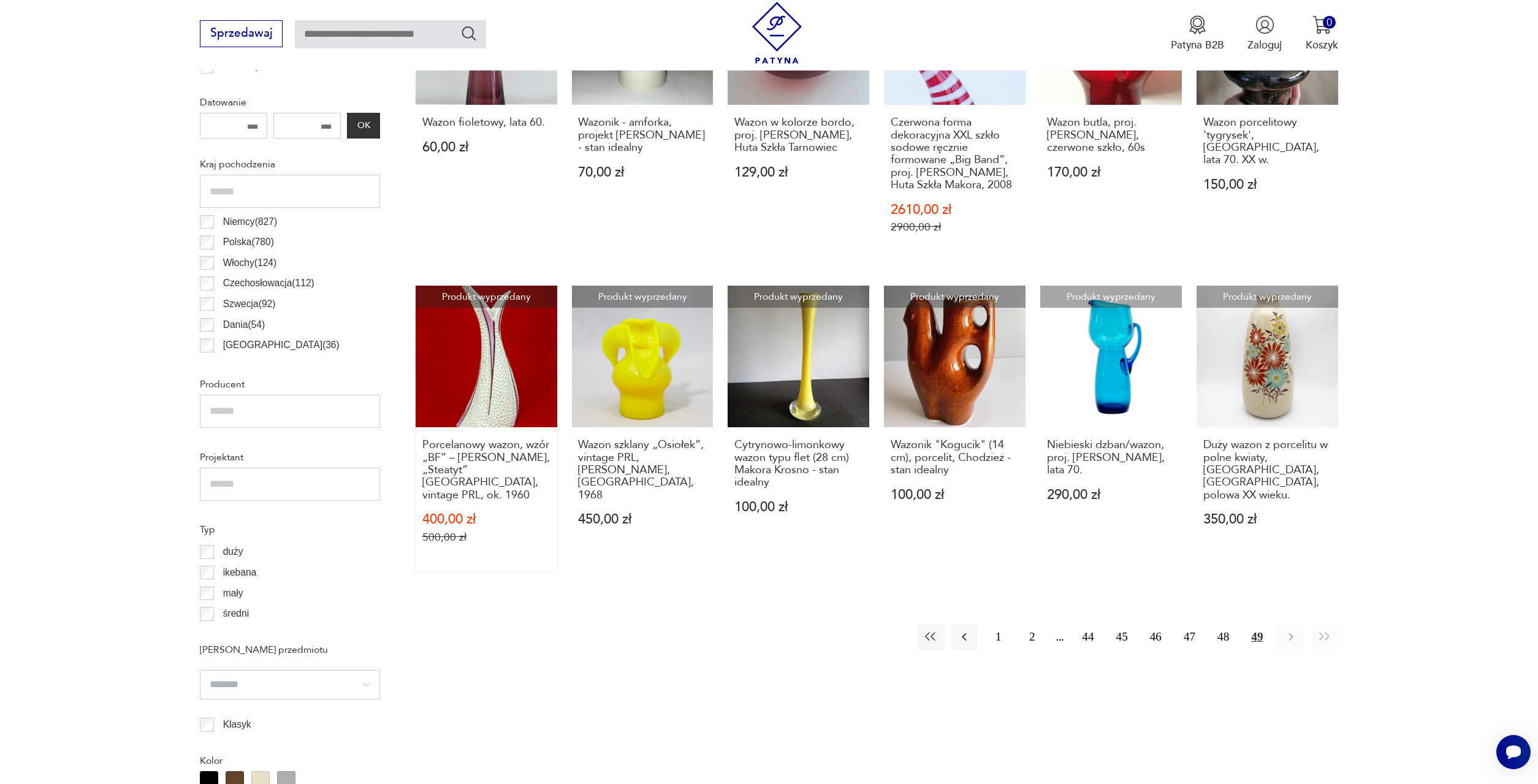
click at [474, 330] on link "Produkt wyprzedany Porcelanowy wazon, wzór „BF” – [PERSON_NAME], „Steatyt” [GEO…" at bounding box center [486, 428] width 142 height 286
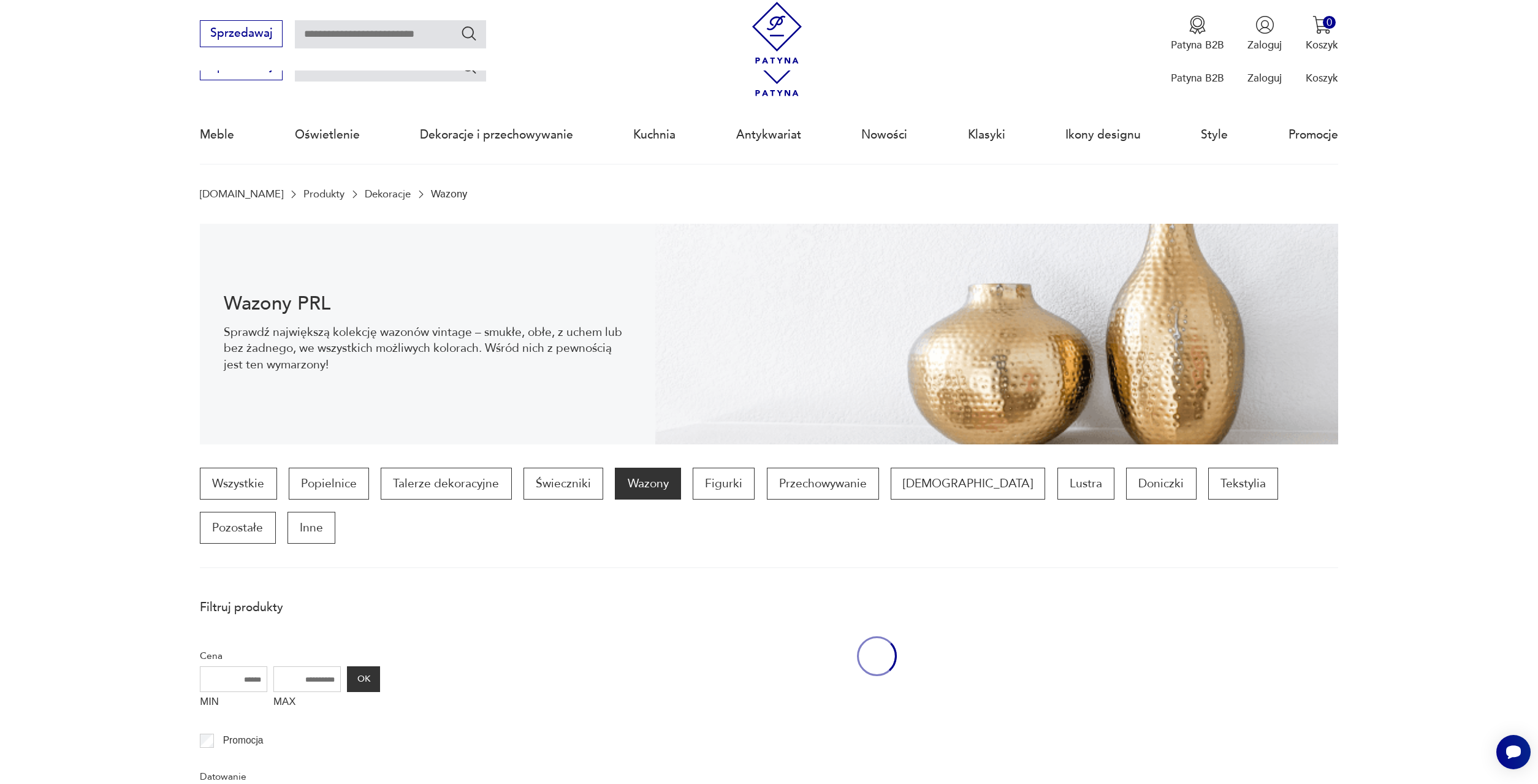
scroll to position [675, 0]
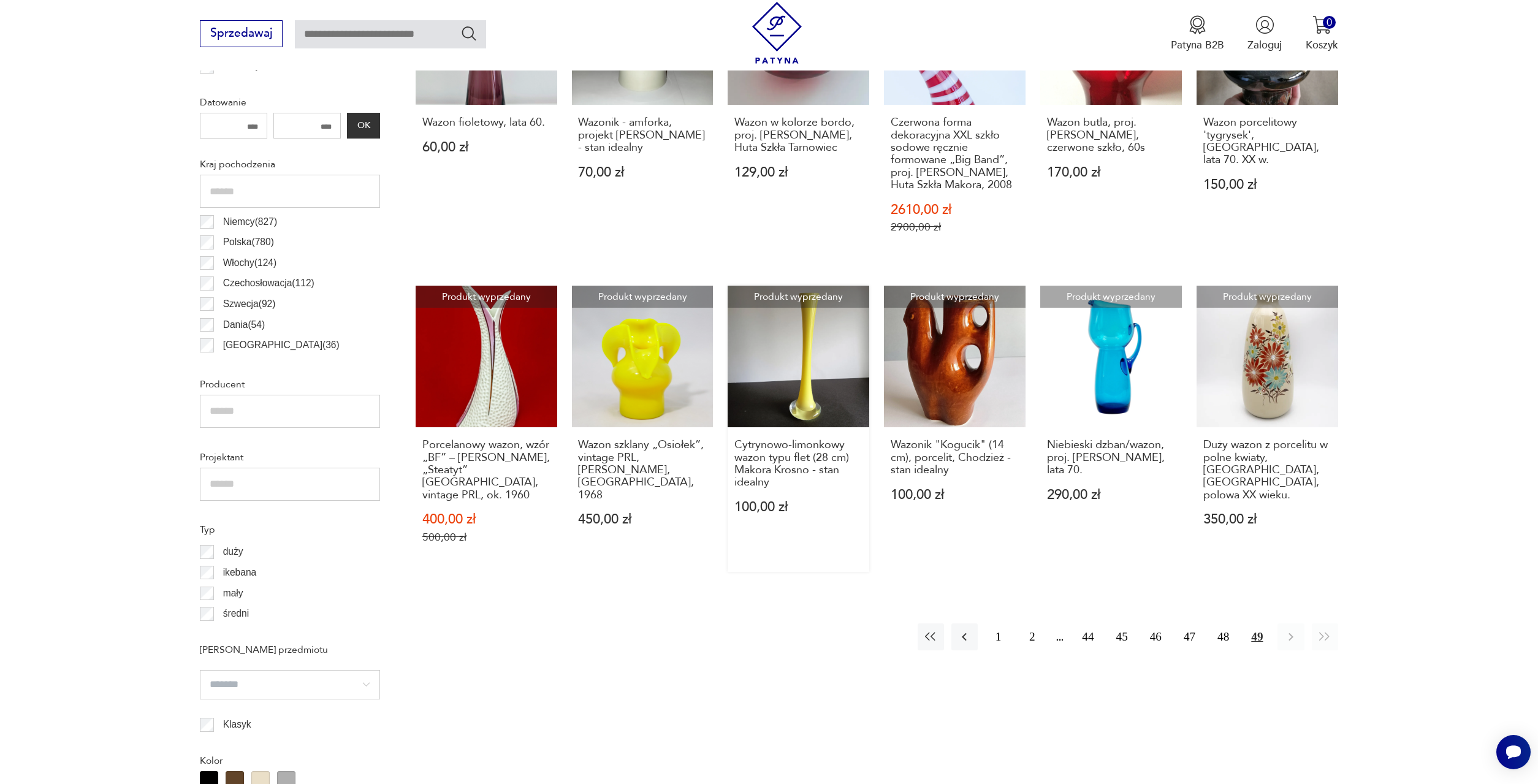
click at [787, 346] on link "Produkt wyprzedany Cytrynowo-limonkowy wazon typu flet (28 cm) Makora Krosno - …" at bounding box center [798, 428] width 142 height 286
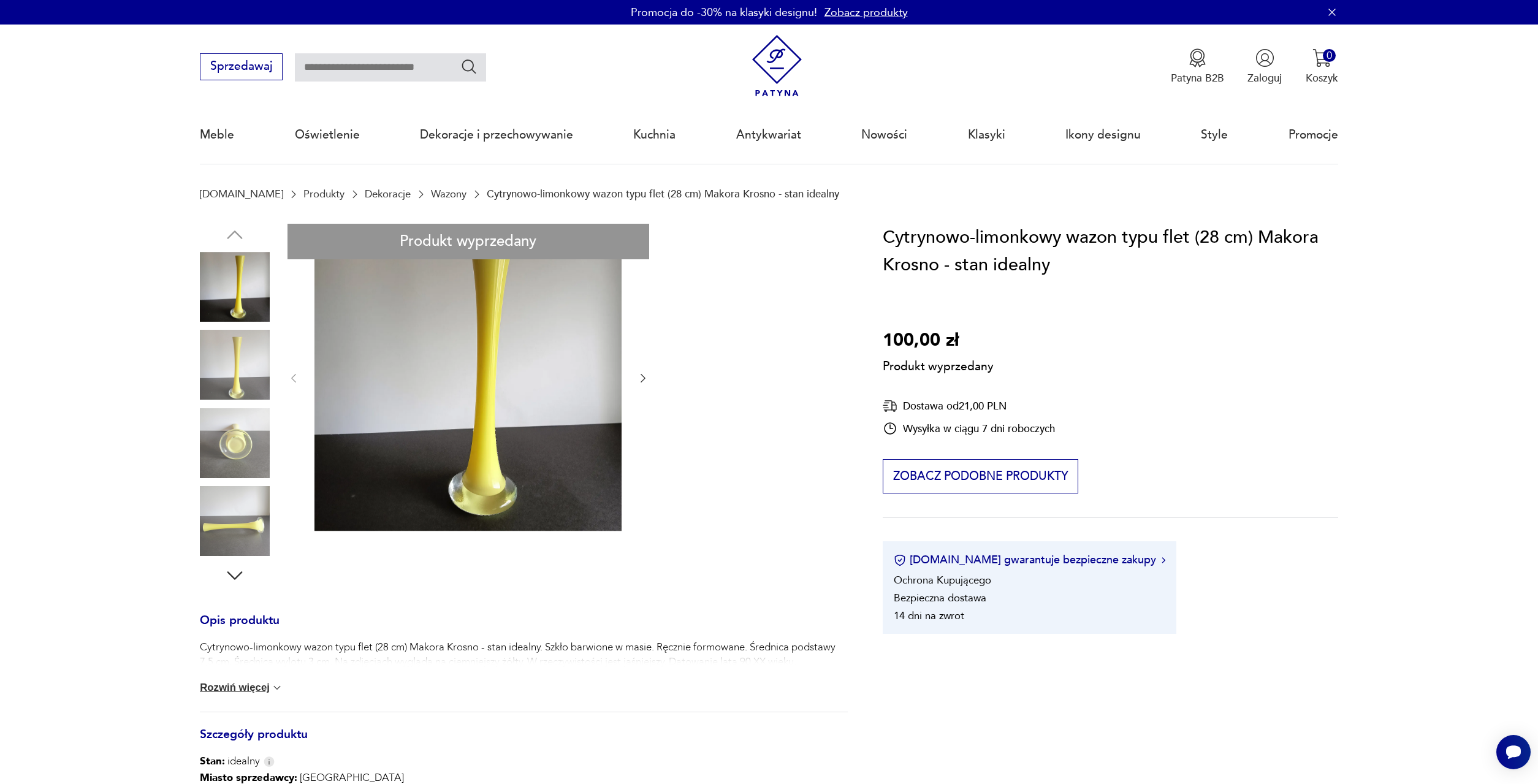
click at [241, 360] on div "Produkt wyprzedany Opis produktu Cytrynowo-limonkowy wazon typu flet (28 cm) Ma…" at bounding box center [524, 619] width 647 height 791
